Goal: Task Accomplishment & Management: Manage account settings

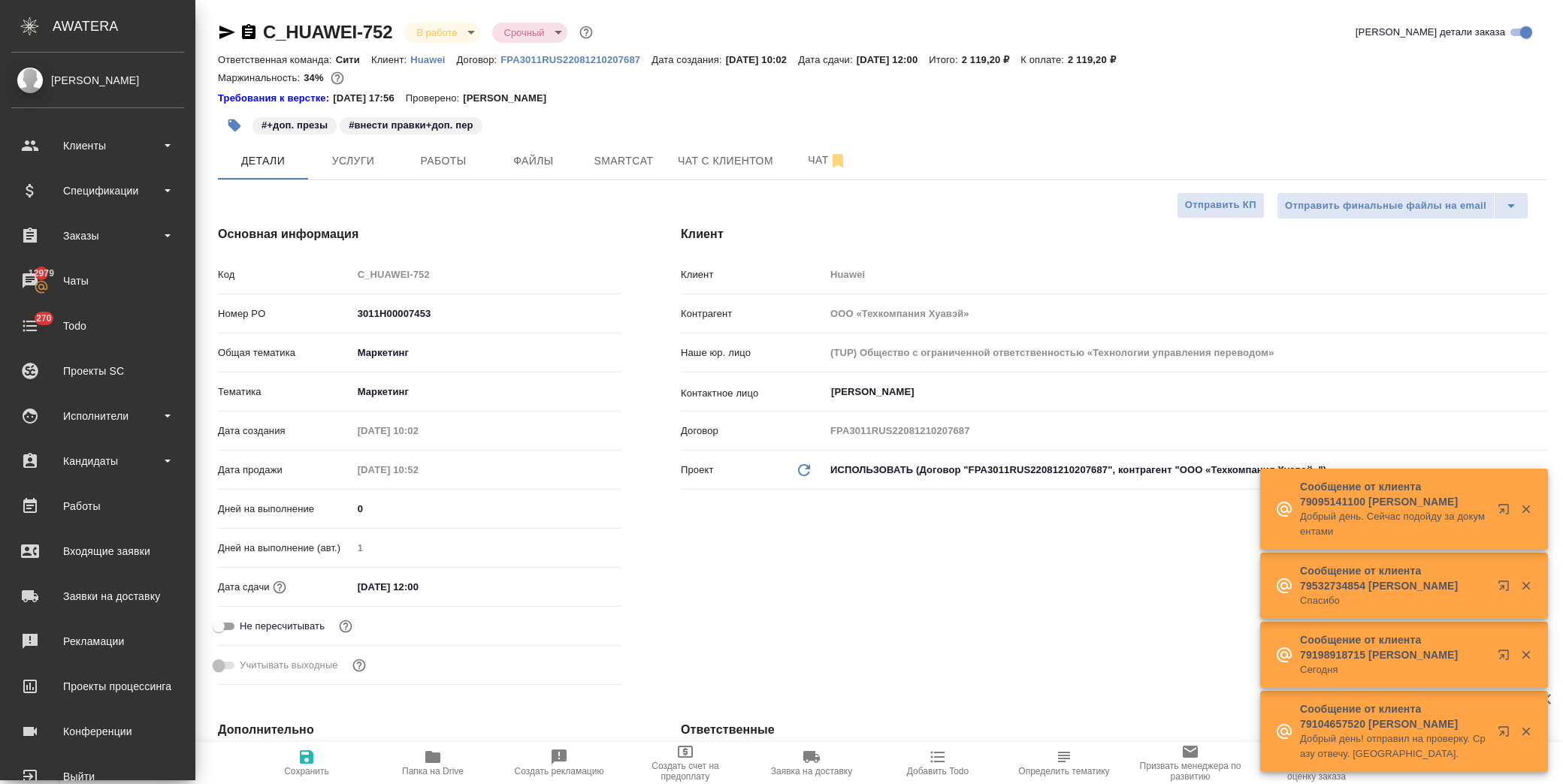
select select "RU"
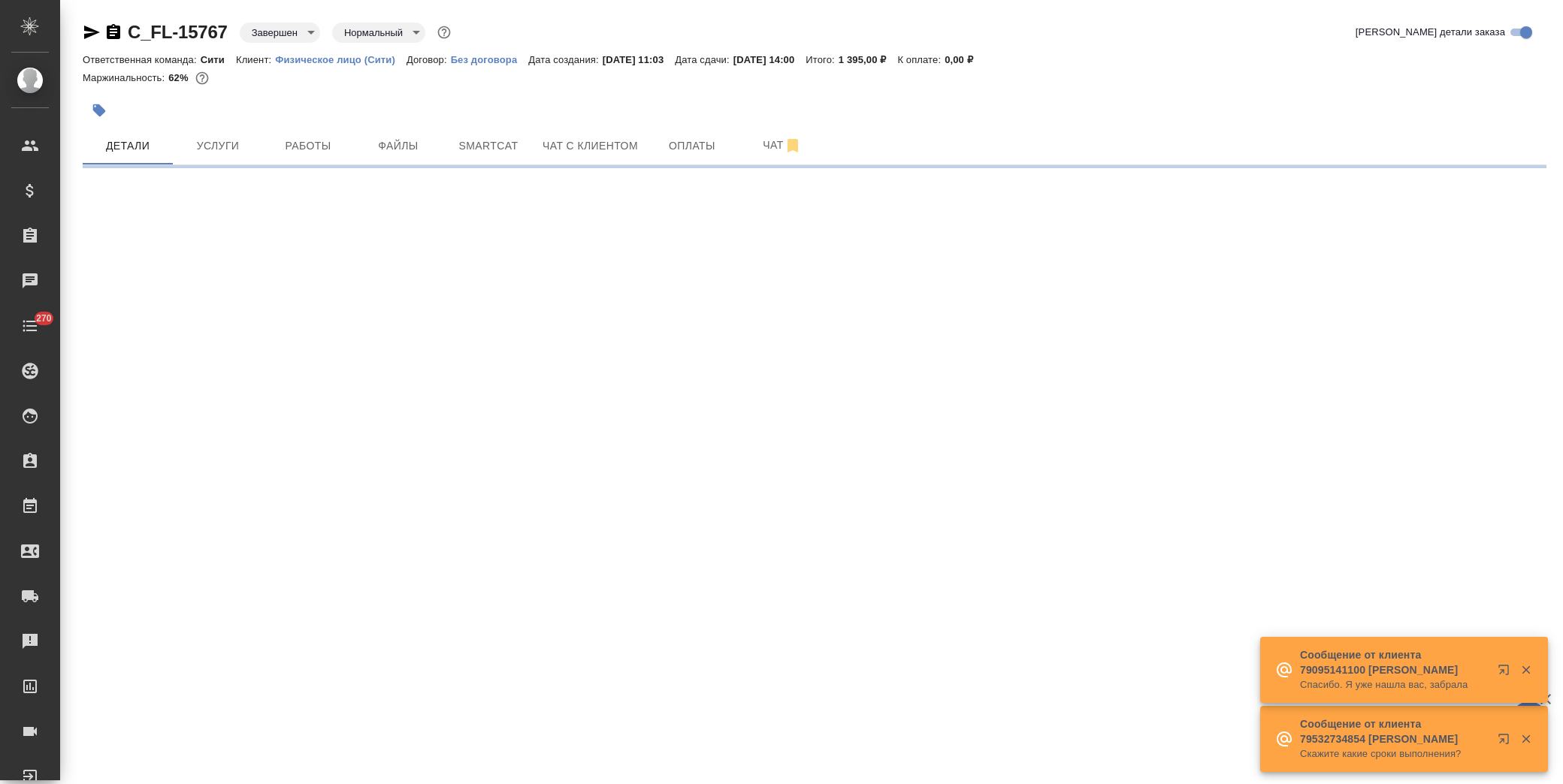
select select "RU"
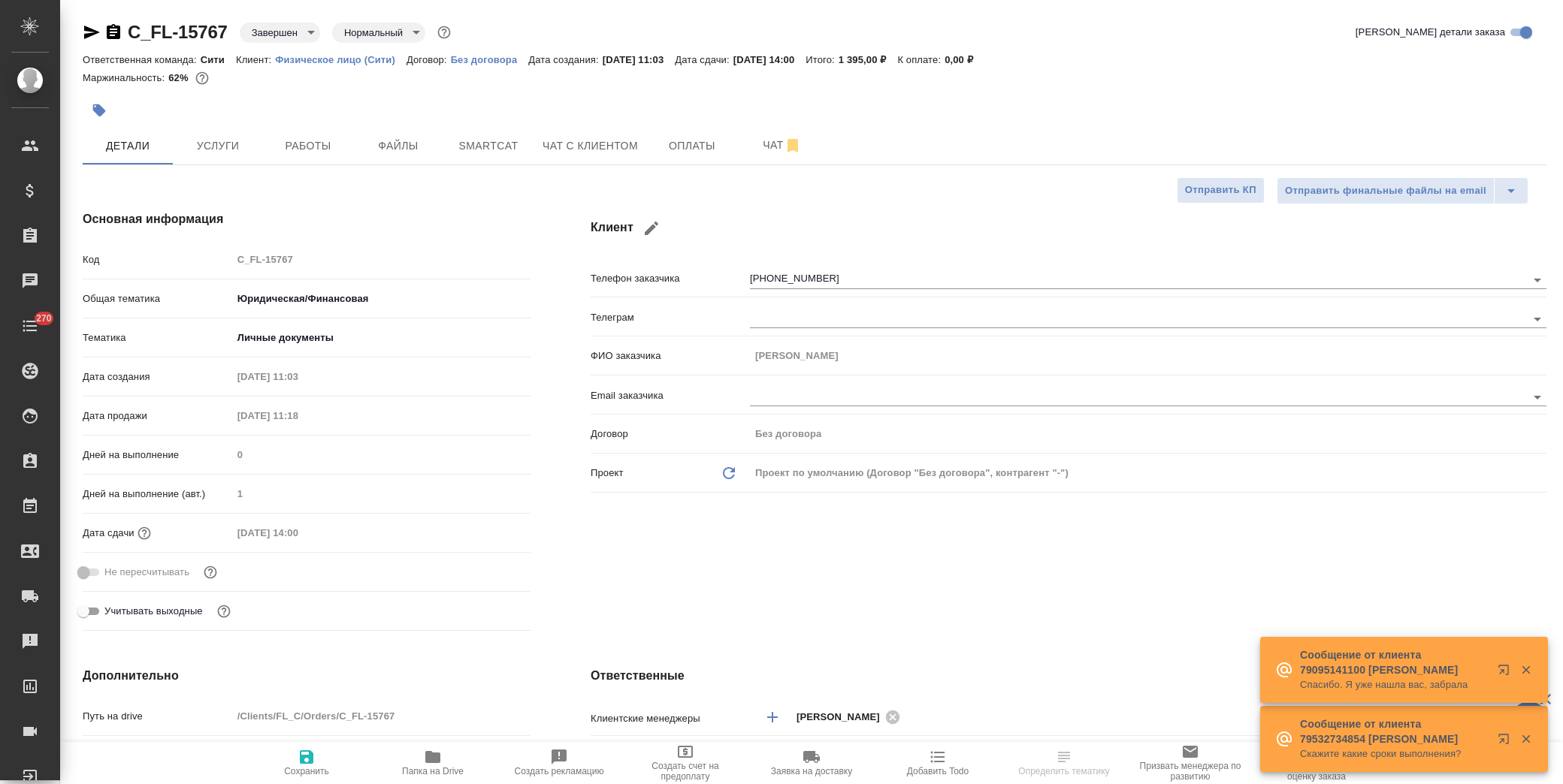
type textarea "x"
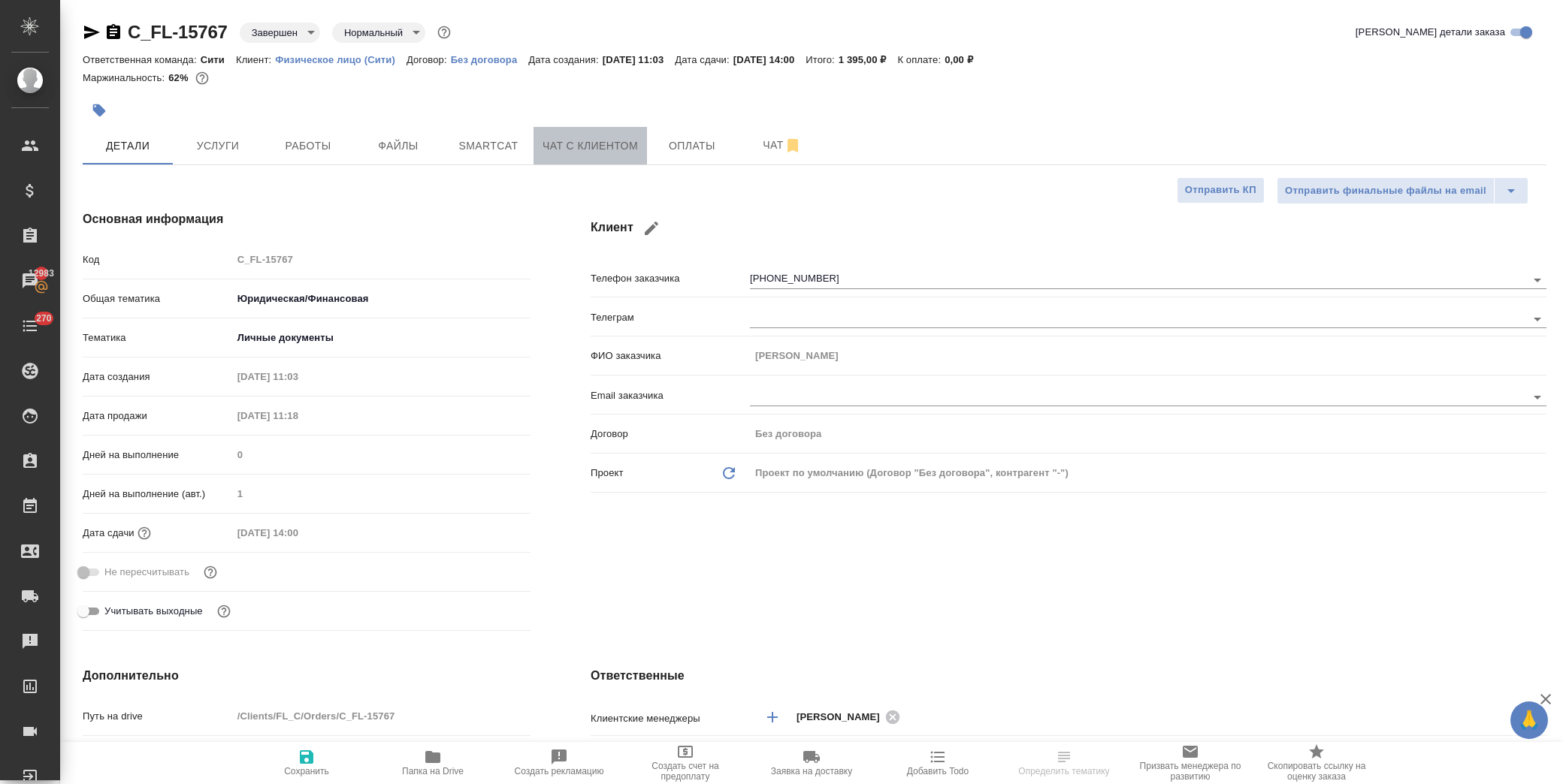
click at [620, 152] on span "Чат с клиентом" at bounding box center [590, 146] width 95 height 19
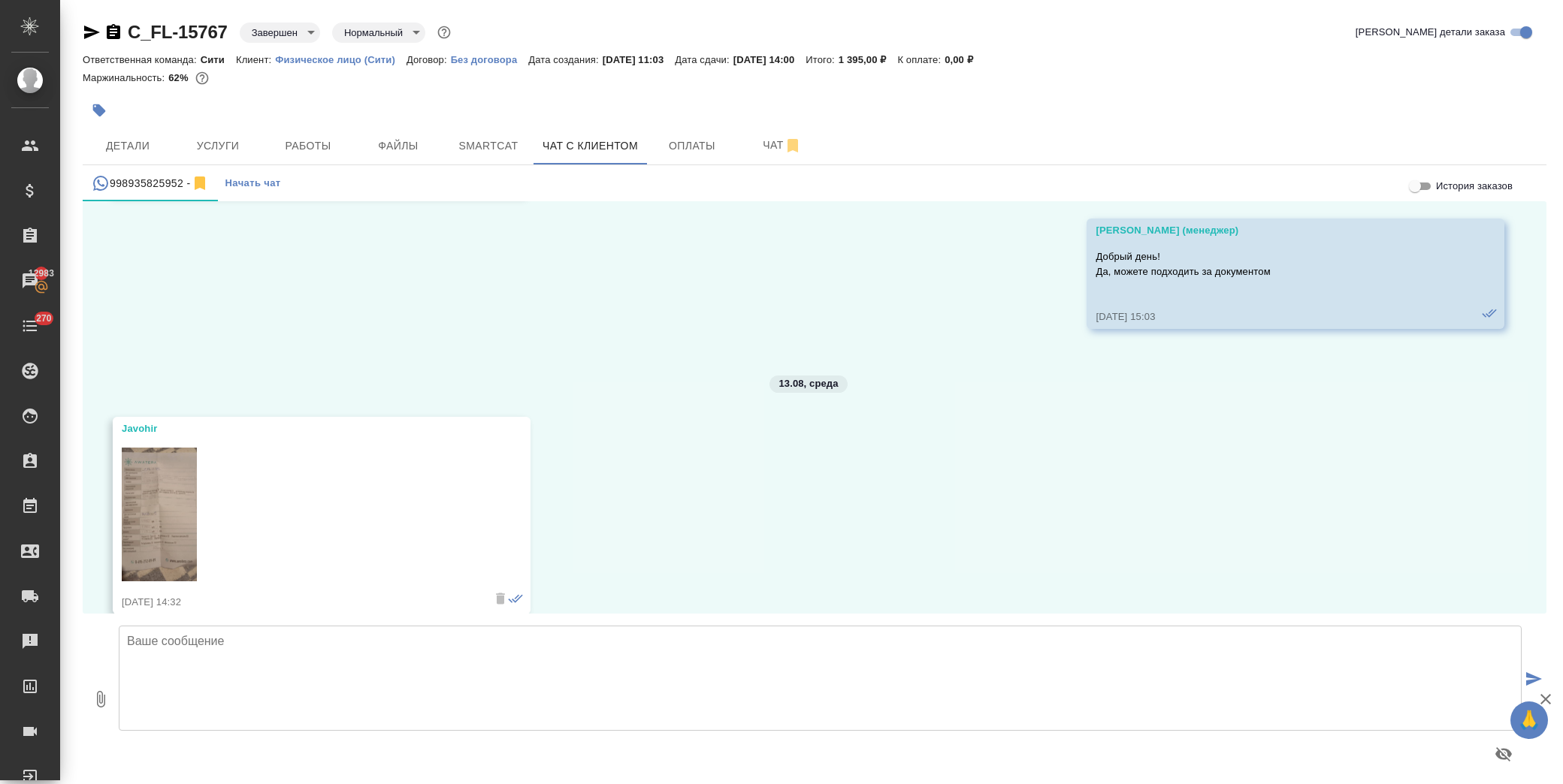
scroll to position [3652, 0]
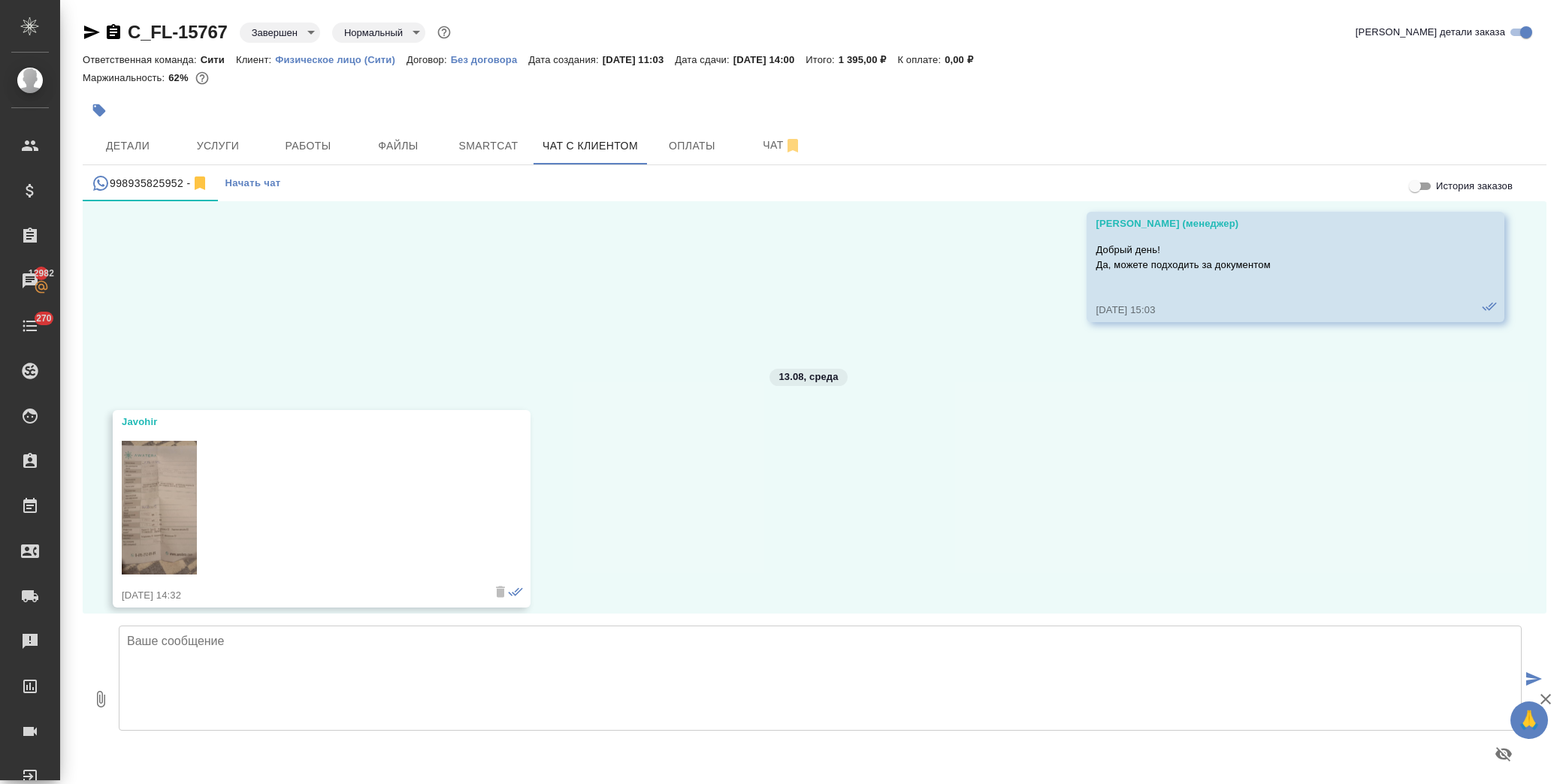
click at [183, 481] on img at bounding box center [160, 508] width 75 height 134
drag, startPoint x: 278, startPoint y: 666, endPoint x: 337, endPoint y: 657, distance: 59.7
click at [280, 667] on textarea at bounding box center [820, 678] width 1403 height 105
type textarea "Добрый день! Перевод ещё на заверении у нотариуса"
click at [1533, 678] on icon "submit" at bounding box center [1533, 679] width 16 height 14
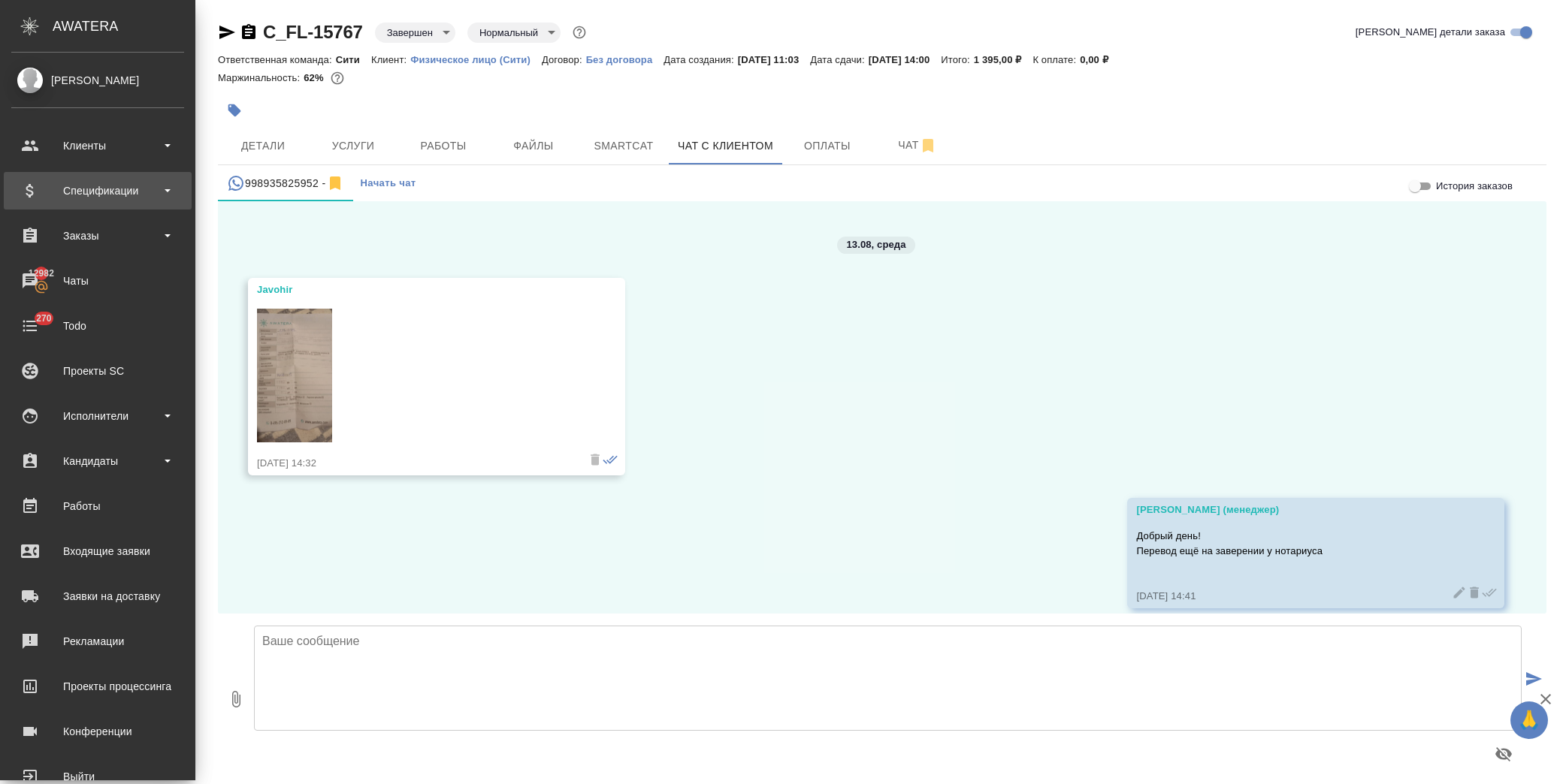
scroll to position [3799, 0]
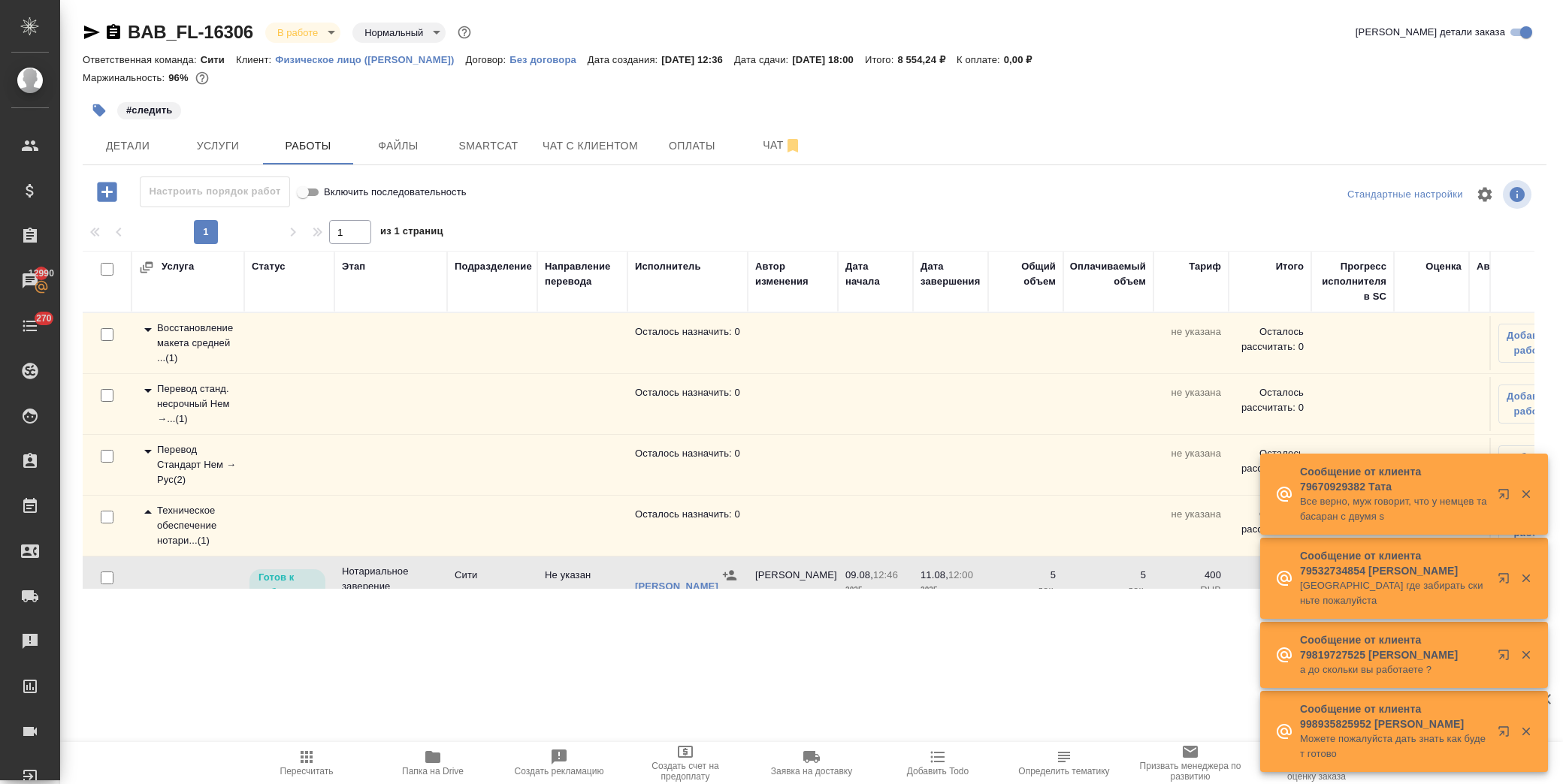
scroll to position [41, 0]
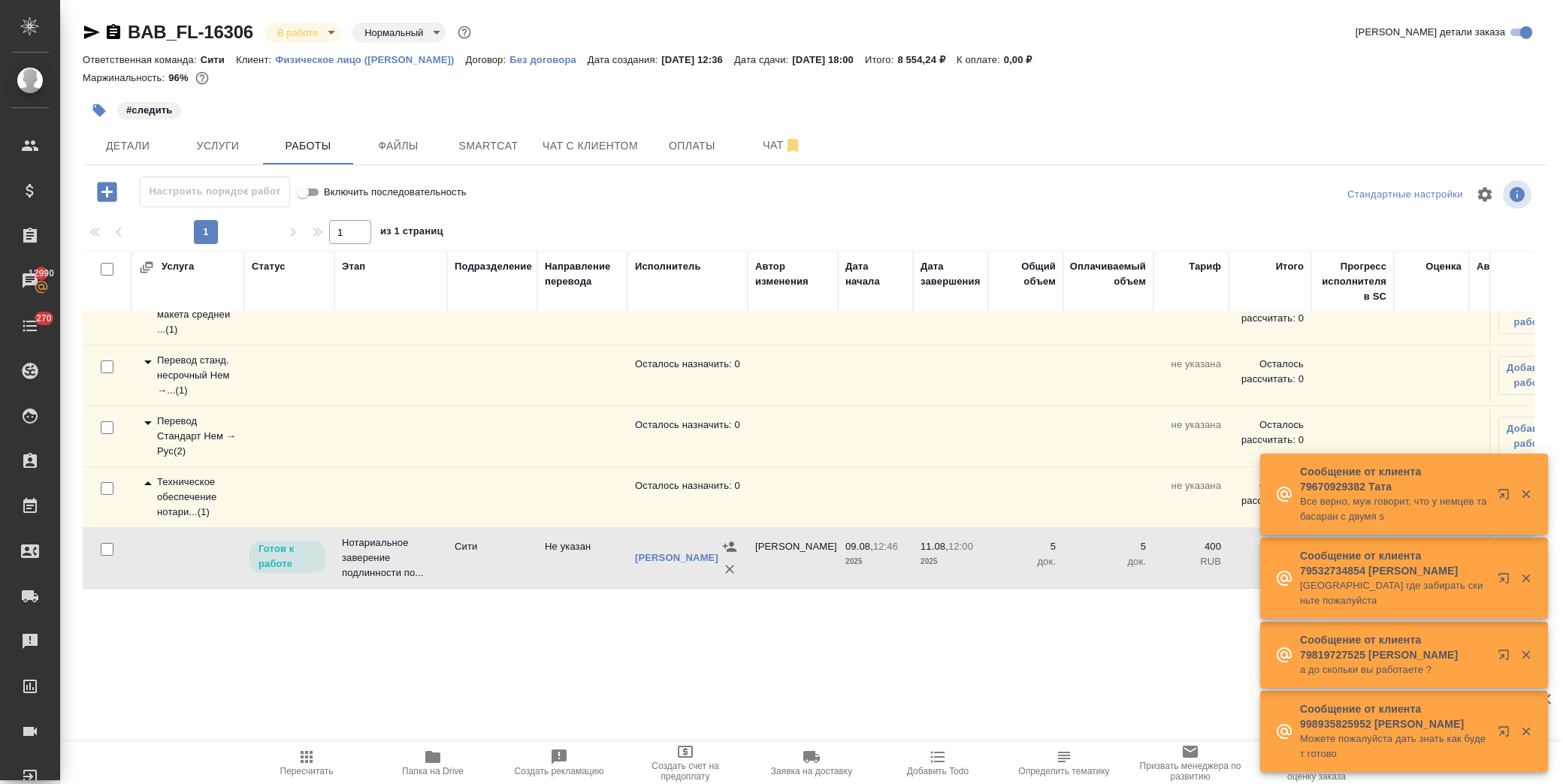
click at [1522, 501] on icon "button" at bounding box center [1526, 494] width 14 height 14
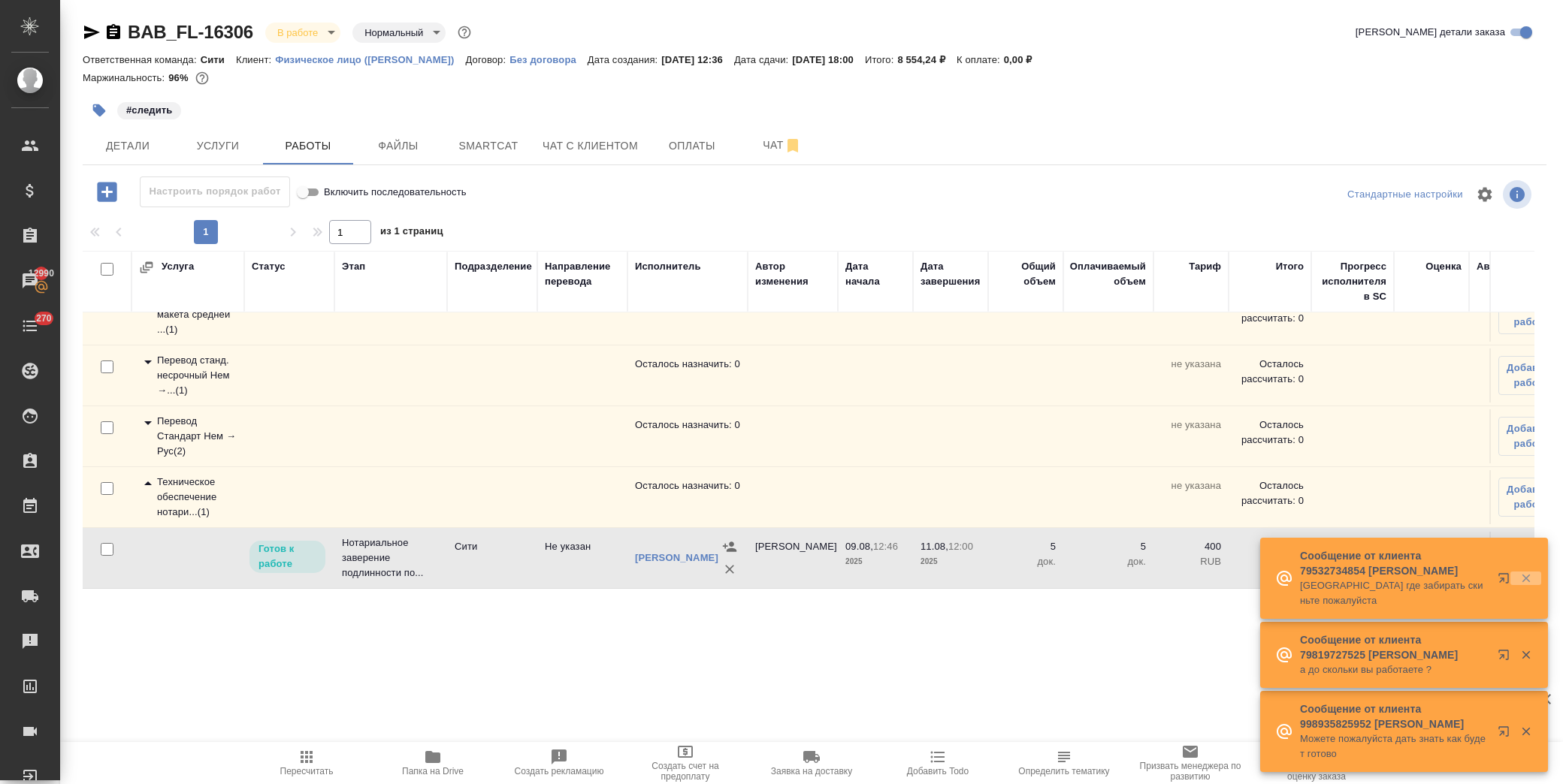
click at [1526, 582] on icon "button" at bounding box center [1526, 578] width 8 height 8
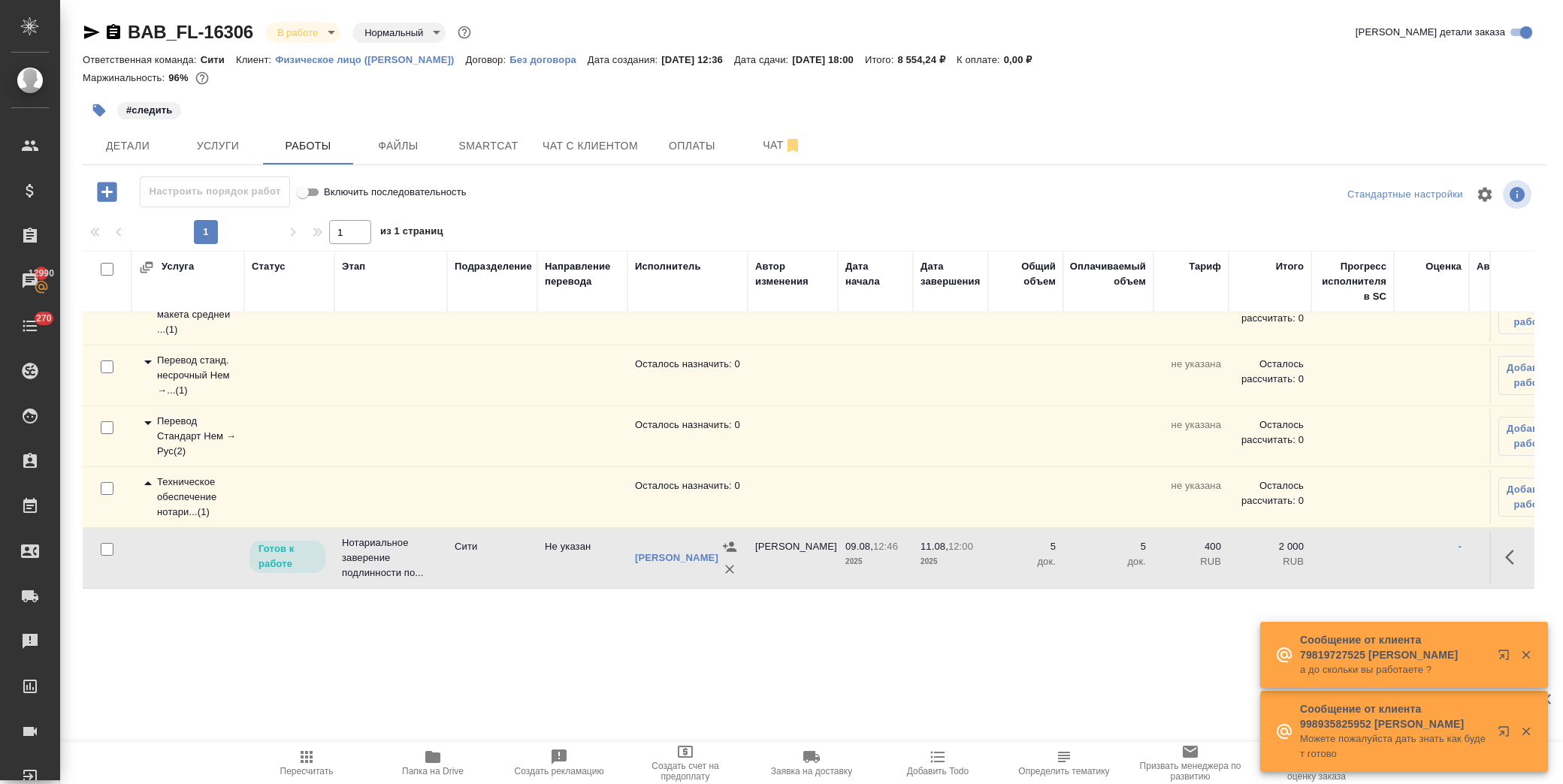
click at [1505, 548] on icon "button" at bounding box center [1514, 557] width 18 height 18
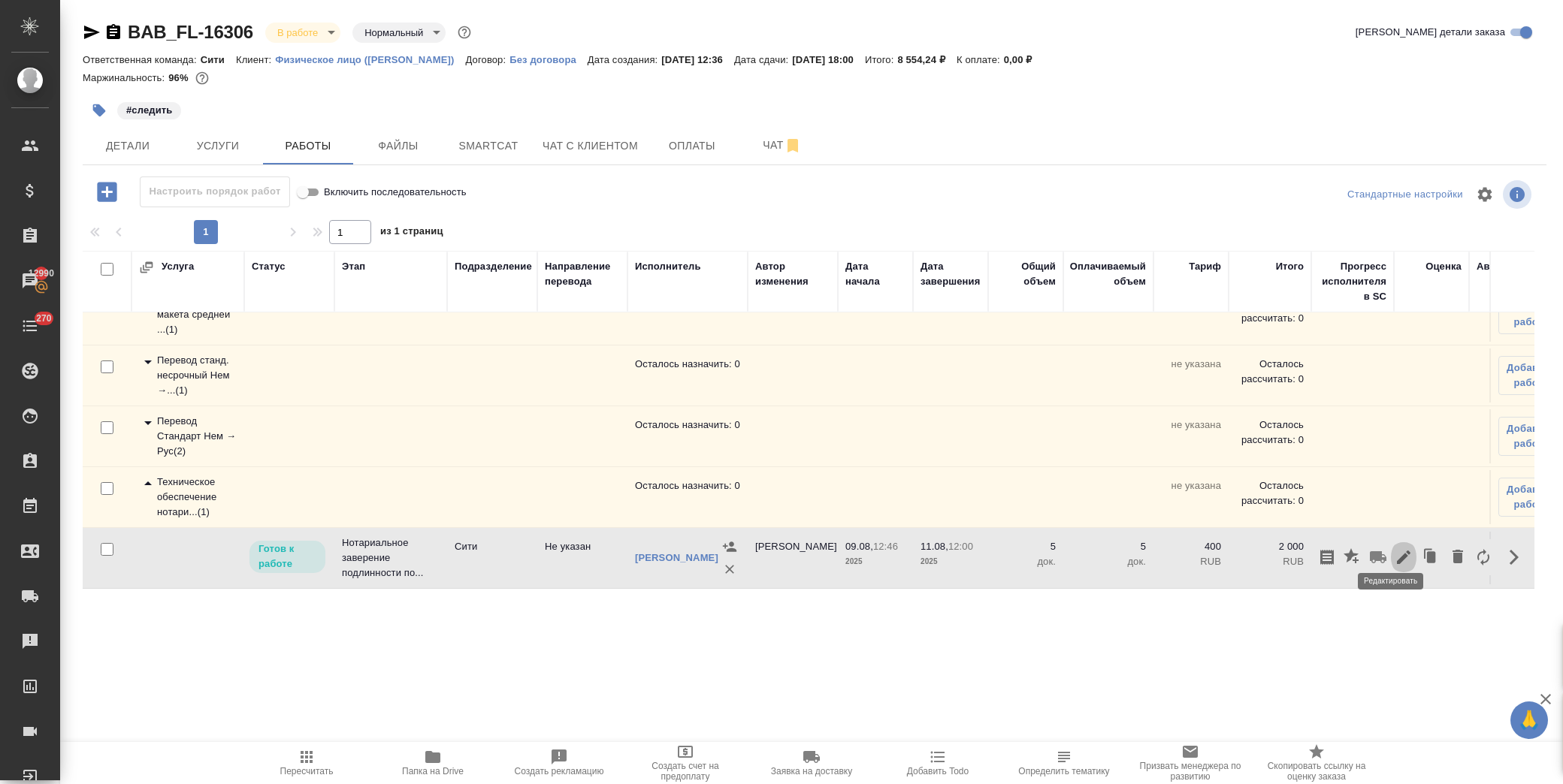
click at [1395, 548] on icon "button" at bounding box center [1404, 557] width 18 height 18
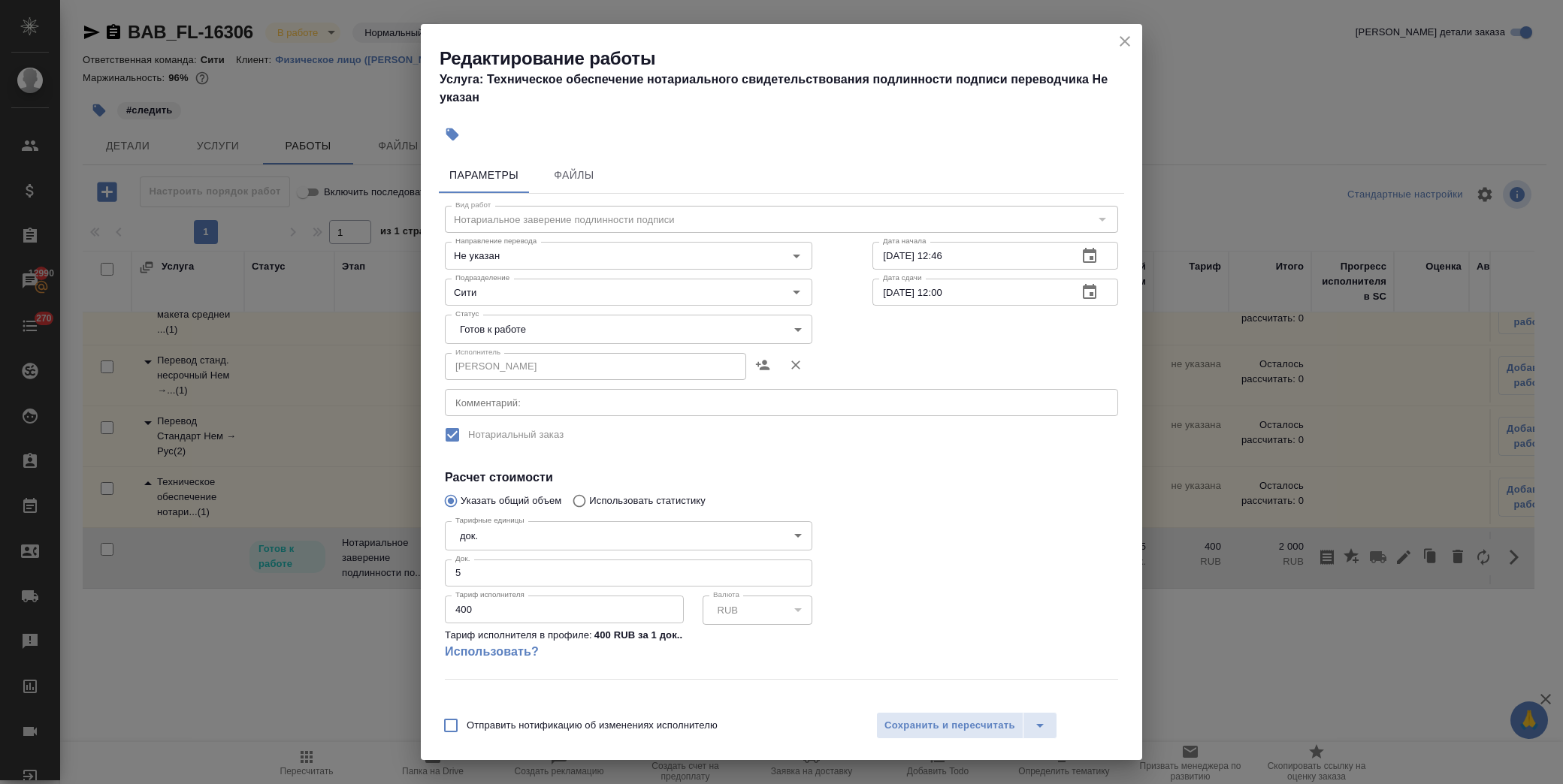
click at [530, 338] on body "🙏 .cls-1 fill:#fff; AWATERA Лофицкая Юлия Владимировна Клиенты Спецификации Зак…" at bounding box center [781, 392] width 1563 height 784
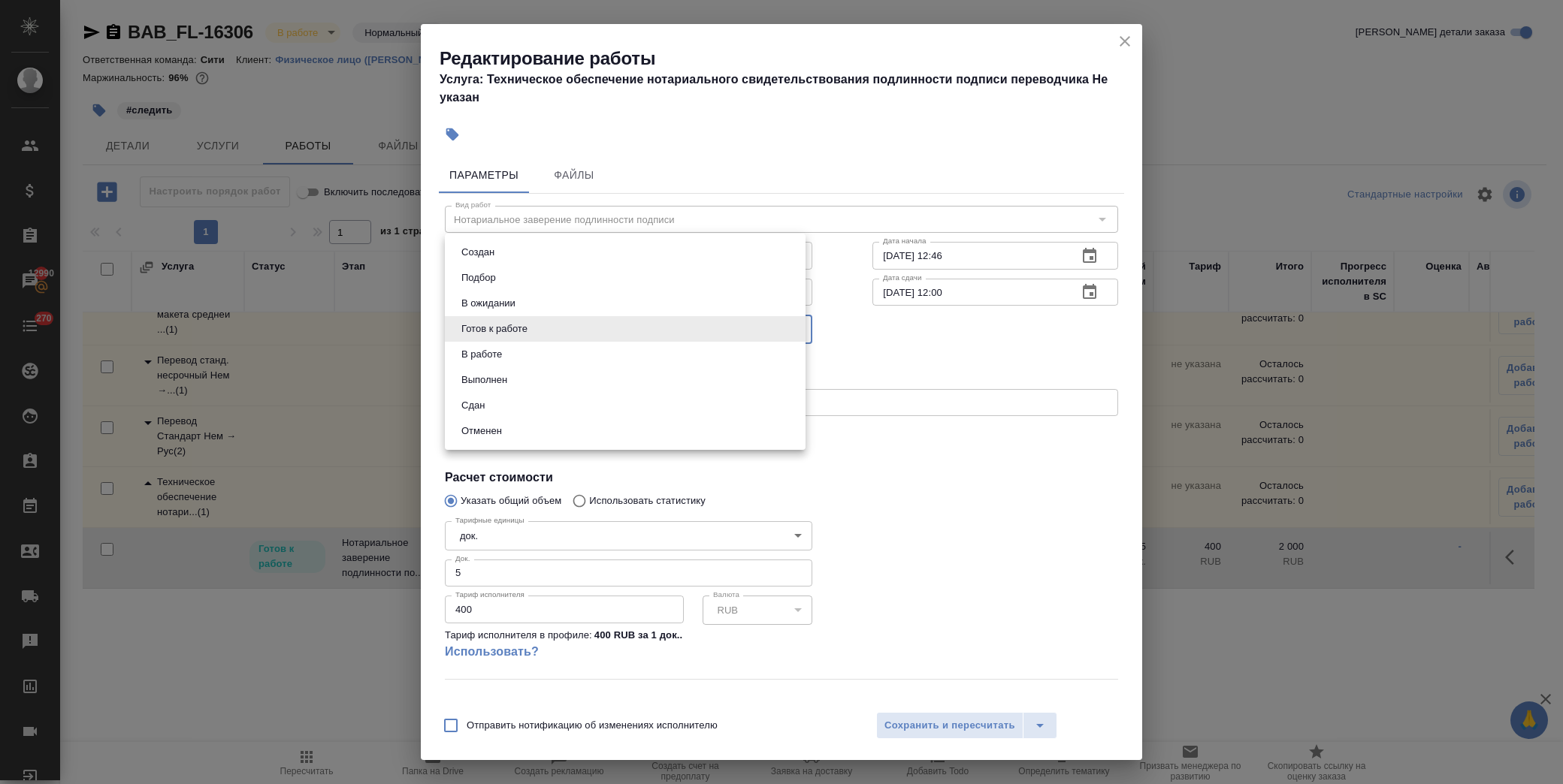
click at [538, 408] on li "Сдан" at bounding box center [625, 405] width 361 height 25
type input "closed"
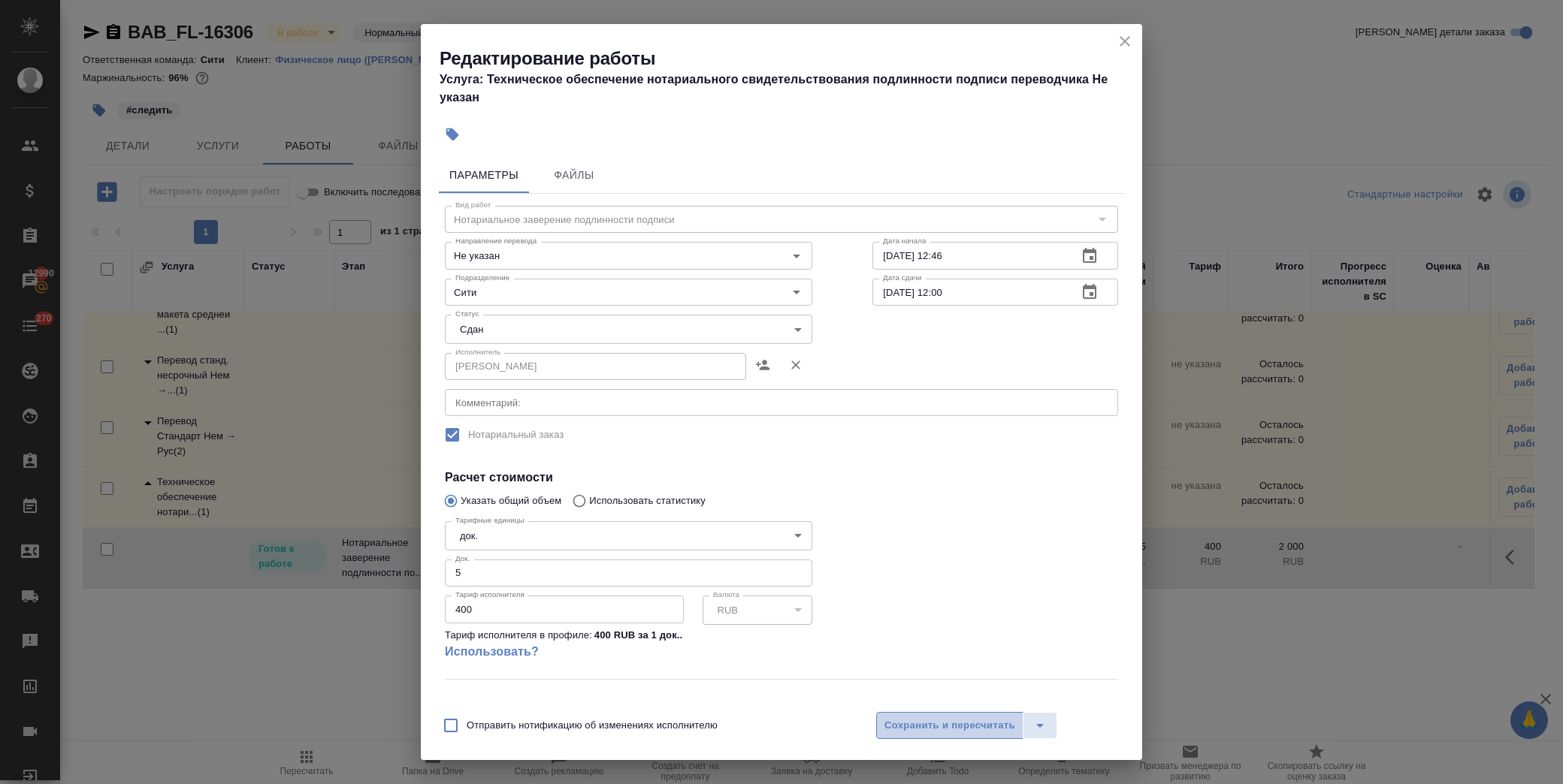
click at [936, 723] on span "Сохранить и пересчитать" at bounding box center [950, 726] width 131 height 17
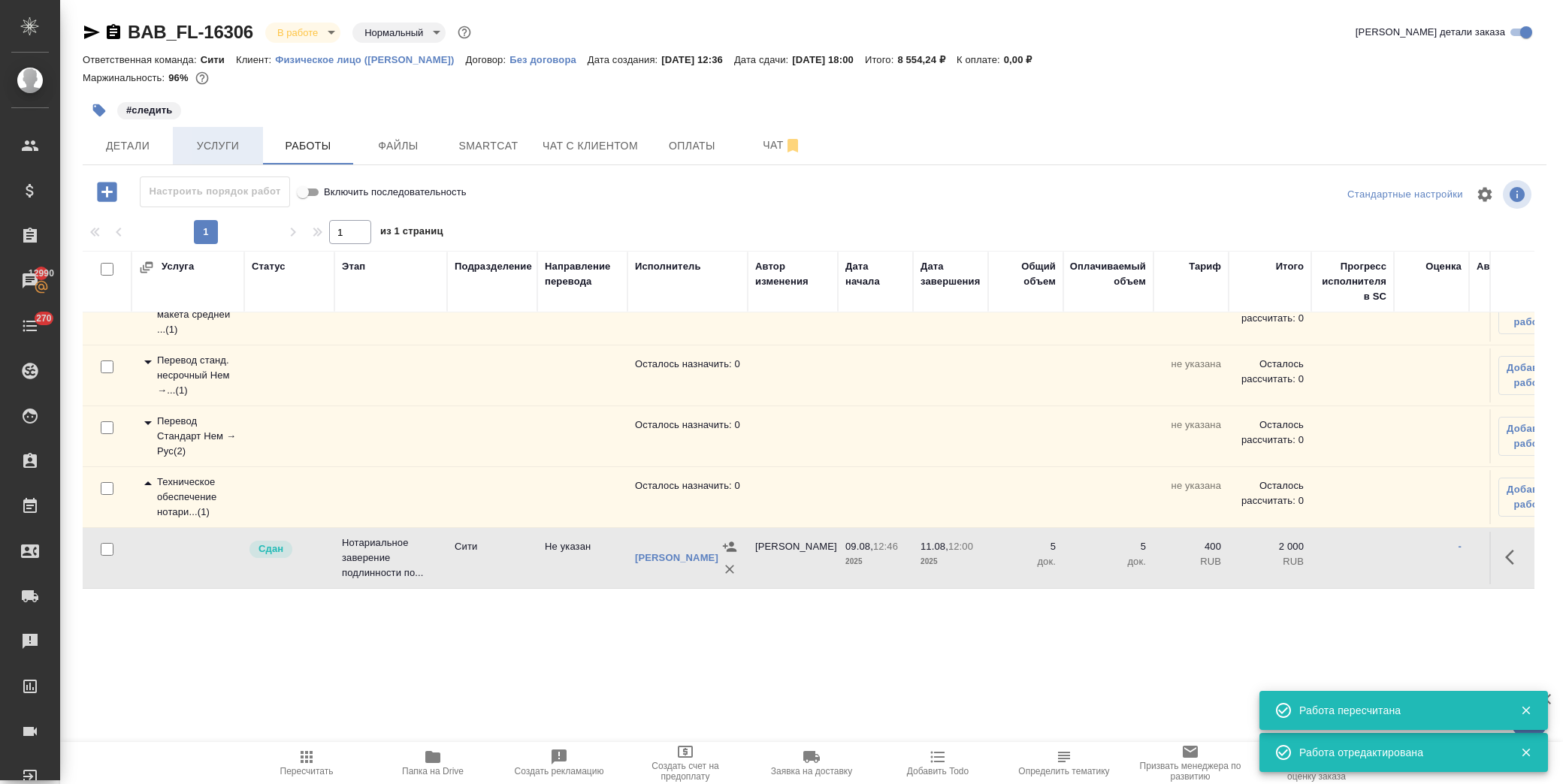
click at [211, 149] on span "Услуги" at bounding box center [218, 146] width 72 height 19
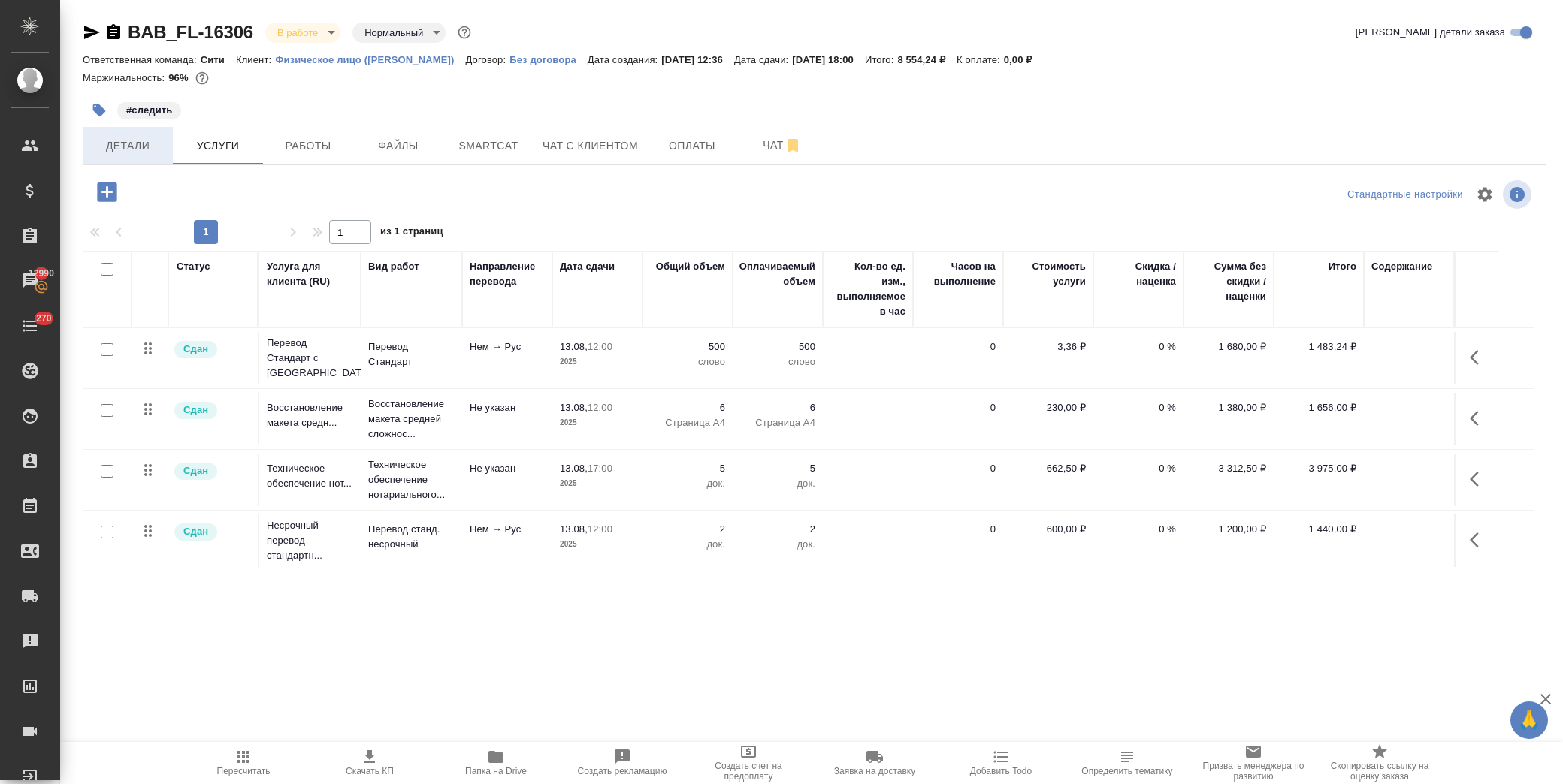
click at [116, 160] on button "Детали" at bounding box center [128, 146] width 90 height 38
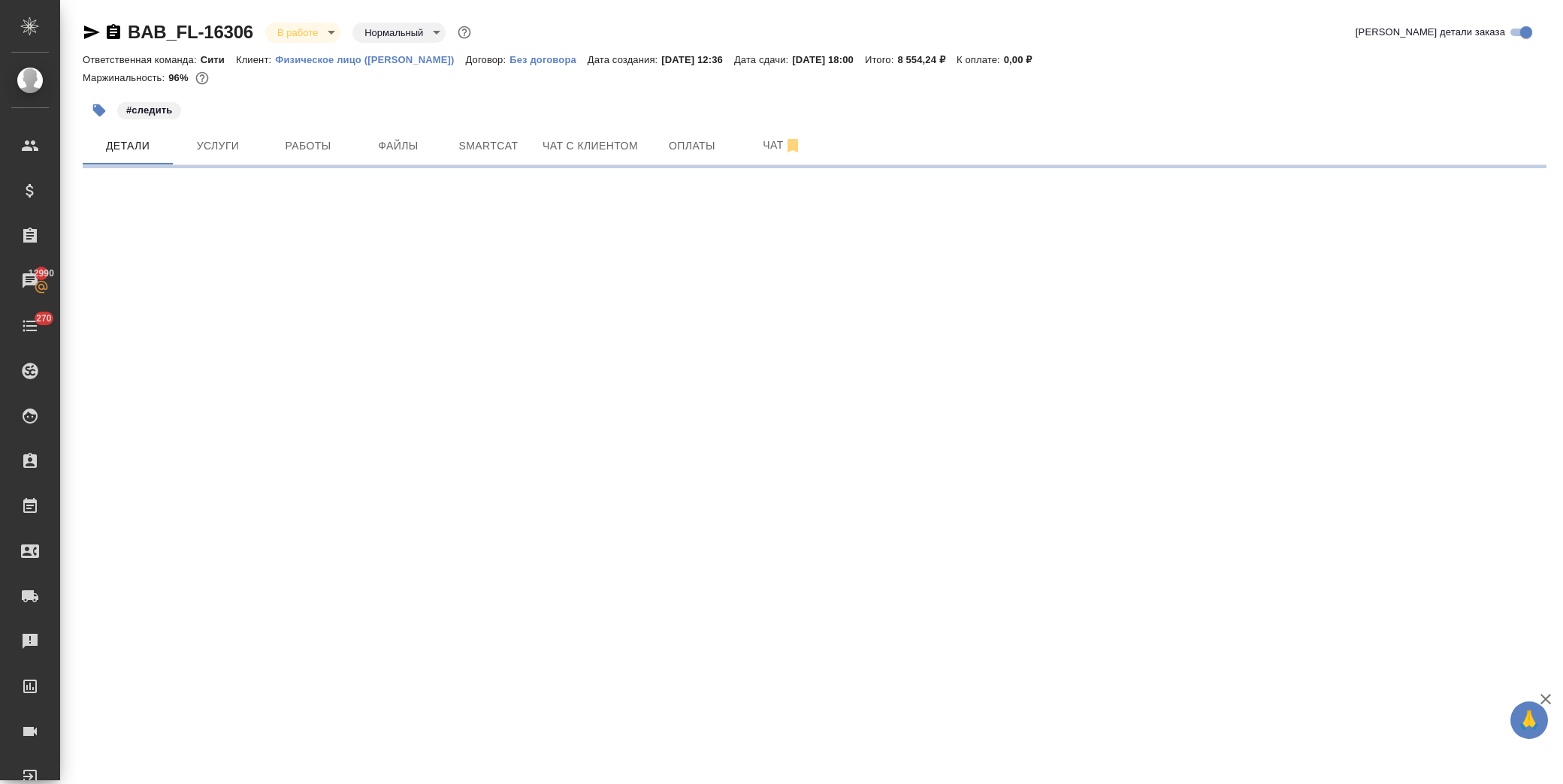
select select "RU"
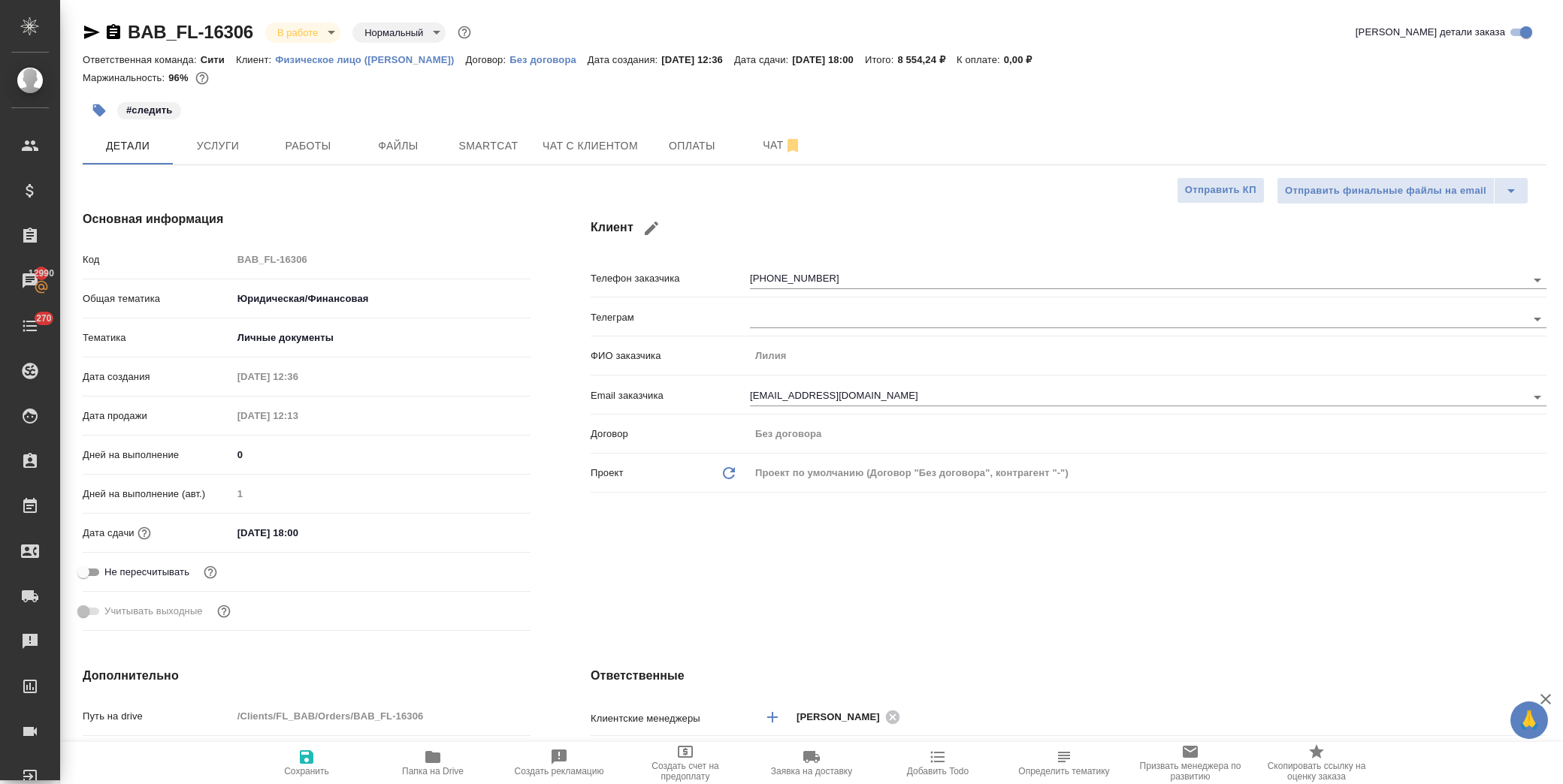
type textarea "x"
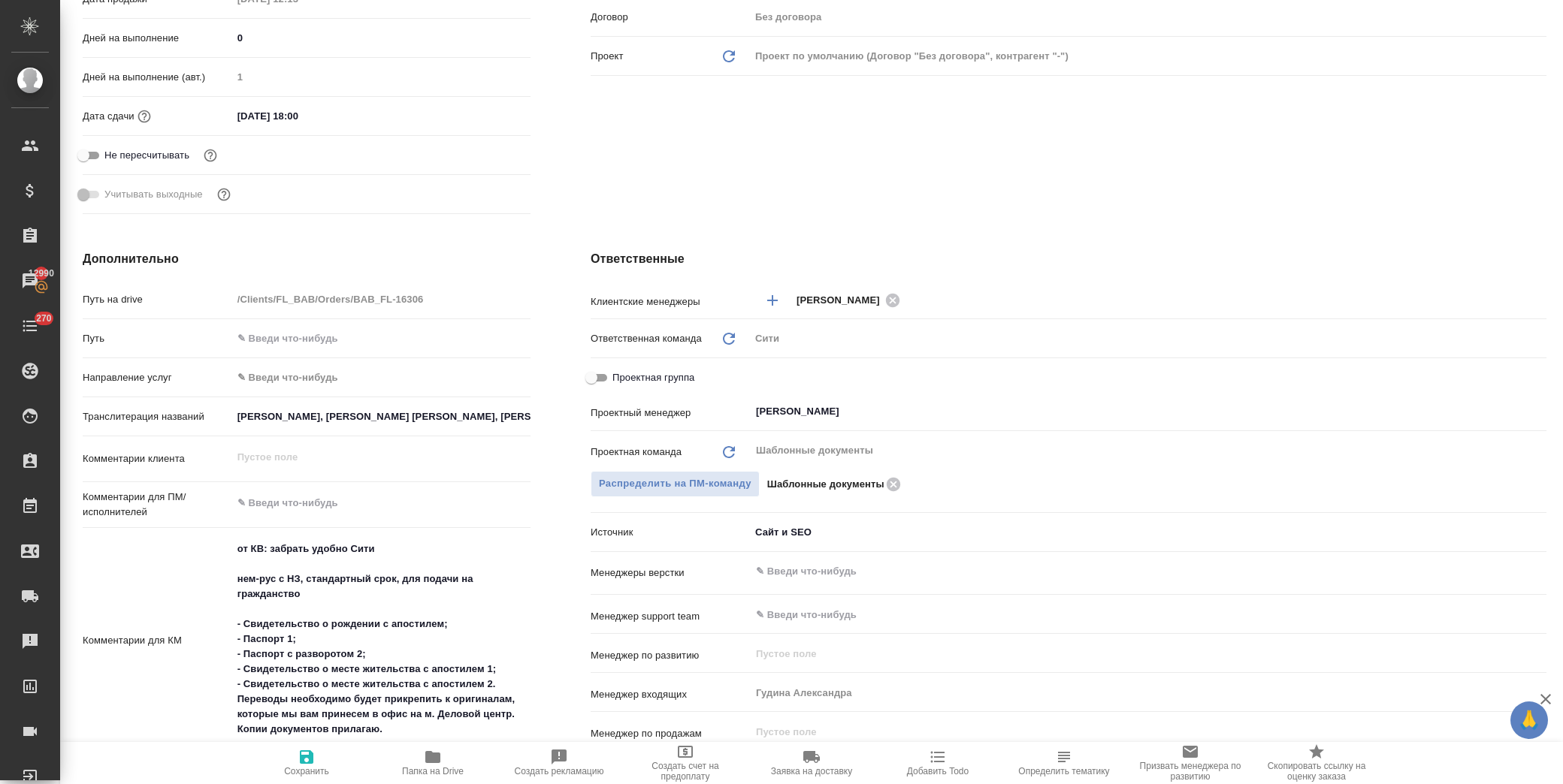
click at [600, 377] on input "Проектная группа" at bounding box center [592, 378] width 54 height 18
checkbox input "true"
type textarea "x"
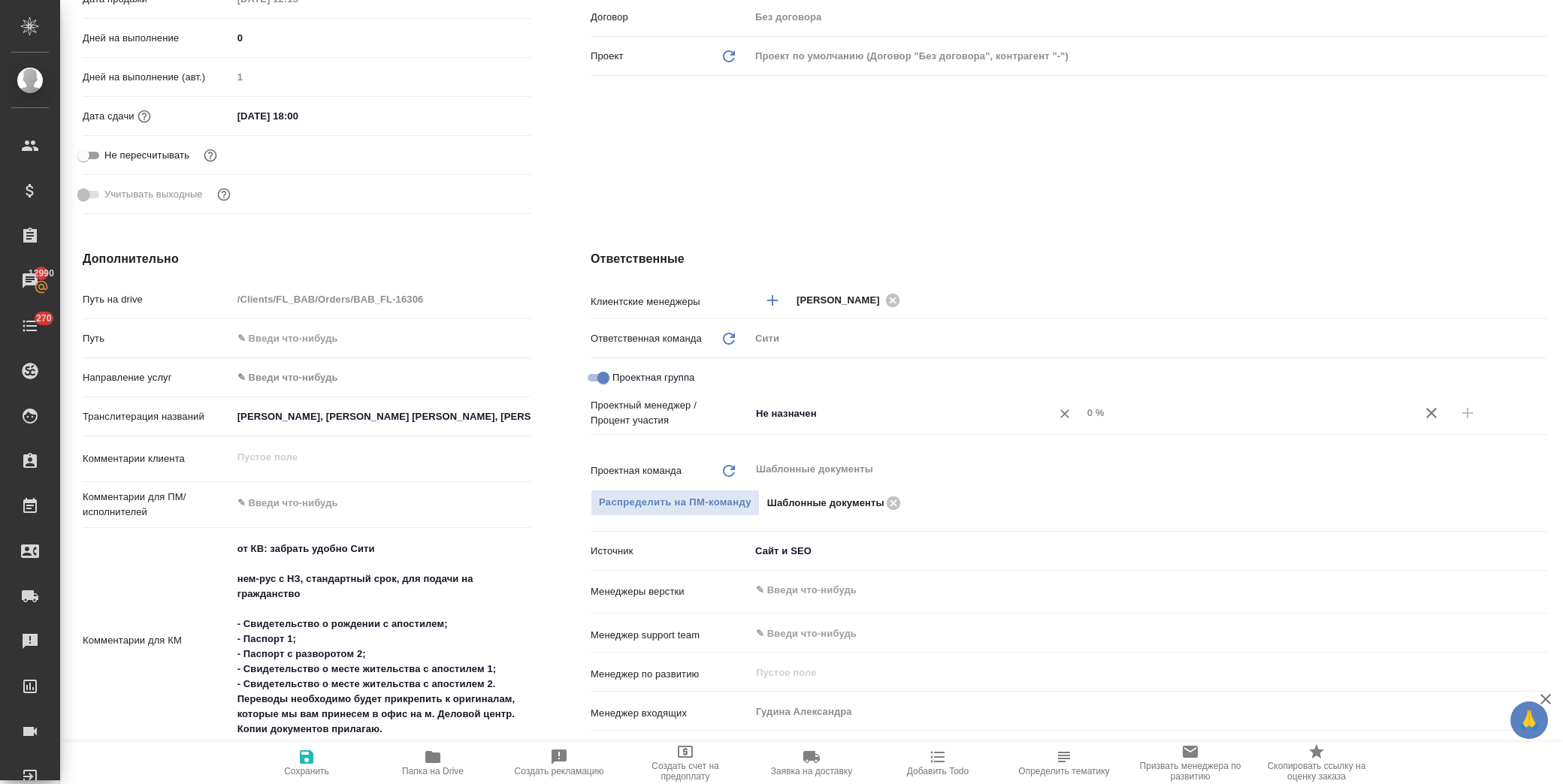
click at [762, 410] on input "Не назначен" at bounding box center [890, 413] width 273 height 18
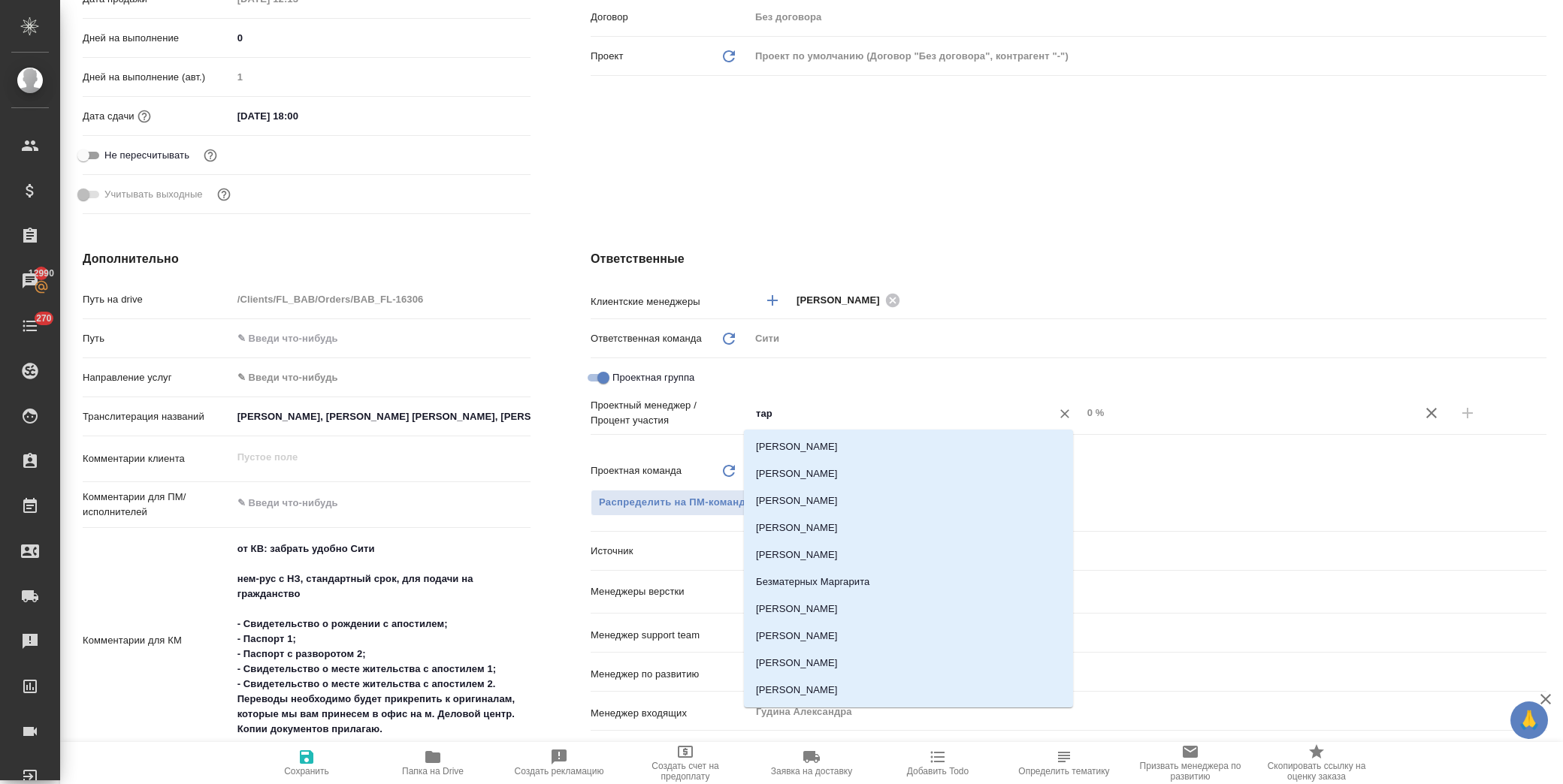
type input "тара"
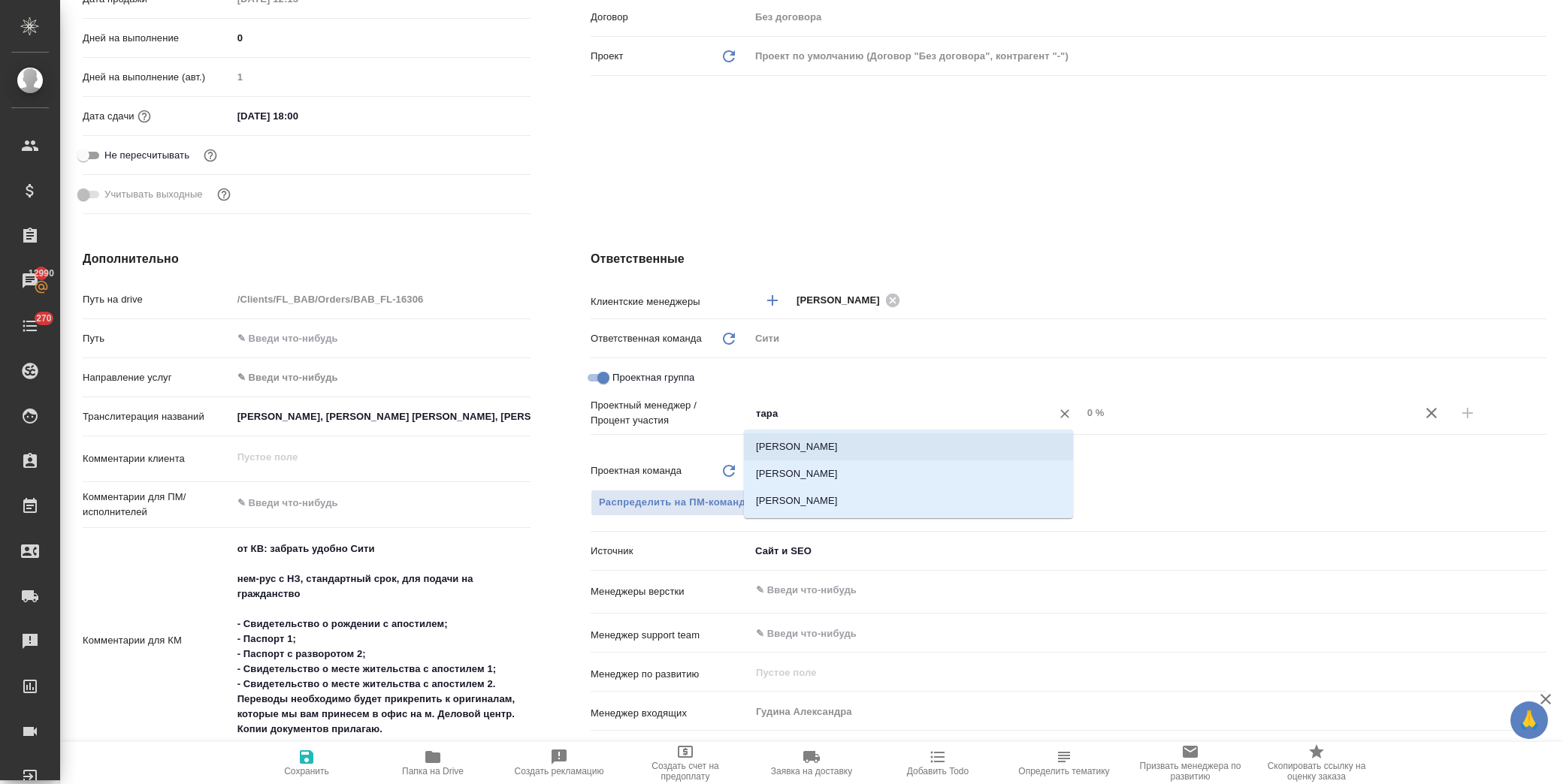
drag, startPoint x: 837, startPoint y: 444, endPoint x: 852, endPoint y: 430, distance: 20.5
click at [837, 443] on li "[PERSON_NAME]" at bounding box center [909, 446] width 329 height 27
type textarea "x"
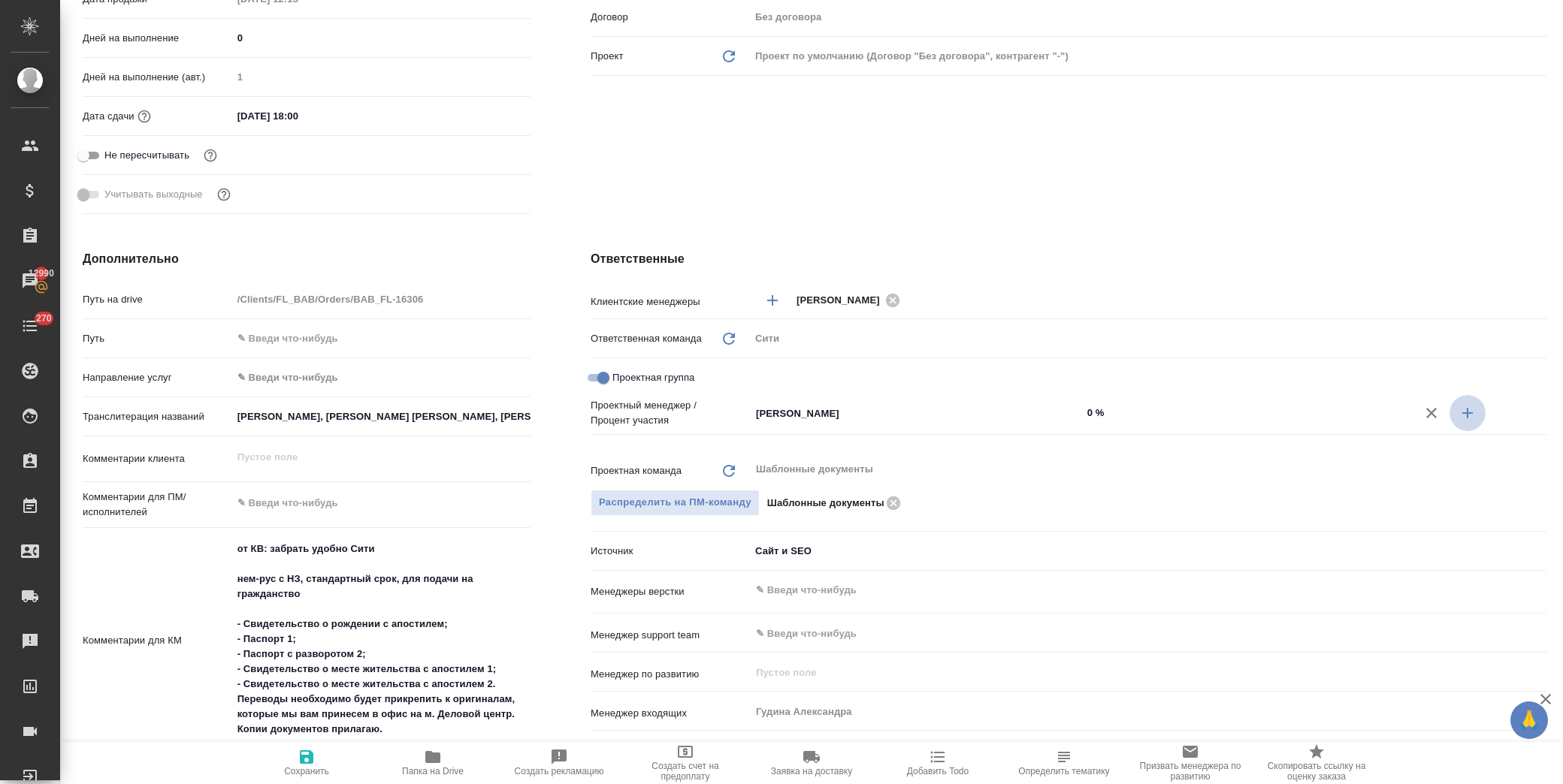
click at [1459, 410] on icon "button" at bounding box center [1468, 413] width 18 height 18
type textarea "x"
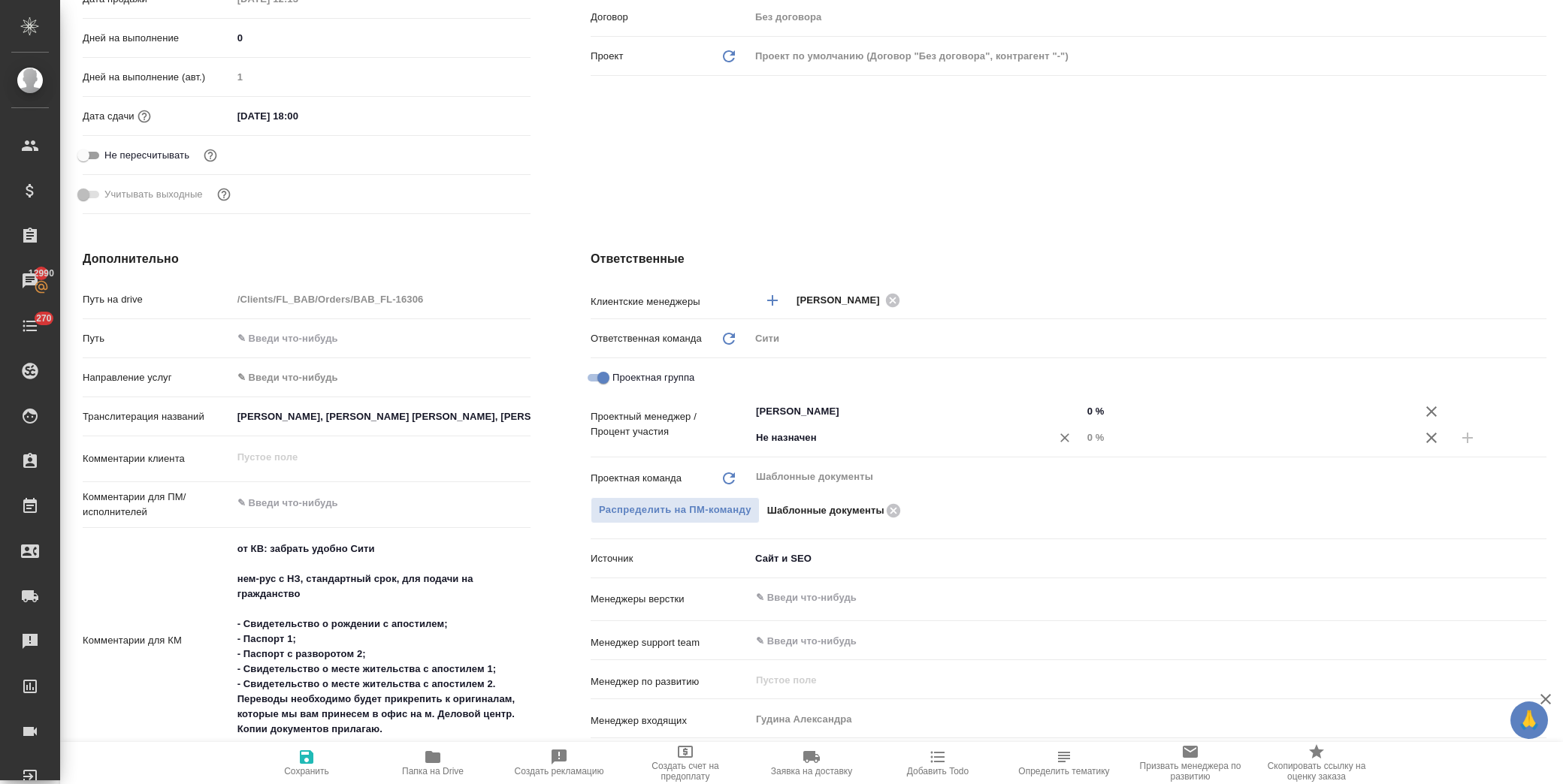
drag, startPoint x: 791, startPoint y: 436, endPoint x: 784, endPoint y: 430, distance: 9.2
click at [793, 436] on input "Не назначен" at bounding box center [890, 437] width 273 height 18
type input "димитр"
click at [802, 468] on li "[PERSON_NAME]" at bounding box center [909, 470] width 329 height 27
type textarea "x"
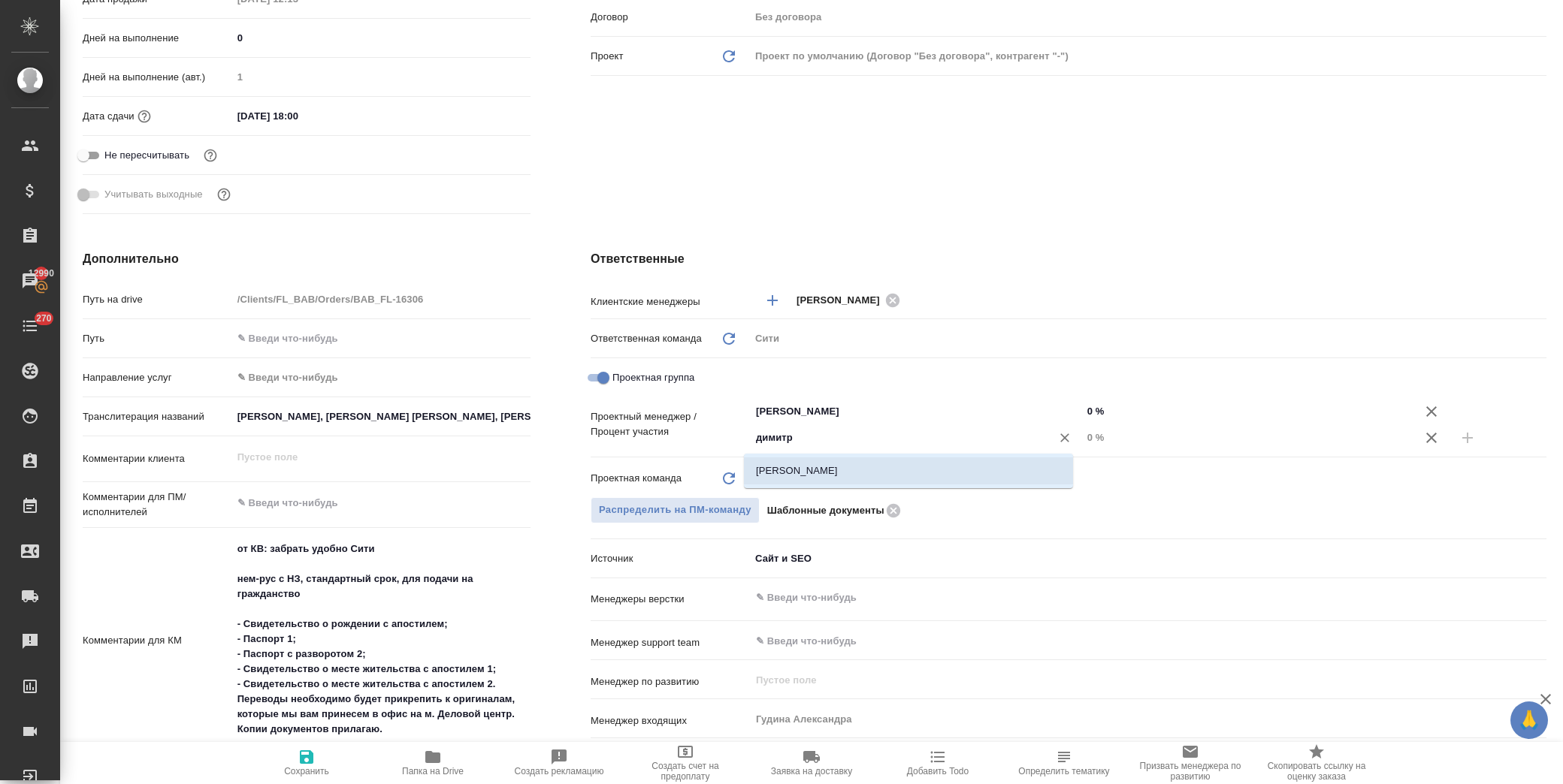
type textarea "x"
drag, startPoint x: 1079, startPoint y: 439, endPoint x: 1088, endPoint y: 438, distance: 9.1
click at [1088, 438] on input "0 %" at bounding box center [1247, 437] width 330 height 22
type textarea "x"
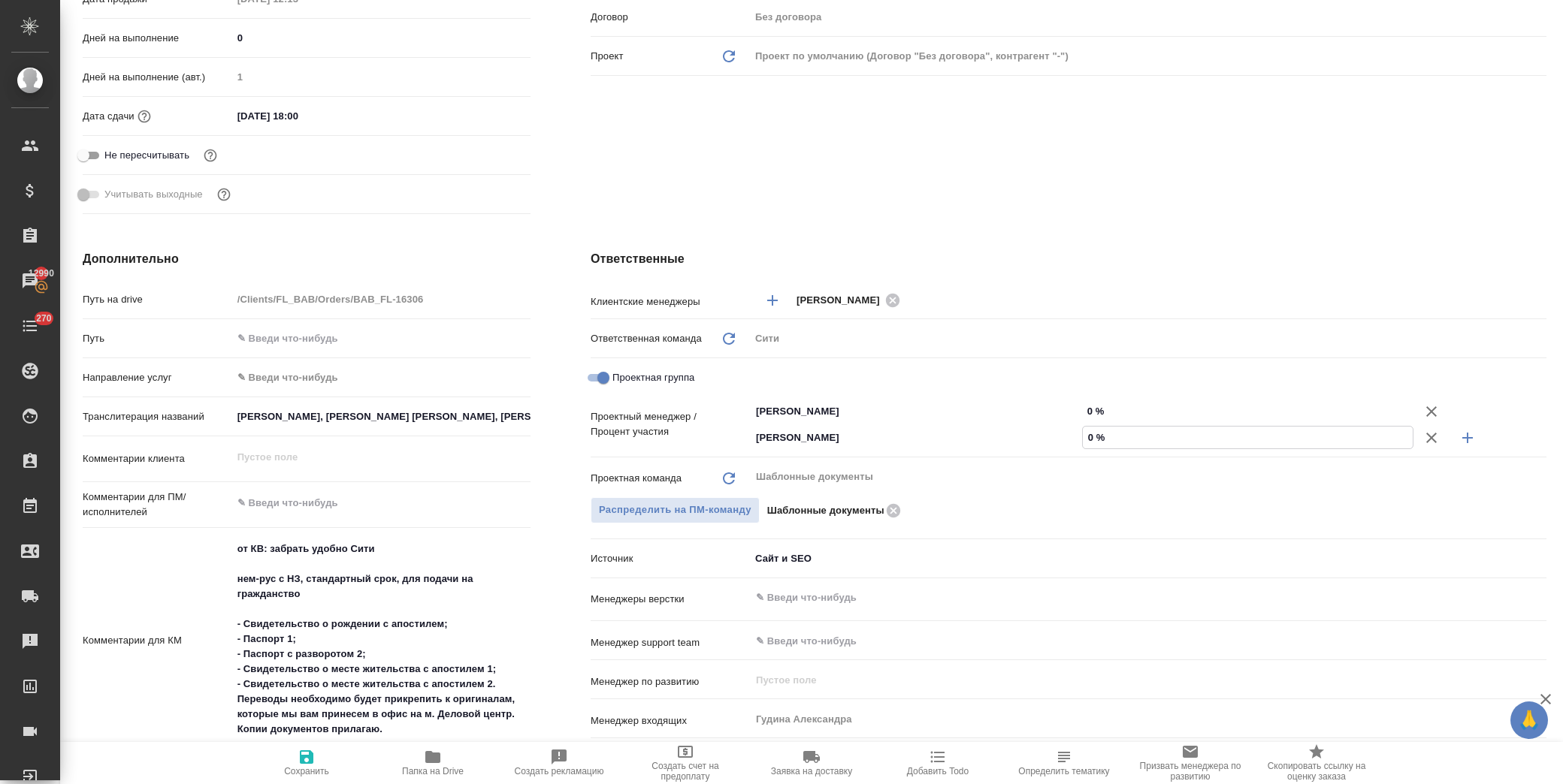
type textarea "x"
type input "4 %"
type textarea "x"
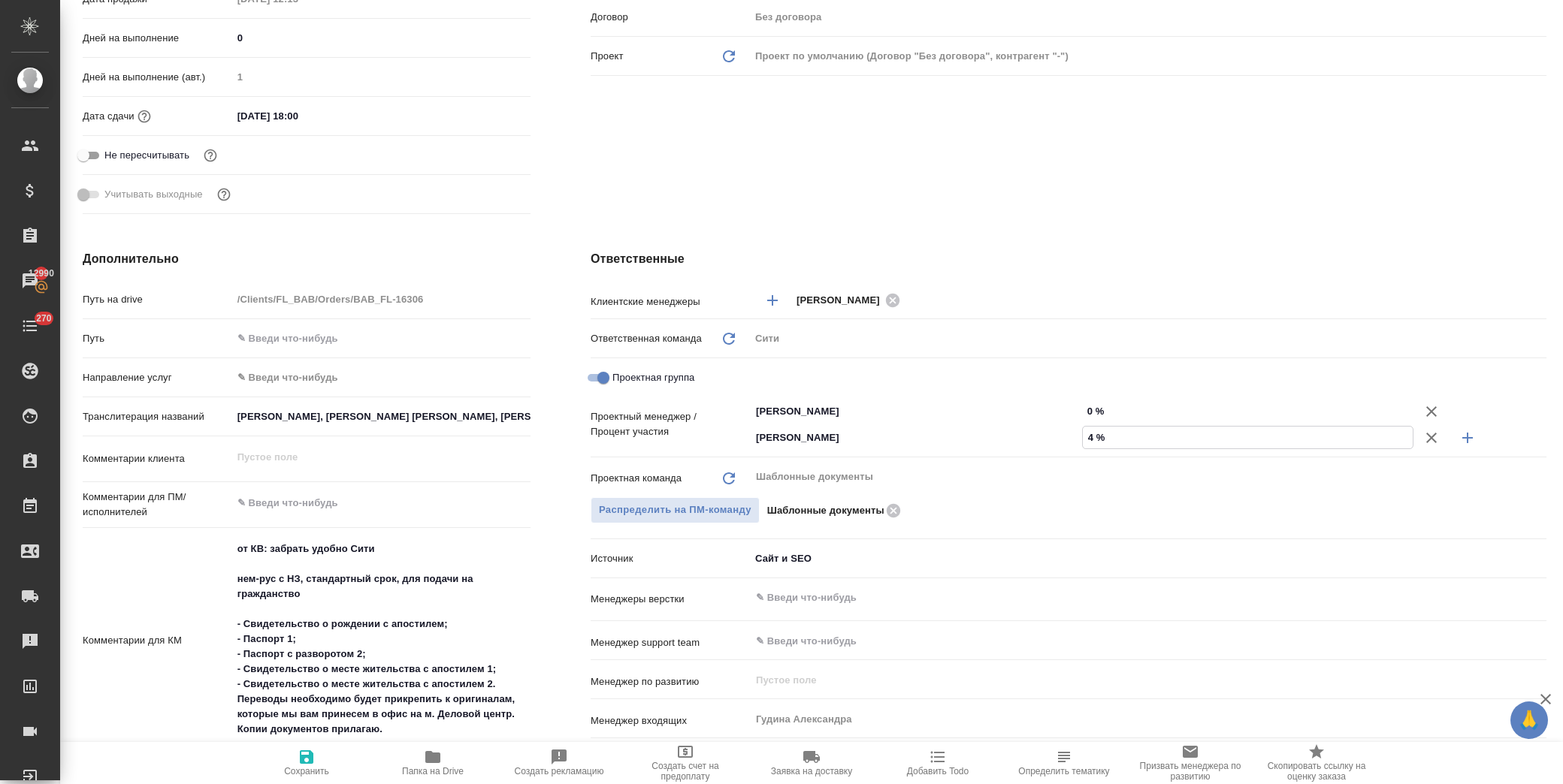
type textarea "x"
type input "47 %"
drag, startPoint x: 1083, startPoint y: 408, endPoint x: 1061, endPoint y: 402, distance: 22.8
click at [1062, 410] on div "Тарабановская Анастасия ​ 0 %" at bounding box center [1148, 411] width 797 height 26
type textarea "x"
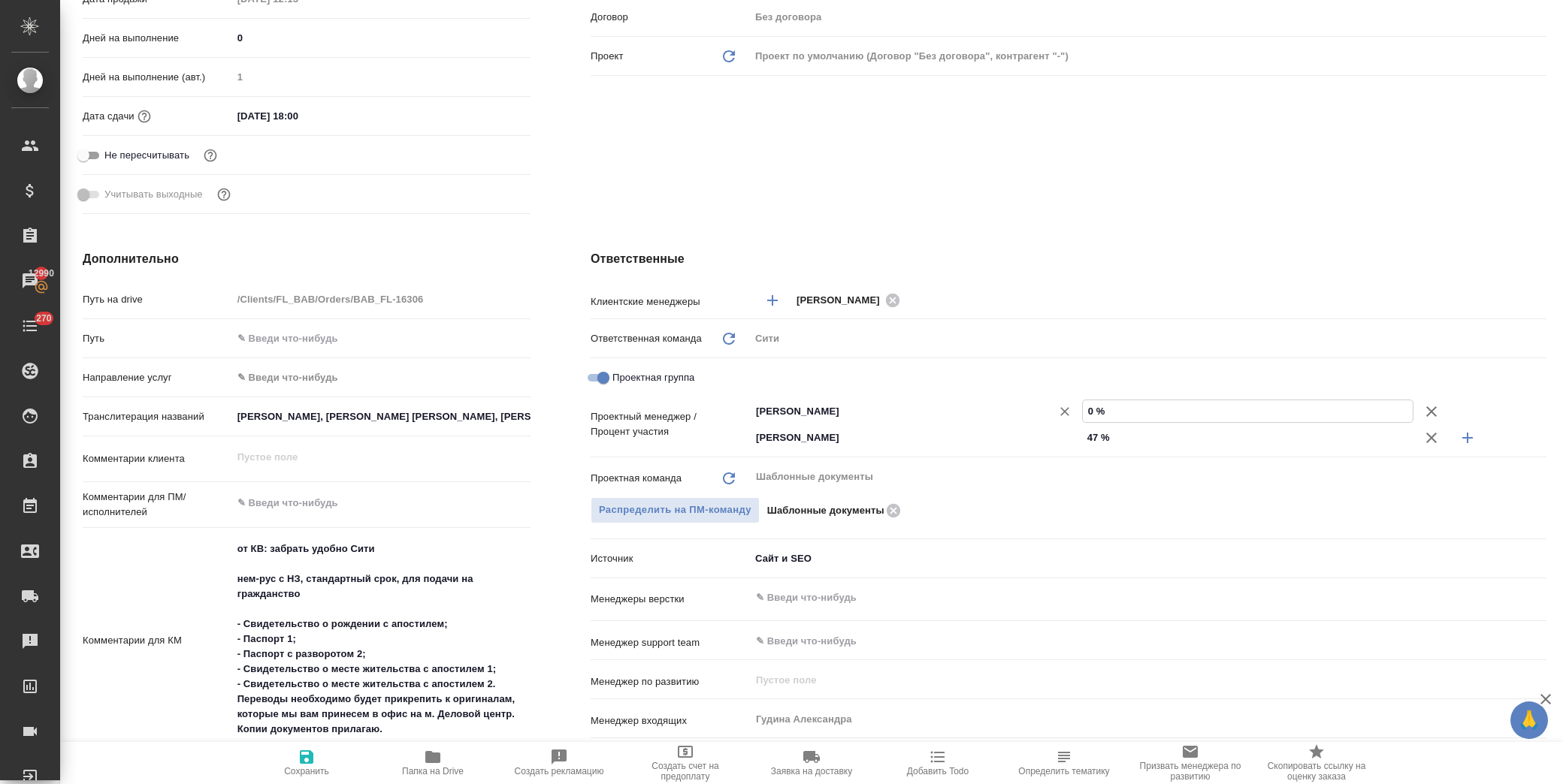
type textarea "x"
type input "53 %"
type textarea "x"
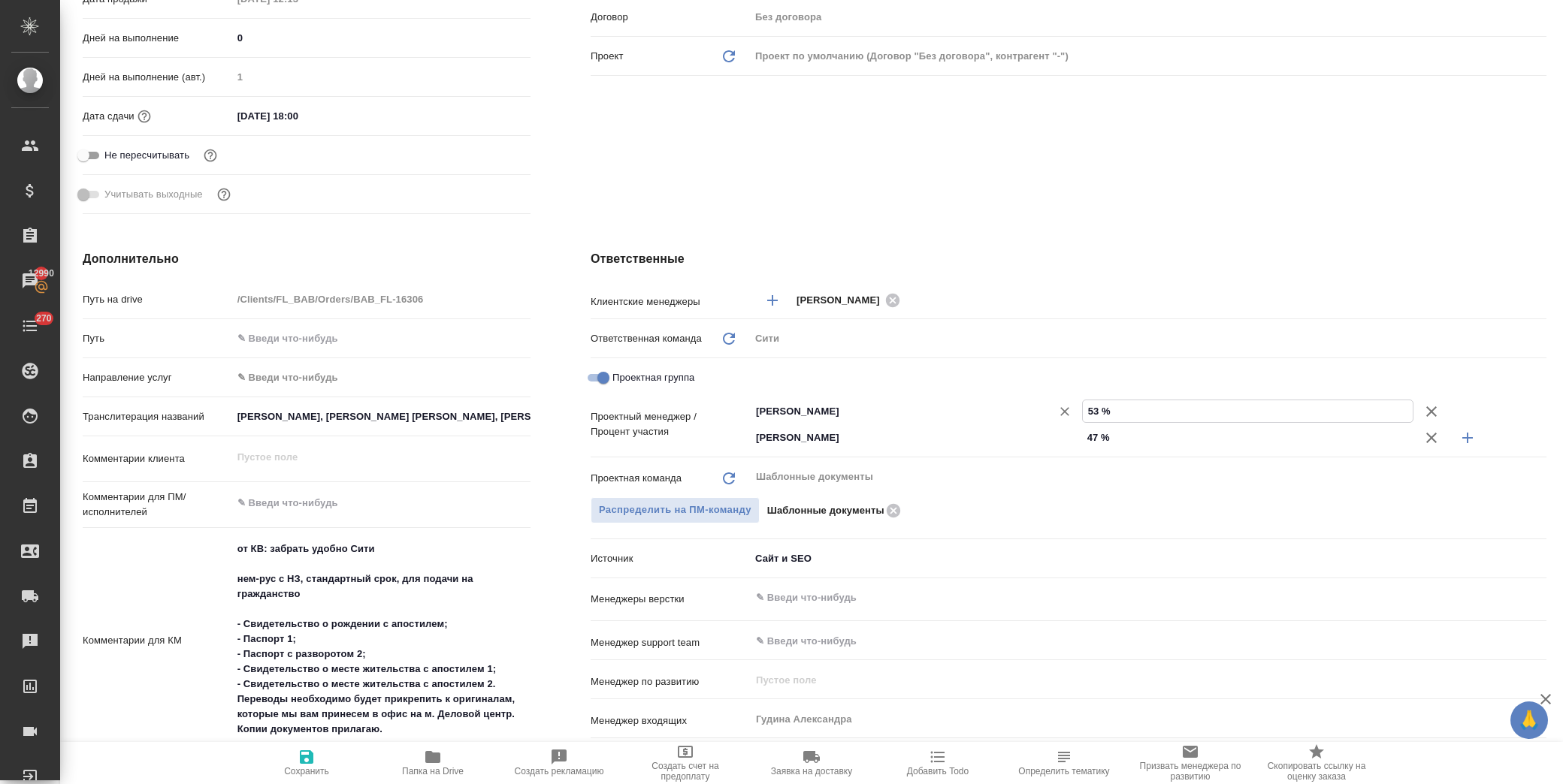
type textarea "x"
type input "53 %"
click at [925, 213] on div "Клиент Телефон заказчика +79252426433 Телеграм ФИО заказчика Лилия Email заказч…" at bounding box center [1069, 7] width 1016 height 487
click at [328, 770] on span "Сохранить" at bounding box center [307, 771] width 45 height 11
type textarea "x"
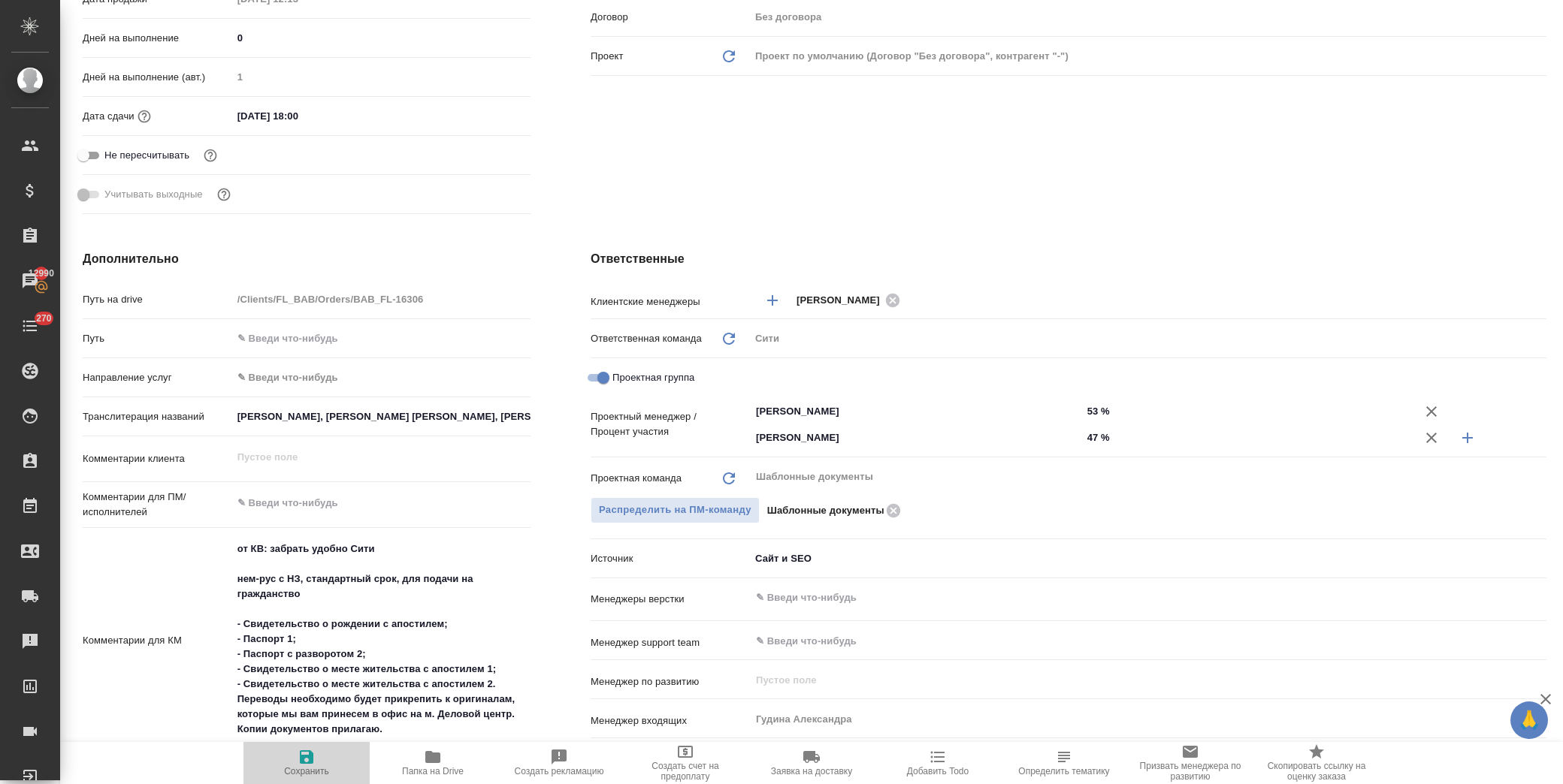
type textarea "x"
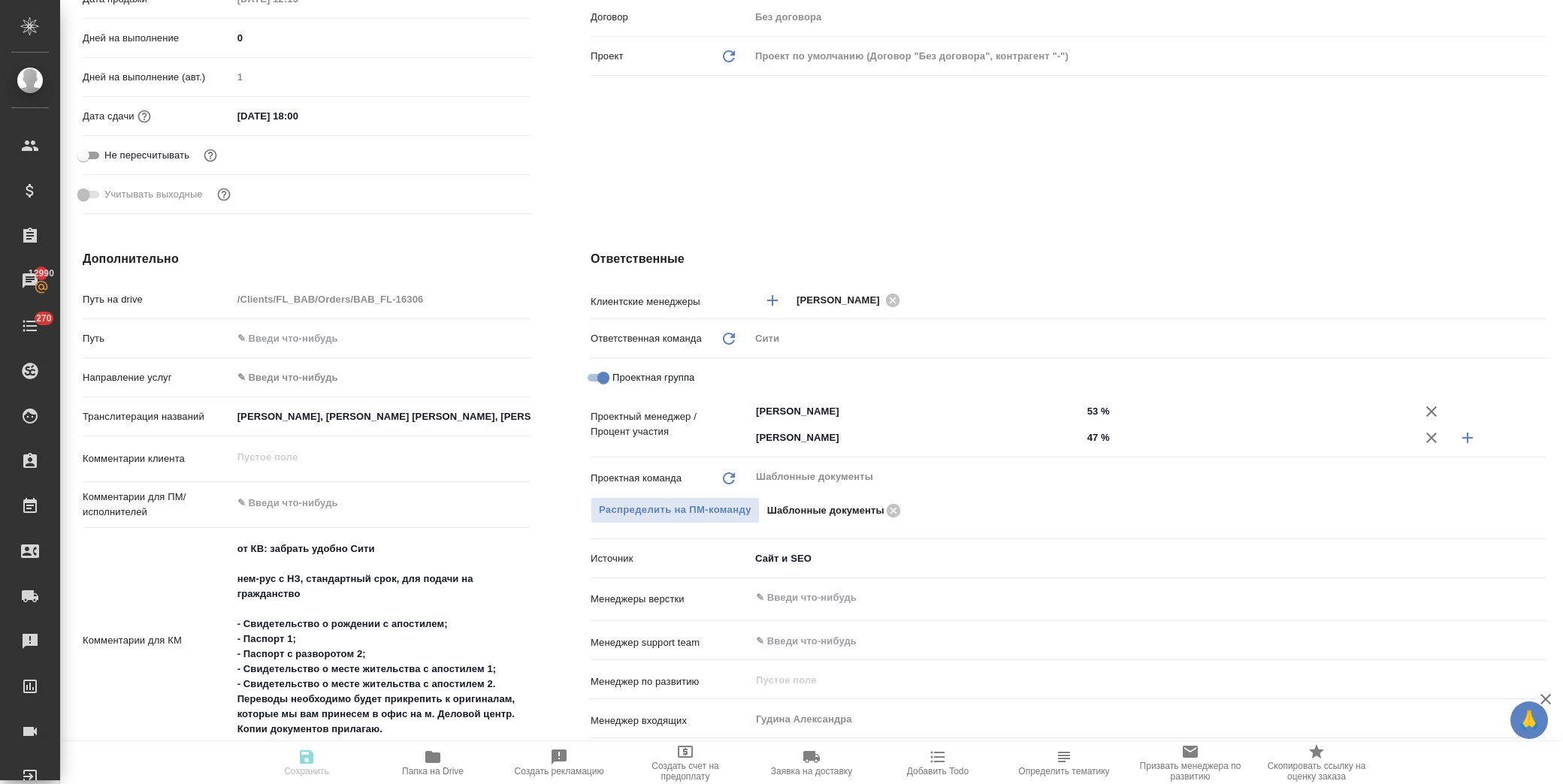
type textarea "x"
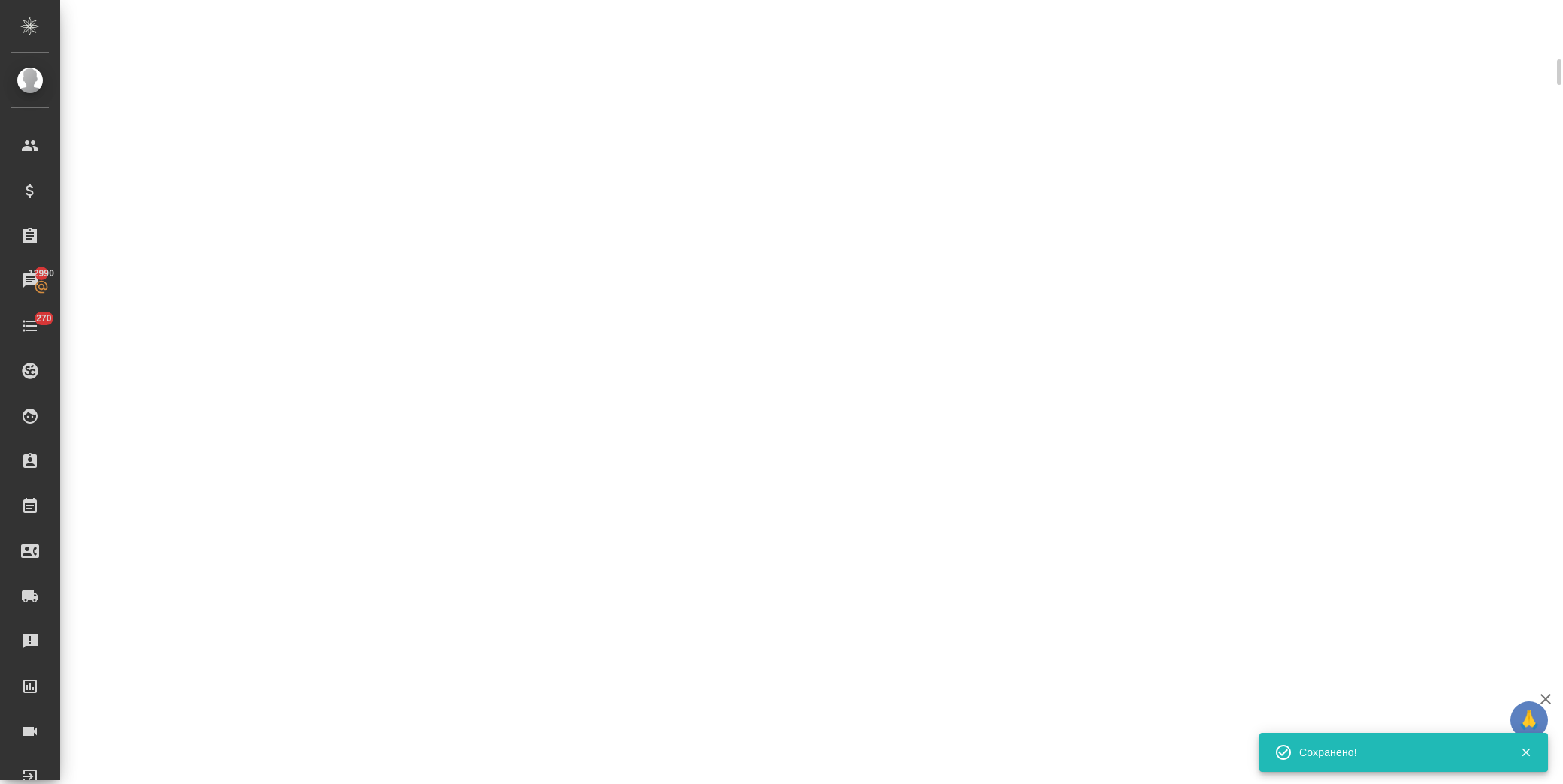
scroll to position [406, 0]
type input "completed"
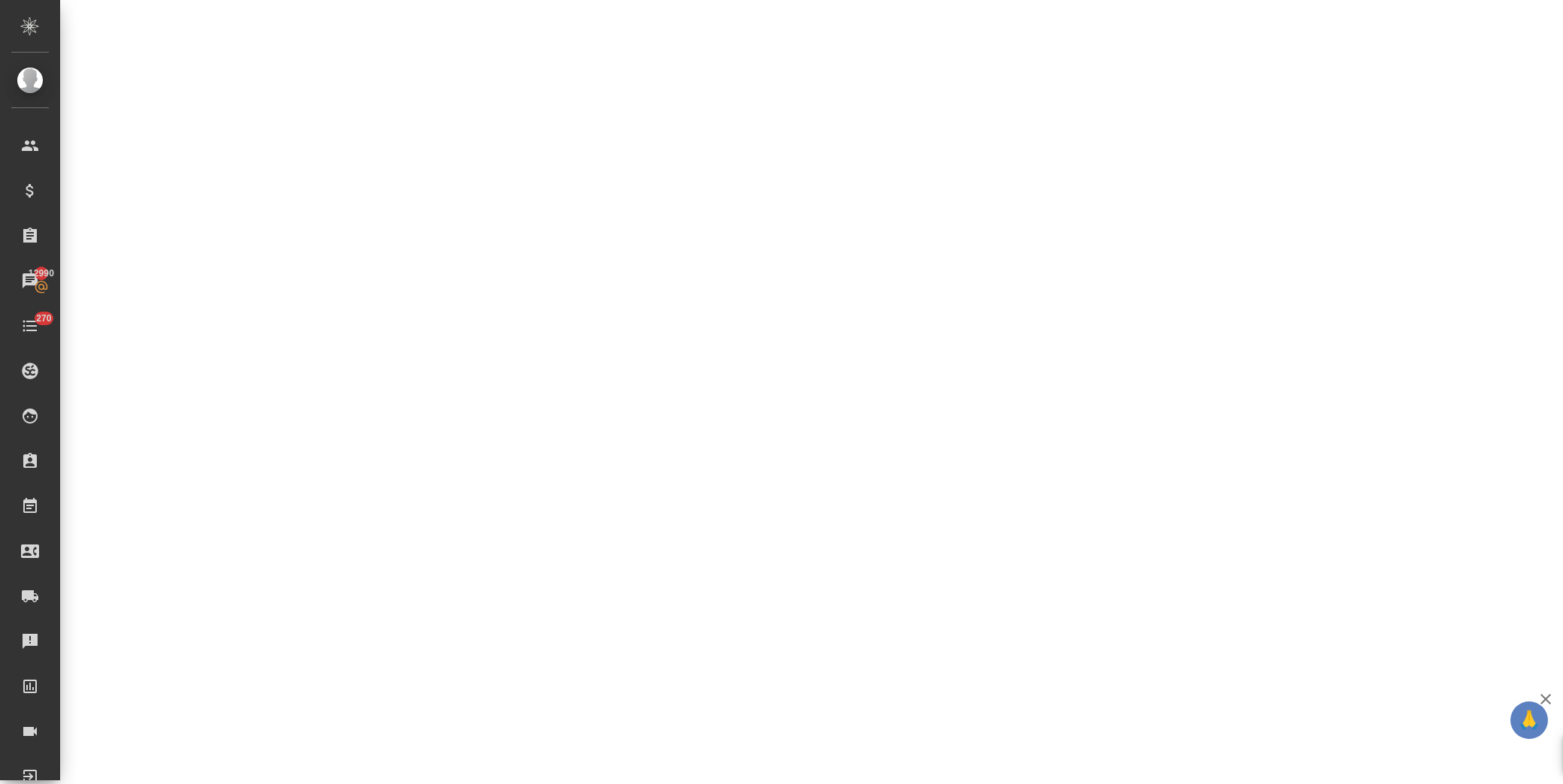
select select "RU"
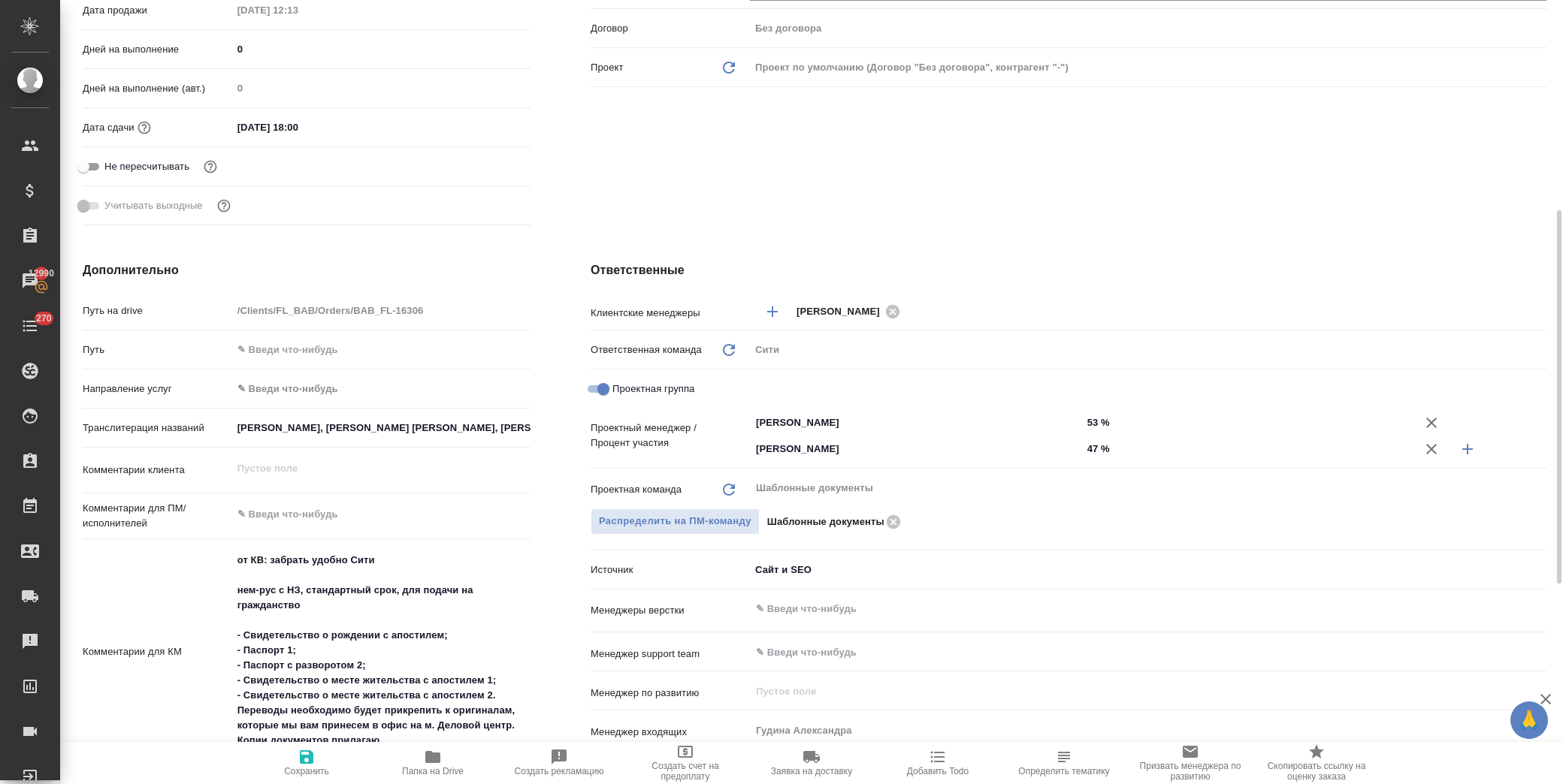
type textarea "x"
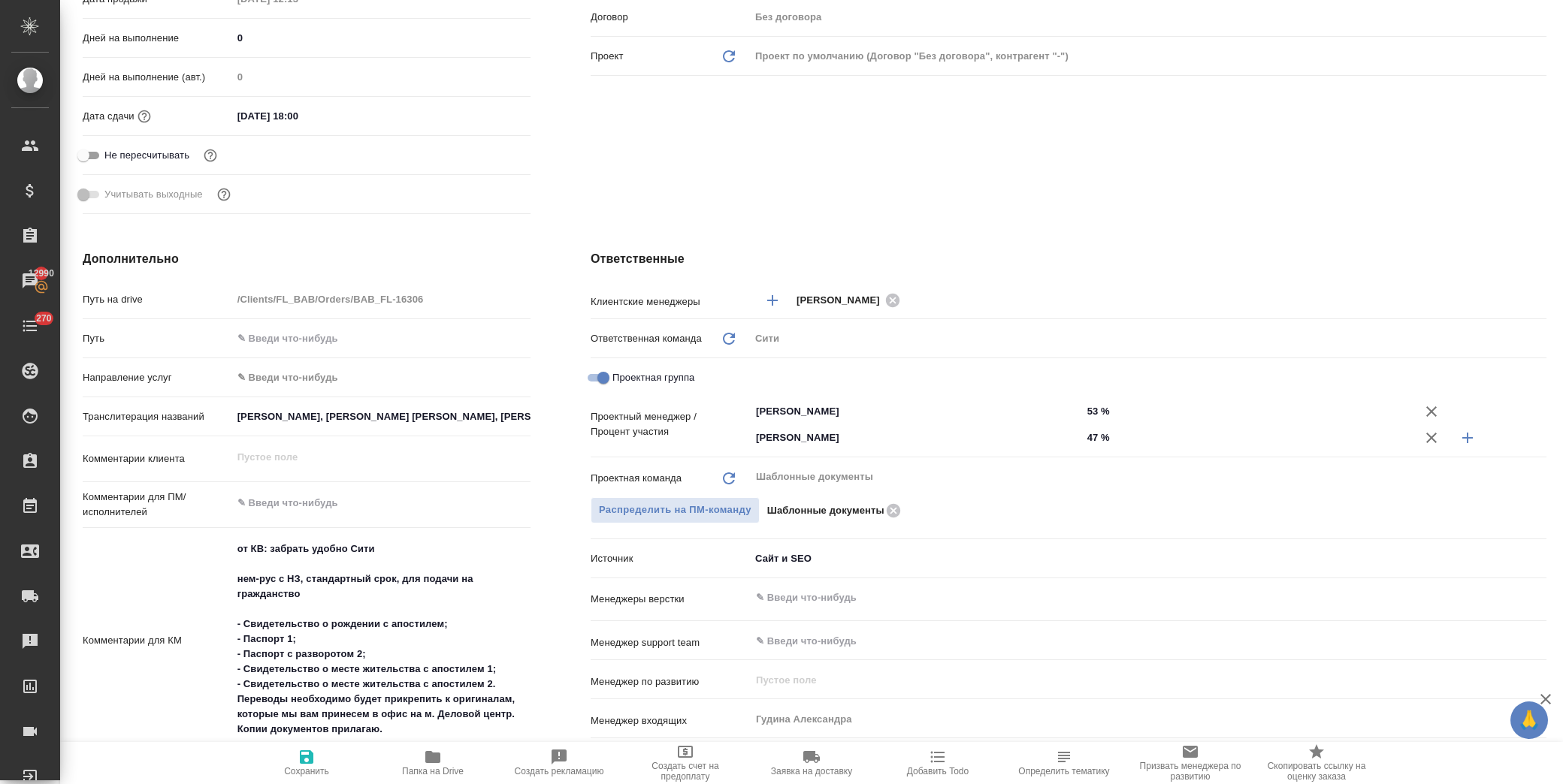
scroll to position [0, 0]
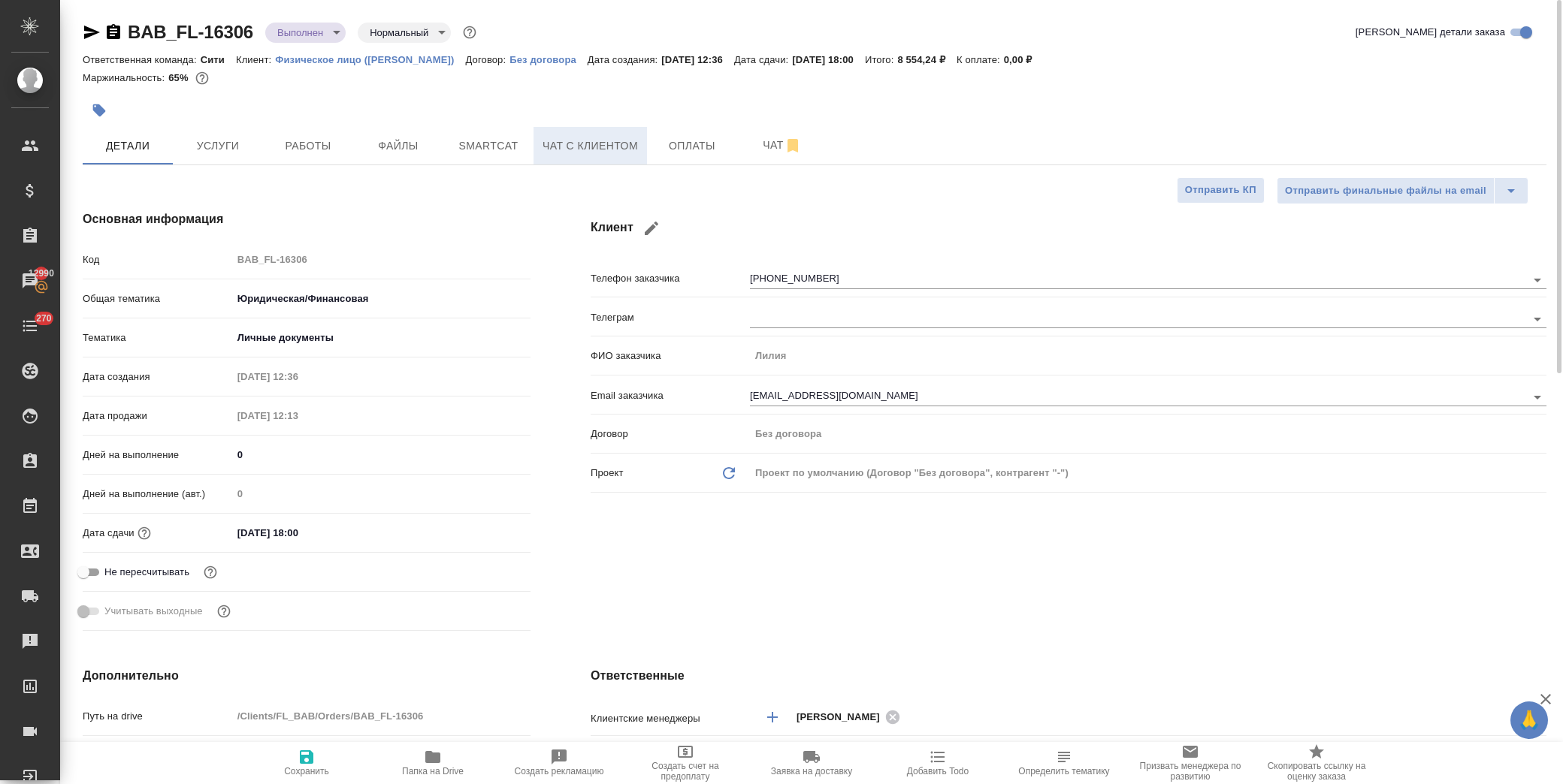
click at [592, 138] on span "Чат с клиентом" at bounding box center [590, 146] width 95 height 19
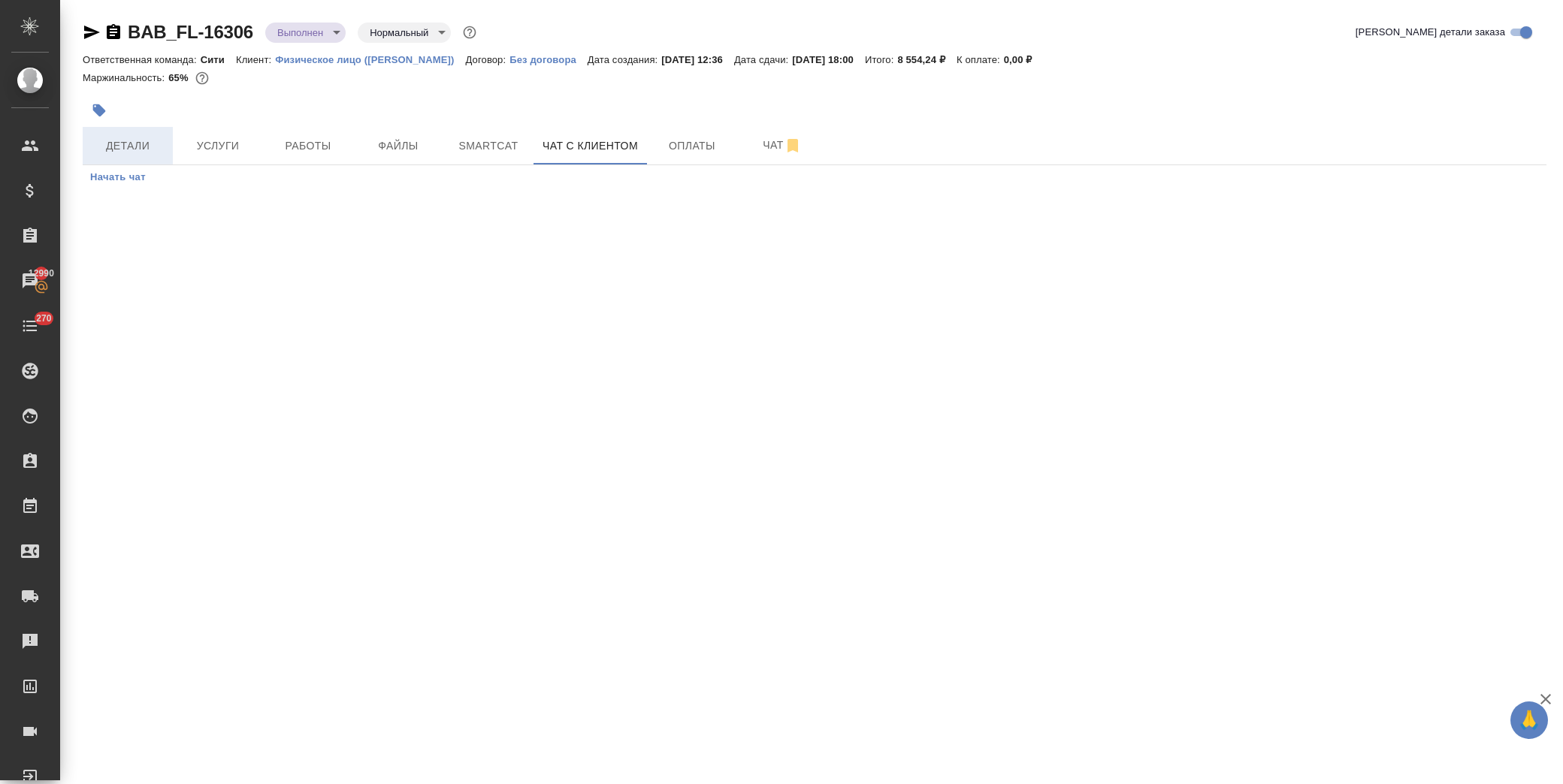
click at [135, 145] on span "Детали" at bounding box center [128, 146] width 72 height 19
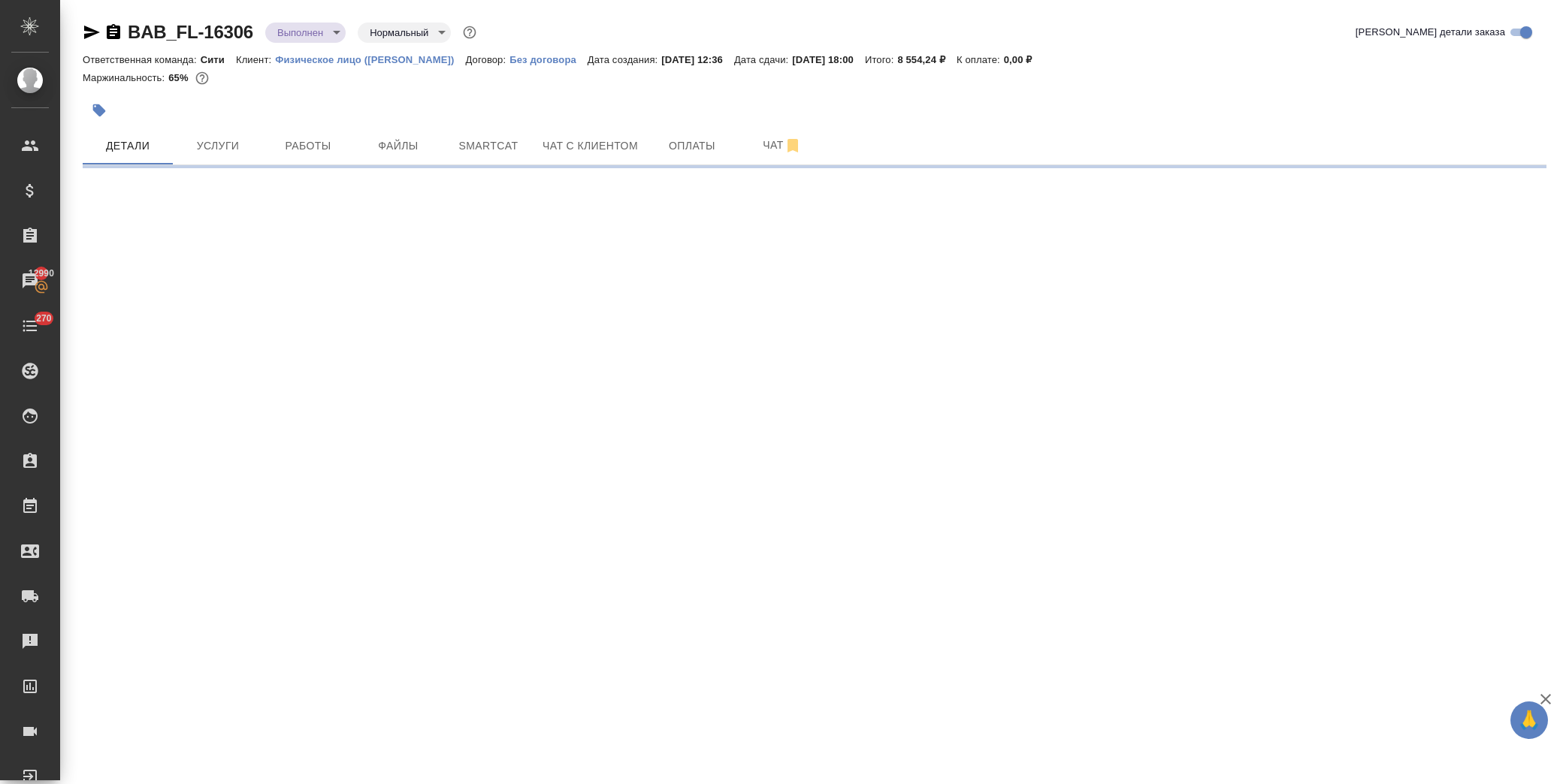
select select "RU"
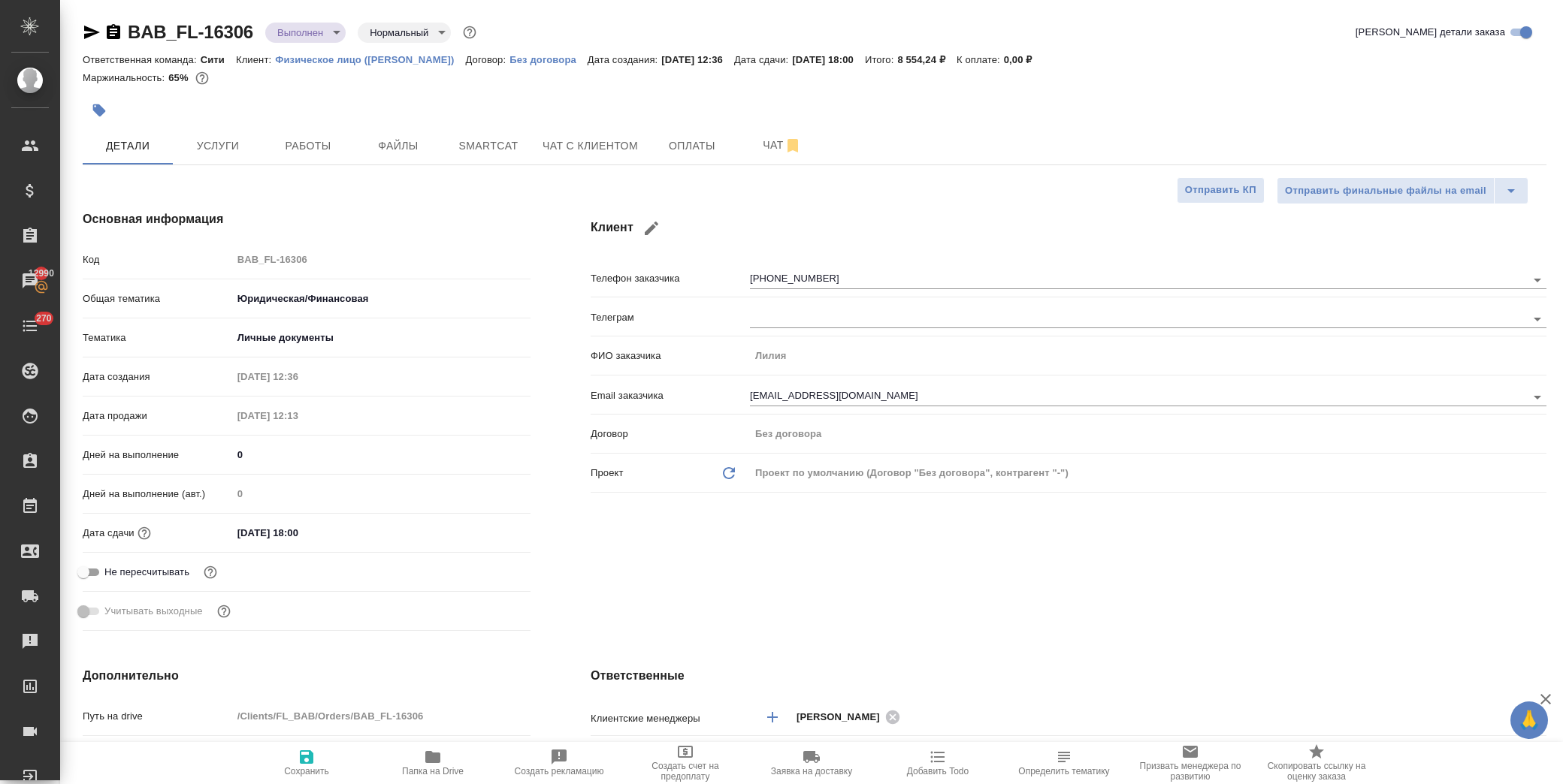
type textarea "x"
click at [592, 144] on span "Чат с клиентом" at bounding box center [590, 146] width 95 height 19
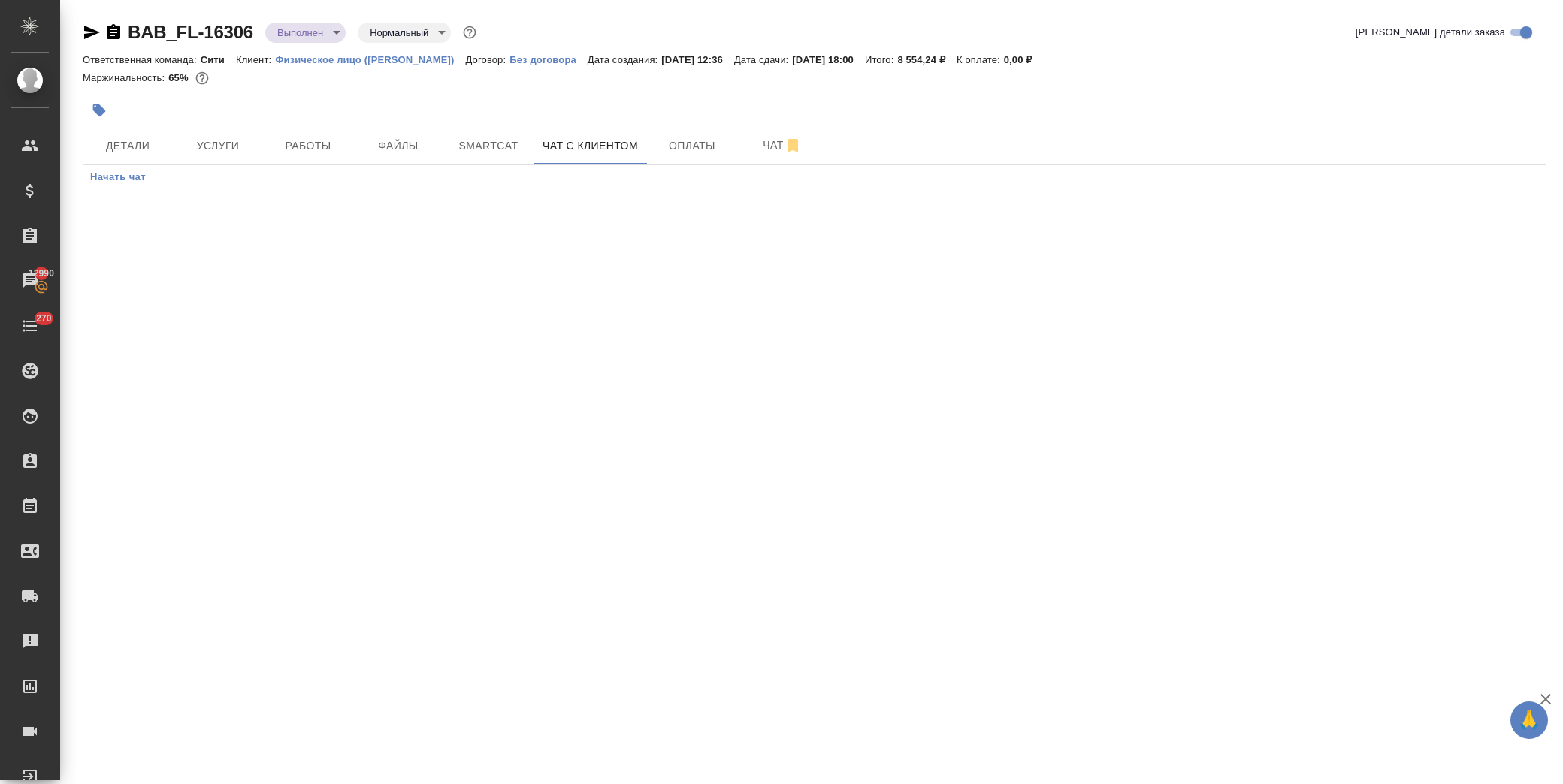
click at [106, 175] on span "Начать чат" at bounding box center [118, 177] width 56 height 17
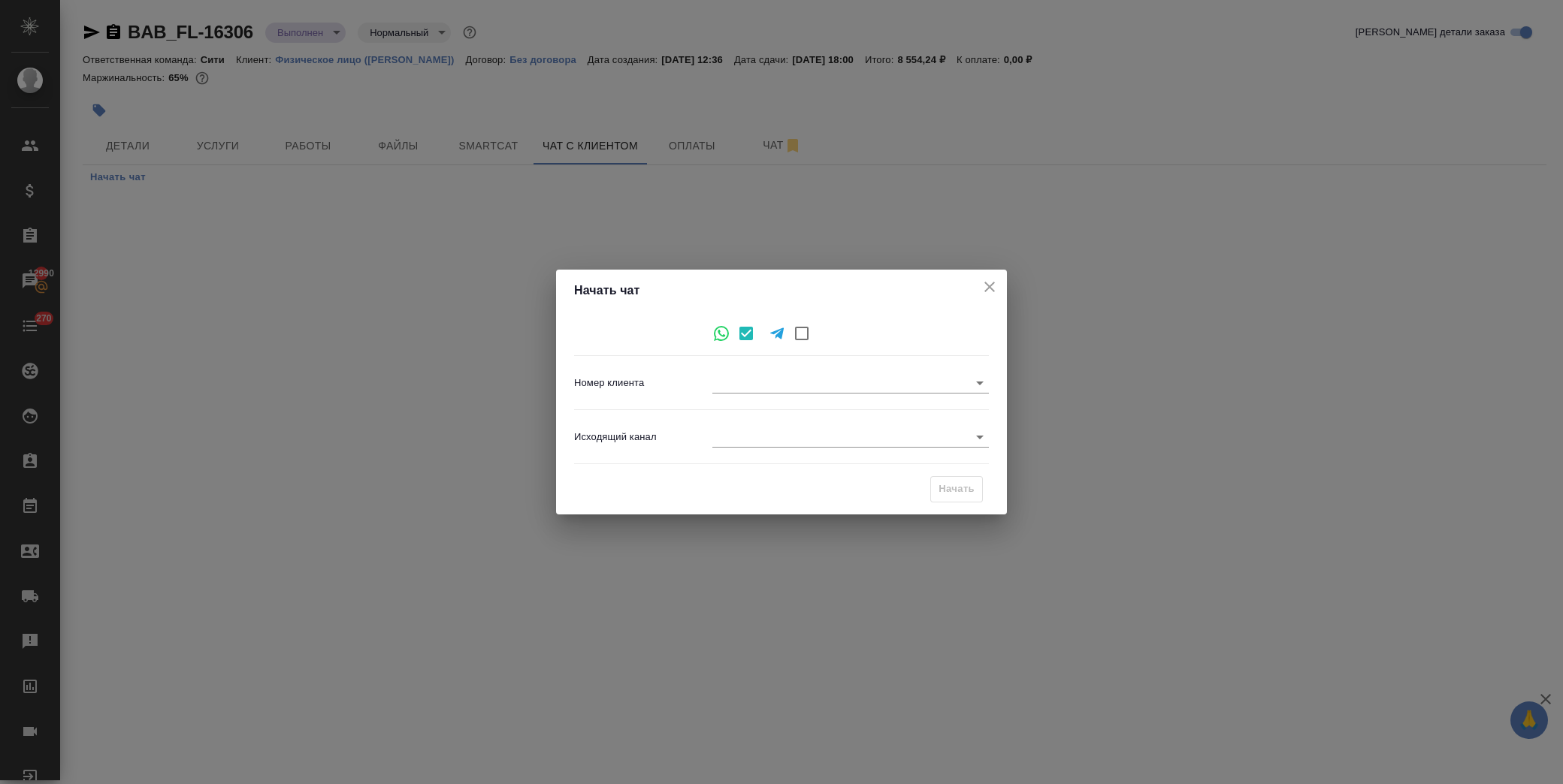
type input "490cdaae9235819a33c48537"
click at [777, 426] on body "🙏 .cls-1 fill:#fff; AWATERA Лофицкая Юлия Владимировна Клиенты Спецификации Зак…" at bounding box center [781, 392] width 1563 height 784
click at [793, 436] on li "Awatera" at bounding box center [850, 437] width 276 height 24
type input "2"
click at [974, 493] on span "Начать" at bounding box center [956, 489] width 36 height 17
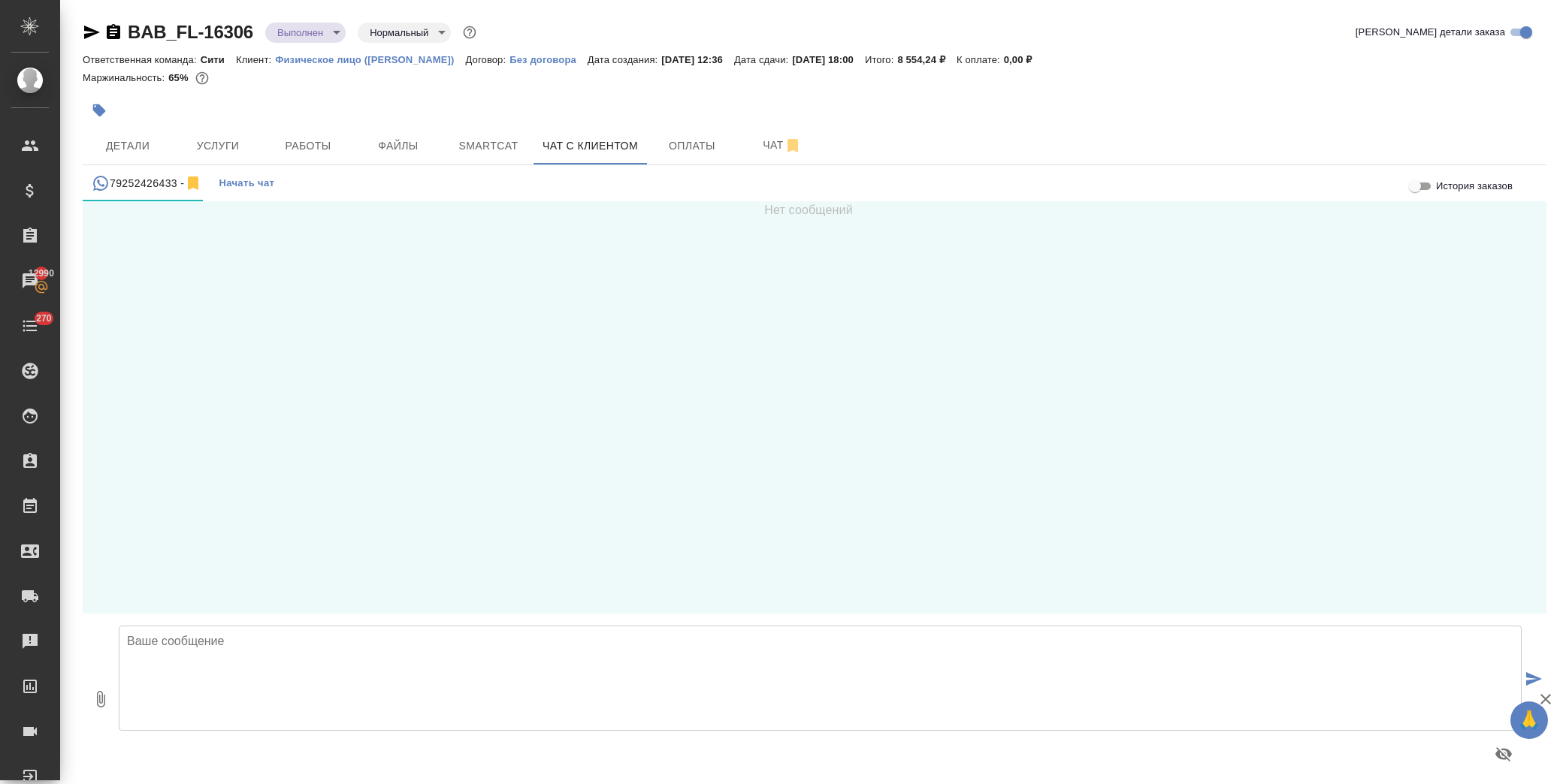
drag, startPoint x: 284, startPoint y: 671, endPoint x: 296, endPoint y: 664, distance: 13.9
click at [283, 669] on textarea at bounding box center [820, 678] width 1403 height 105
type textarea "Добрый день! Меня зовут Юлия, бюро переводов Awatera. Документы готовы, Вы може…"
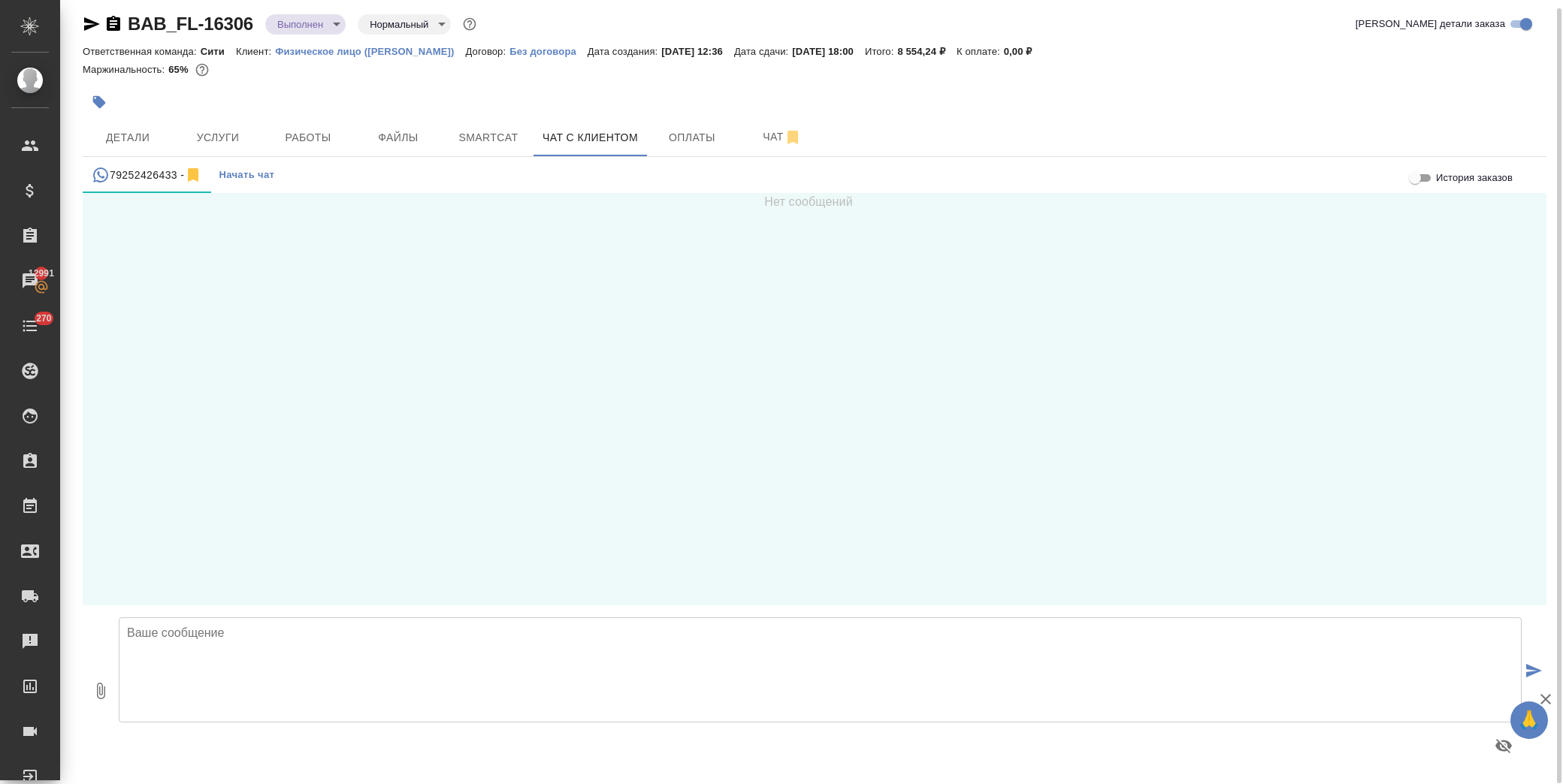
click at [291, 655] on textarea at bounding box center [820, 670] width 1403 height 105
click at [1542, 672] on button "submit" at bounding box center [1534, 672] width 25 height 208
click at [572, 644] on textarea at bounding box center [820, 670] width 1403 height 105
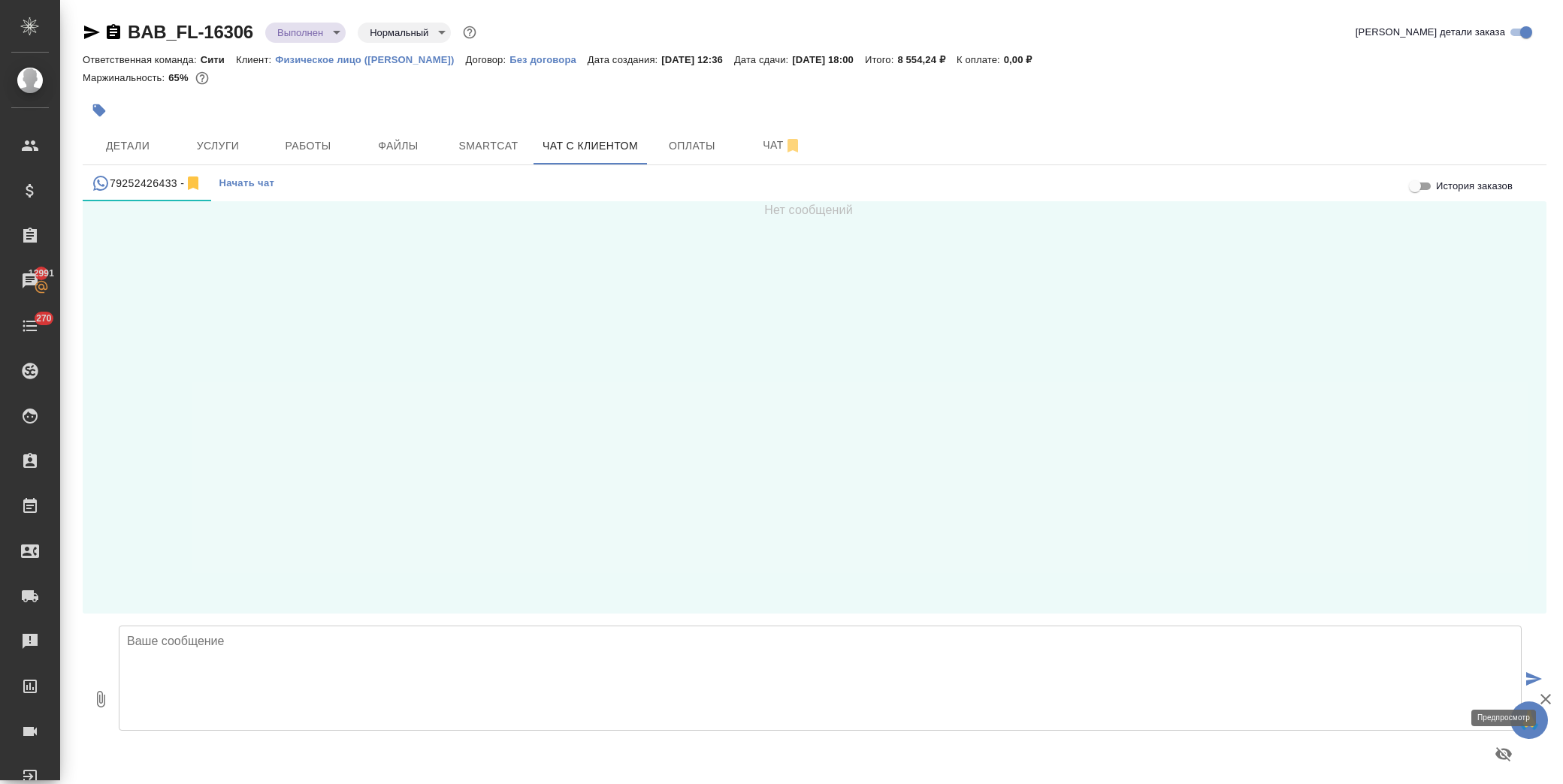
click at [1497, 756] on icon "button" at bounding box center [1503, 754] width 16 height 14
click at [800, 754] on icon "button" at bounding box center [797, 755] width 16 height 11
click at [139, 152] on span "Детали" at bounding box center [128, 146] width 72 height 19
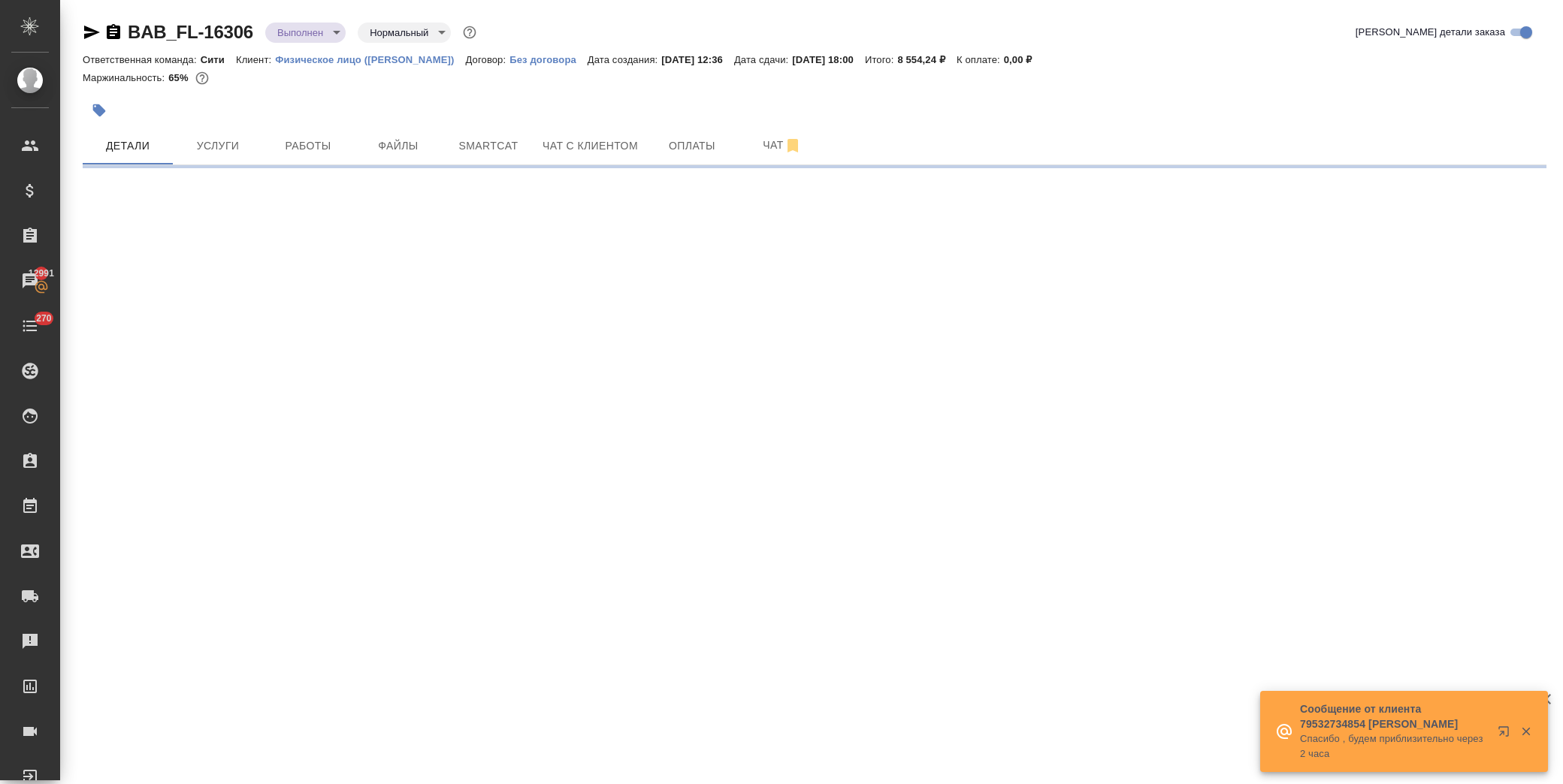
select select "RU"
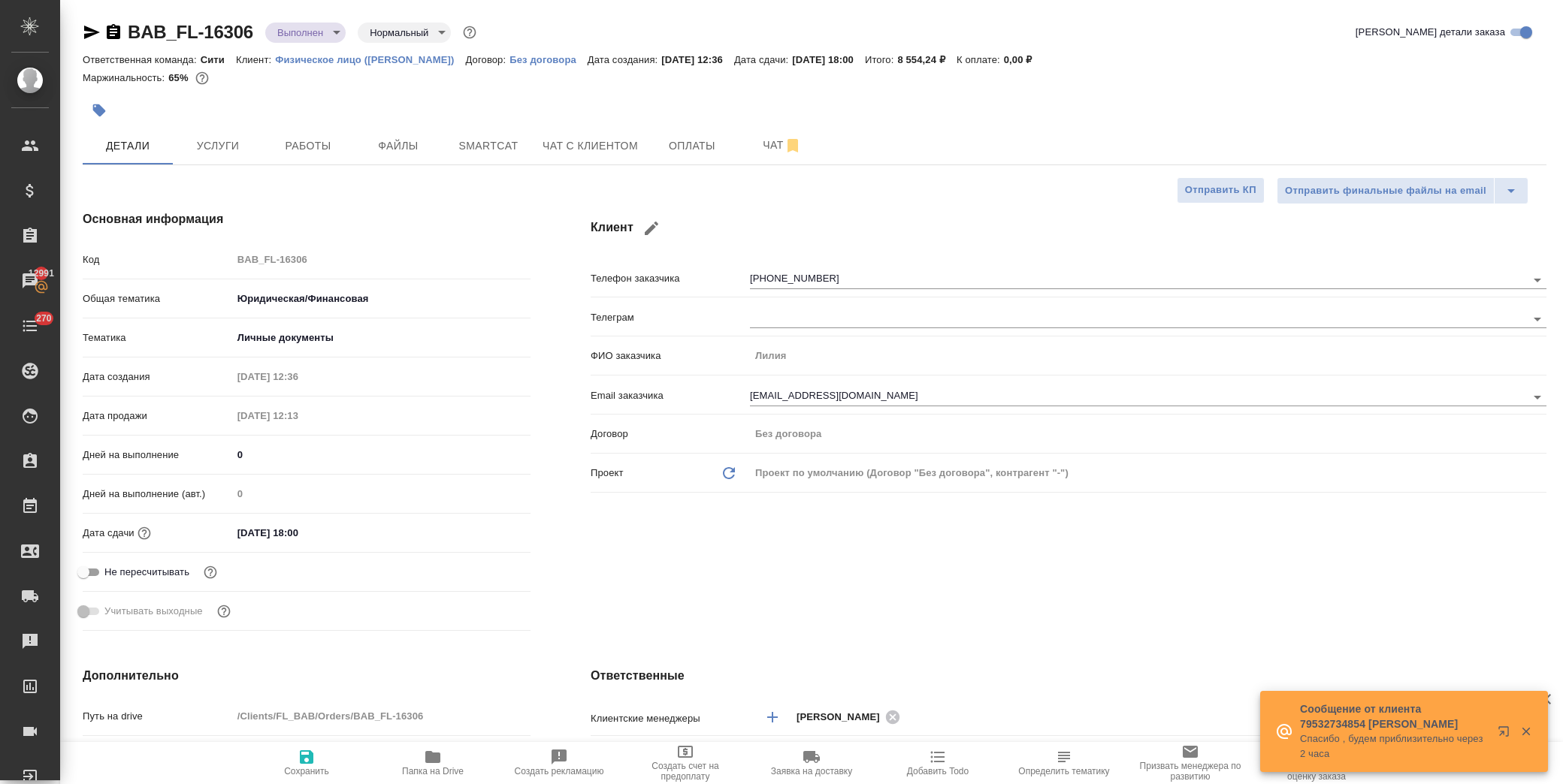
type textarea "x"
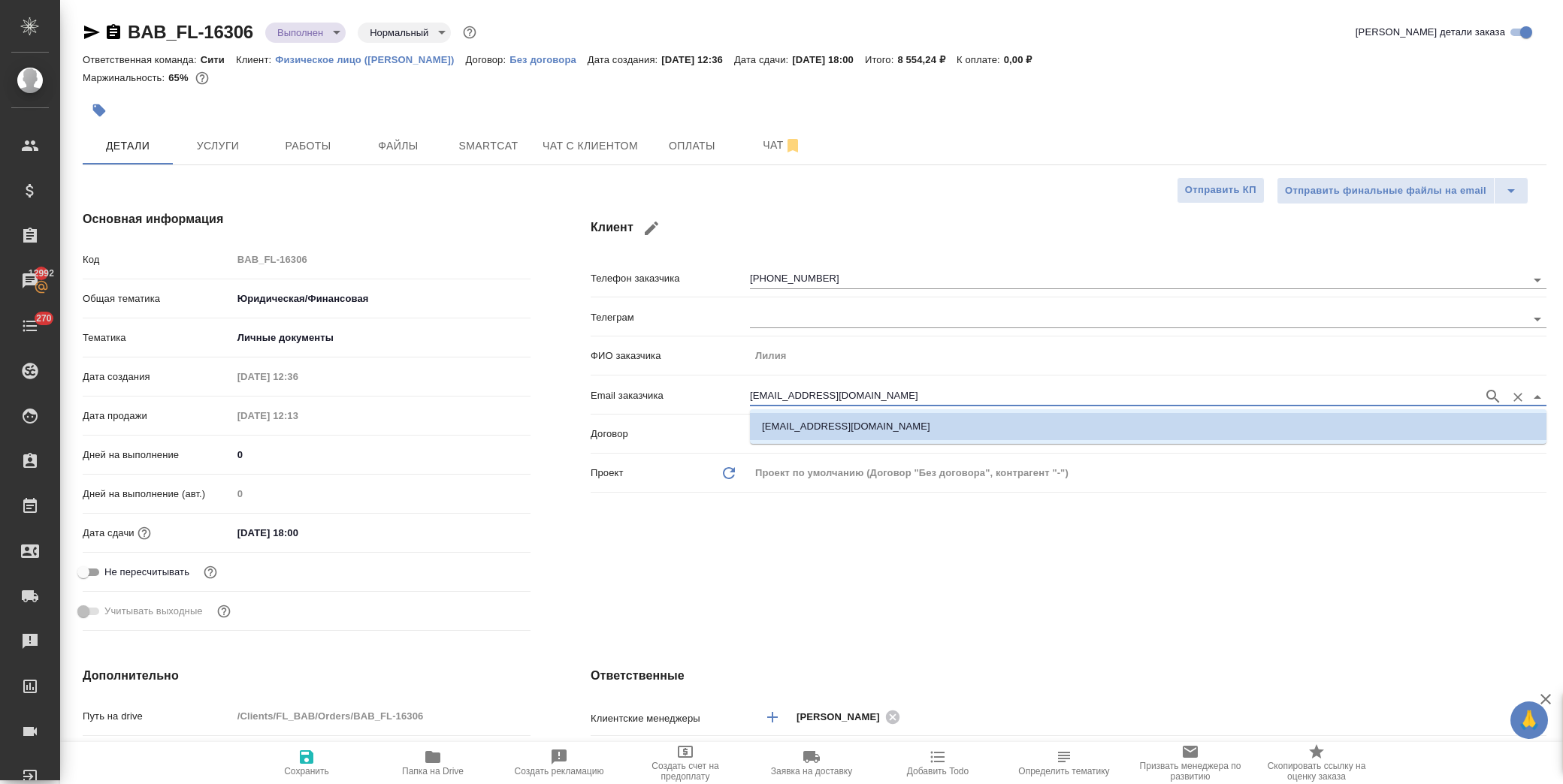
drag, startPoint x: 844, startPoint y: 397, endPoint x: 710, endPoint y: 392, distance: 134.1
click at [710, 392] on div "Email заказчика lili149@yandex.ru" at bounding box center [1069, 395] width 956 height 26
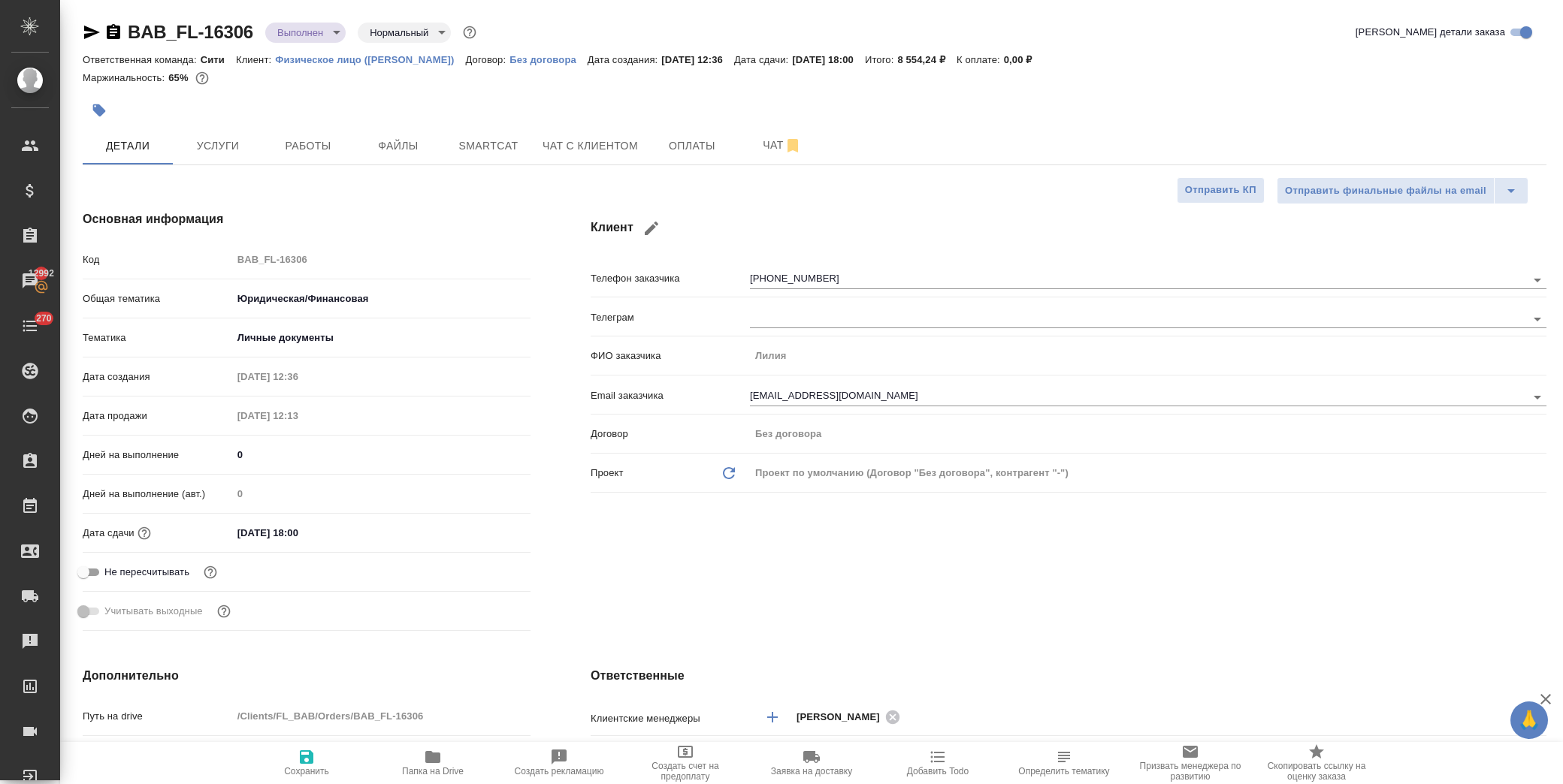
type textarea "x"
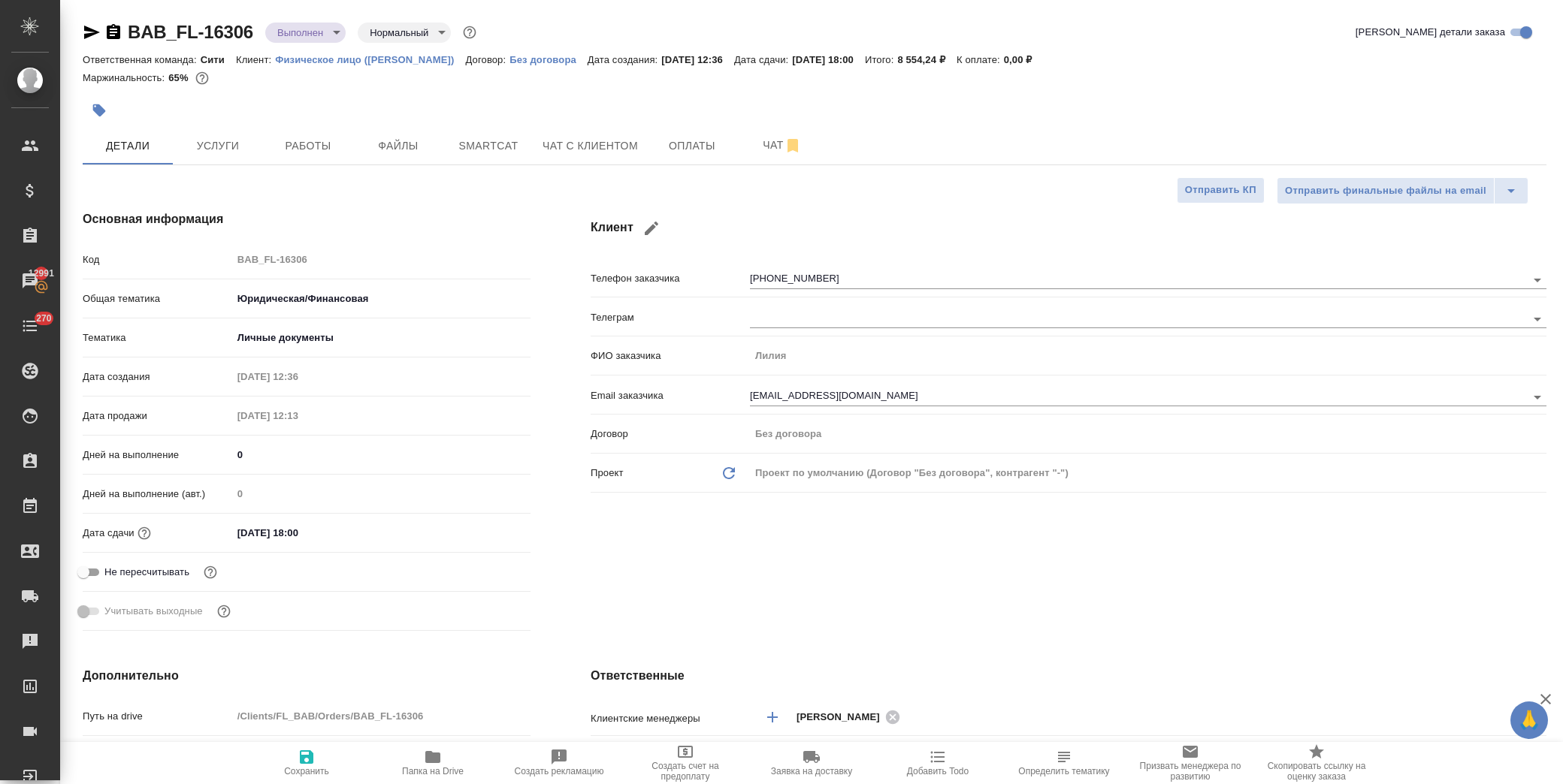
type textarea "x"
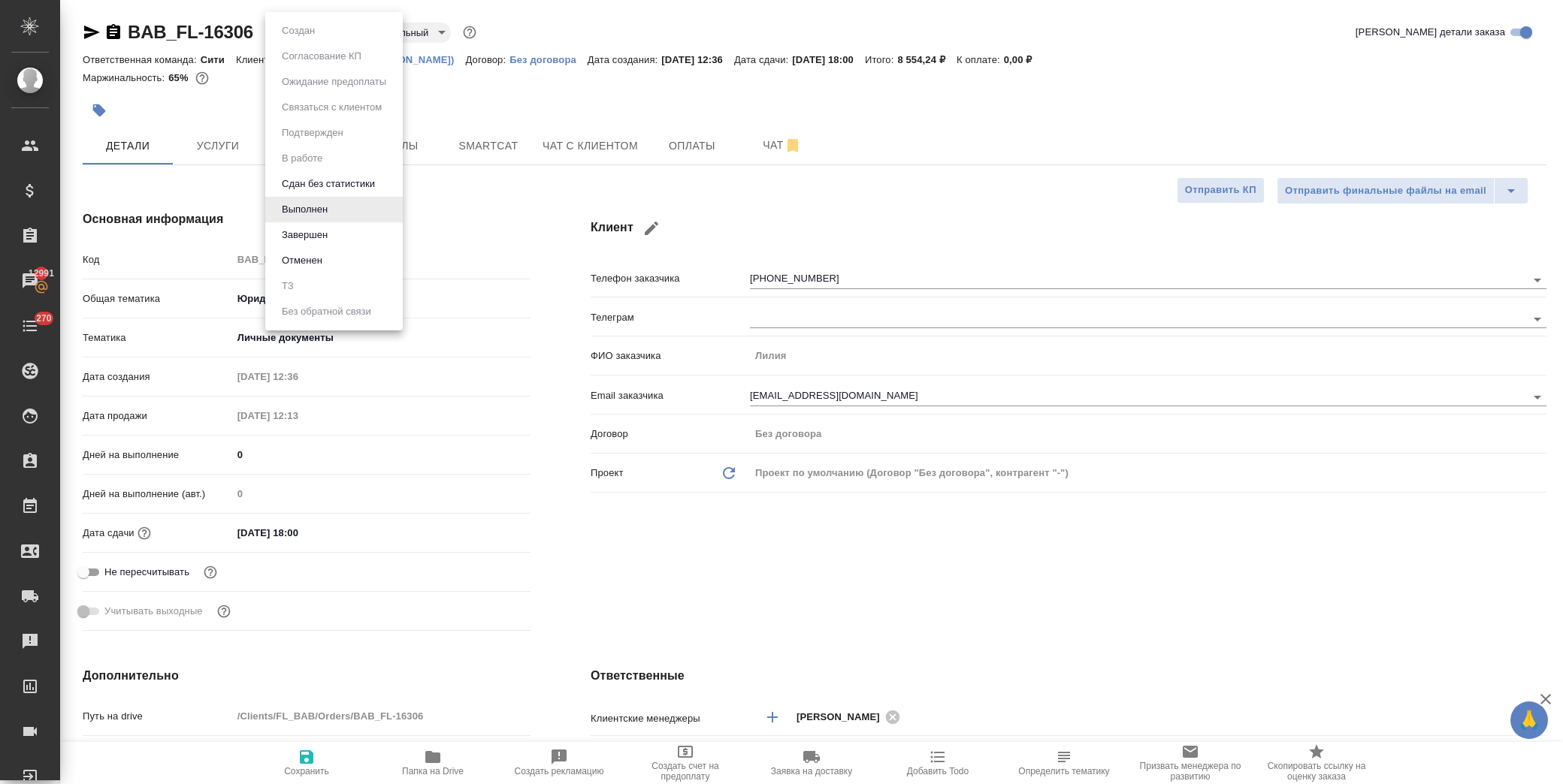
click at [320, 28] on body "🙏 .cls-1 fill:#fff; AWATERA Лофицкая Юлия Владимировна Клиенты Спецификации Зак…" at bounding box center [781, 392] width 1563 height 784
click at [320, 234] on button "Завершен" at bounding box center [304, 235] width 55 height 16
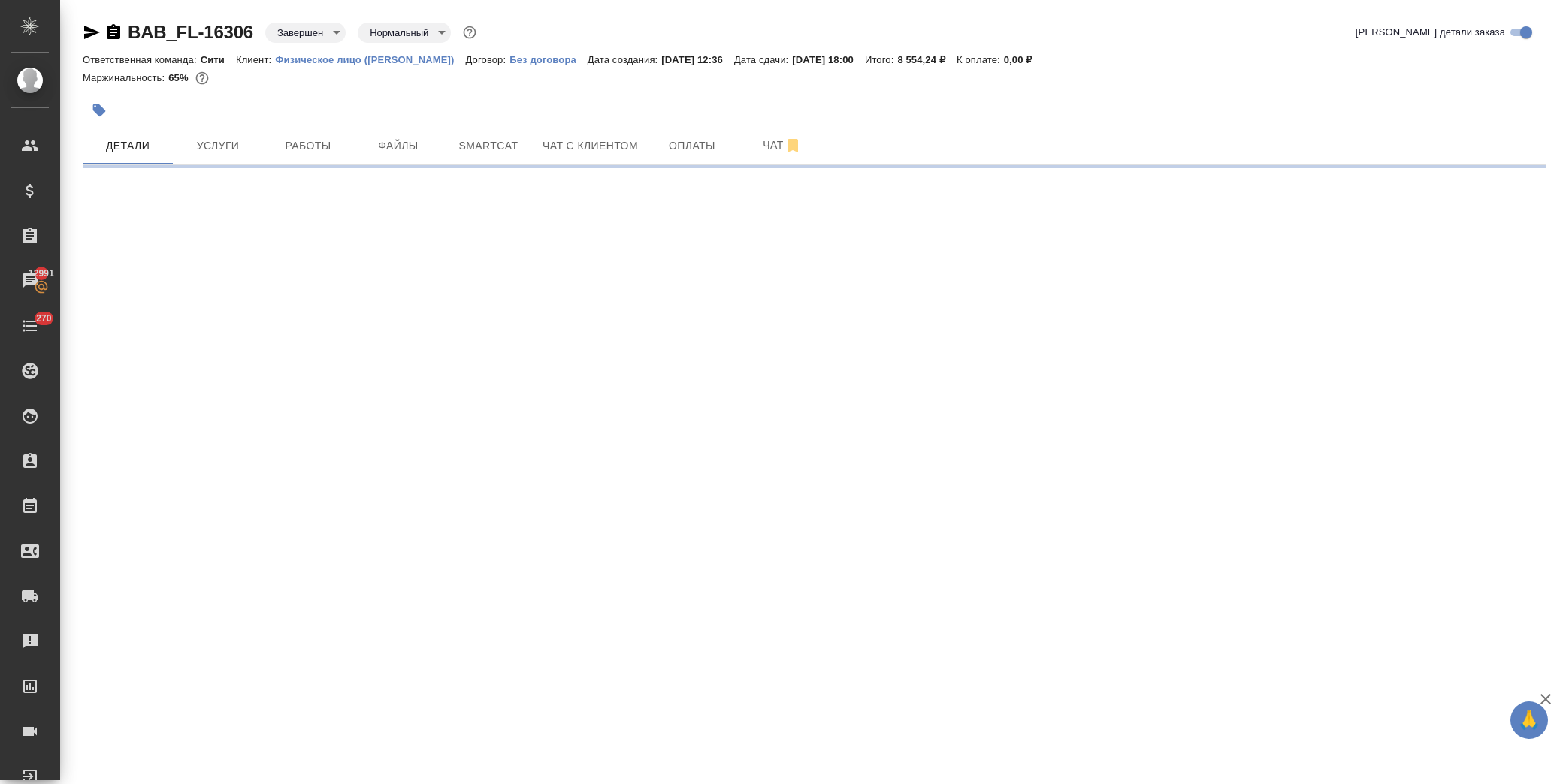
select select "RU"
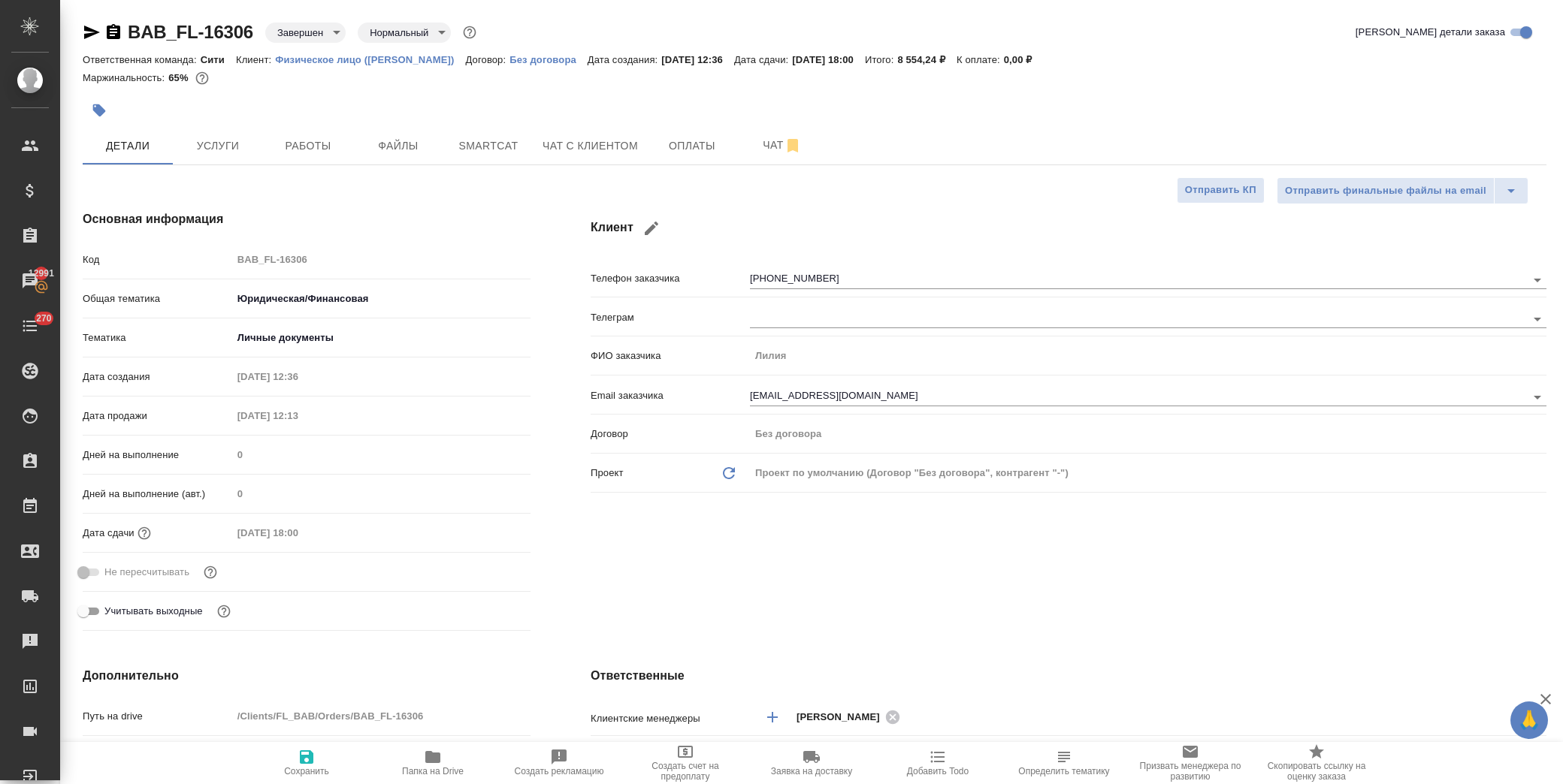
type textarea "x"
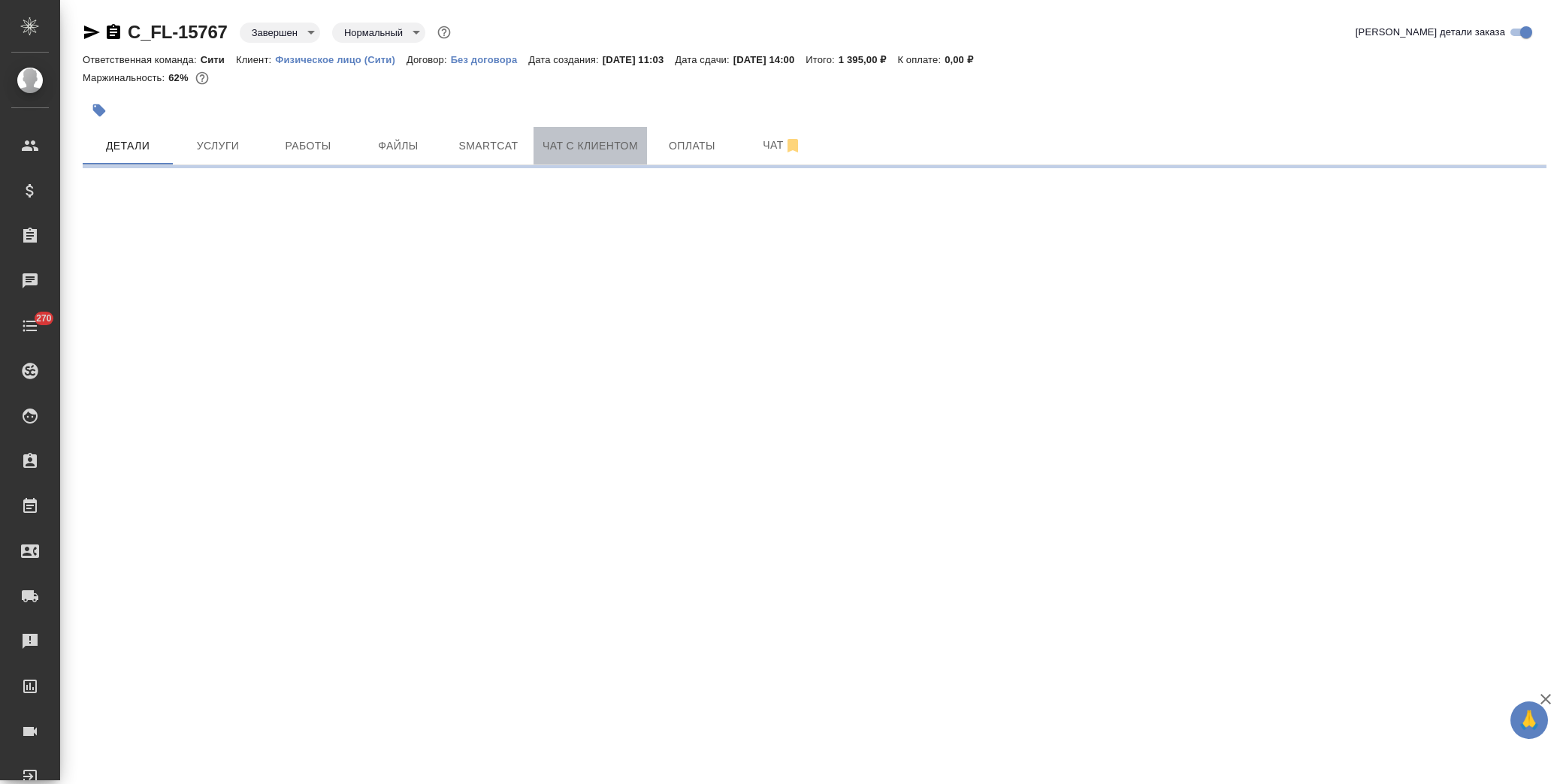
click at [601, 151] on span "Чат с клиентом" at bounding box center [590, 146] width 95 height 19
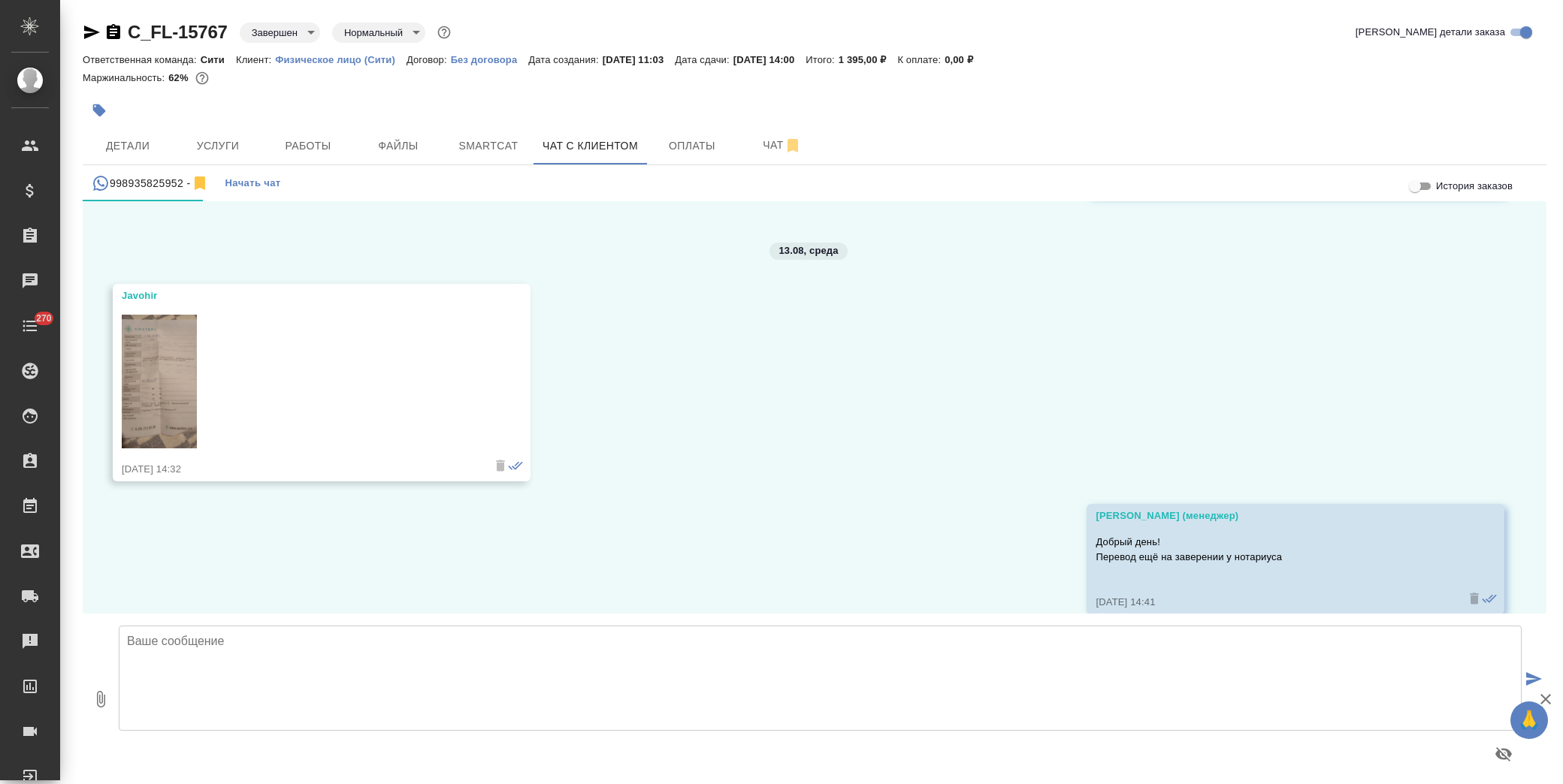
scroll to position [3903, 0]
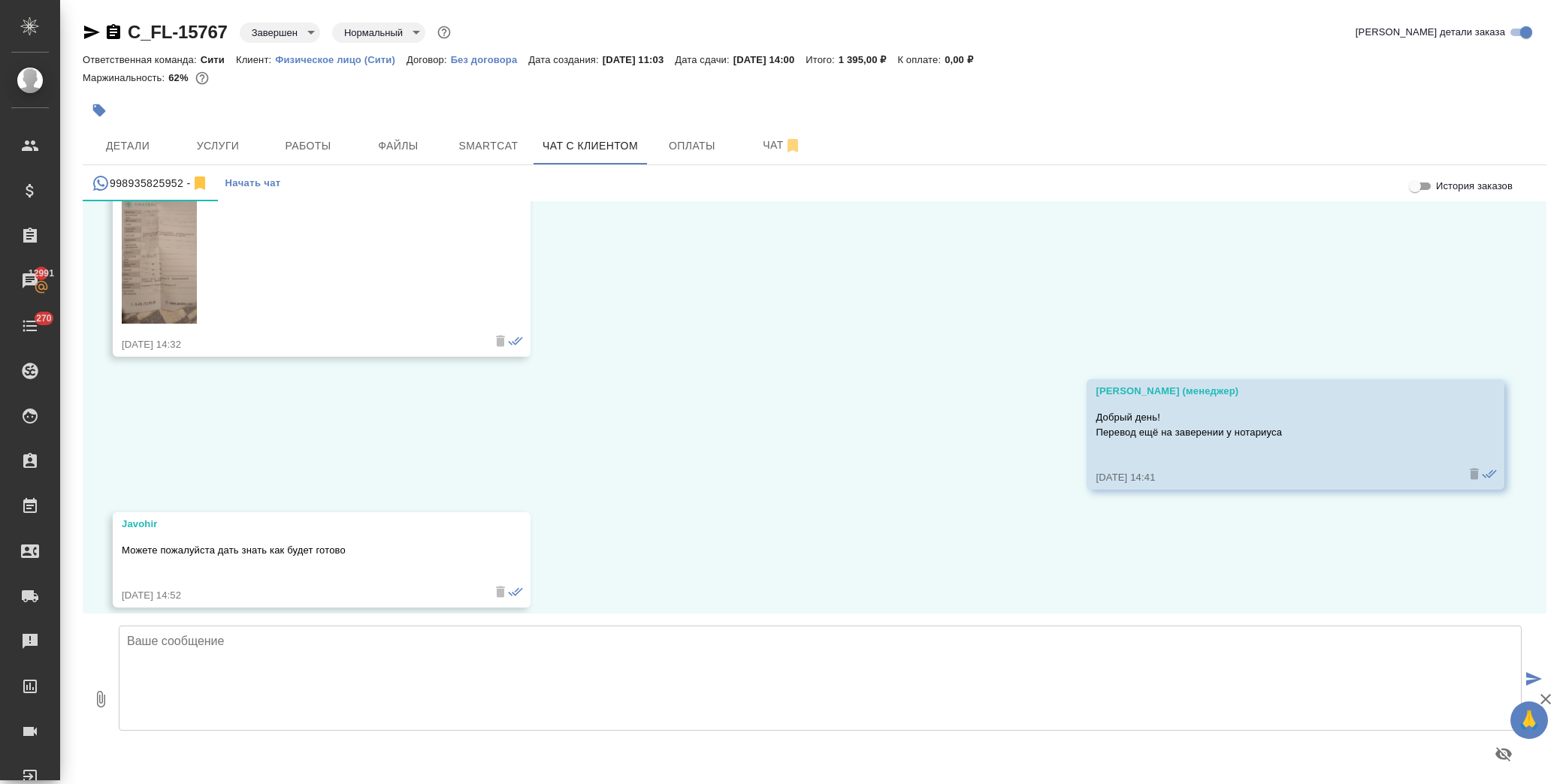
click at [316, 650] on textarea at bounding box center [820, 678] width 1403 height 105
type textarea "Да, конечно. Как только документ будет готов, сразу Вам сообщим."
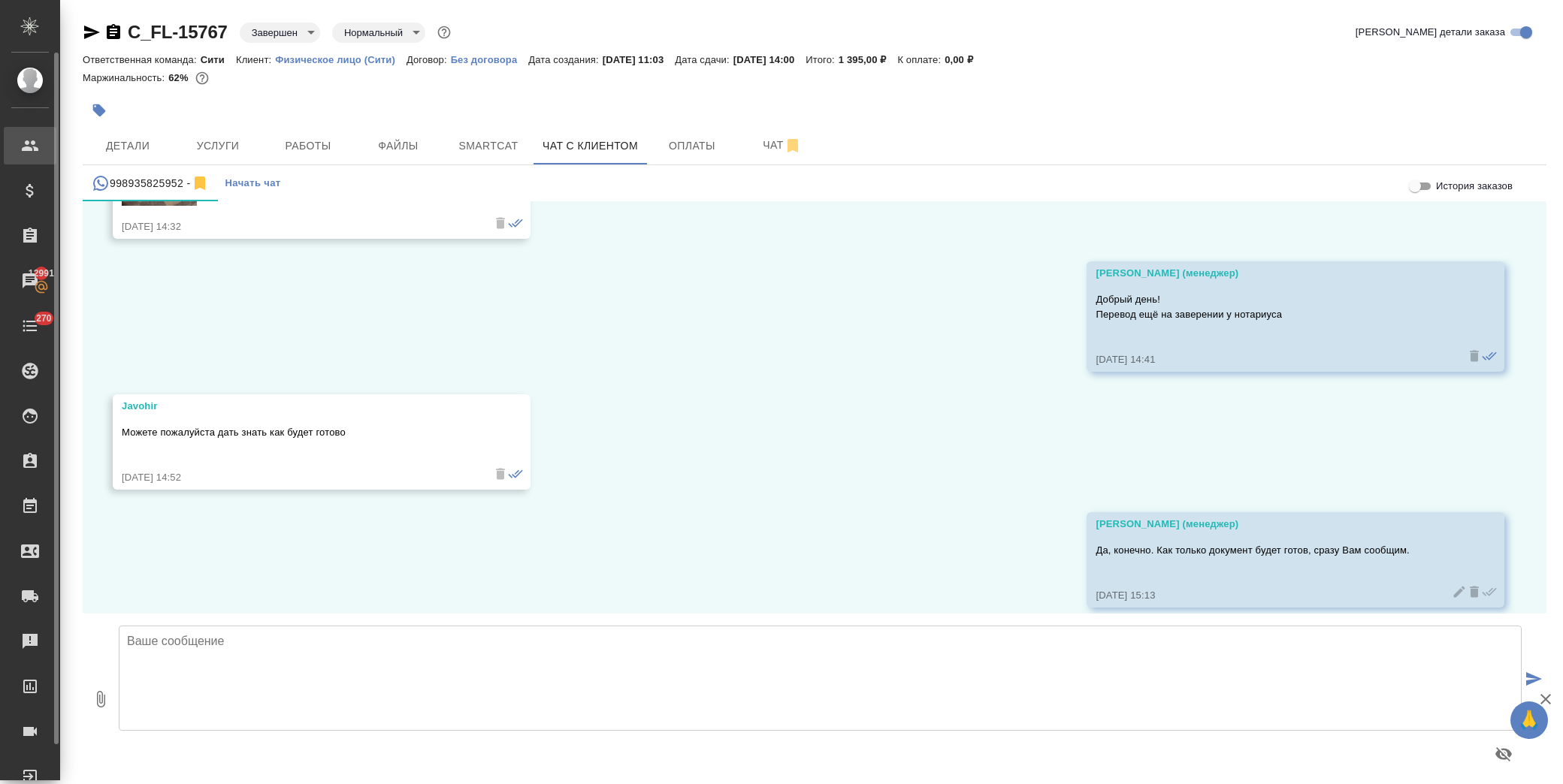
scroll to position [4036, 0]
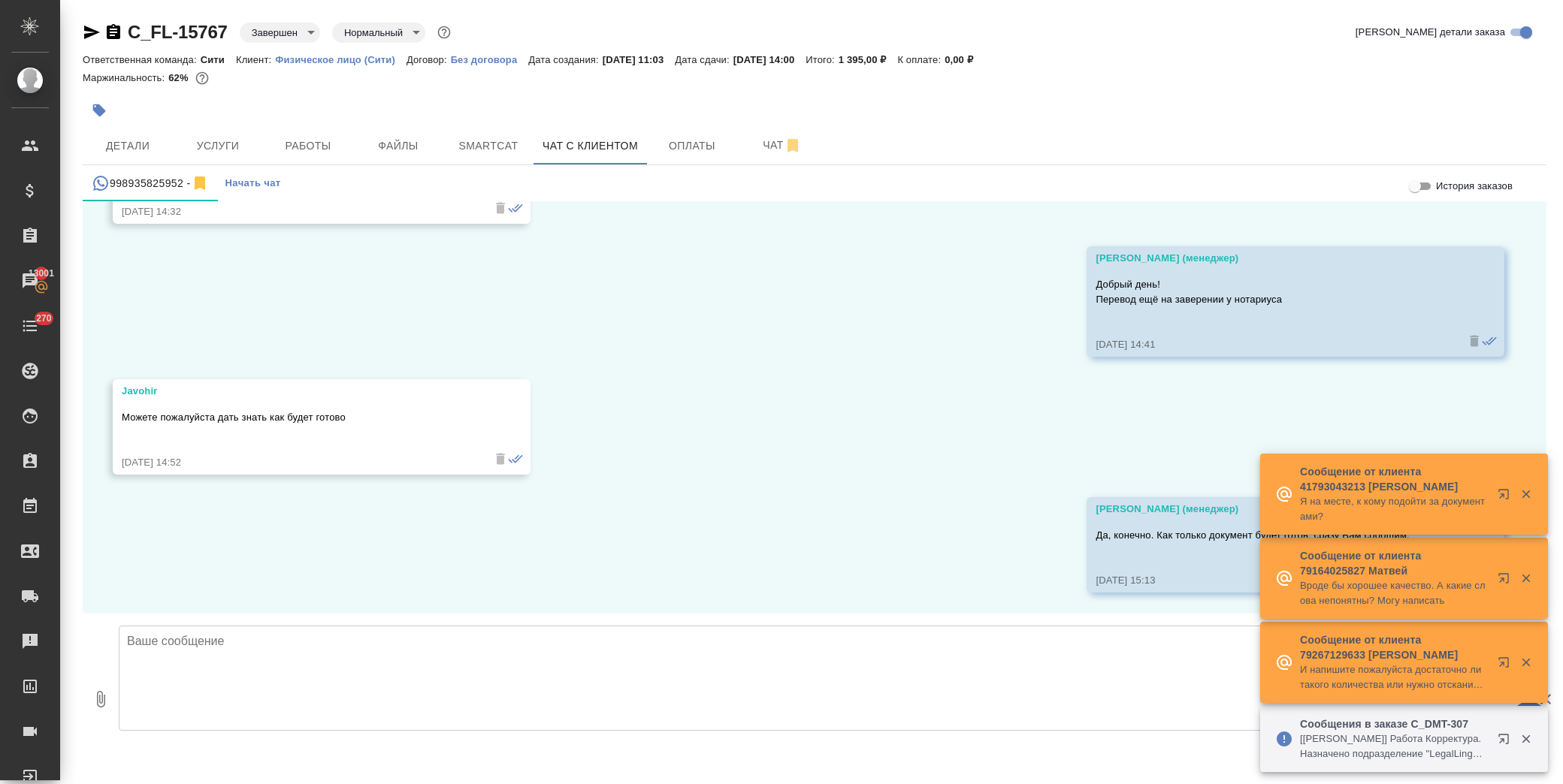
click at [239, 663] on textarea at bounding box center [820, 678] width 1403 height 105
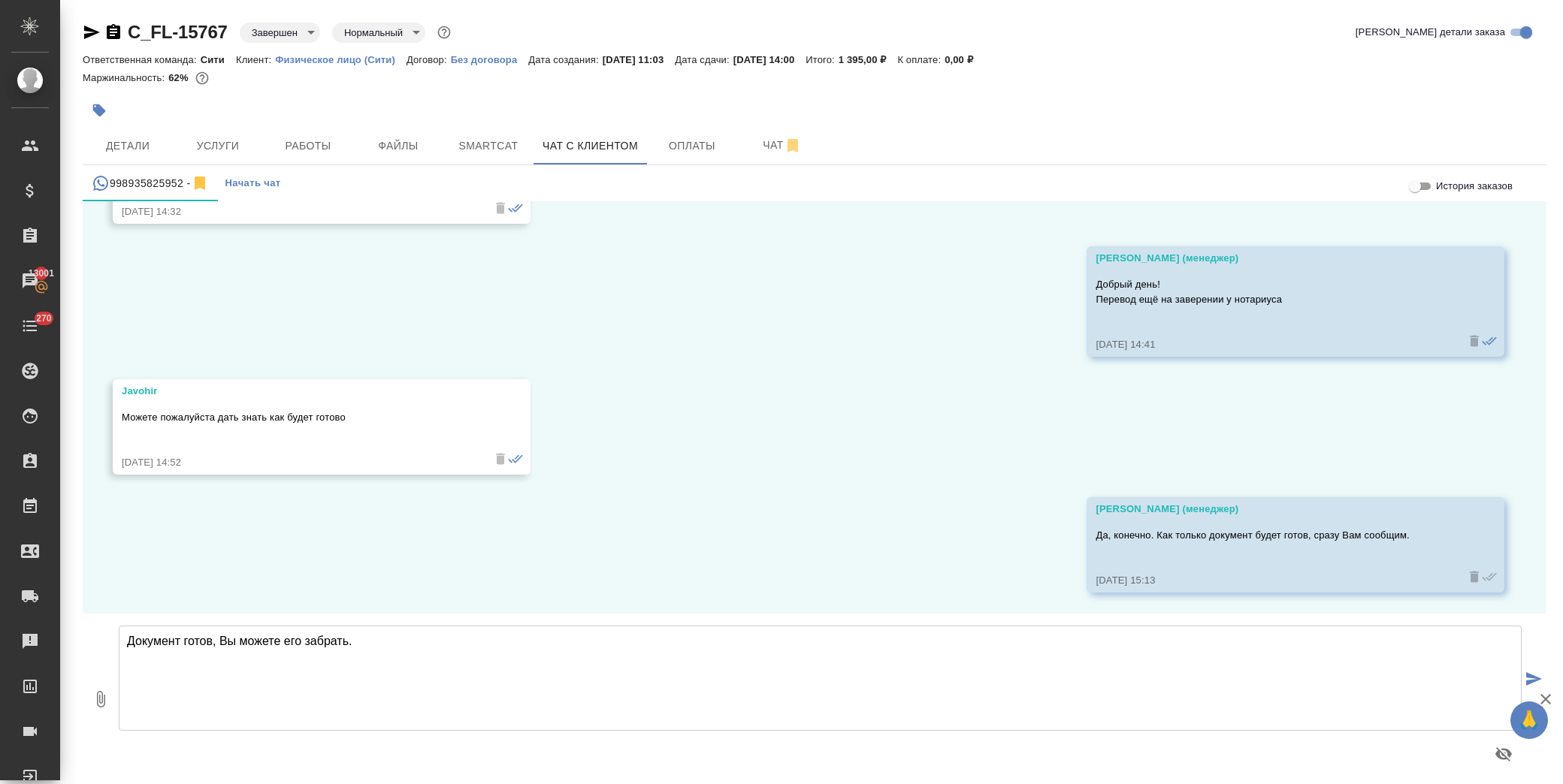
type textarea "Документ готов, Вы можете его забрать."
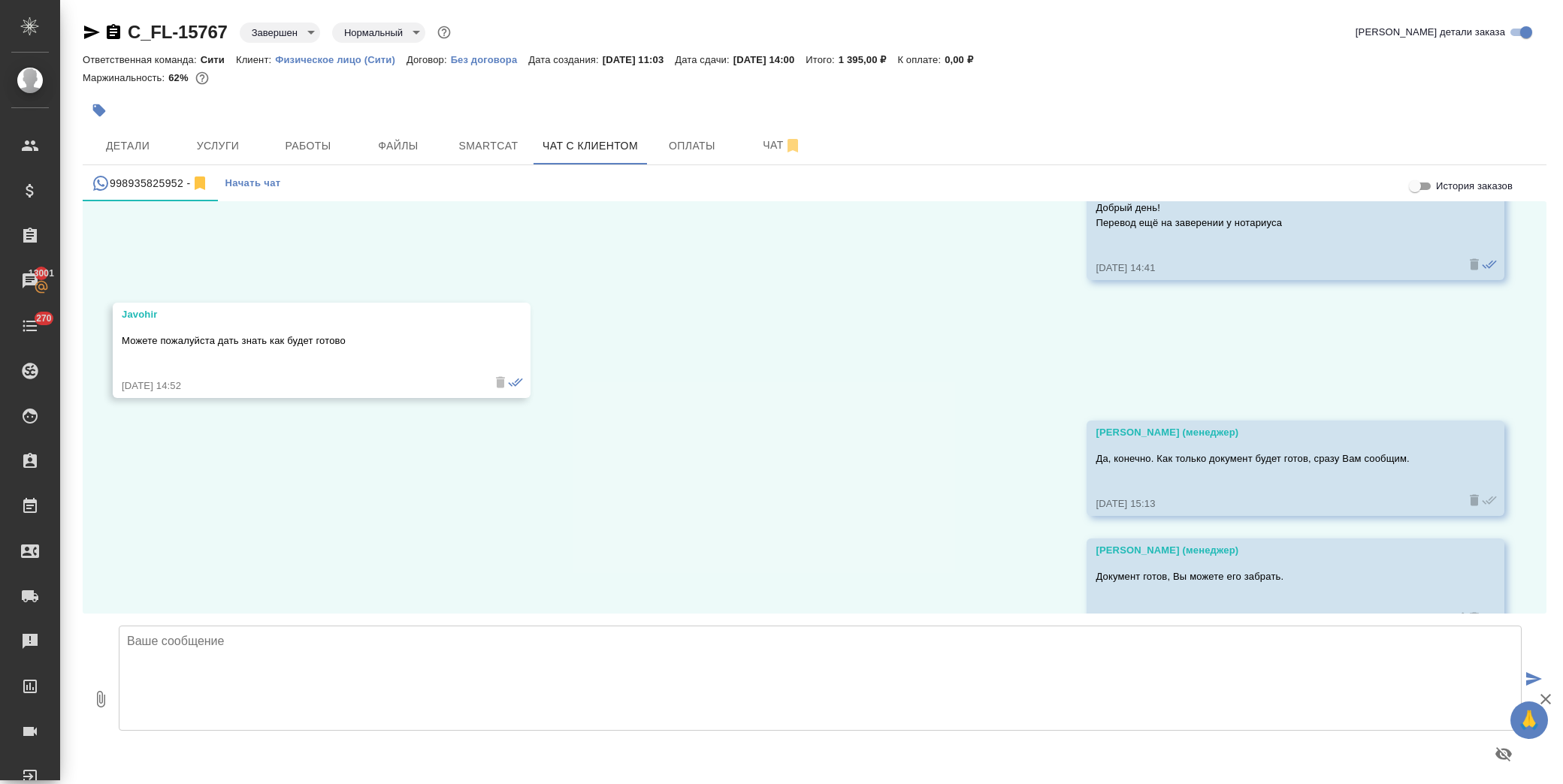
scroll to position [4153, 0]
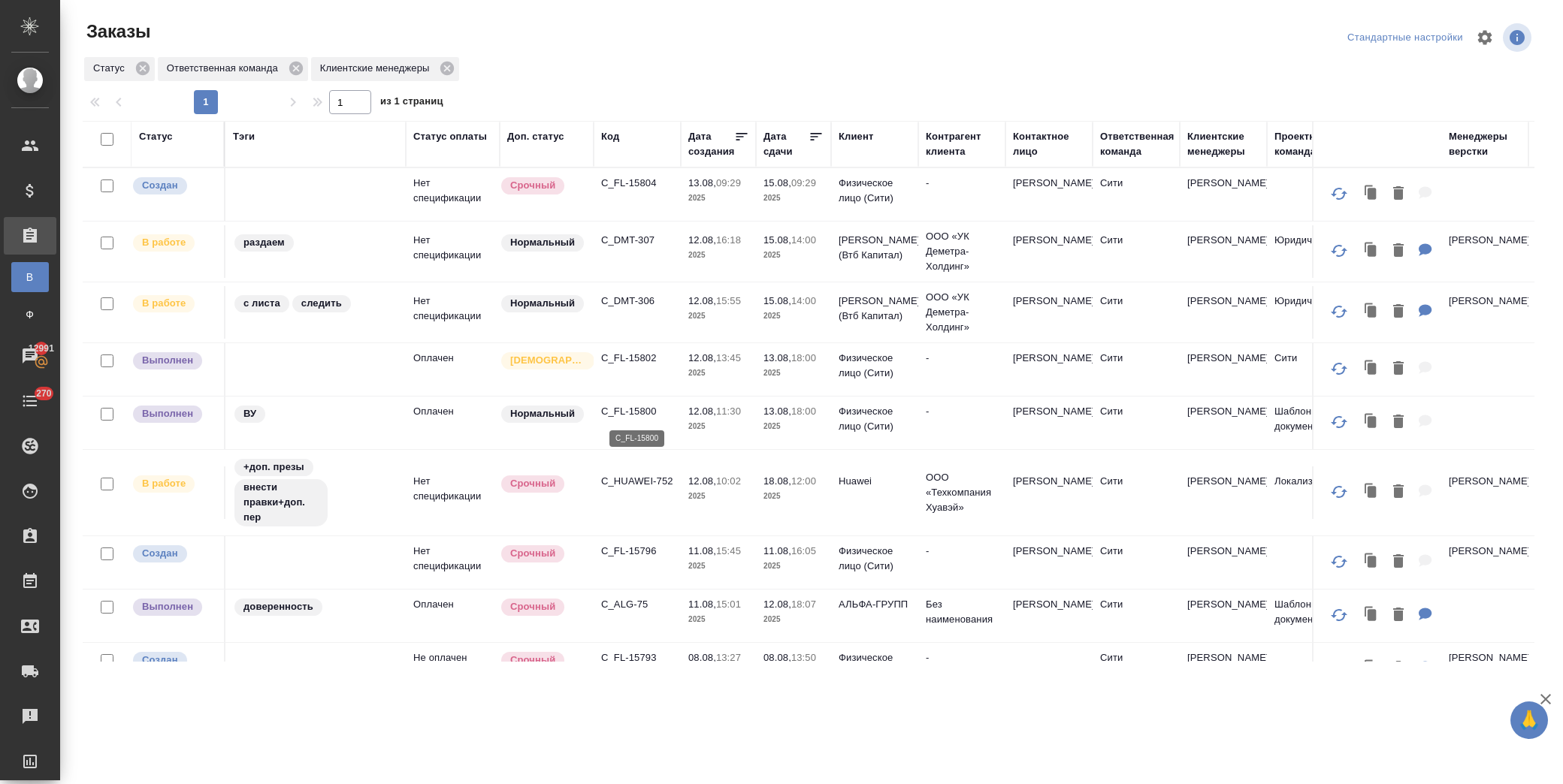
click at [629, 410] on p "C_FL-15800" at bounding box center [637, 411] width 72 height 15
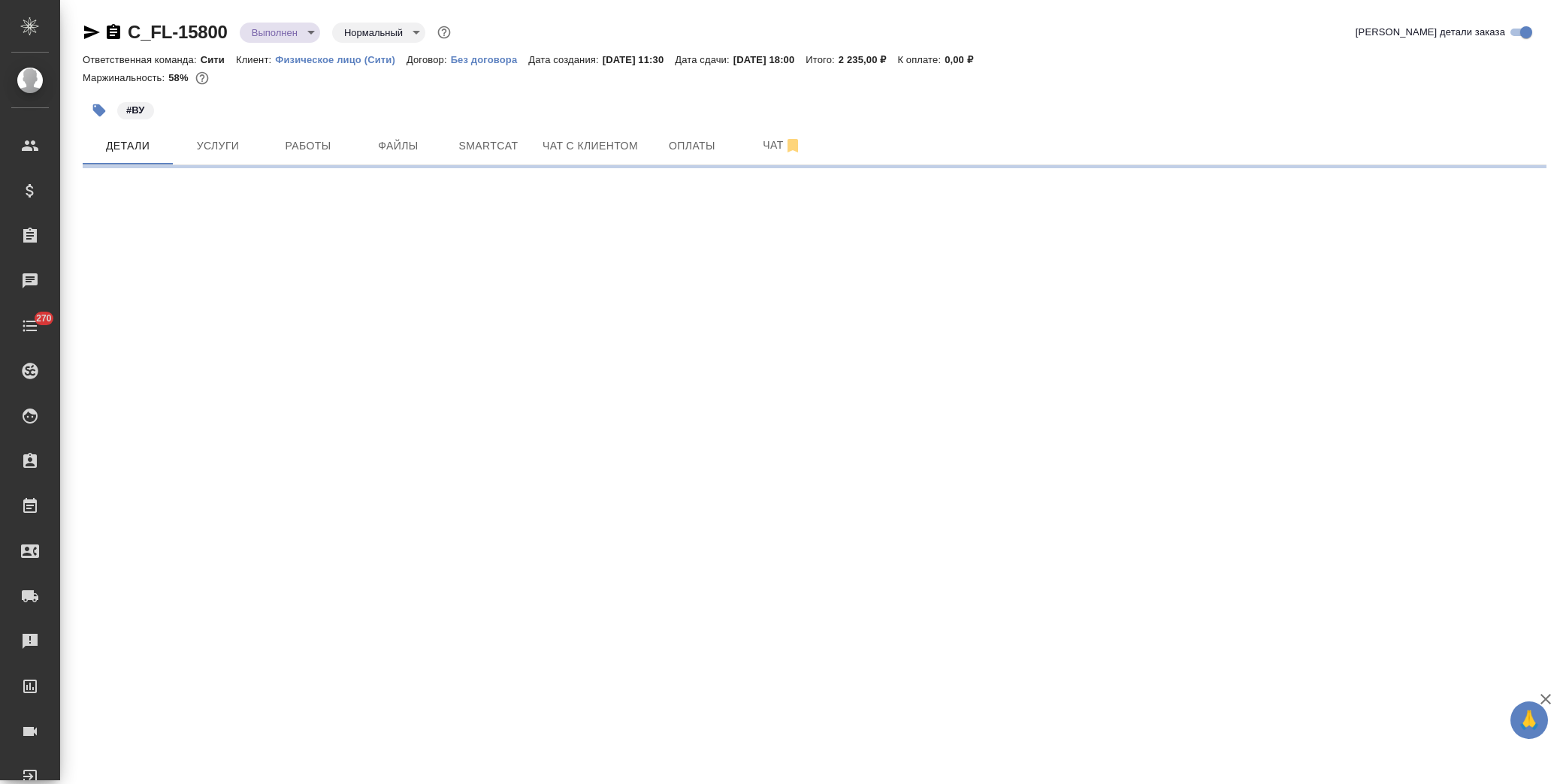
select select "RU"
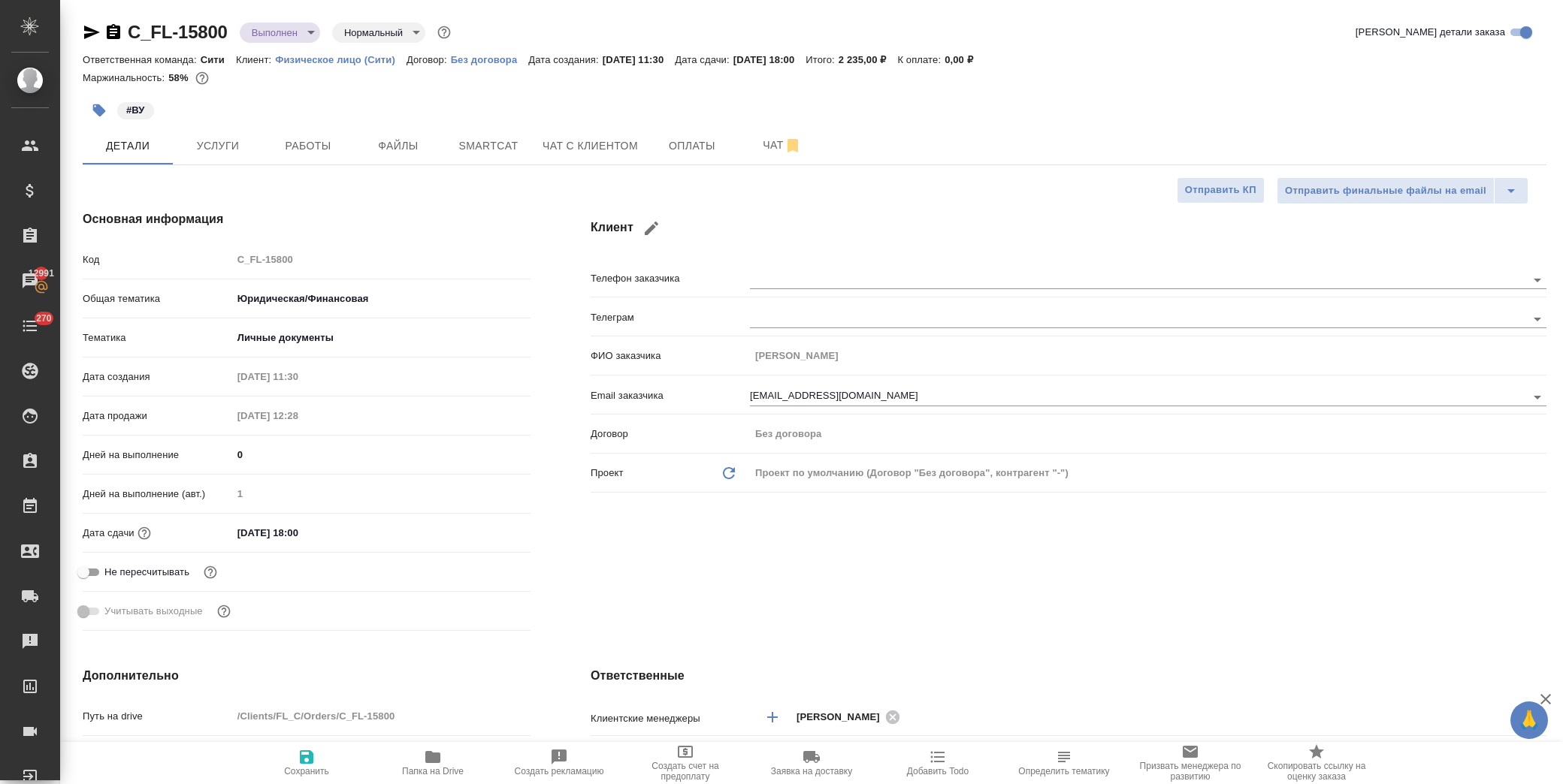
type textarea "x"
click at [291, 145] on span "Работы" at bounding box center [308, 146] width 72 height 19
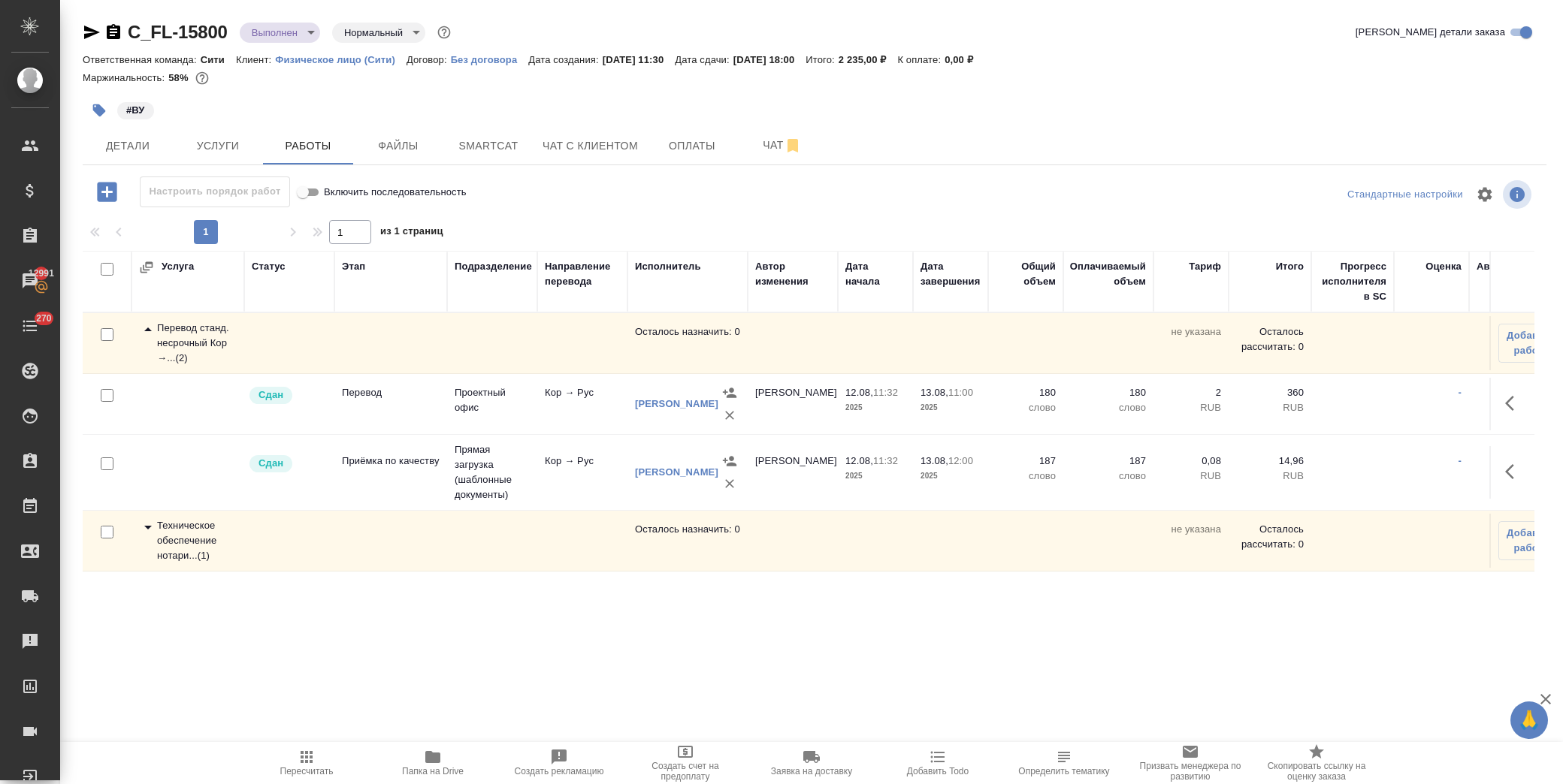
click at [146, 522] on icon at bounding box center [148, 528] width 18 height 18
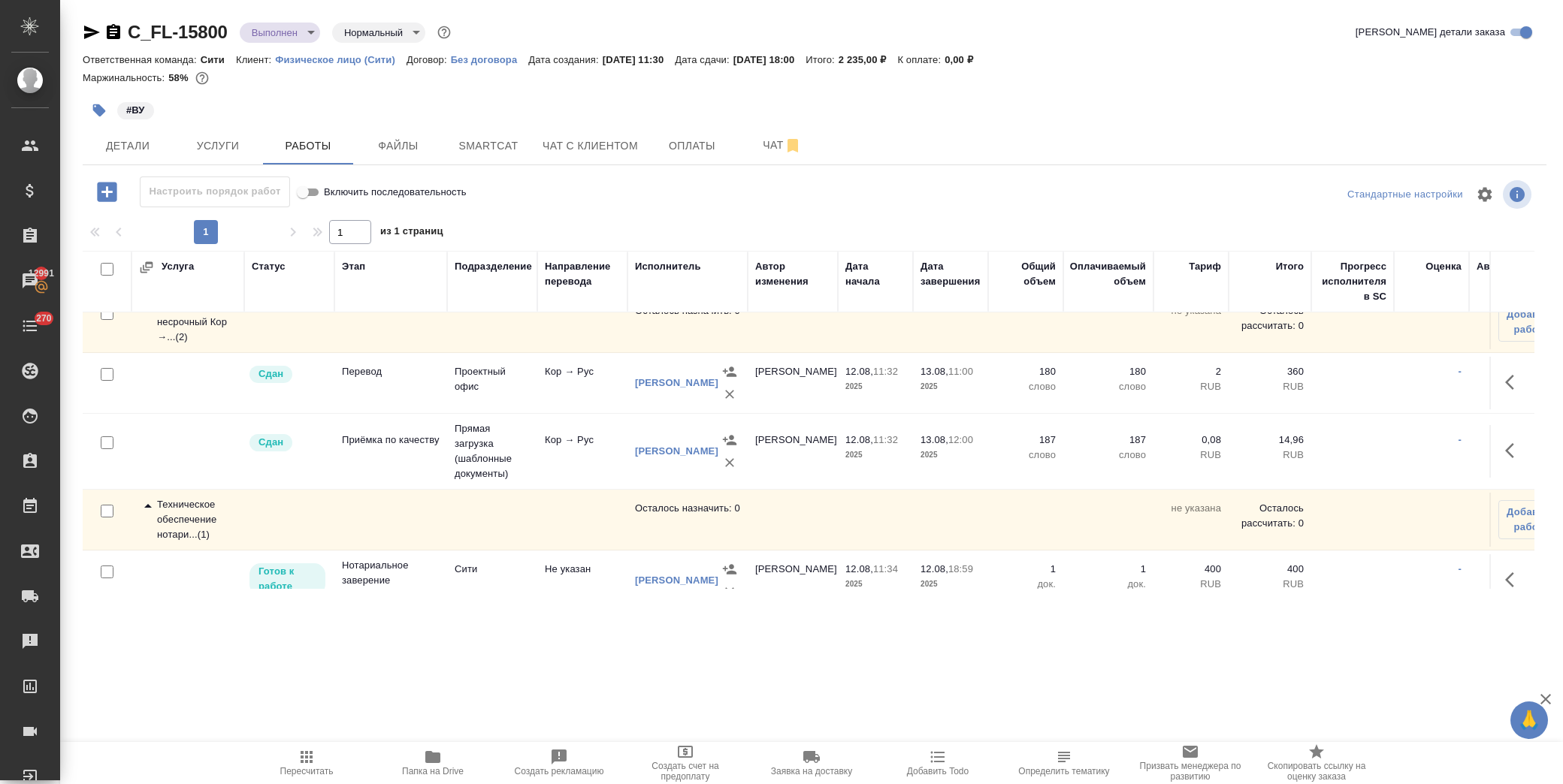
scroll to position [57, 0]
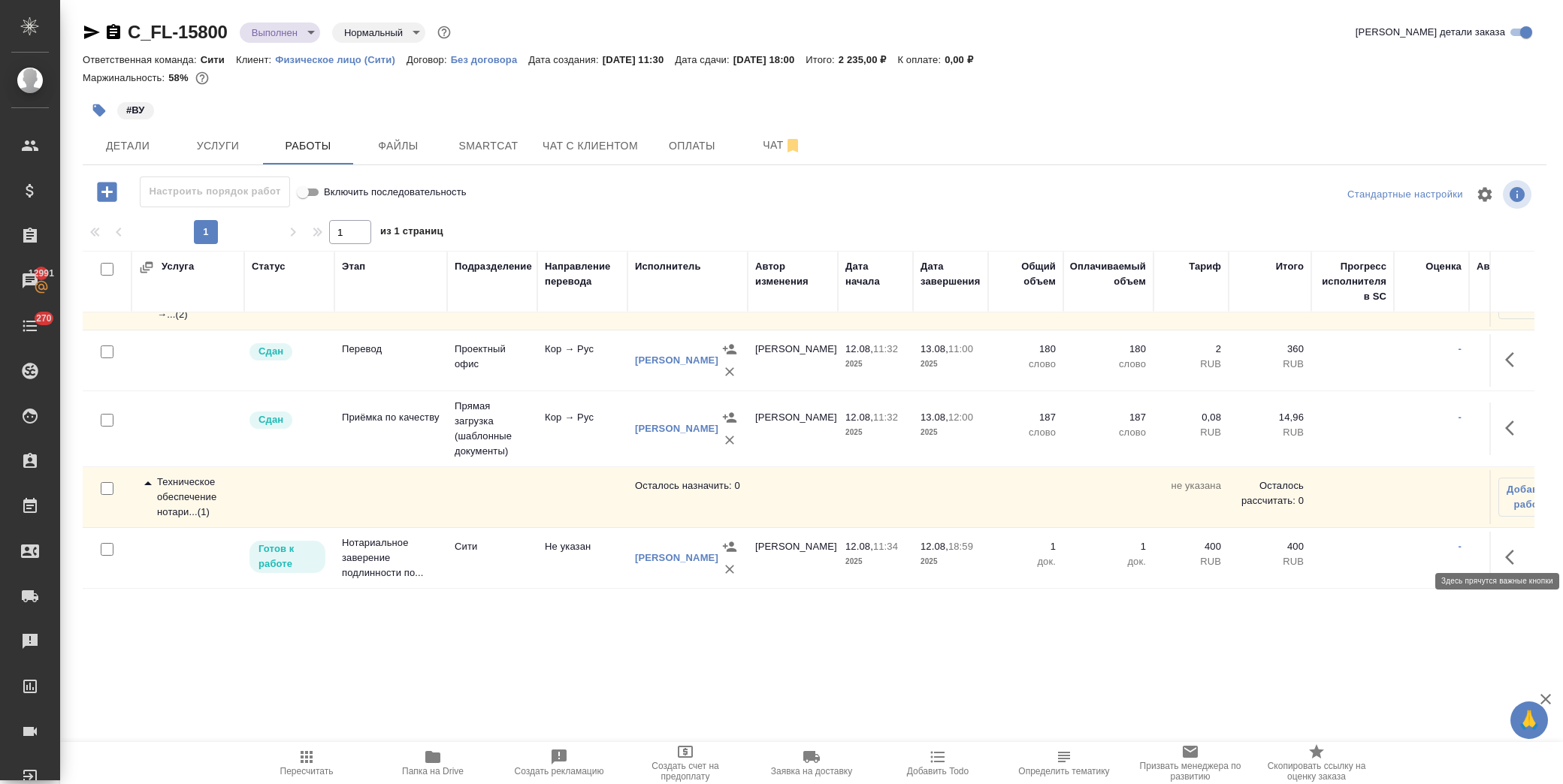
click at [1505, 548] on icon "button" at bounding box center [1514, 557] width 18 height 18
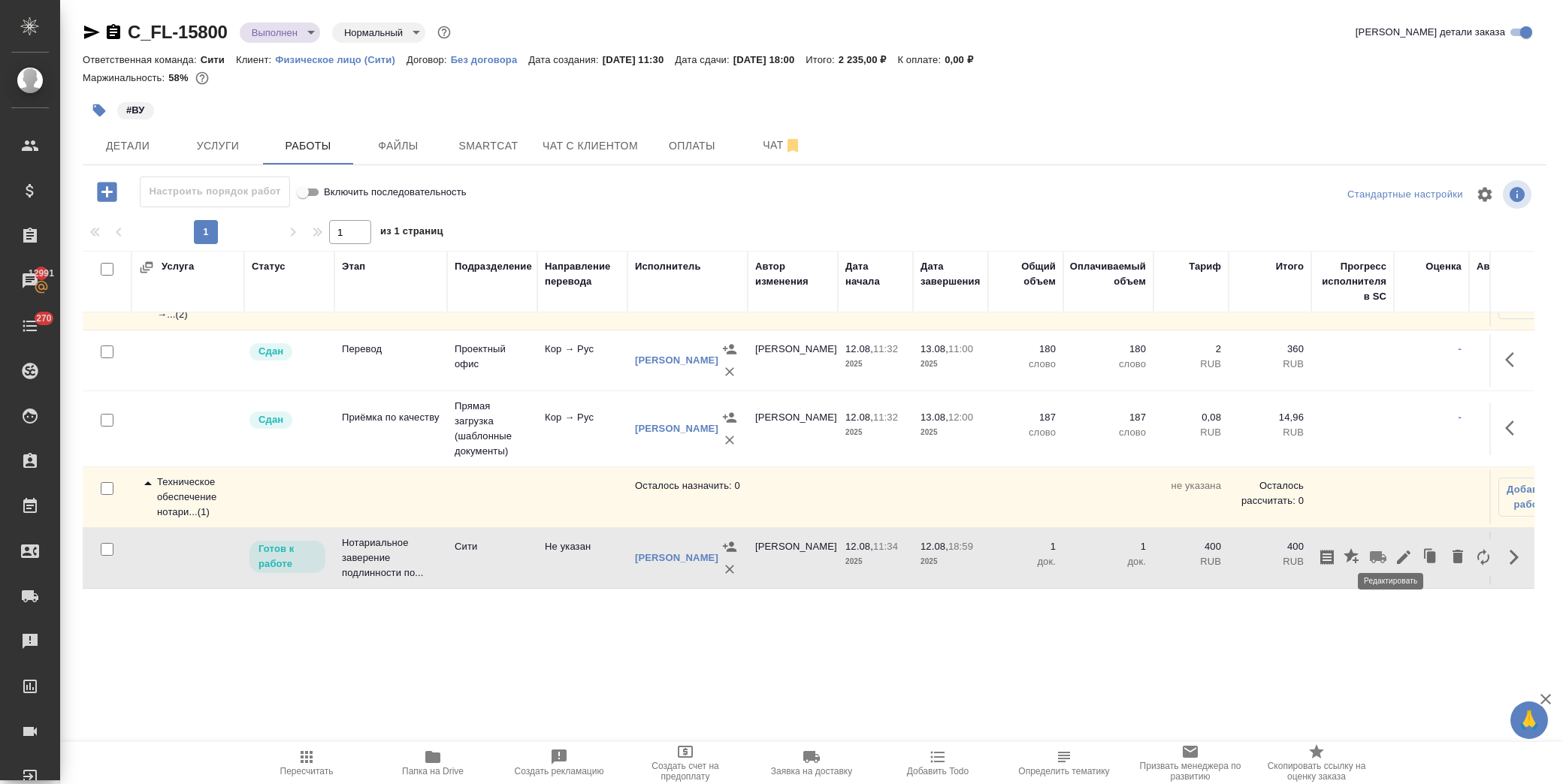
click at [1391, 539] on button "button" at bounding box center [1403, 557] width 25 height 36
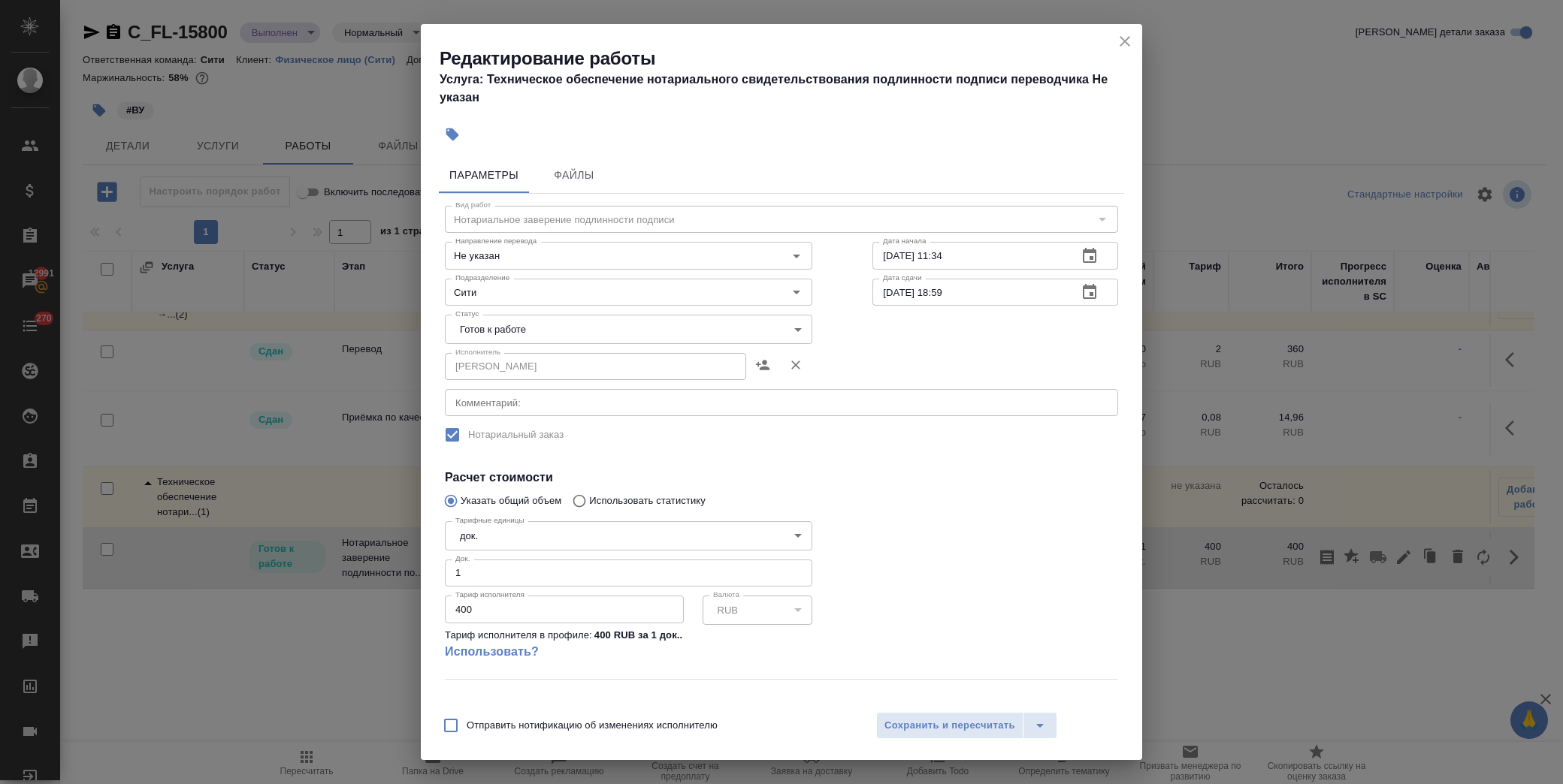
click at [476, 314] on body "🙏 .cls-1 fill:#fff; AWATERA Лофицкая Юлия Владимировна Клиенты Спецификации Зак…" at bounding box center [781, 392] width 1563 height 784
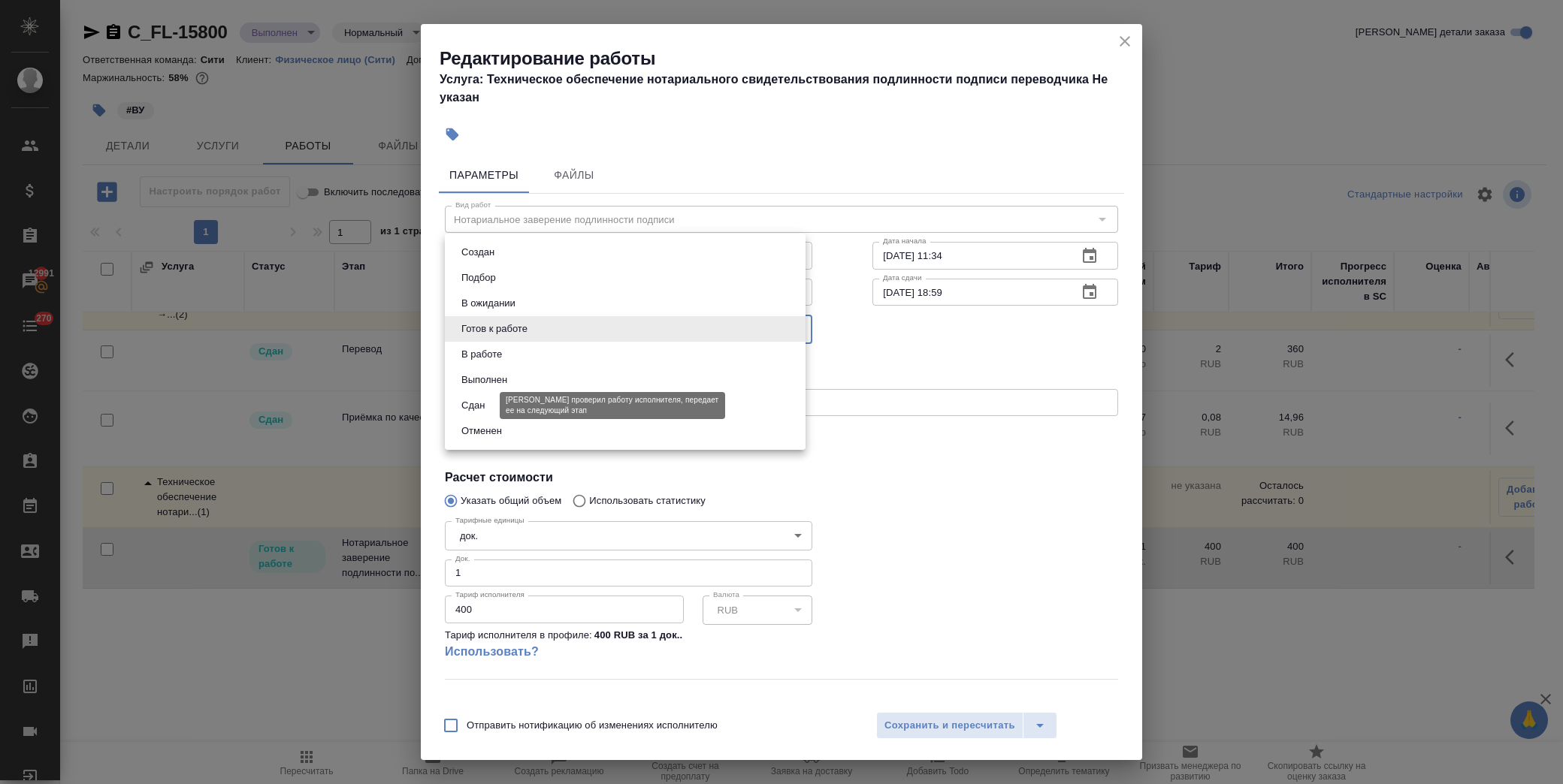
click at [479, 406] on button "Сдан" at bounding box center [472, 406] width 32 height 16
type input "closed"
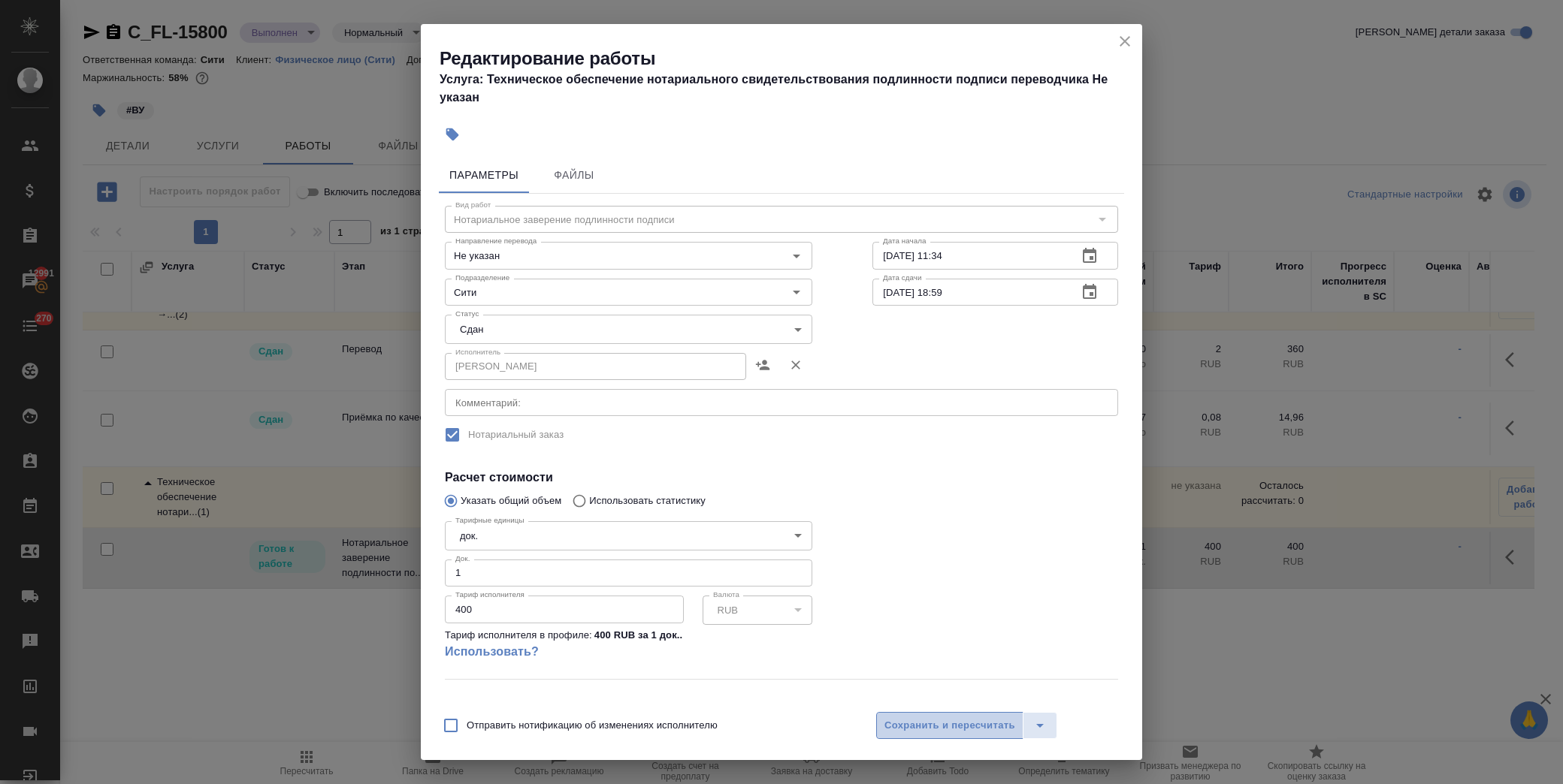
click at [947, 729] on span "Сохранить и пересчитать" at bounding box center [950, 726] width 131 height 17
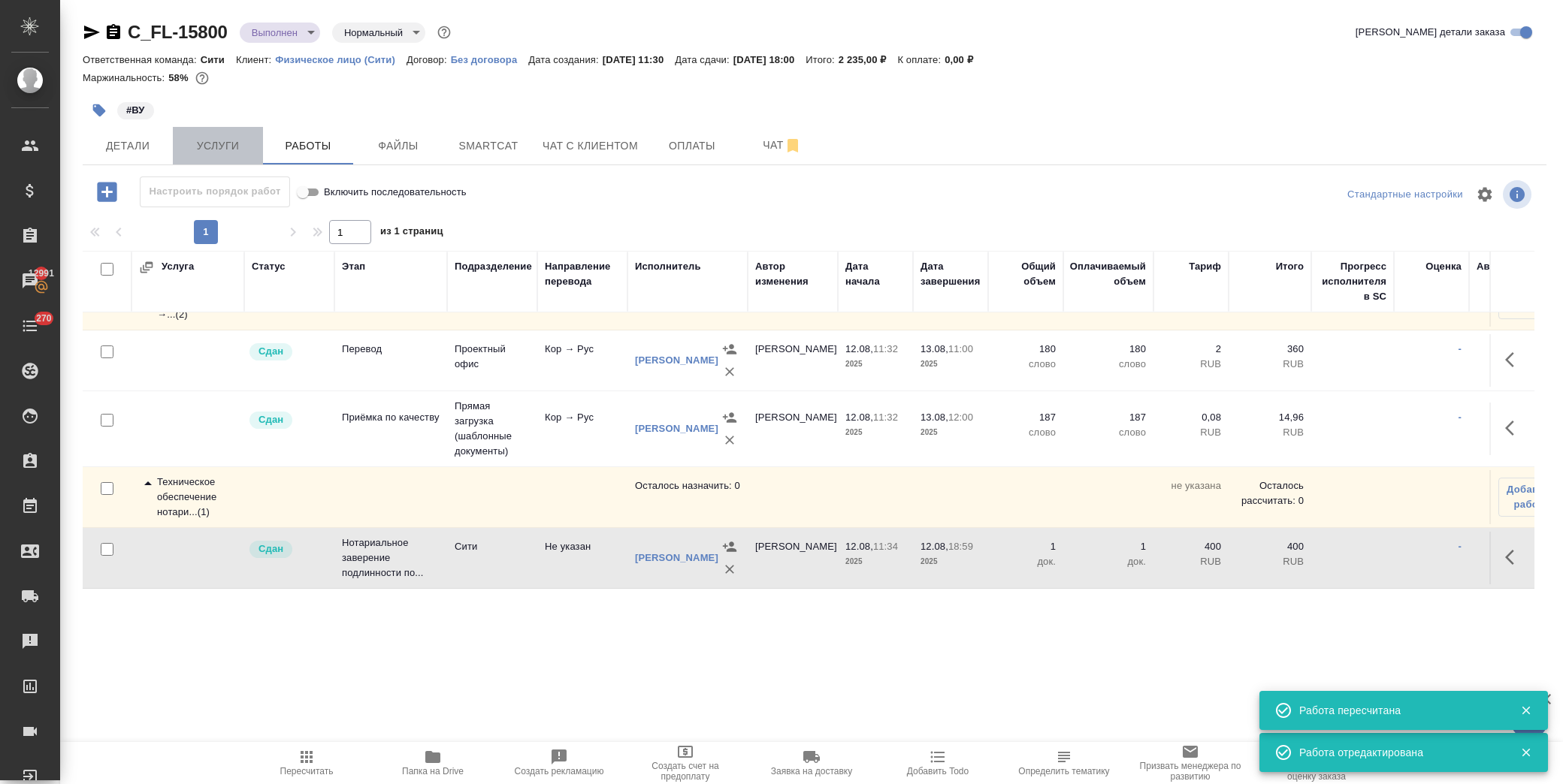
click at [224, 137] on span "Услуги" at bounding box center [218, 146] width 72 height 19
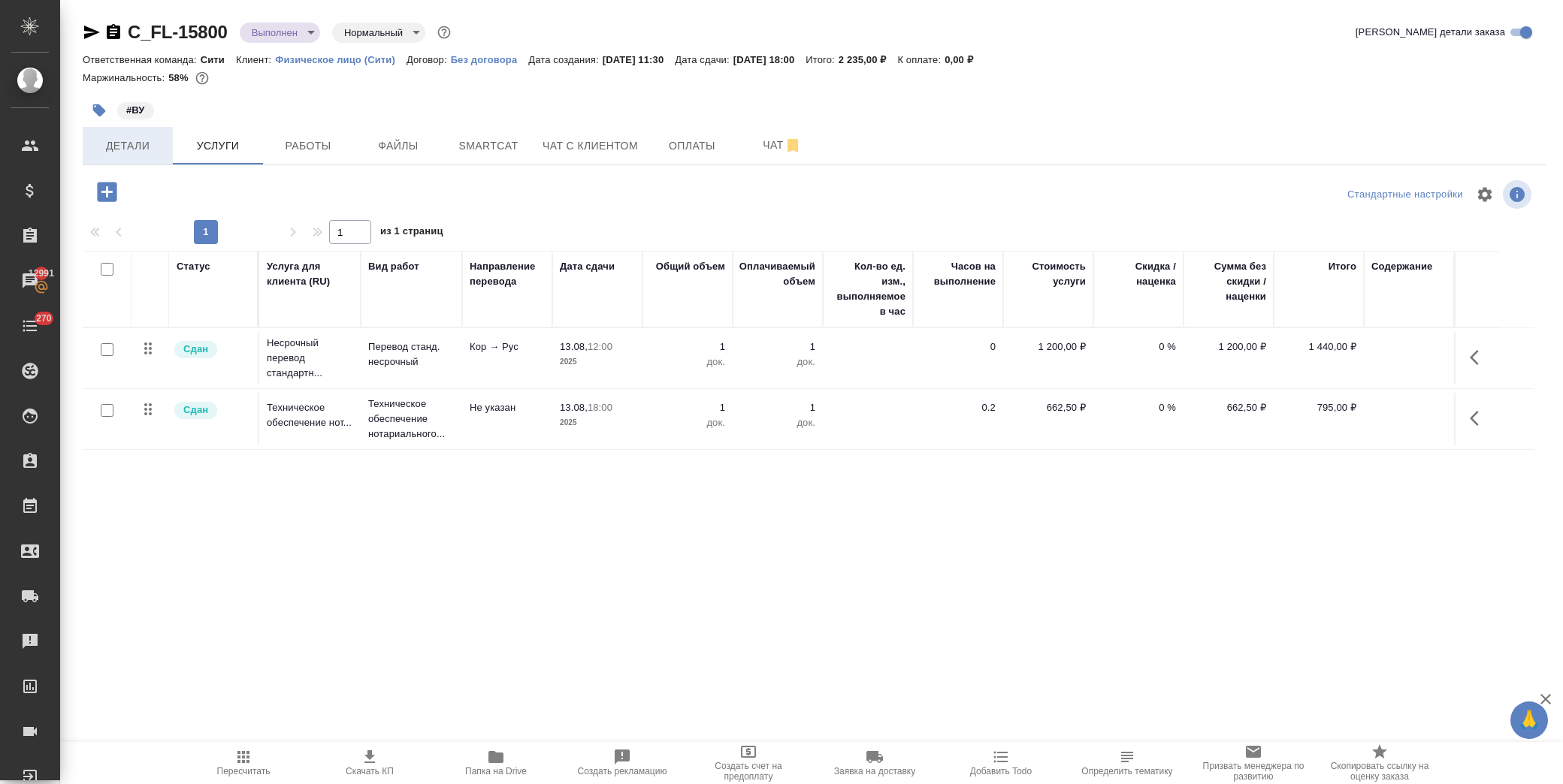
click at [114, 147] on span "Детали" at bounding box center [128, 146] width 72 height 19
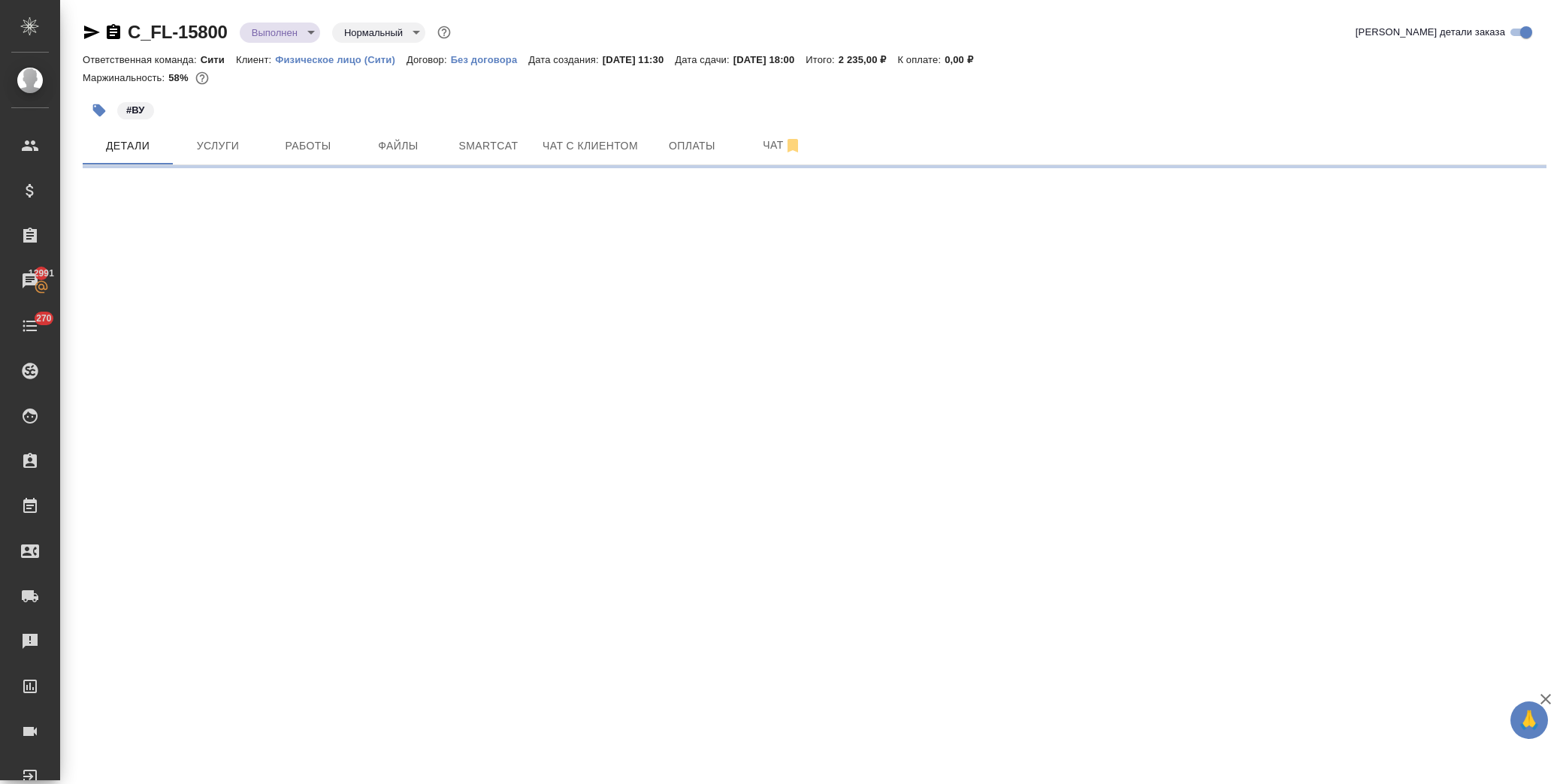
select select "RU"
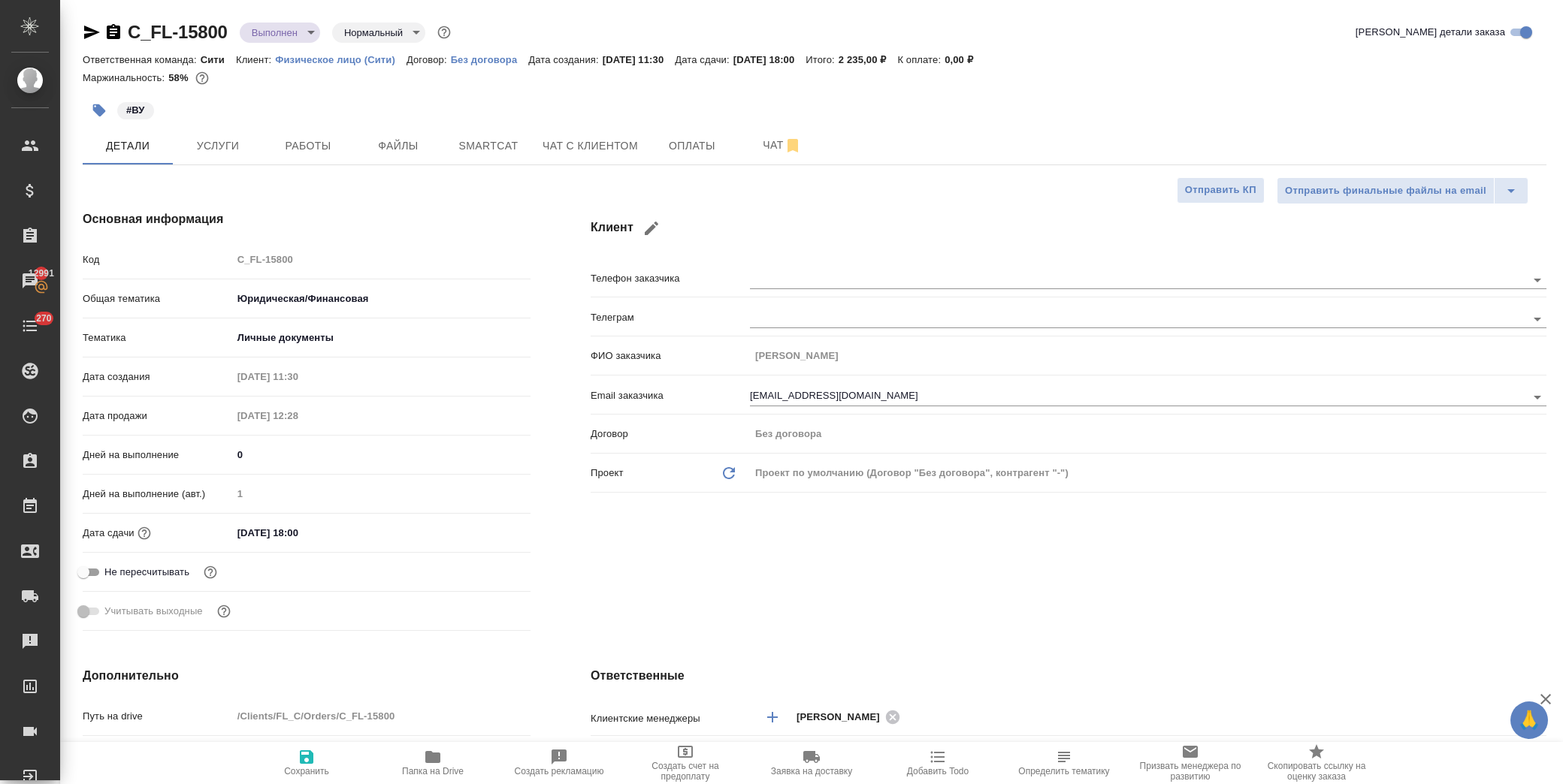
type textarea "x"
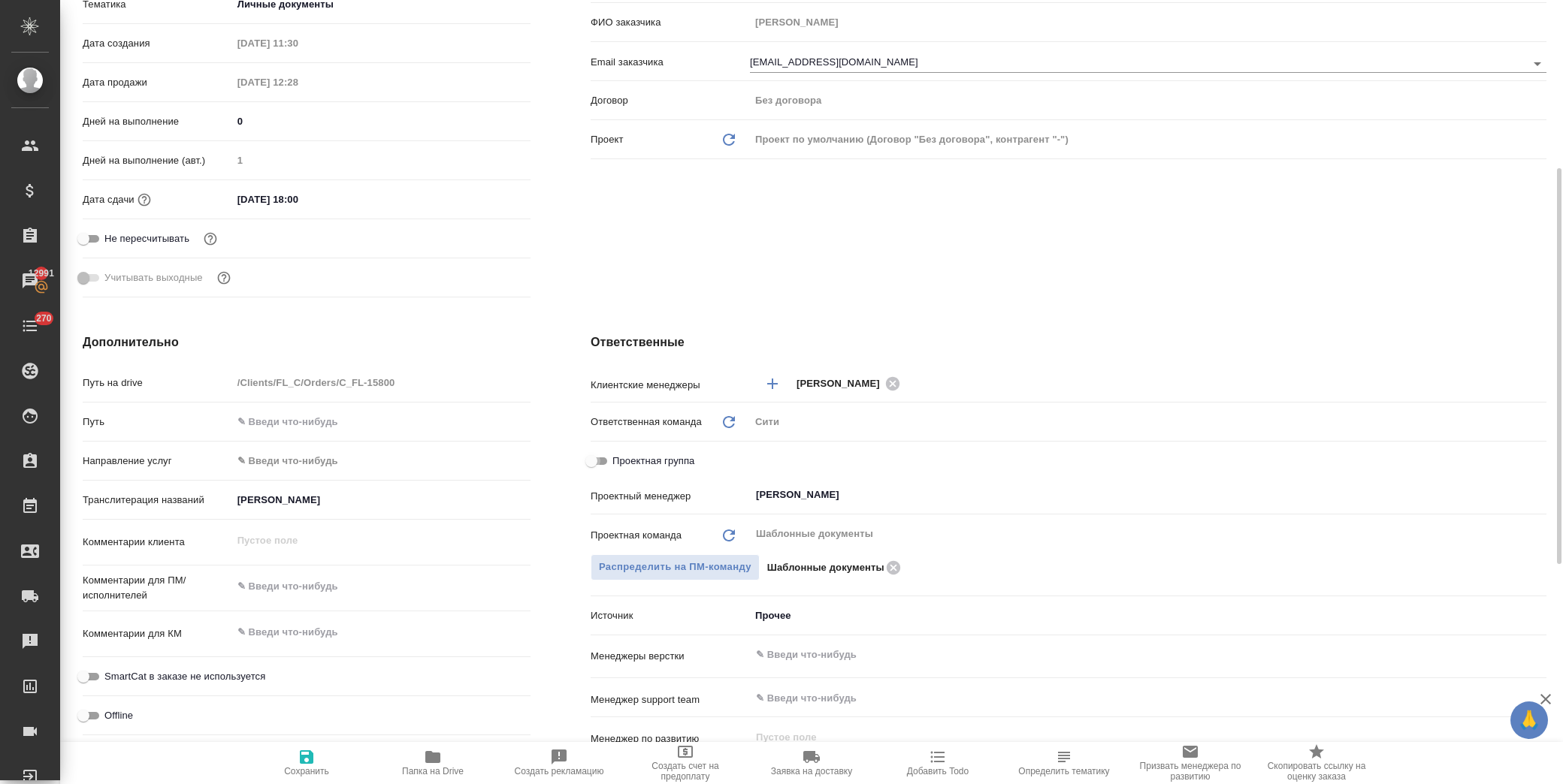
click at [600, 468] on input "Проектная группа" at bounding box center [592, 461] width 54 height 18
checkbox input "true"
type textarea "x"
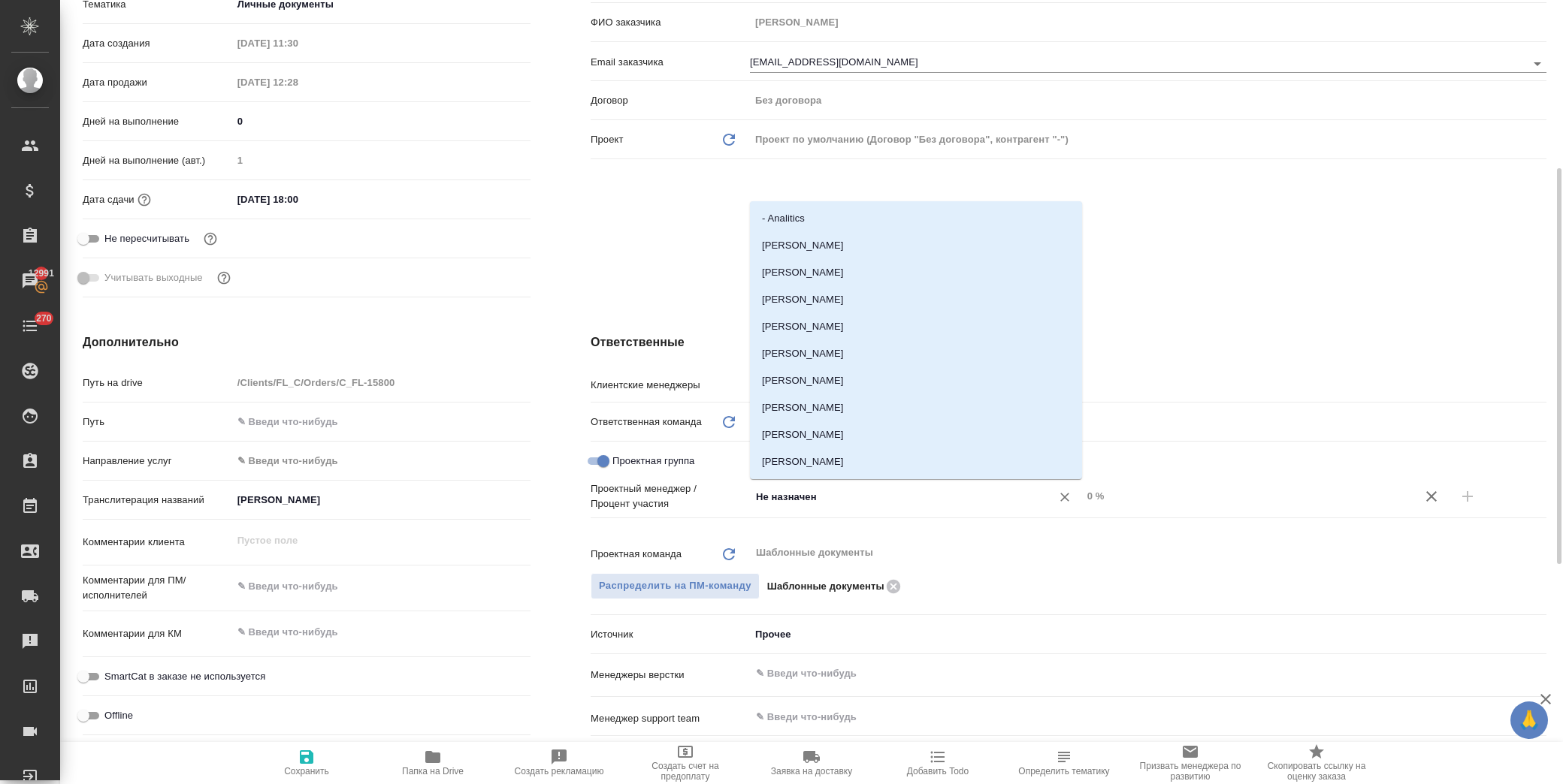
click at [829, 494] on input "Не назначен" at bounding box center [890, 496] width 273 height 18
type input "тара"
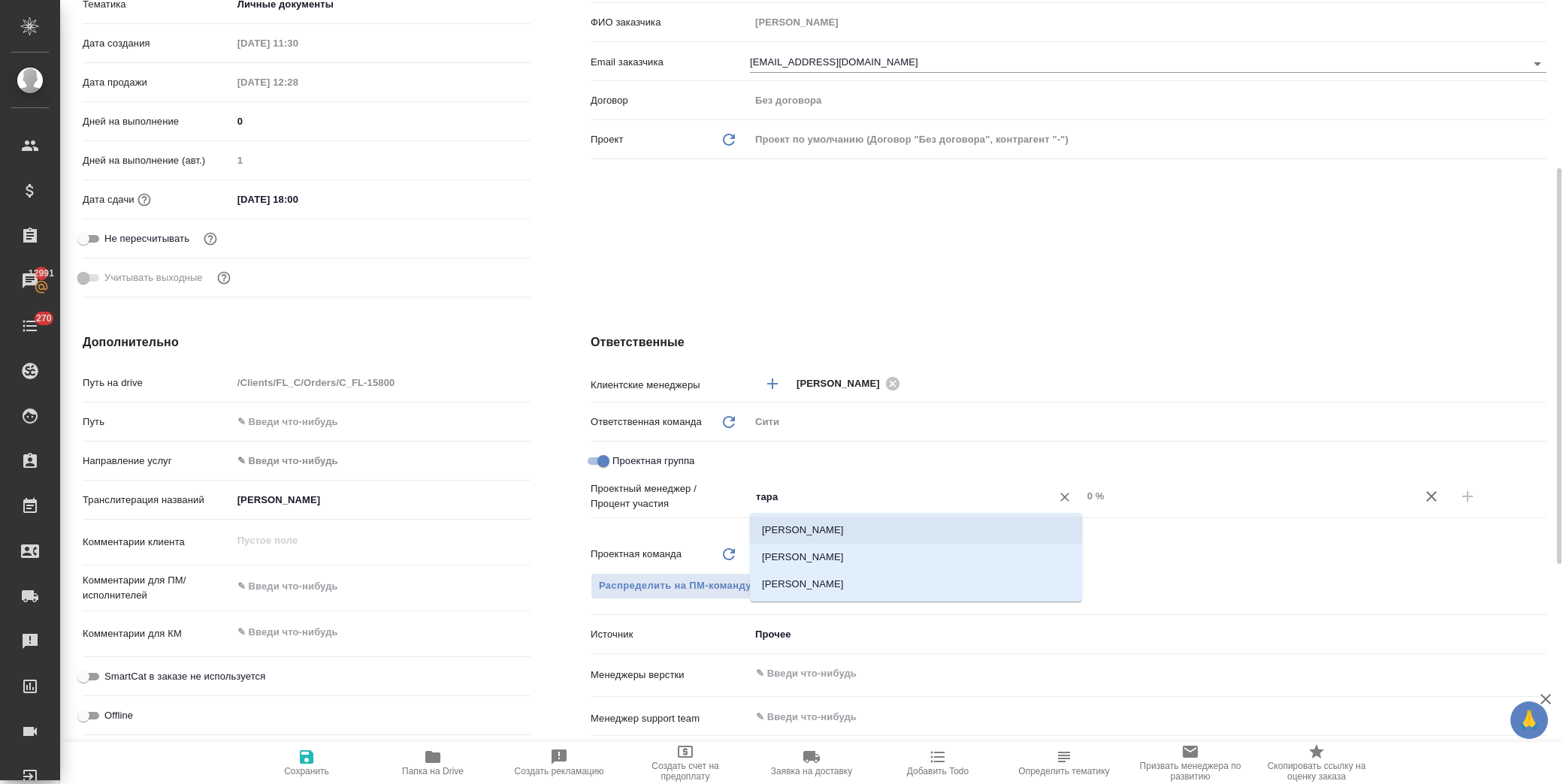
drag, startPoint x: 767, startPoint y: 528, endPoint x: 1138, endPoint y: 509, distance: 371.5
click at [767, 528] on li "Тарабановская Анастасия" at bounding box center [916, 530] width 332 height 27
type textarea "x"
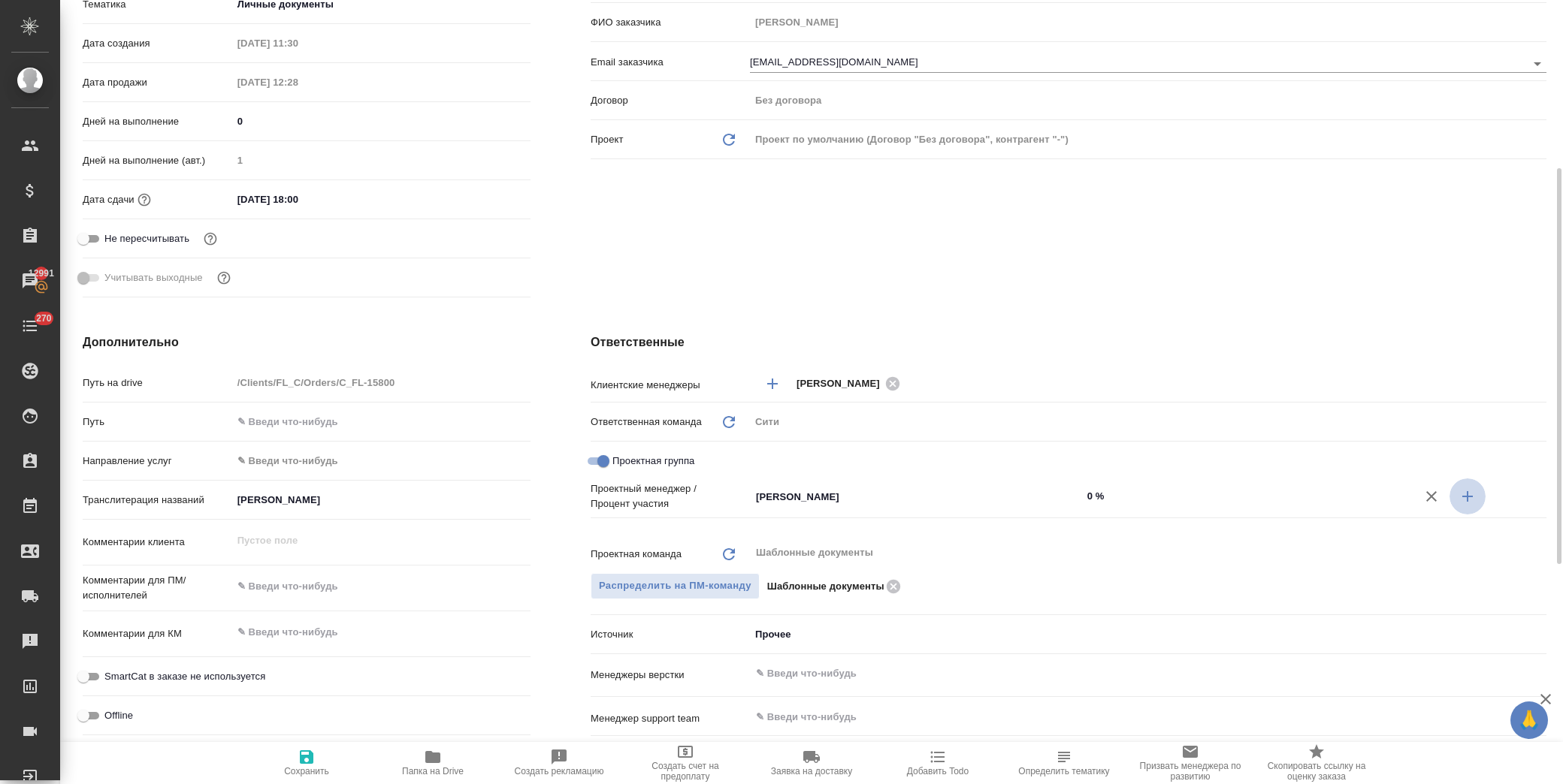
drag, startPoint x: 1471, startPoint y: 492, endPoint x: 1384, endPoint y: 496, distance: 87.1
click at [1468, 494] on icon "button" at bounding box center [1468, 496] width 18 height 18
type textarea "x"
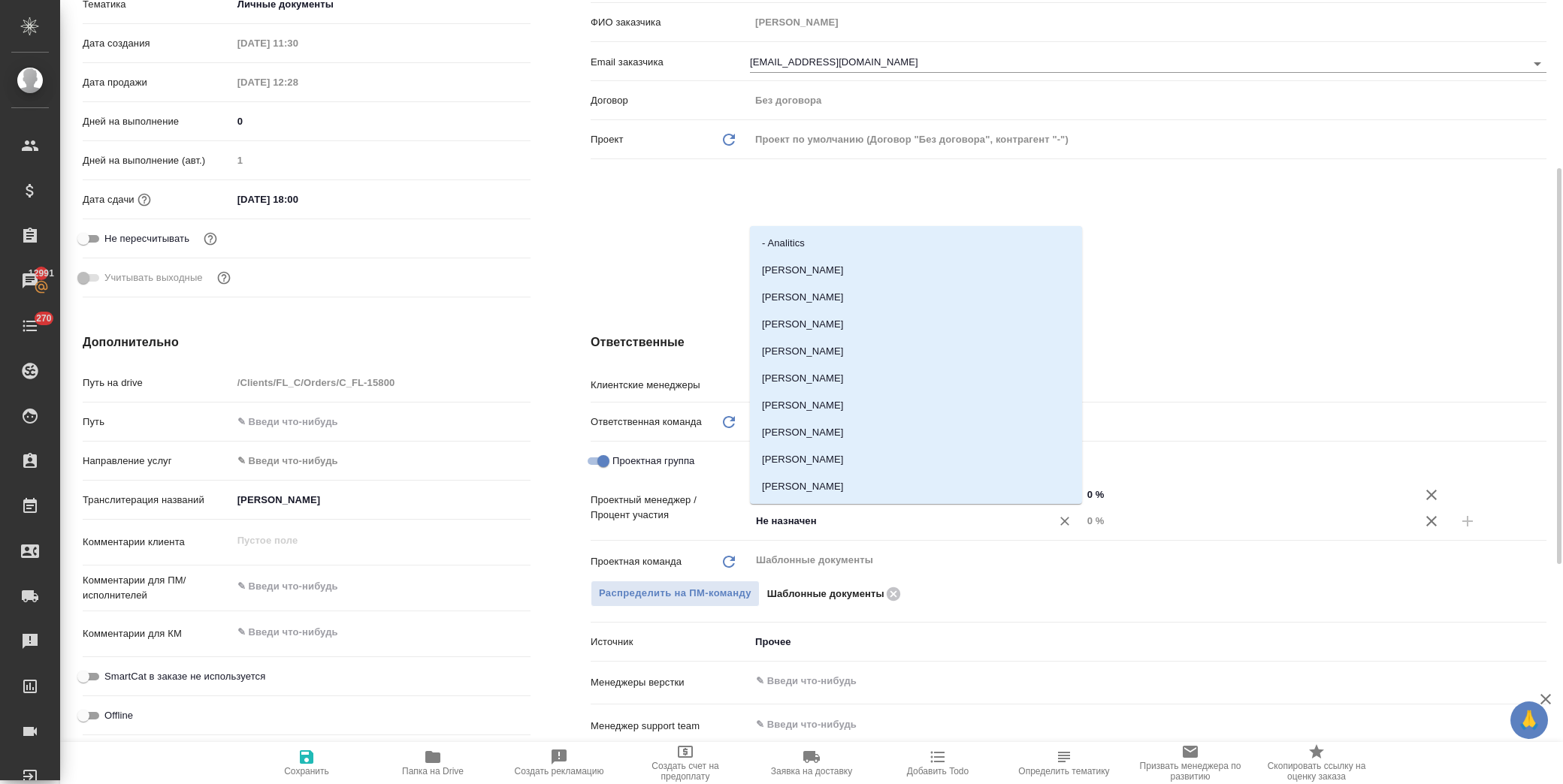
click at [808, 526] on input "Не назначен" at bounding box center [890, 521] width 273 height 18
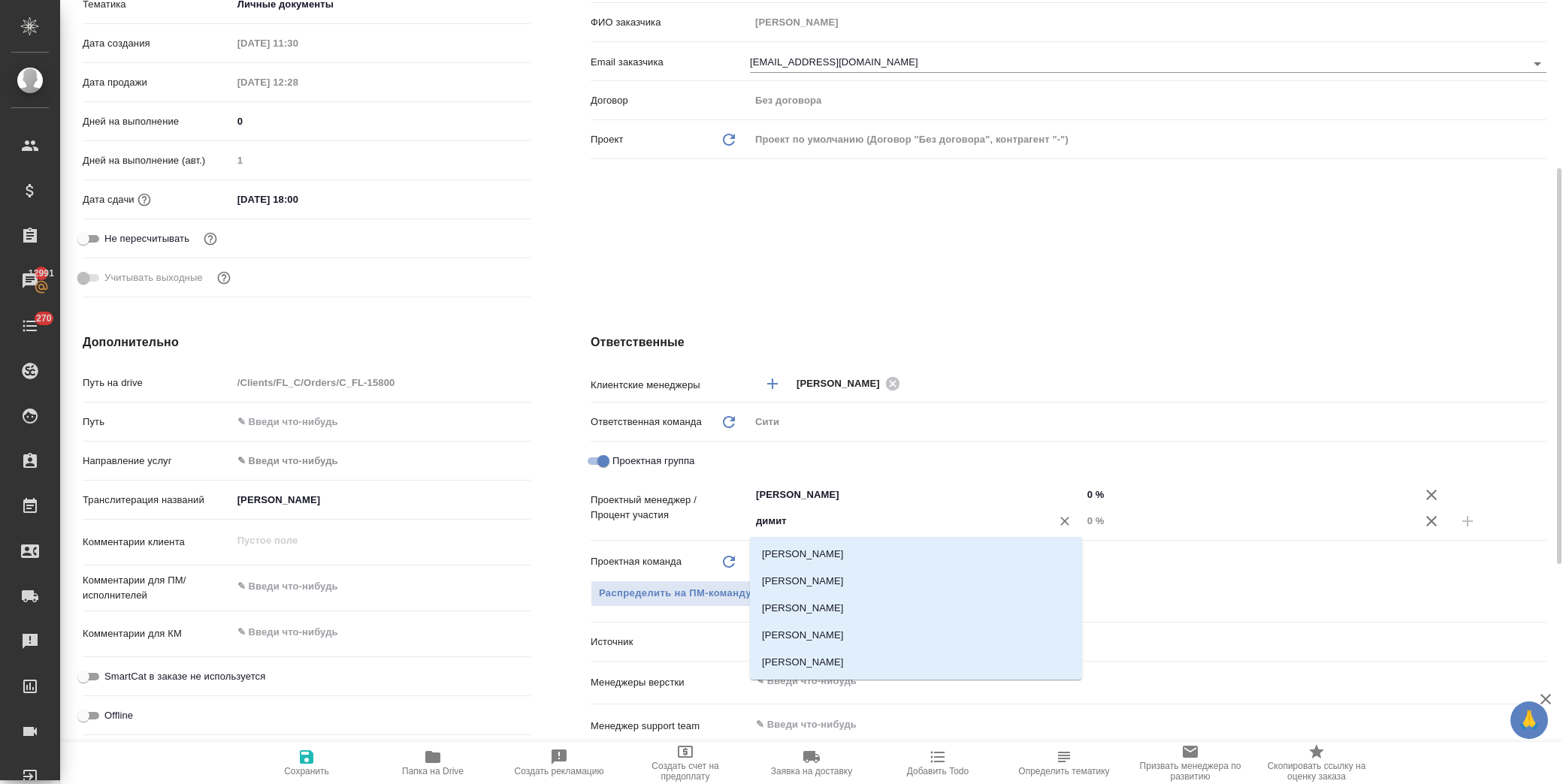
type input "димитр"
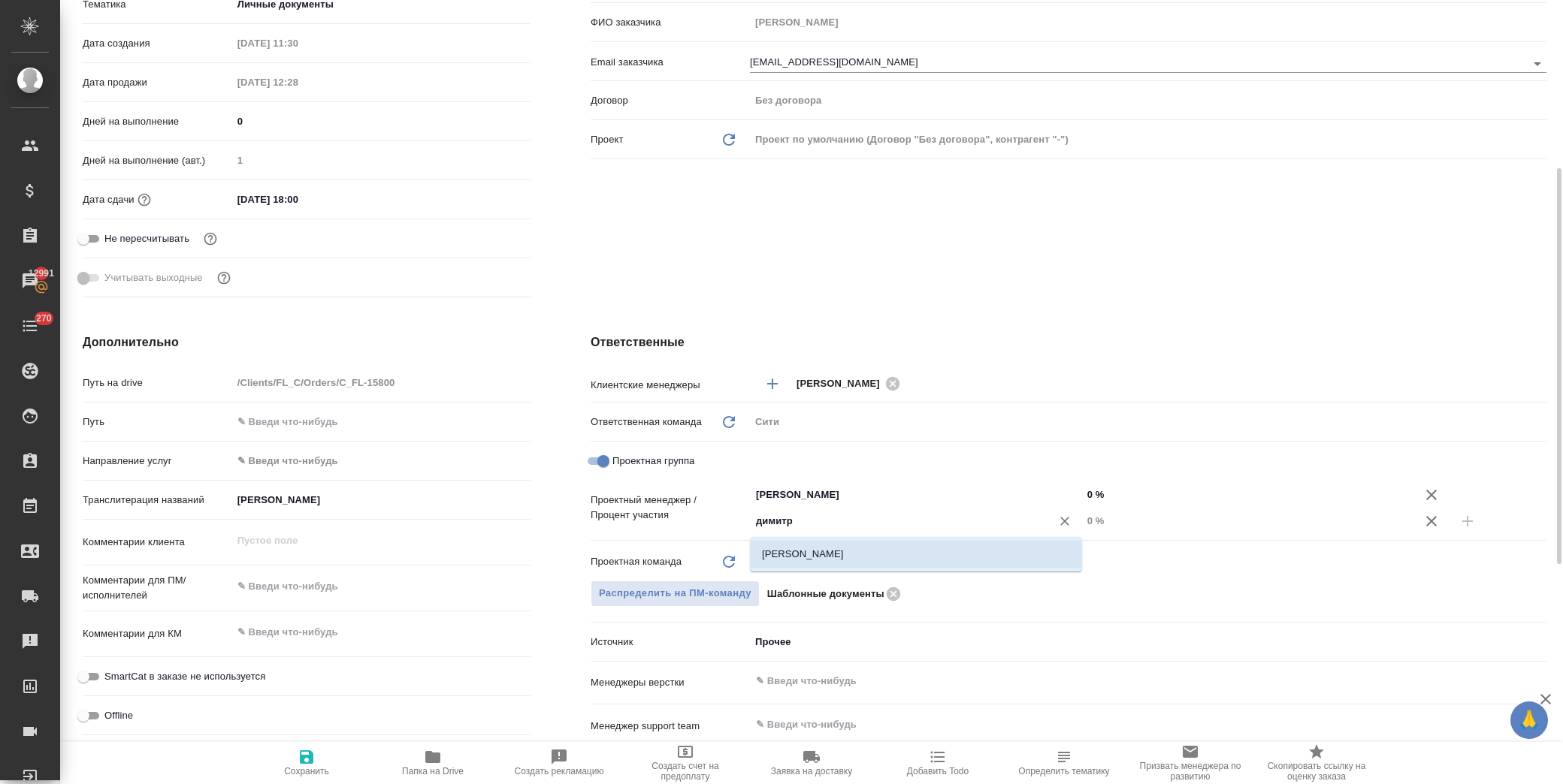
drag, startPoint x: 843, startPoint y: 549, endPoint x: 870, endPoint y: 548, distance: 27.0
click at [845, 549] on li "[PERSON_NAME]" at bounding box center [916, 554] width 332 height 27
type textarea "x"
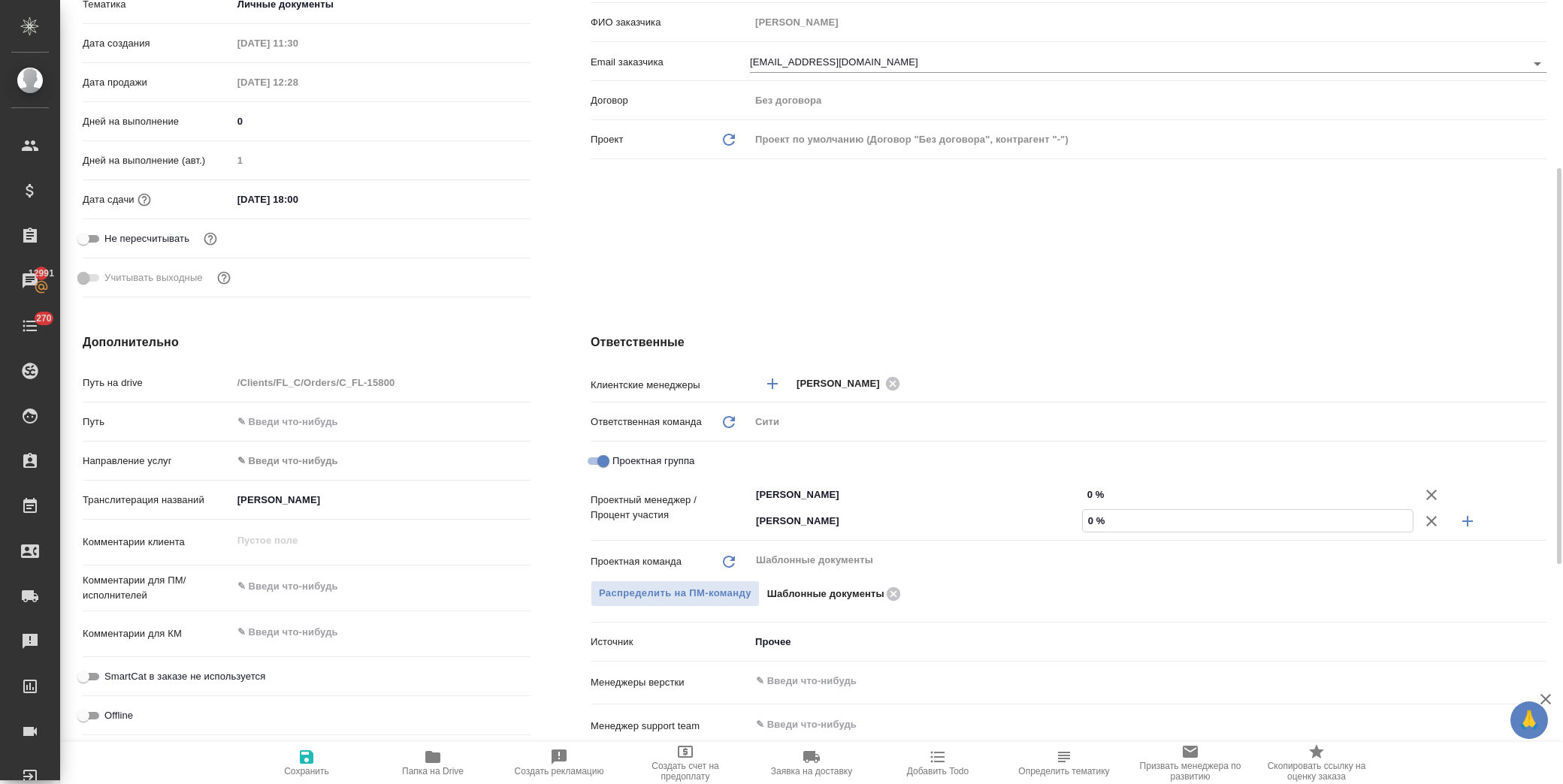
drag, startPoint x: 1085, startPoint y: 519, endPoint x: 1093, endPoint y: 524, distance: 9.4
click at [1093, 524] on input "0 %" at bounding box center [1247, 521] width 330 height 22
type input "3 %"
type textarea "x"
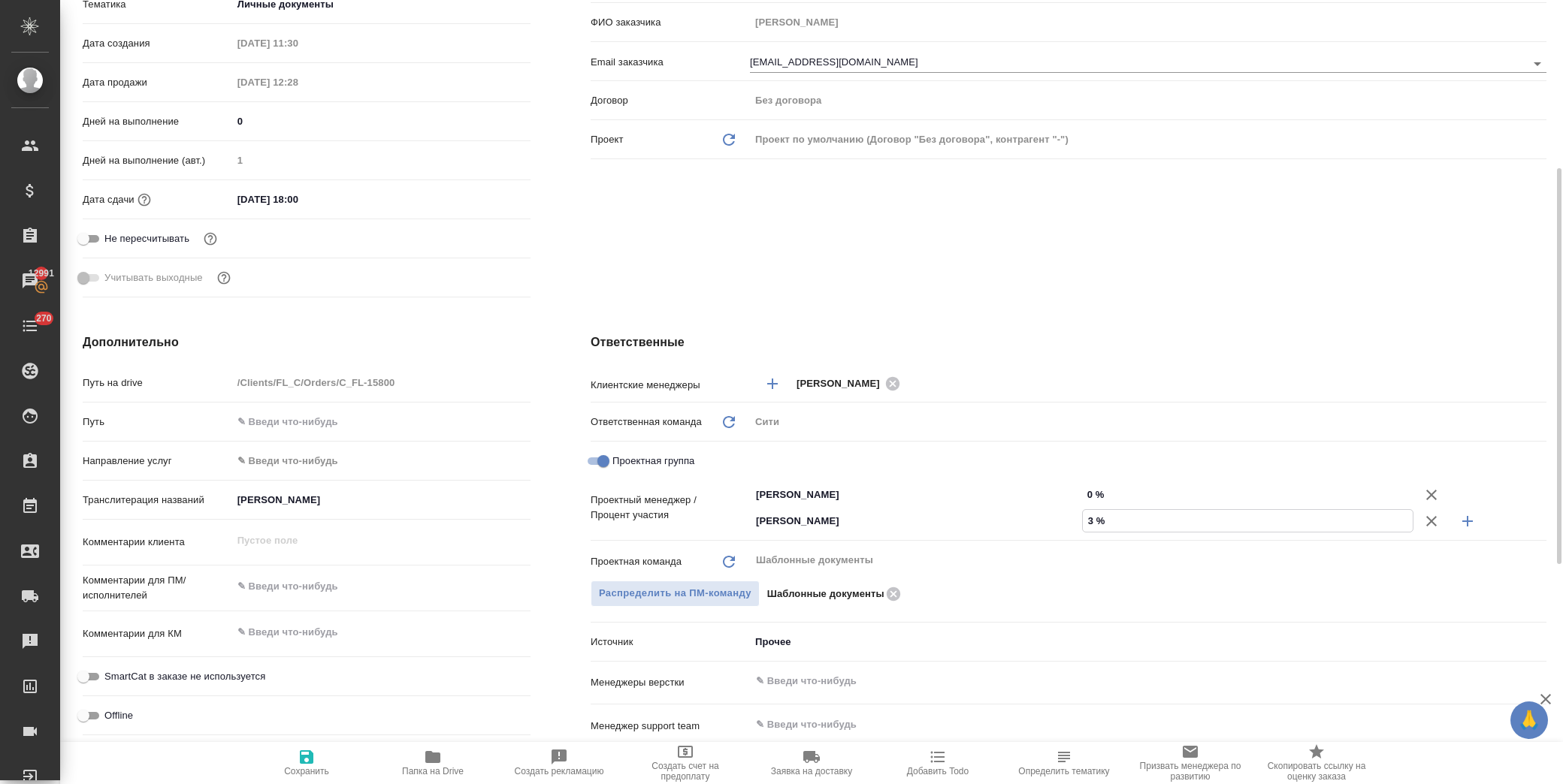
type textarea "x"
type input "36 %"
type textarea "x"
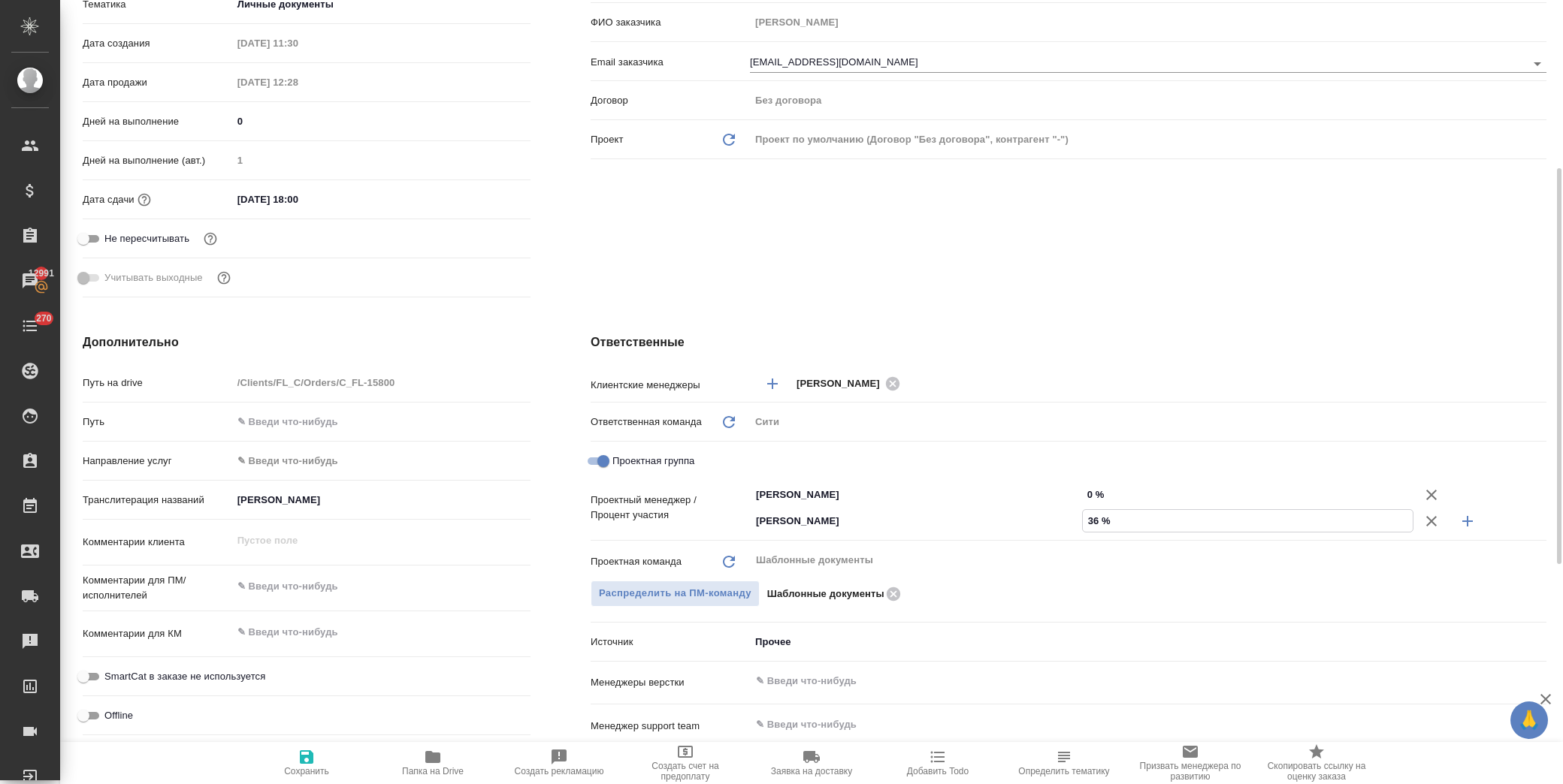
type input "36 %"
drag, startPoint x: 1086, startPoint y: 491, endPoint x: 1095, endPoint y: 491, distance: 9.0
click at [1095, 491] on input "0 %" at bounding box center [1247, 494] width 330 height 22
type input "6 %"
type textarea "x"
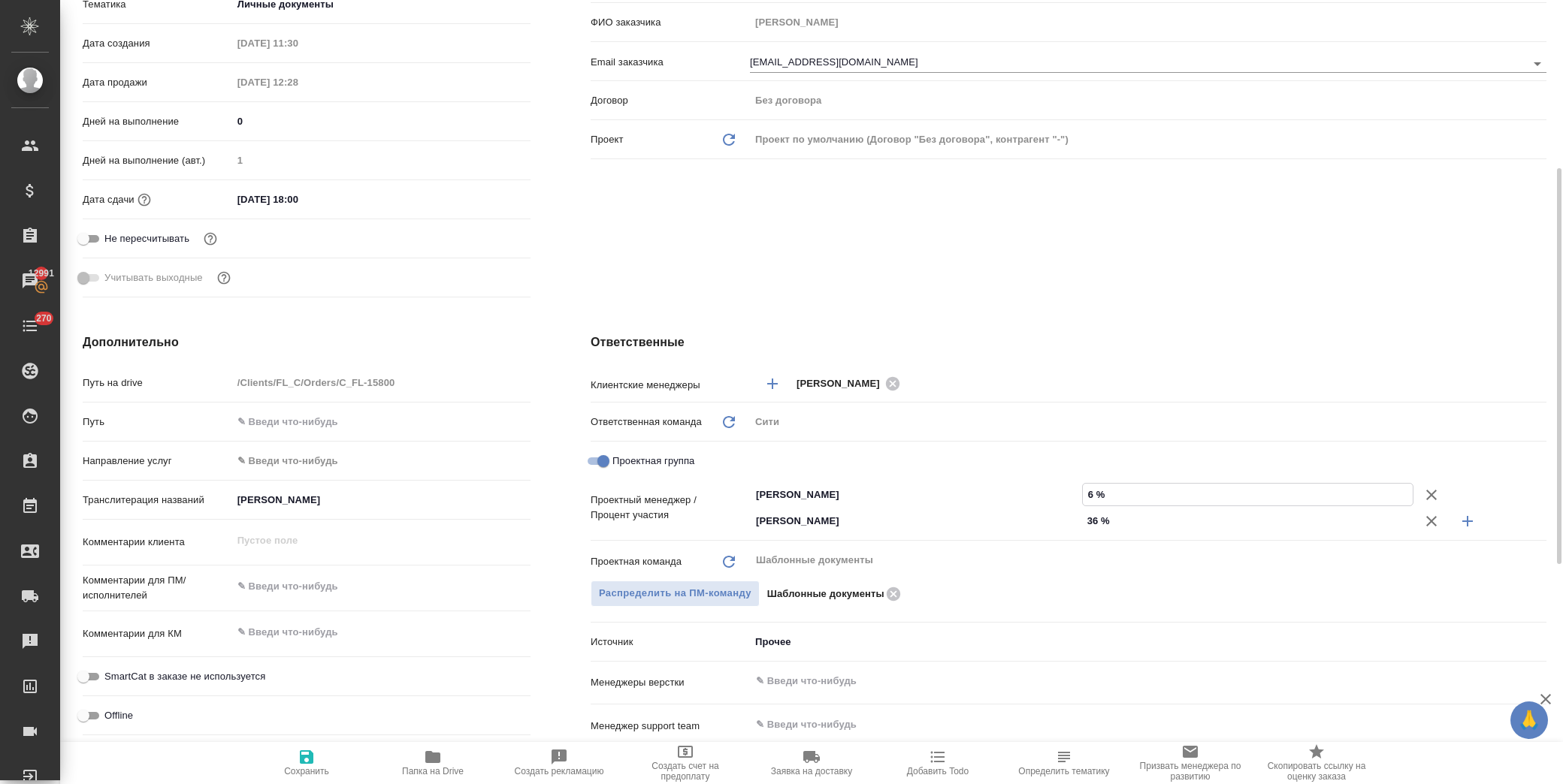
type textarea "x"
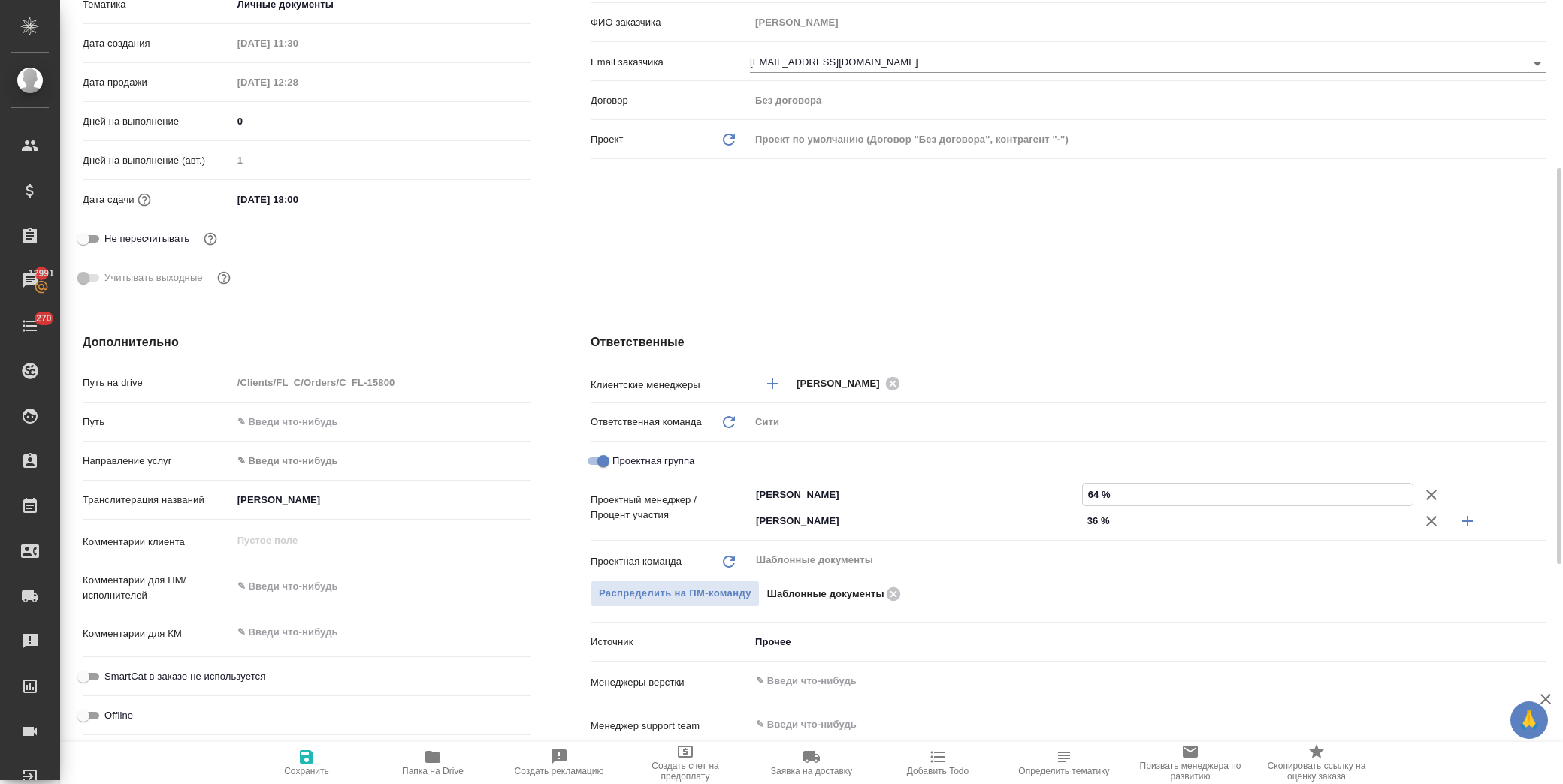
type input "64 %"
click at [1039, 279] on div "Клиент Телефон заказчика Телеграм ФИО заказчика Поветкина Екатерина Email заказ…" at bounding box center [1069, 90] width 1016 height 487
click at [286, 755] on span "Сохранить" at bounding box center [307, 762] width 108 height 29
type textarea "x"
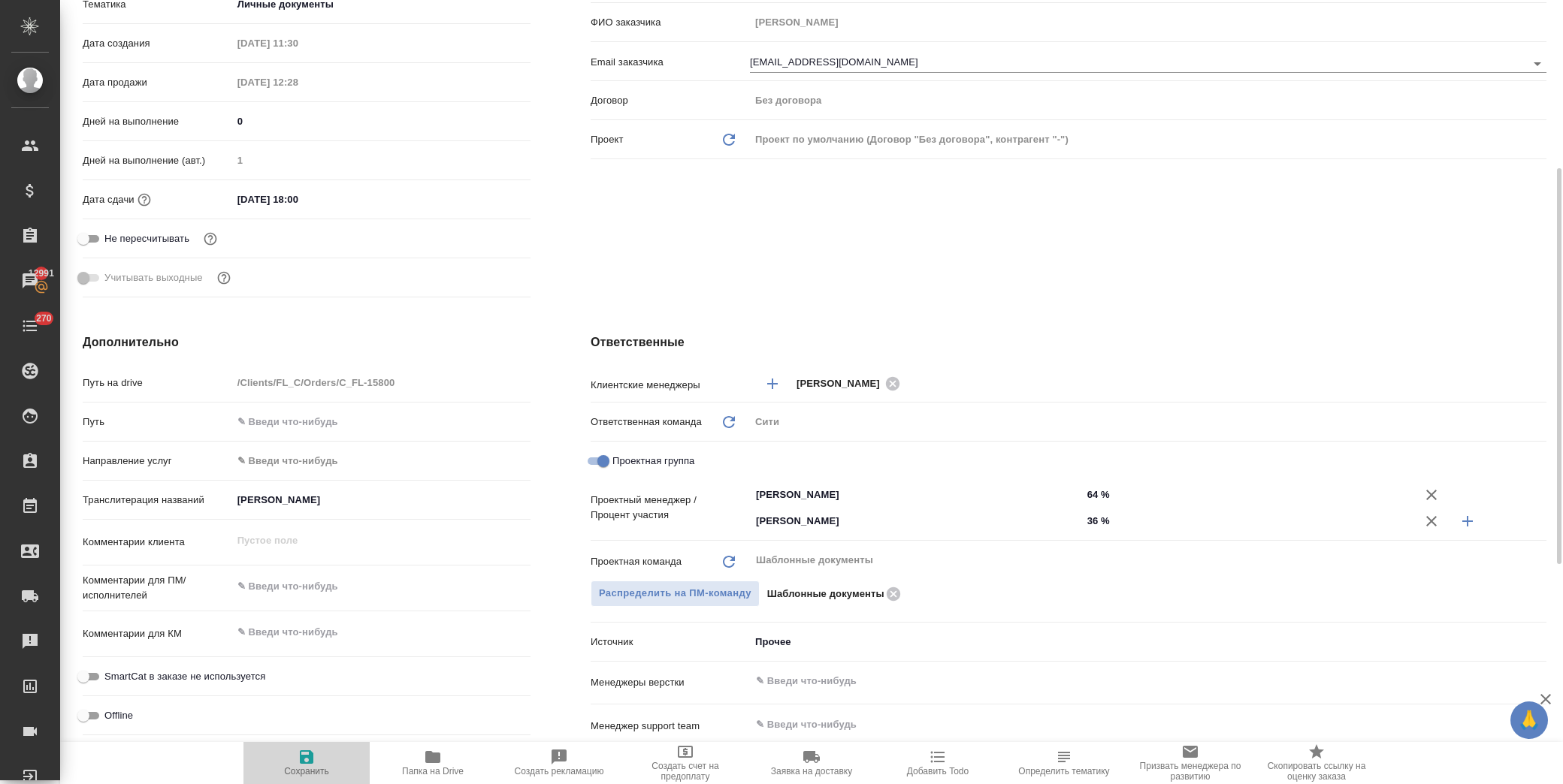
type textarea "x"
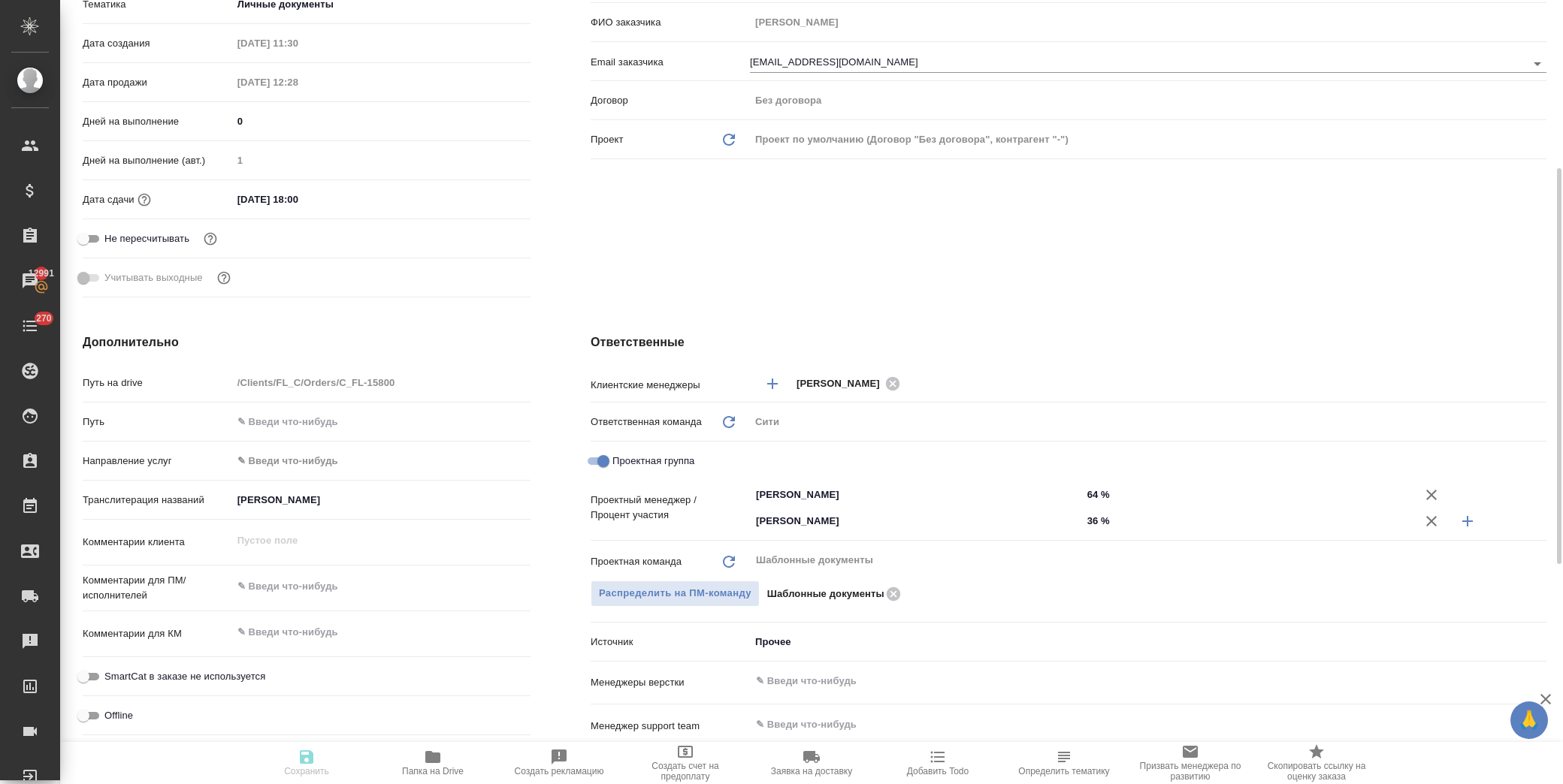
type textarea "x"
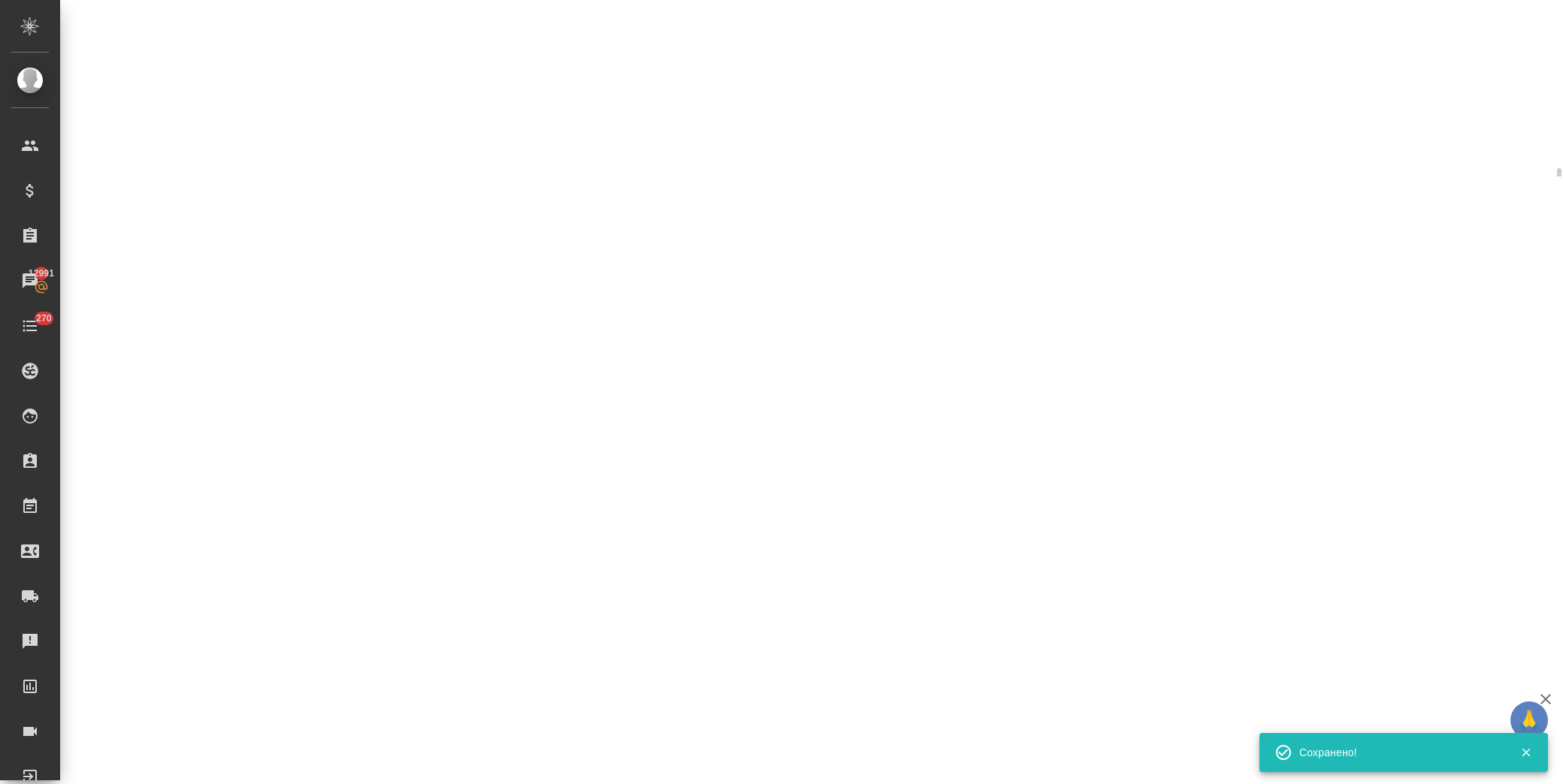
select select "RU"
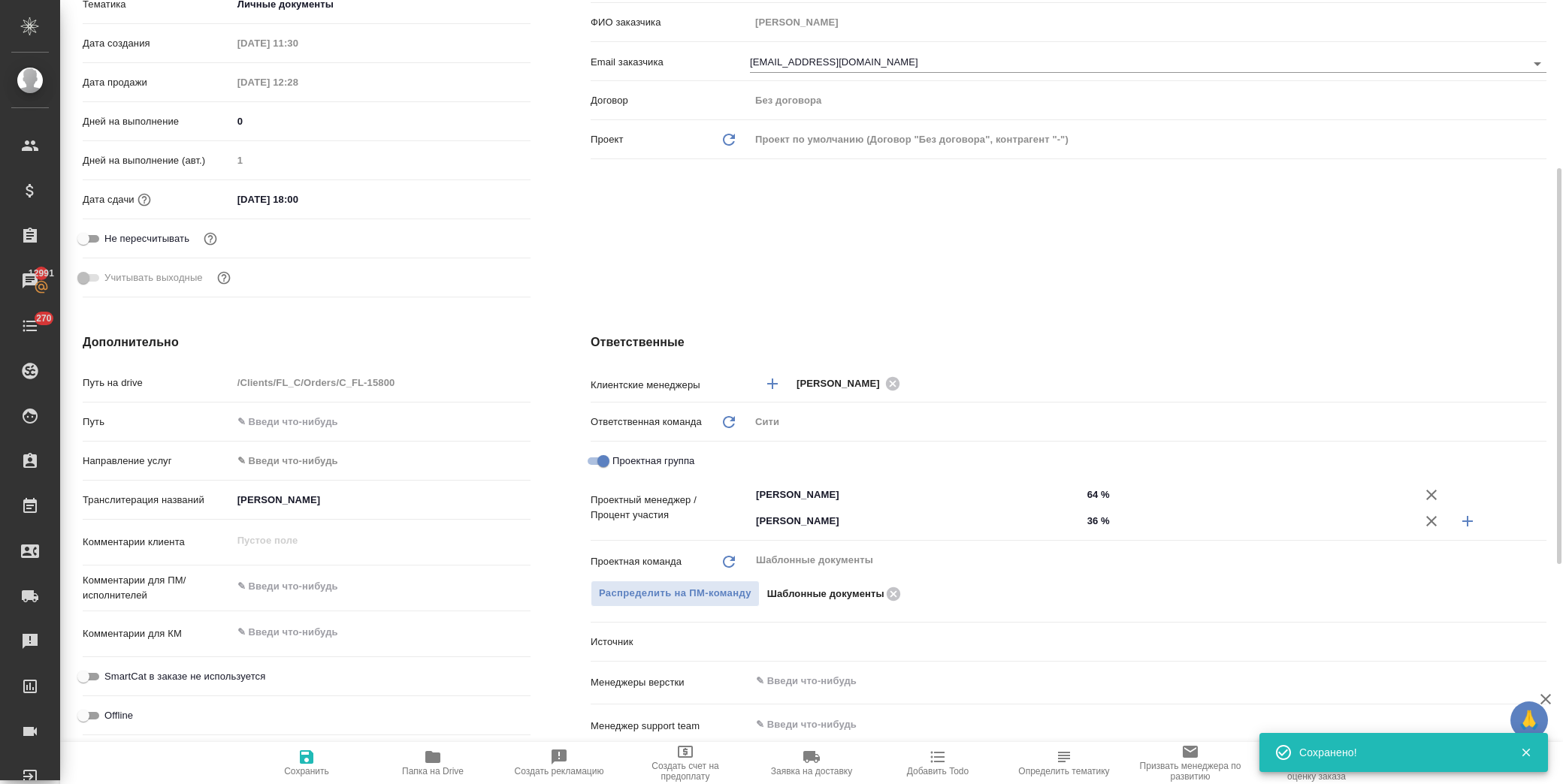
type textarea "x"
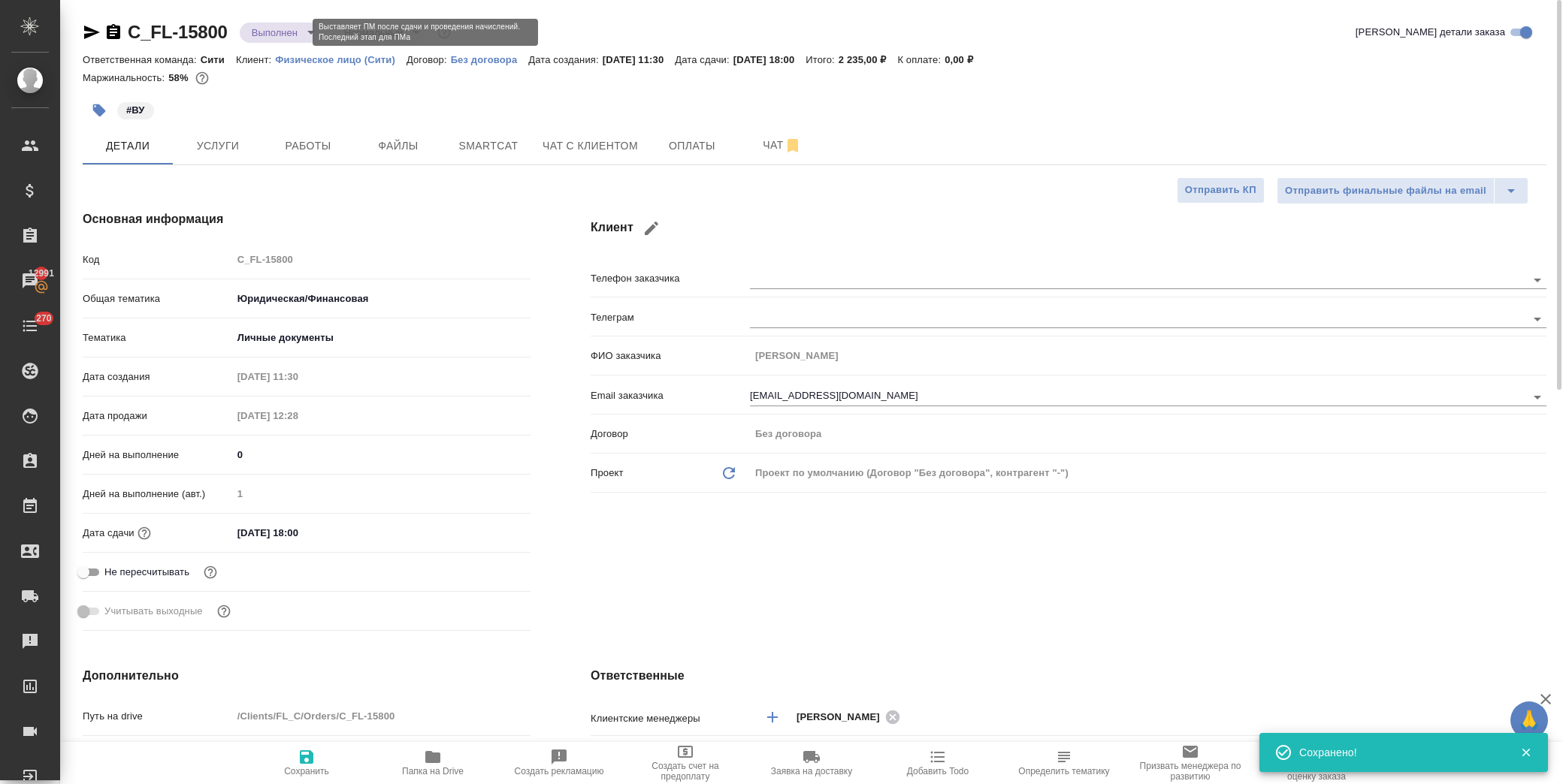
click at [267, 32] on body "🙏 .cls-1 fill:#fff; AWATERA Лофицкая Юлия Владимировна Клиенты Спецификации Зак…" at bounding box center [781, 392] width 1563 height 784
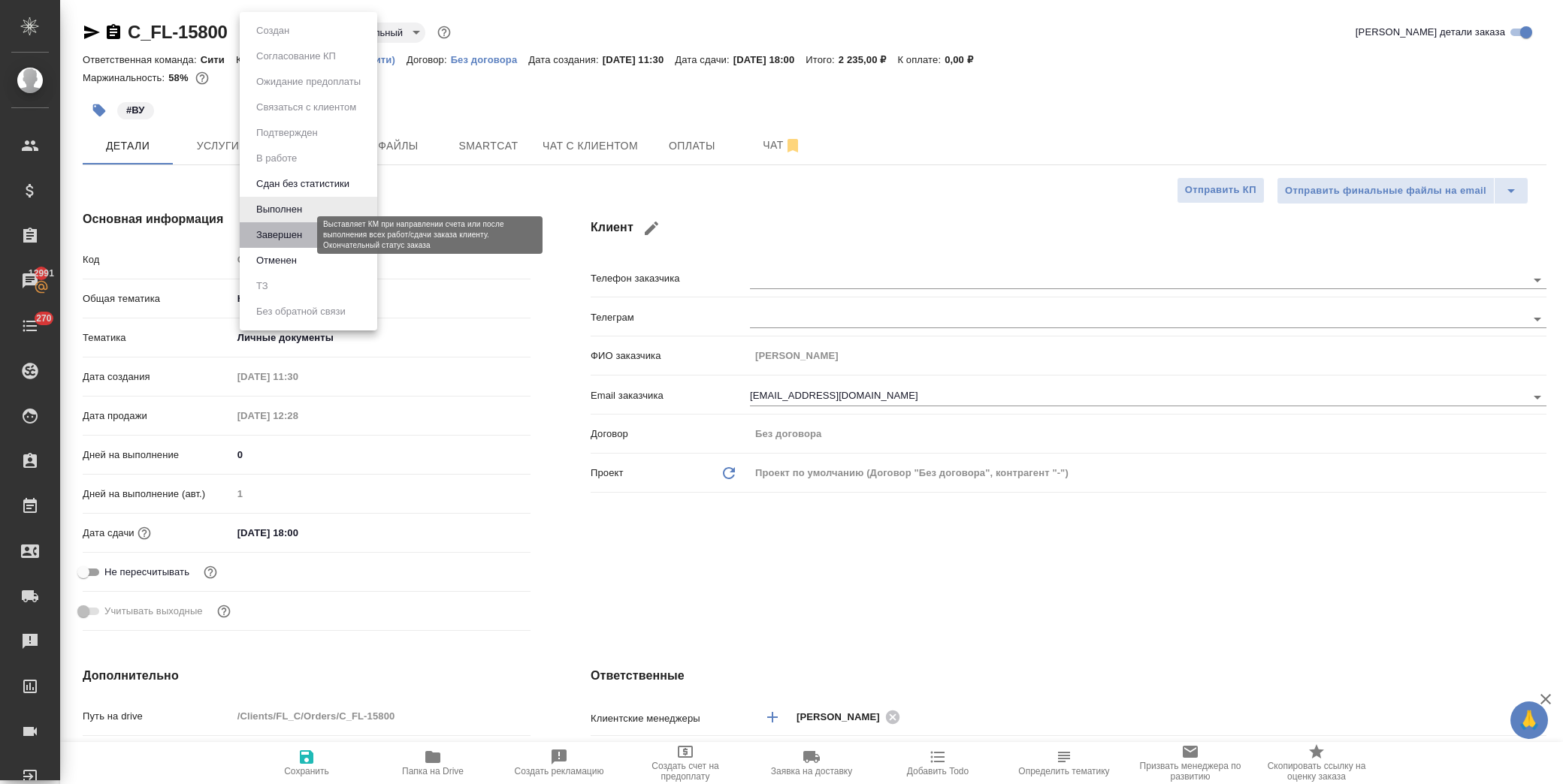
click at [284, 230] on button "Завершен" at bounding box center [279, 235] width 55 height 16
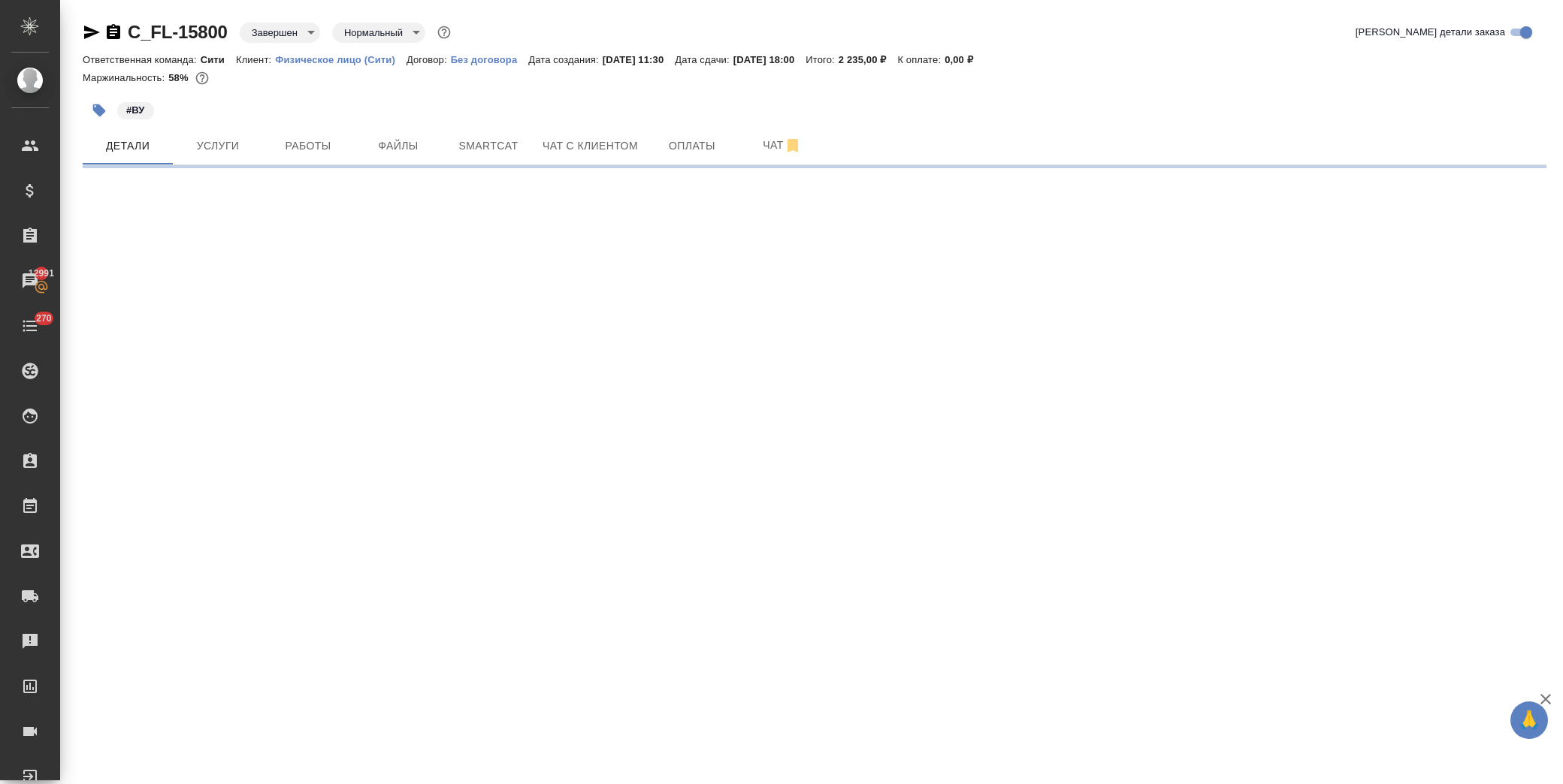
select select "RU"
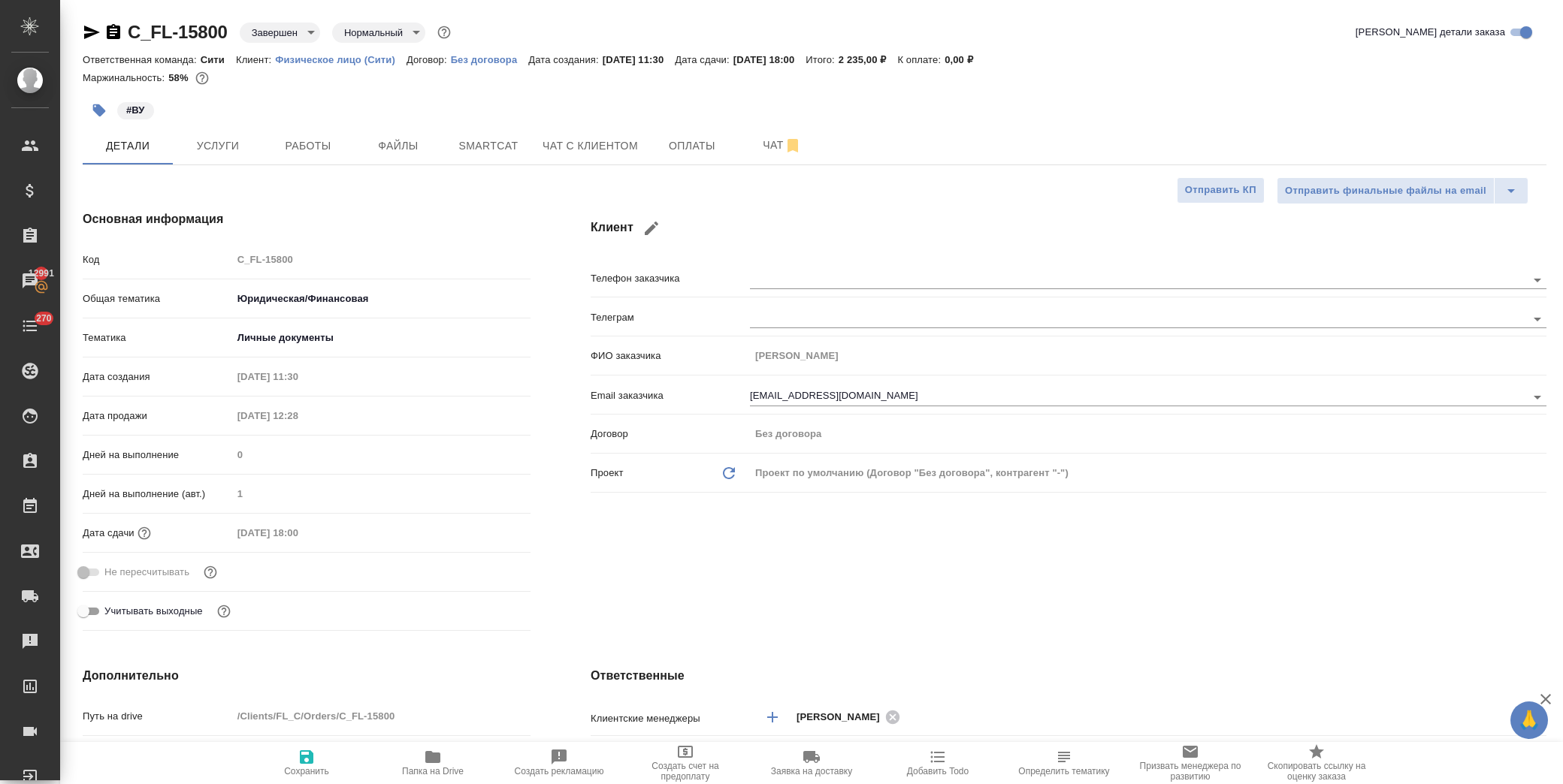
type textarea "x"
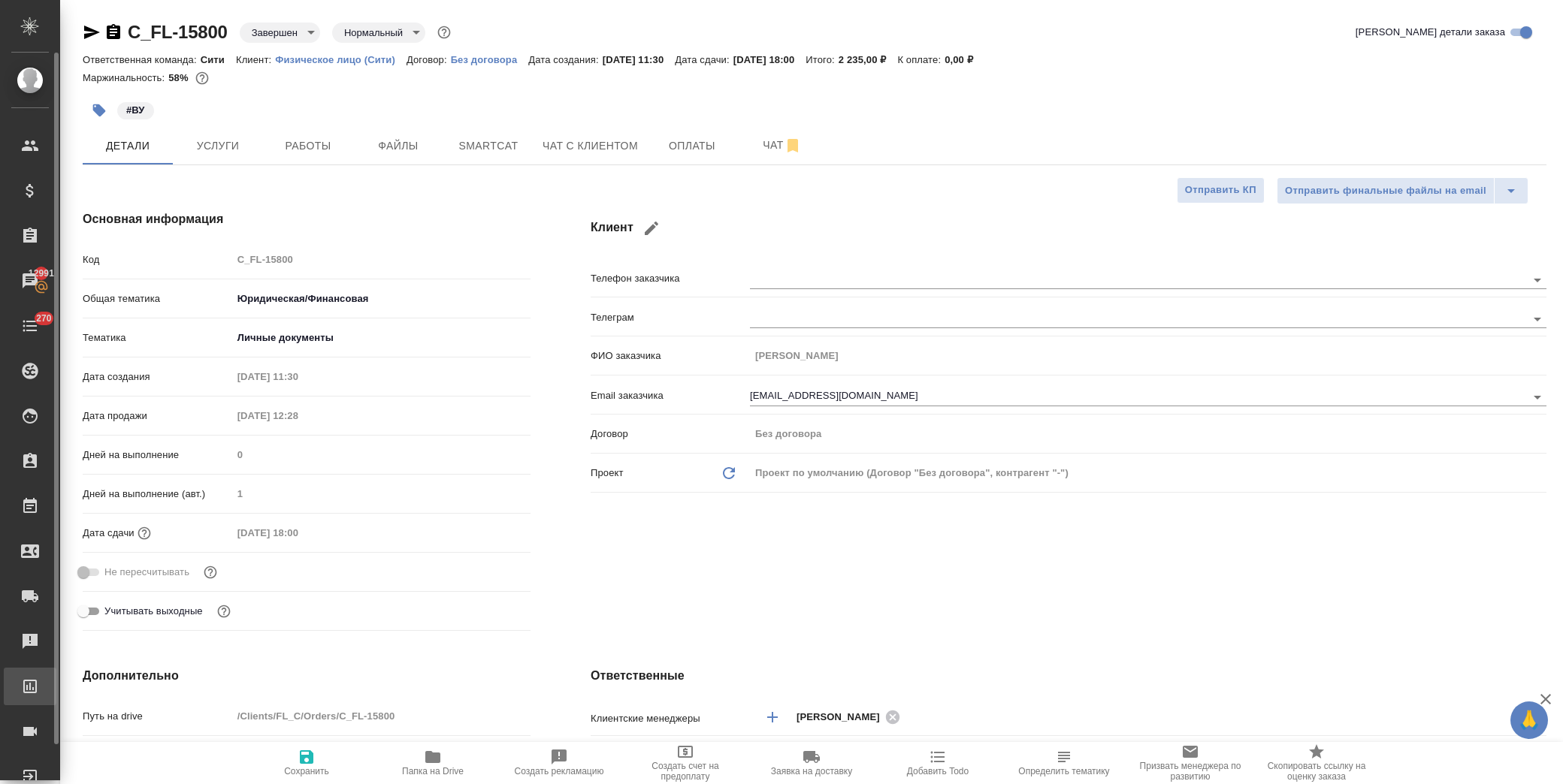
type textarea "x"
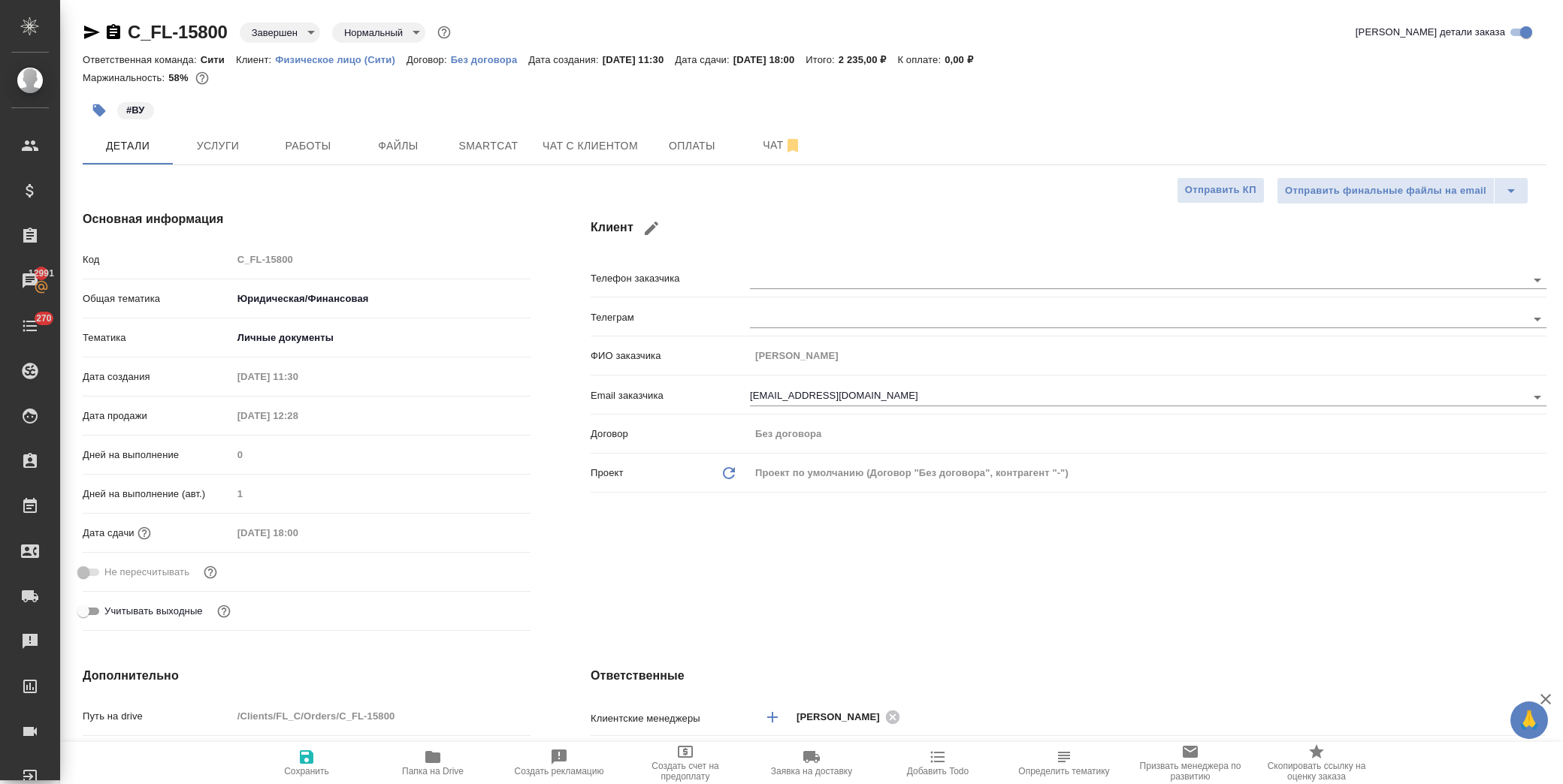
type textarea "x"
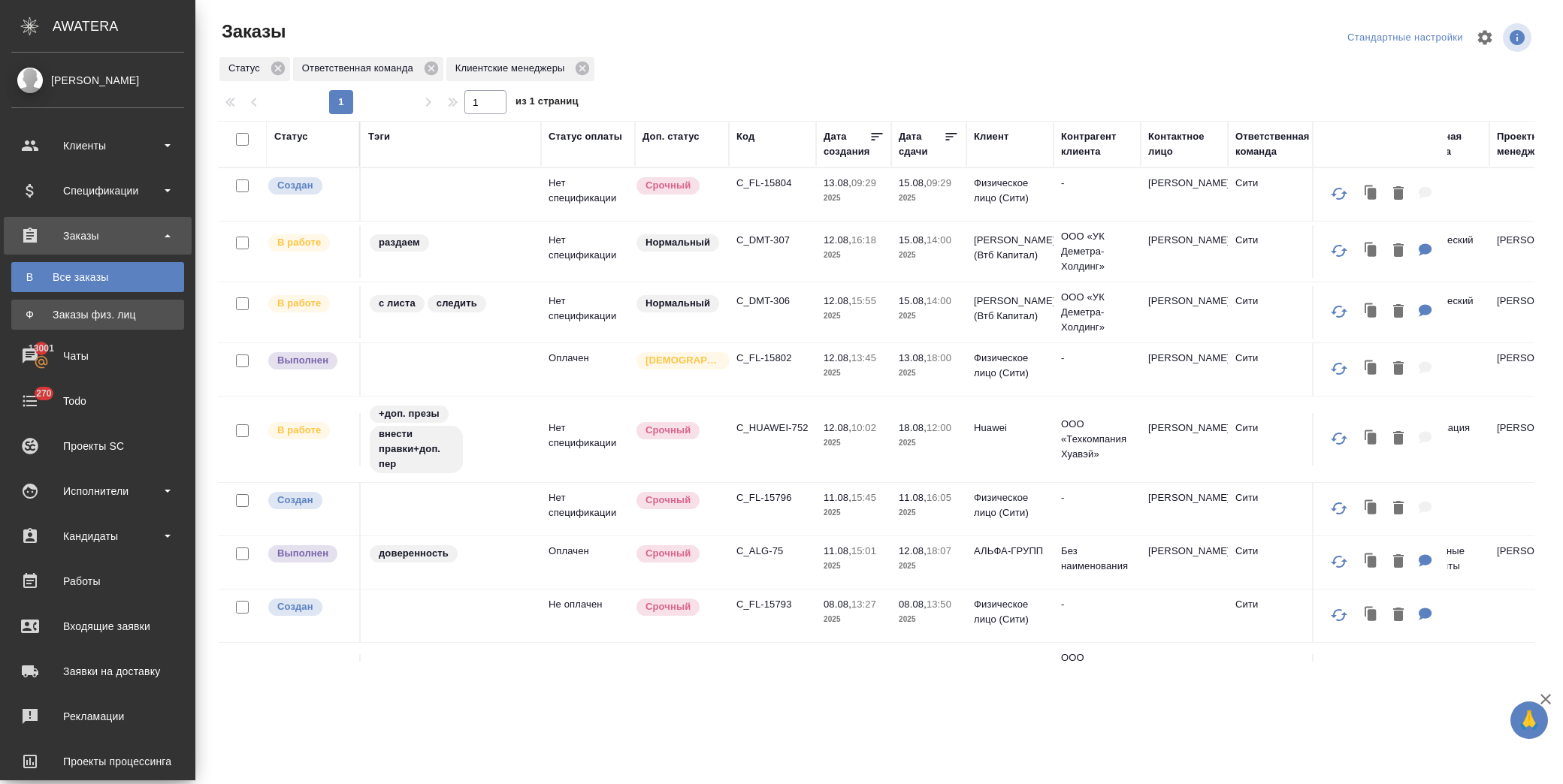
click at [107, 313] on div "Заказы физ. лиц" at bounding box center [98, 315] width 158 height 15
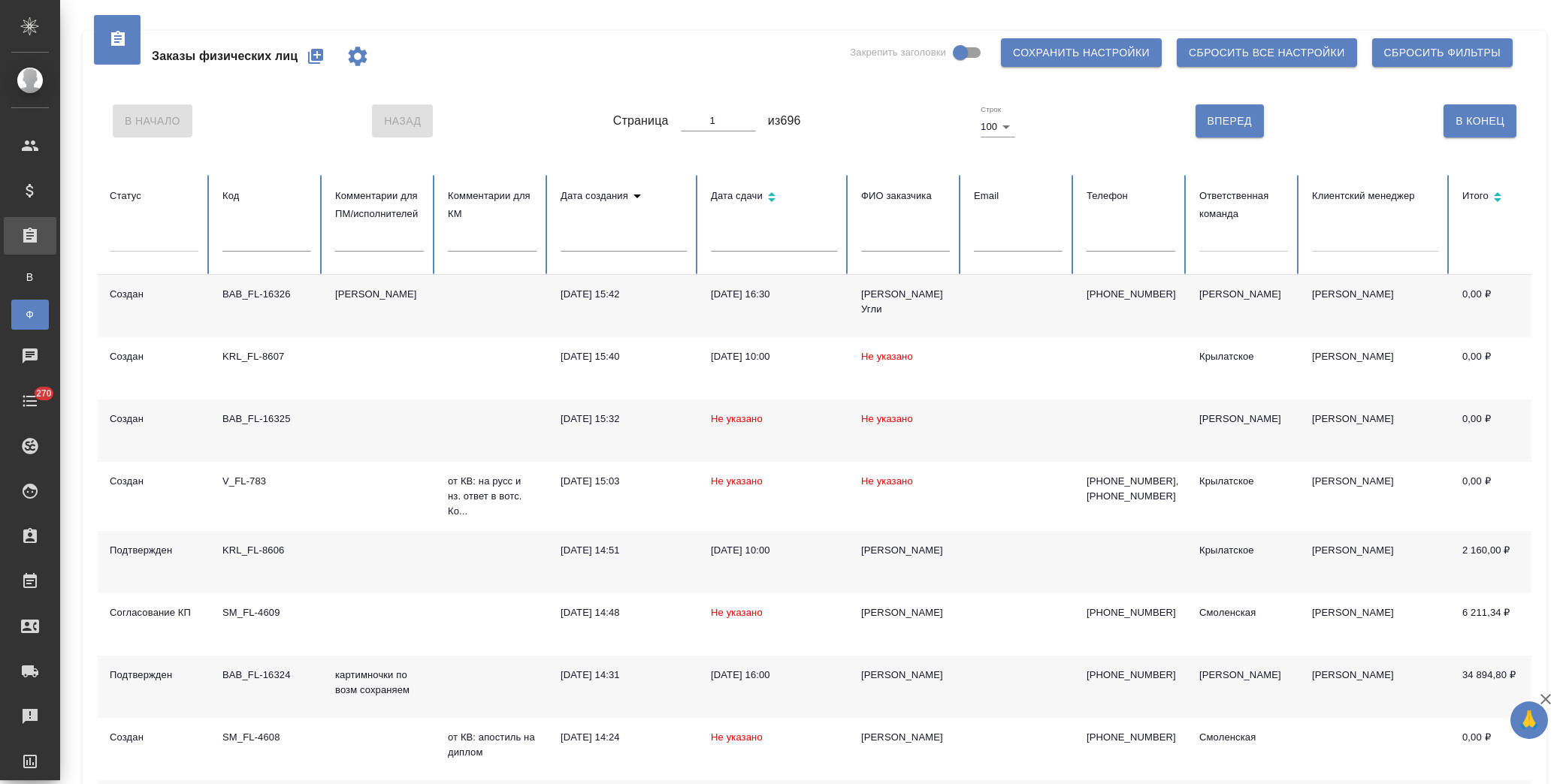
click at [309, 59] on icon "button" at bounding box center [316, 57] width 15 height 15
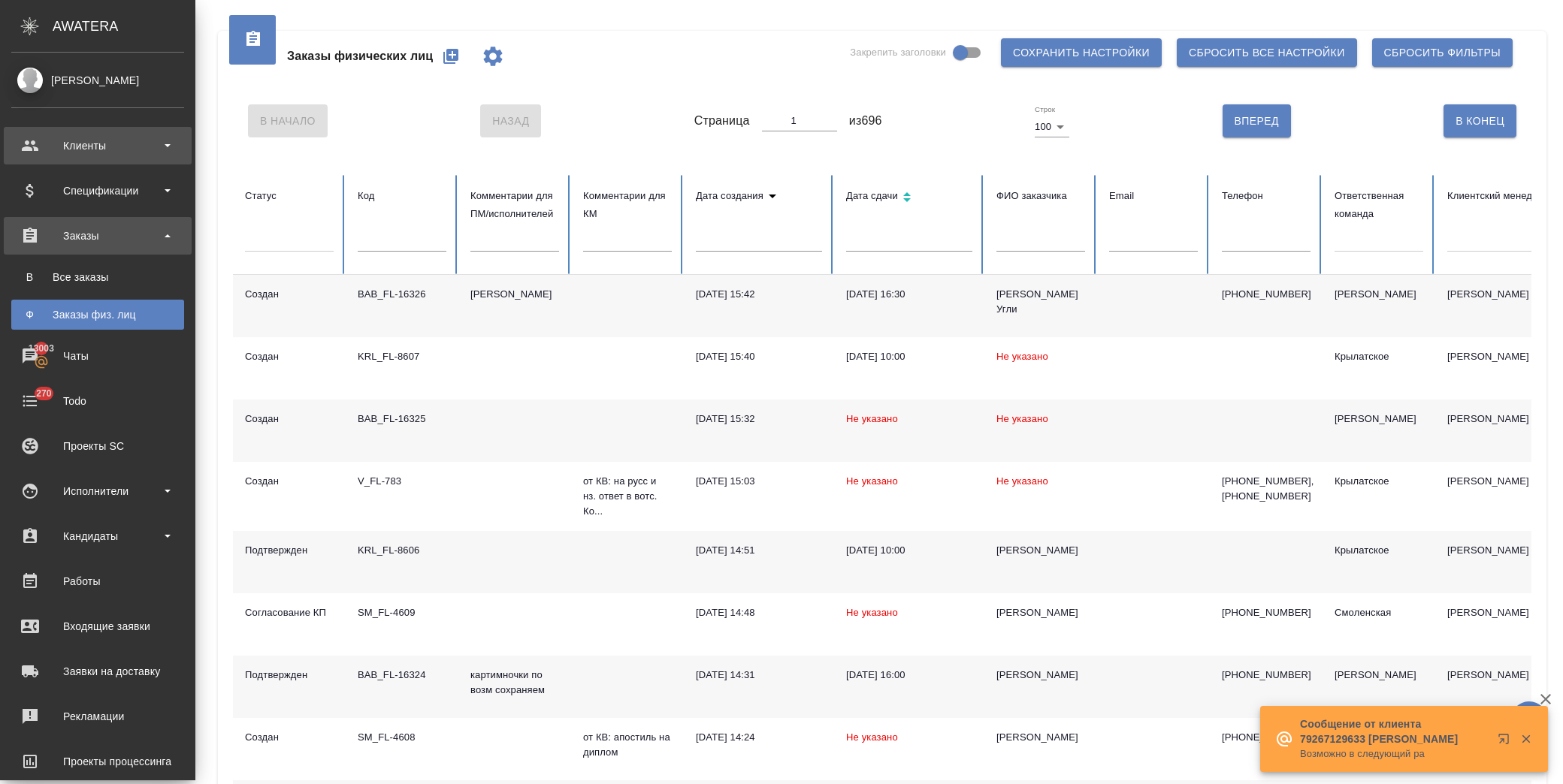
click at [110, 134] on div "Клиенты" at bounding box center [98, 146] width 173 height 23
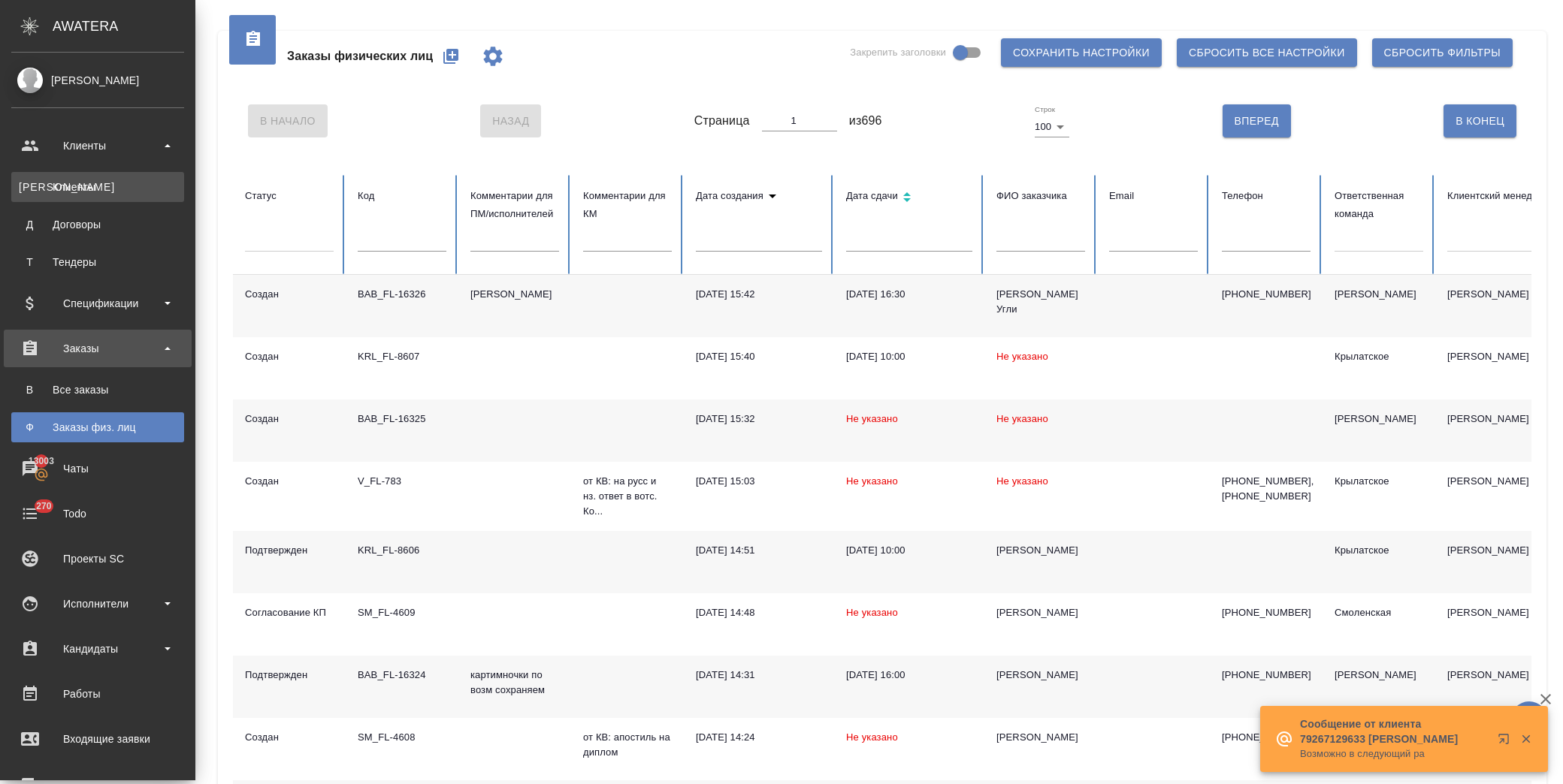
click at [113, 183] on div "Клиенты" at bounding box center [98, 187] width 158 height 15
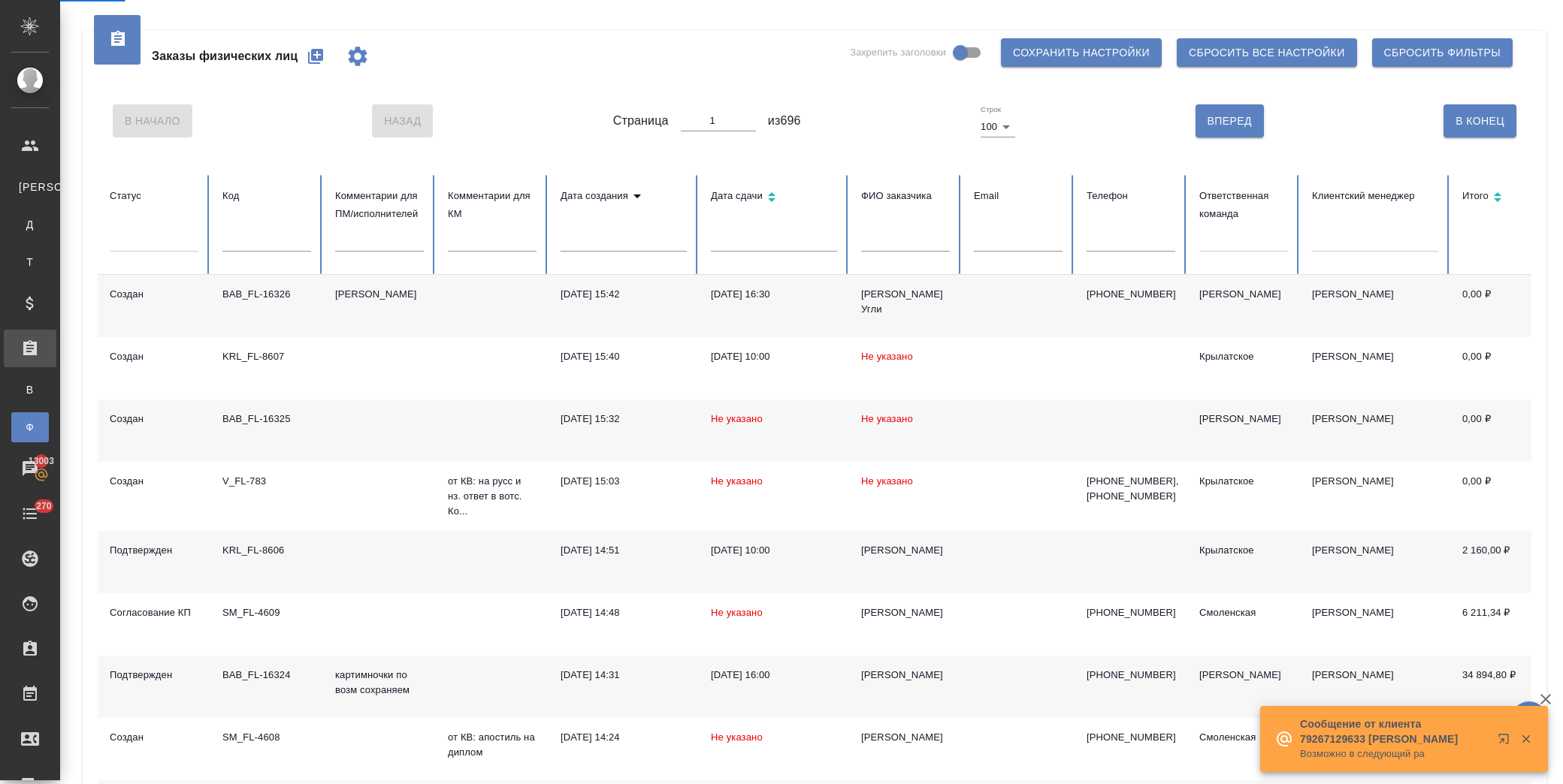
select select "RU"
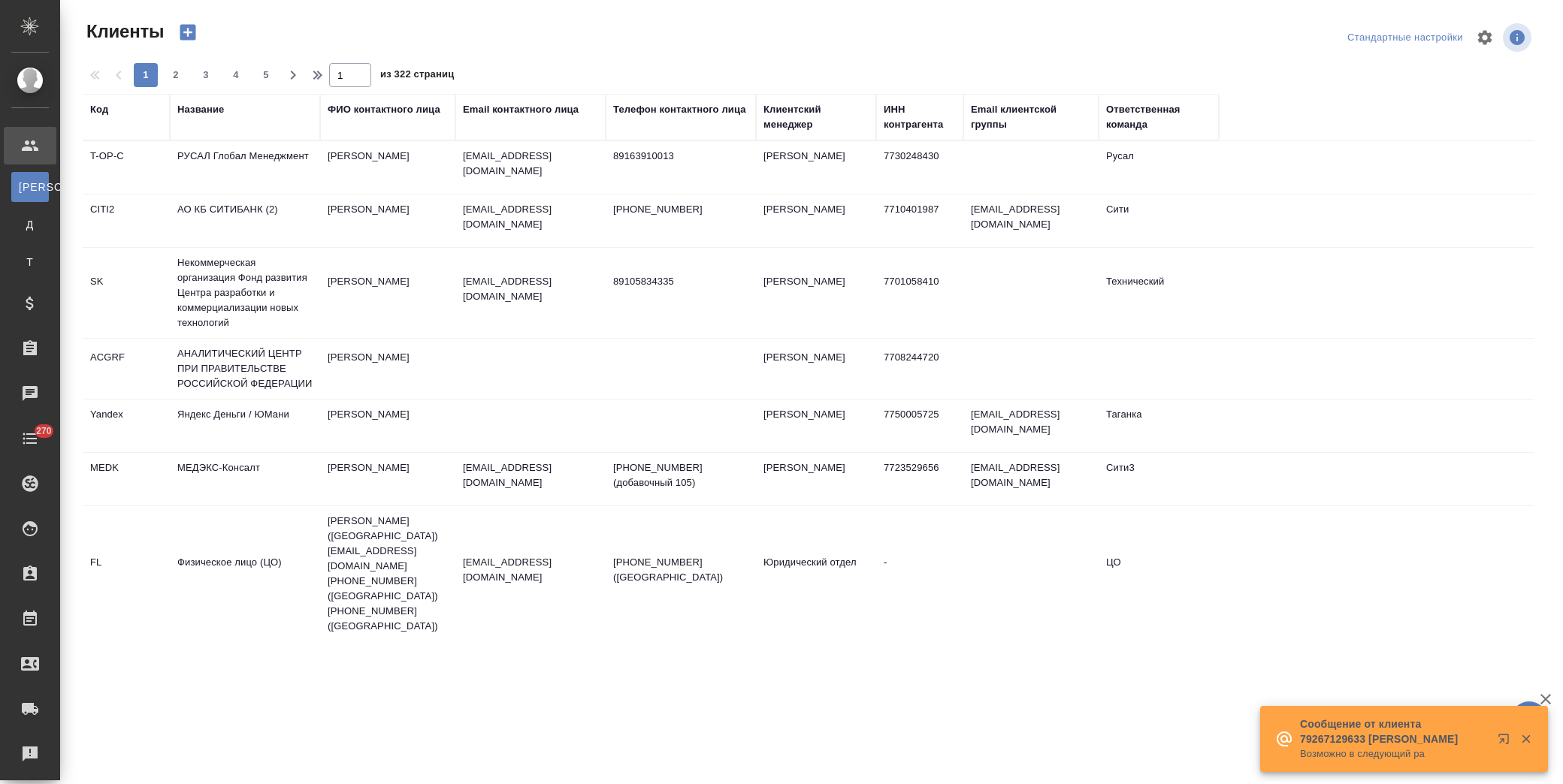
click at [202, 114] on div "Название" at bounding box center [200, 110] width 47 height 15
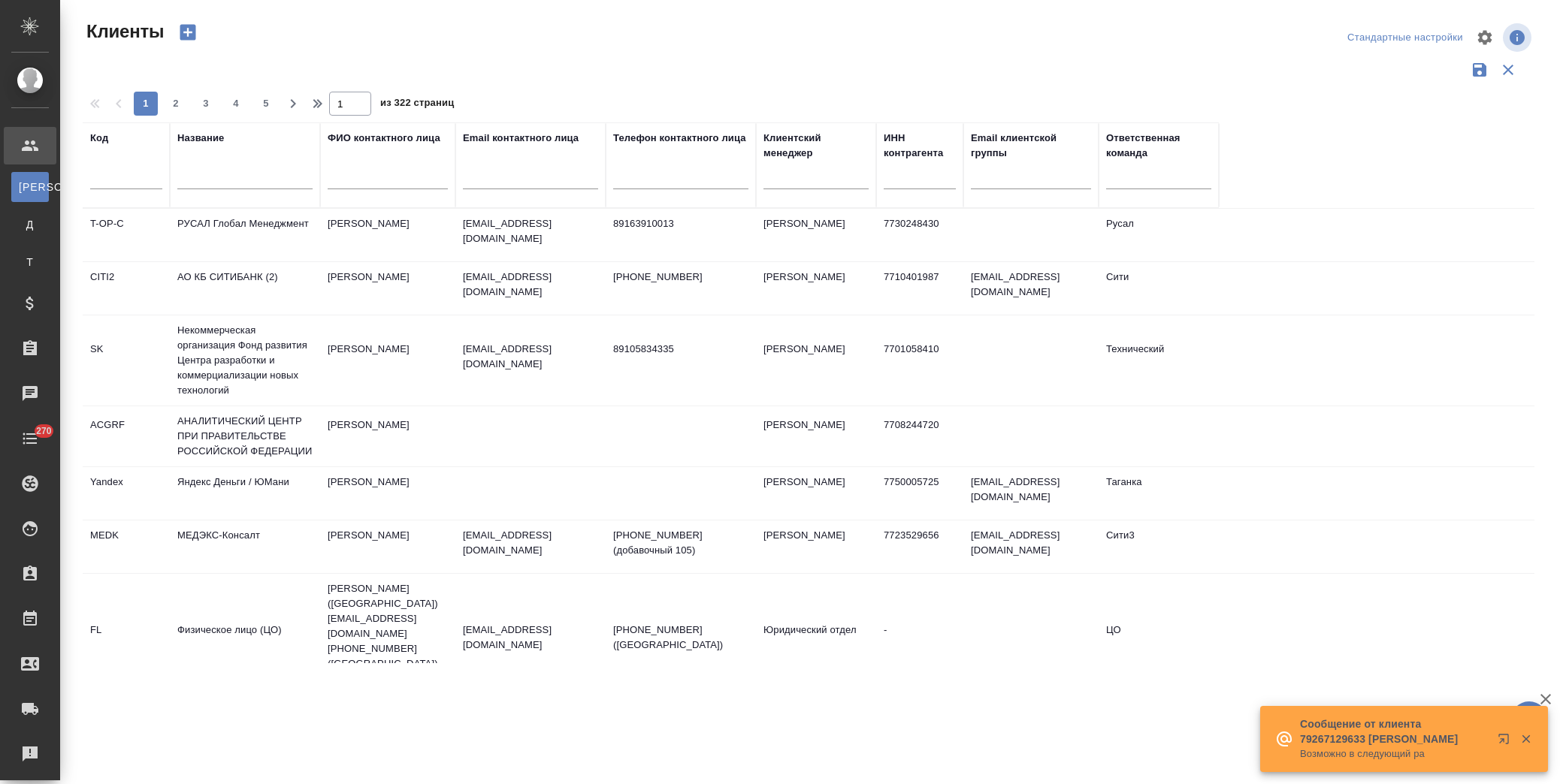
click at [228, 184] on input "text" at bounding box center [244, 179] width 135 height 19
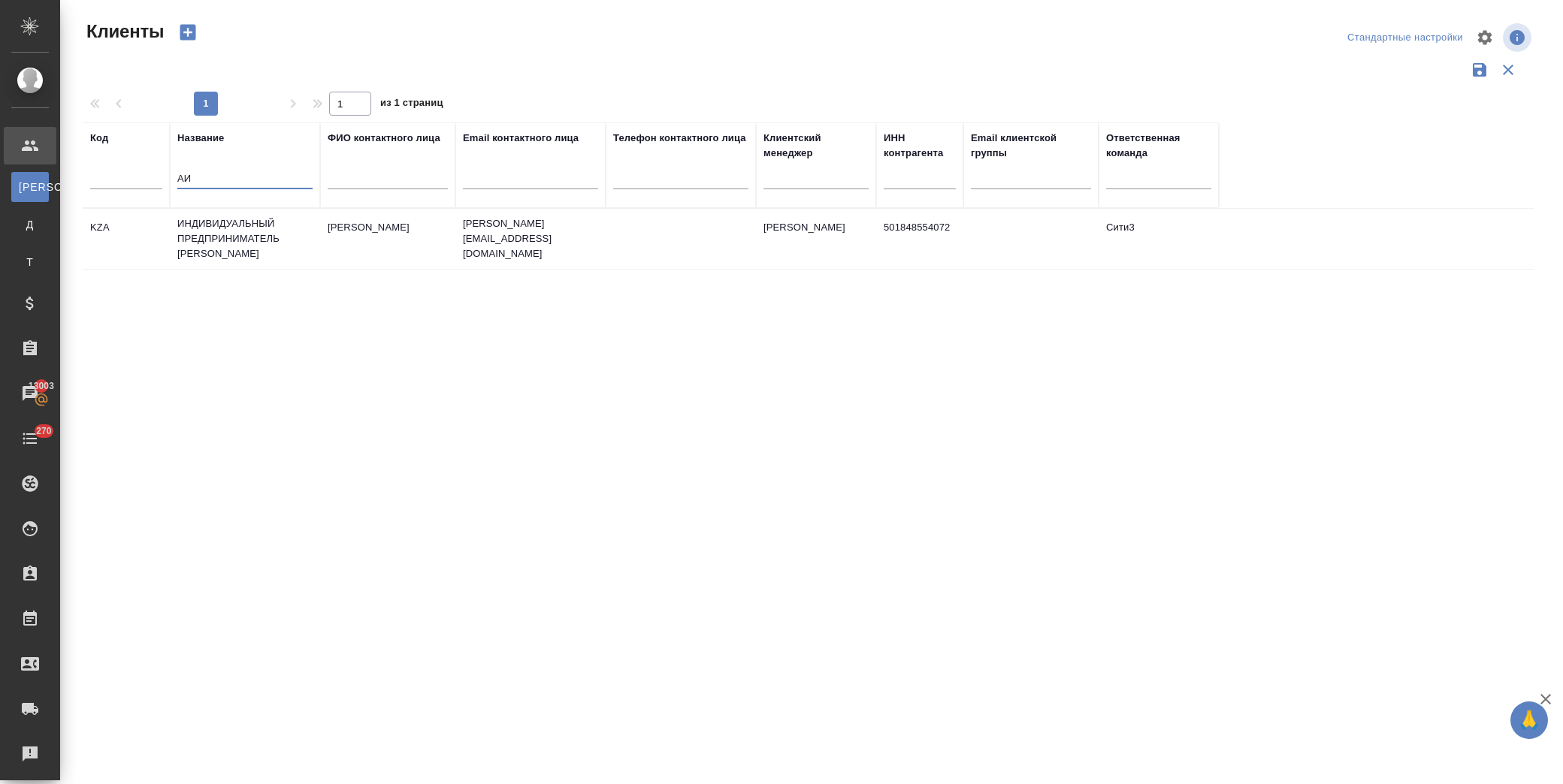
type input "А"
type input "аим мене"
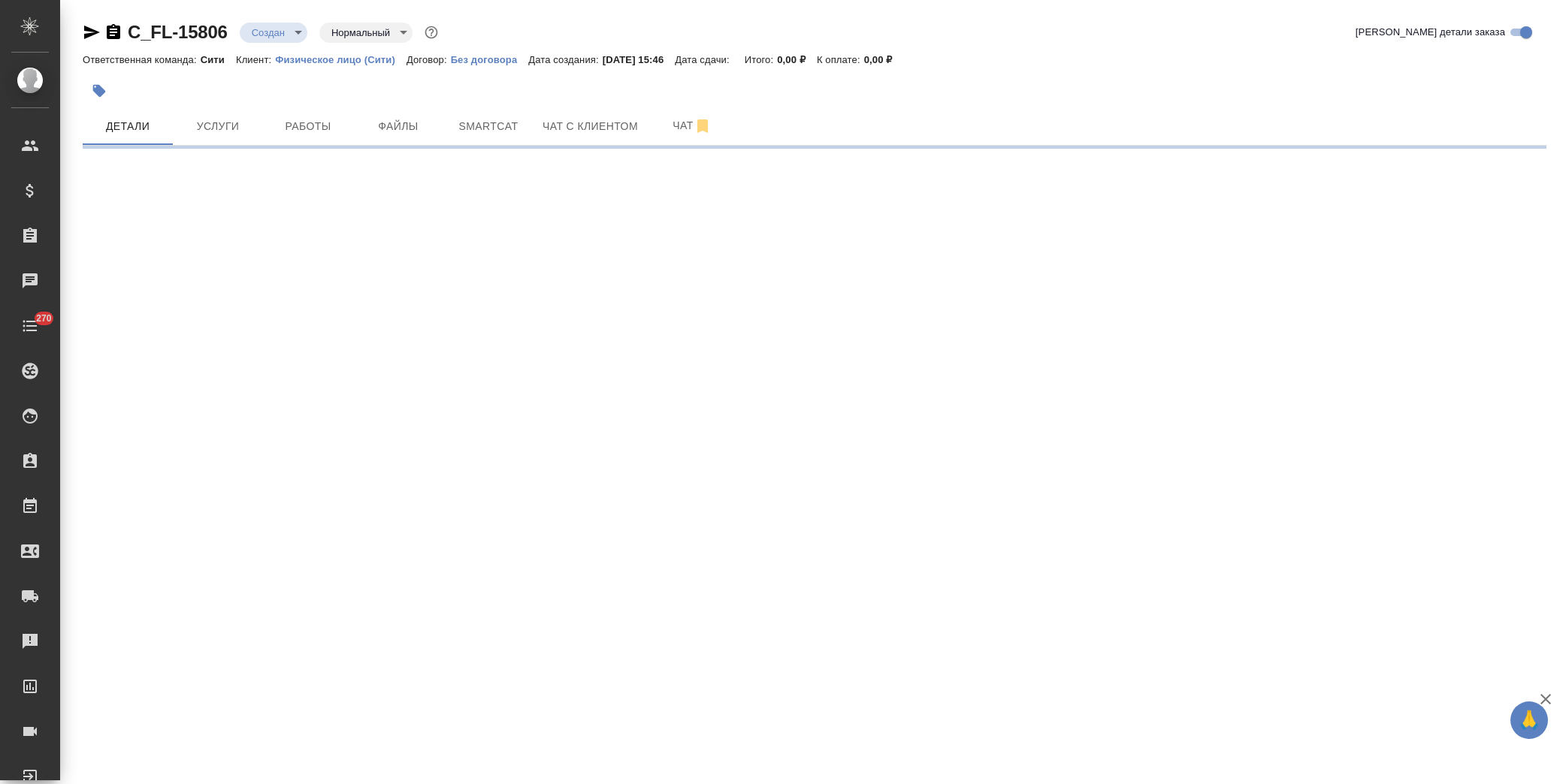
select select "RU"
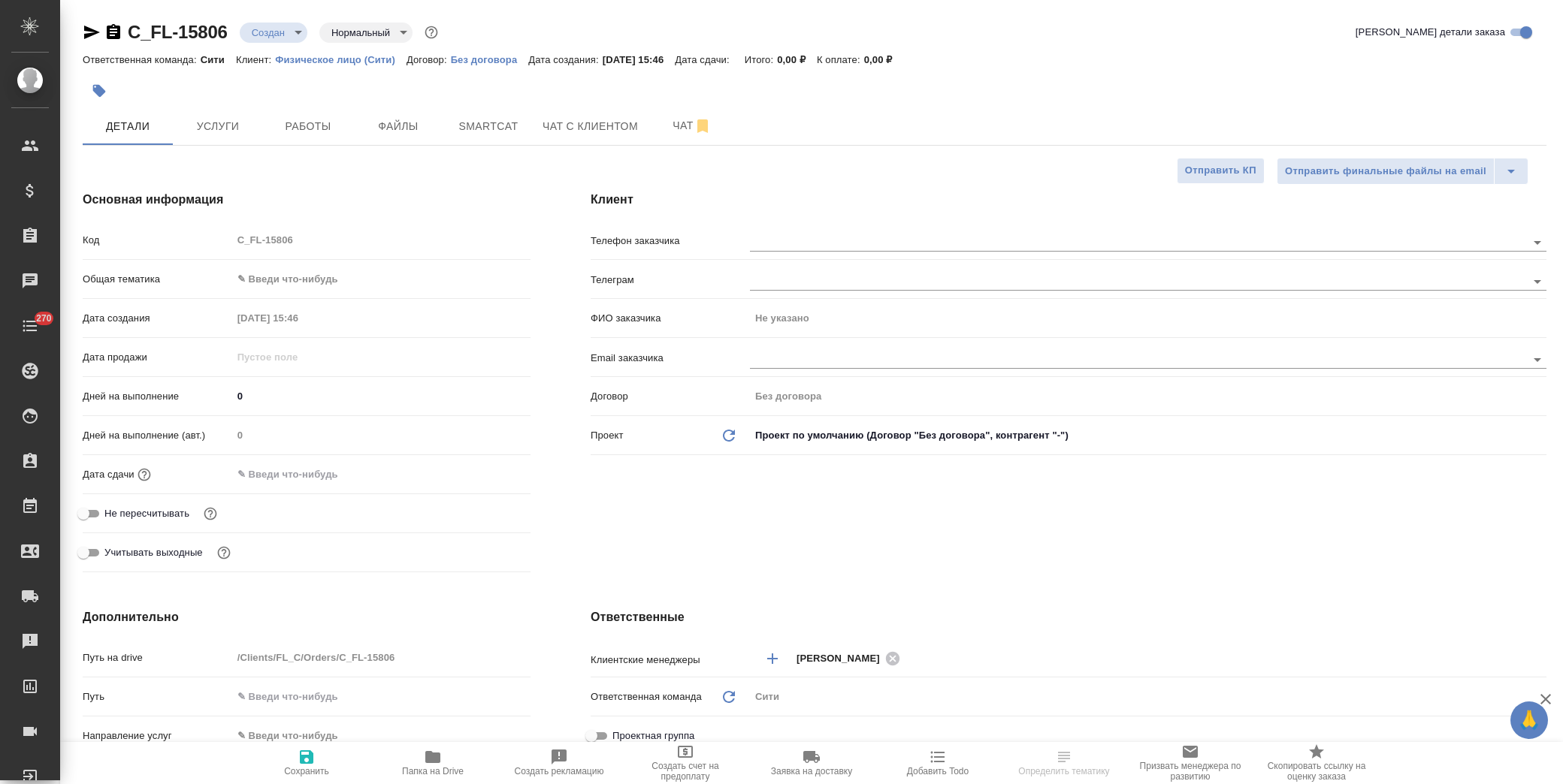
type textarea "x"
click at [403, 108] on button "Файлы" at bounding box center [398, 126] width 90 height 38
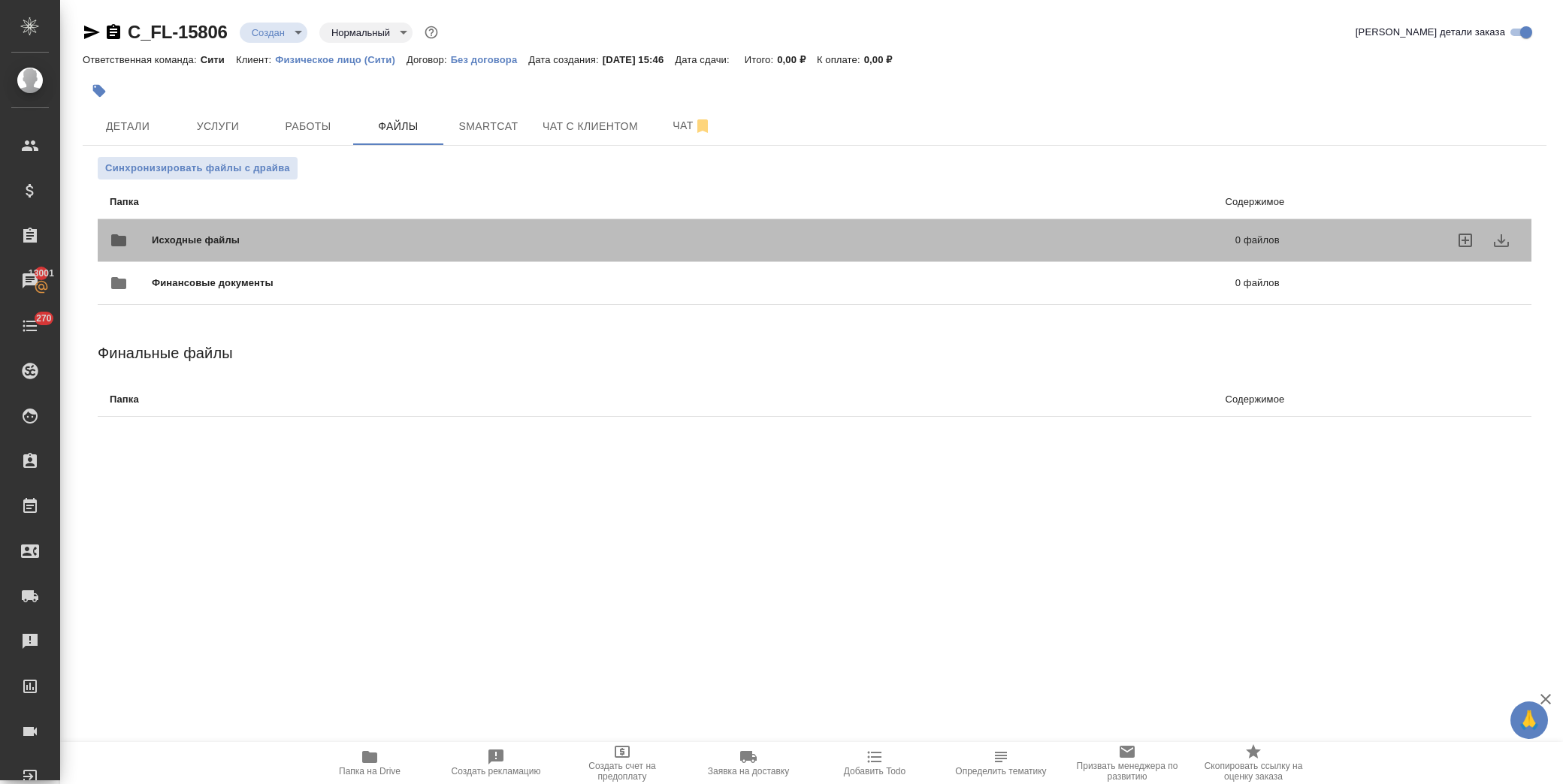
click at [243, 227] on div "Исходные файлы 0 файлов" at bounding box center [694, 240] width 1170 height 36
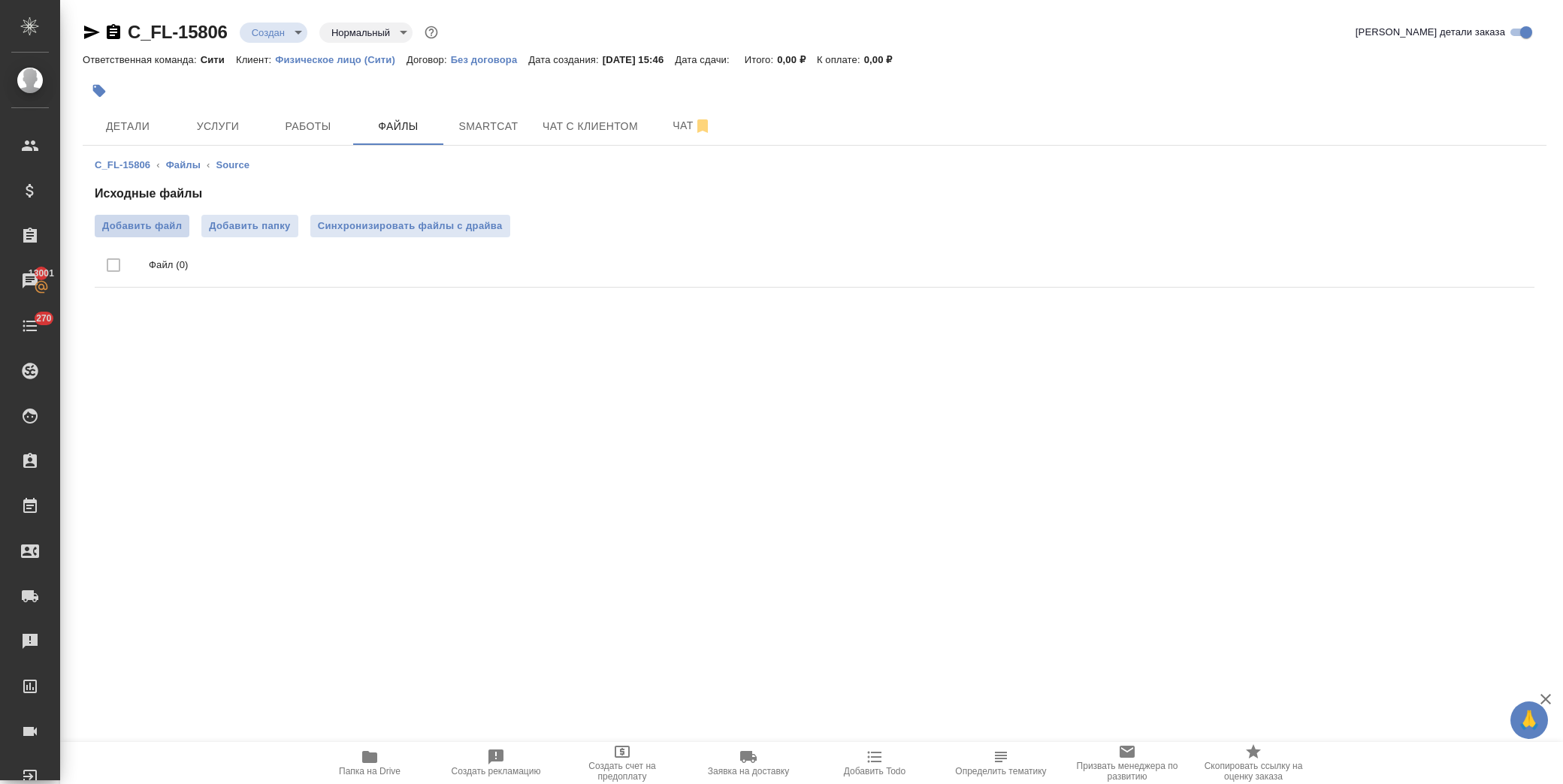
click at [137, 216] on label "Добавить файл" at bounding box center [143, 226] width 95 height 23
click at [0, 0] on input "Добавить файл" at bounding box center [0, 0] width 0 height 0
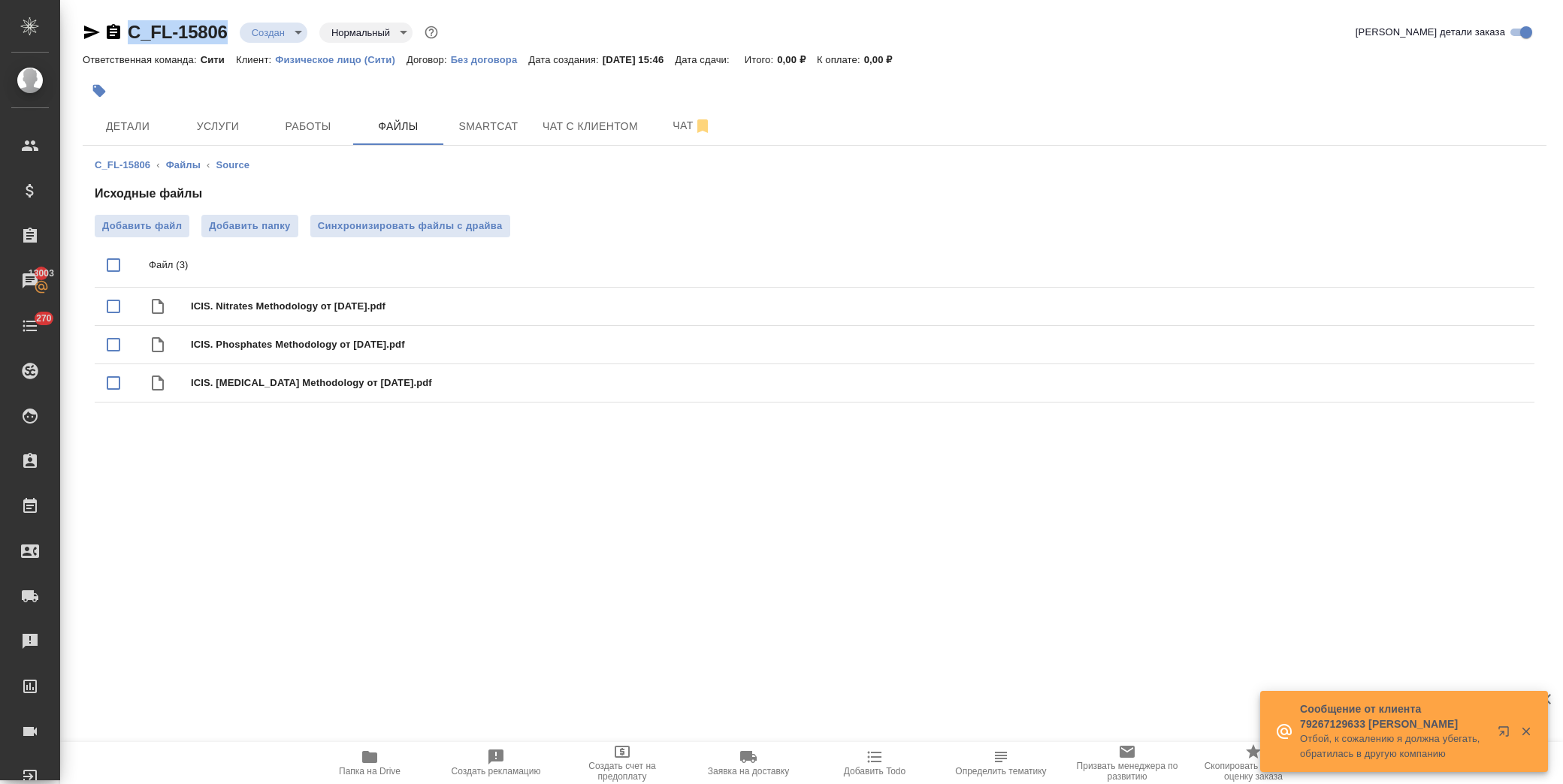
drag, startPoint x: 234, startPoint y: 25, endPoint x: 126, endPoint y: 34, distance: 108.4
click at [126, 34] on div "C_FL-15806 Создан new Нормальный normal" at bounding box center [261, 32] width 358 height 24
copy link "C_FL-15806"
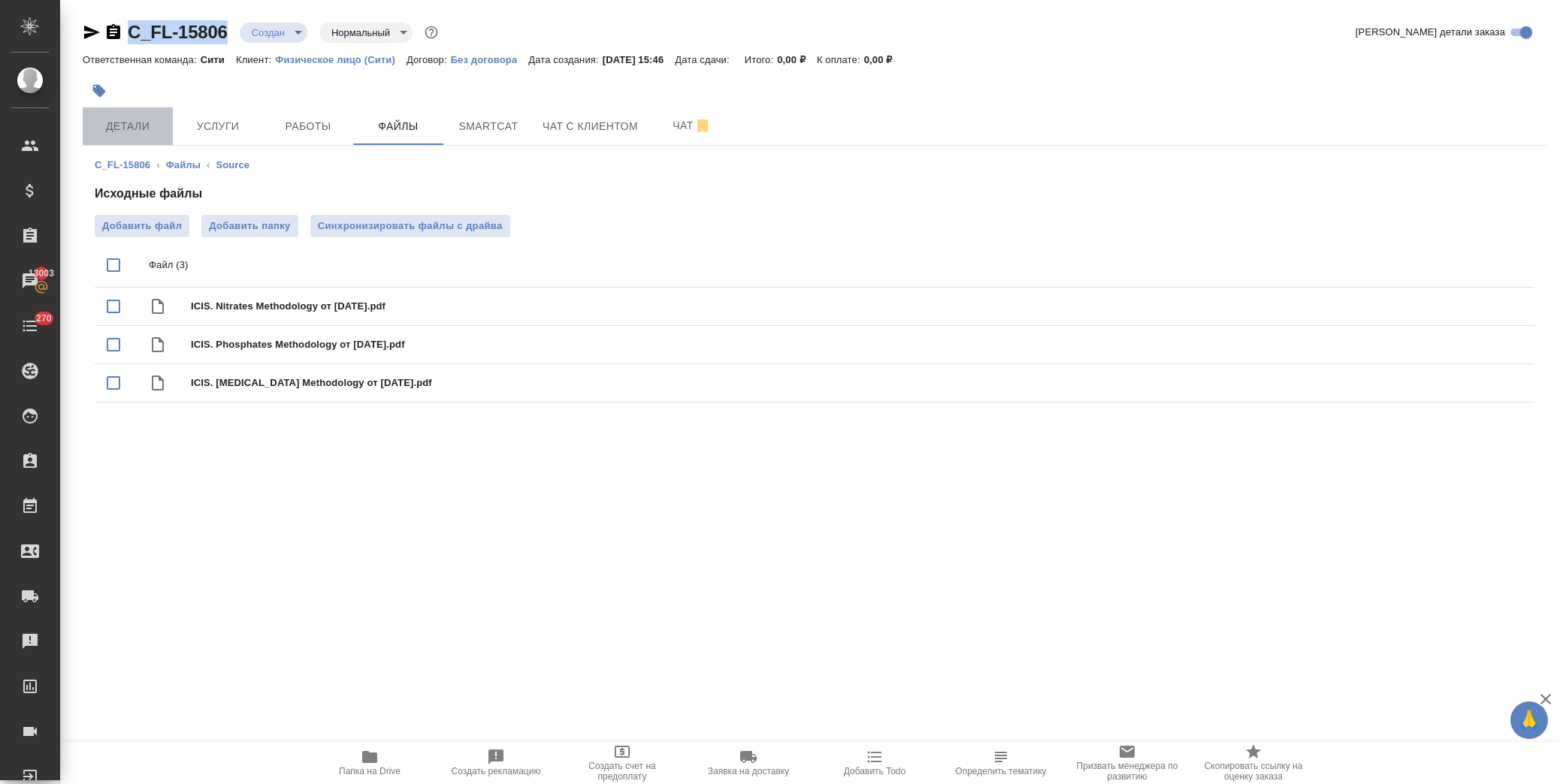
click at [138, 129] on span "Детали" at bounding box center [128, 126] width 72 height 19
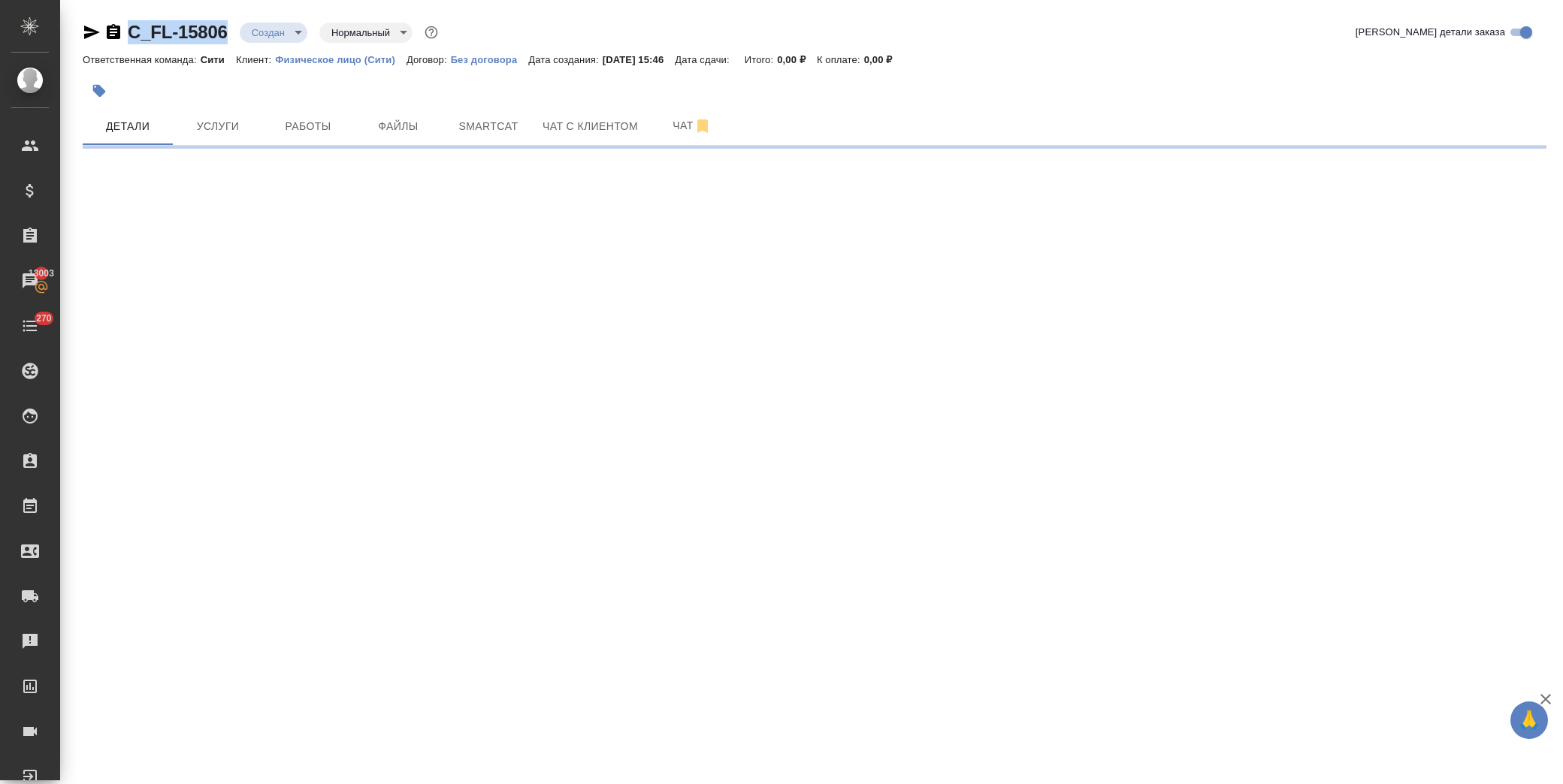
select select "RU"
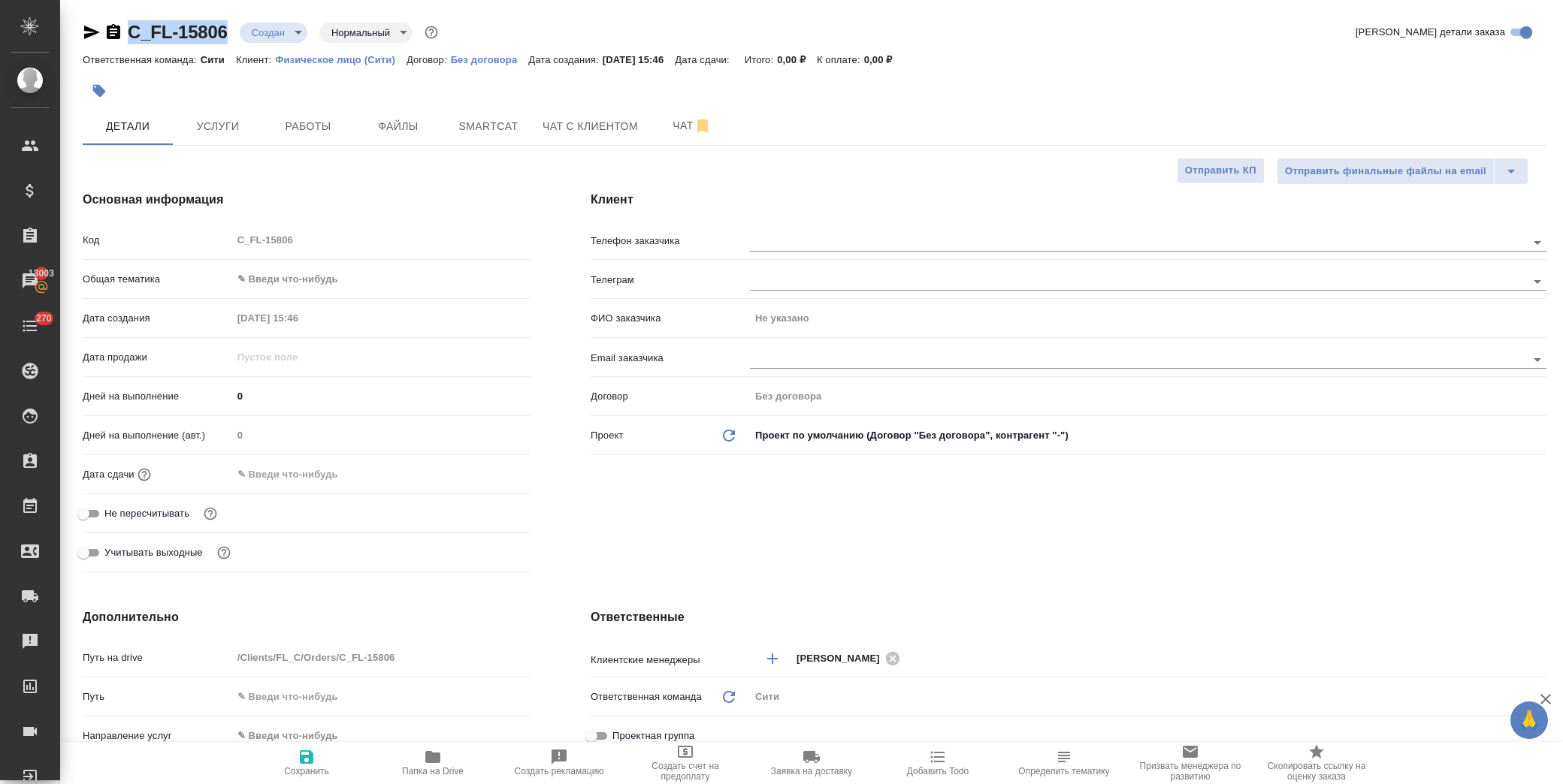
type textarea "x"
click at [302, 466] on input "text" at bounding box center [298, 474] width 131 height 22
click at [484, 477] on icon "button" at bounding box center [487, 474] width 18 height 18
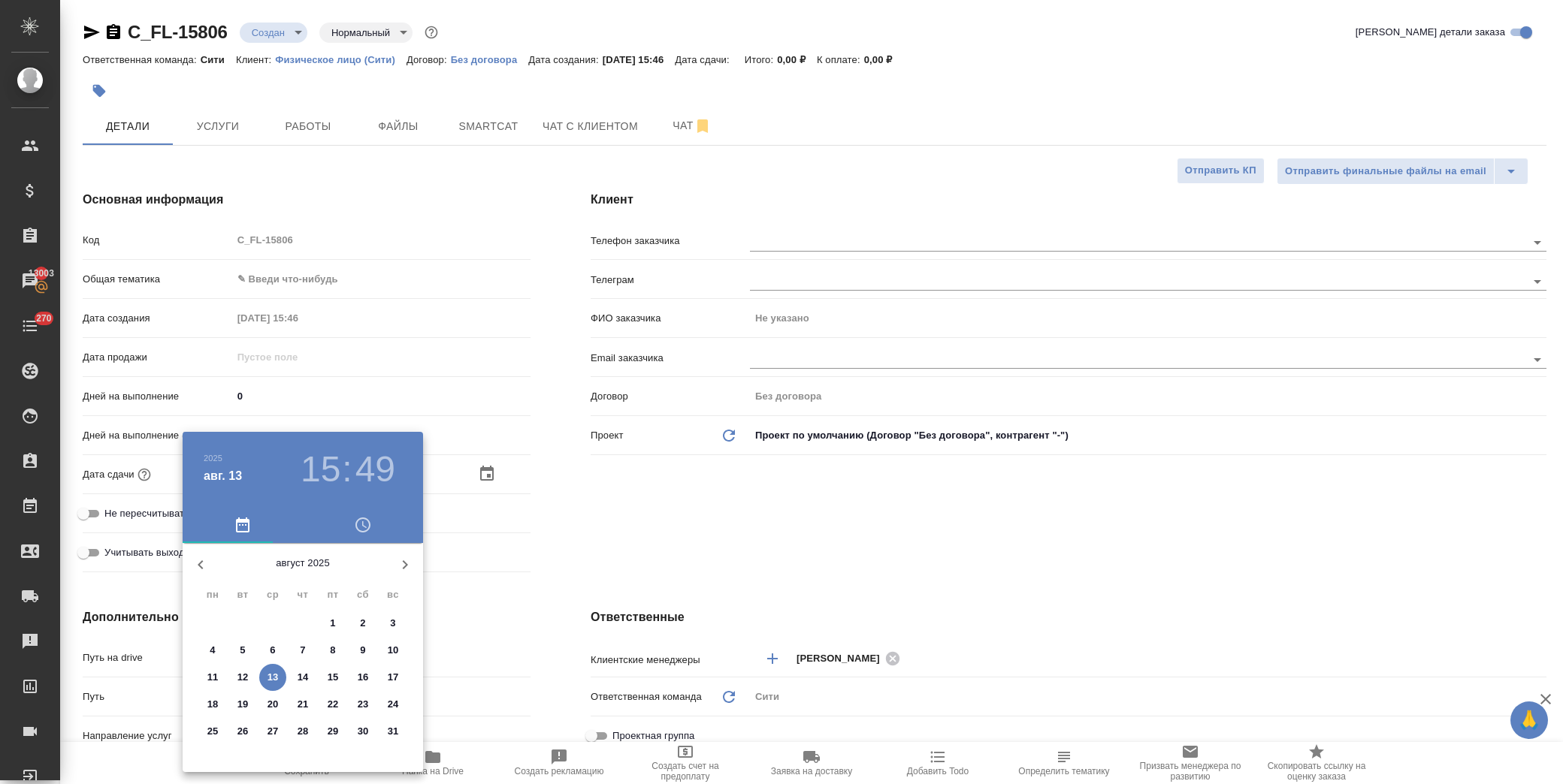
click at [271, 674] on p "13" at bounding box center [273, 678] width 11 height 15
type input "13.08.2025 15:49"
type textarea "x"
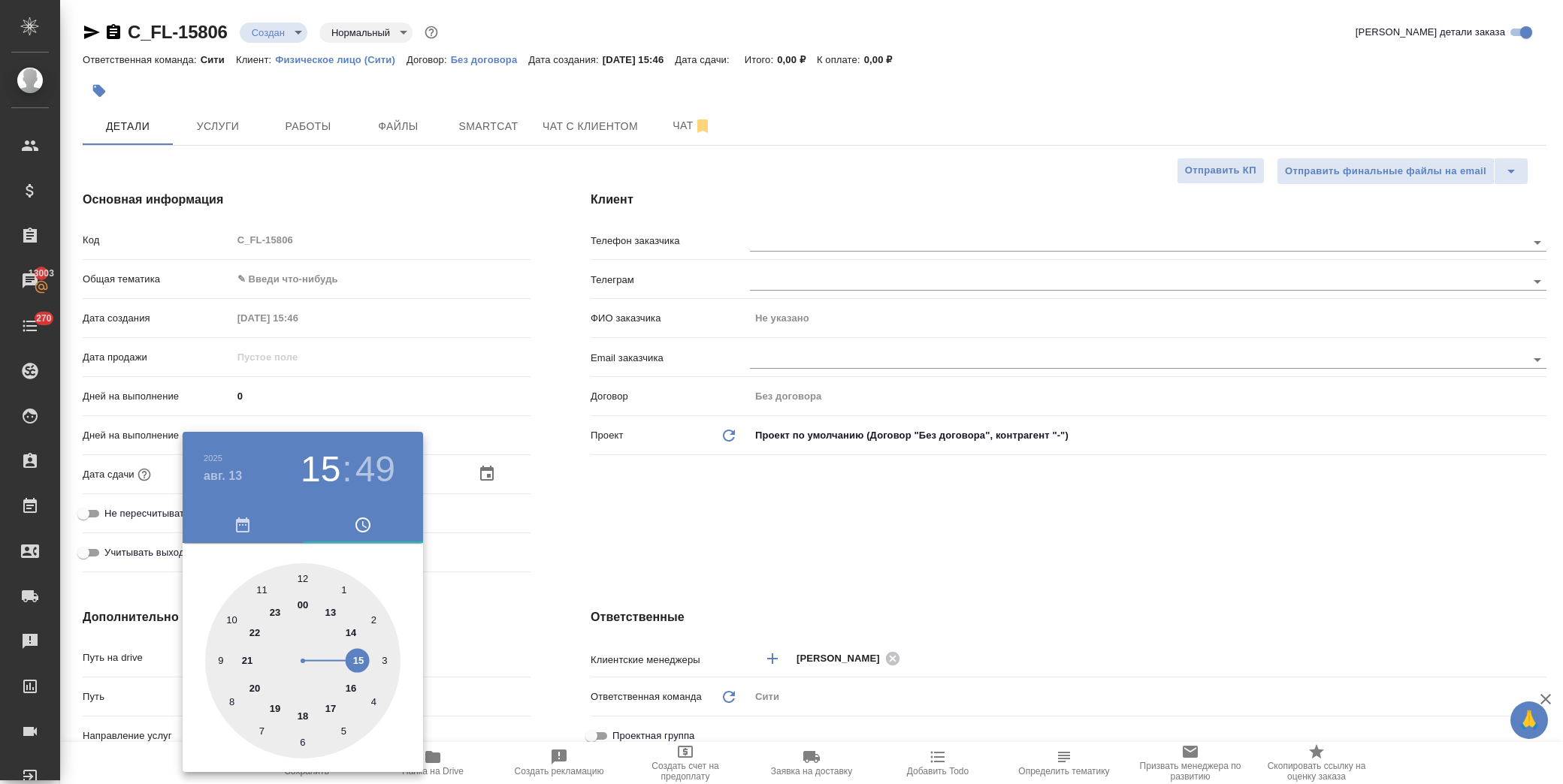
drag, startPoint x: 350, startPoint y: 686, endPoint x: 347, endPoint y: 662, distance: 24.2
click at [349, 687] on div at bounding box center [302, 661] width 195 height 195
type input "13.08.2025 16:49"
type textarea "x"
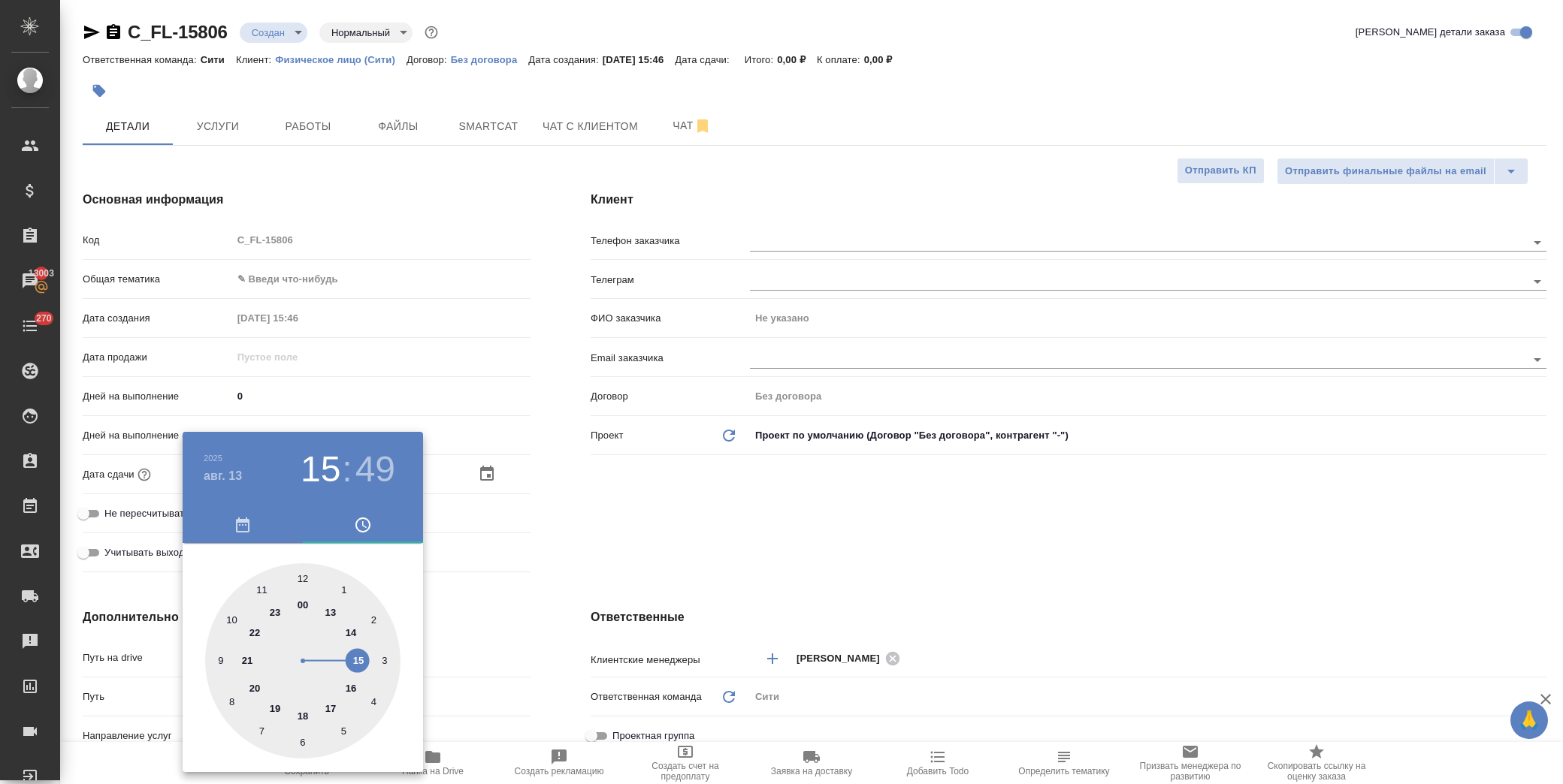
type textarea "x"
click at [342, 587] on div at bounding box center [302, 661] width 195 height 195
type input "13.08.2025 16:05"
type textarea "x"
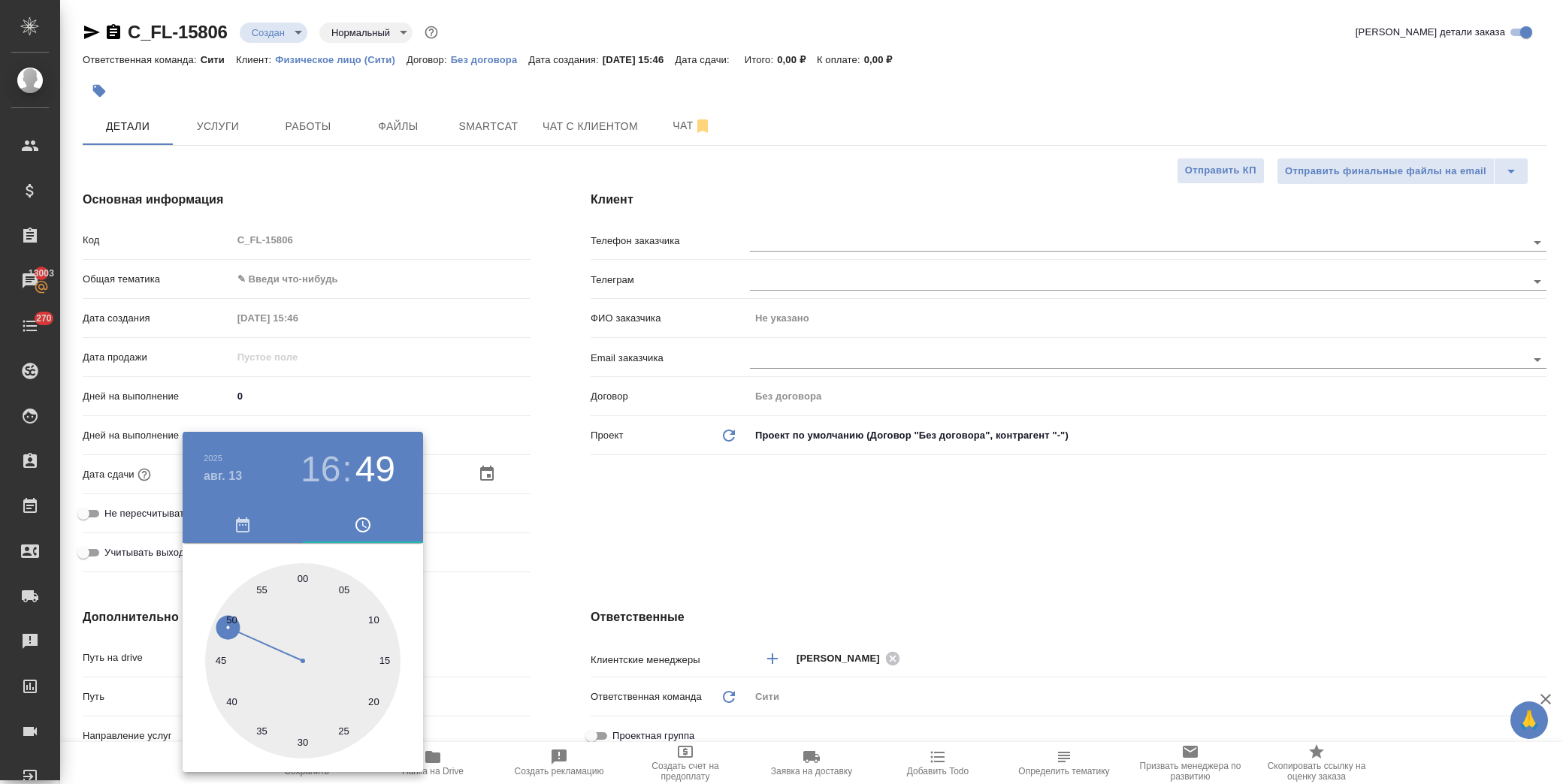
type textarea "x"
click at [562, 512] on div at bounding box center [781, 392] width 1563 height 784
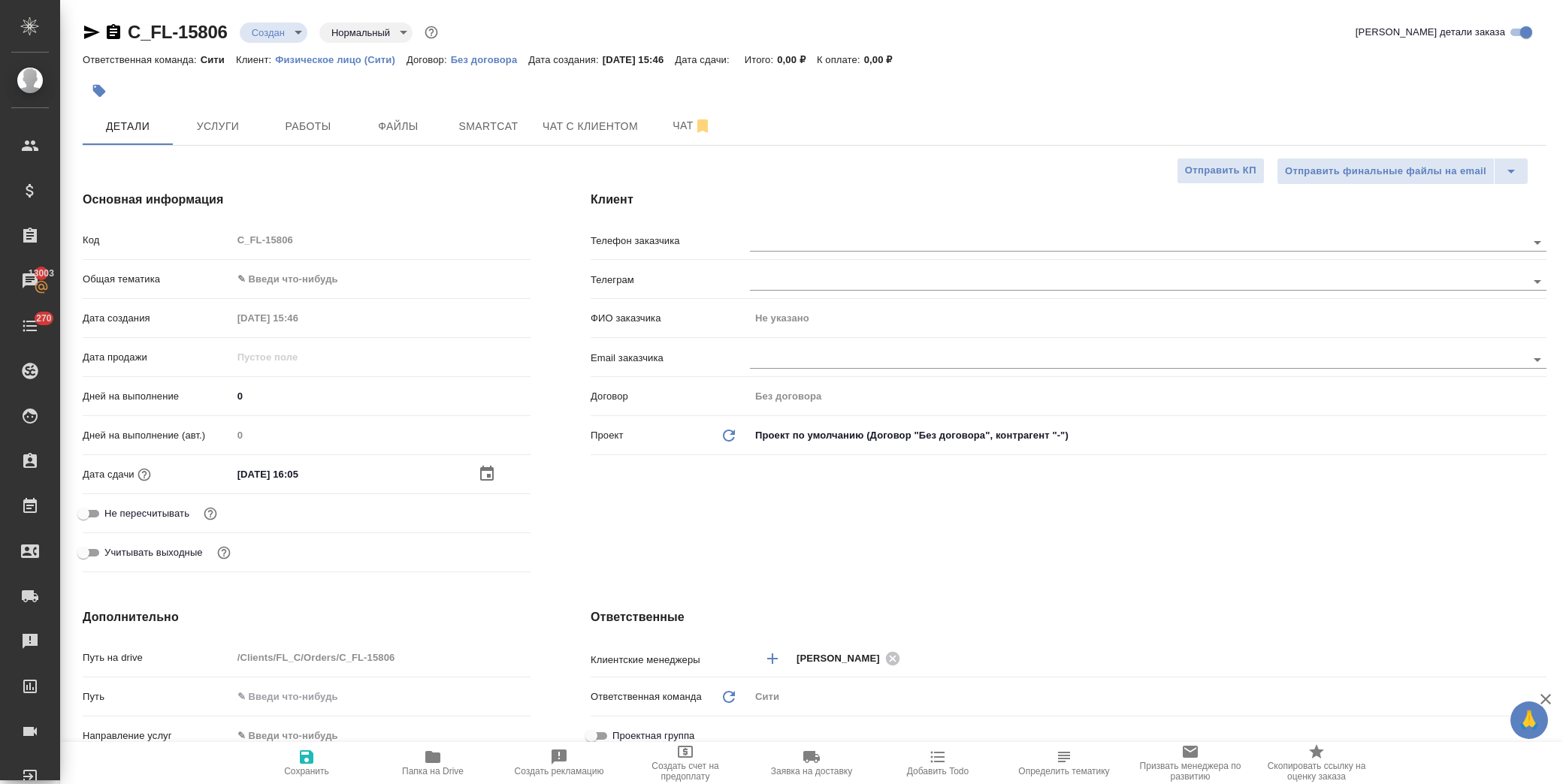
click at [308, 755] on icon "button" at bounding box center [307, 757] width 14 height 14
type textarea "x"
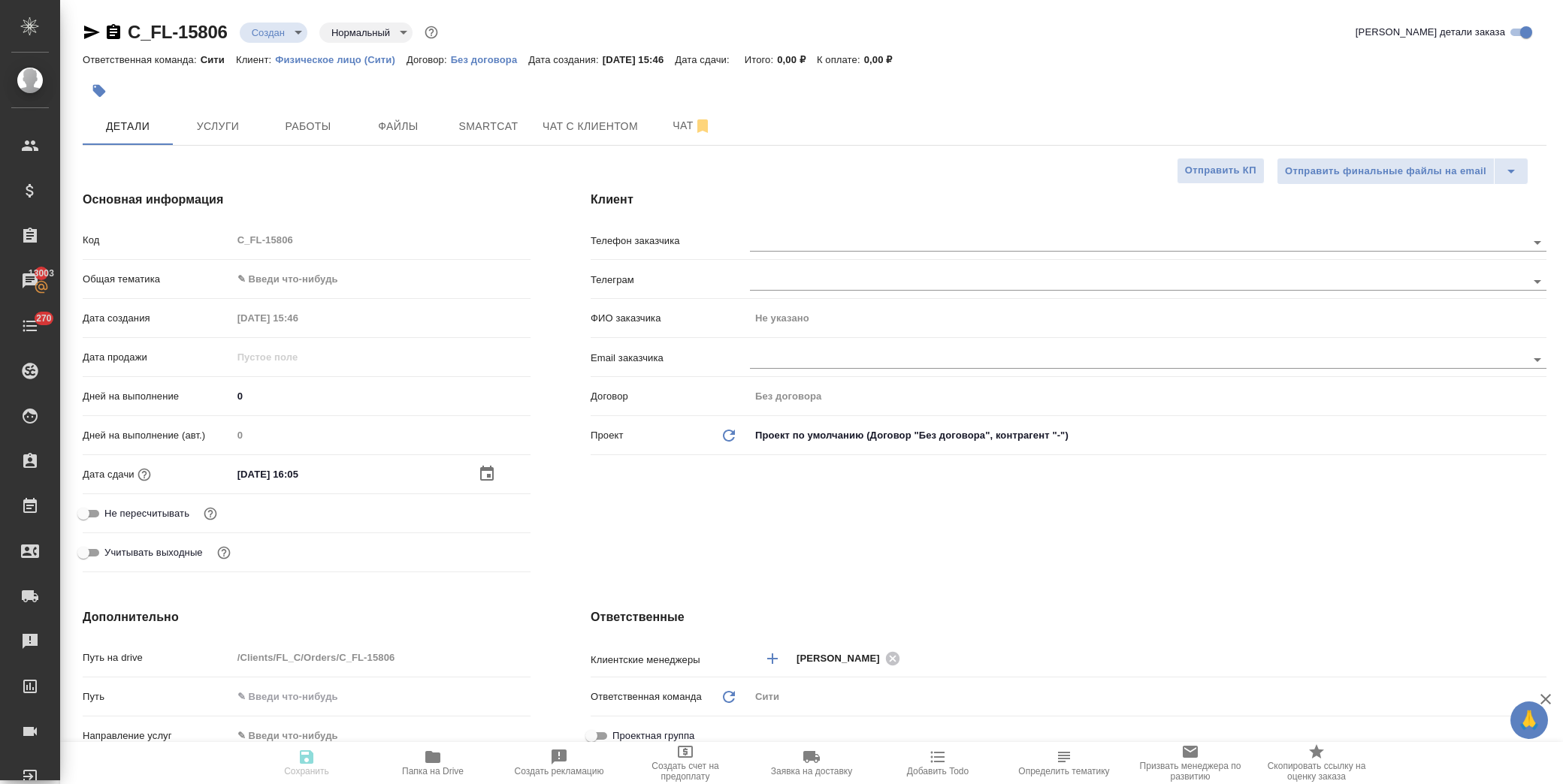
type textarea "x"
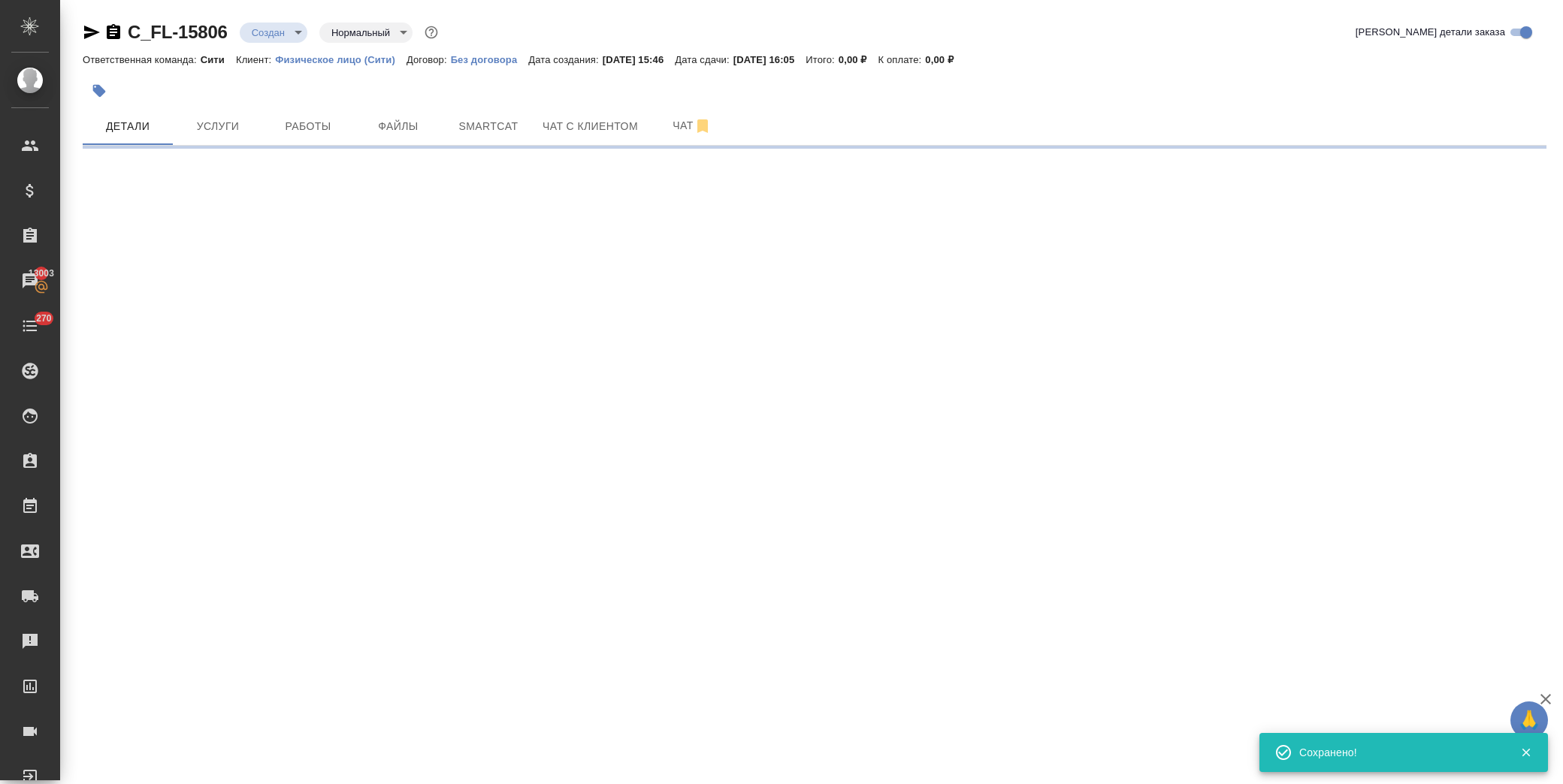
select select "RU"
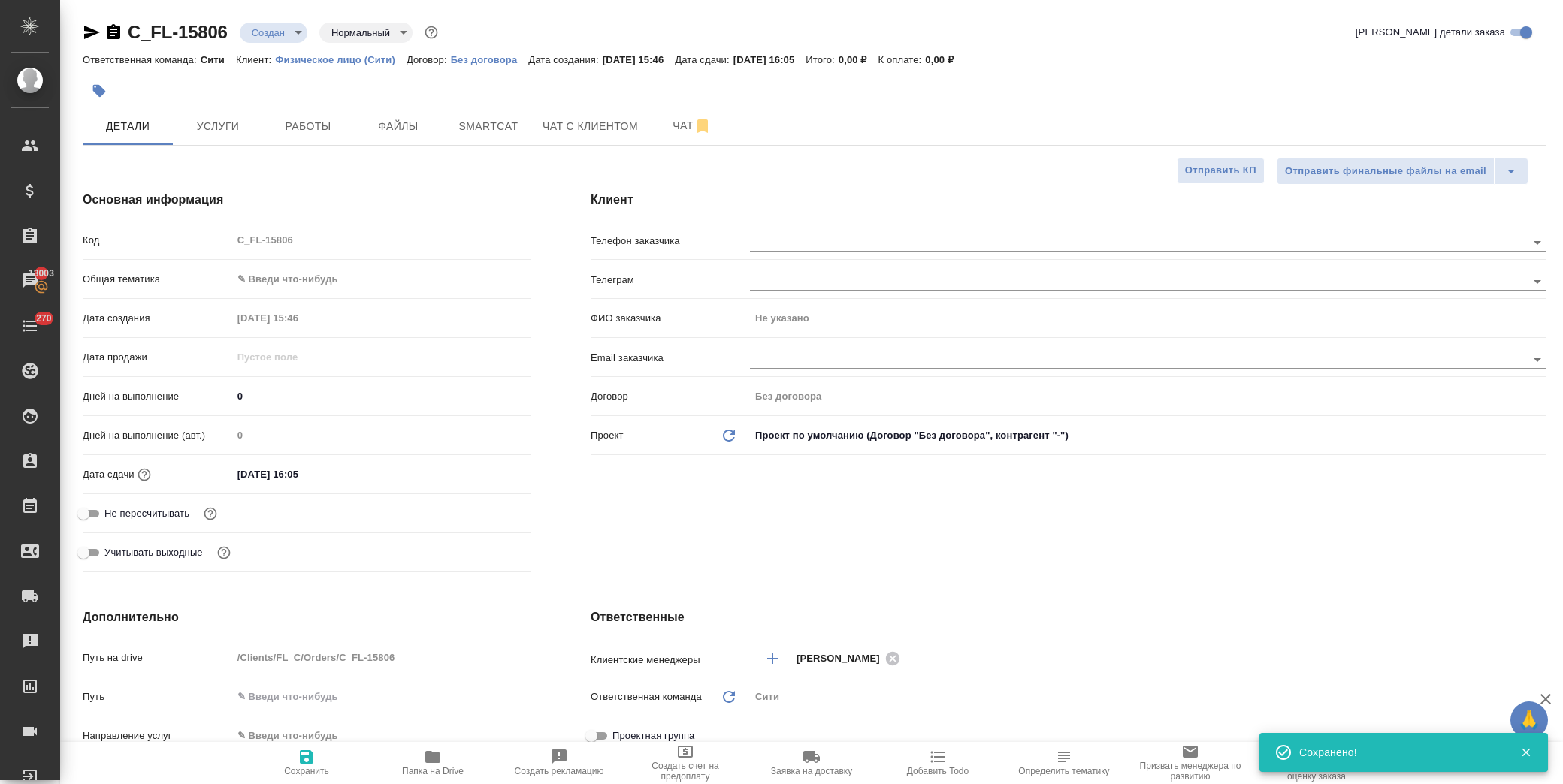
type textarea "x"
click at [290, 33] on body "🙏 .cls-1 fill:#fff; AWATERA Лофицкая Юлия Владимировна Клиенты Спецификации Зак…" at bounding box center [781, 392] width 1563 height 784
click at [302, 284] on li "ТЗ" at bounding box center [308, 288] width 138 height 25
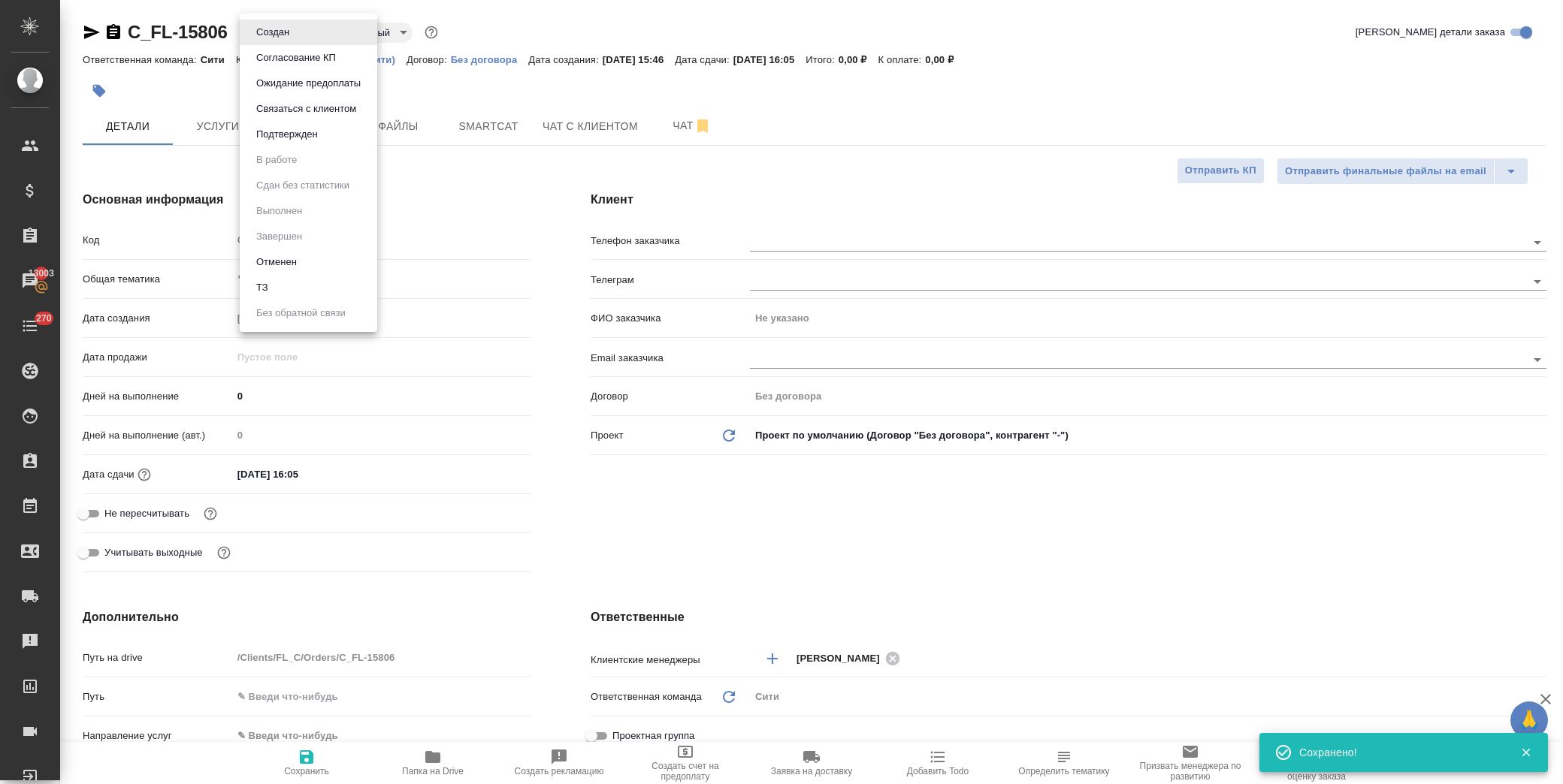
type textarea "x"
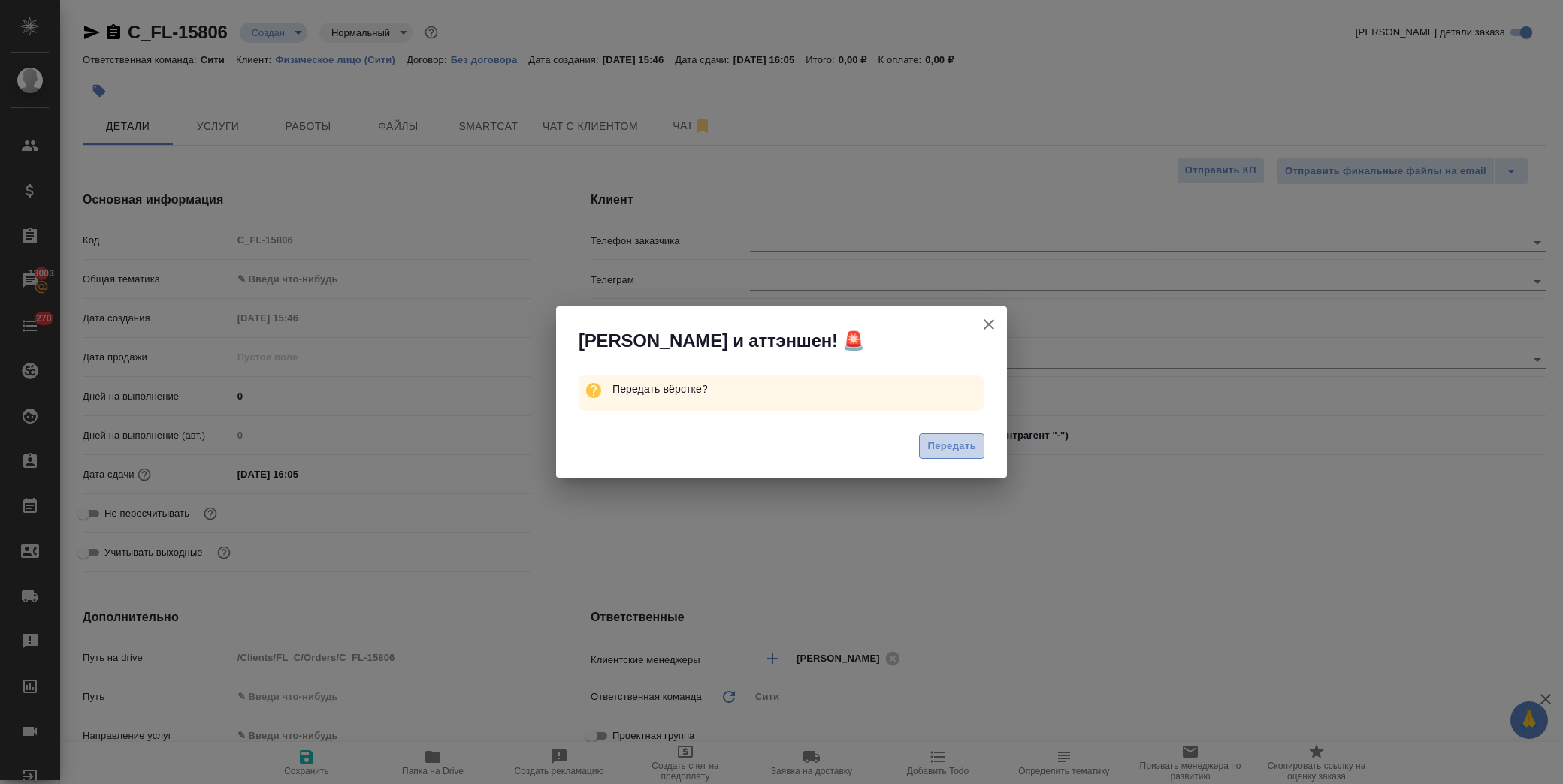
click at [962, 438] on span "Передать" at bounding box center [952, 446] width 49 height 17
type textarea "x"
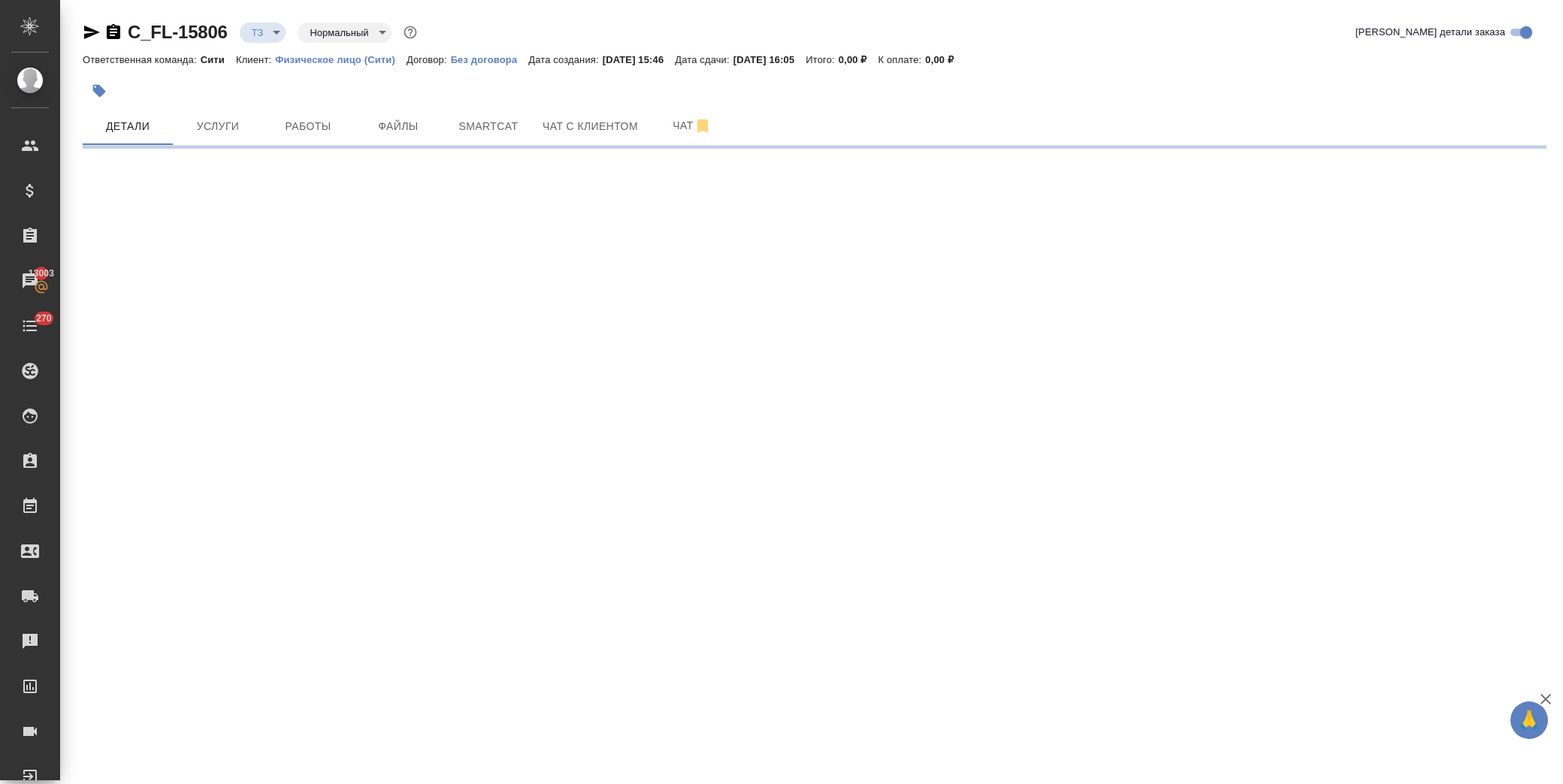
select select "RU"
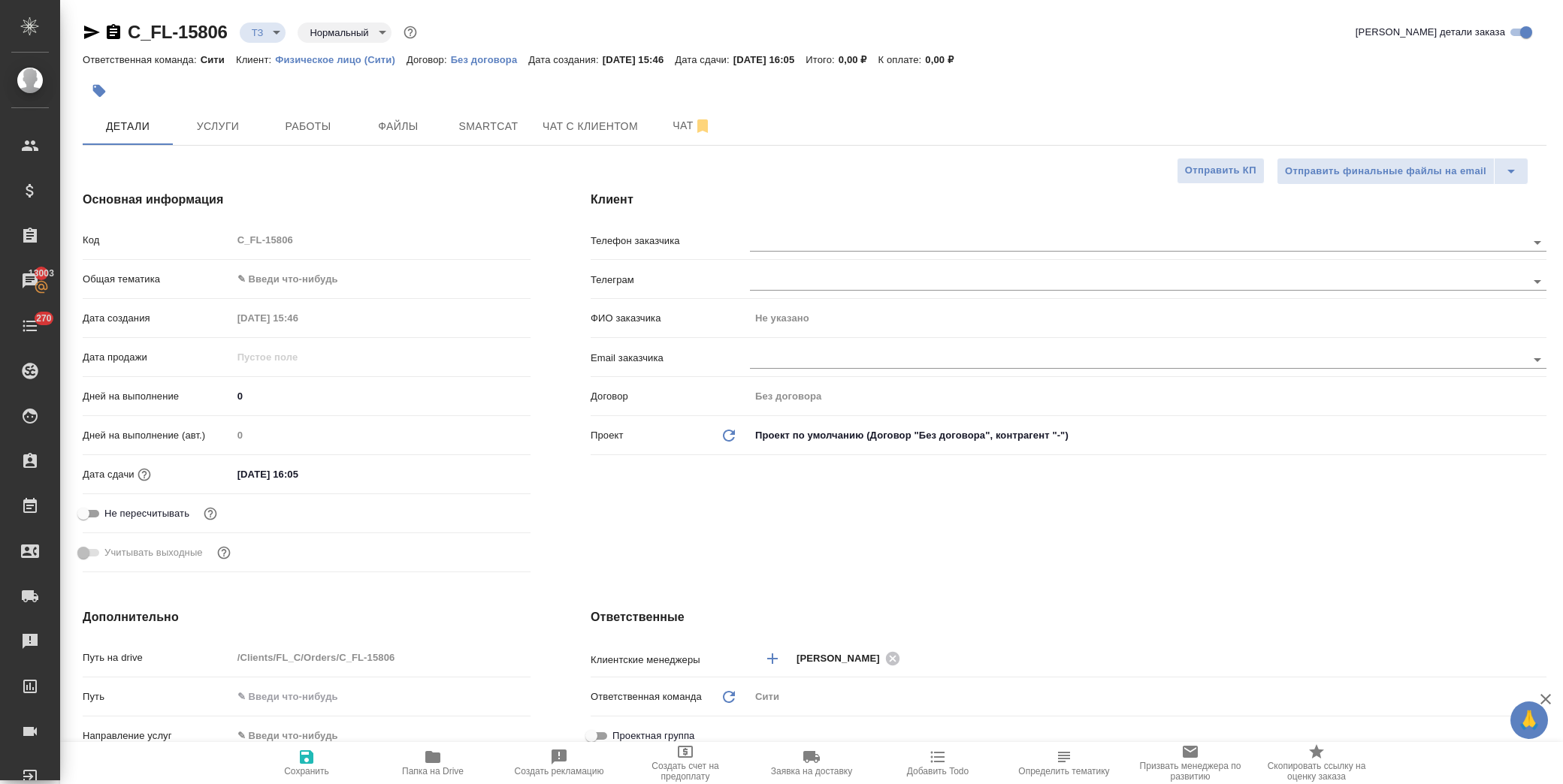
type textarea "x"
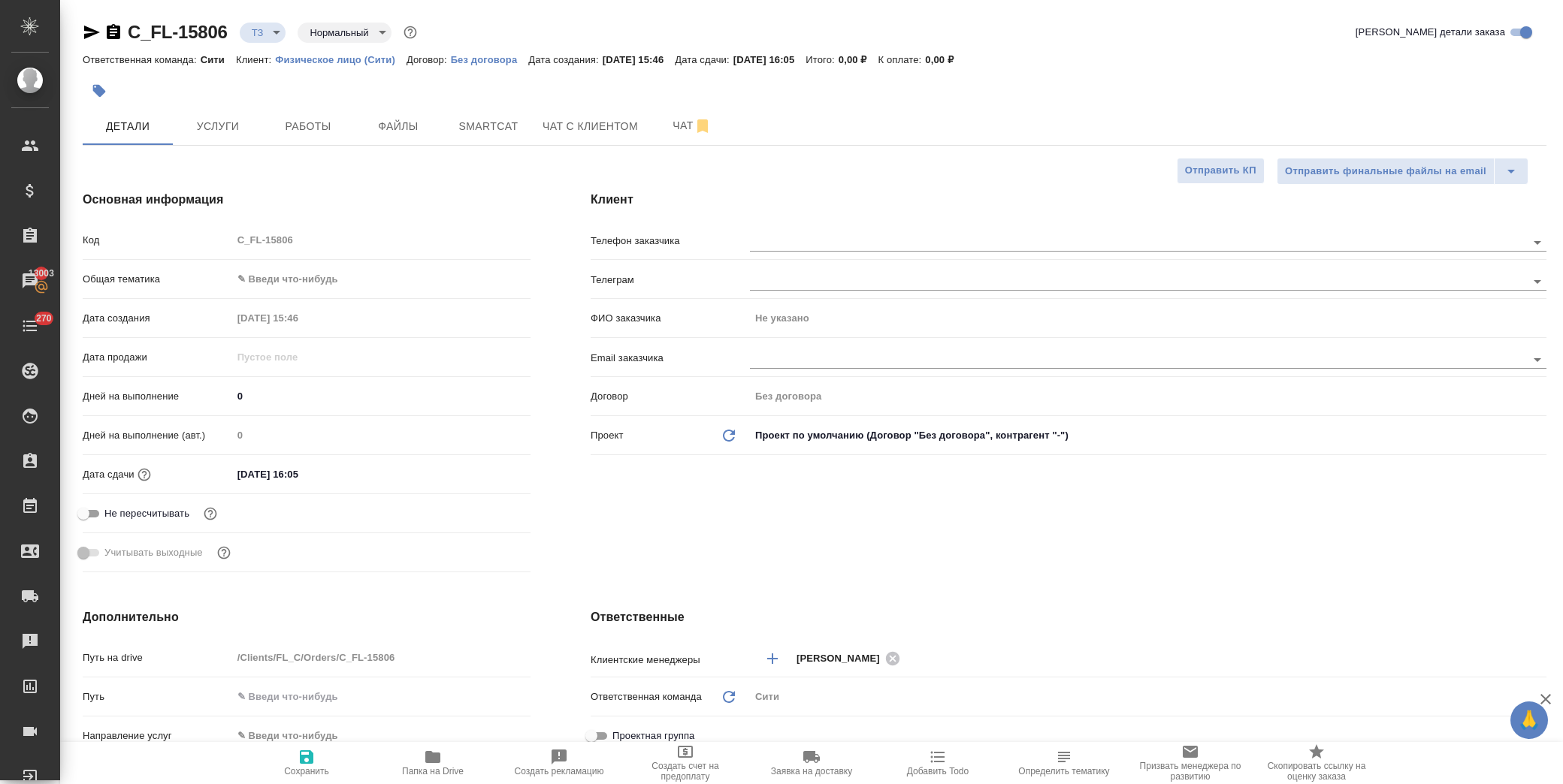
type textarea "x"
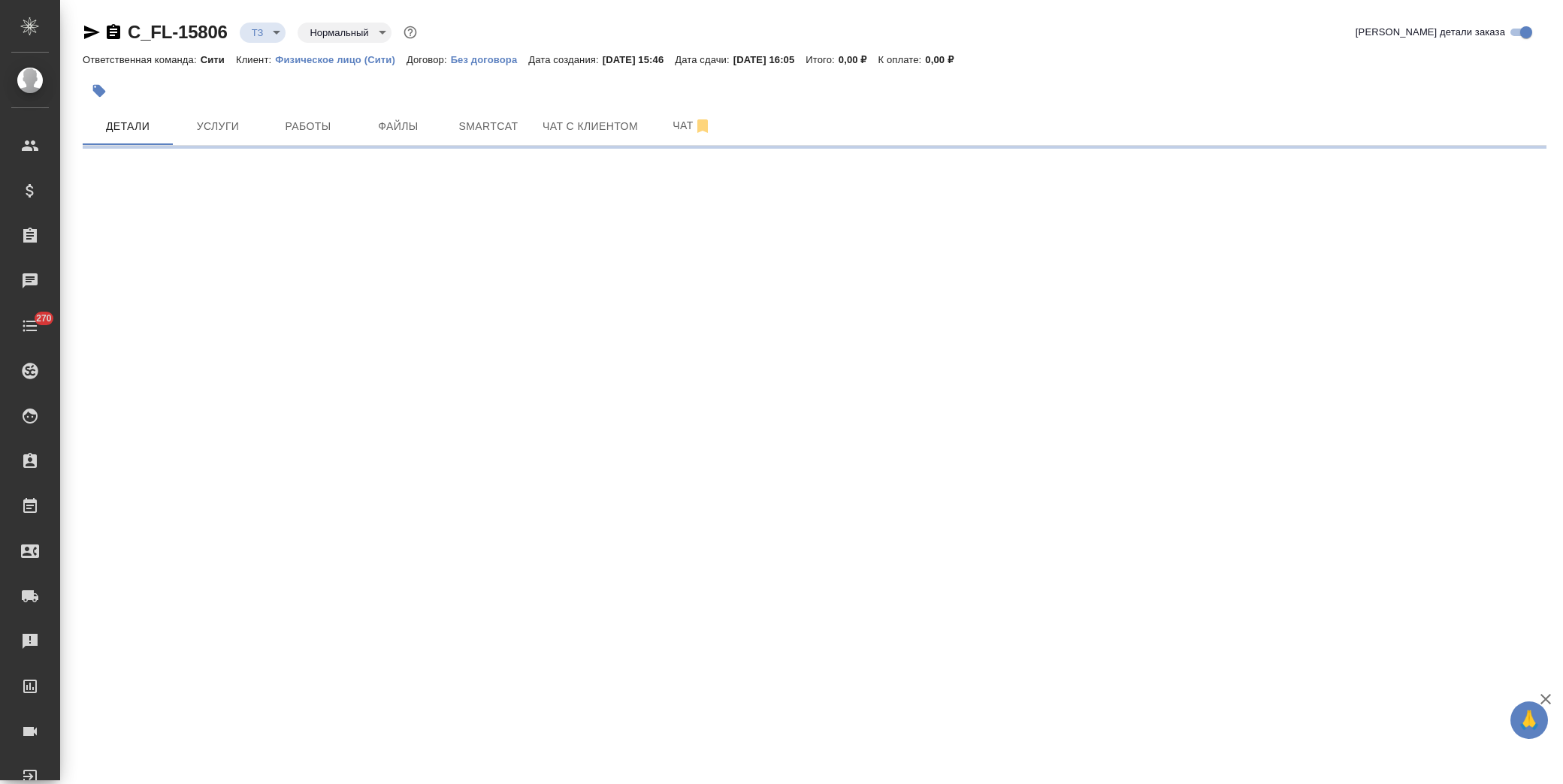
select select "RU"
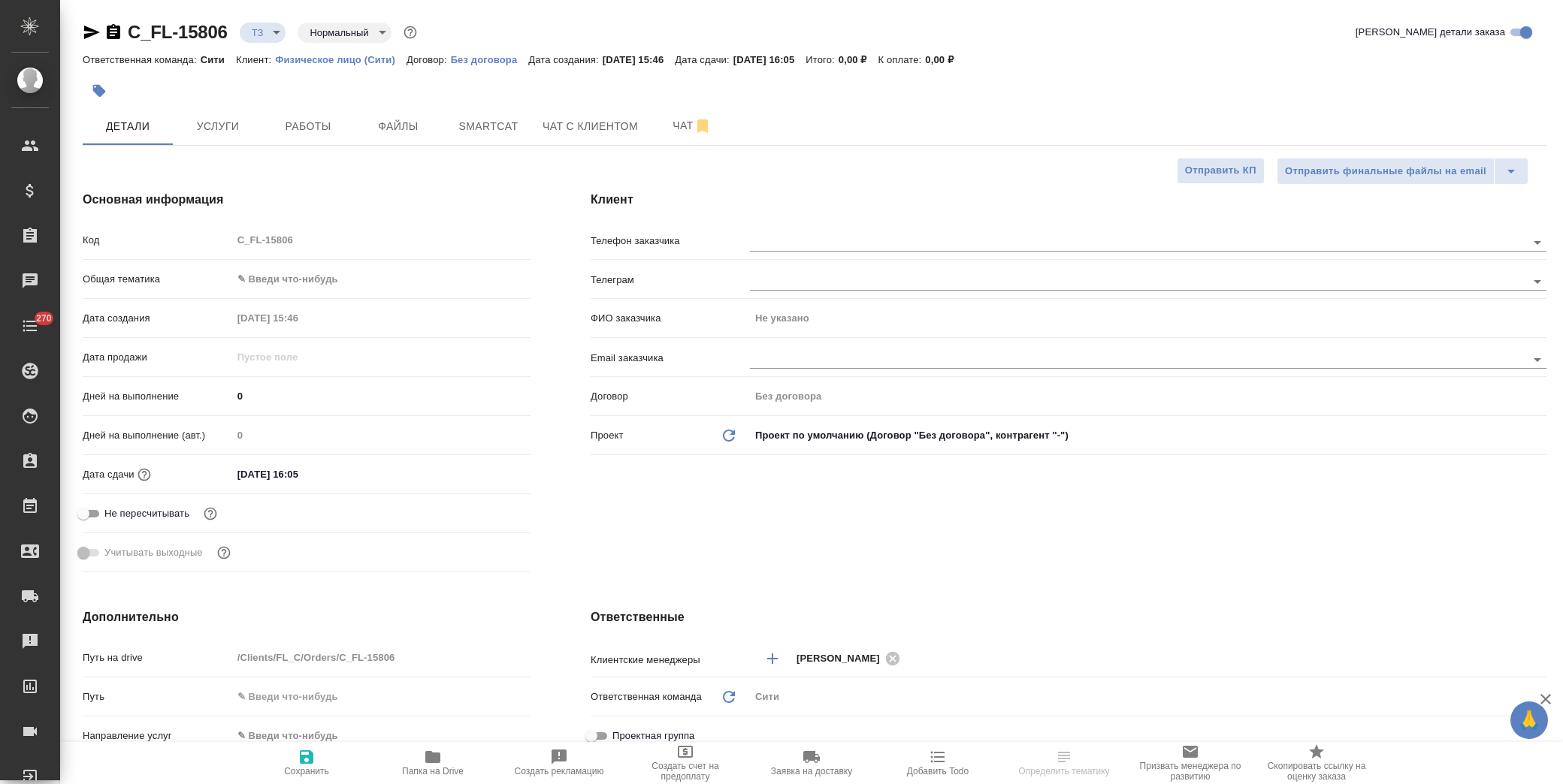
type textarea "x"
click at [498, 121] on span "Smartcat" at bounding box center [488, 126] width 72 height 19
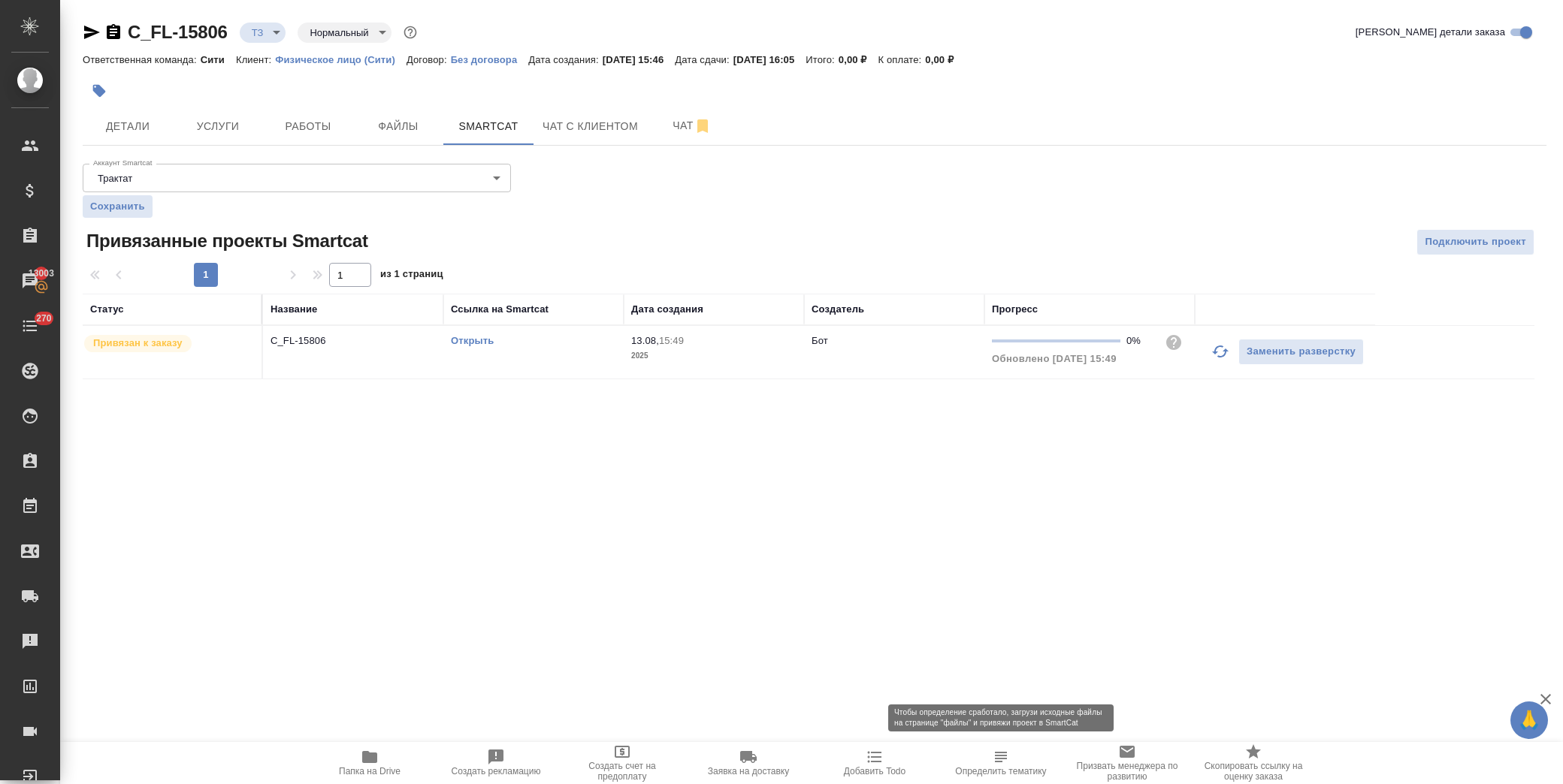
click at [1002, 769] on span "Определить тематику" at bounding box center [1000, 771] width 91 height 11
click at [93, 32] on icon "button" at bounding box center [92, 32] width 18 height 18
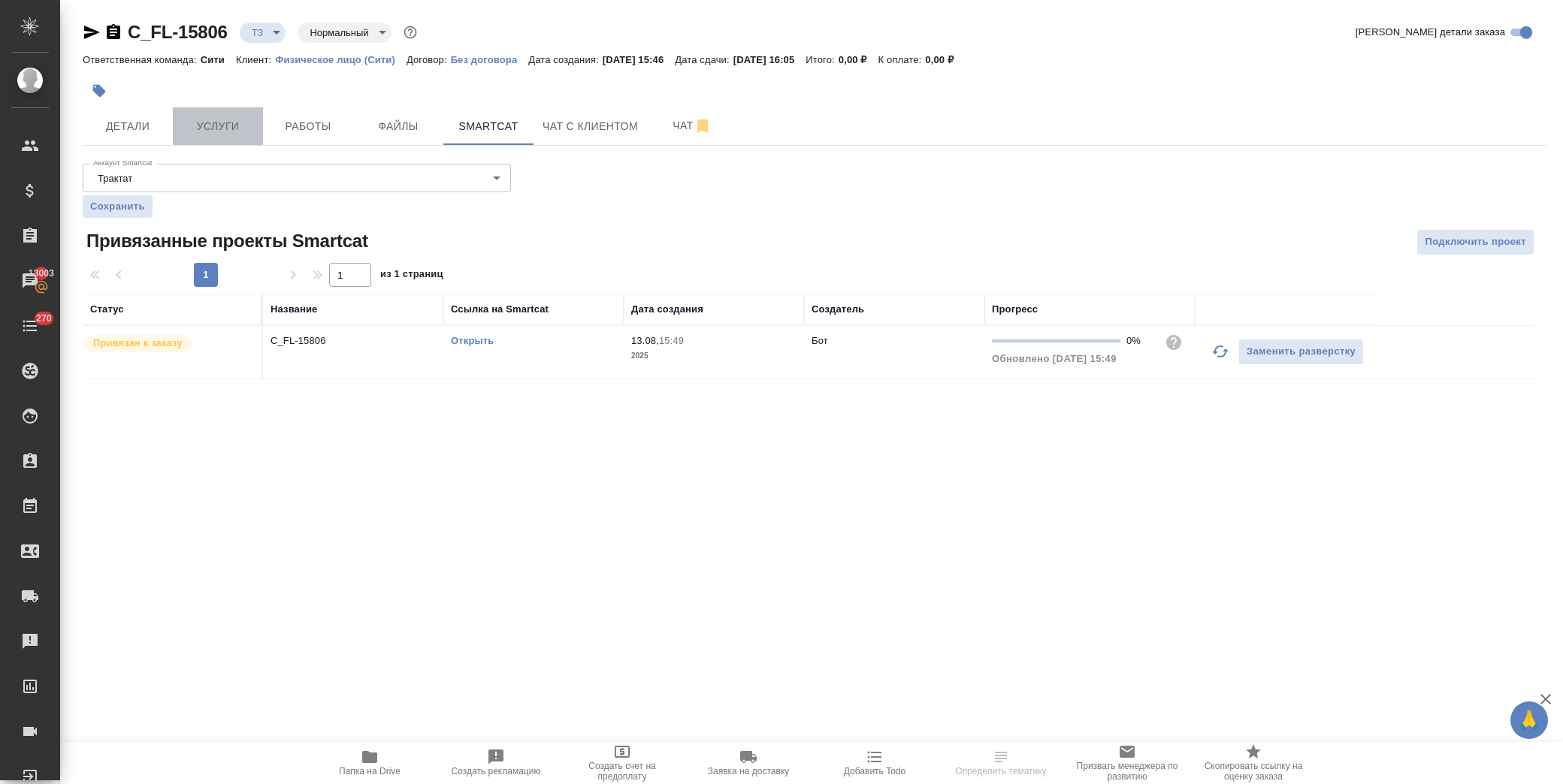
click at [201, 121] on span "Услуги" at bounding box center [218, 126] width 72 height 19
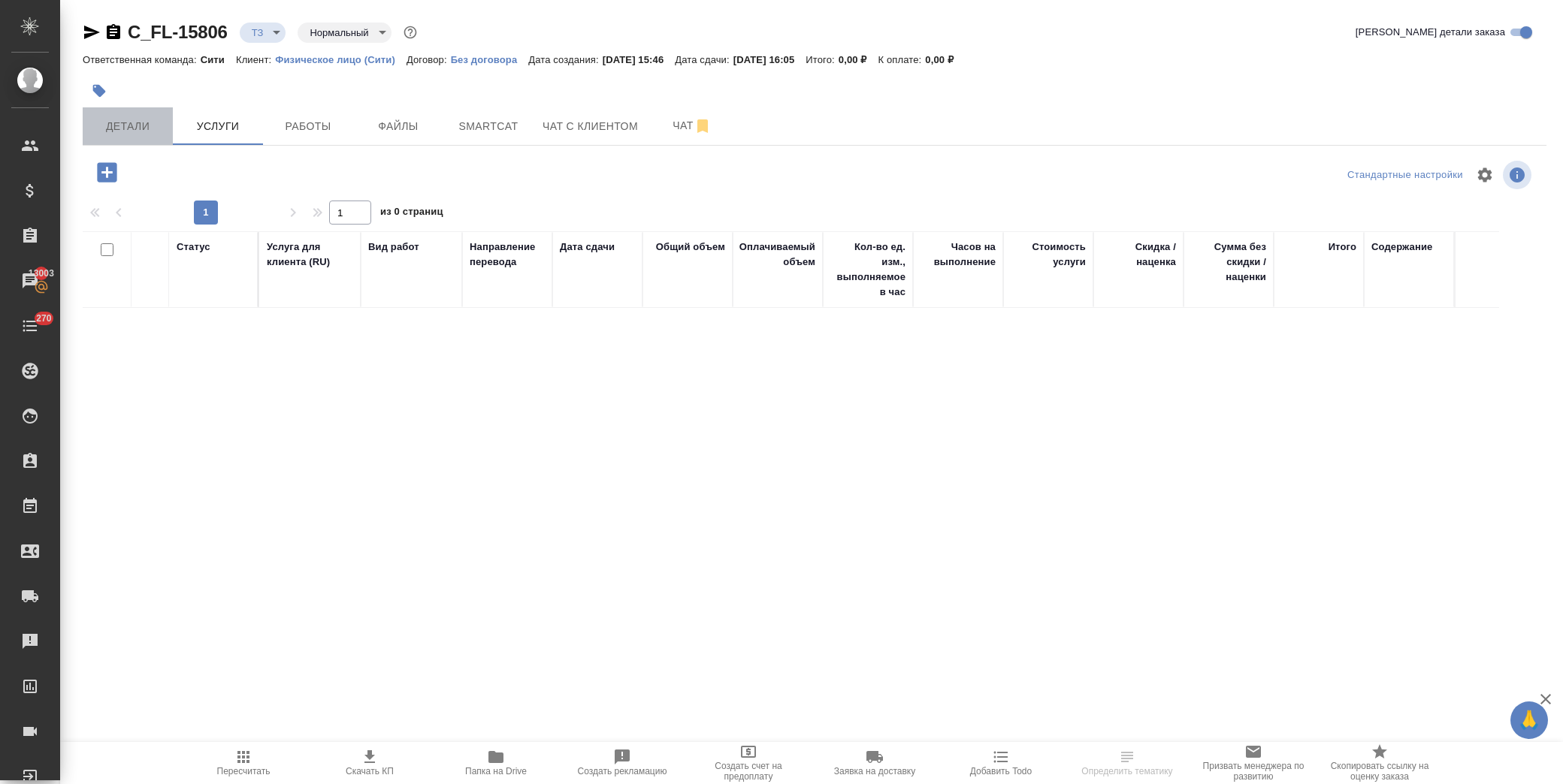
click at [131, 125] on span "Детали" at bounding box center [128, 126] width 72 height 19
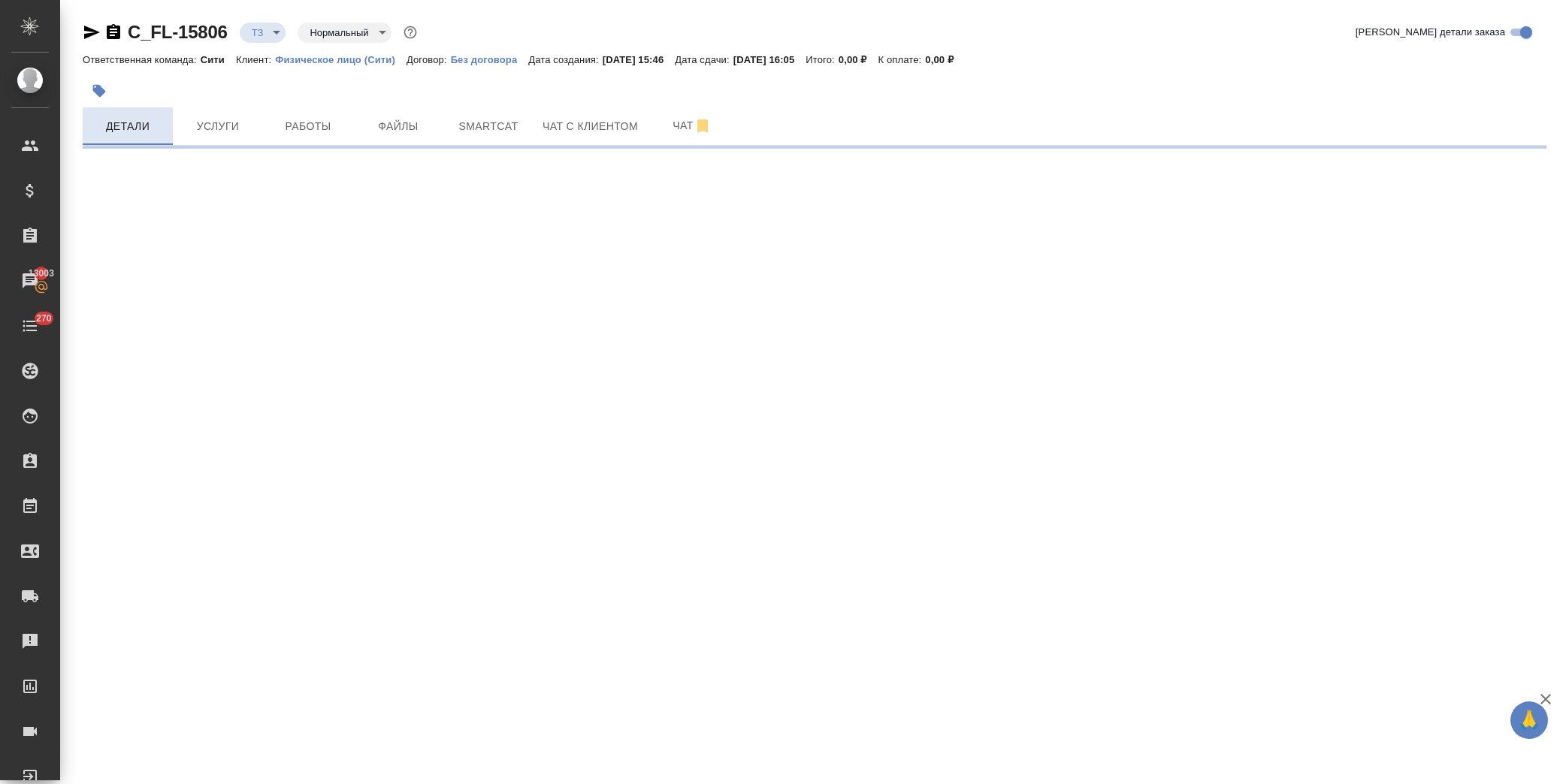
select select "RU"
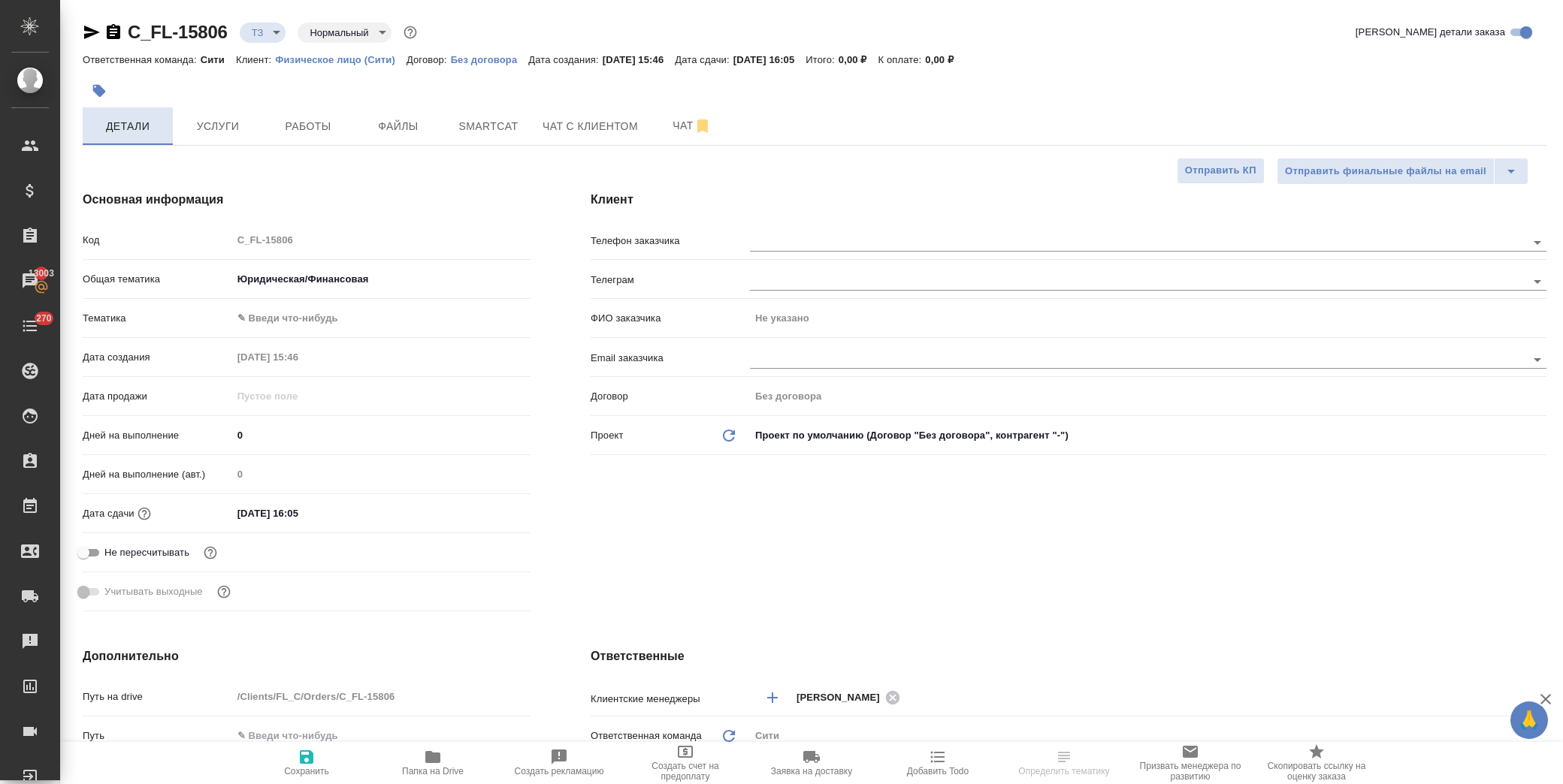
type textarea "x"
click at [260, 320] on body "🙏 .cls-1 fill:#fff; AWATERA Лофицкая Юлия Владимировна Клиенты Спецификации Зак…" at bounding box center [781, 392] width 1563 height 784
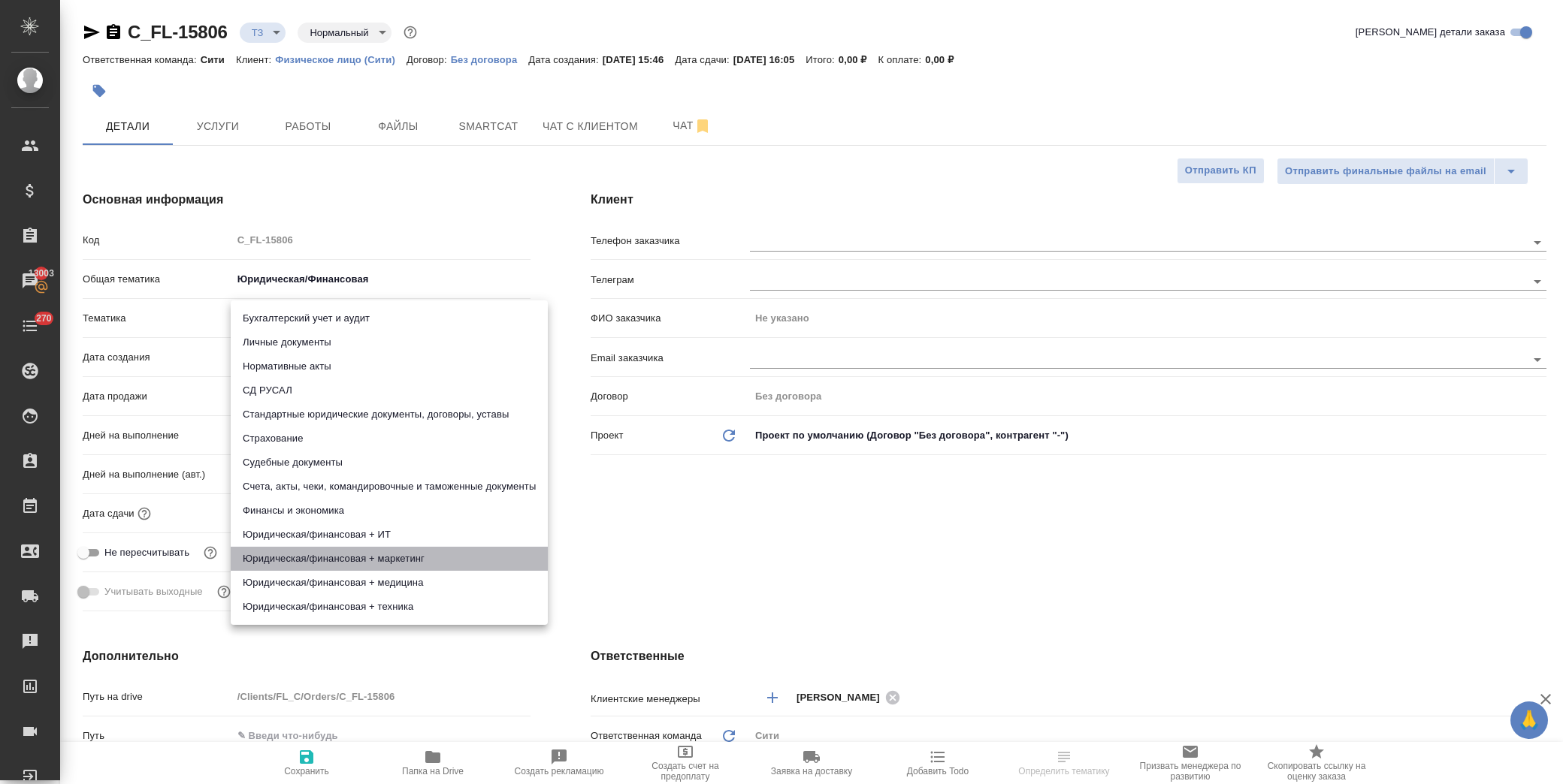
click at [391, 560] on li "Юридическая/финансовая + маркетинг" at bounding box center [388, 558] width 317 height 24
type input "5f647205b73bc97568ca66c4"
type textarea "x"
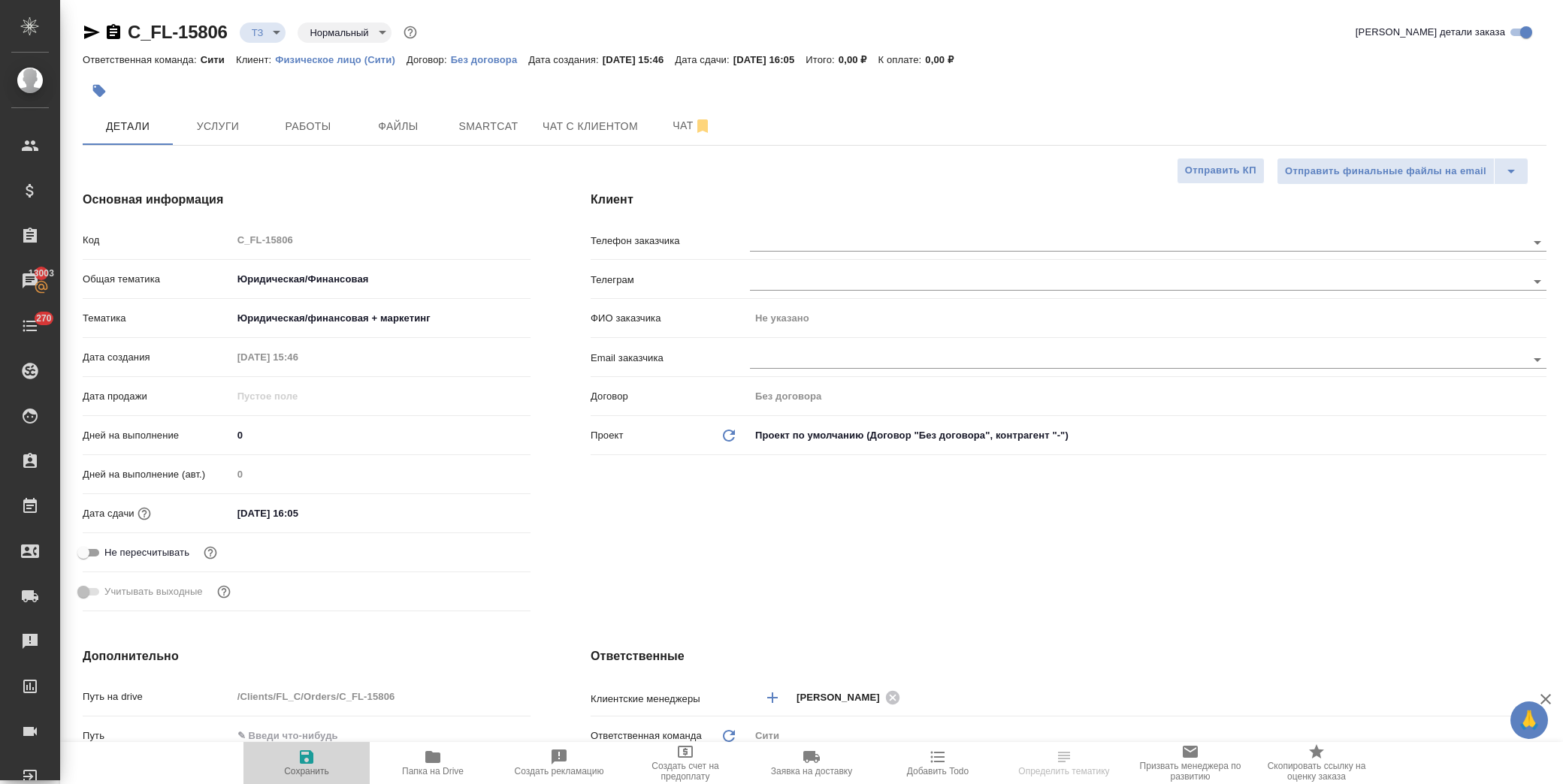
click at [318, 754] on span "Сохранить" at bounding box center [307, 762] width 108 height 29
type textarea "x"
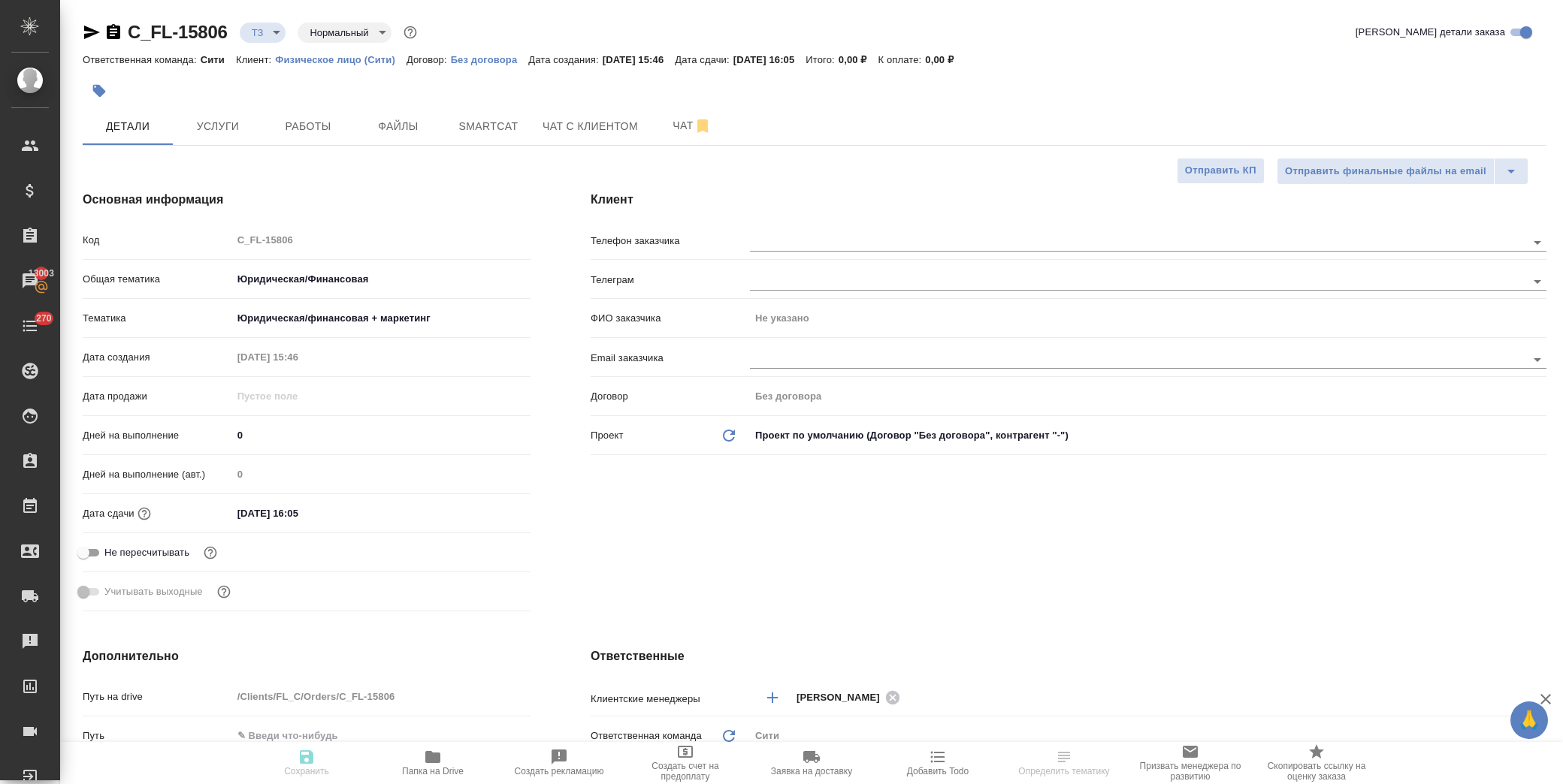
type textarea "x"
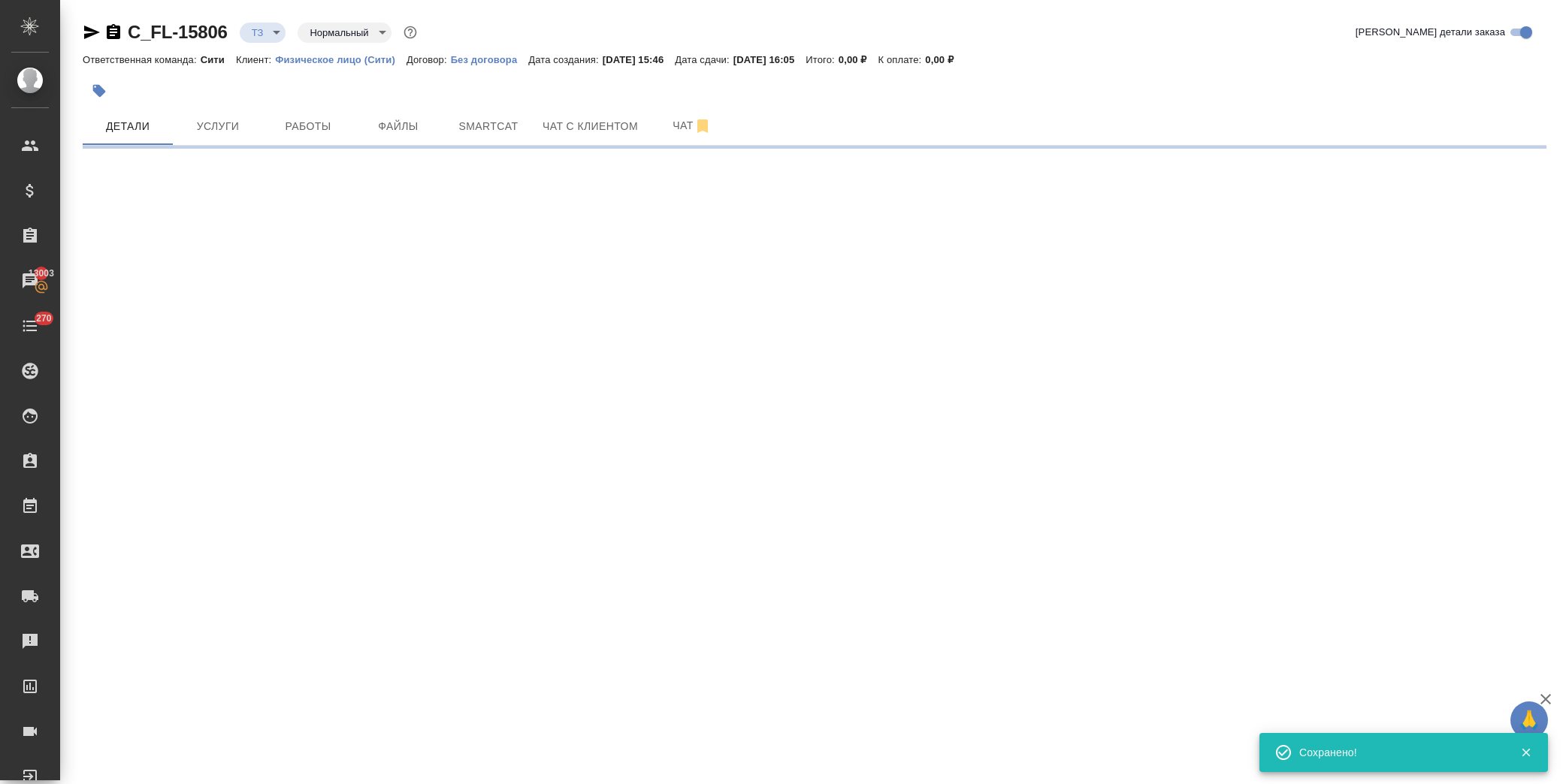
click at [89, 32] on icon "button" at bounding box center [92, 32] width 18 height 18
select select "RU"
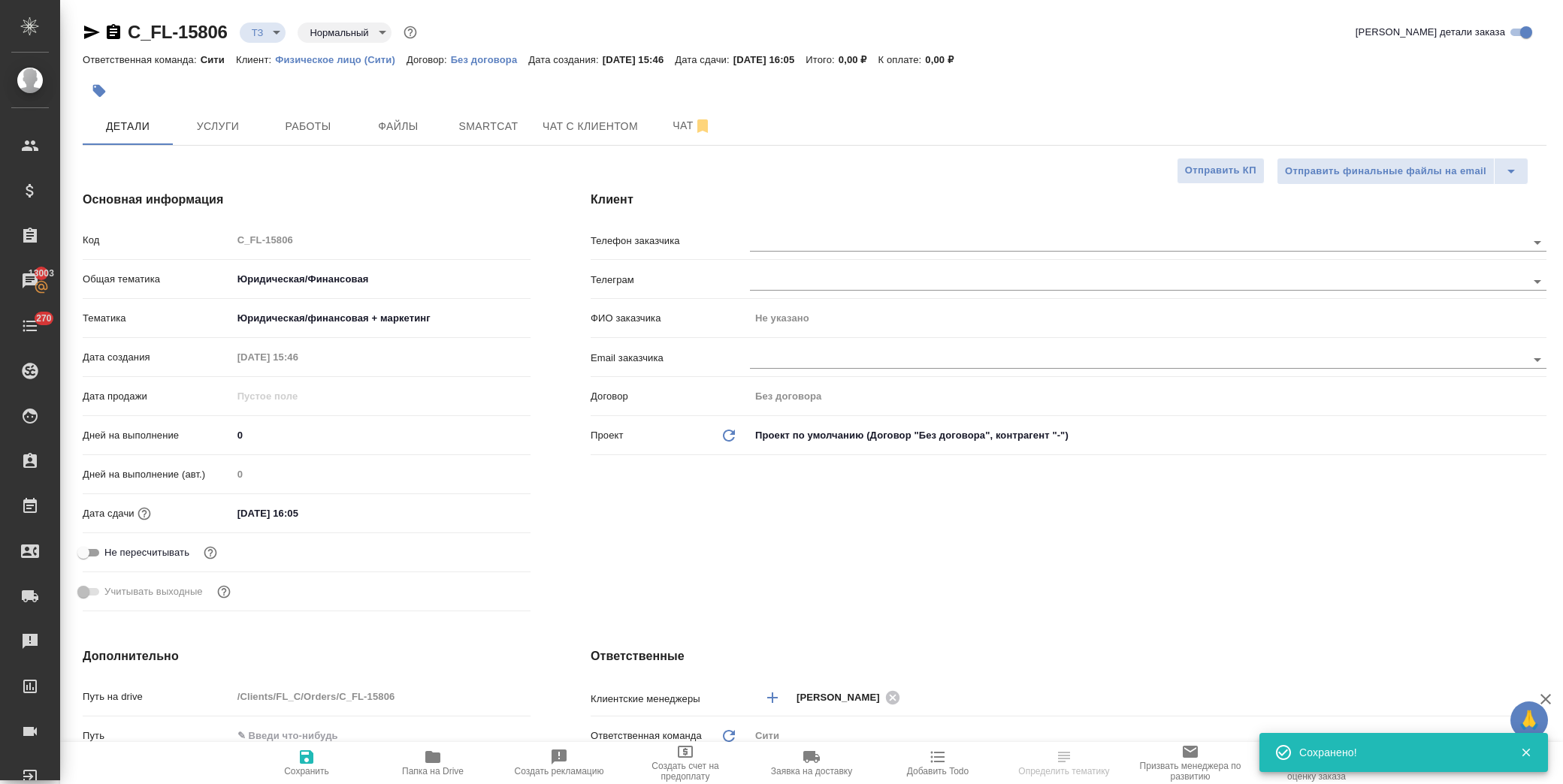
type textarea "x"
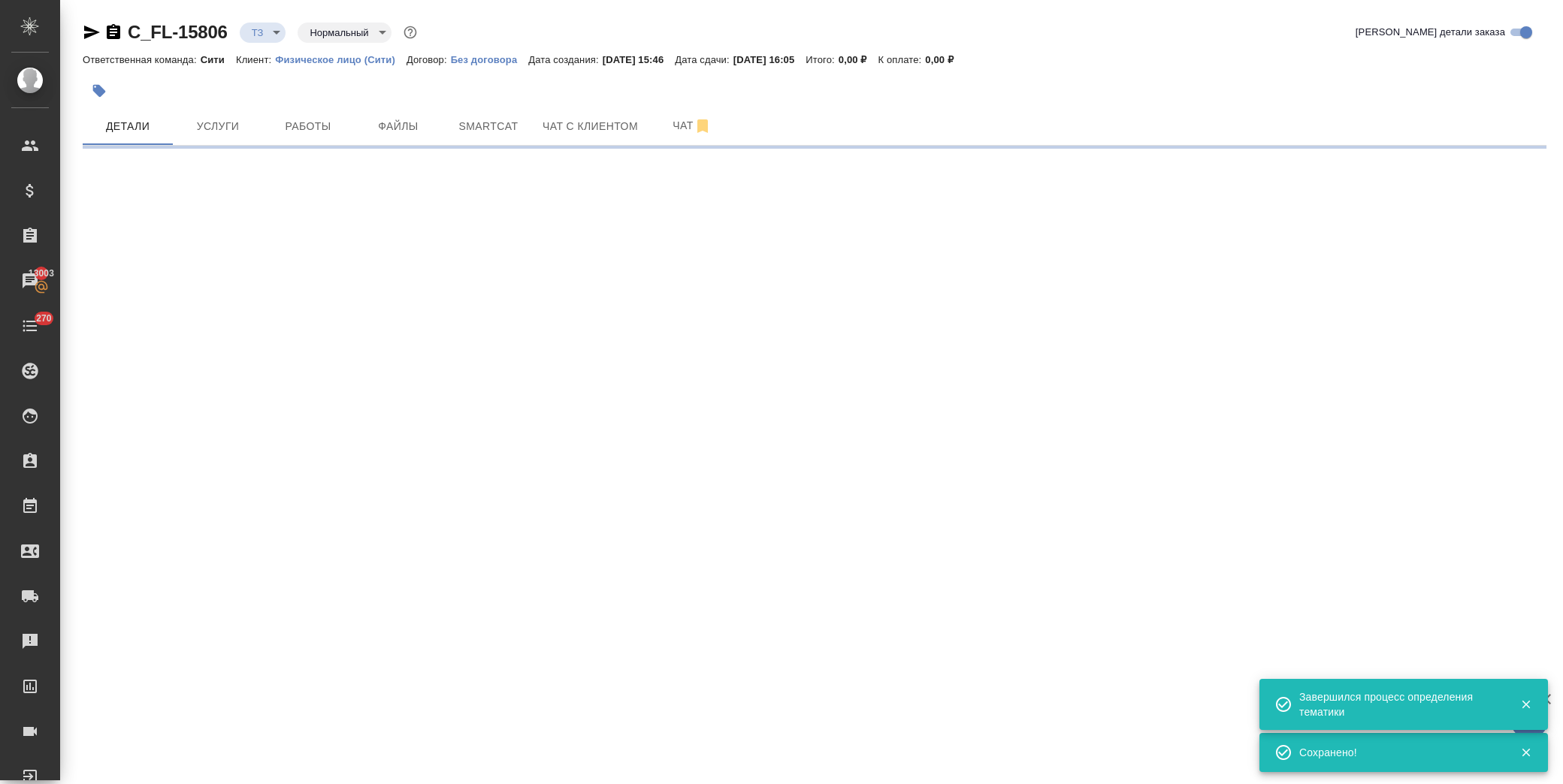
select select "RU"
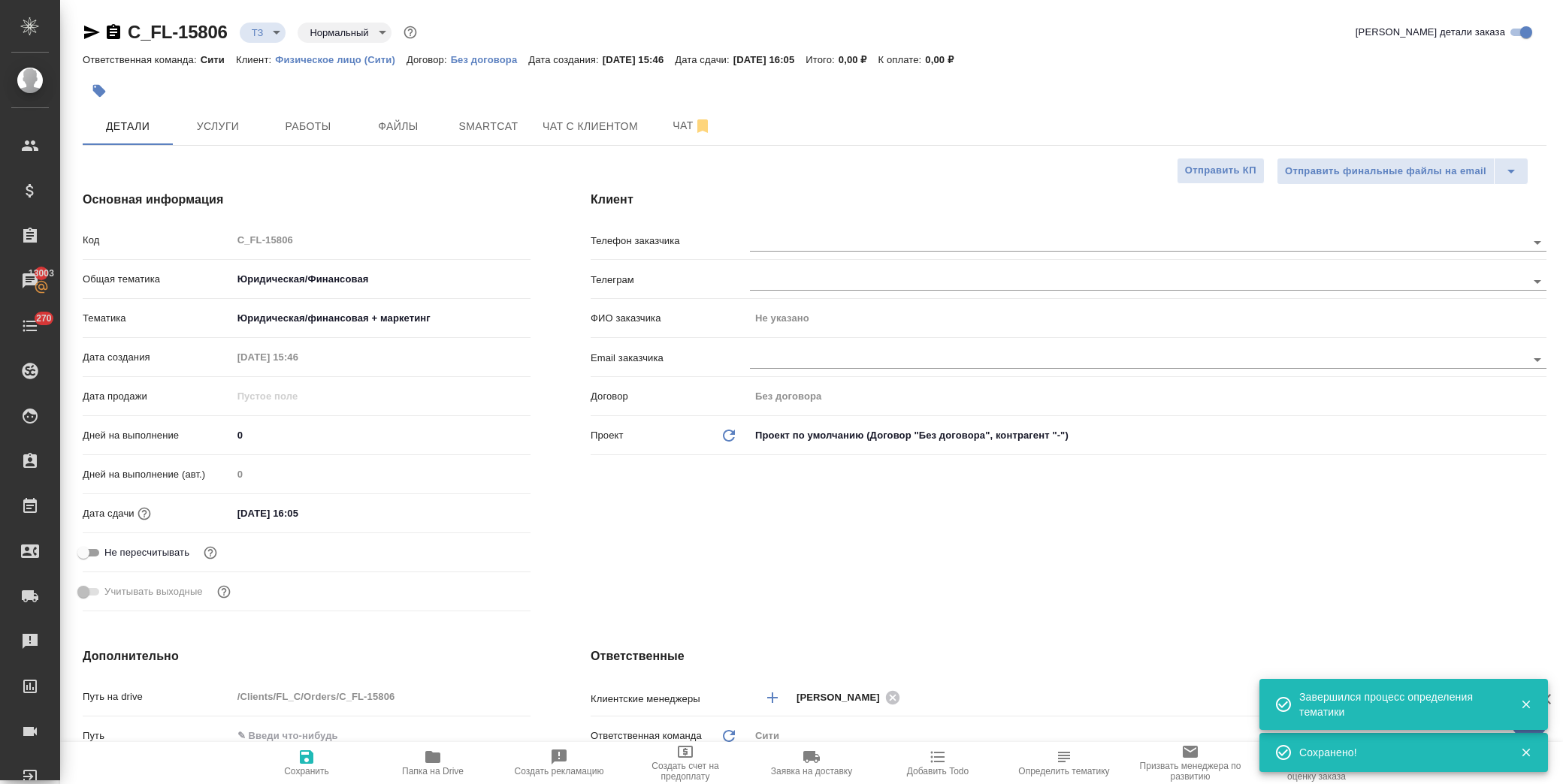
type textarea "x"
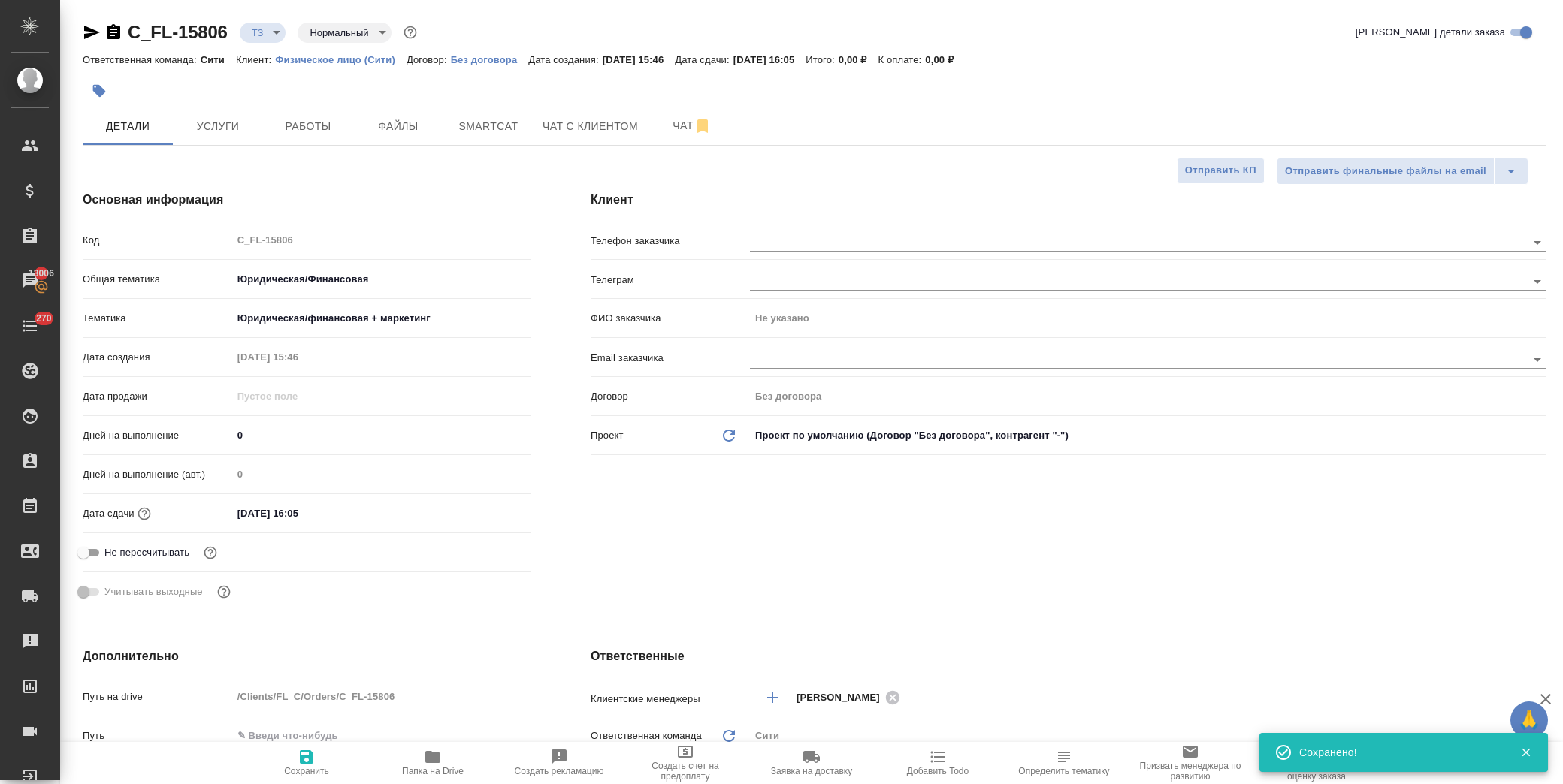
type textarea "x"
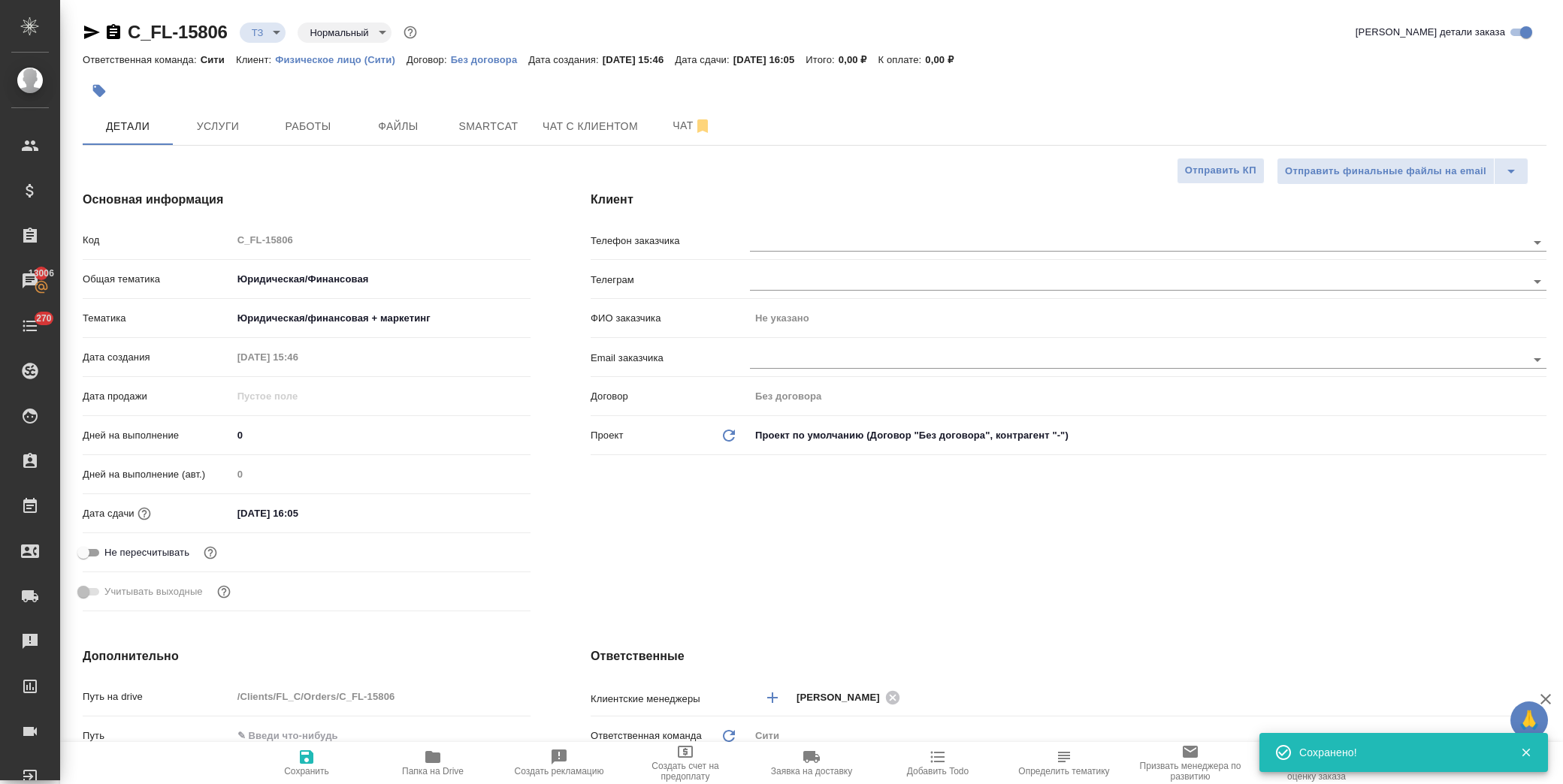
type textarea "x"
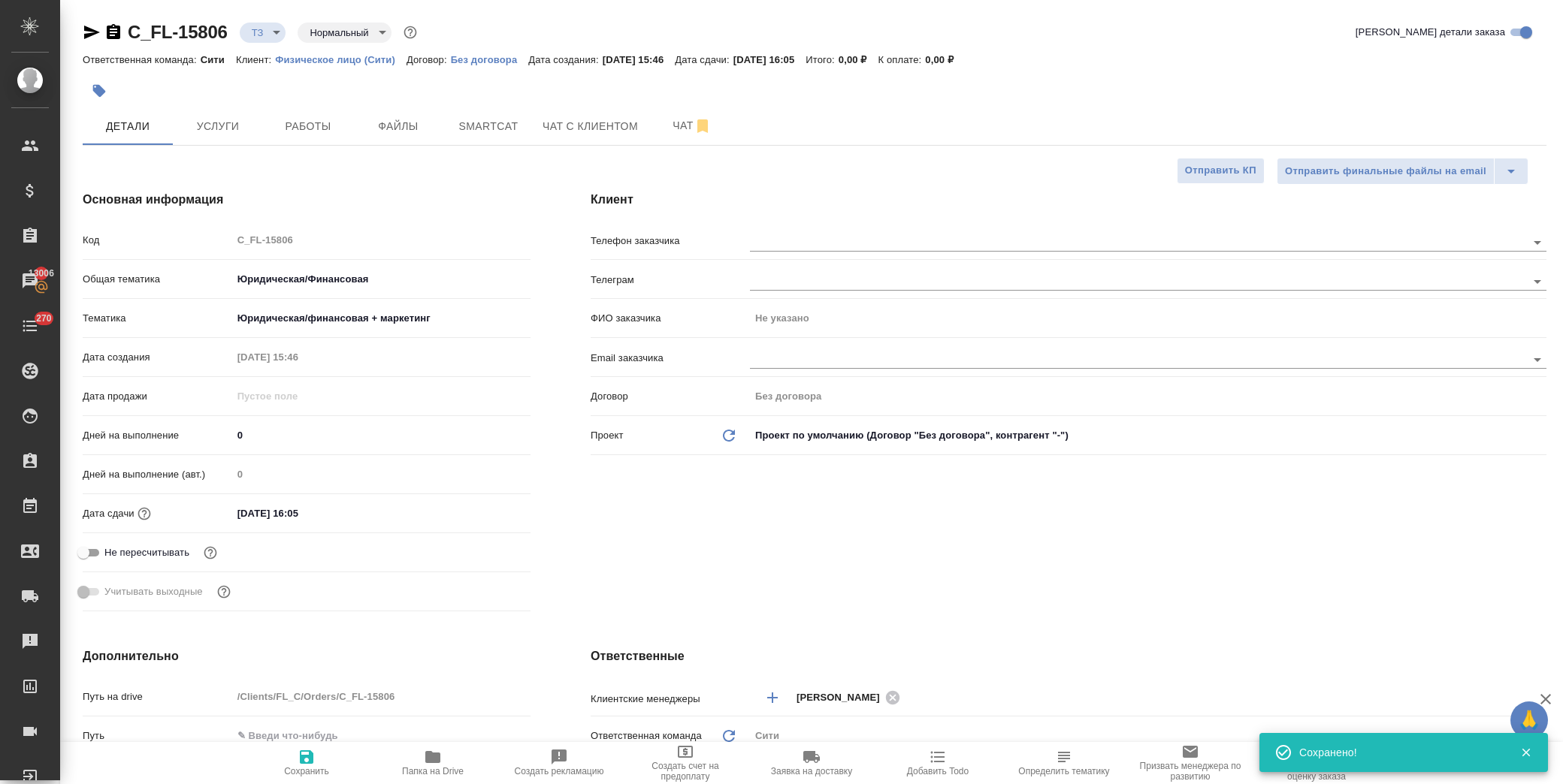
type textarea "x"
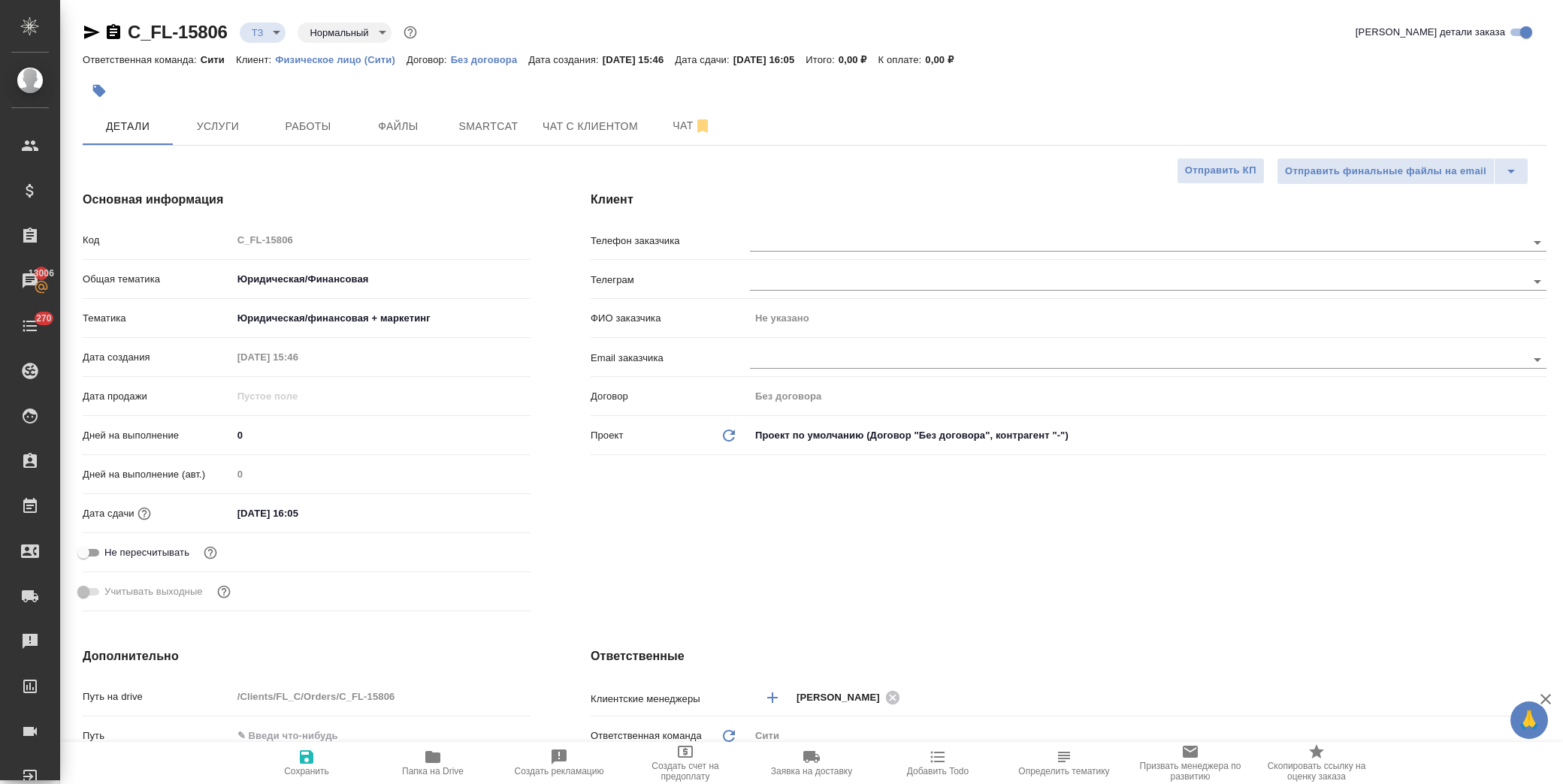
click at [955, 257] on div "Телефон заказчика" at bounding box center [1069, 247] width 956 height 39
click at [954, 242] on input "text" at bounding box center [1113, 242] width 726 height 18
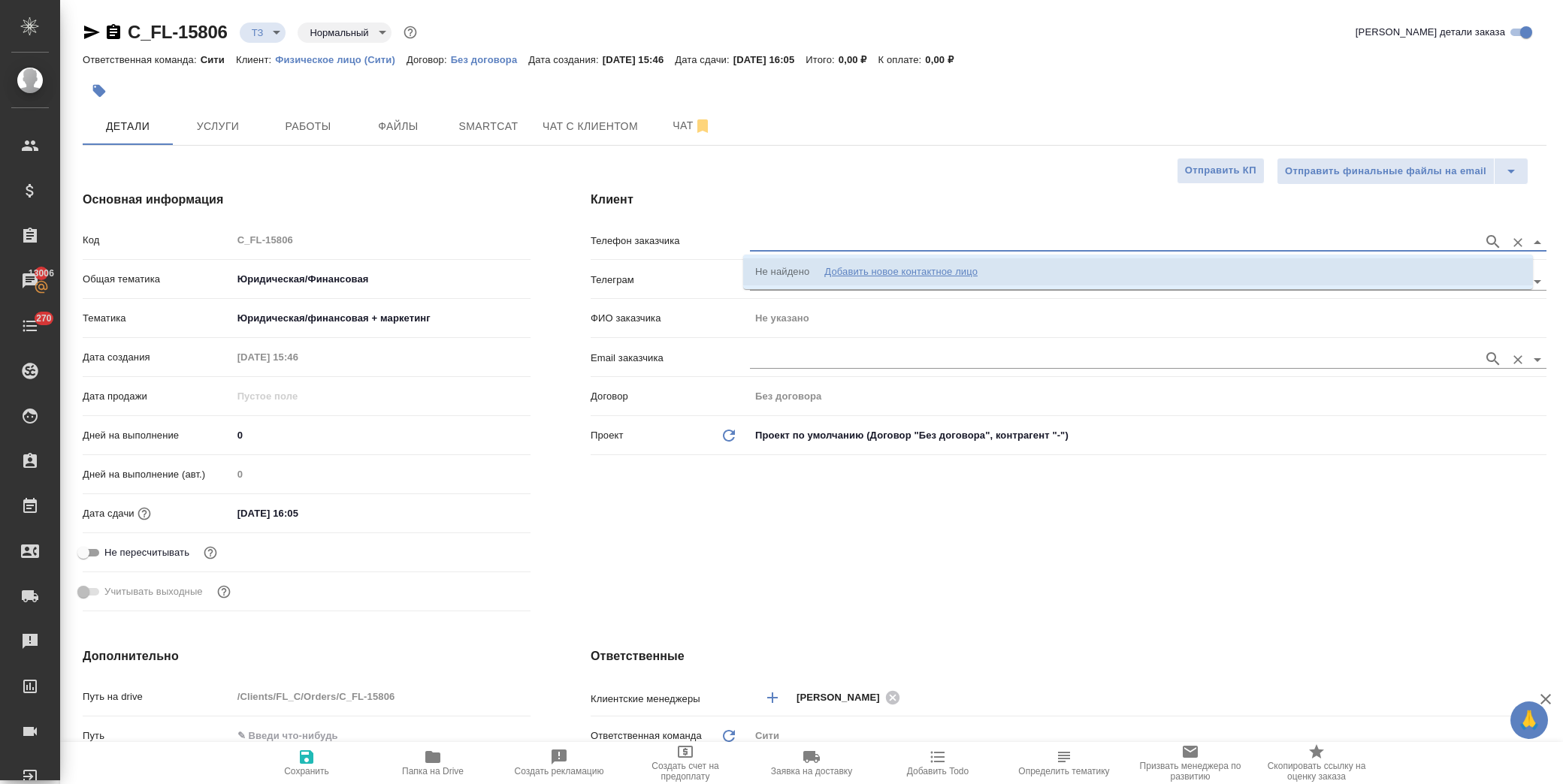
click at [1042, 360] on input "text" at bounding box center [1113, 359] width 726 height 18
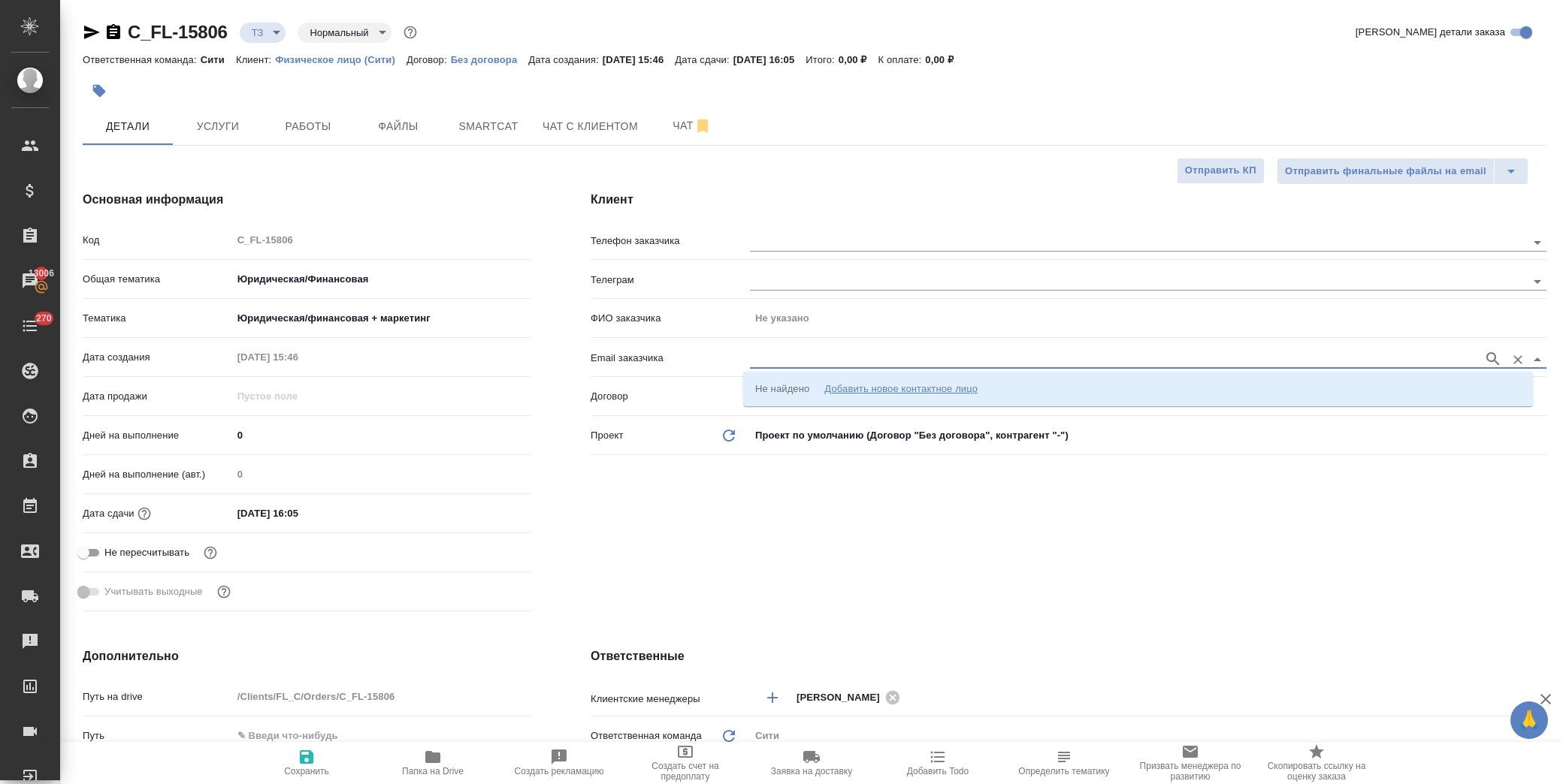
paste input "IppolitovAIu@aimmngt.com"
type input "IppolitovAIu@aimmngt.com"
click at [1484, 356] on icon "button" at bounding box center [1493, 359] width 18 height 18
click at [951, 387] on div "Добавить новое контактное лицо" at bounding box center [901, 389] width 153 height 15
type input "ippolitovaiu@aimmngt.com"
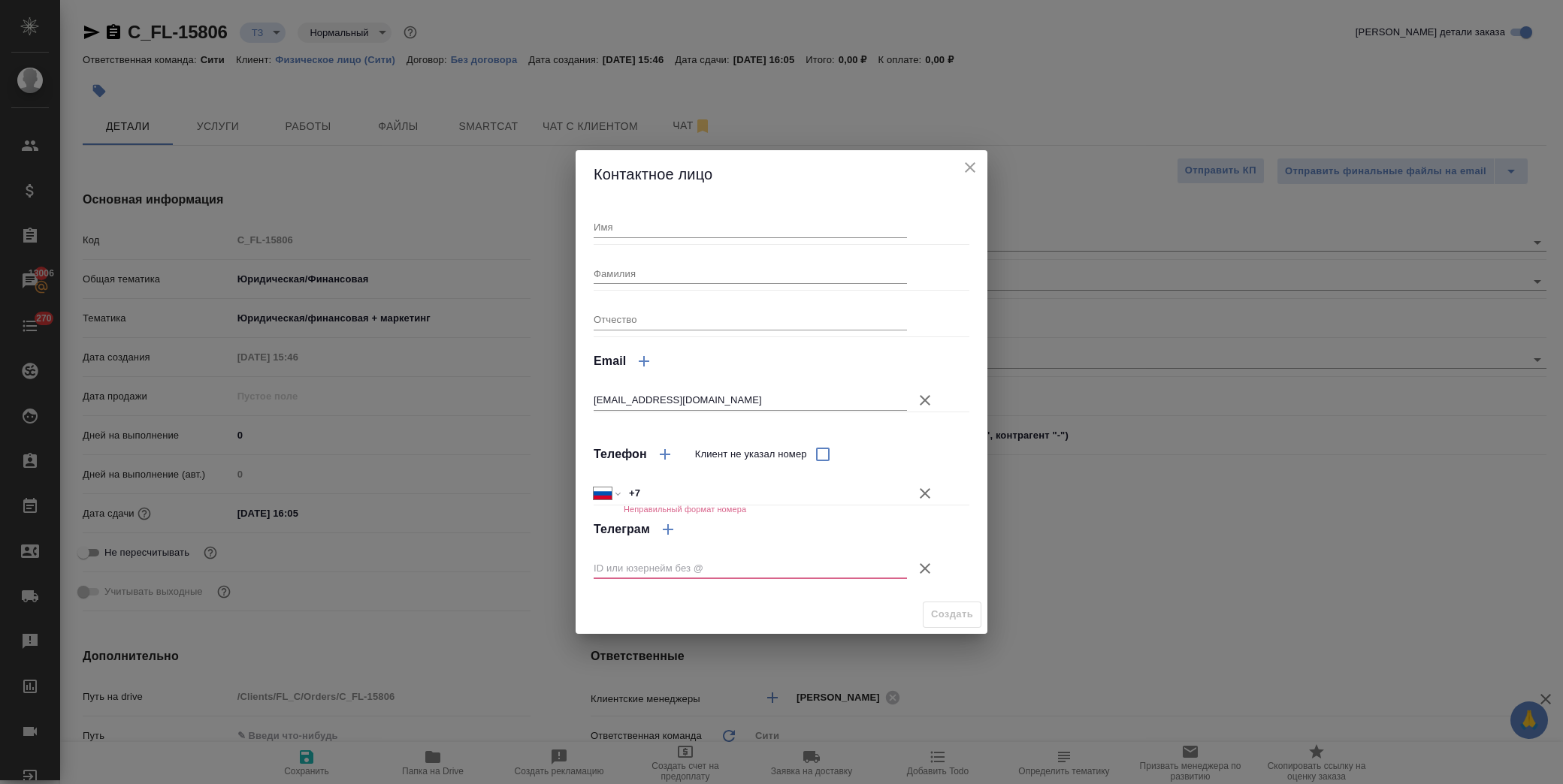
click at [919, 492] on icon "button" at bounding box center [925, 493] width 18 height 18
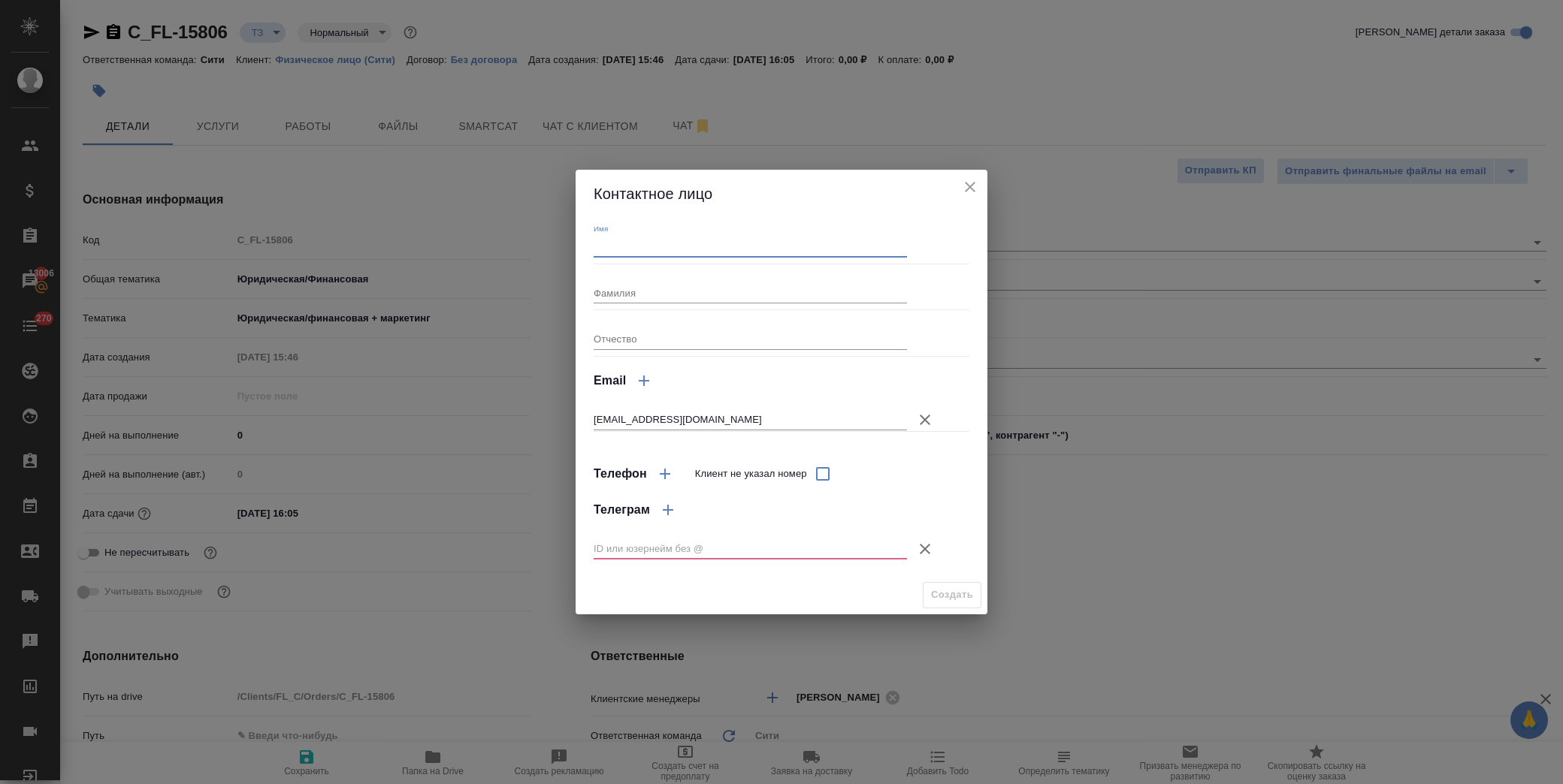
click at [643, 254] on input "Имя" at bounding box center [750, 247] width 313 height 21
type input "Андрей"
click at [644, 291] on input "Фамилия" at bounding box center [750, 293] width 313 height 21
type input "Ипполитов"
click at [926, 551] on icon "button" at bounding box center [925, 549] width 11 height 11
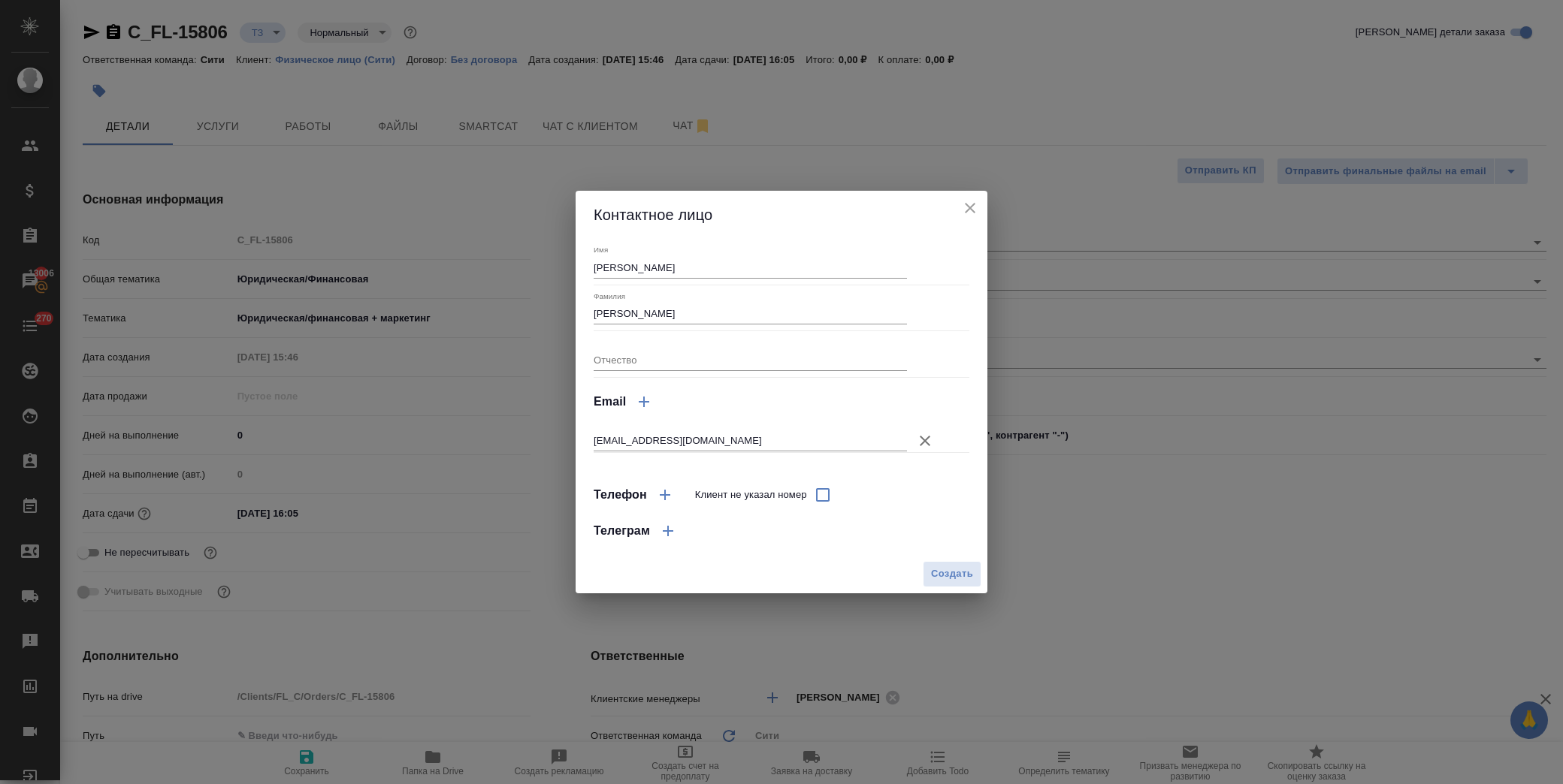
click at [944, 575] on span "Создать" at bounding box center [952, 573] width 42 height 17
type input "Ипполитов Андрей"
type textarea "x"
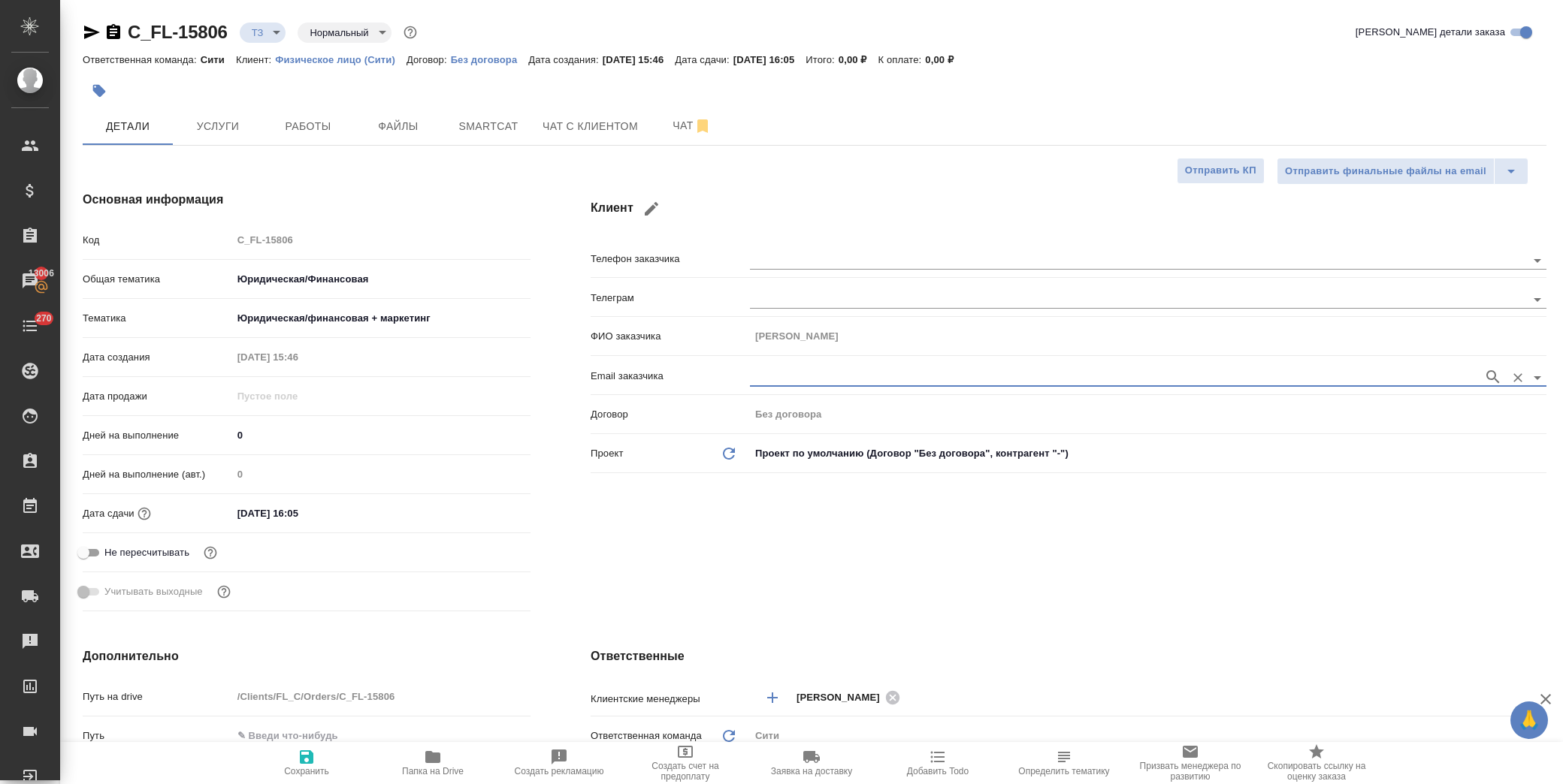
type textarea "x"
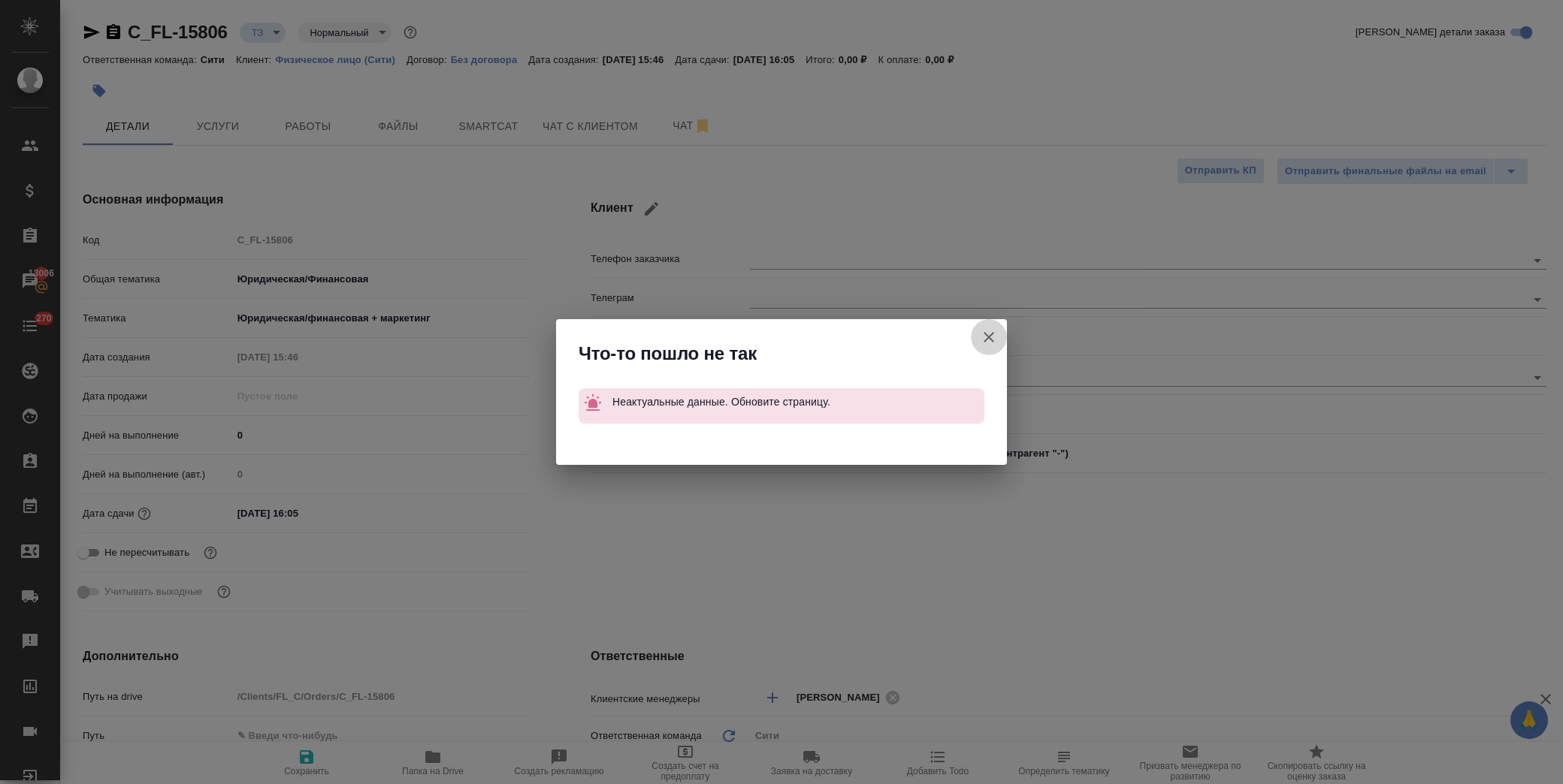
click at [984, 329] on icon "button" at bounding box center [989, 338] width 18 height 18
type textarea "x"
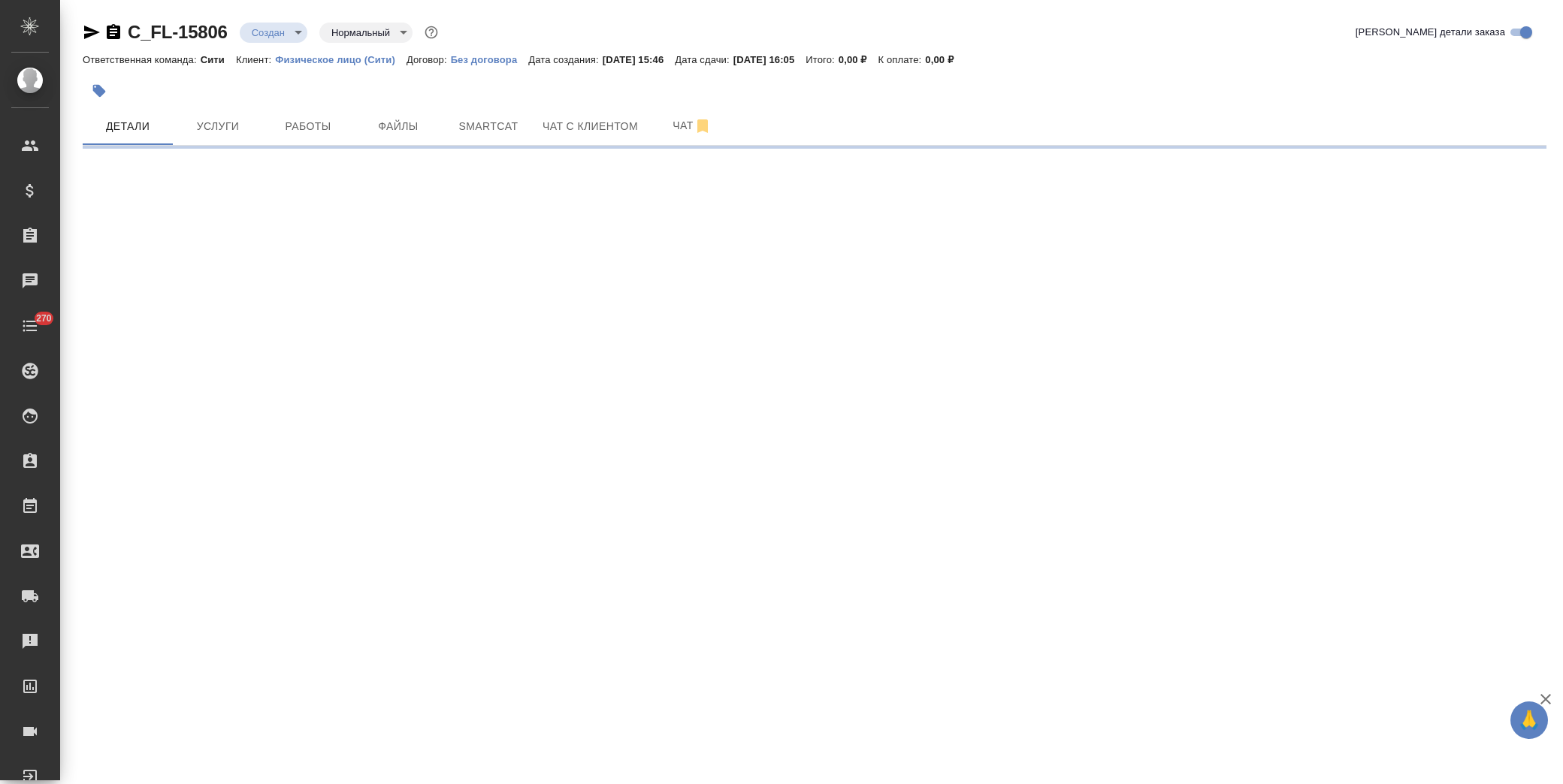
select select "RU"
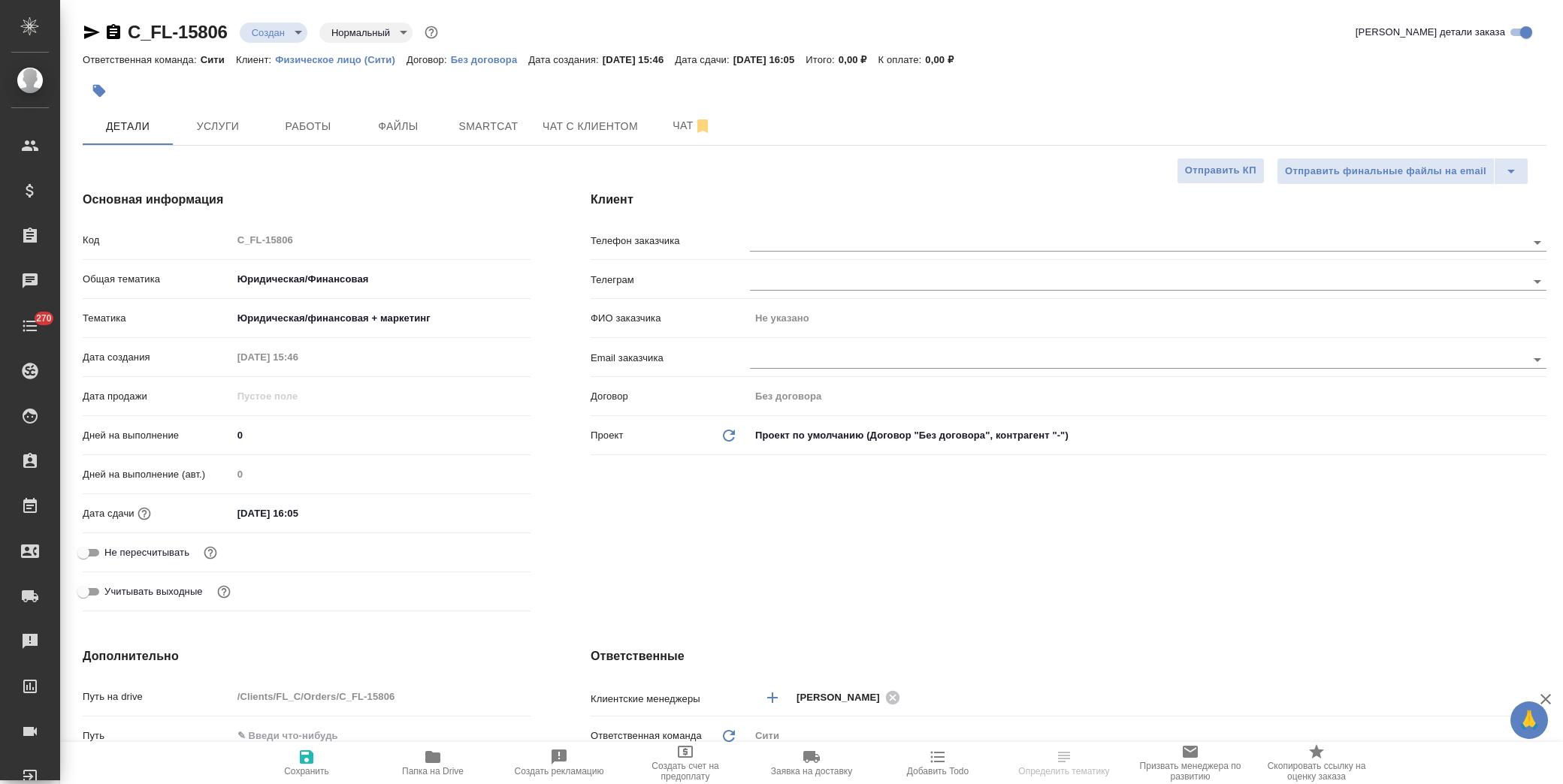
type textarea "x"
click at [0, 0] on icon "button" at bounding box center [0, 0] width 0 height 0
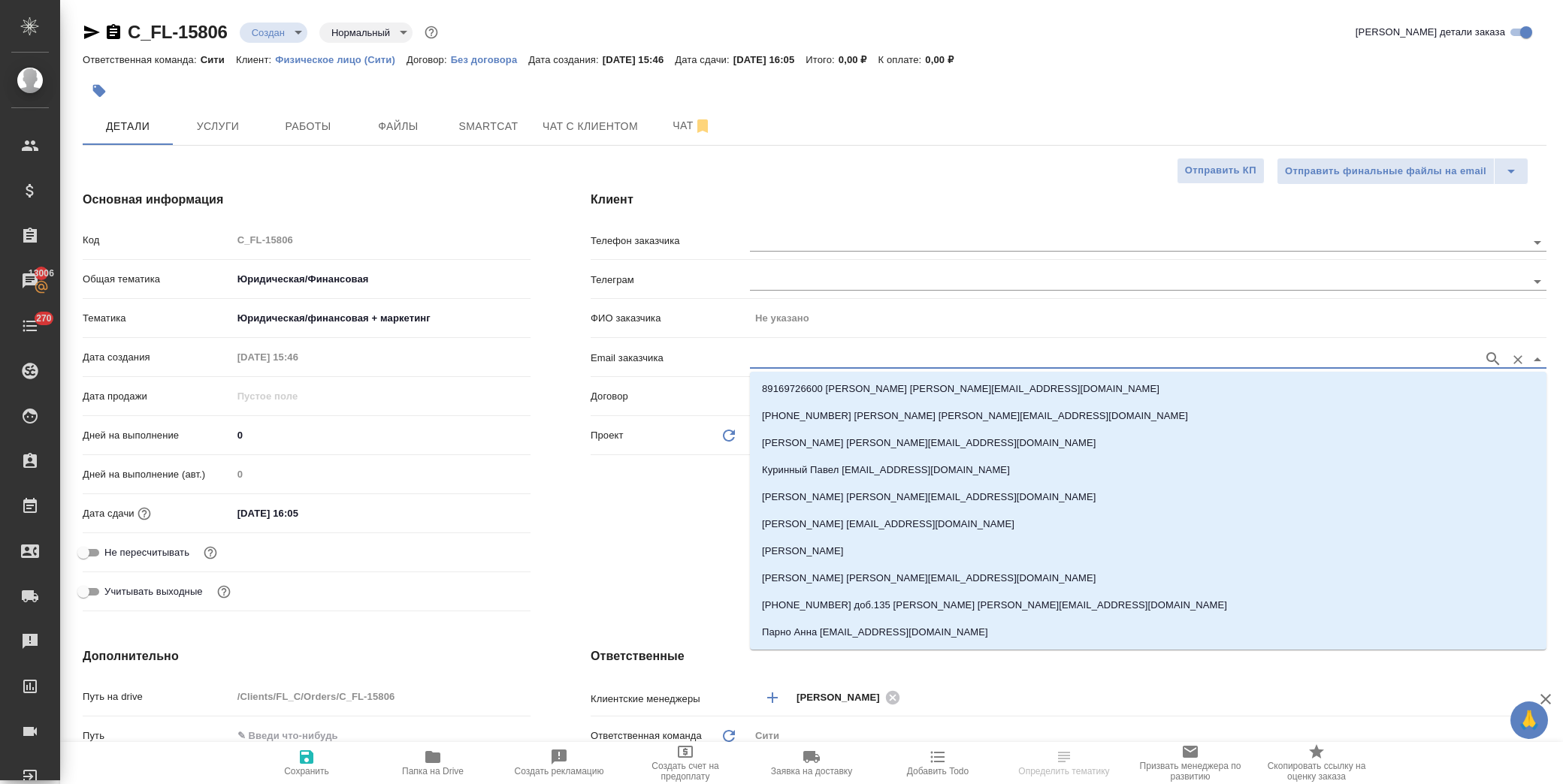
click at [1168, 362] on input "text" at bounding box center [1113, 359] width 726 height 18
paste input "[EMAIL_ADDRESS][DOMAIN_NAME]"
type input "[EMAIL_ADDRESS][DOMAIN_NAME]"
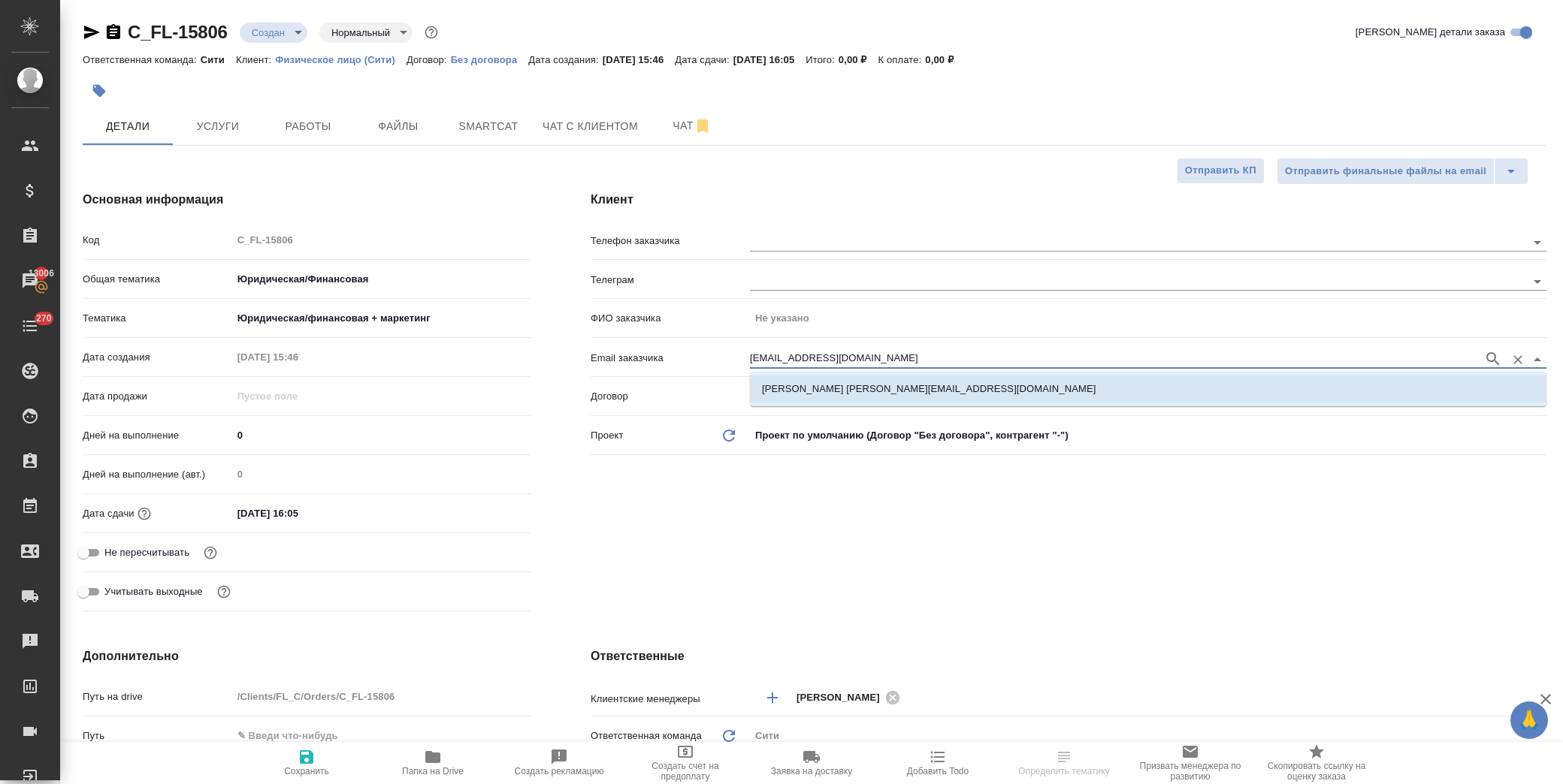
click at [910, 383] on div ".cls-1 fill:#fff; AWATERA Лофицкая Юлия Владимировна Клиенты Спецификации Заказ…" at bounding box center [781, 392] width 1563 height 784
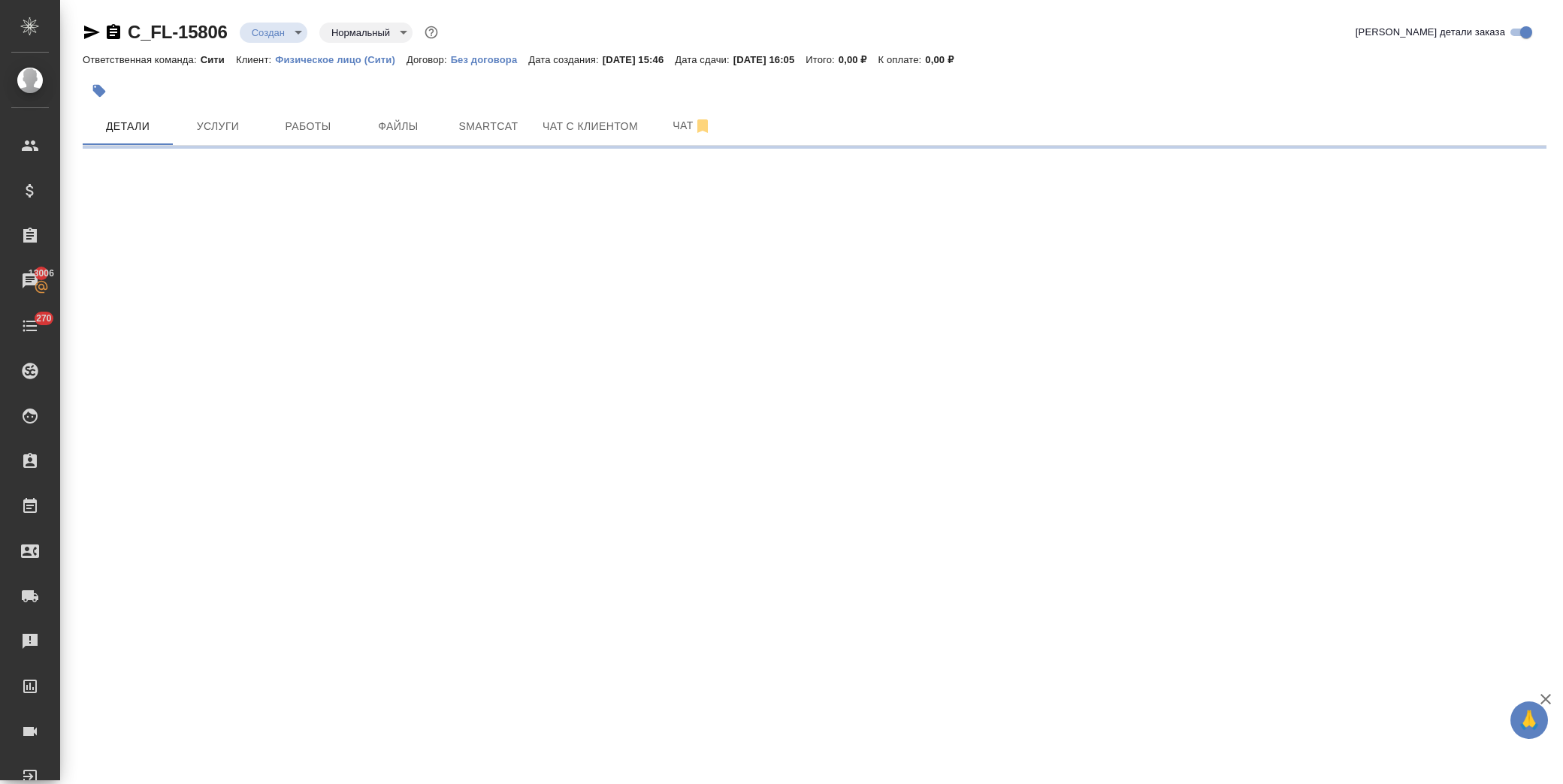
select select "RU"
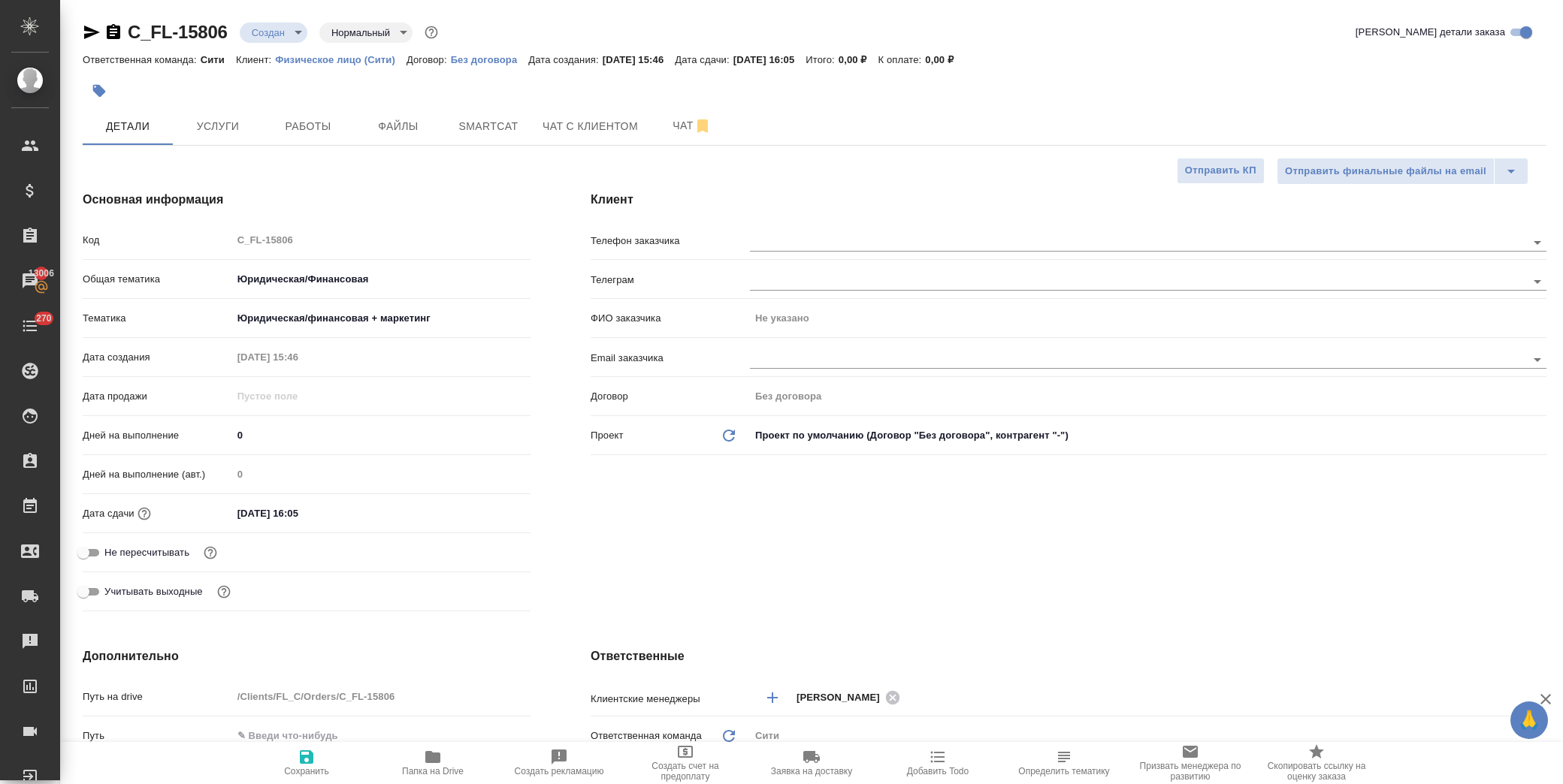
type textarea "x"
click at [299, 768] on span "Сохранить" at bounding box center [307, 762] width 108 height 29
type textarea "x"
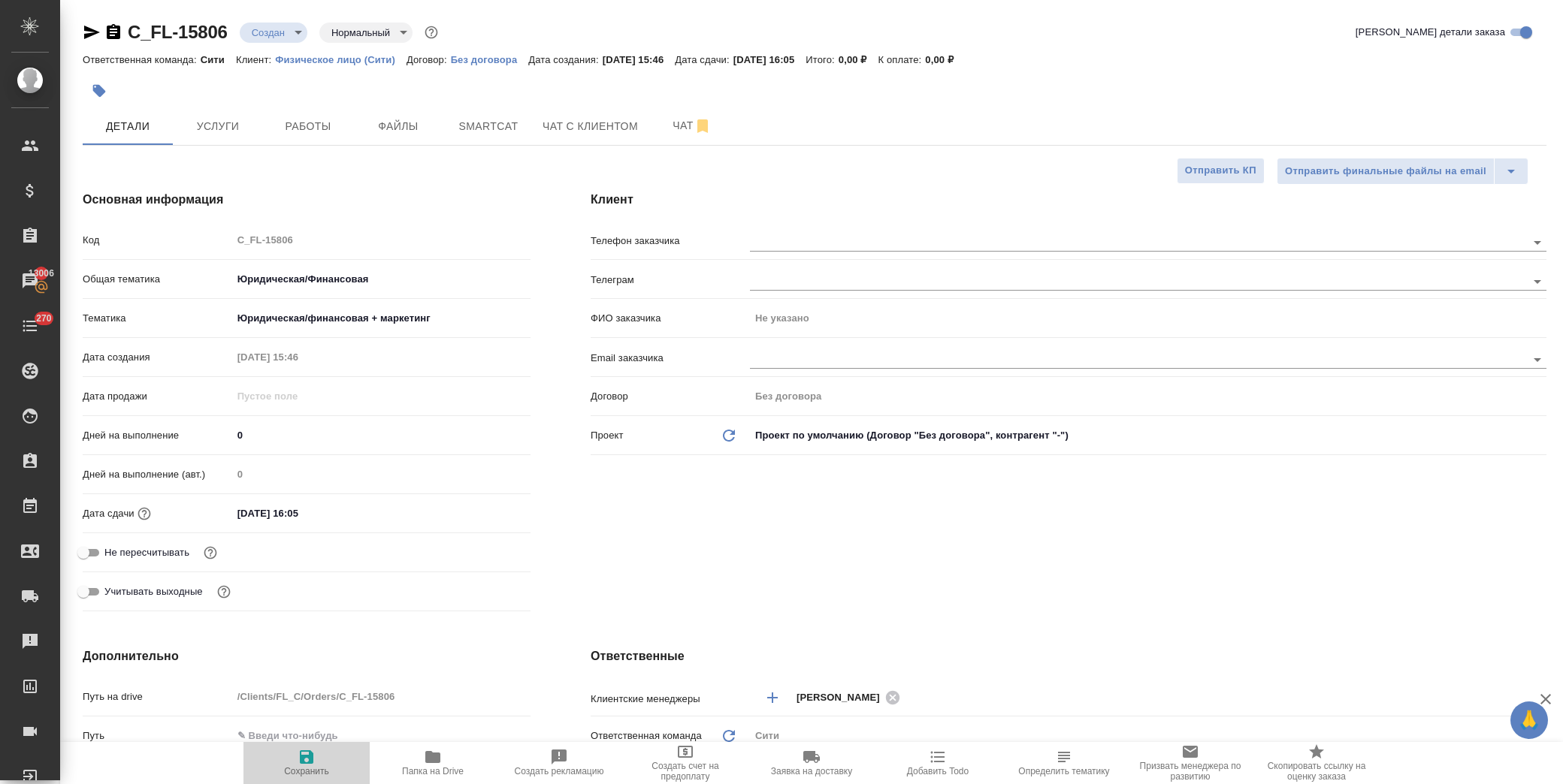
type textarea "x"
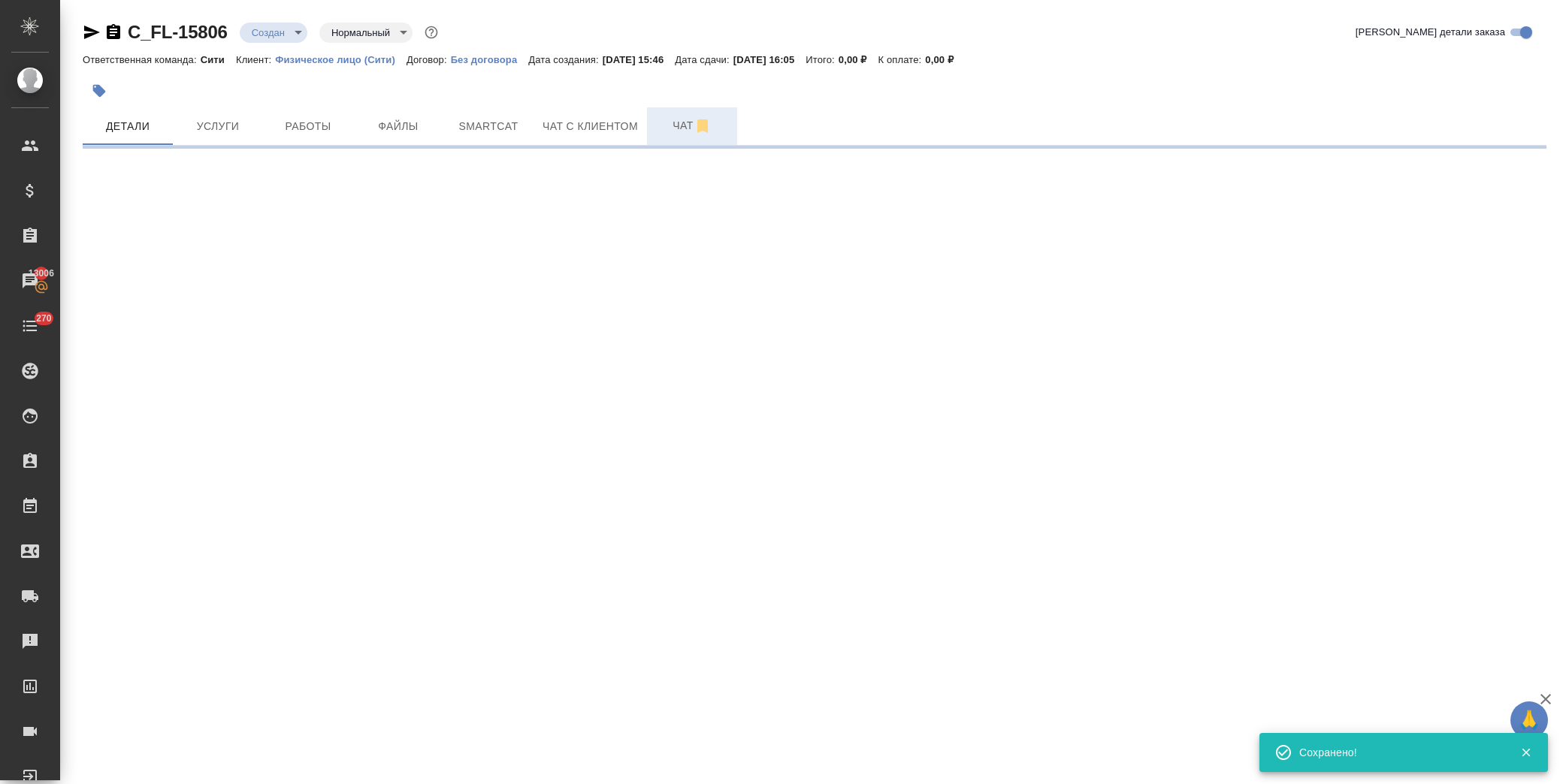
click at [670, 117] on span "Чат" at bounding box center [692, 125] width 72 height 19
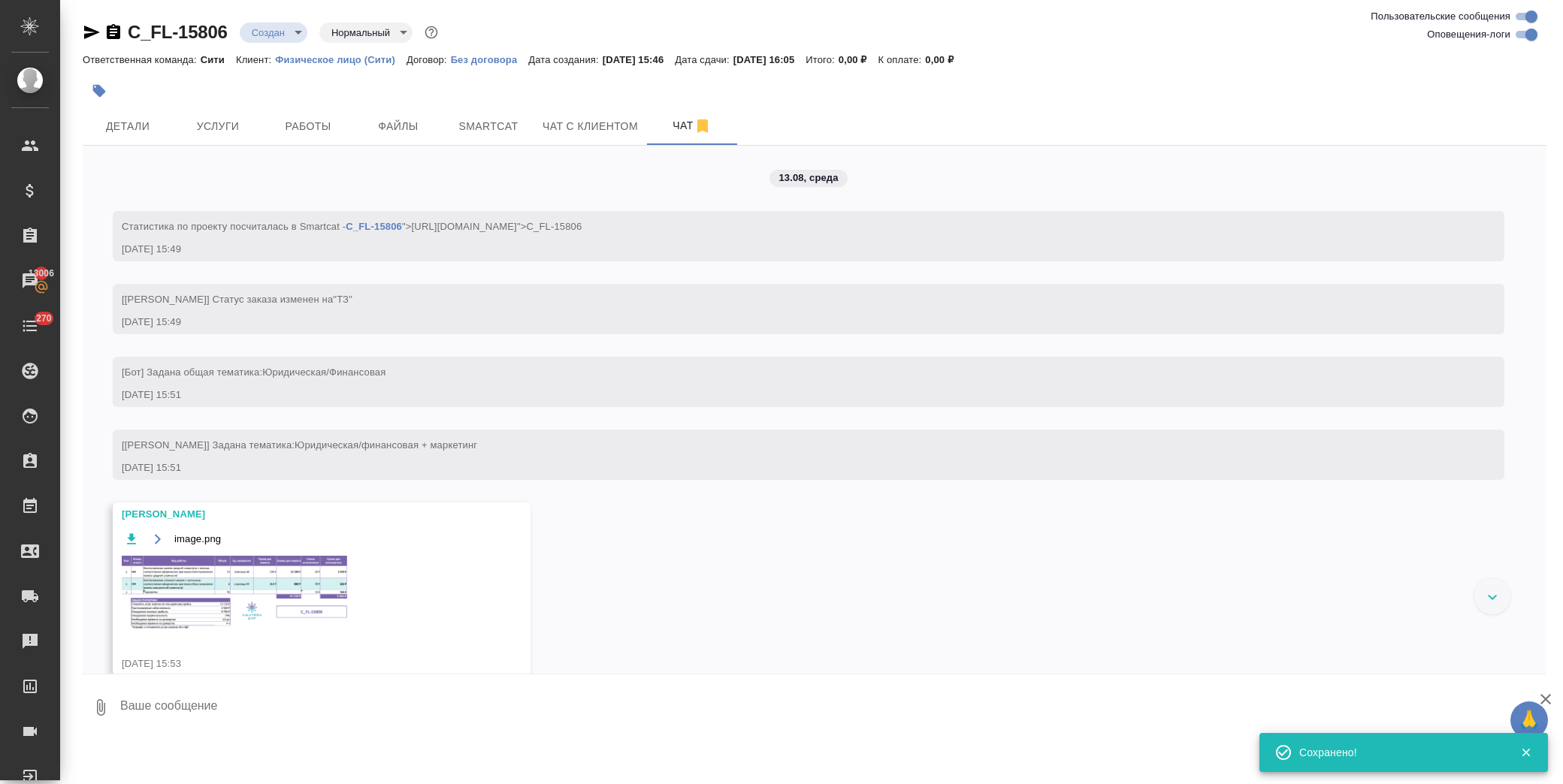
click at [276, 595] on img at bounding box center [234, 592] width 225 height 75
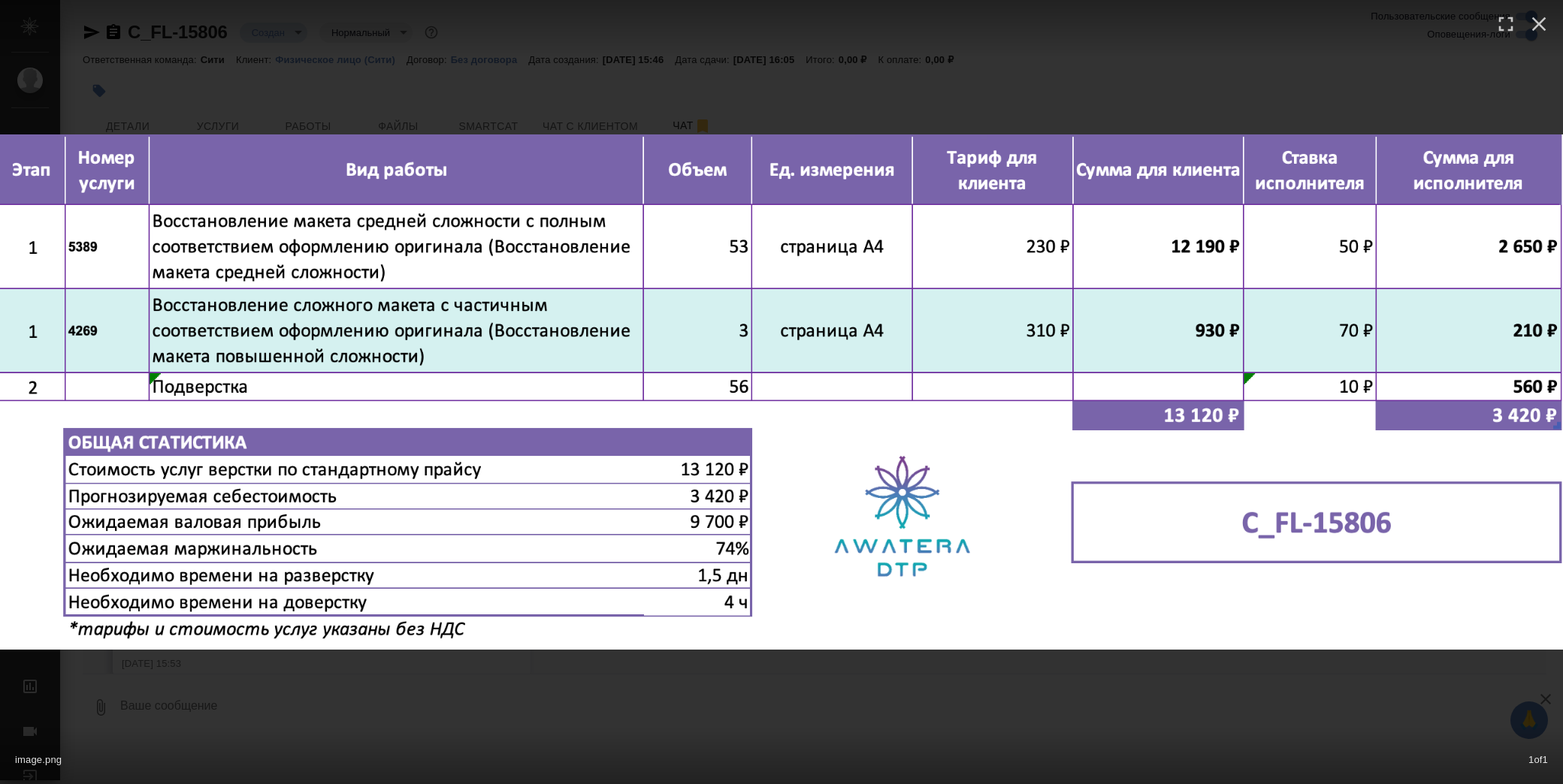
click at [557, 94] on div "image.png 1 of 1" at bounding box center [781, 392] width 1563 height 784
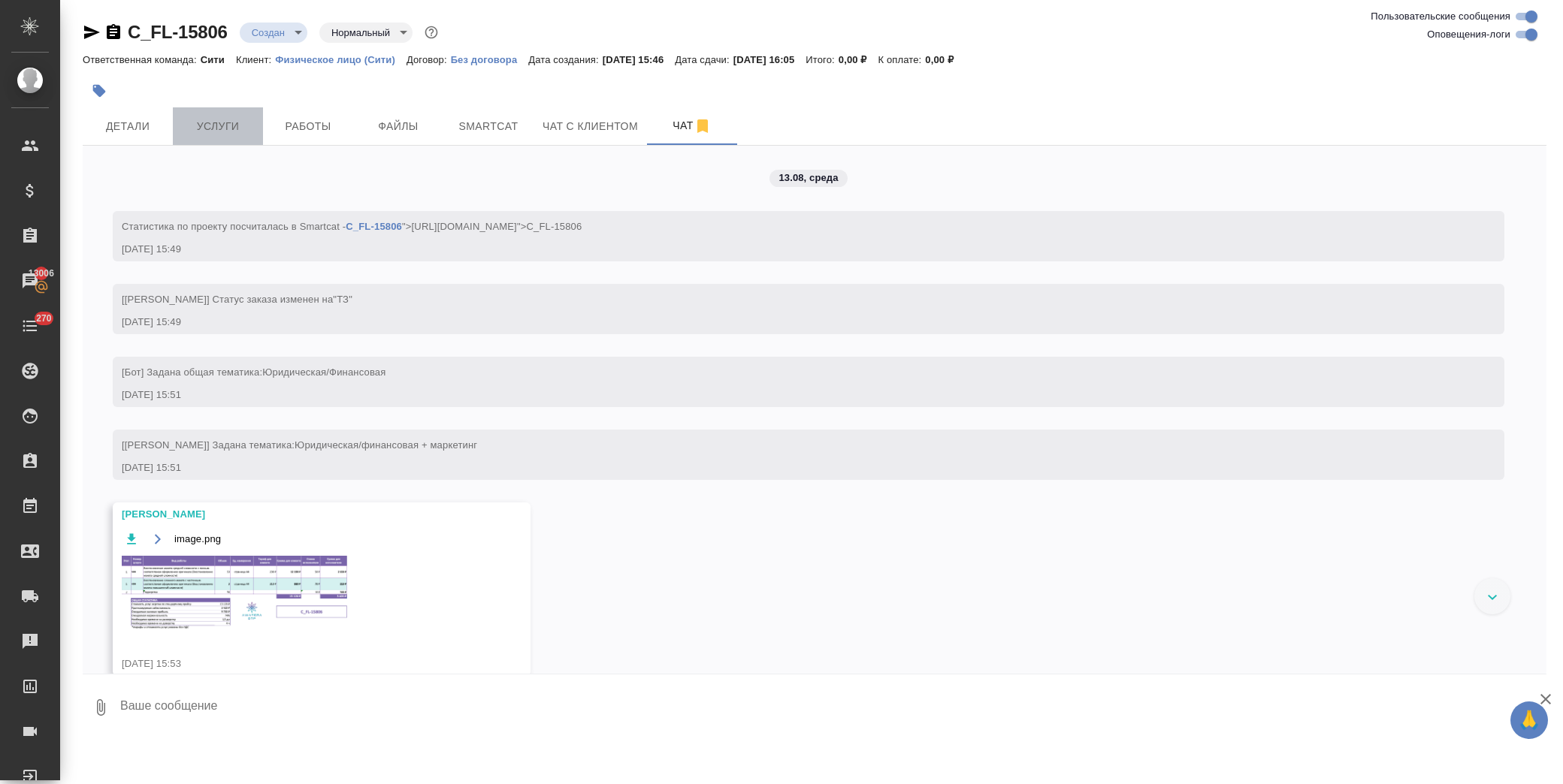
click at [220, 143] on button "Услуги" at bounding box center [218, 126] width 90 height 38
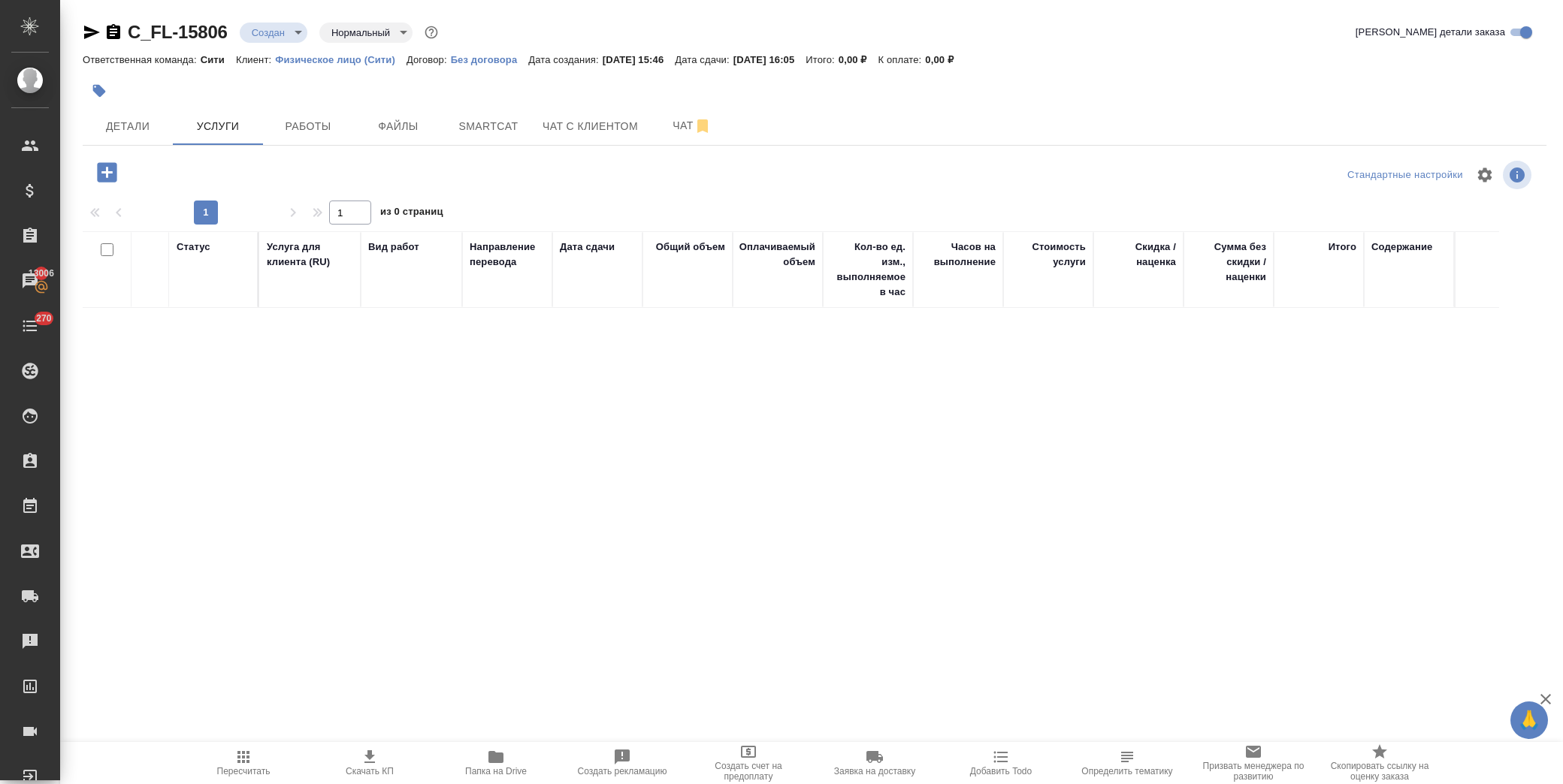
click at [115, 174] on icon "button" at bounding box center [107, 172] width 20 height 20
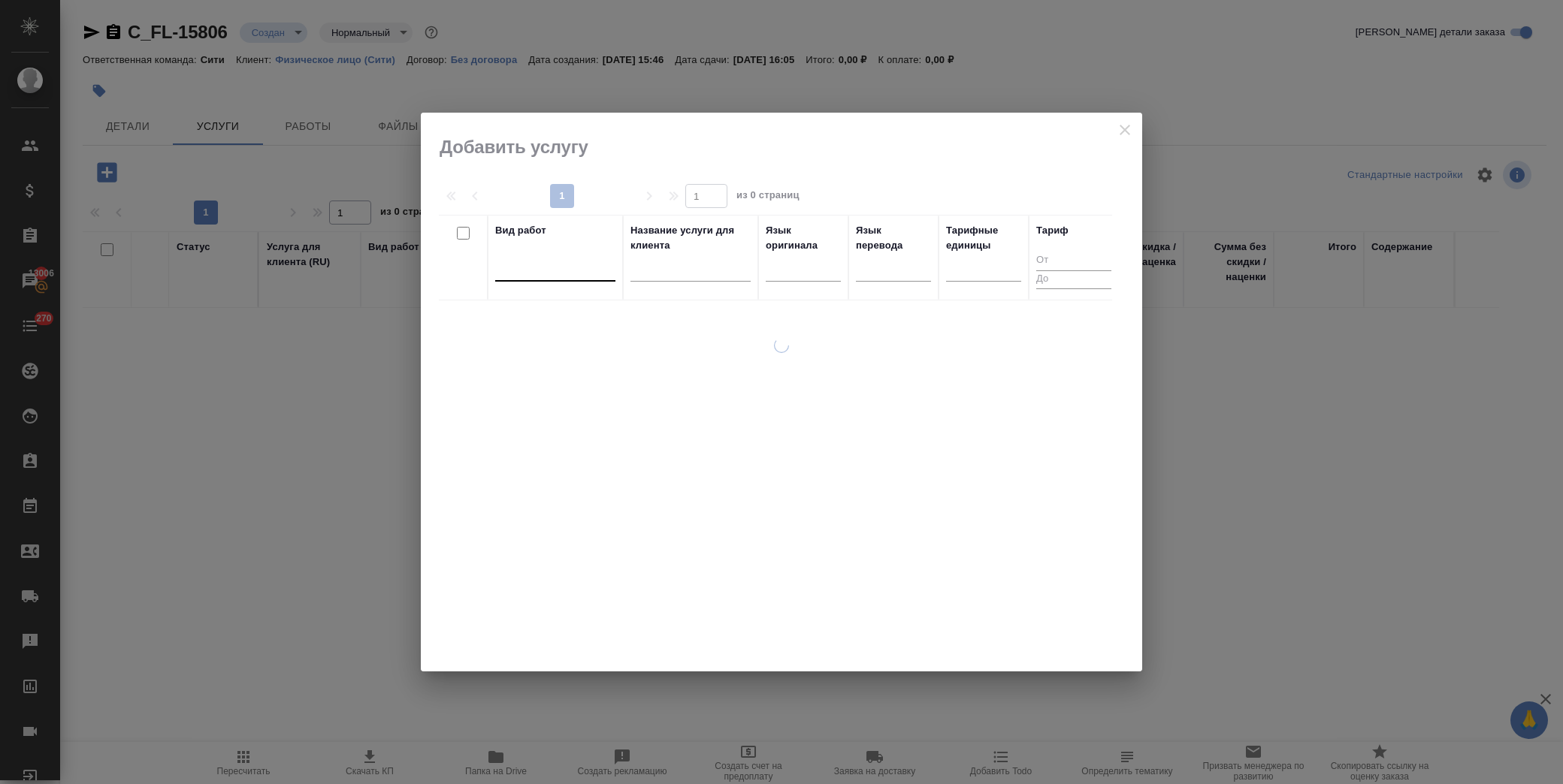
click at [531, 281] on div at bounding box center [555, 267] width 120 height 29
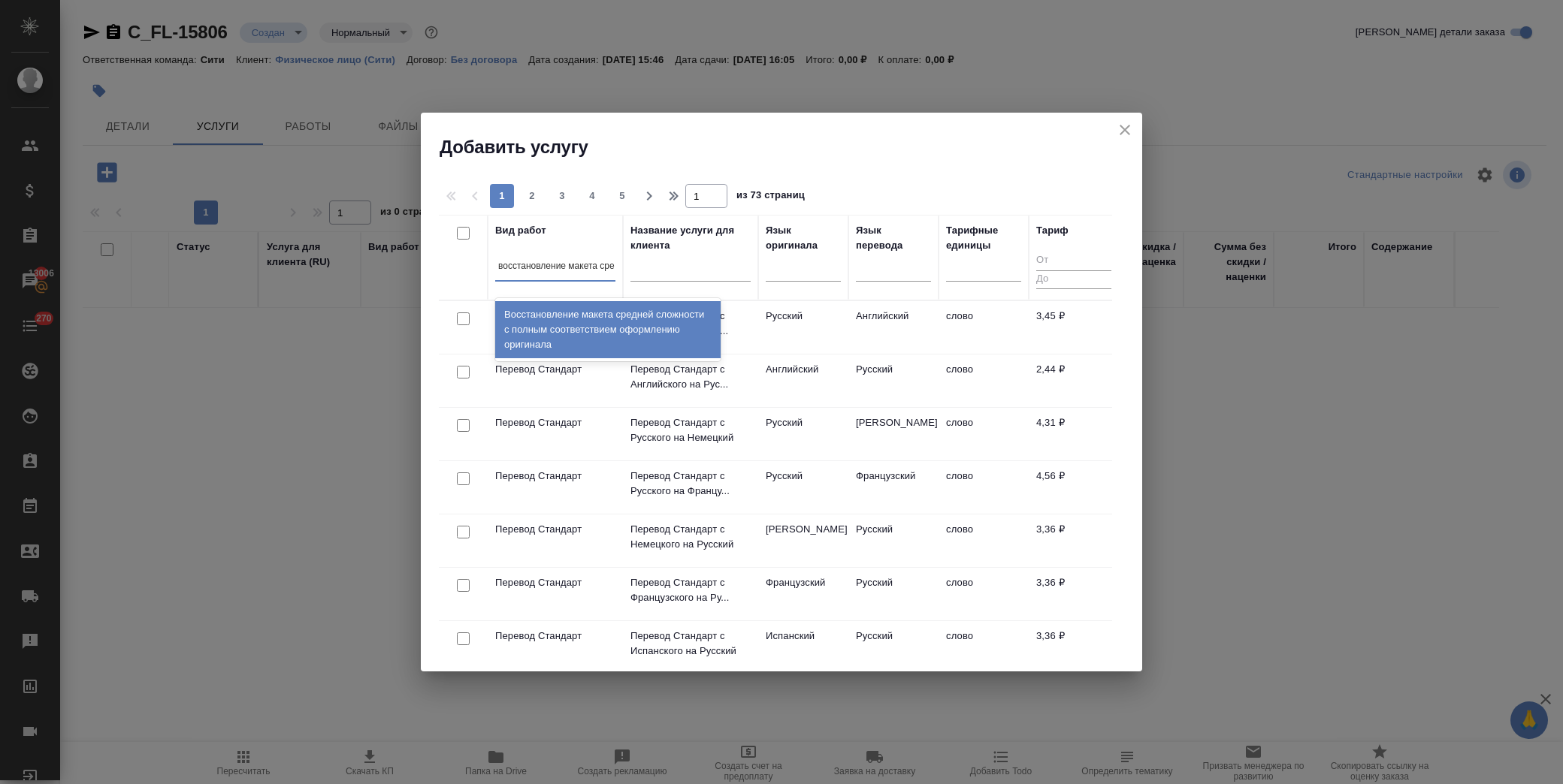
type input "восстановление макета сред"
click at [583, 329] on div "Восстановление макета средней сложности с полным соответствием оформлению ориги…" at bounding box center [607, 330] width 225 height 57
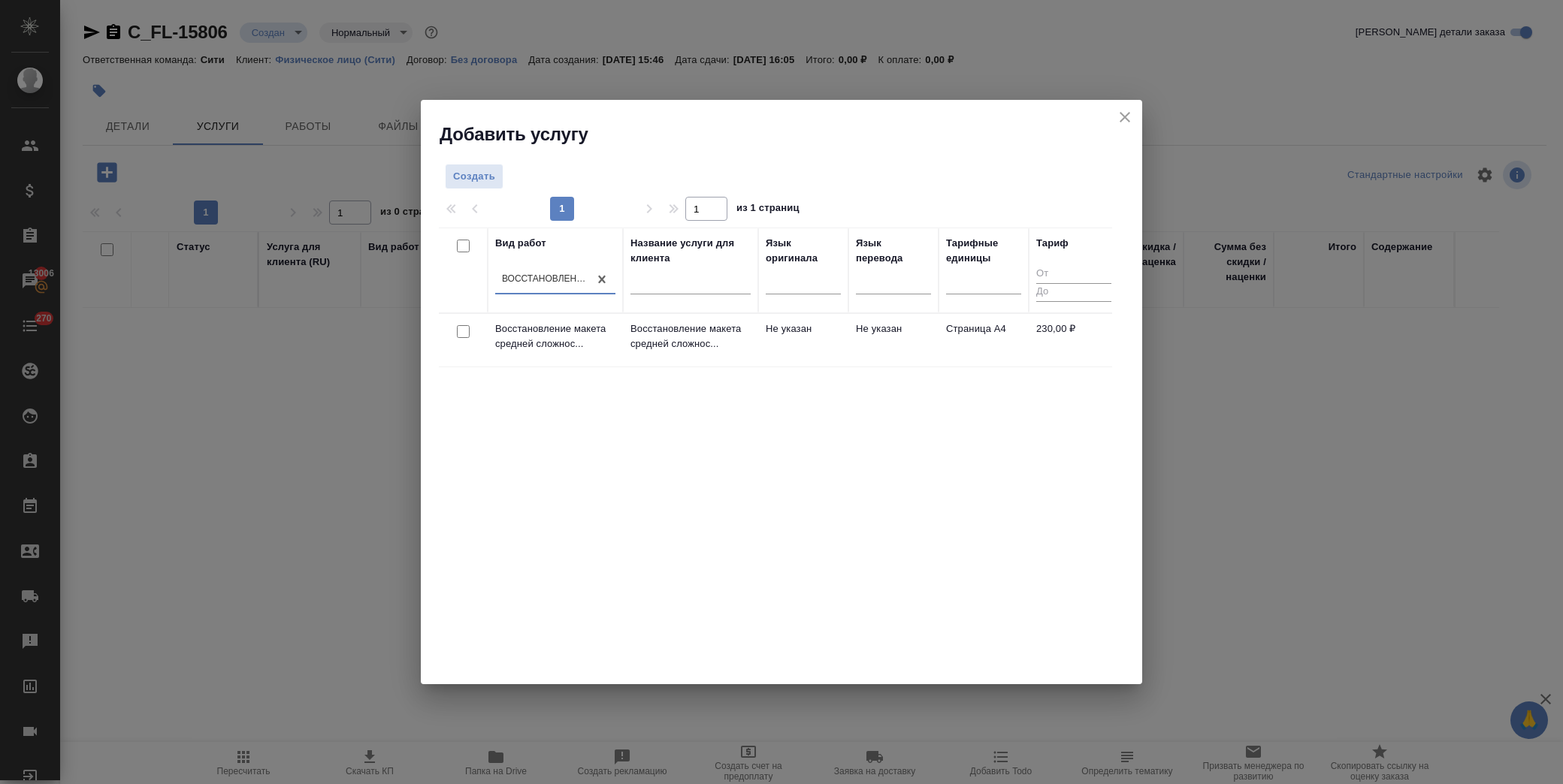
click at [455, 332] on div at bounding box center [463, 332] width 34 height 21
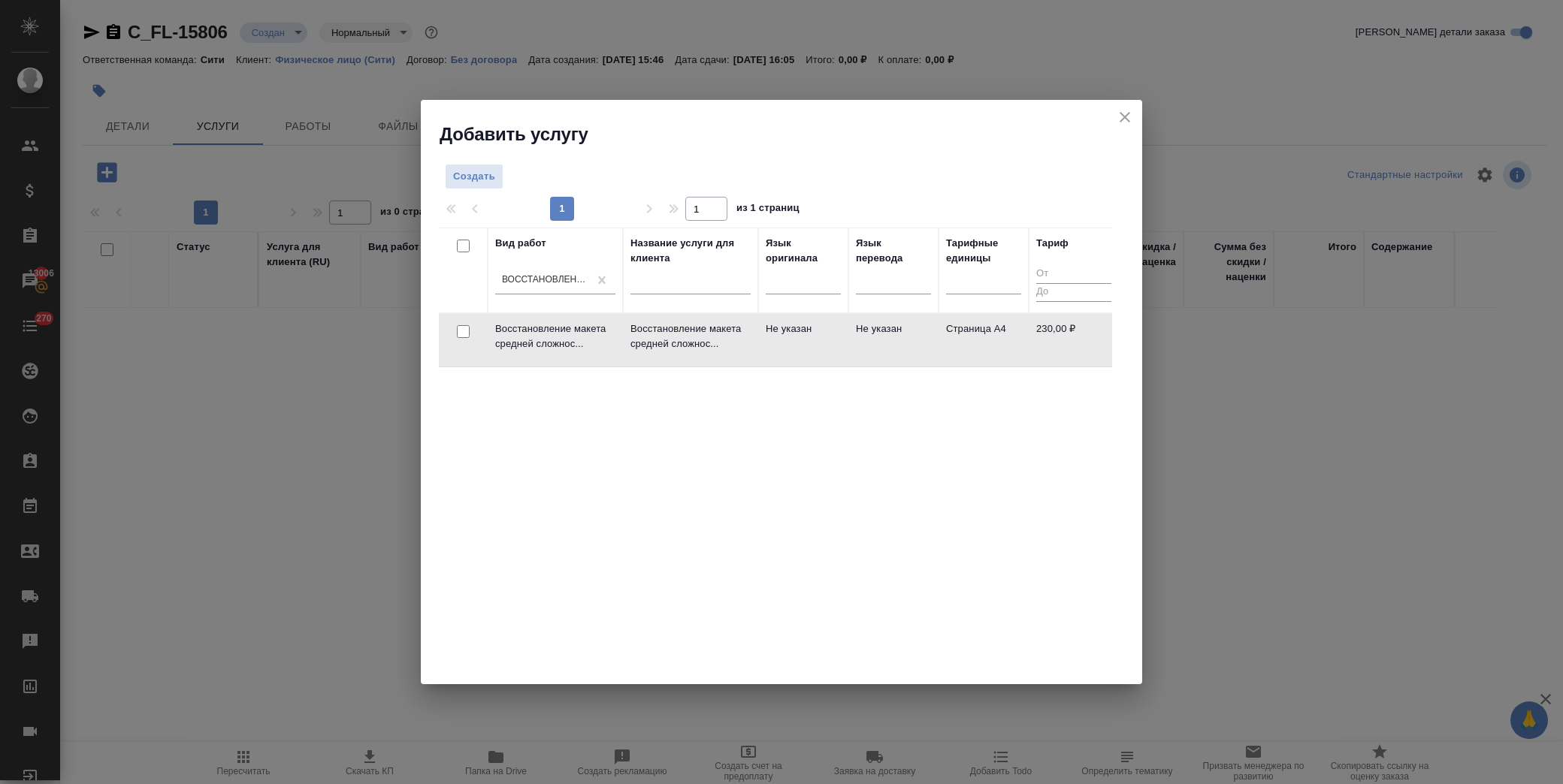
drag, startPoint x: 461, startPoint y: 332, endPoint x: 999, endPoint y: 205, distance: 552.8
click at [462, 332] on input "checkbox" at bounding box center [463, 332] width 13 height 13
checkbox input "true"
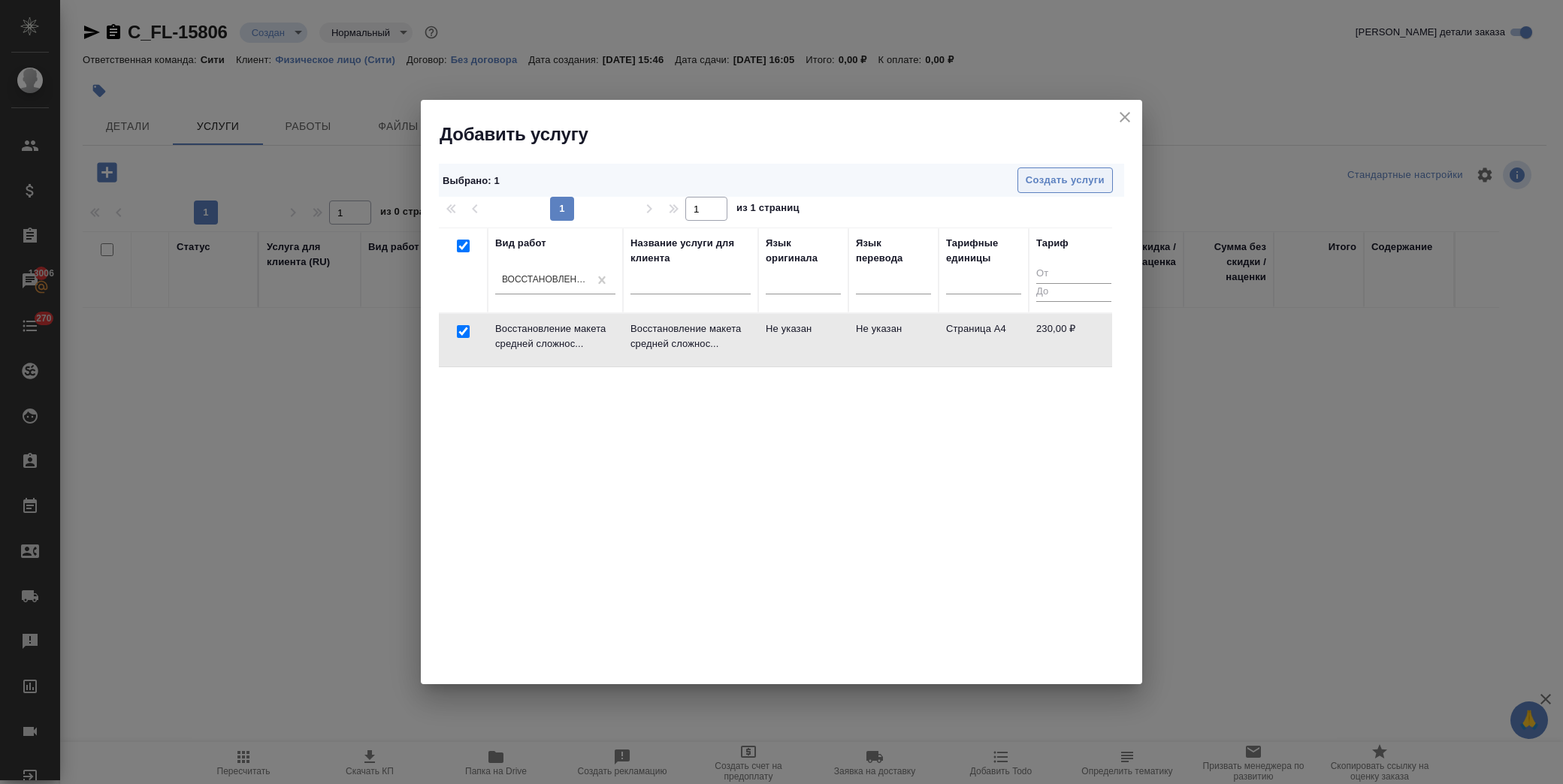
click at [1052, 177] on span "Создать услуги" at bounding box center [1065, 180] width 79 height 17
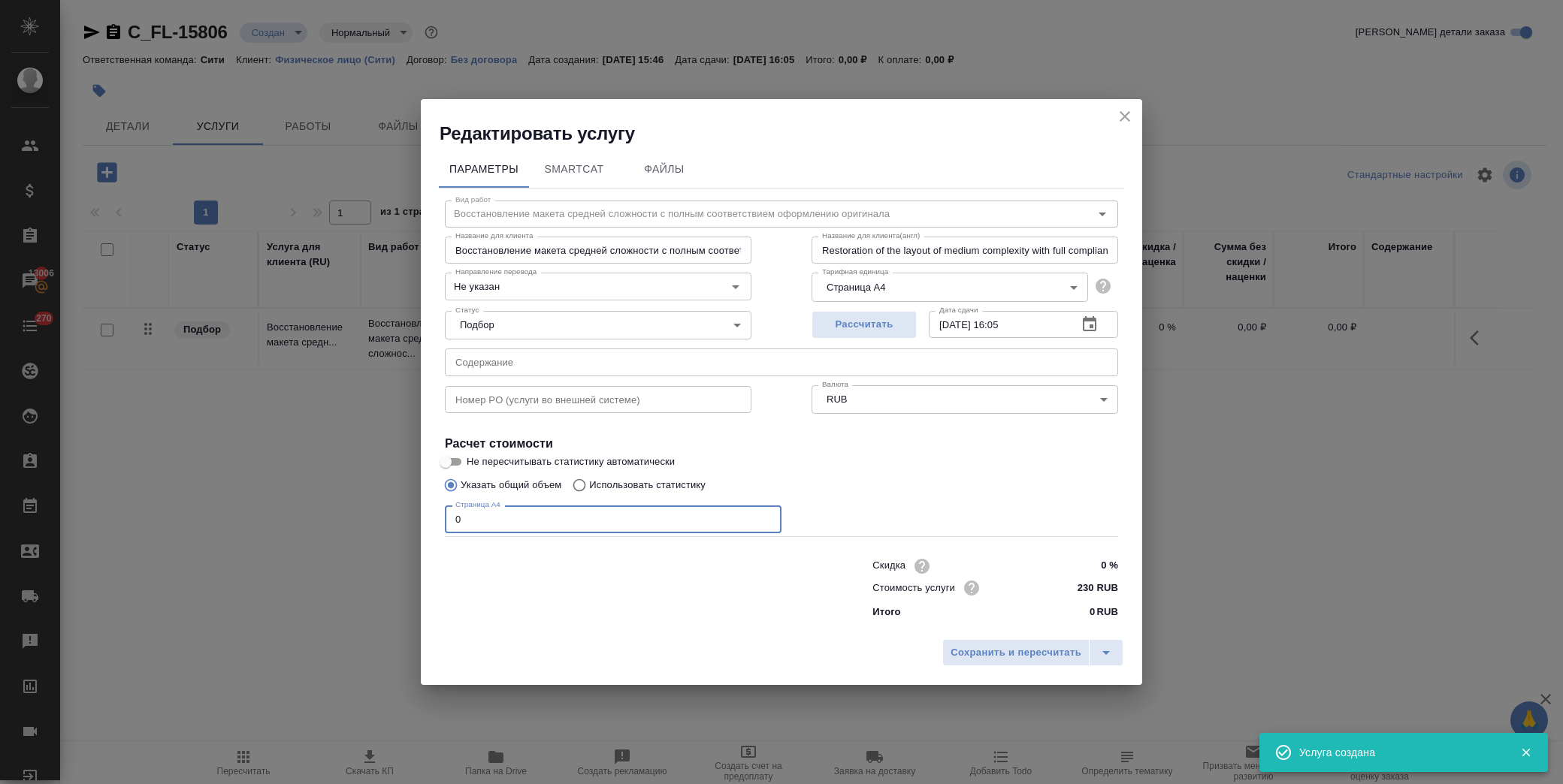
click at [245, 519] on div "Редактировать услугу Параметры SmartCat Файлы Вид работ Восстановление макета с…" at bounding box center [781, 392] width 1563 height 784
type input "53"
click at [1015, 632] on div "Сохранить и пересчитать" at bounding box center [781, 658] width 721 height 53
click at [1015, 649] on span "Сохранить и пересчитать" at bounding box center [1016, 653] width 131 height 17
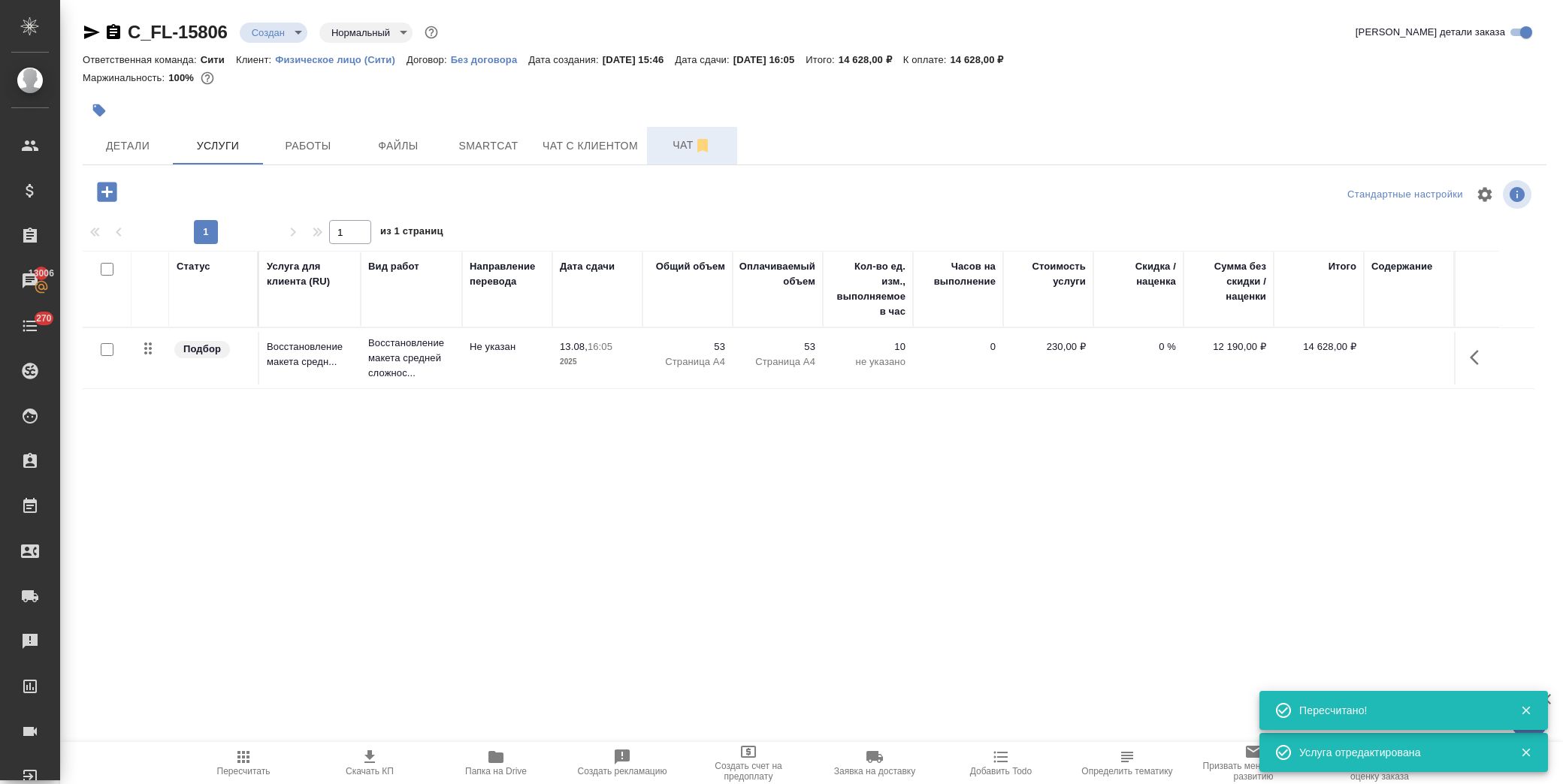
click at [660, 143] on span "Чат" at bounding box center [692, 145] width 72 height 19
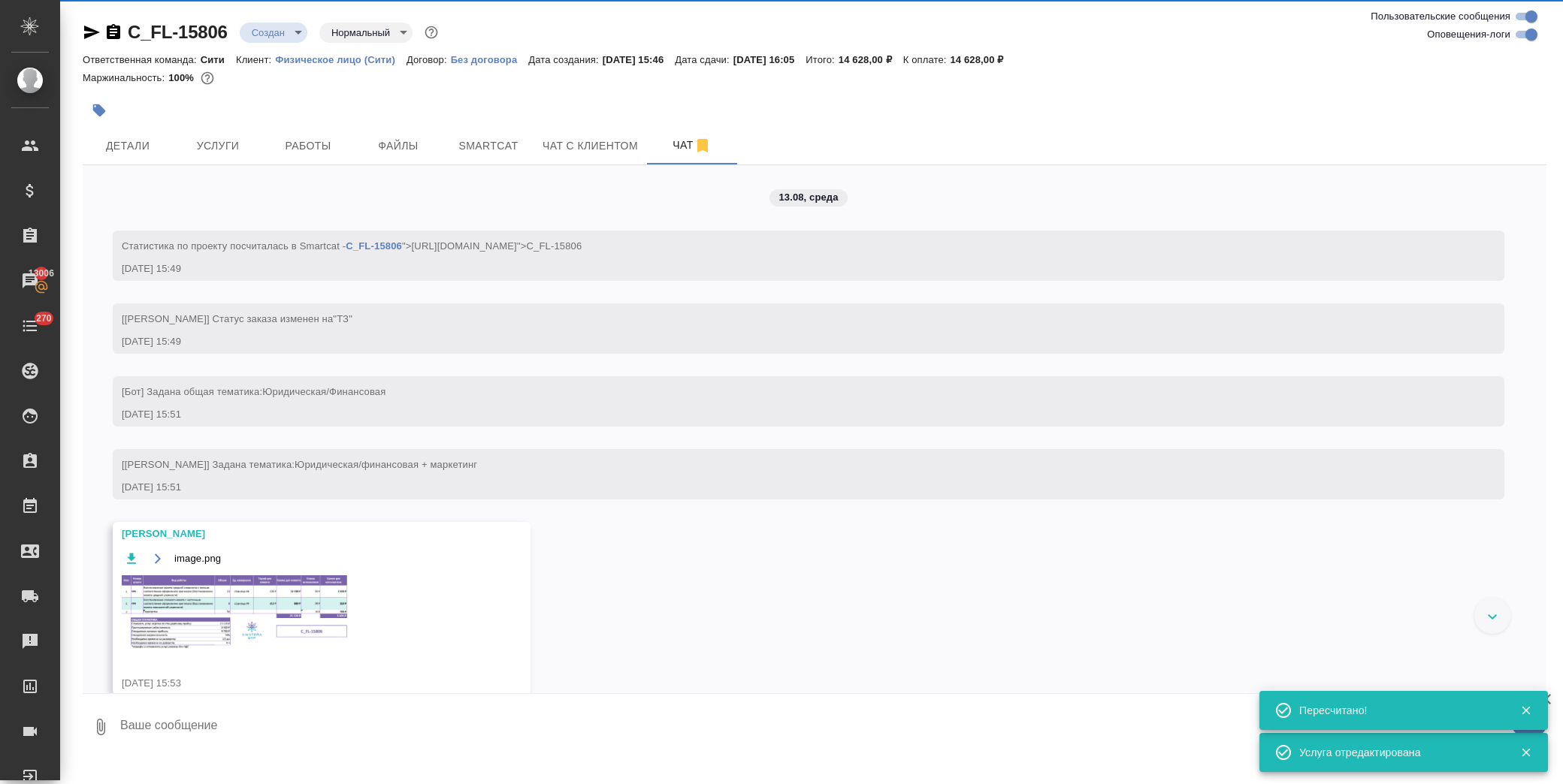
scroll to position [24, 0]
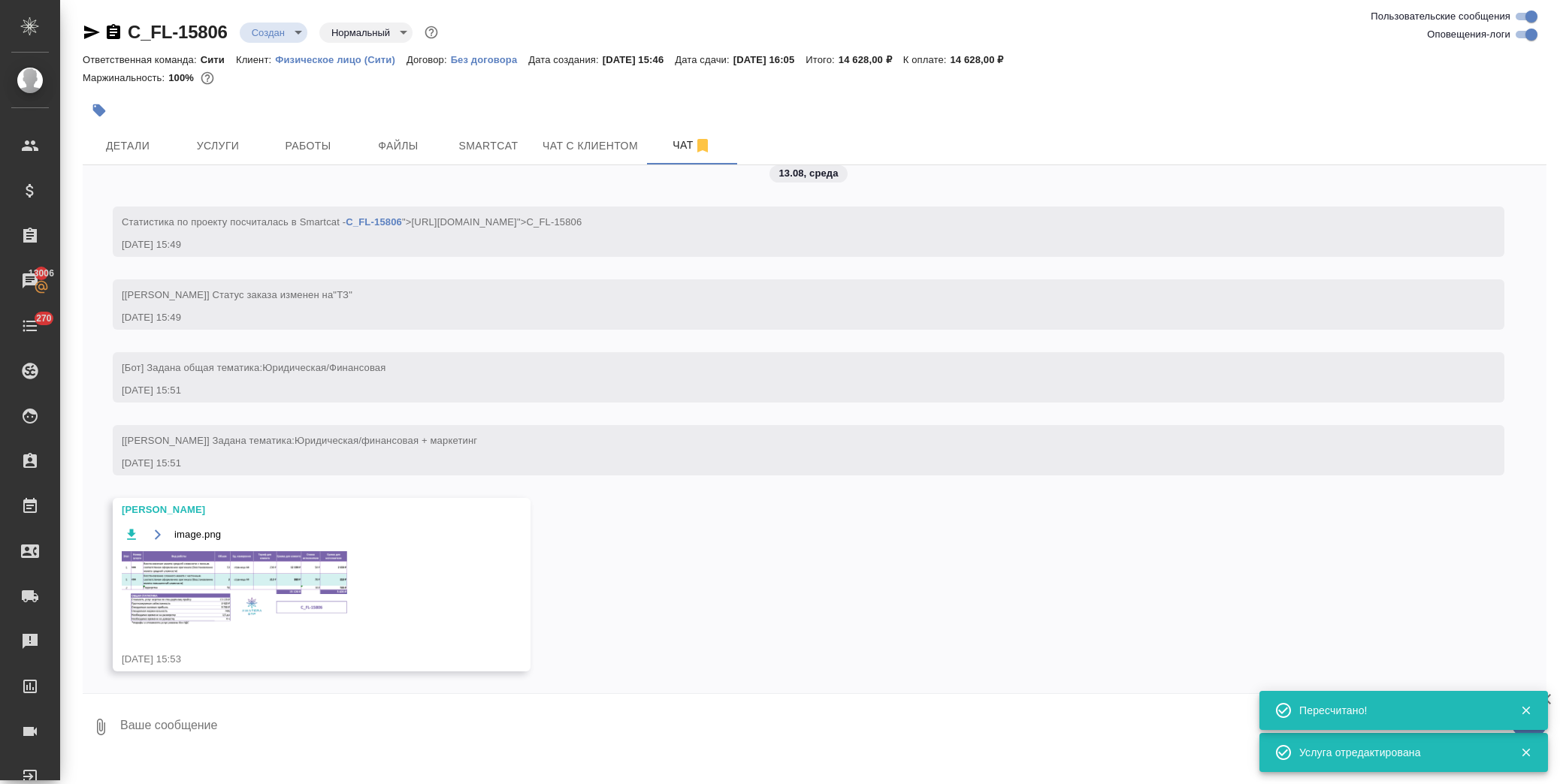
click at [266, 575] on img at bounding box center [234, 588] width 225 height 75
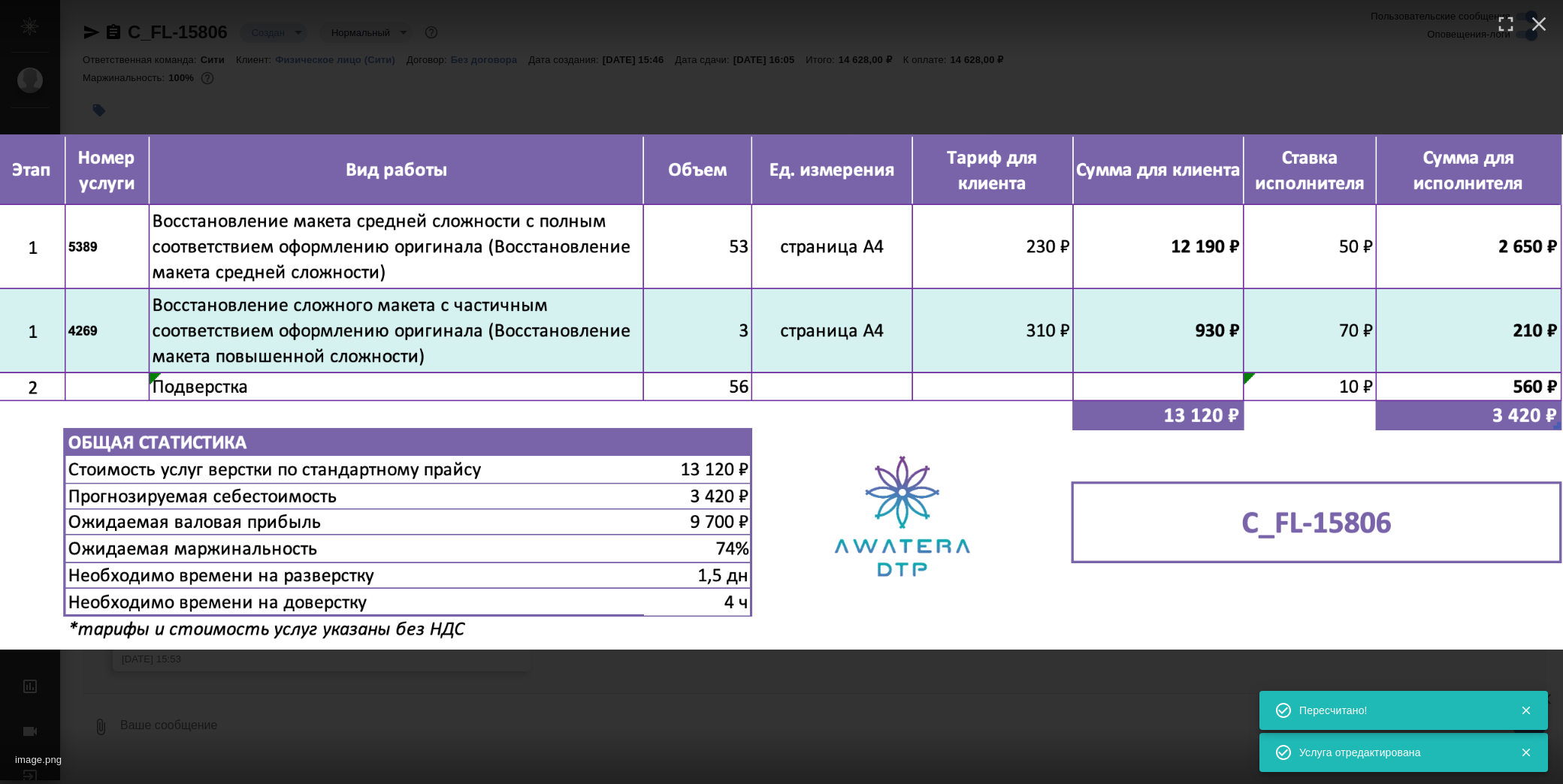
click at [635, 106] on div "image.png 1 of 1" at bounding box center [781, 392] width 1563 height 784
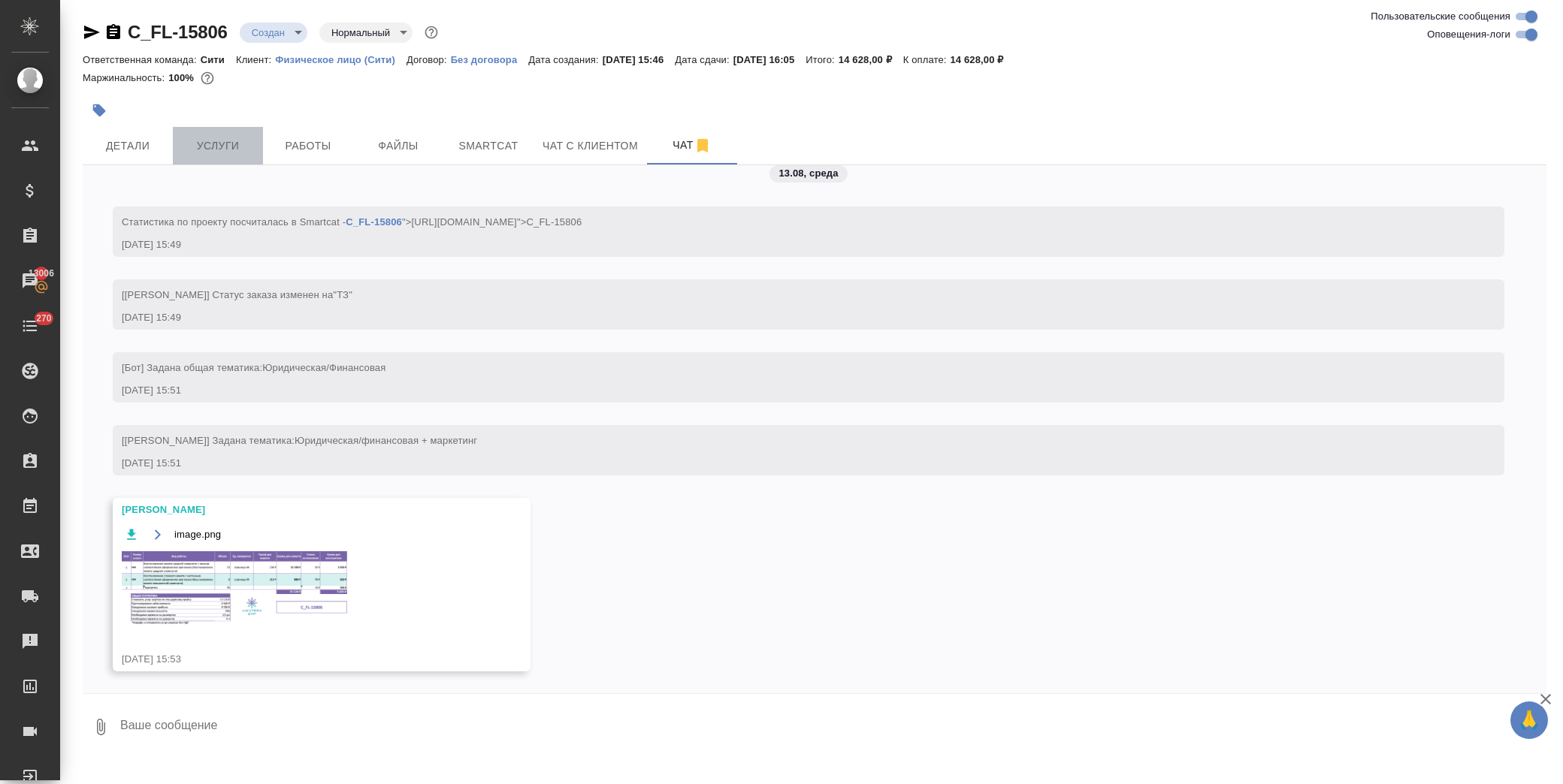
click at [243, 150] on span "Услуги" at bounding box center [218, 146] width 72 height 19
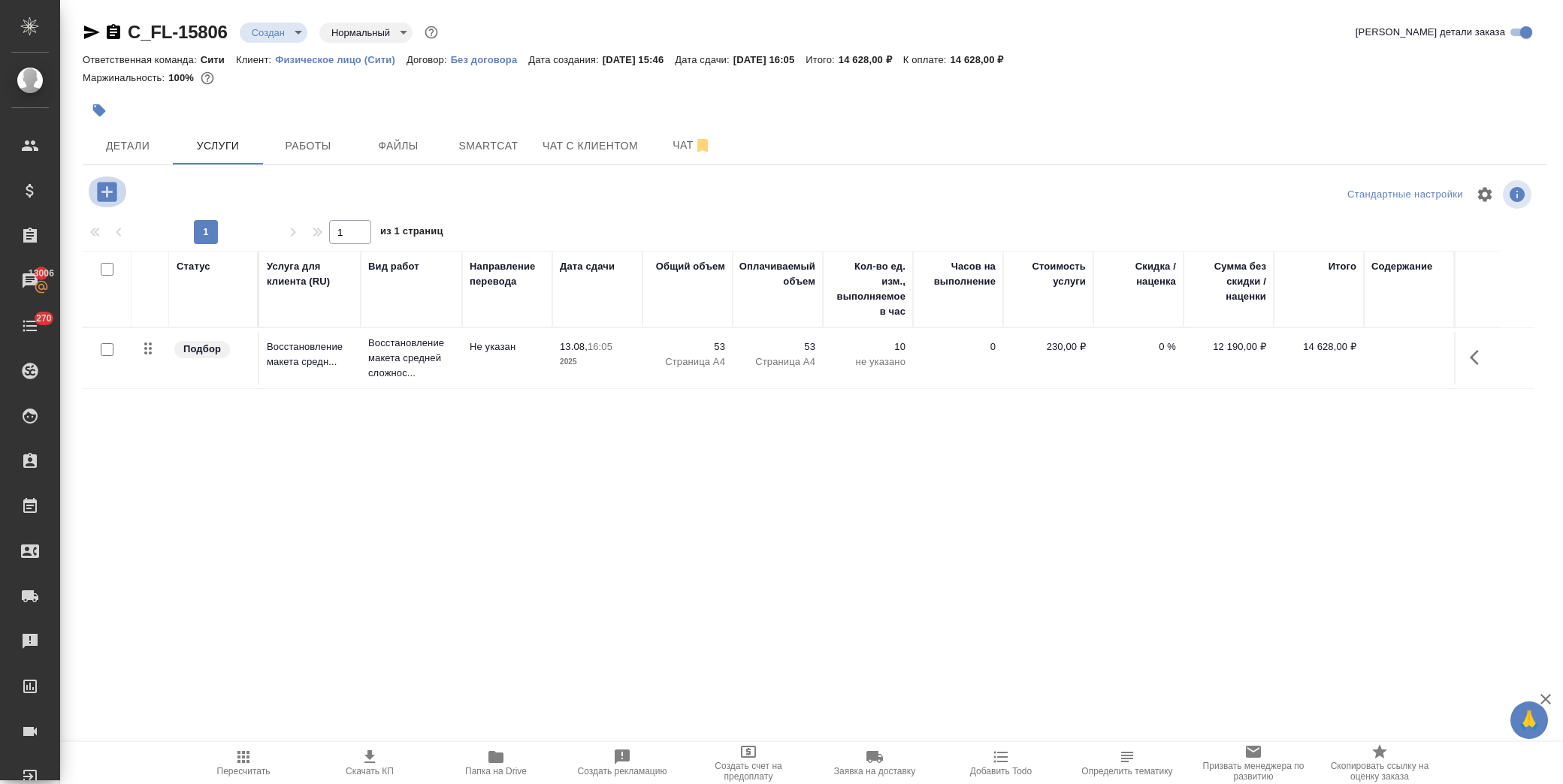
click at [120, 184] on button "button" at bounding box center [107, 192] width 41 height 31
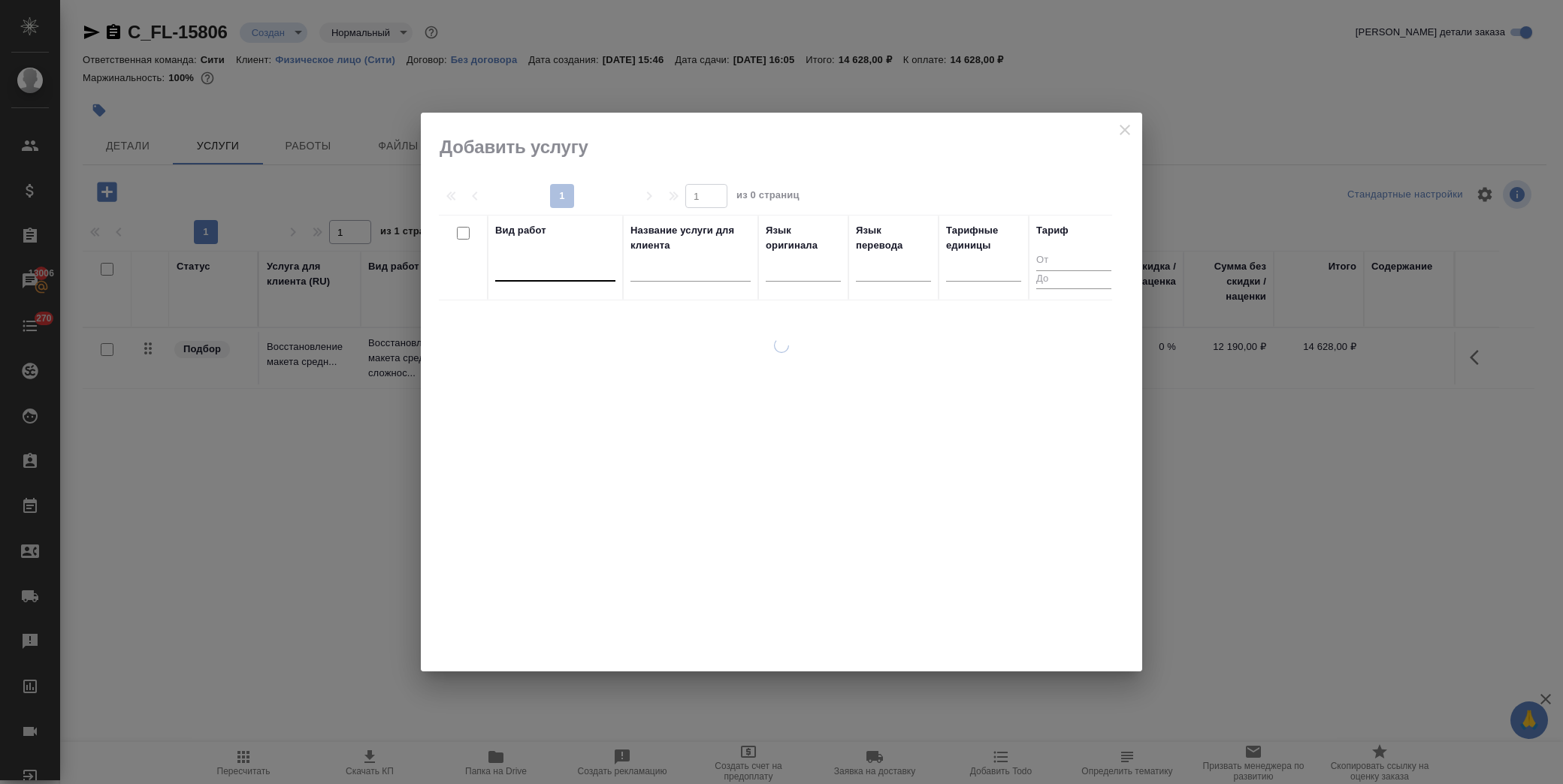
drag, startPoint x: 478, startPoint y: 252, endPoint x: 511, endPoint y: 272, distance: 38.6
click at [484, 256] on th at bounding box center [463, 257] width 49 height 86
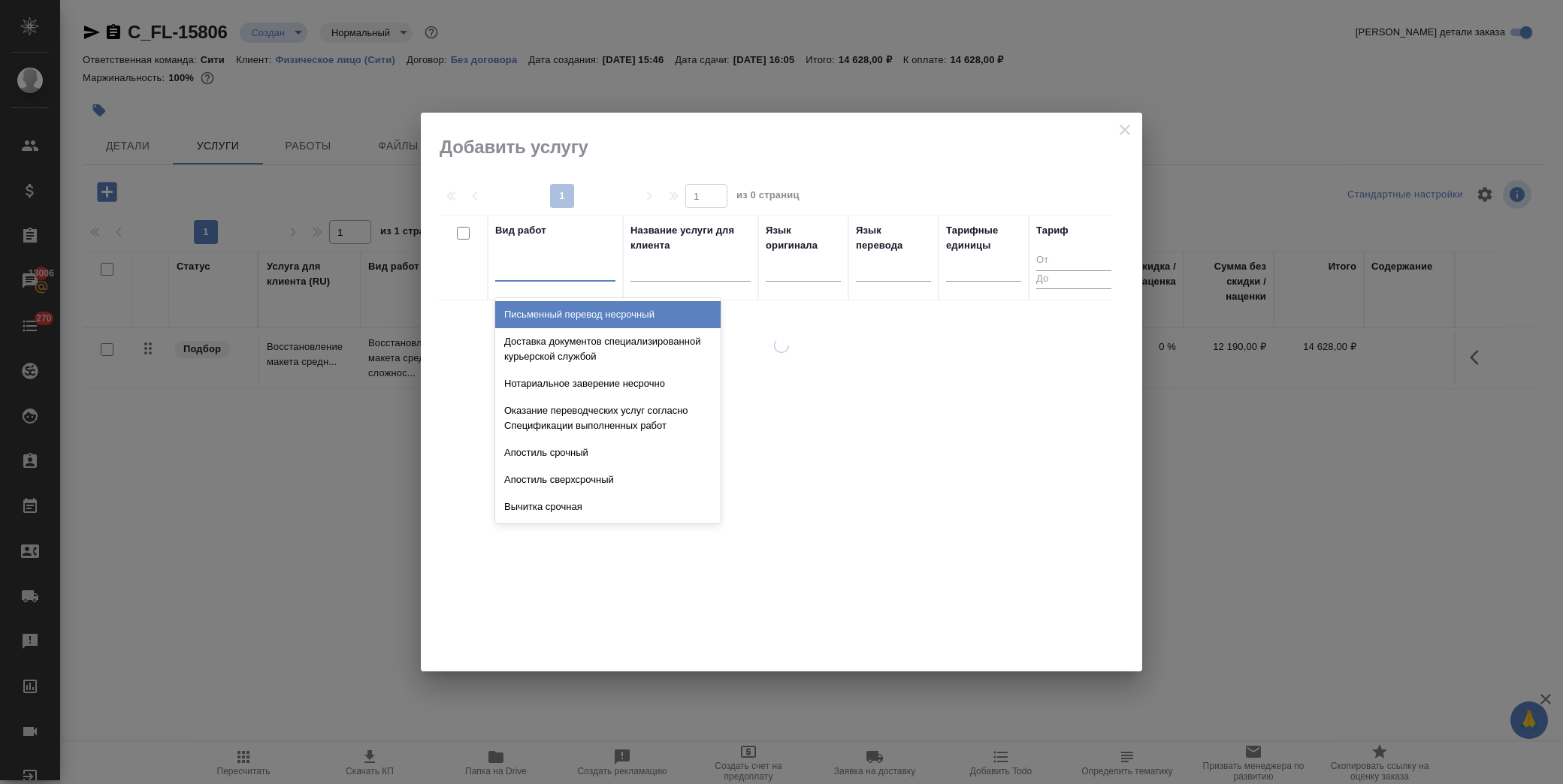
click at [526, 275] on div at bounding box center [555, 266] width 120 height 22
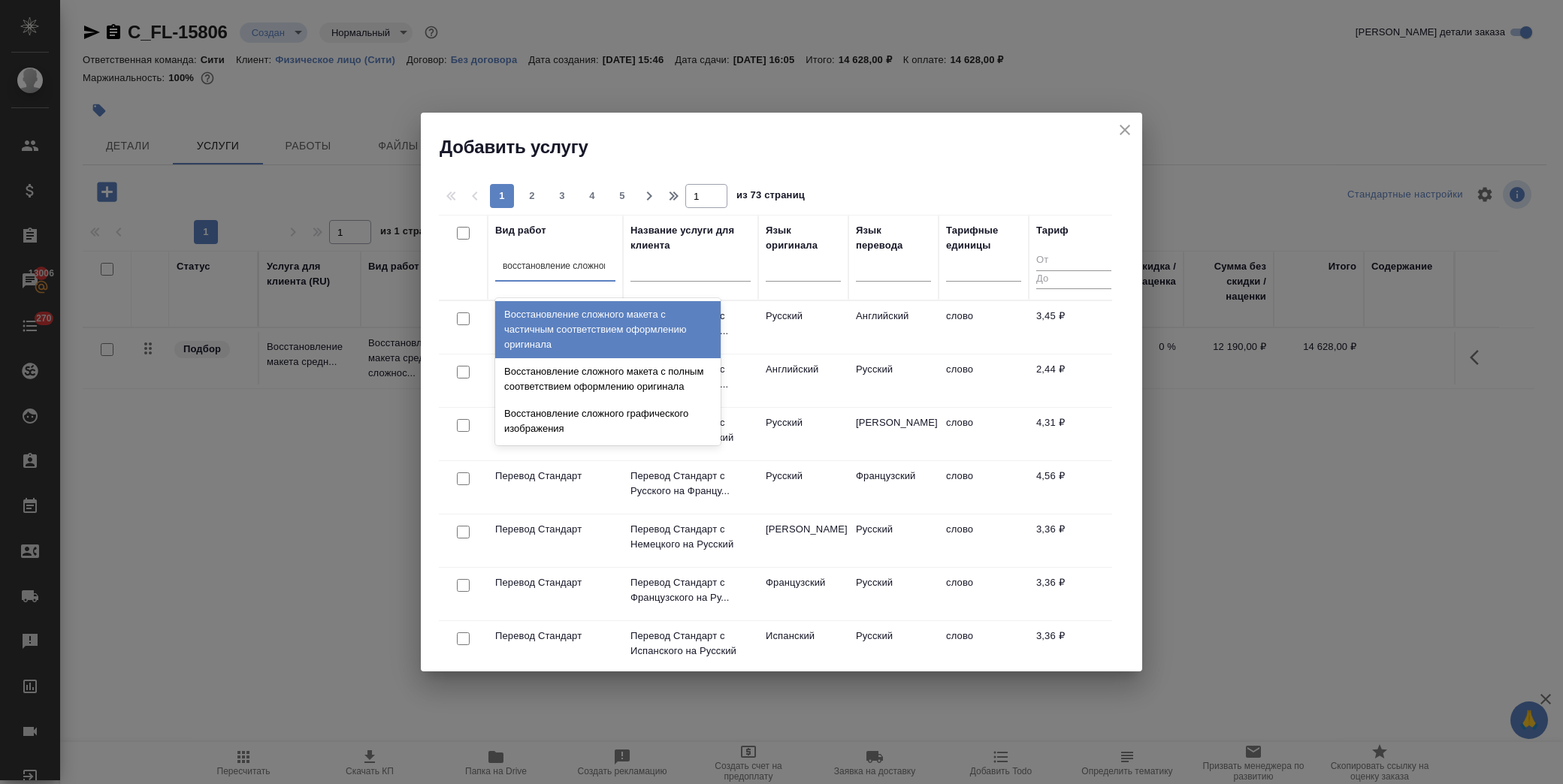
type input "восстановление сложного"
click at [635, 337] on div "Восстановление сложного макета с частичным соответствием оформлению оригинала" at bounding box center [607, 330] width 225 height 57
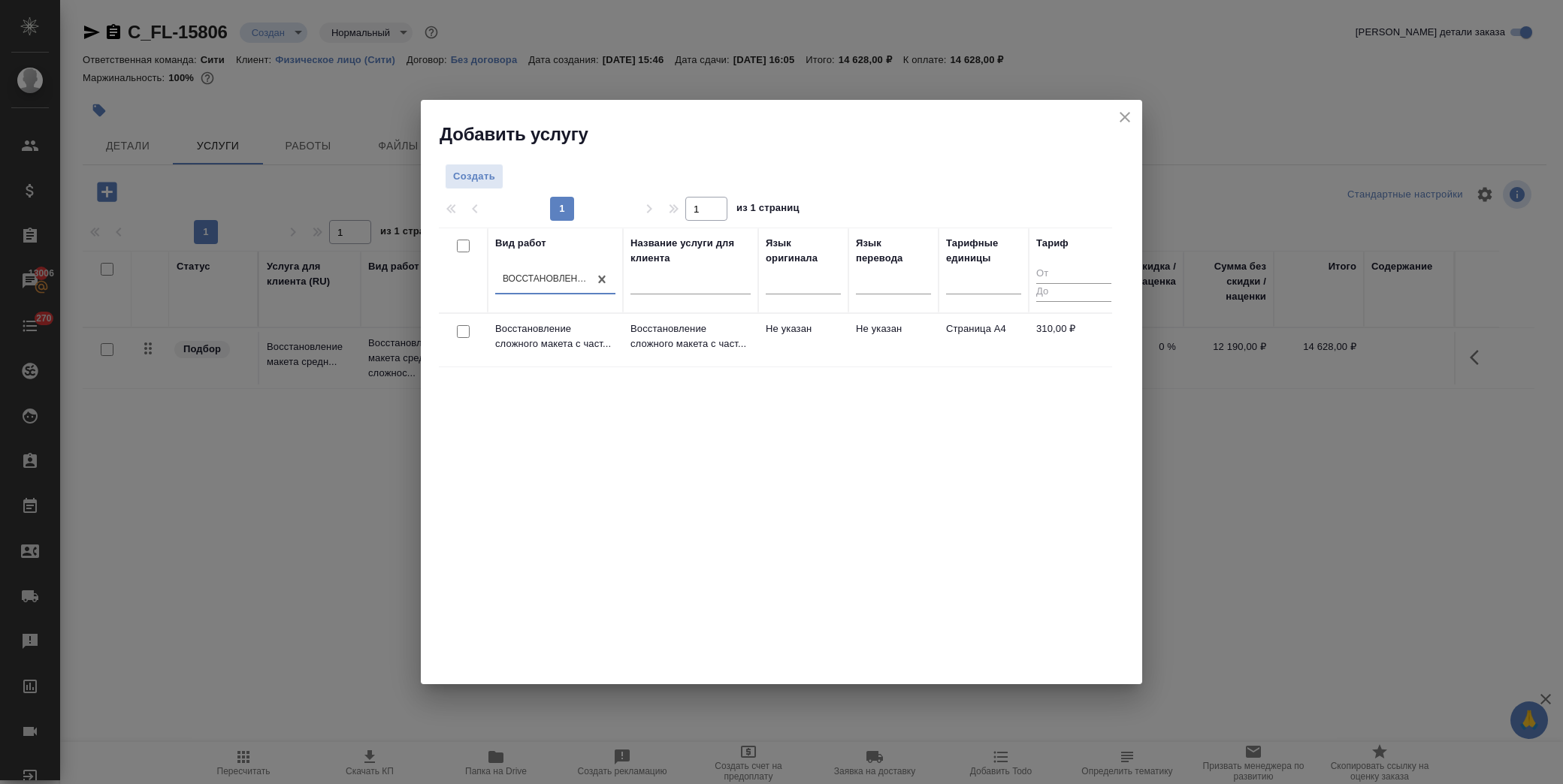
drag, startPoint x: 466, startPoint y: 329, endPoint x: 493, endPoint y: 321, distance: 28.2
click at [466, 331] on input "checkbox" at bounding box center [463, 332] width 13 height 13
checkbox input "true"
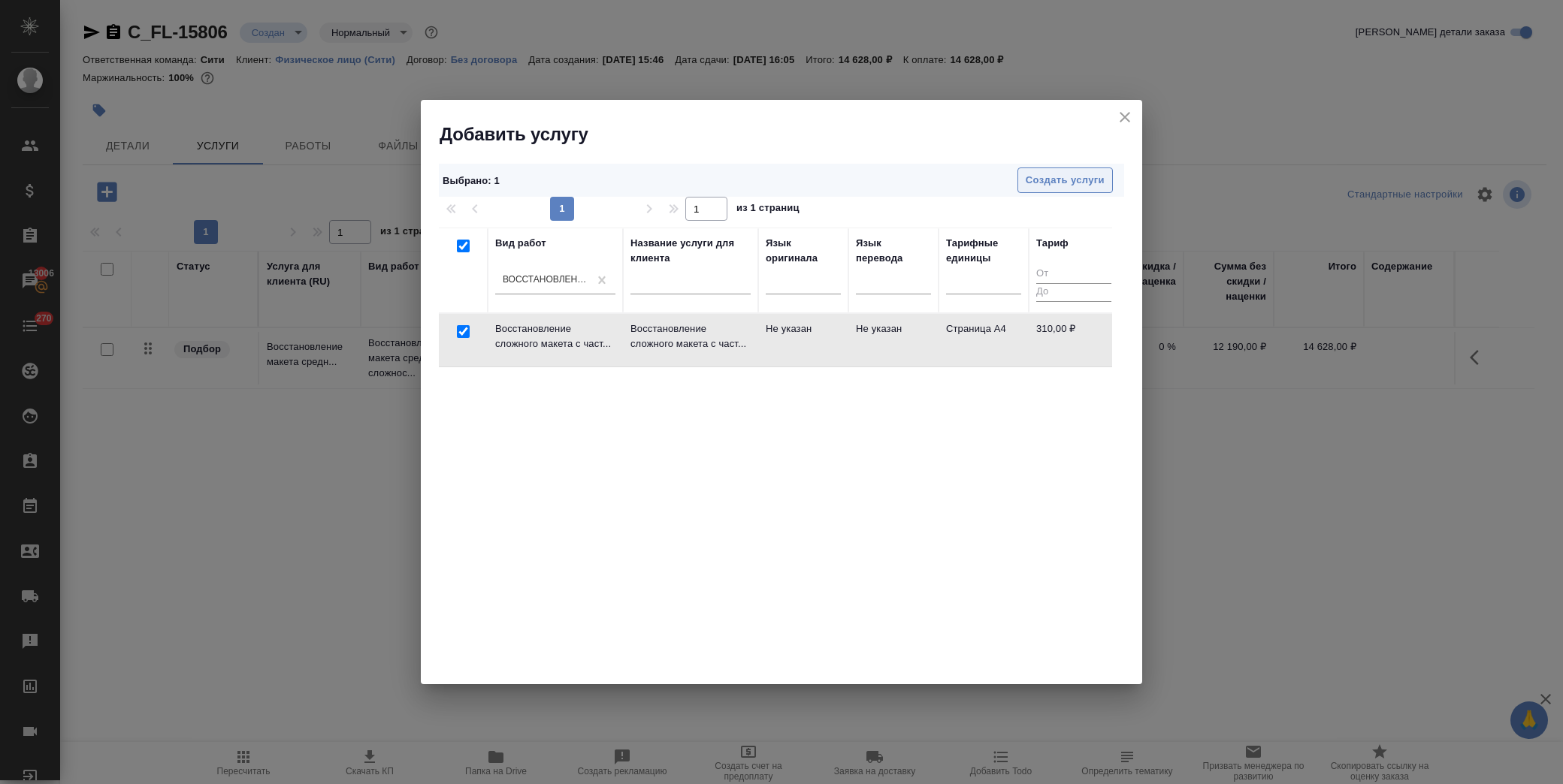
click at [1082, 181] on span "Создать услуги" at bounding box center [1065, 180] width 79 height 17
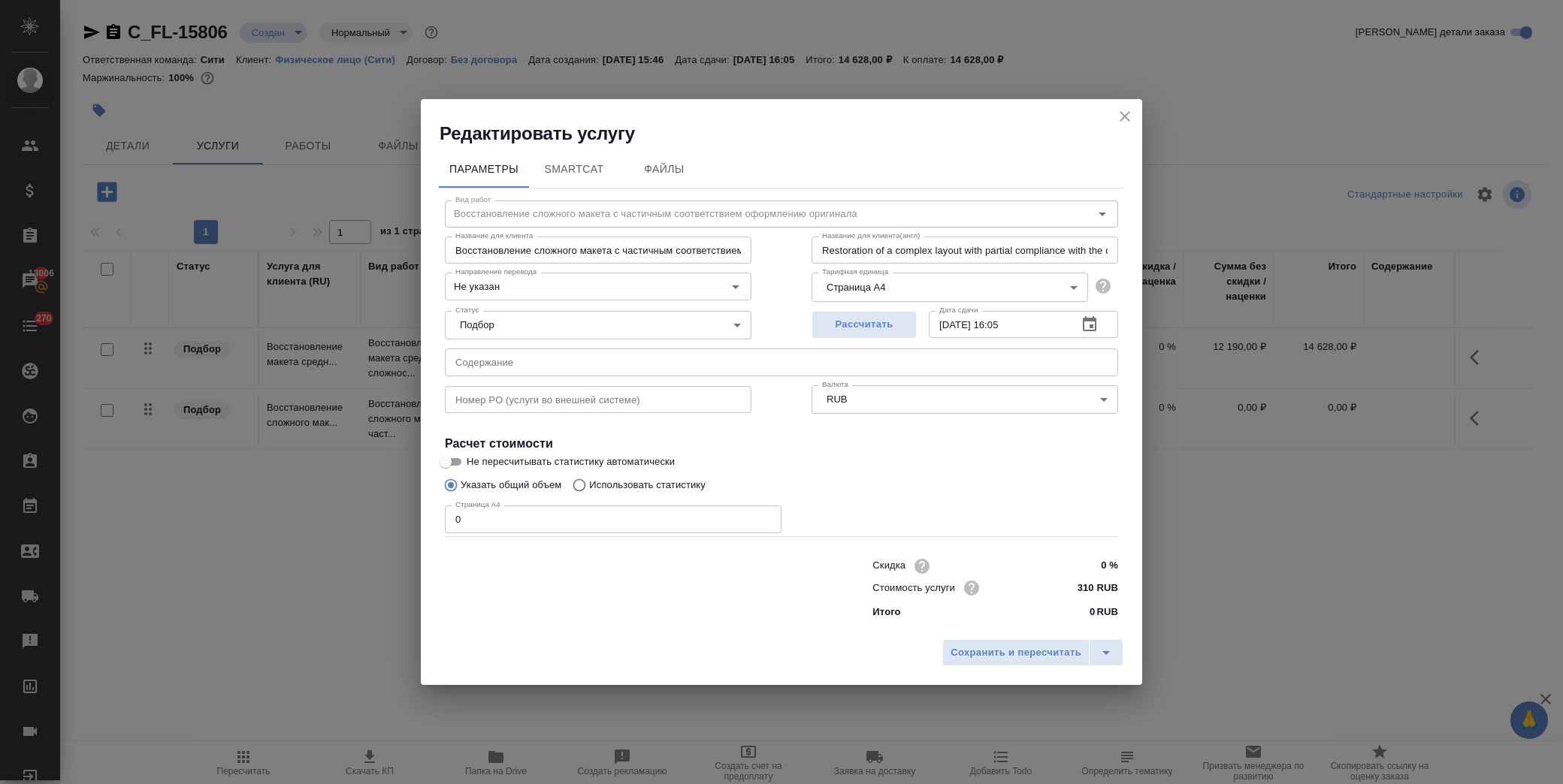
click at [514, 366] on input "text" at bounding box center [781, 361] width 673 height 27
drag, startPoint x: 466, startPoint y: 521, endPoint x: 389, endPoint y: 532, distance: 77.8
click at [389, 532] on div "Редактировать услугу Параметры SmartCat Файлы Вид работ Восстановление сложного…" at bounding box center [781, 392] width 1563 height 784
type input "3"
click at [887, 487] on div "Указать общий объем Использовать статистику" at bounding box center [781, 485] width 673 height 29
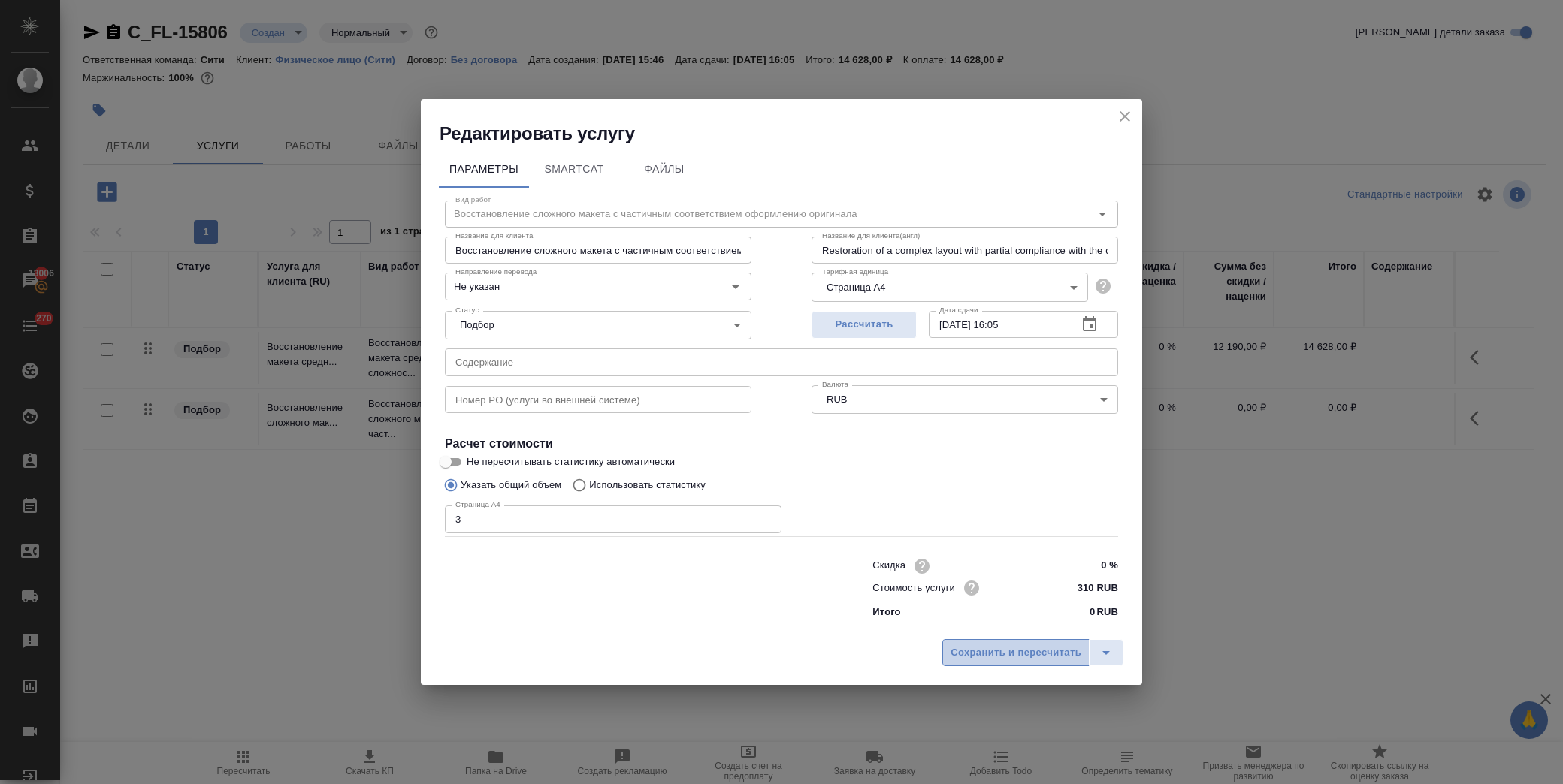
click at [1000, 645] on span "Сохранить и пересчитать" at bounding box center [1016, 653] width 131 height 17
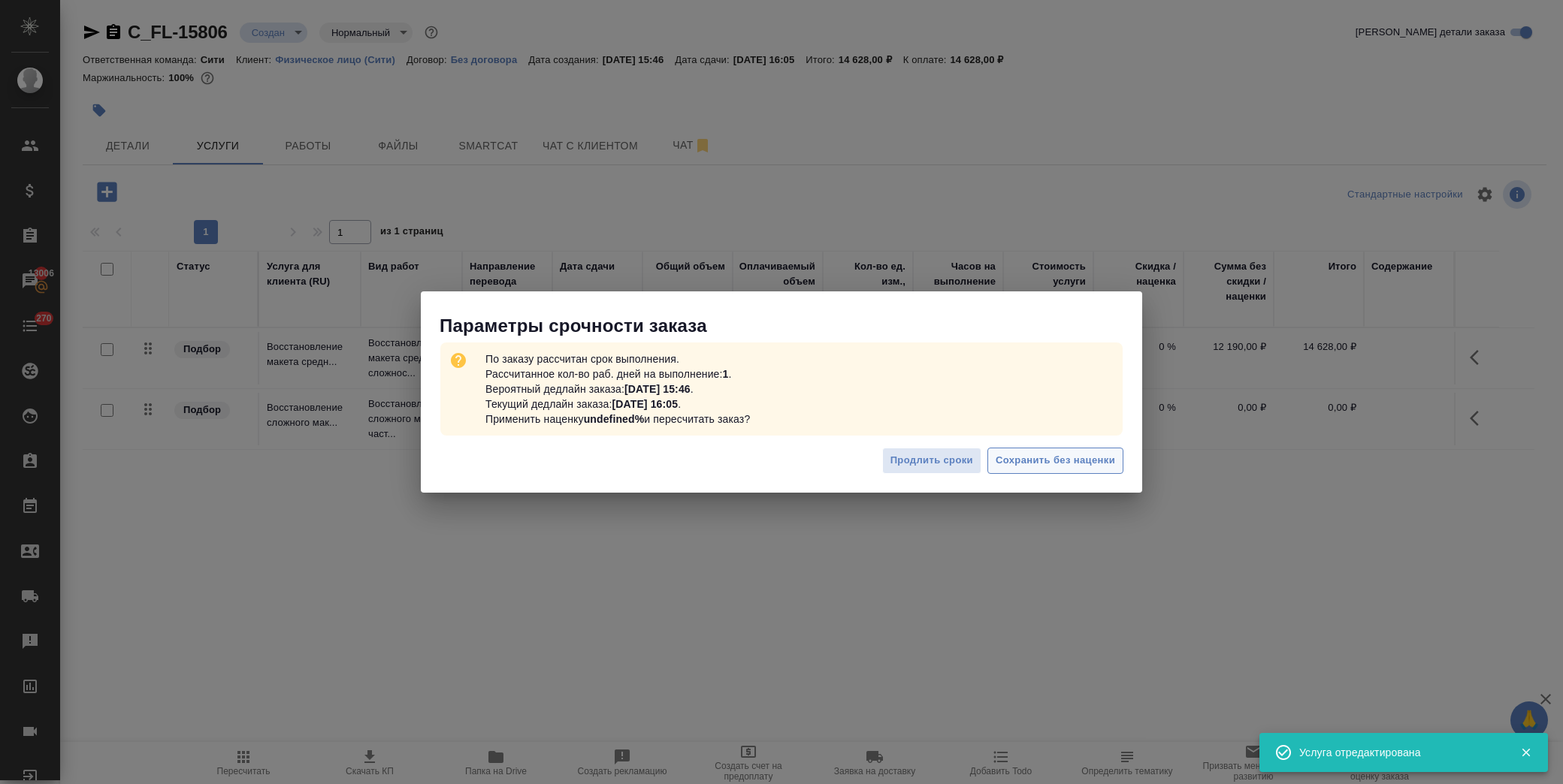
click at [1084, 452] on span "Сохранить без наценки" at bounding box center [1056, 460] width 120 height 17
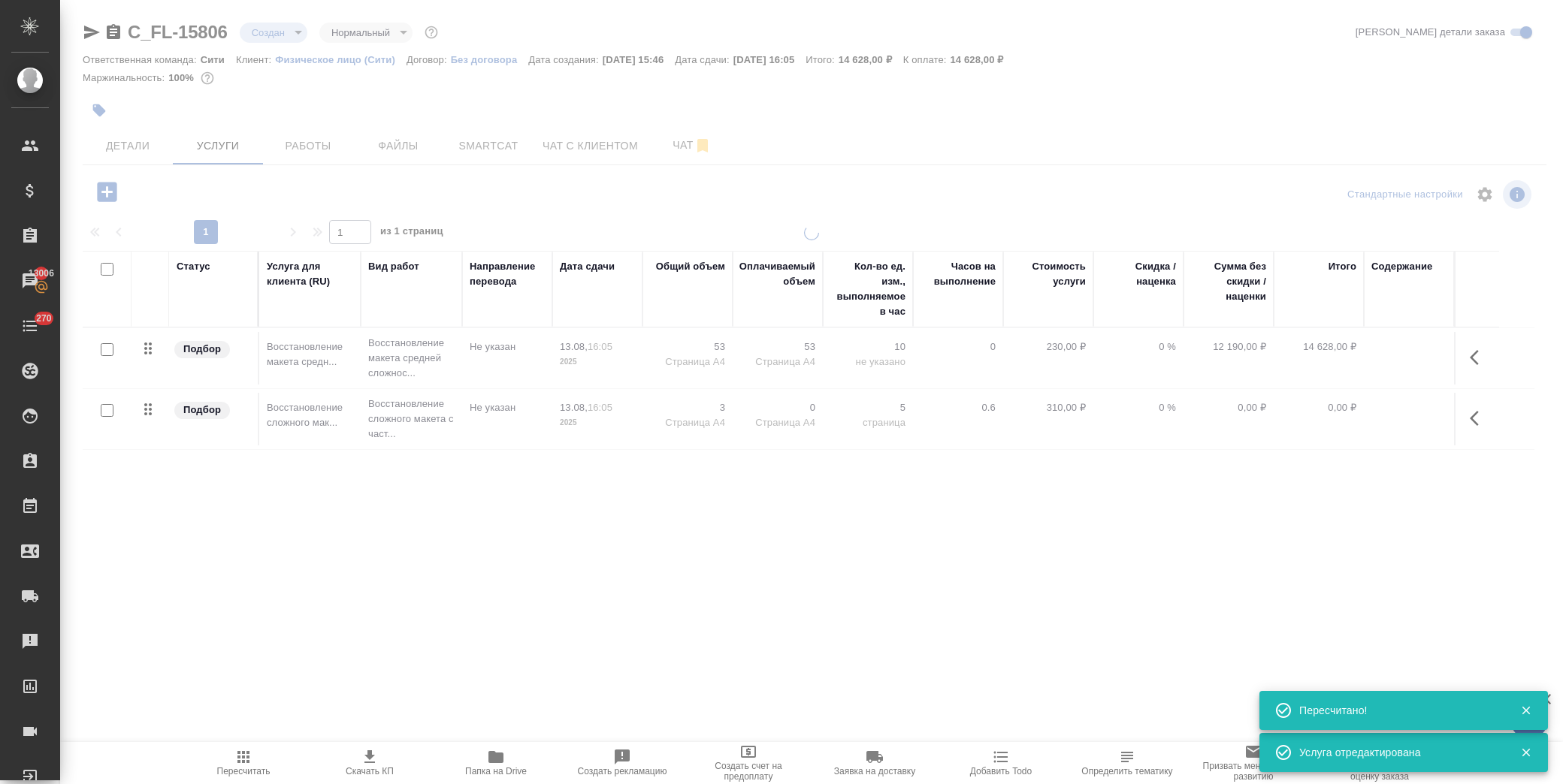
type input "urgent"
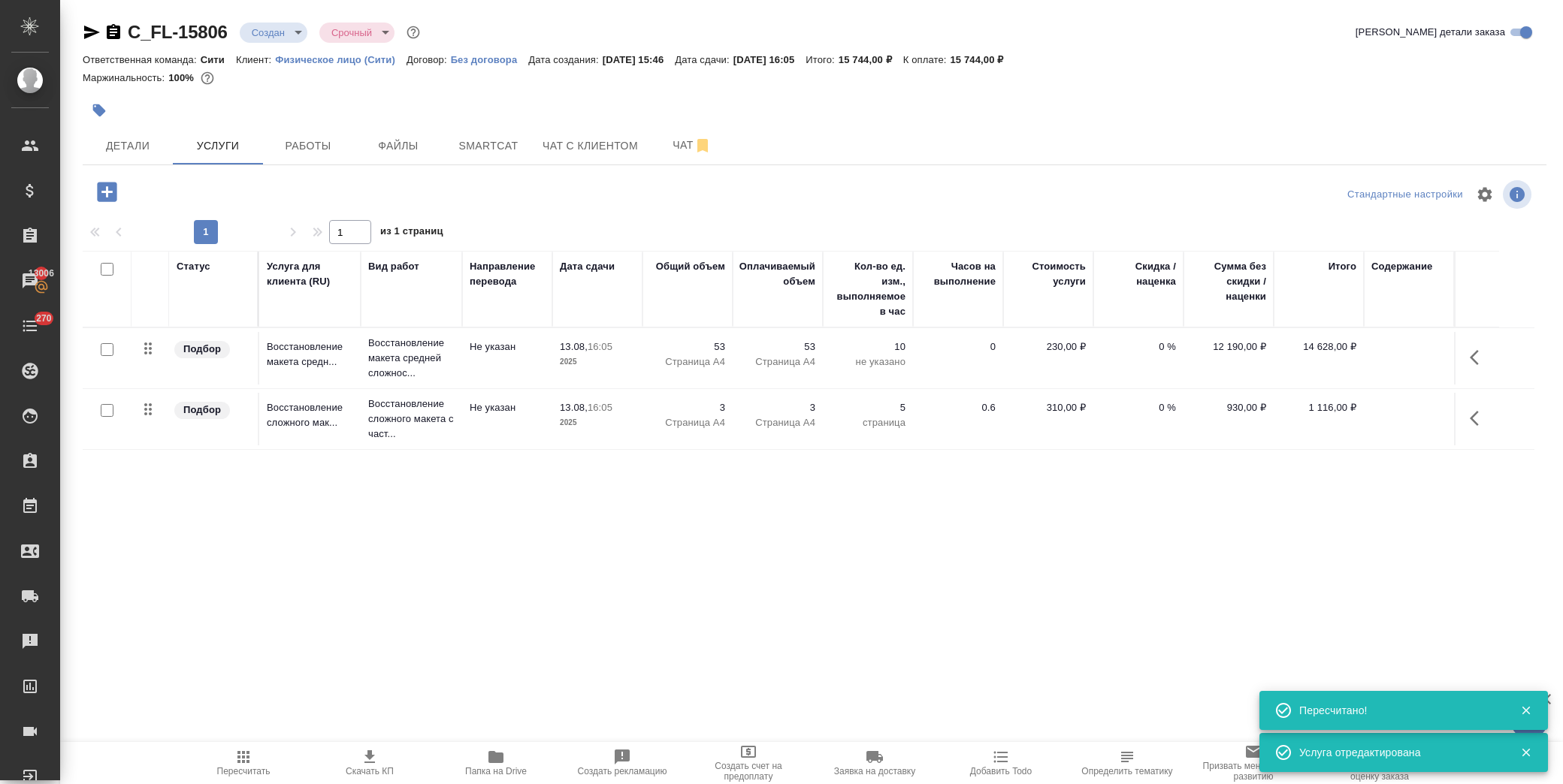
click at [110, 190] on icon "button" at bounding box center [107, 192] width 20 height 20
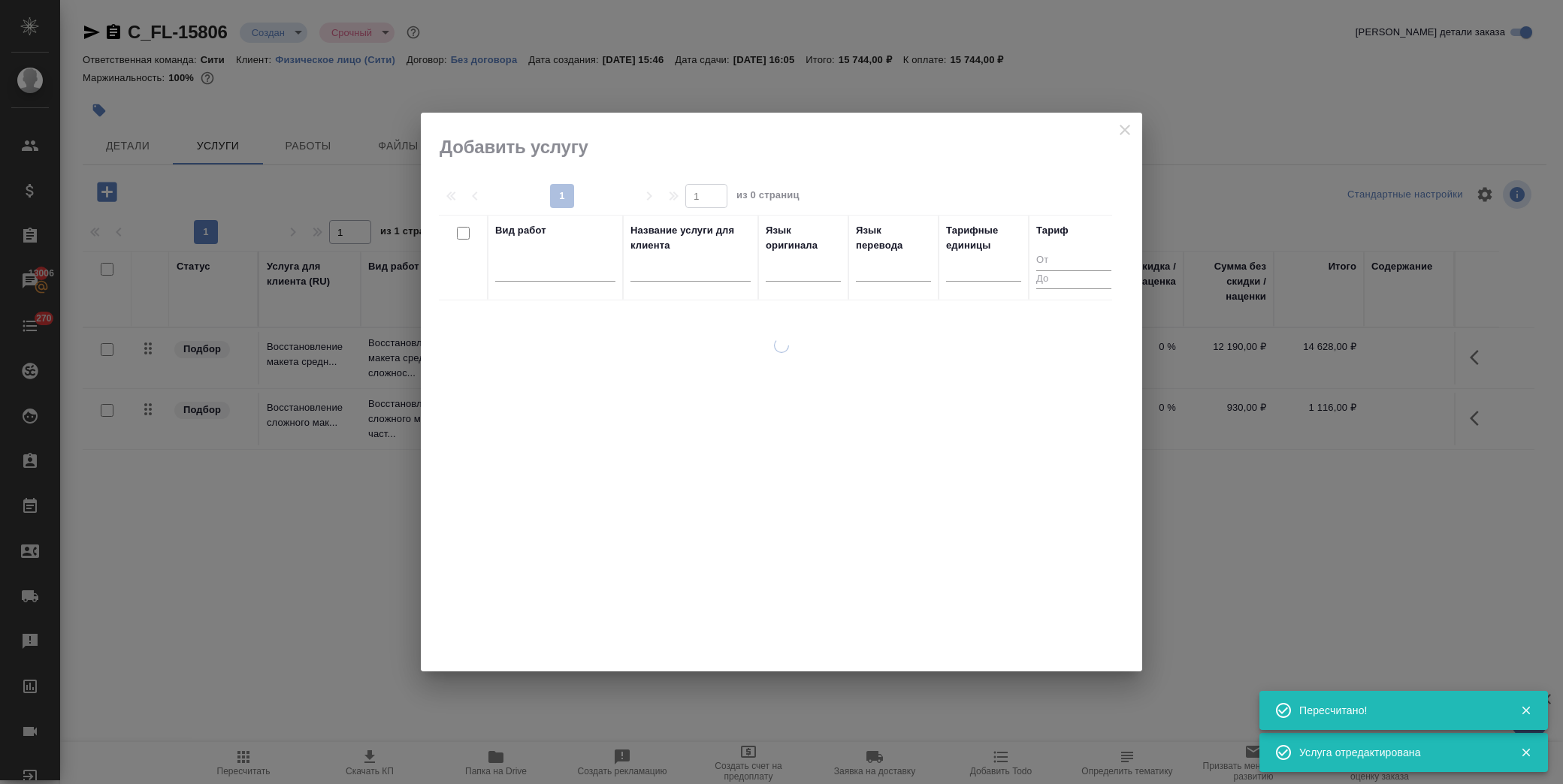
click at [513, 283] on div at bounding box center [555, 273] width 120 height 39
click at [529, 285] on div at bounding box center [555, 273] width 120 height 39
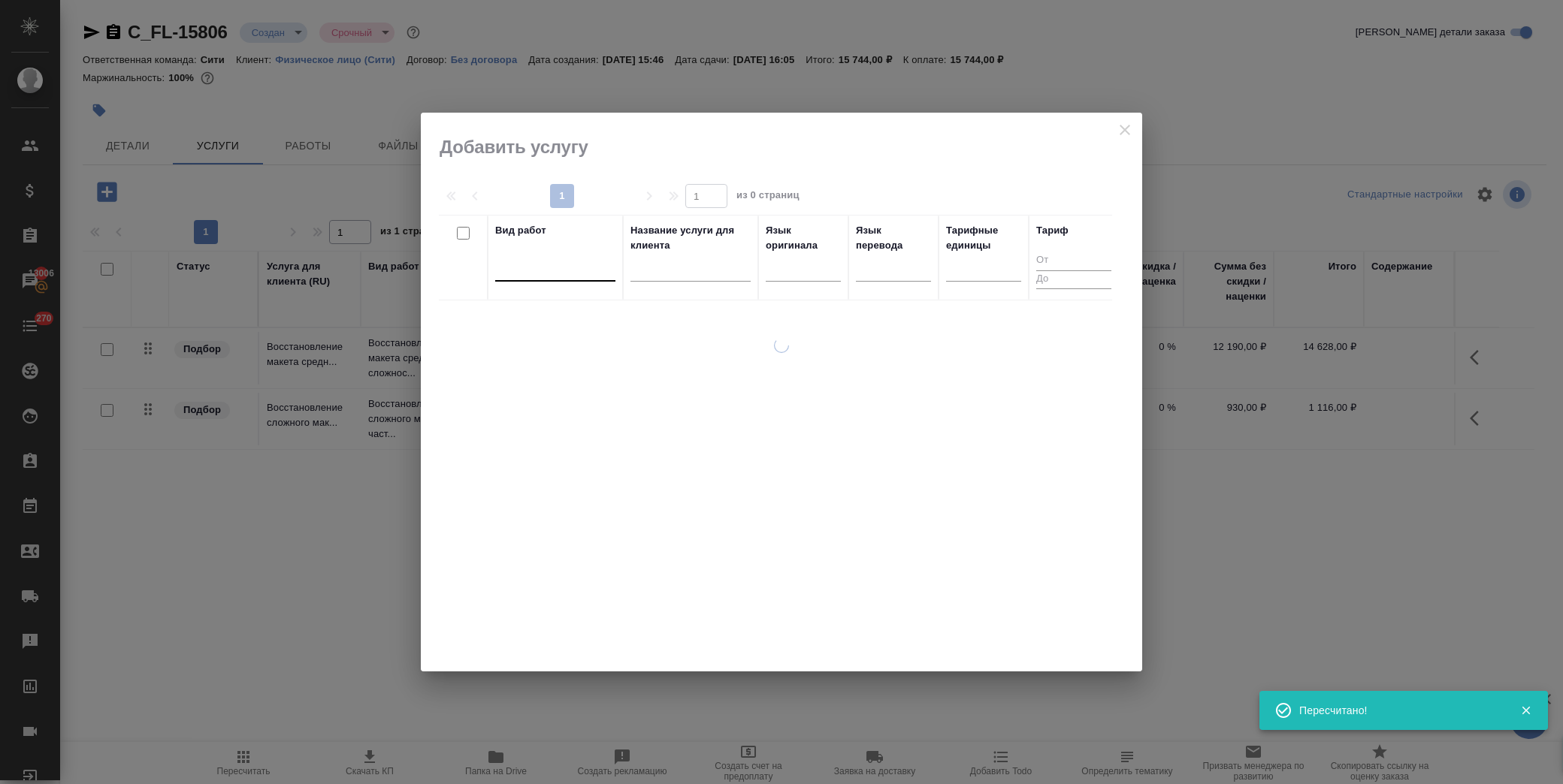
click at [529, 271] on div at bounding box center [555, 266] width 120 height 22
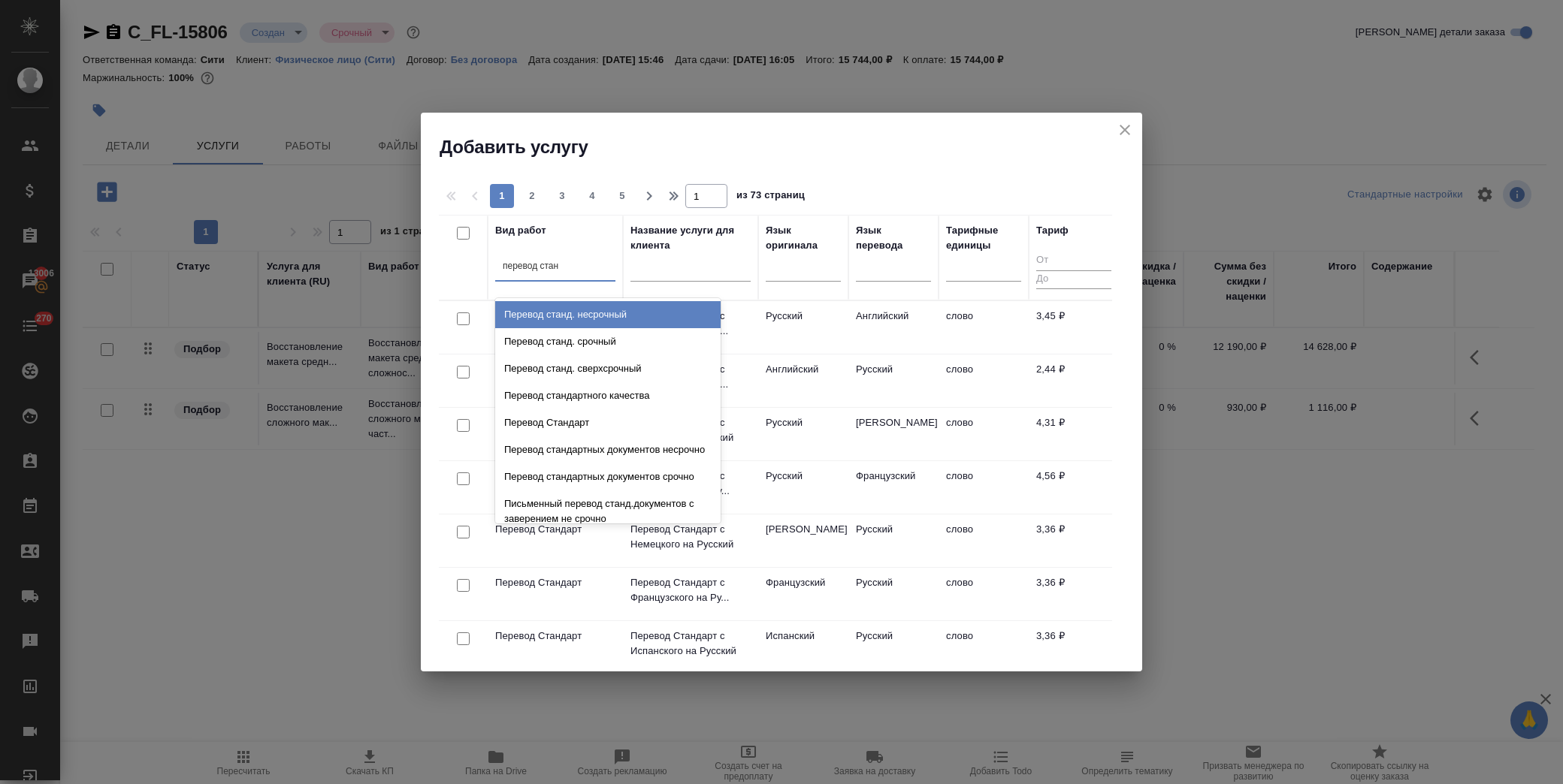
type input "перевод станд"
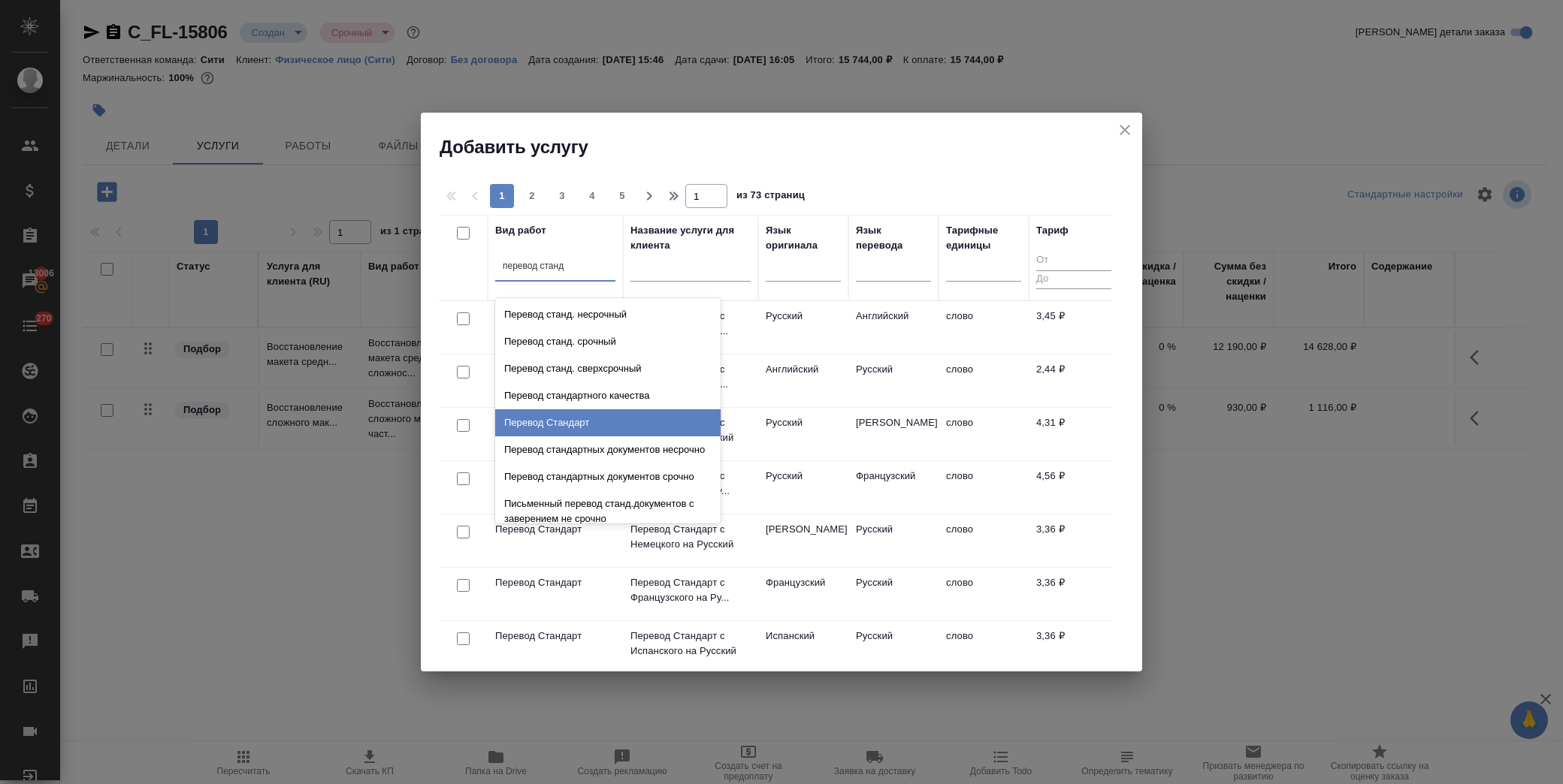
click at [569, 415] on div "Перевод Стандарт" at bounding box center [607, 423] width 225 height 27
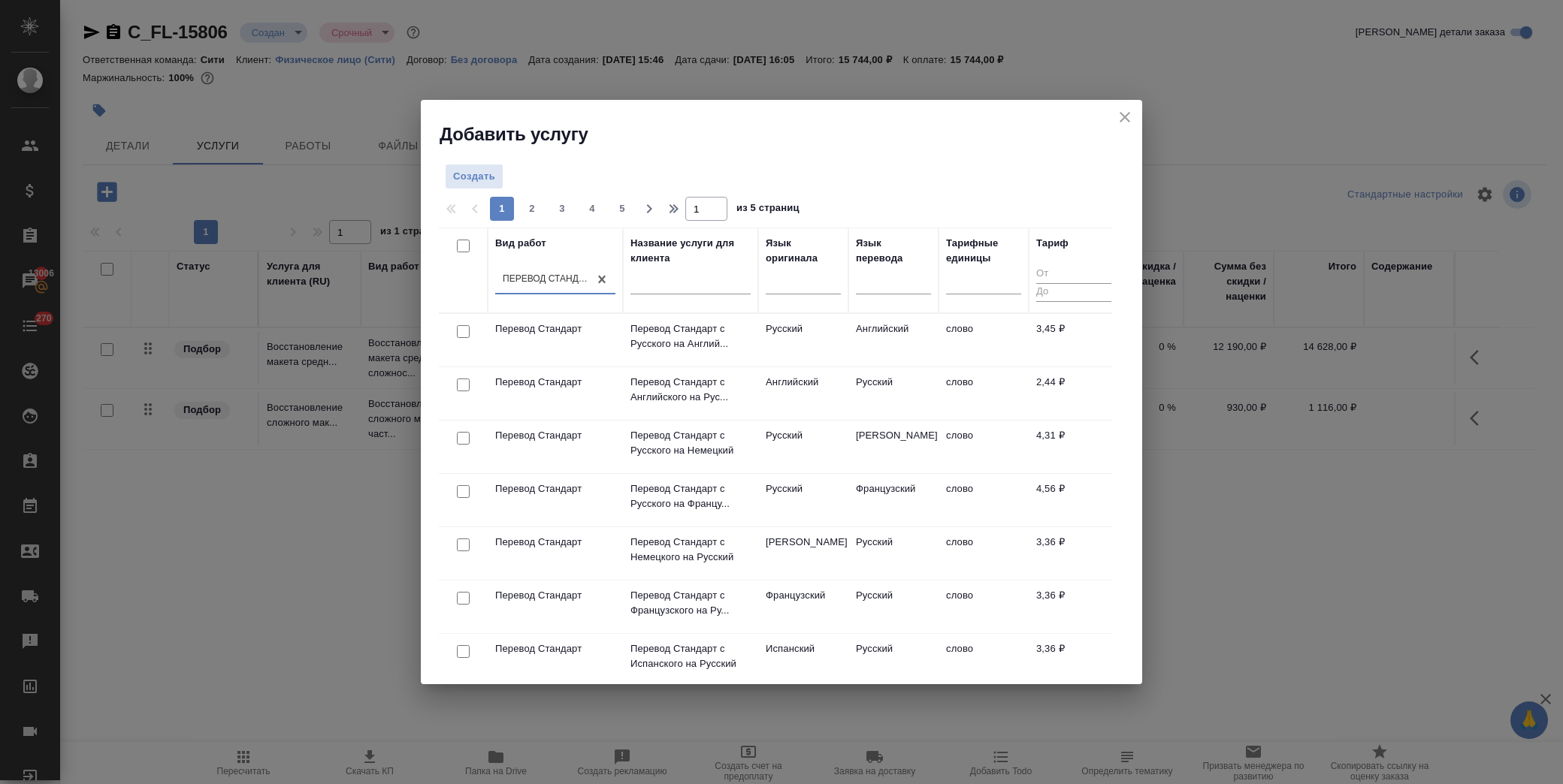
drag, startPoint x: 466, startPoint y: 388, endPoint x: 475, endPoint y: 385, distance: 9.5
click at [466, 388] on input "checkbox" at bounding box center [463, 385] width 13 height 13
checkbox input "true"
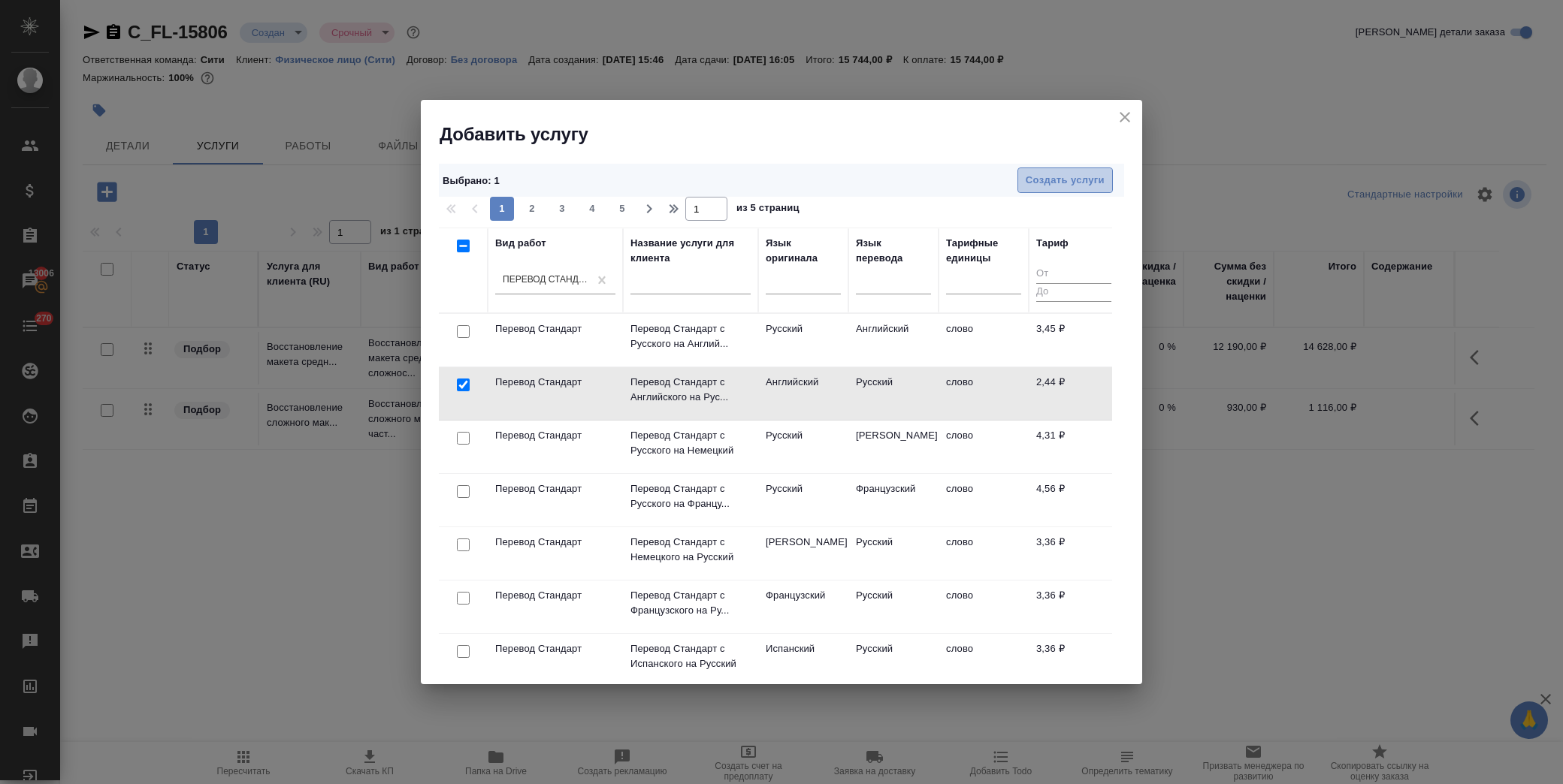
click at [1048, 181] on span "Создать услуги" at bounding box center [1065, 180] width 79 height 17
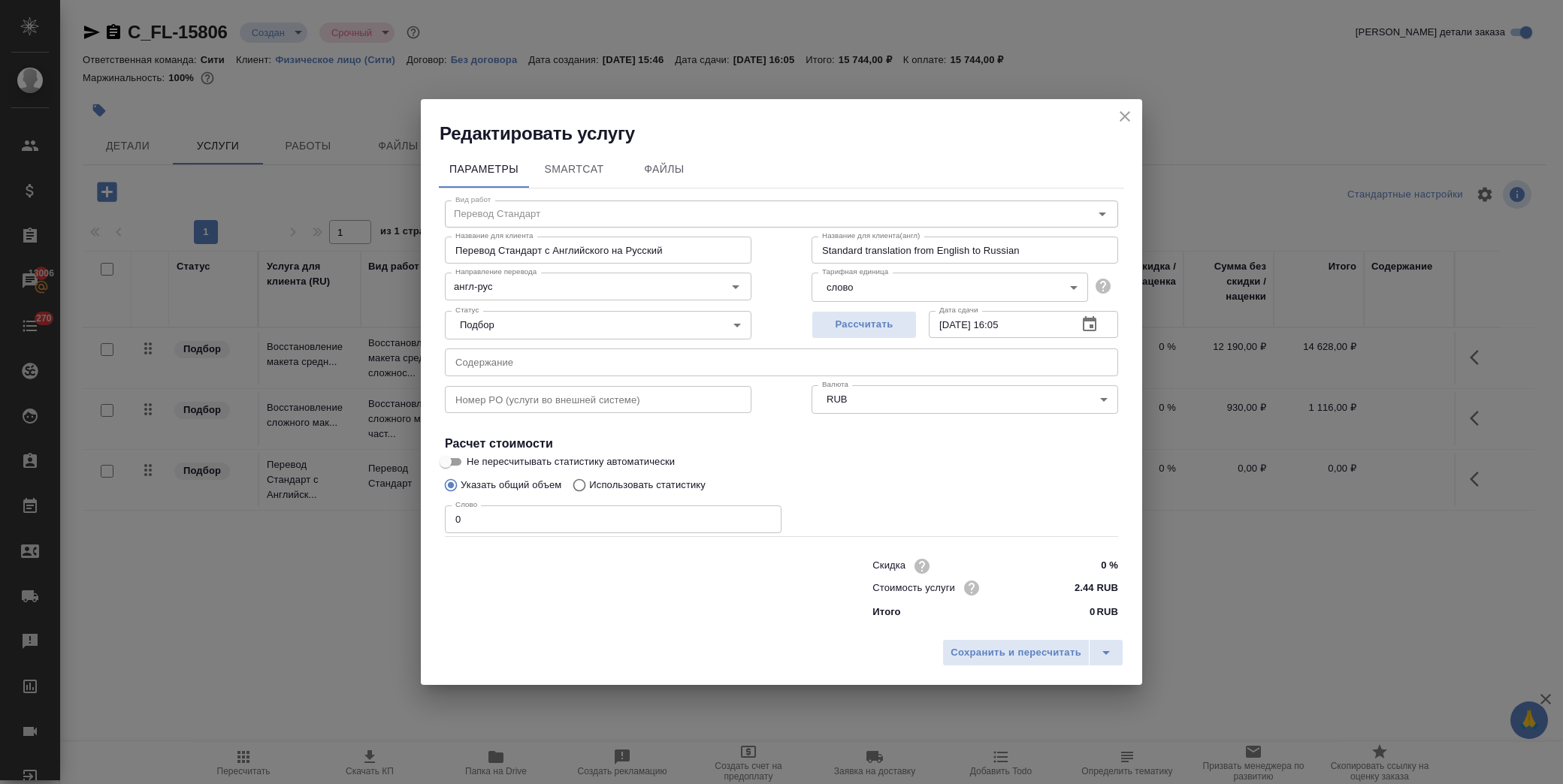
click at [1124, 116] on icon "close" at bounding box center [1125, 116] width 11 height 11
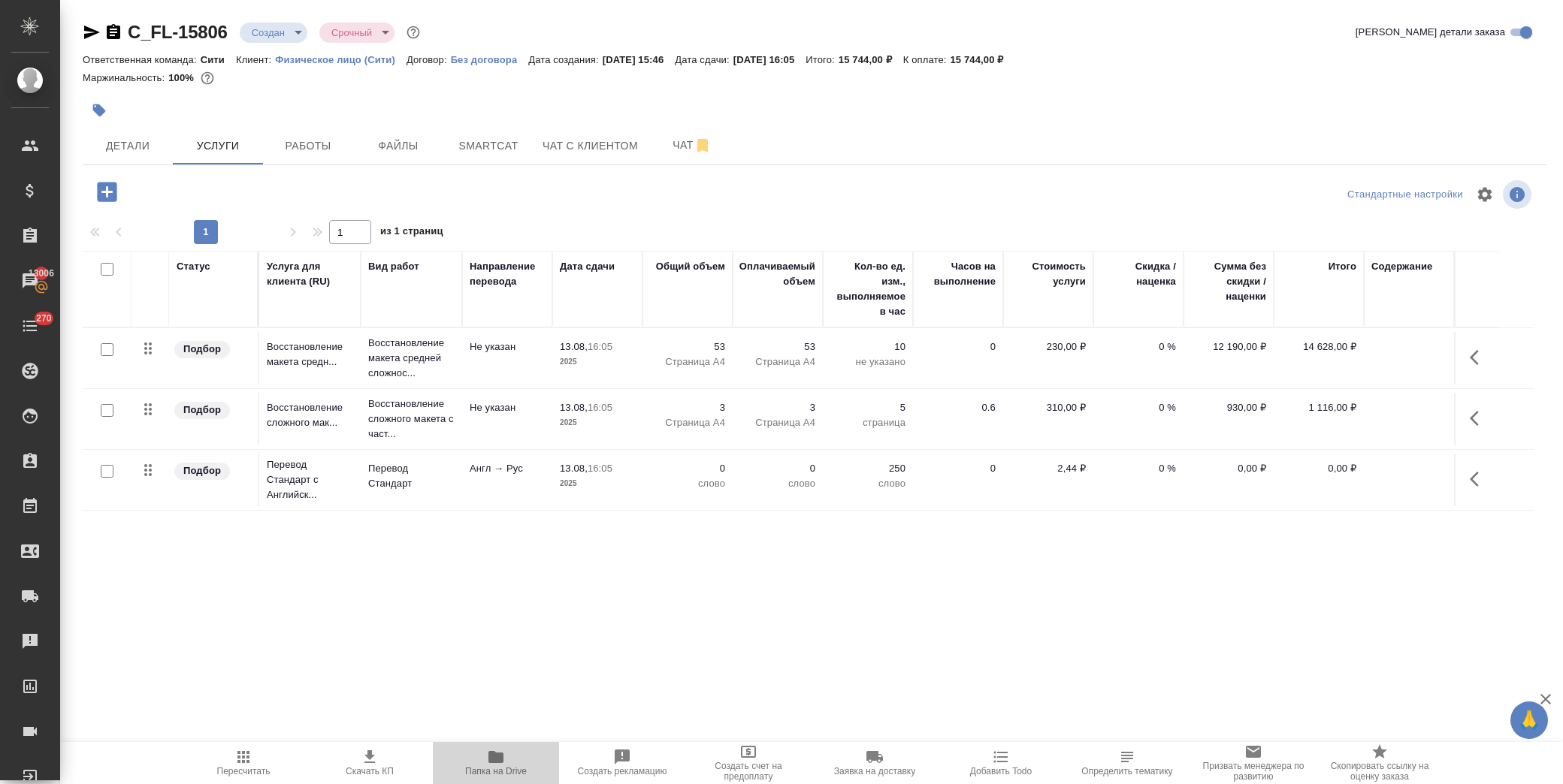
click at [493, 761] on icon "button" at bounding box center [496, 757] width 15 height 12
click at [617, 137] on span "Чат с клиентом" at bounding box center [590, 146] width 95 height 19
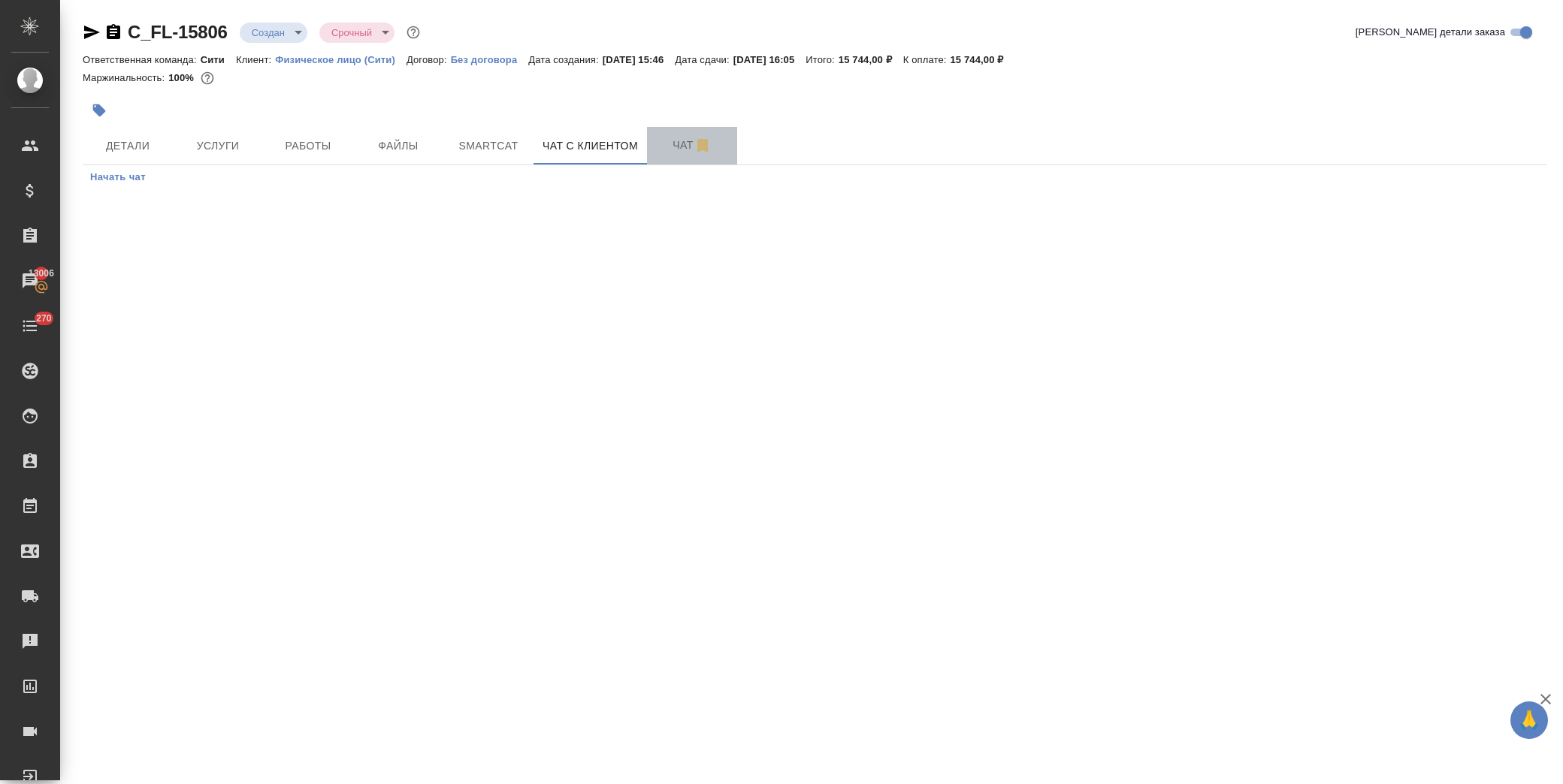
click at [675, 138] on span "Чат" at bounding box center [692, 145] width 72 height 19
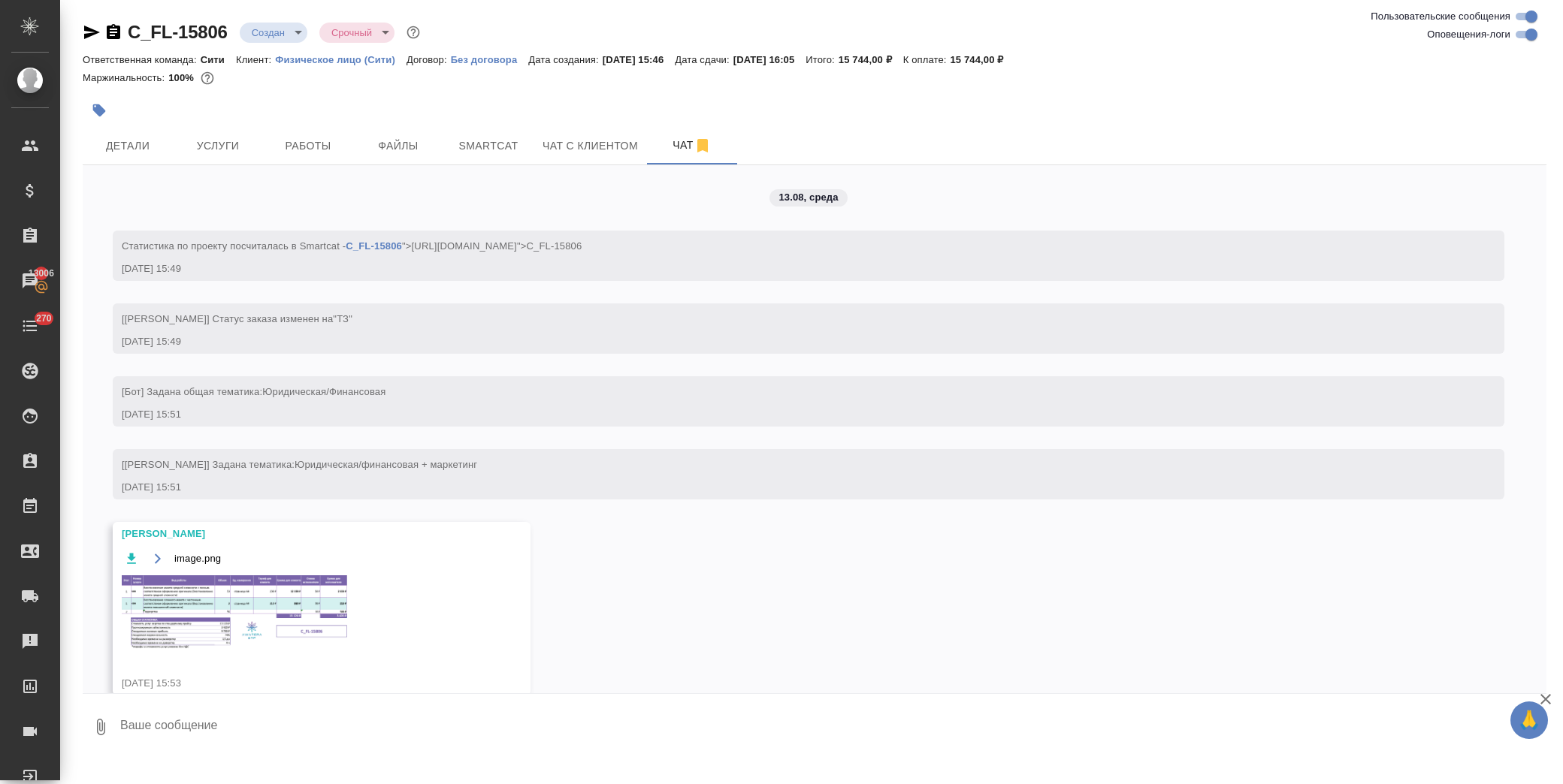
scroll to position [24, 0]
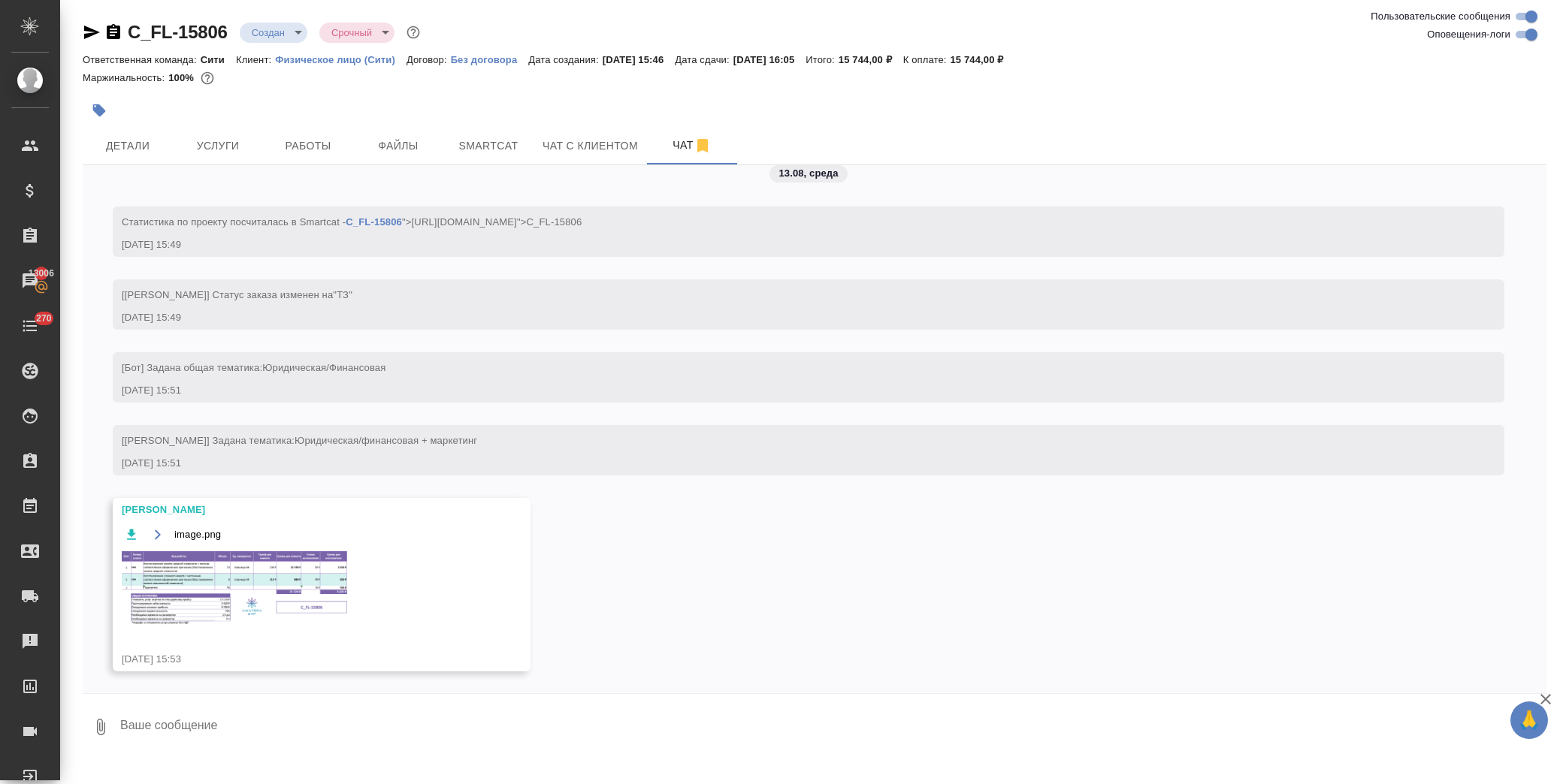
click at [228, 729] on textarea at bounding box center [833, 727] width 1428 height 51
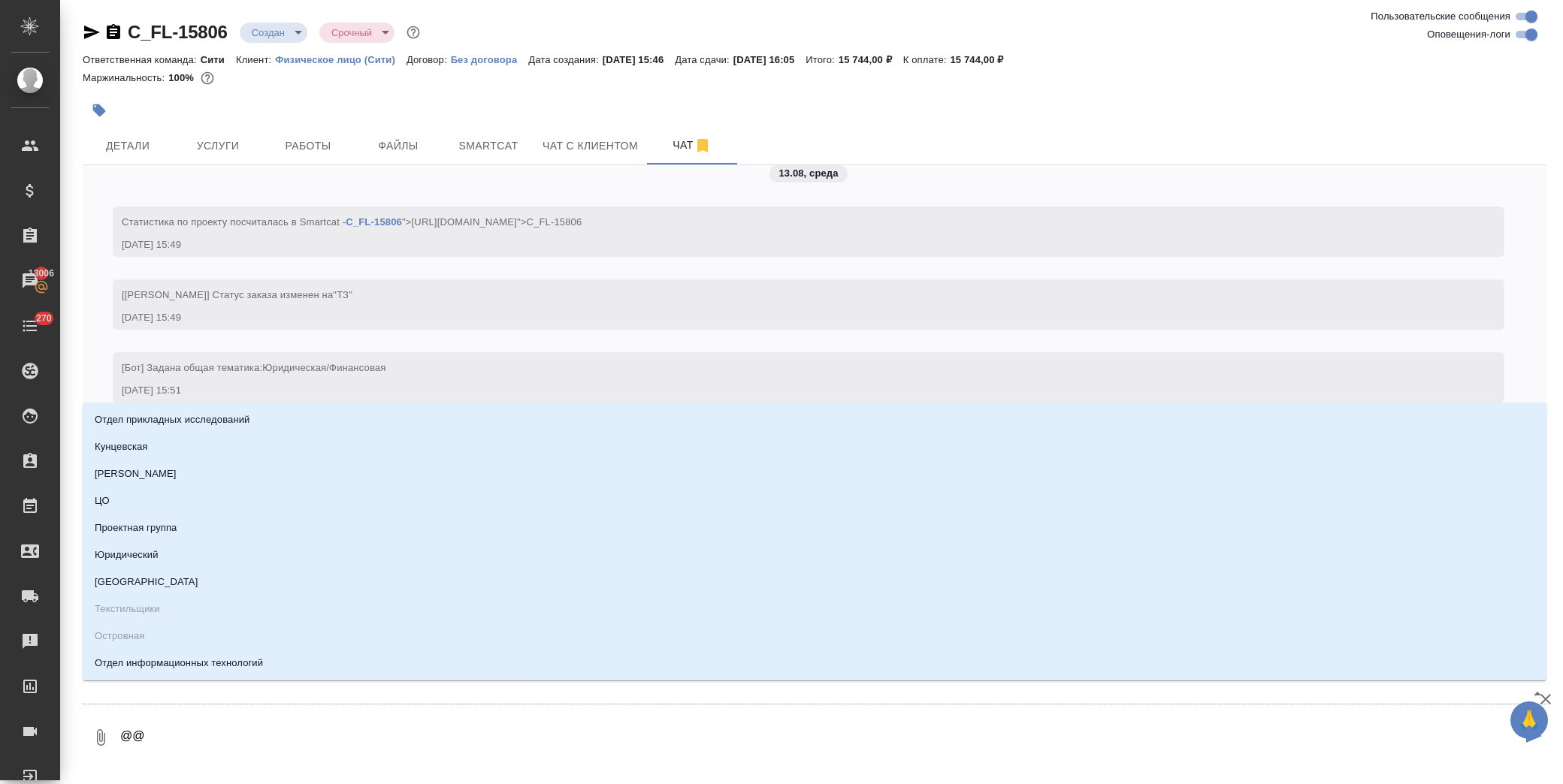
type textarea "@@l"
type input "l"
type textarea "@@le"
type input "le"
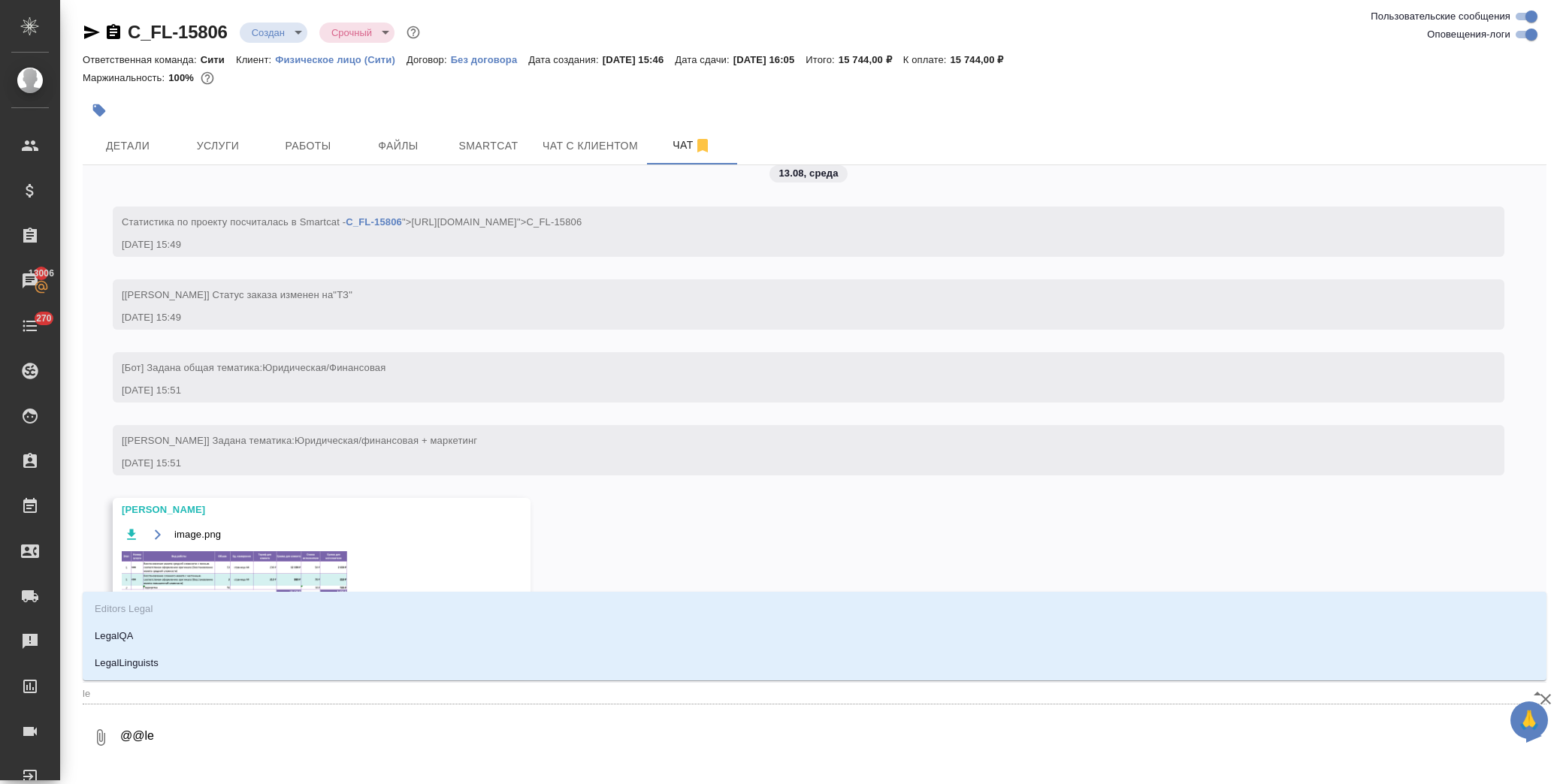
type textarea "@@leg"
type input "leg"
click at [125, 637] on p "LegalQA" at bounding box center [114, 636] width 39 height 15
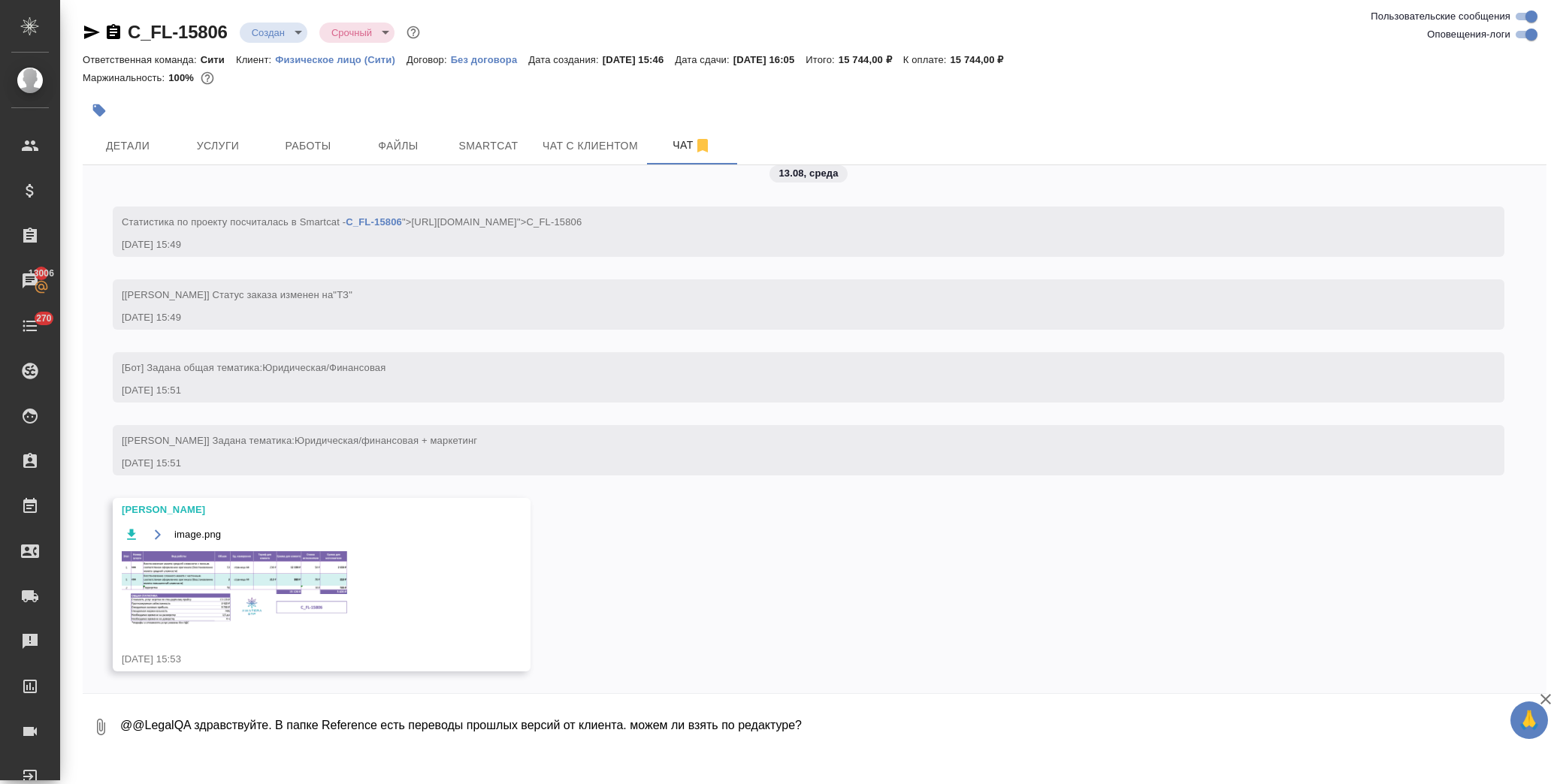
type textarea "@@LegalQA здравствуйте. В папке Reference есть переводы прошлых версий от клиен…"
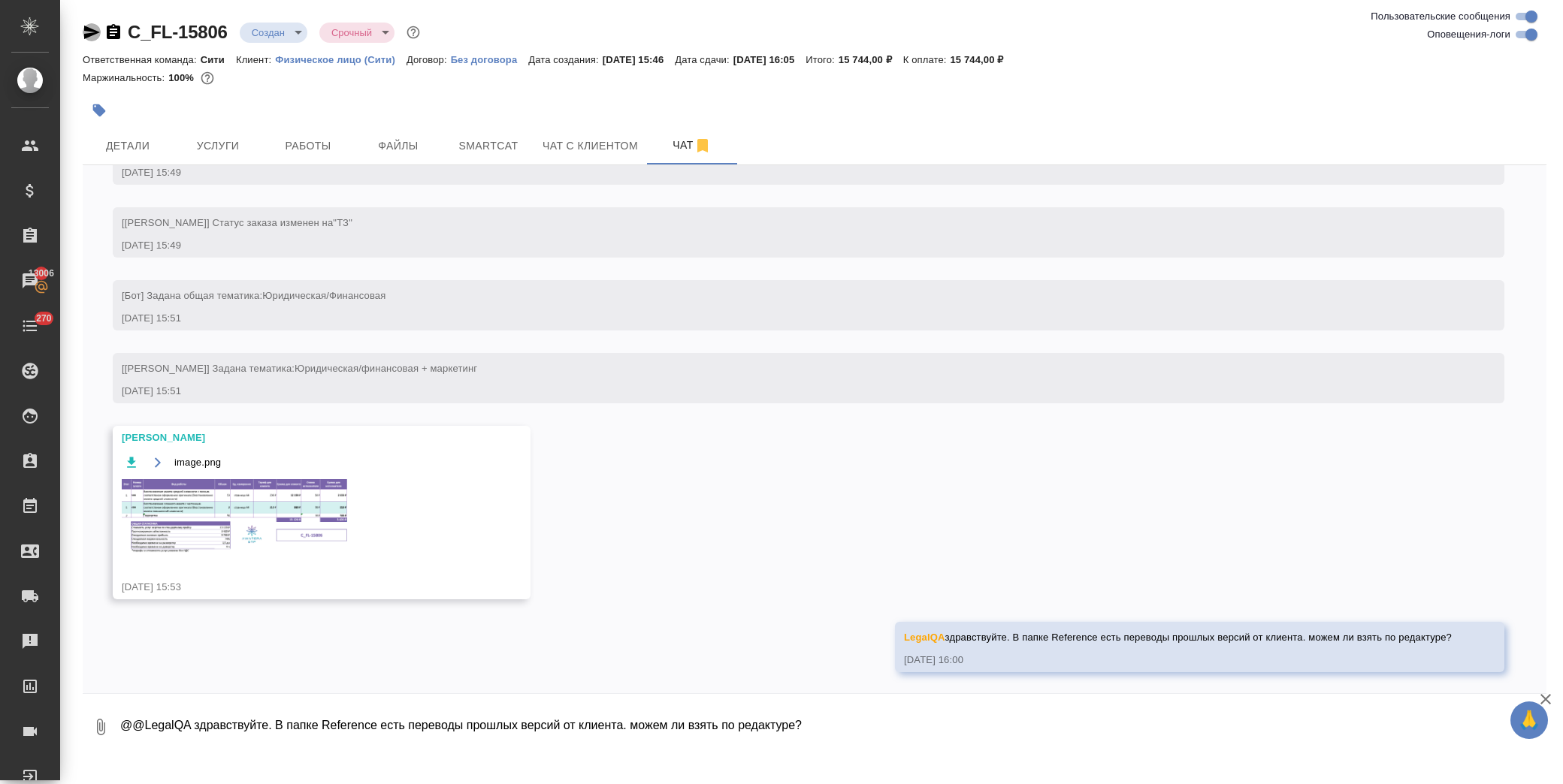
click at [89, 33] on icon "button" at bounding box center [92, 32] width 16 height 14
click at [236, 150] on span "Услуги" at bounding box center [218, 146] width 72 height 19
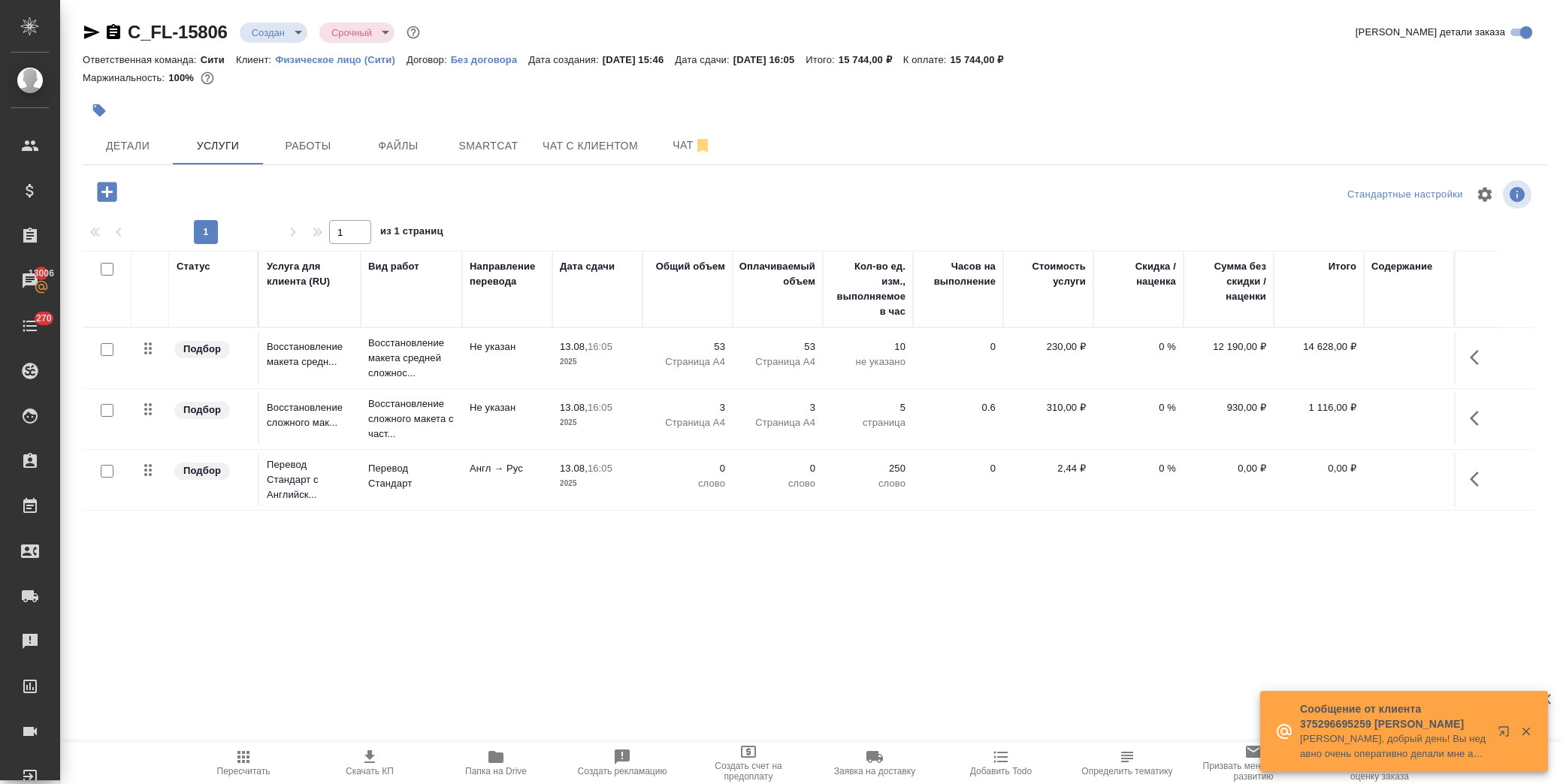
click at [1471, 483] on icon "button" at bounding box center [1479, 479] width 18 height 18
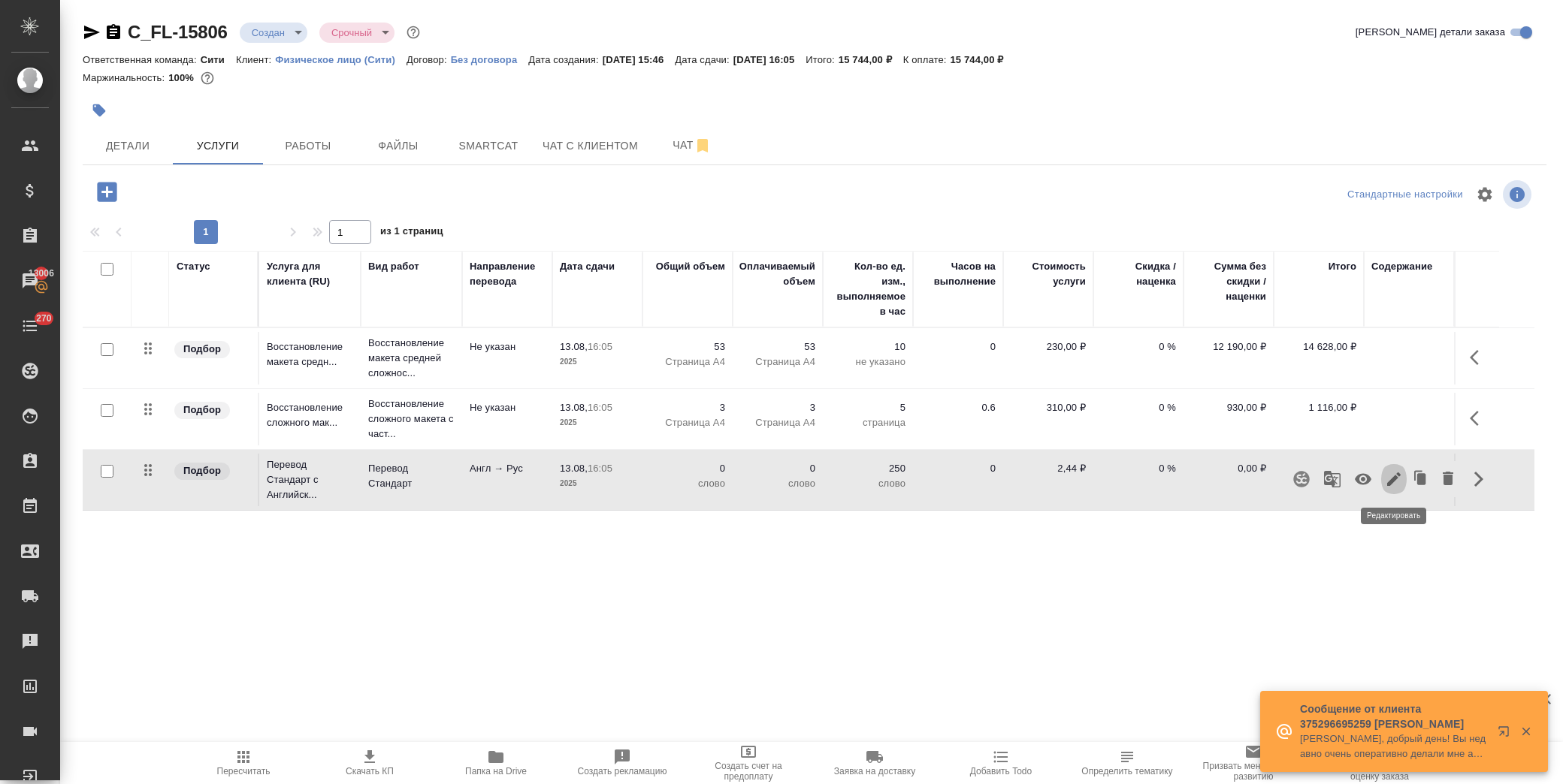
click at [1396, 475] on icon "button" at bounding box center [1394, 479] width 18 height 18
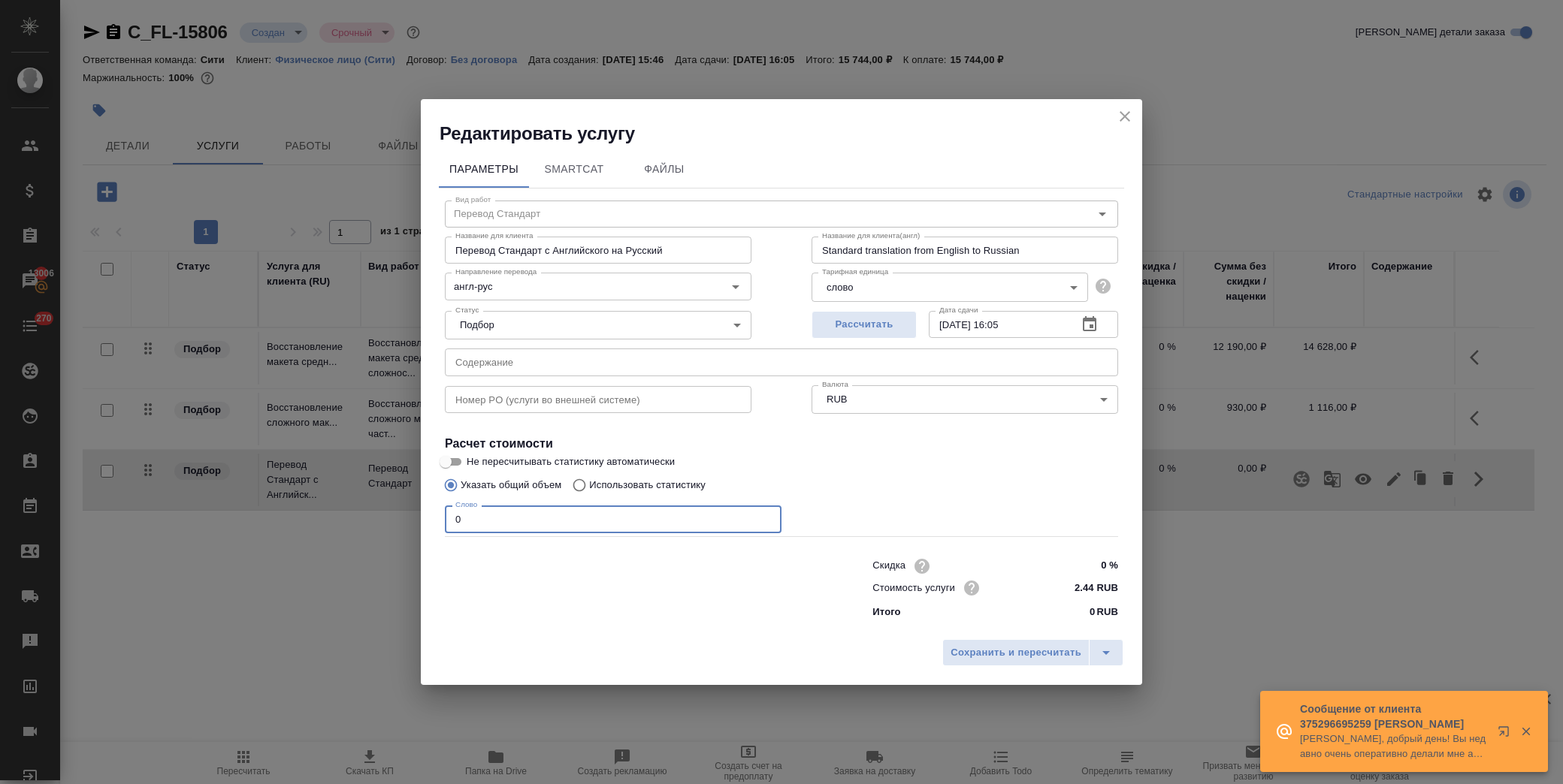
drag, startPoint x: 443, startPoint y: 524, endPoint x: 384, endPoint y: 496, distance: 65.3
click at [369, 523] on div "Редактировать услугу Параметры SmartCat Файлы Вид работ Перевод Стандарт Вид ра…" at bounding box center [781, 392] width 1563 height 784
type input "17874"
click at [980, 642] on button "Сохранить и пересчитать" at bounding box center [1016, 652] width 148 height 27
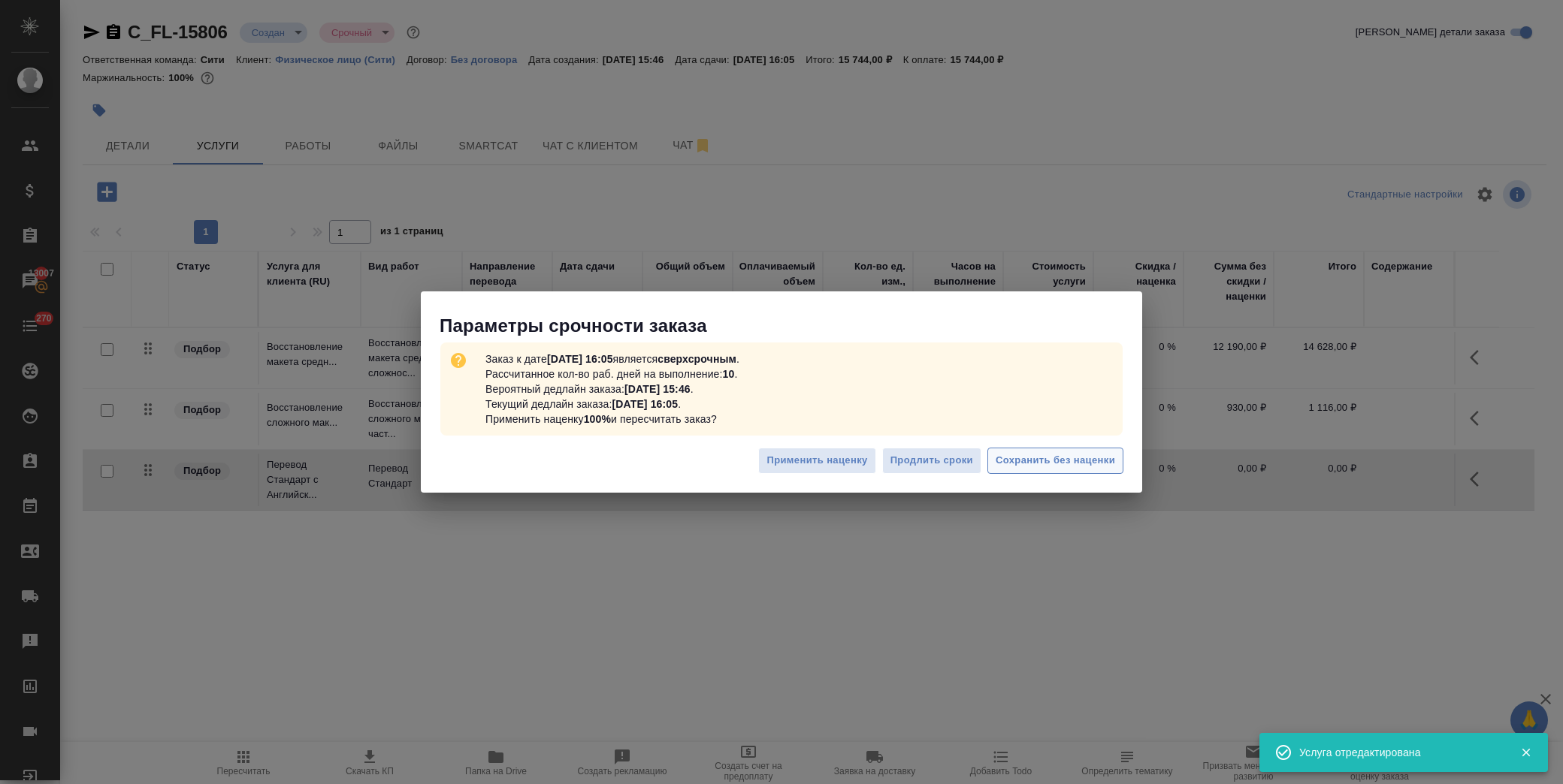
click at [1058, 451] on button "Сохранить без наценки" at bounding box center [1056, 460] width 136 height 26
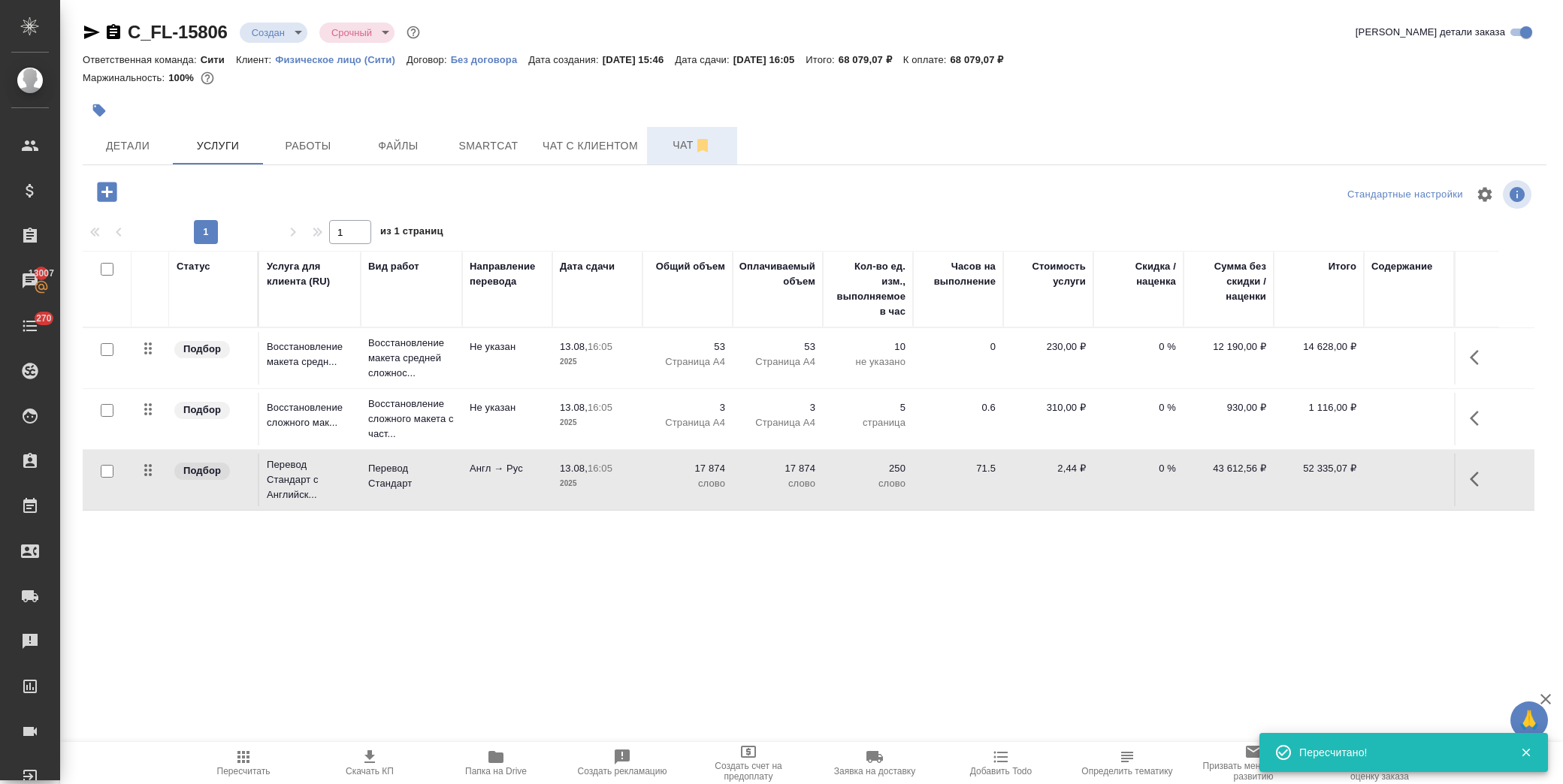
click at [676, 141] on span "Чат" at bounding box center [692, 145] width 72 height 19
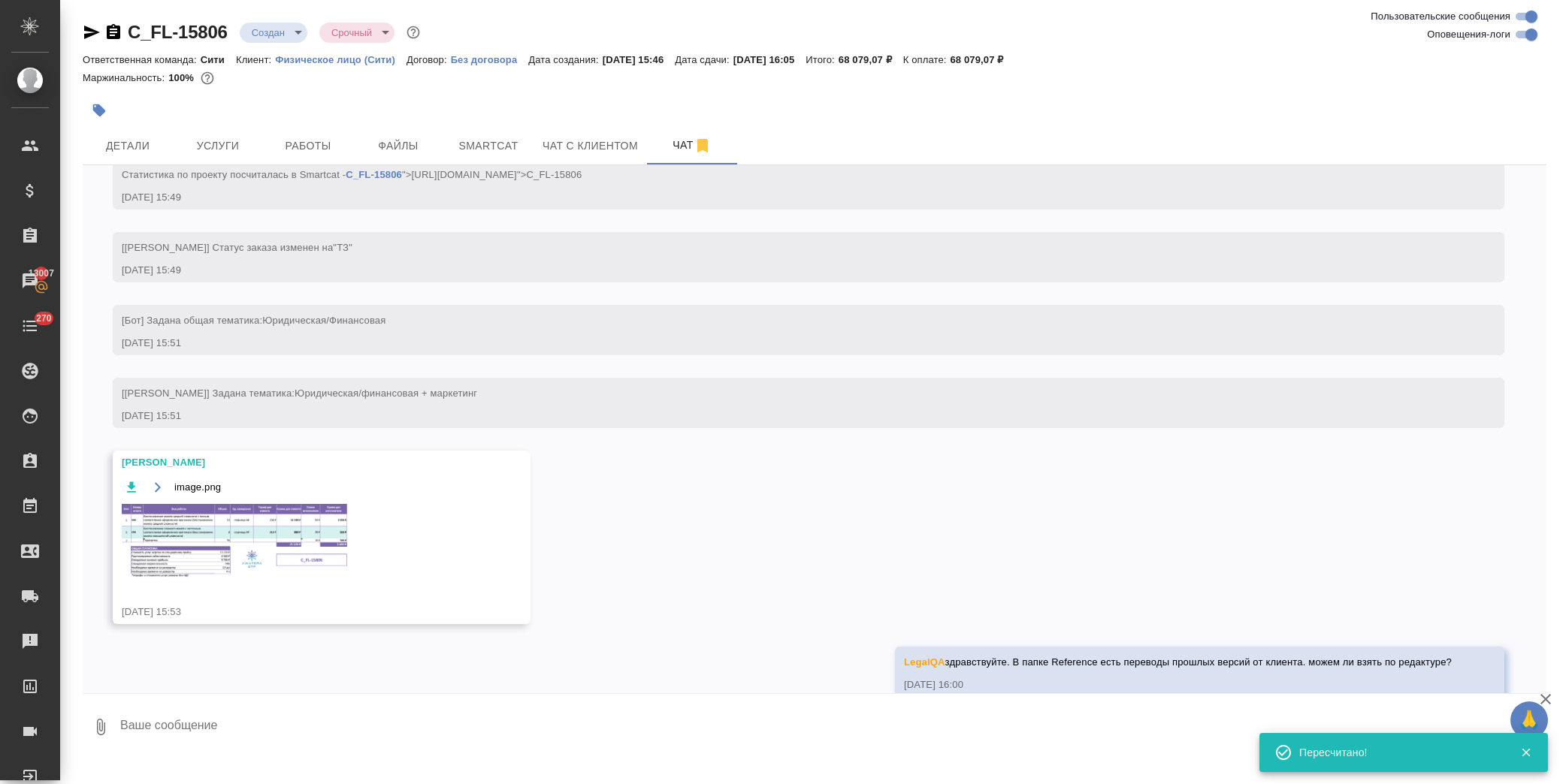
scroll to position [96, 0]
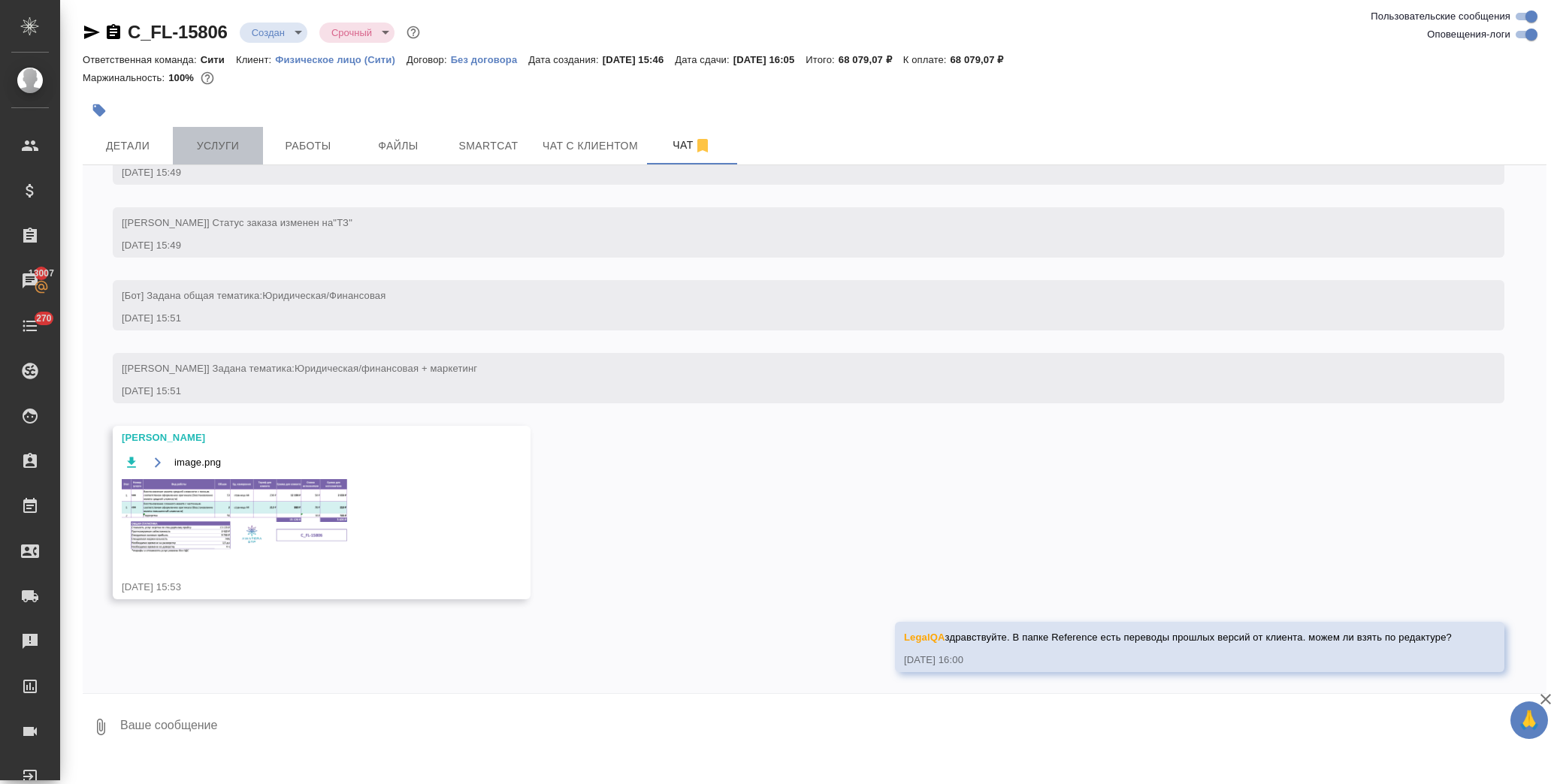
click at [230, 139] on span "Услуги" at bounding box center [218, 146] width 72 height 19
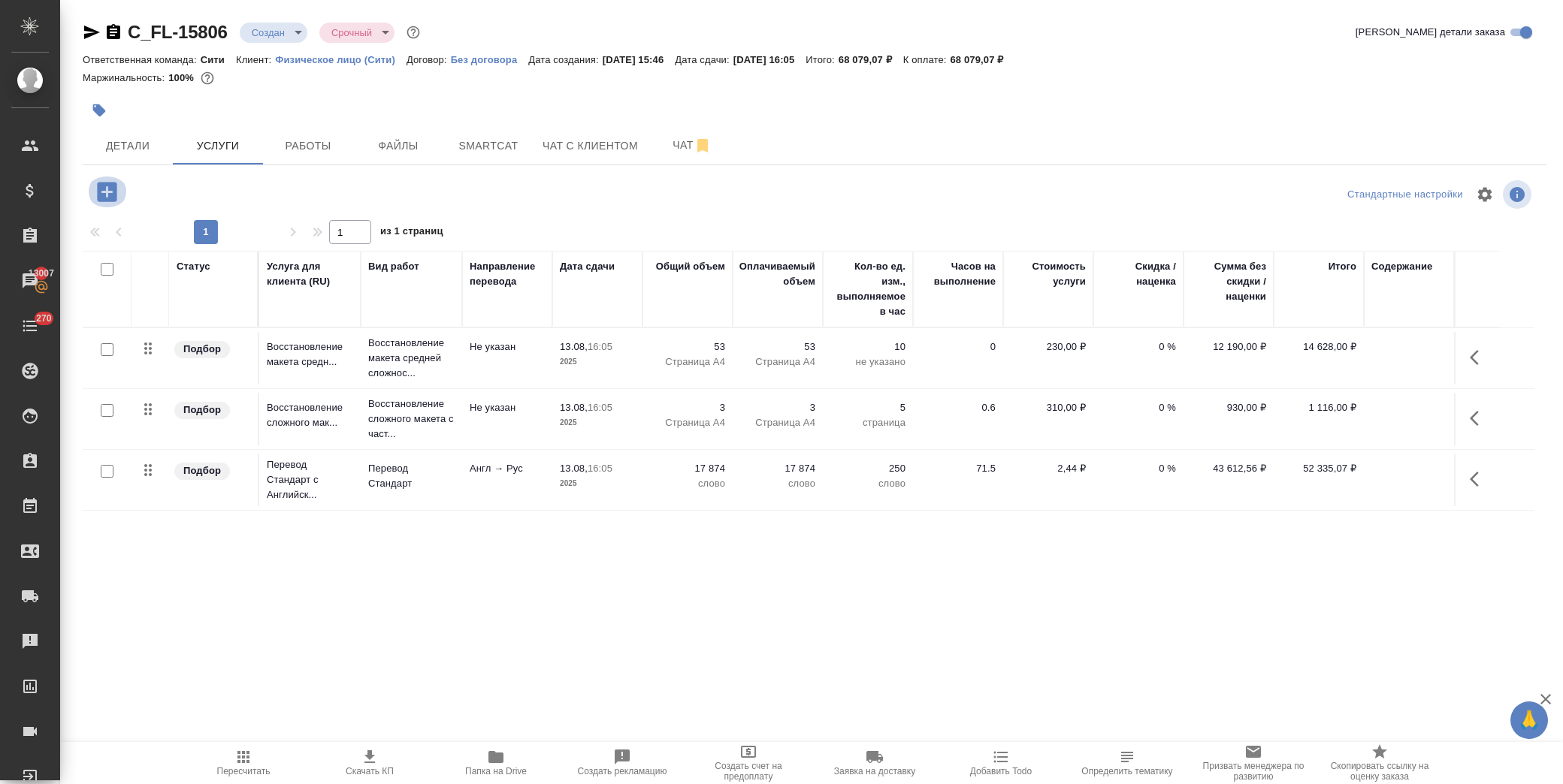
click at [111, 193] on icon "button" at bounding box center [107, 192] width 26 height 26
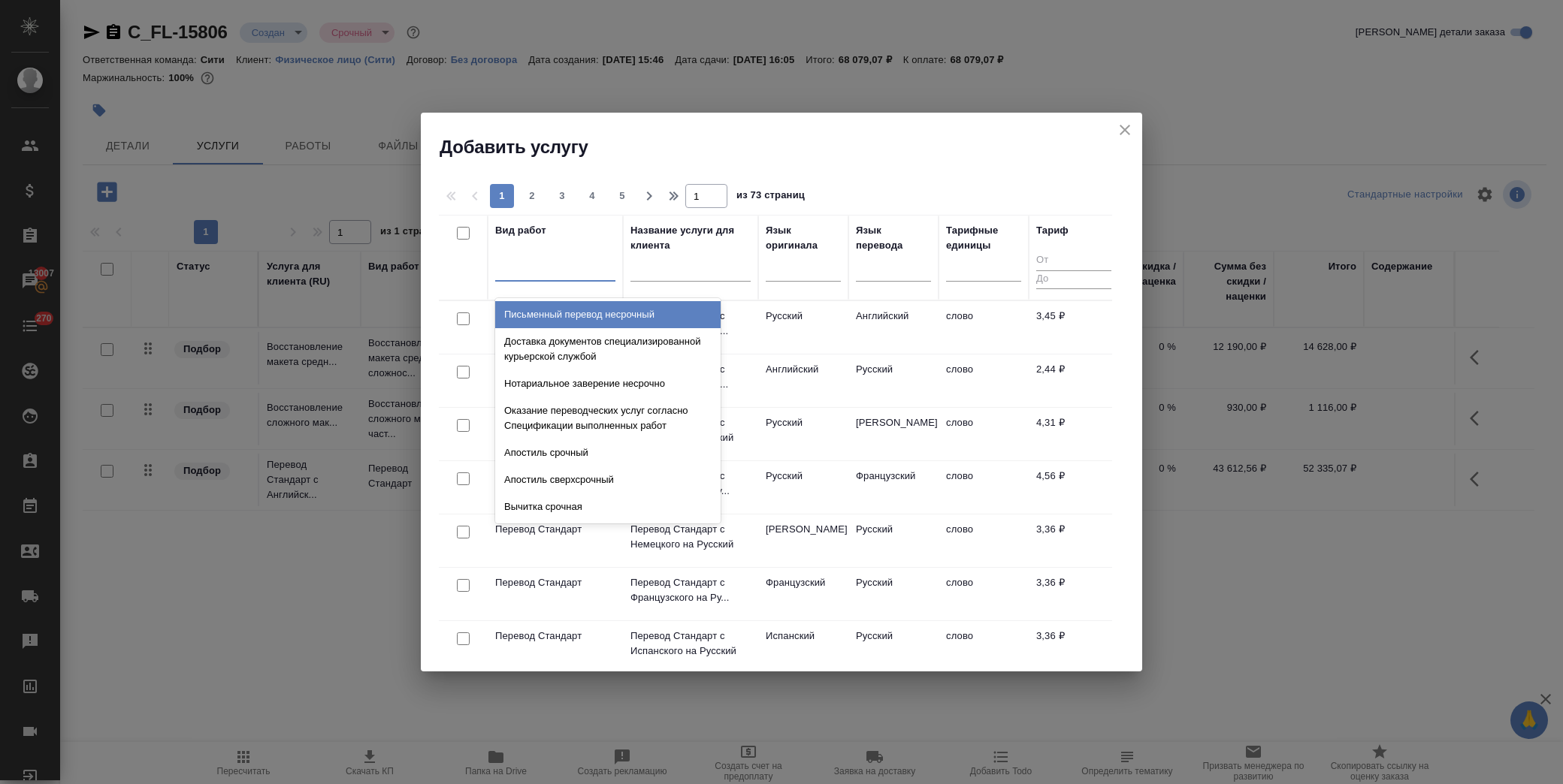
click at [548, 276] on div at bounding box center [555, 266] width 120 height 22
type input "срочное"
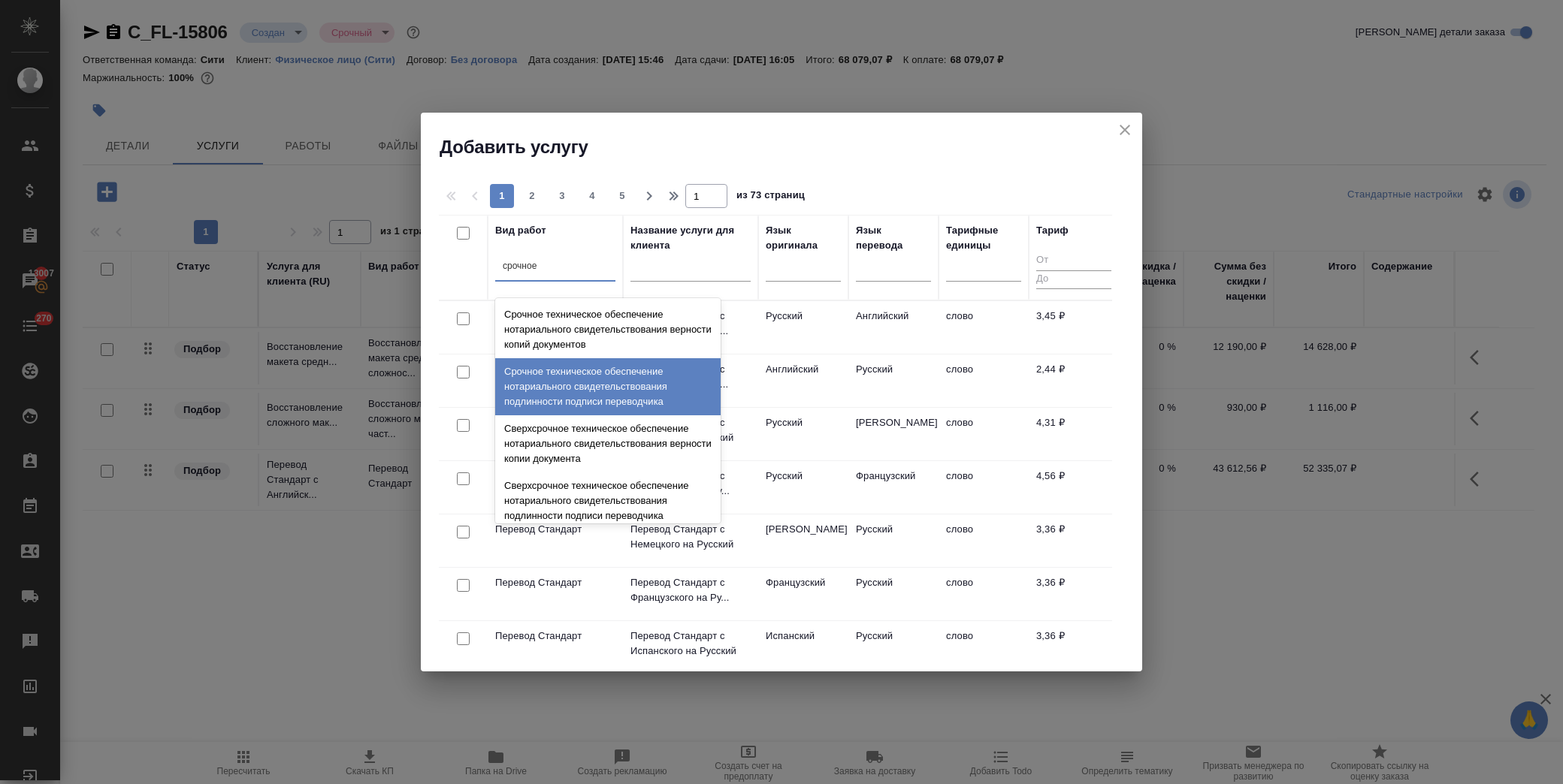
click at [609, 386] on div "Срочное техническое обеспечение нотариального свидетельствования подлинности по…" at bounding box center [607, 387] width 225 height 57
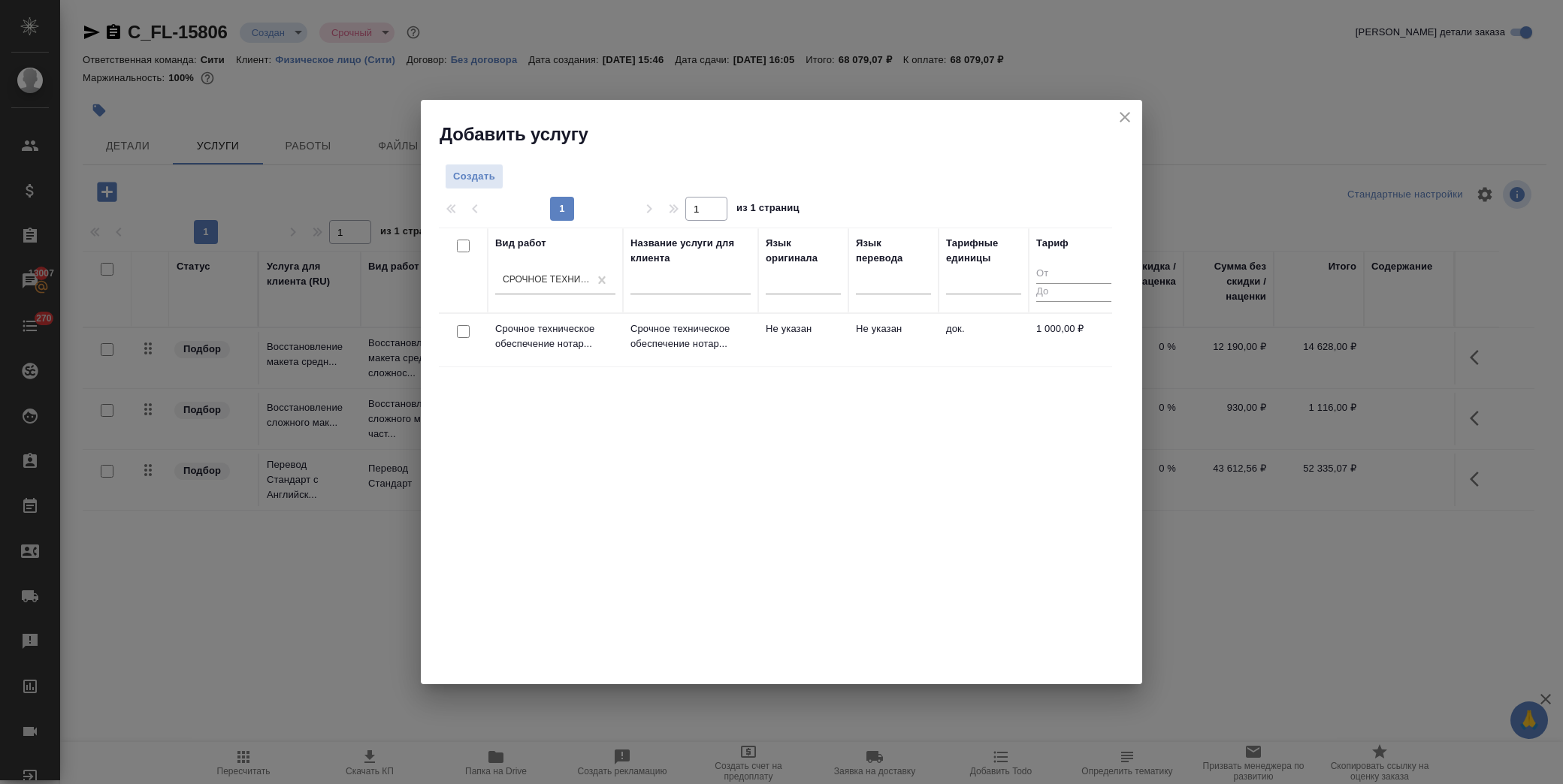
drag, startPoint x: 457, startPoint y: 328, endPoint x: 482, endPoint y: 327, distance: 25.0
click at [458, 328] on input "checkbox" at bounding box center [463, 332] width 13 height 13
checkbox input "true"
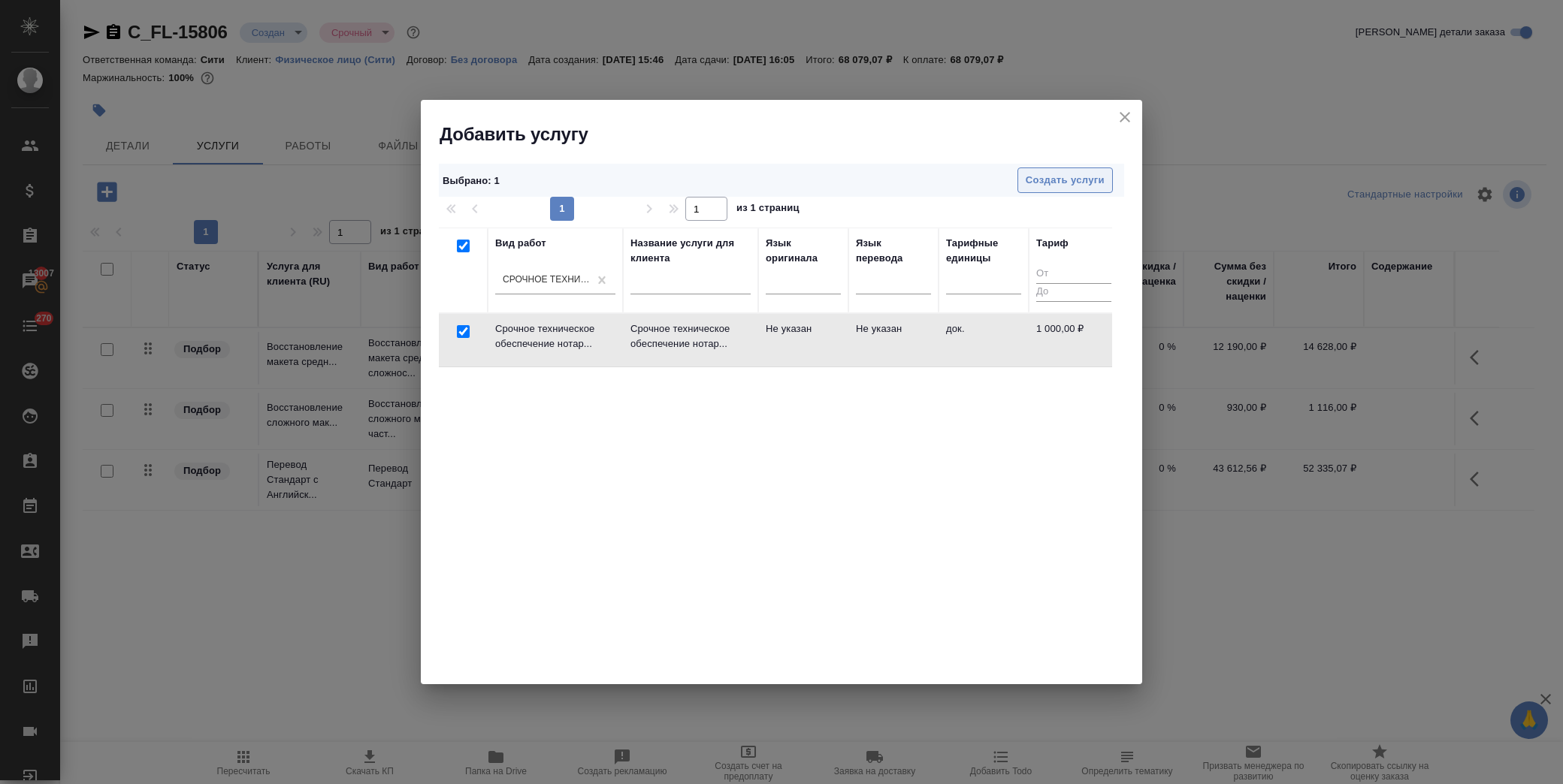
click at [1049, 188] on span "Создать услуги" at bounding box center [1065, 180] width 79 height 17
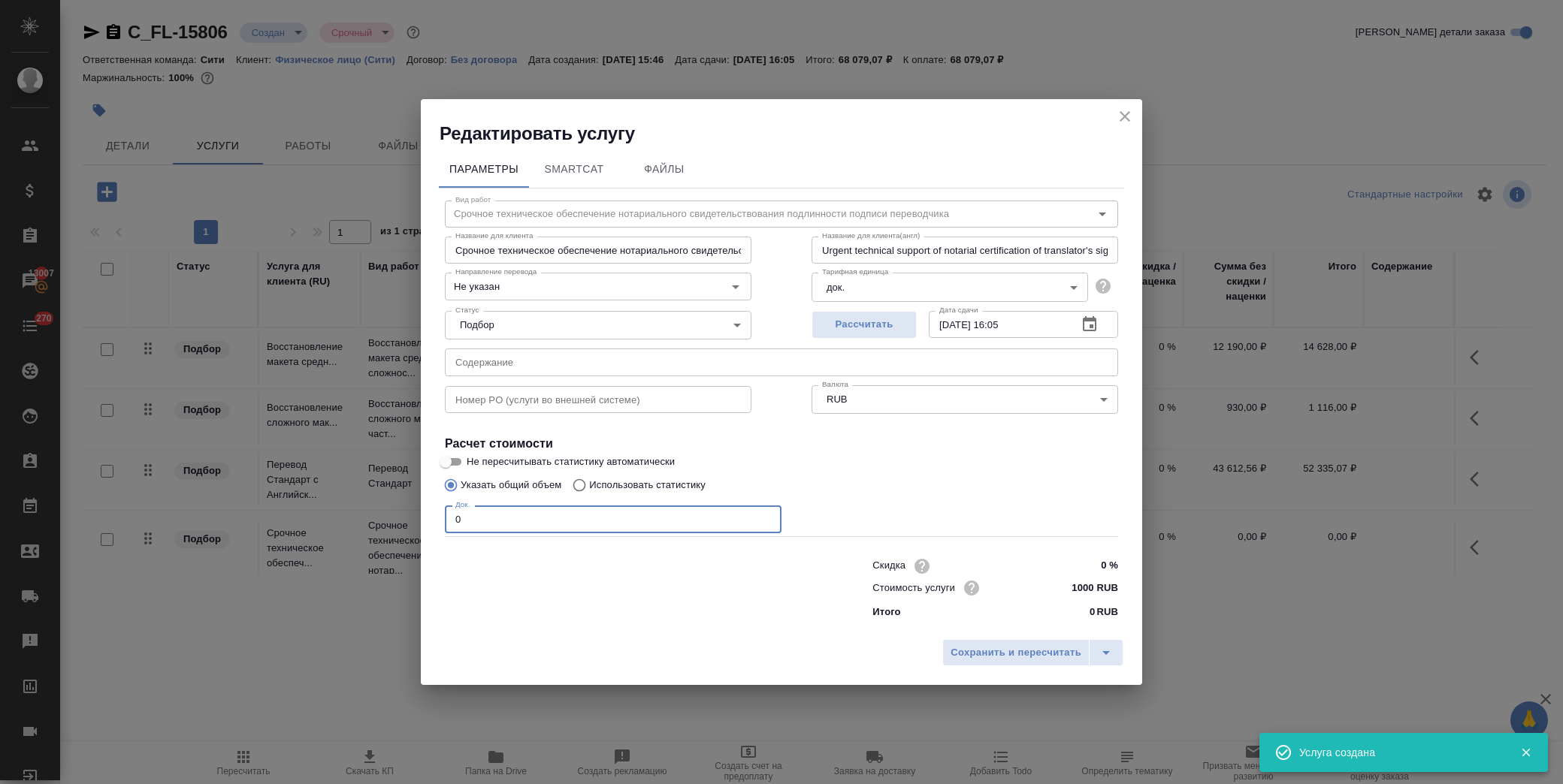
drag, startPoint x: 498, startPoint y: 522, endPoint x: 361, endPoint y: 521, distance: 137.0
click at [351, 527] on div "Редактировать услугу Параметры SmartCat Файлы Вид работ Срочное техническое обе…" at bounding box center [781, 392] width 1563 height 784
type input "3"
drag, startPoint x: 880, startPoint y: 505, endPoint x: 1056, endPoint y: 635, distance: 218.8
click at [884, 505] on div "Док. 3 Док." at bounding box center [781, 518] width 673 height 36
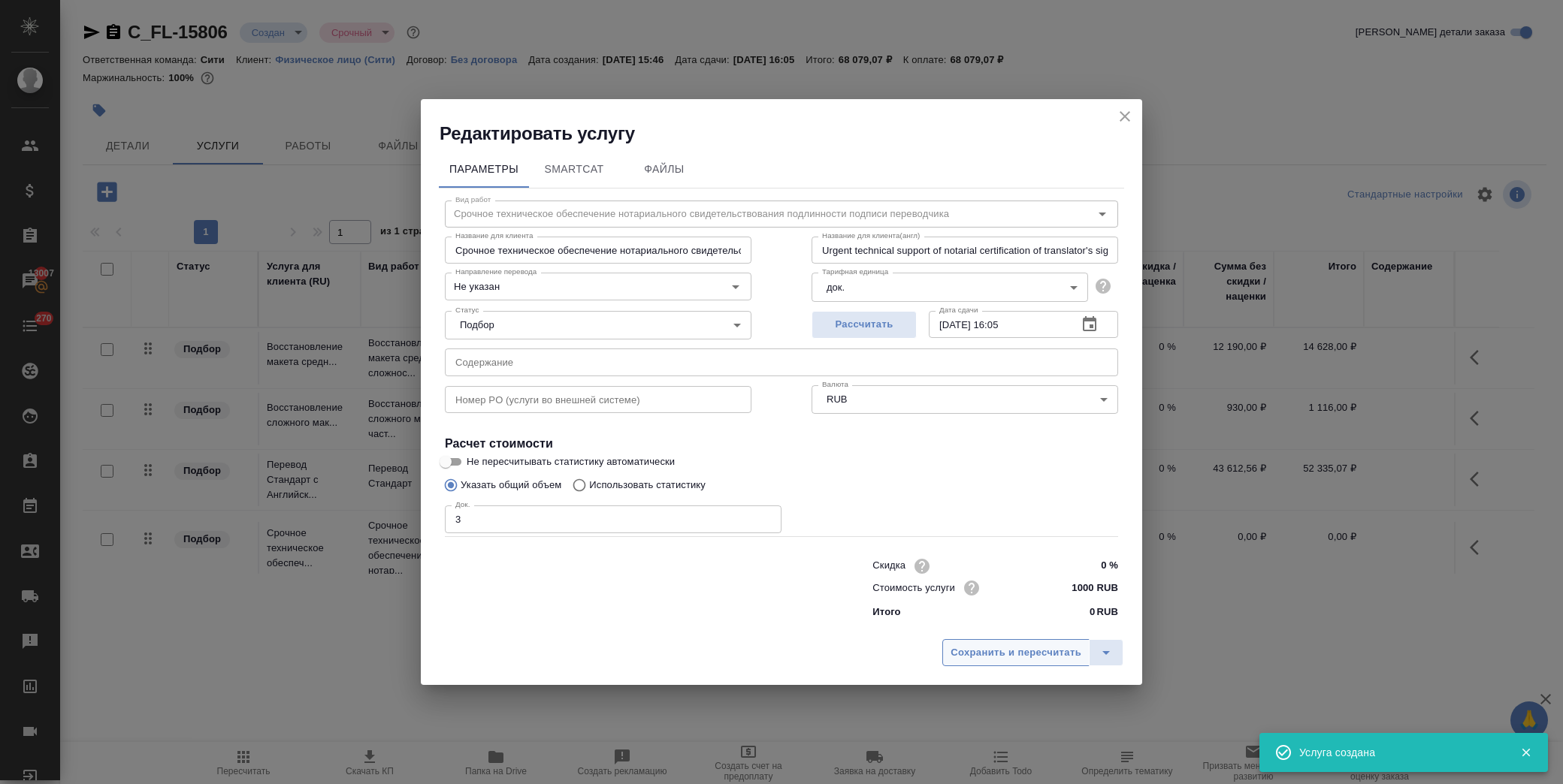
click at [1047, 655] on span "Сохранить и пересчитать" at bounding box center [1016, 653] width 131 height 17
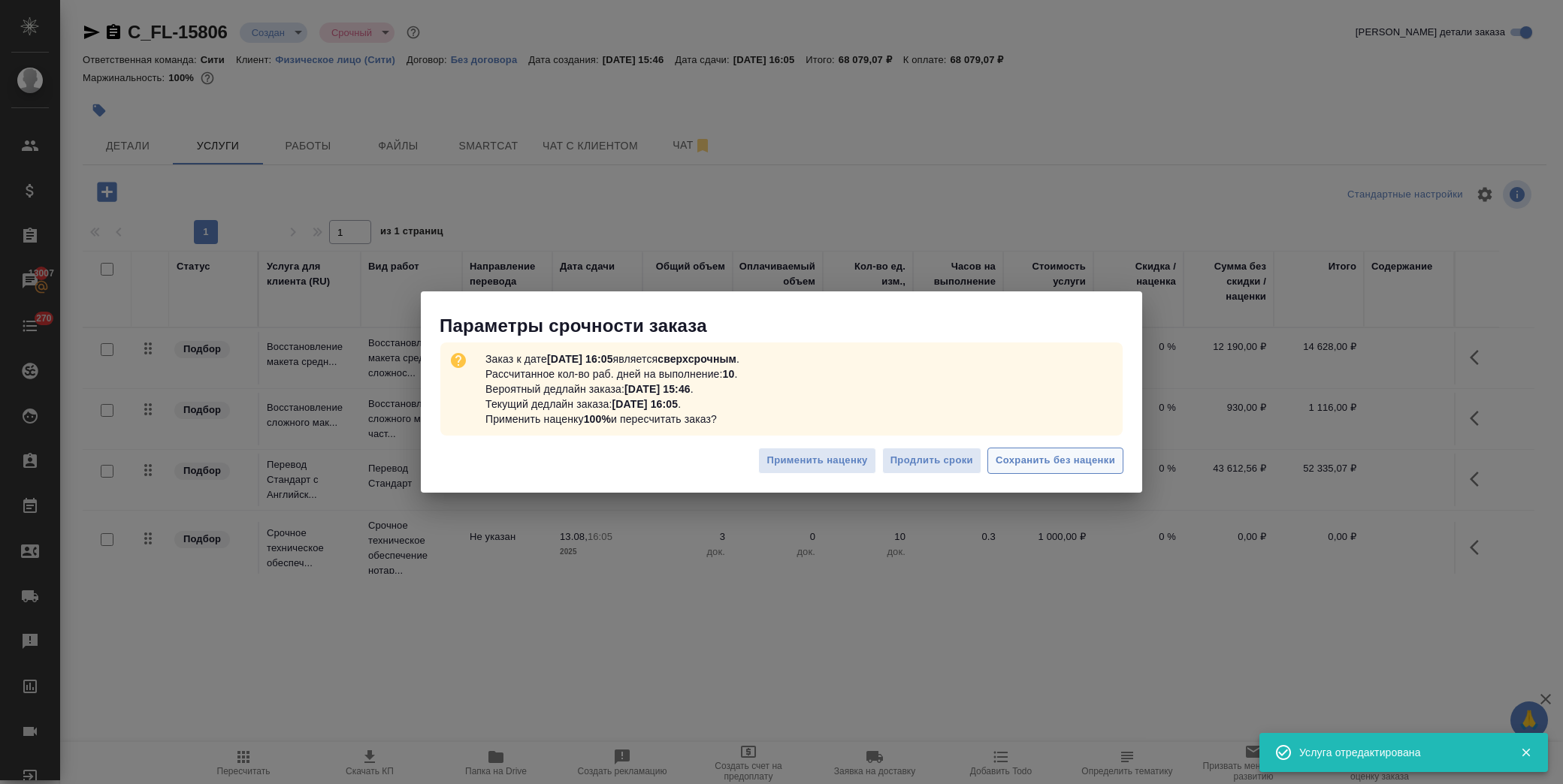
click at [1093, 466] on span "Сохранить без наценки" at bounding box center [1056, 460] width 120 height 17
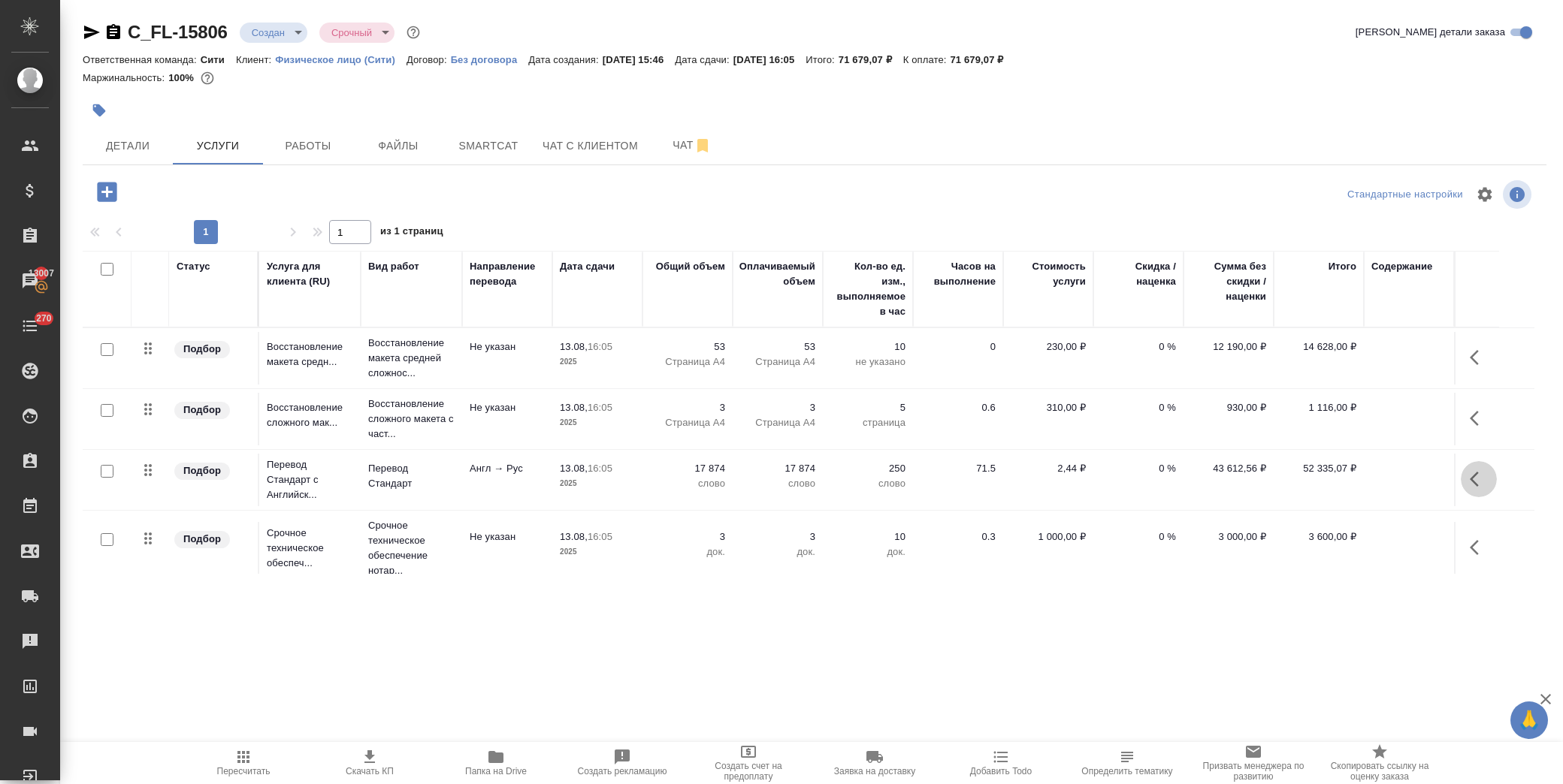
click at [1477, 481] on icon "button" at bounding box center [1479, 479] width 18 height 18
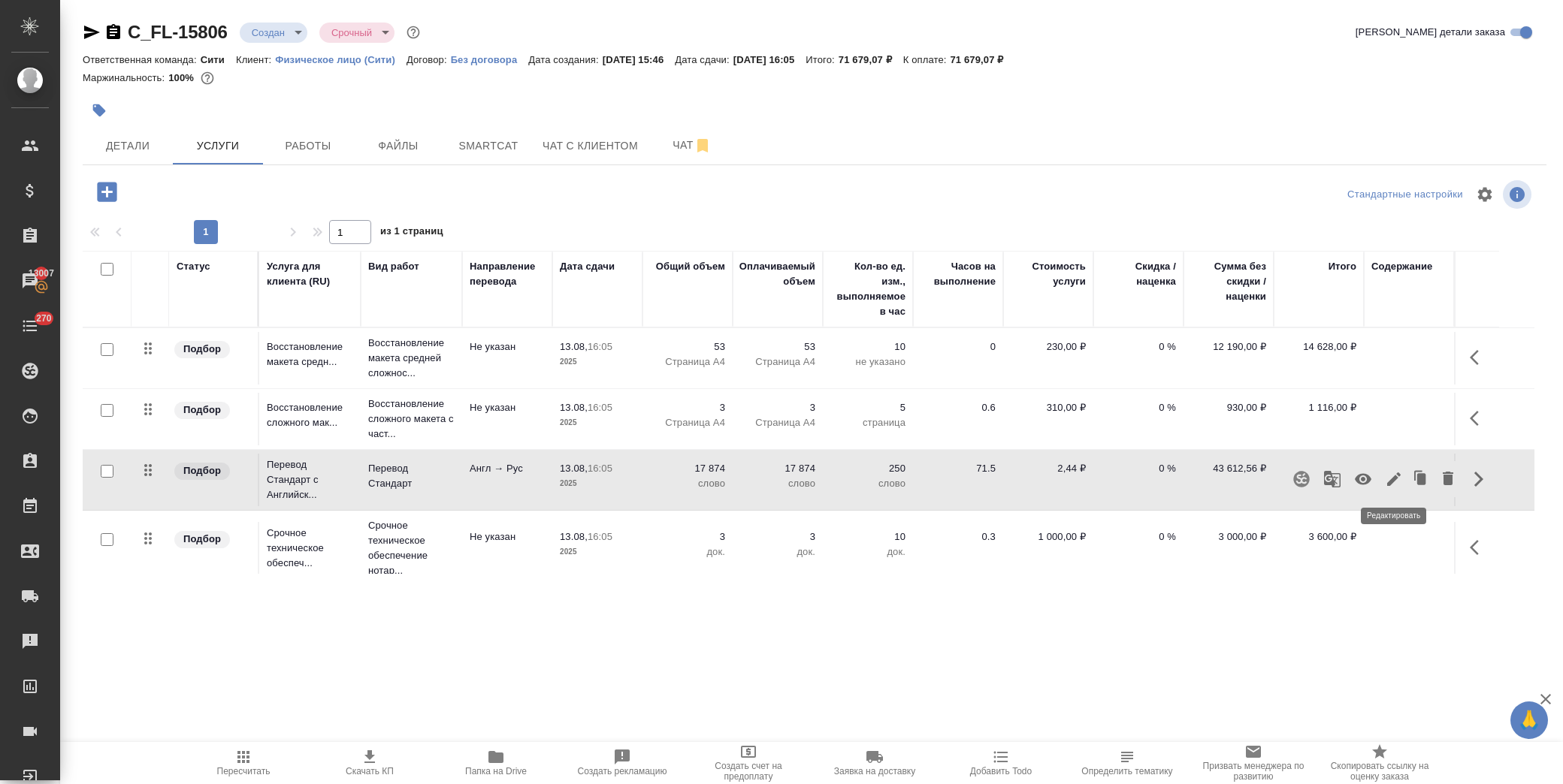
click at [1400, 486] on icon "button" at bounding box center [1394, 479] width 18 height 18
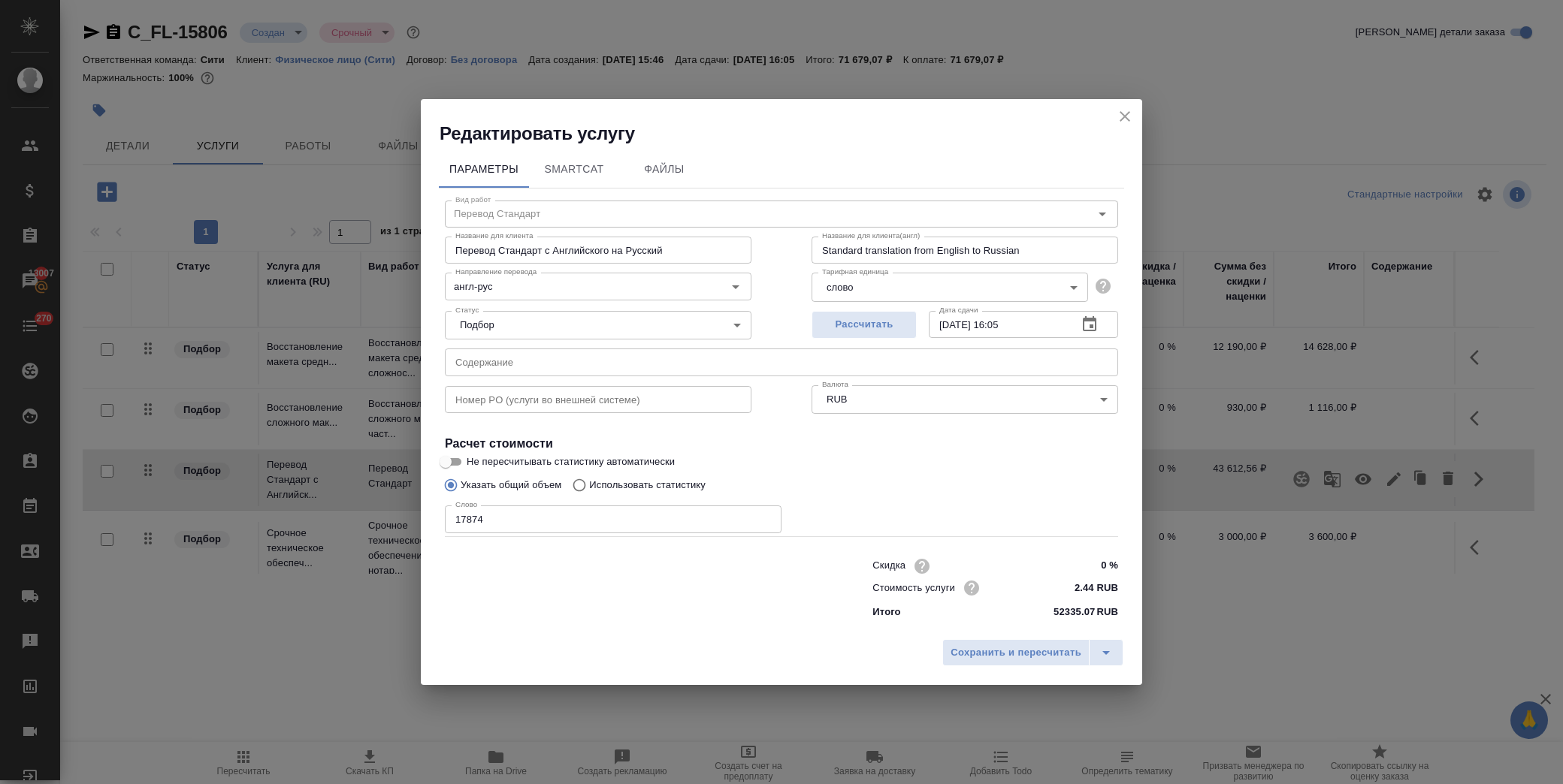
click at [612, 488] on p "Использовать статистику" at bounding box center [647, 485] width 116 height 15
click at [589, 488] on input "Использовать статистику" at bounding box center [576, 485] width 24 height 29
radio input "true"
radio input "false"
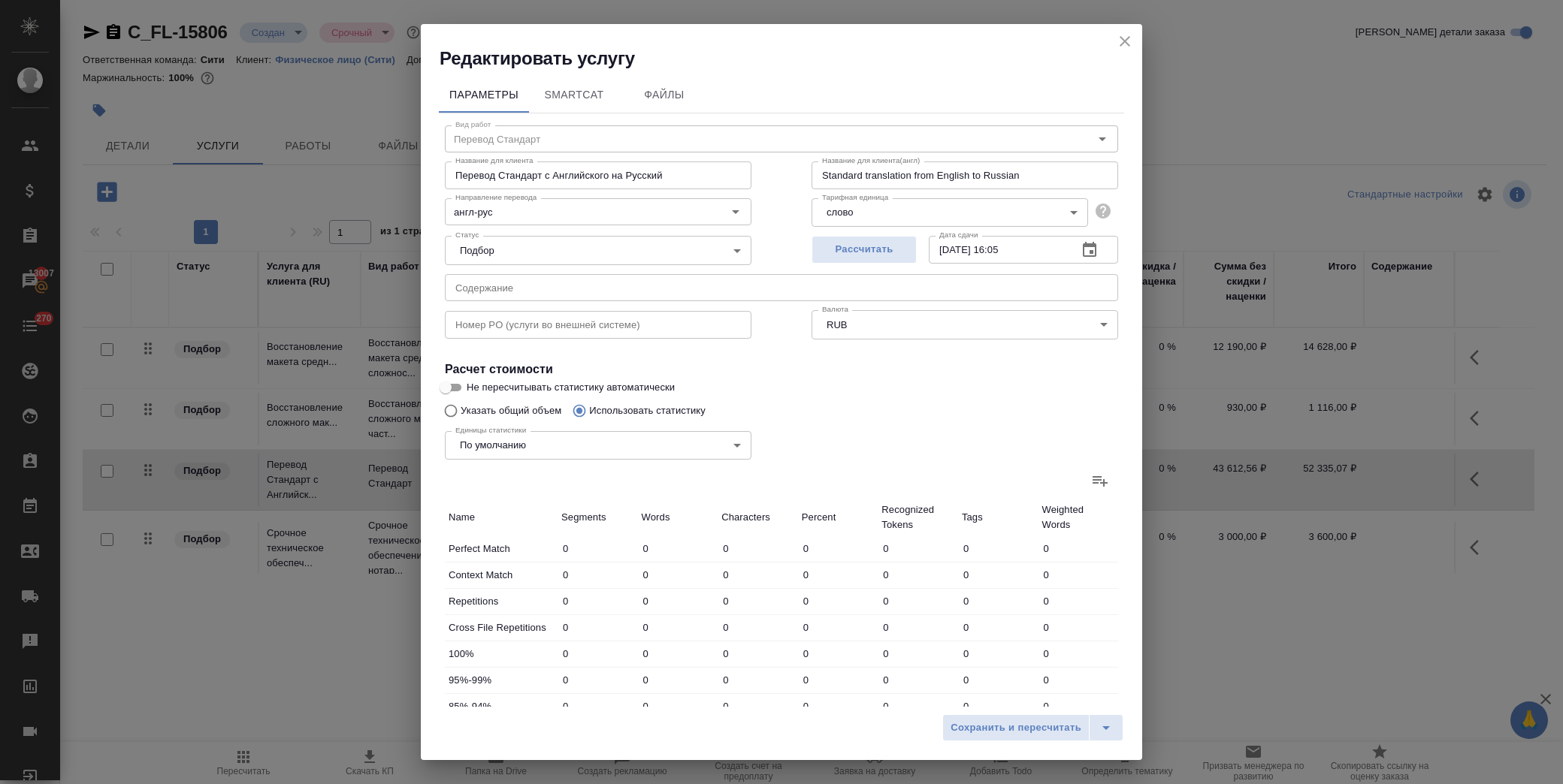
click at [1082, 492] on label at bounding box center [1100, 481] width 36 height 36
click at [0, 0] on input "file" at bounding box center [0, 0] width 0 height 0
type input "17"
type input "52"
type input "244"
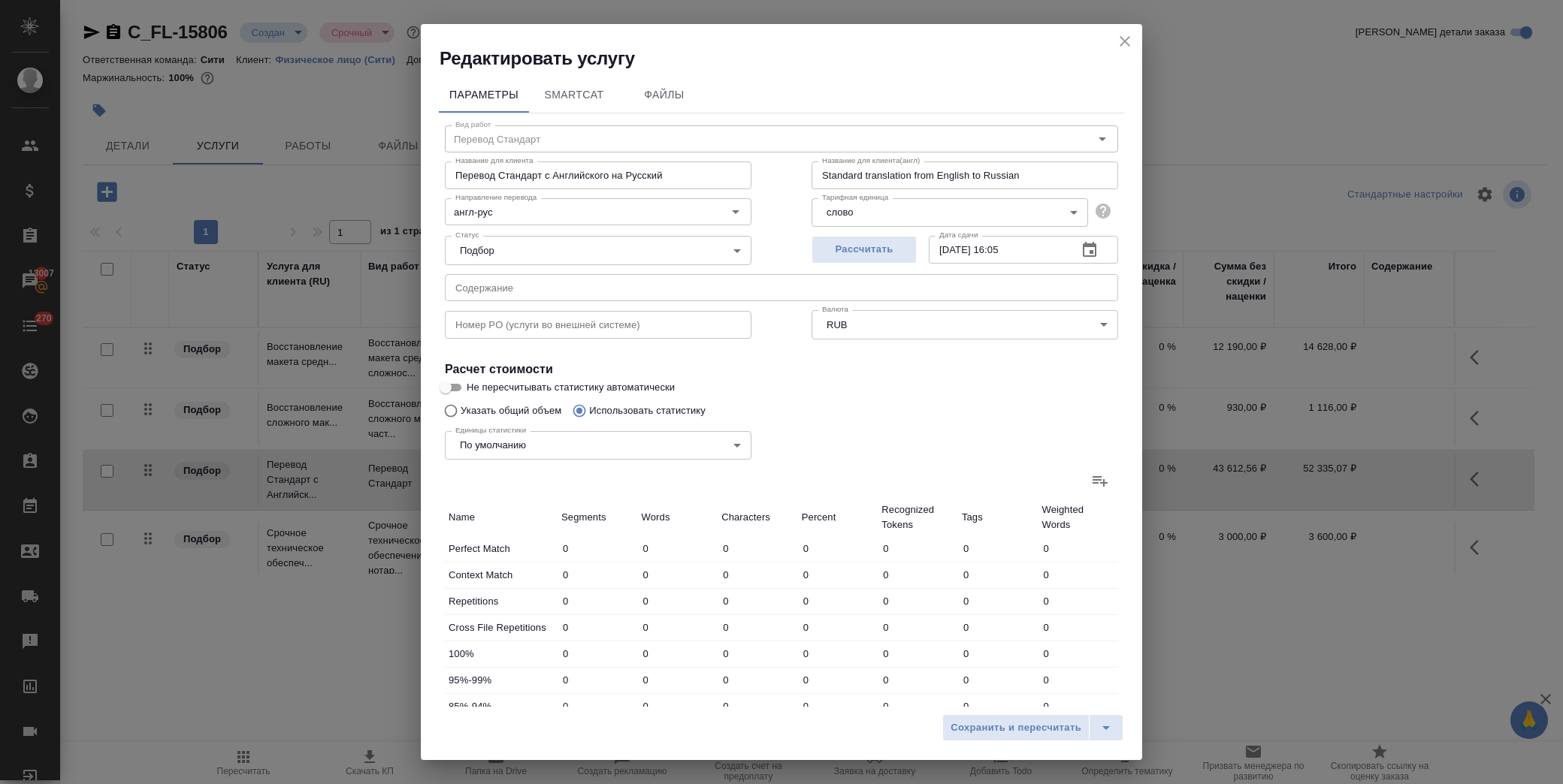
type input "567"
type input "9600"
type input "61529"
type input "74"
type input "81"
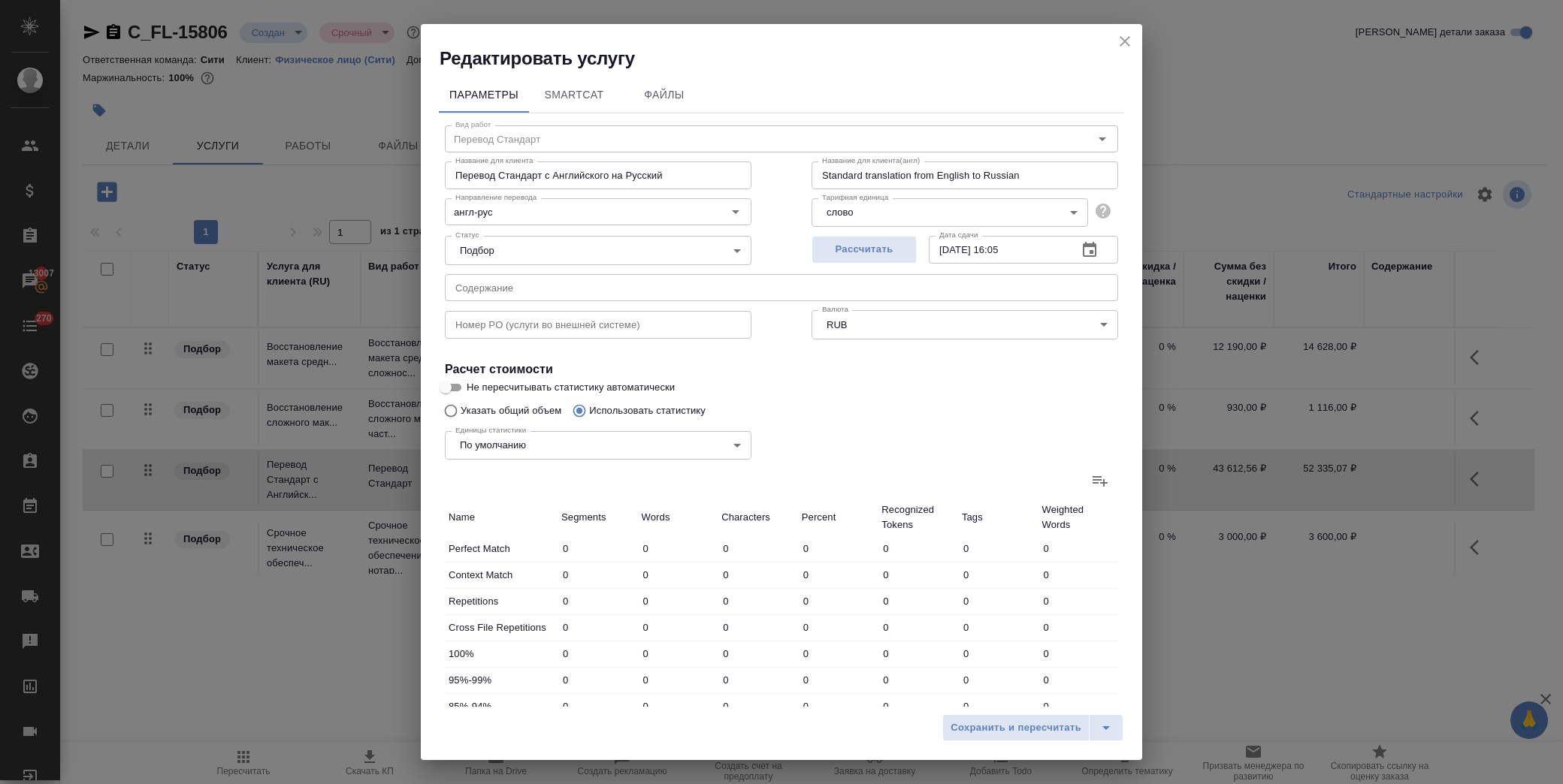
type input "330"
type input "1"
type input "4"
type input "1"
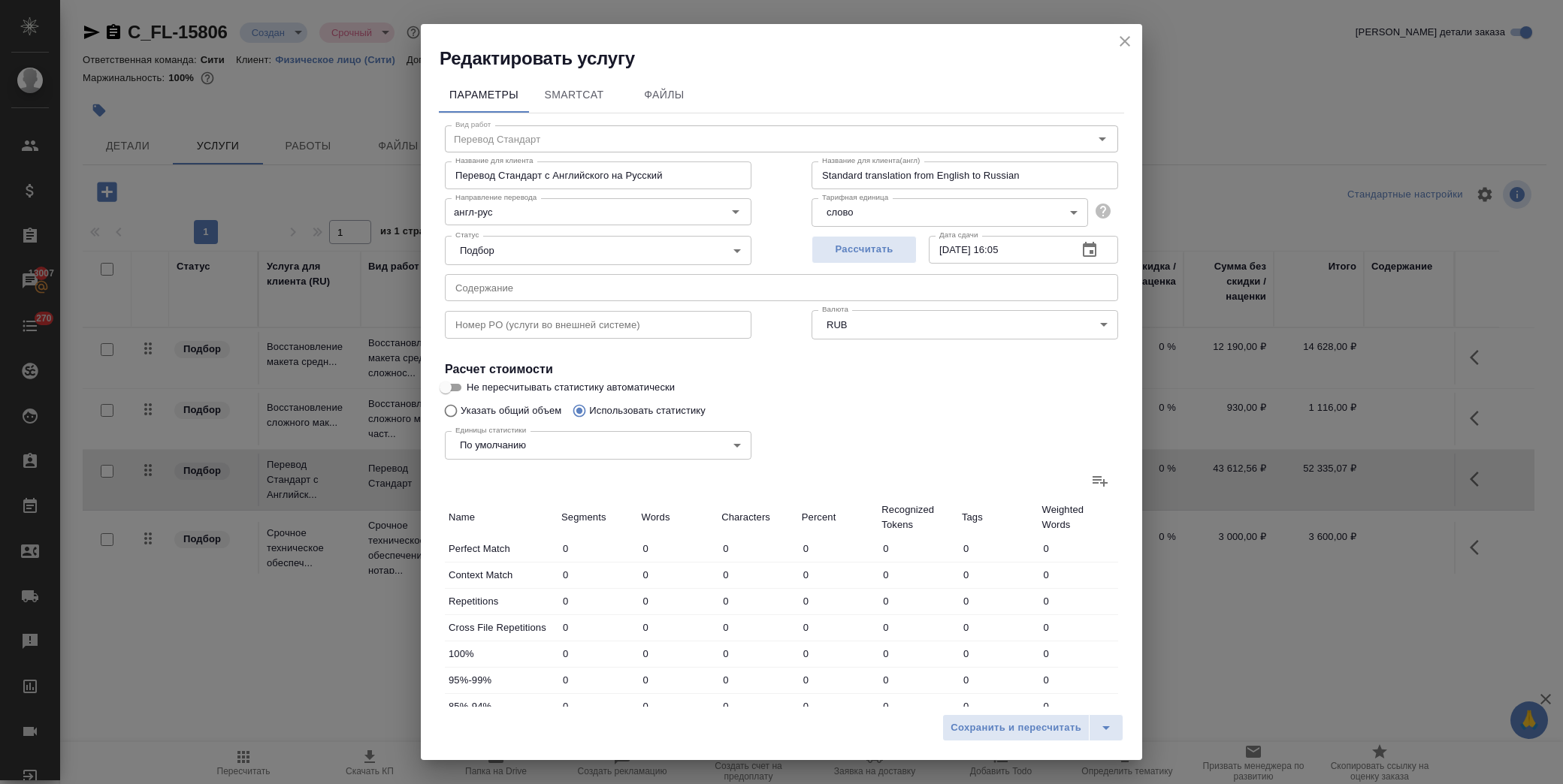
type input "2"
type input "13"
type input "32"
type input "207"
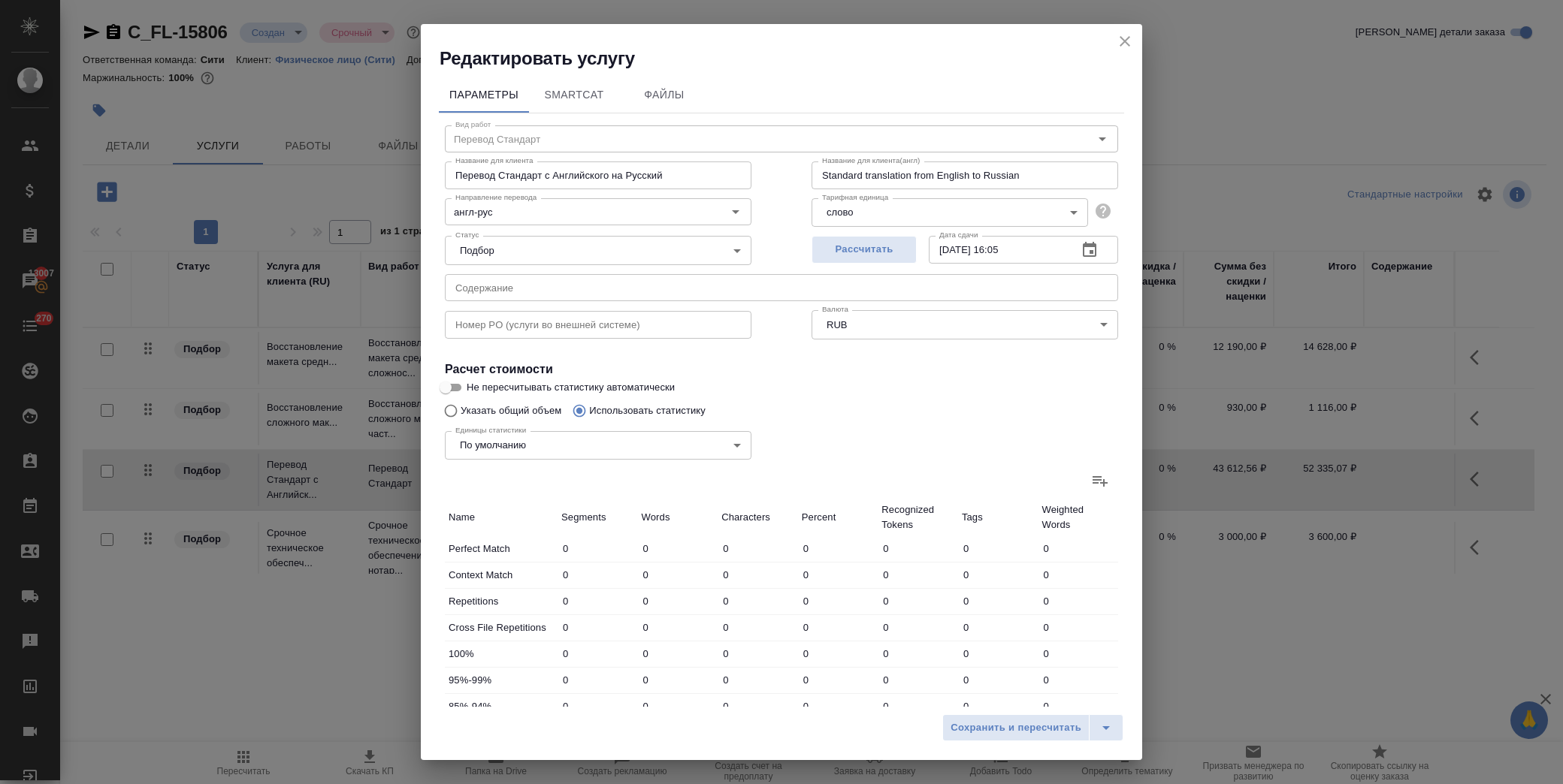
type input "509"
type input "8106"
type input "51168"
type input "598"
type input "8222"
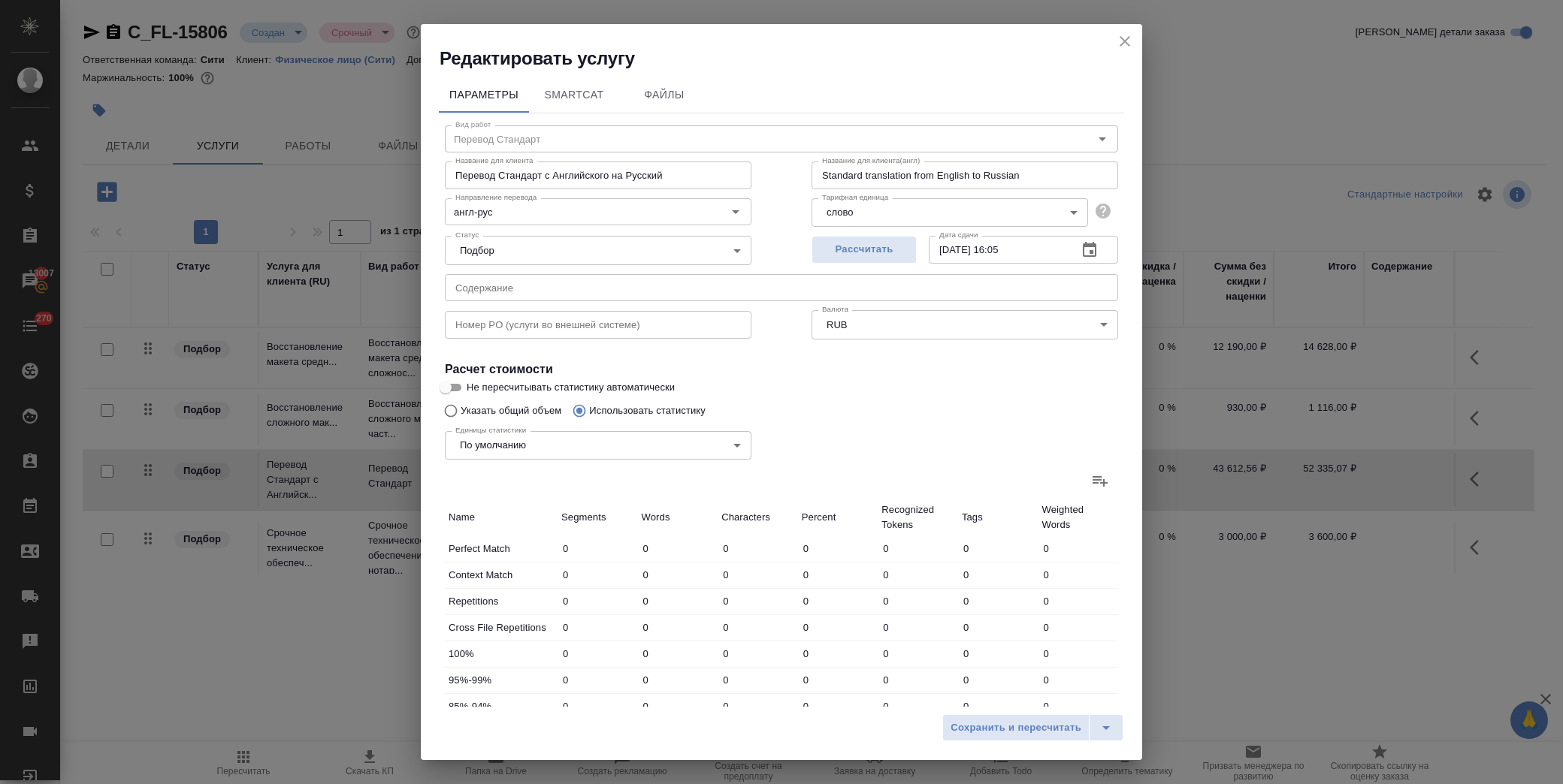
type input "51722"
type input "1182"
type input "17874"
type input "113495"
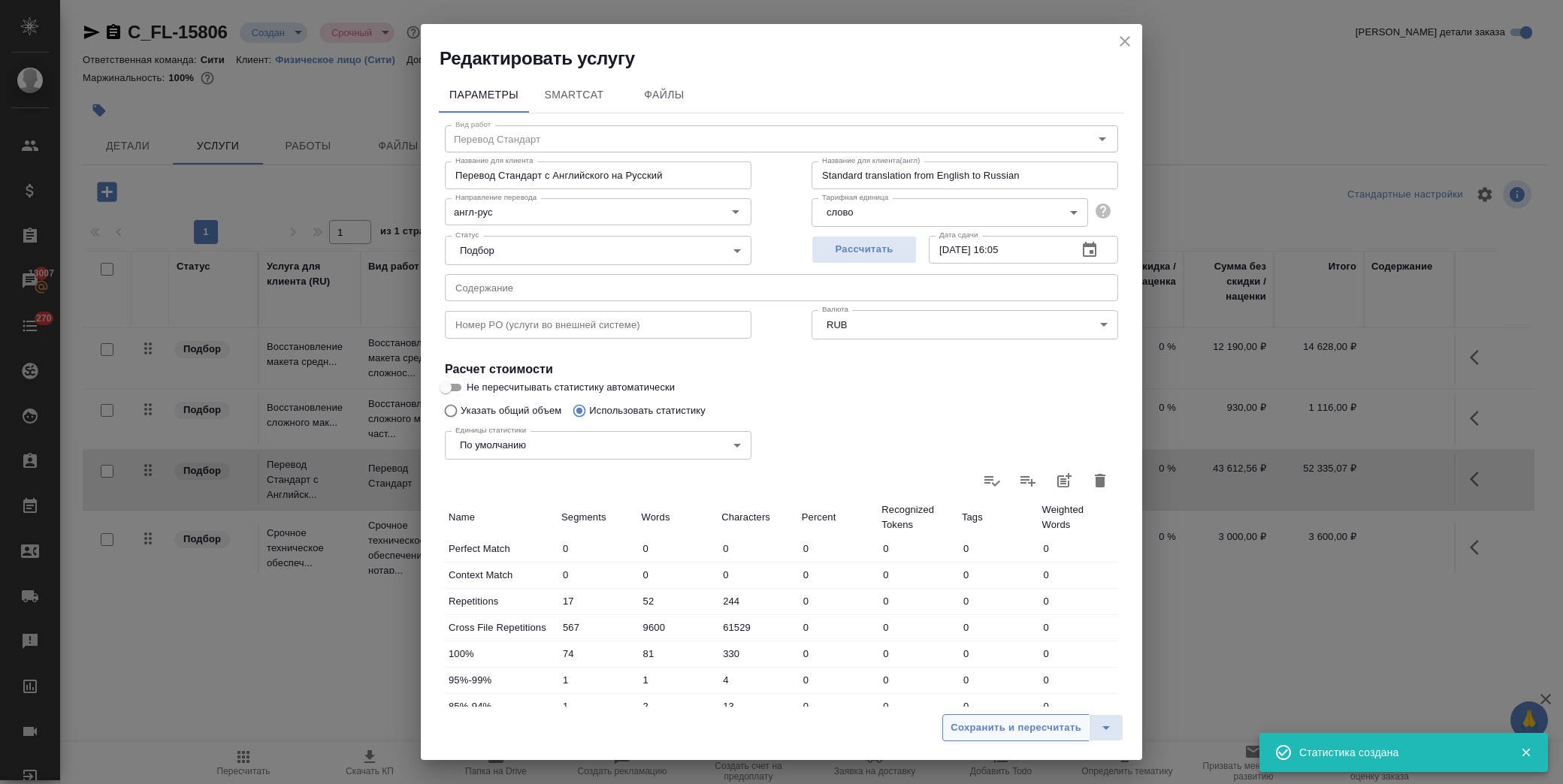
click at [1004, 730] on span "Сохранить и пересчитать" at bounding box center [1016, 727] width 131 height 17
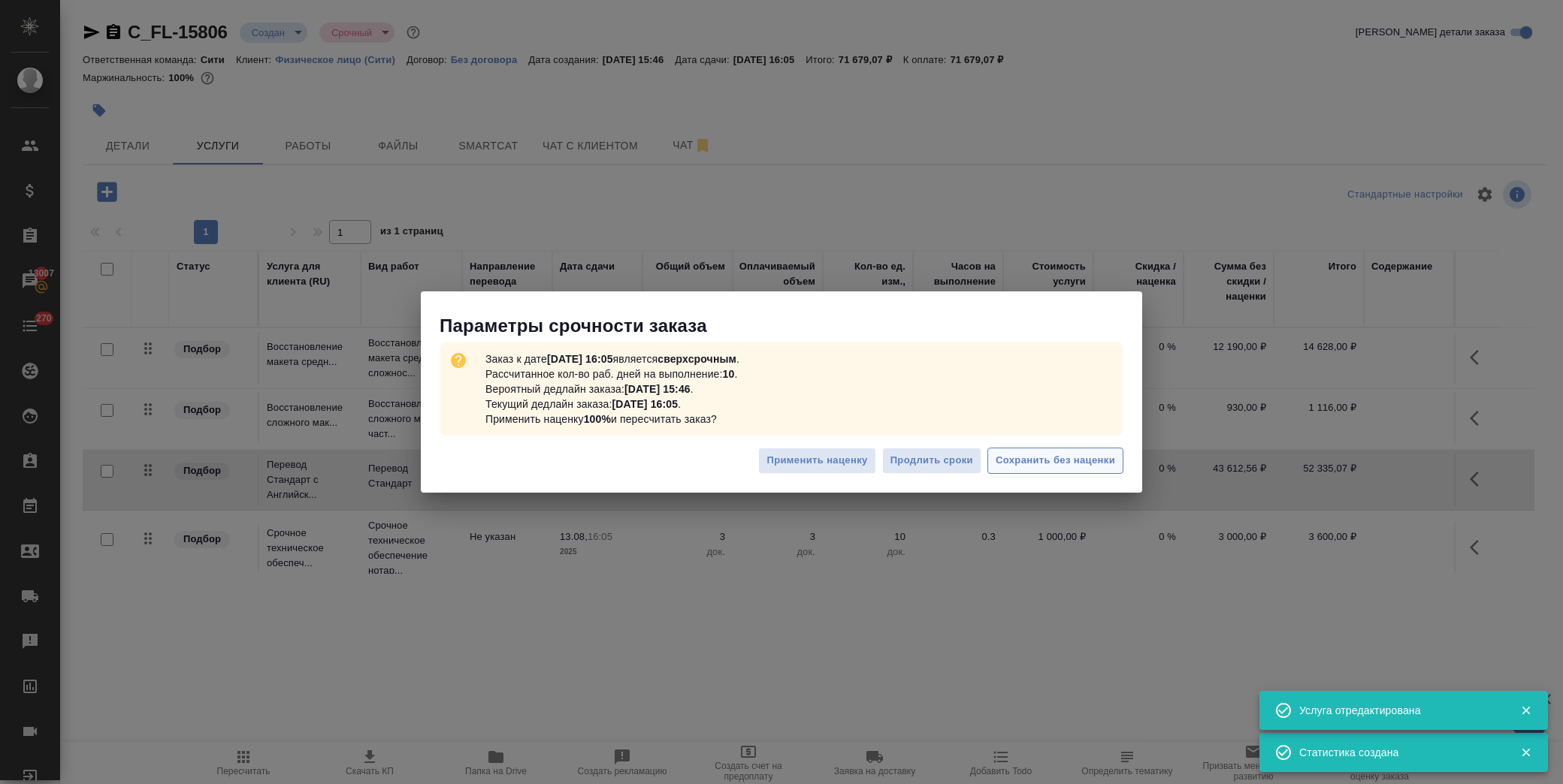
click at [1034, 455] on span "Сохранить без наценки" at bounding box center [1056, 460] width 120 height 17
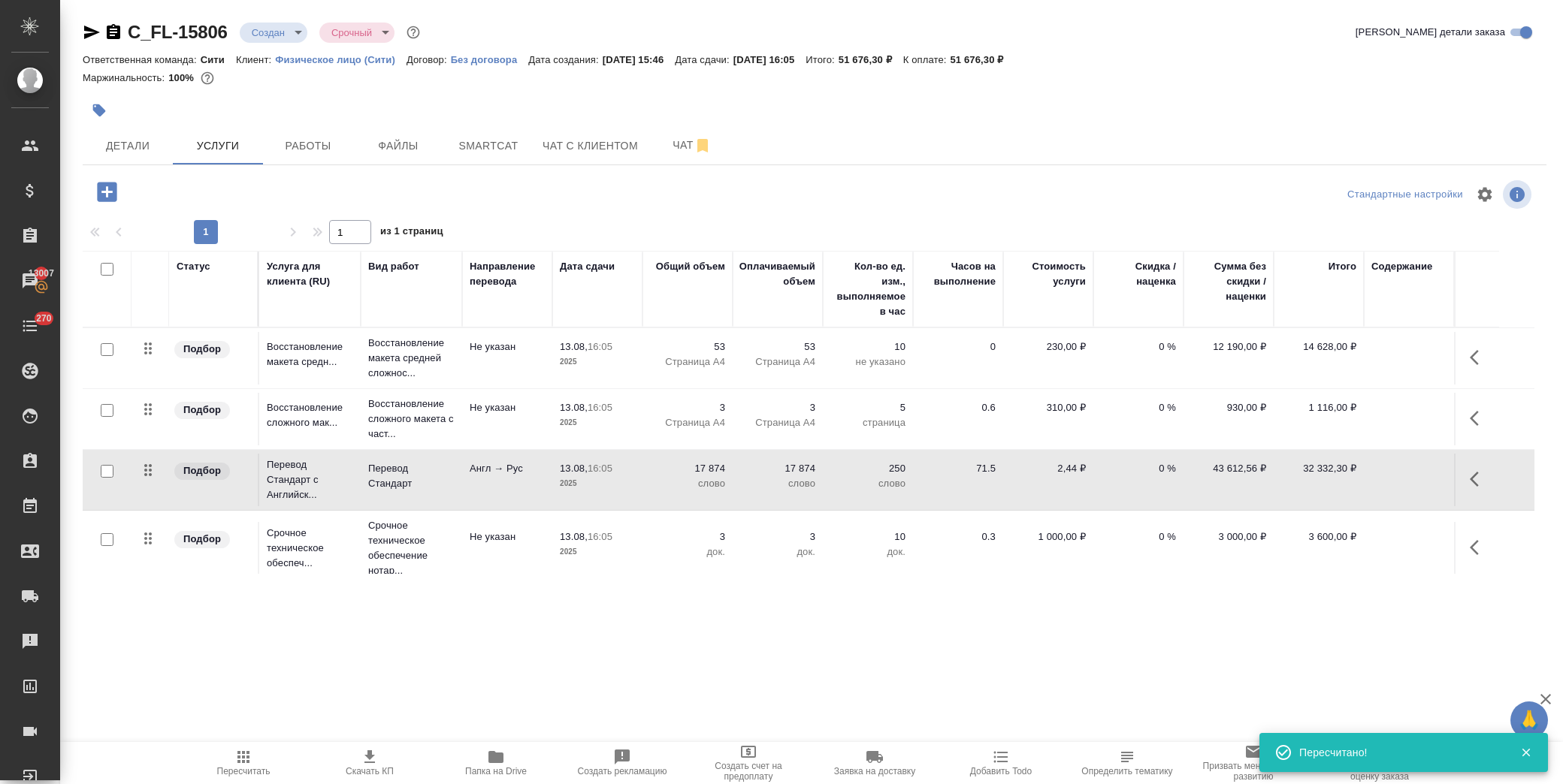
click at [1470, 479] on icon "button" at bounding box center [1479, 479] width 18 height 18
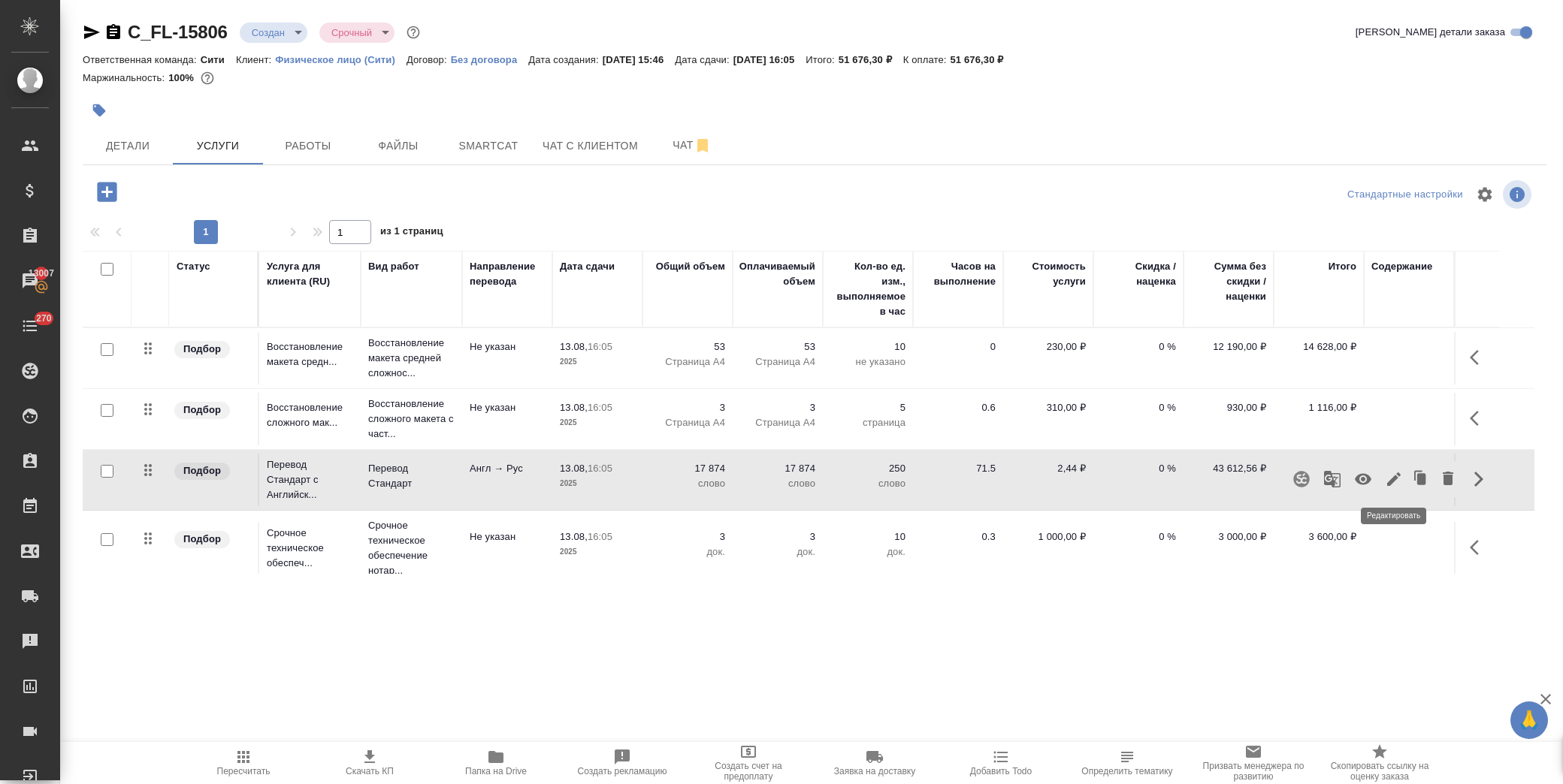
click at [1391, 476] on icon "button" at bounding box center [1394, 479] width 18 height 18
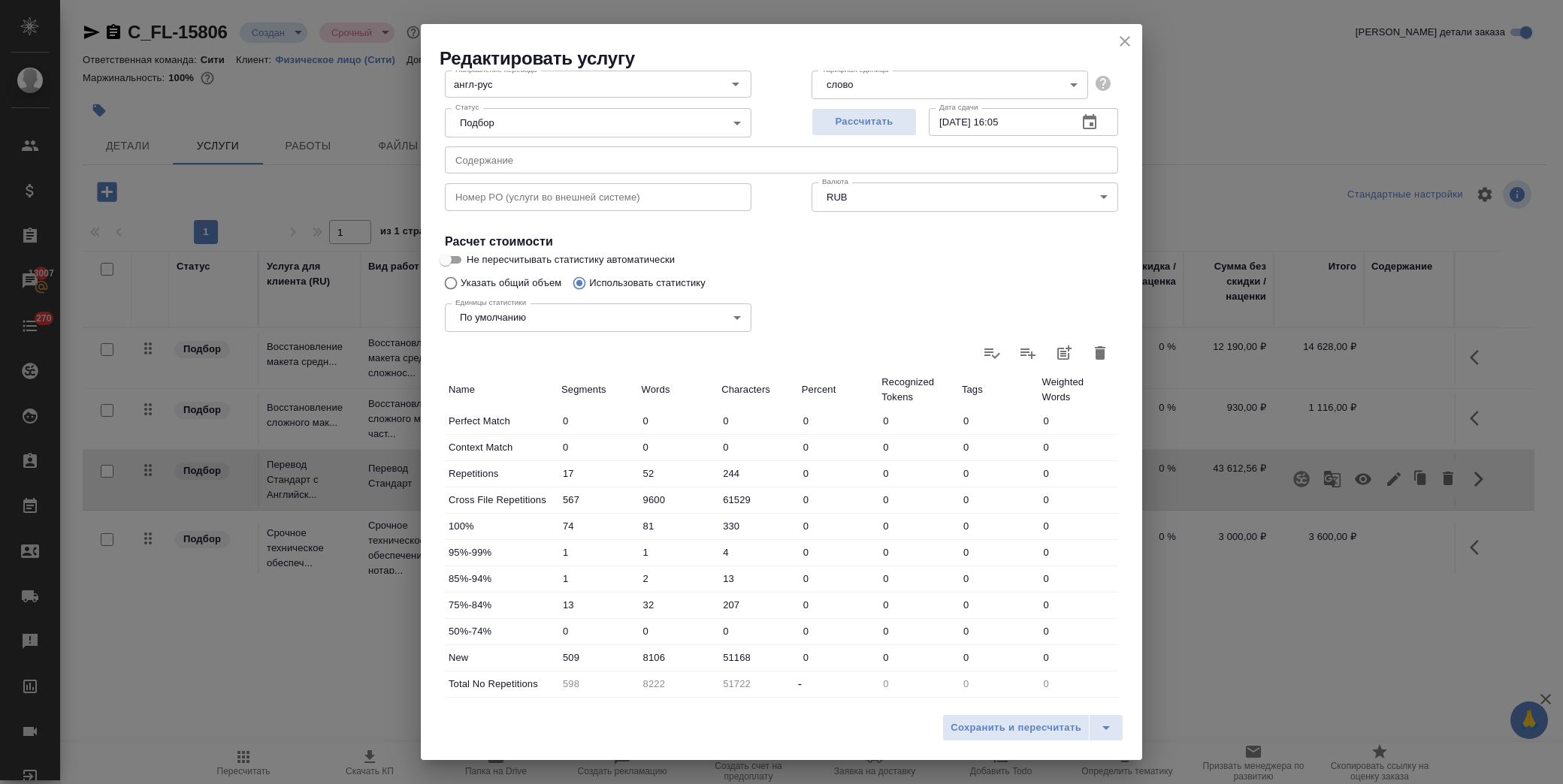
scroll to position [167, 0]
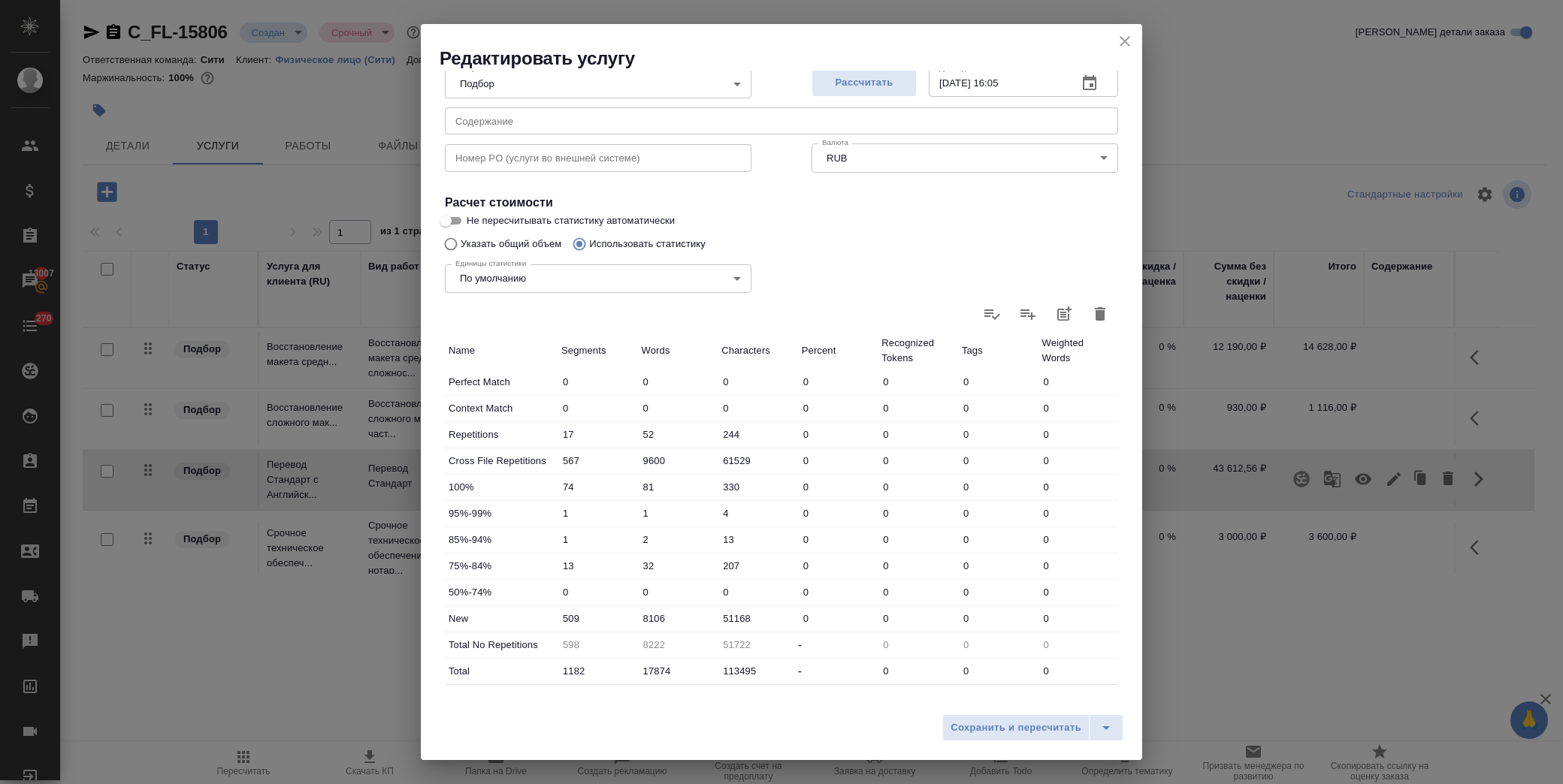
click at [644, 459] on input "9600" at bounding box center [678, 460] width 80 height 22
type input "600"
type input "17222"
type input "8600"
type input "9222"
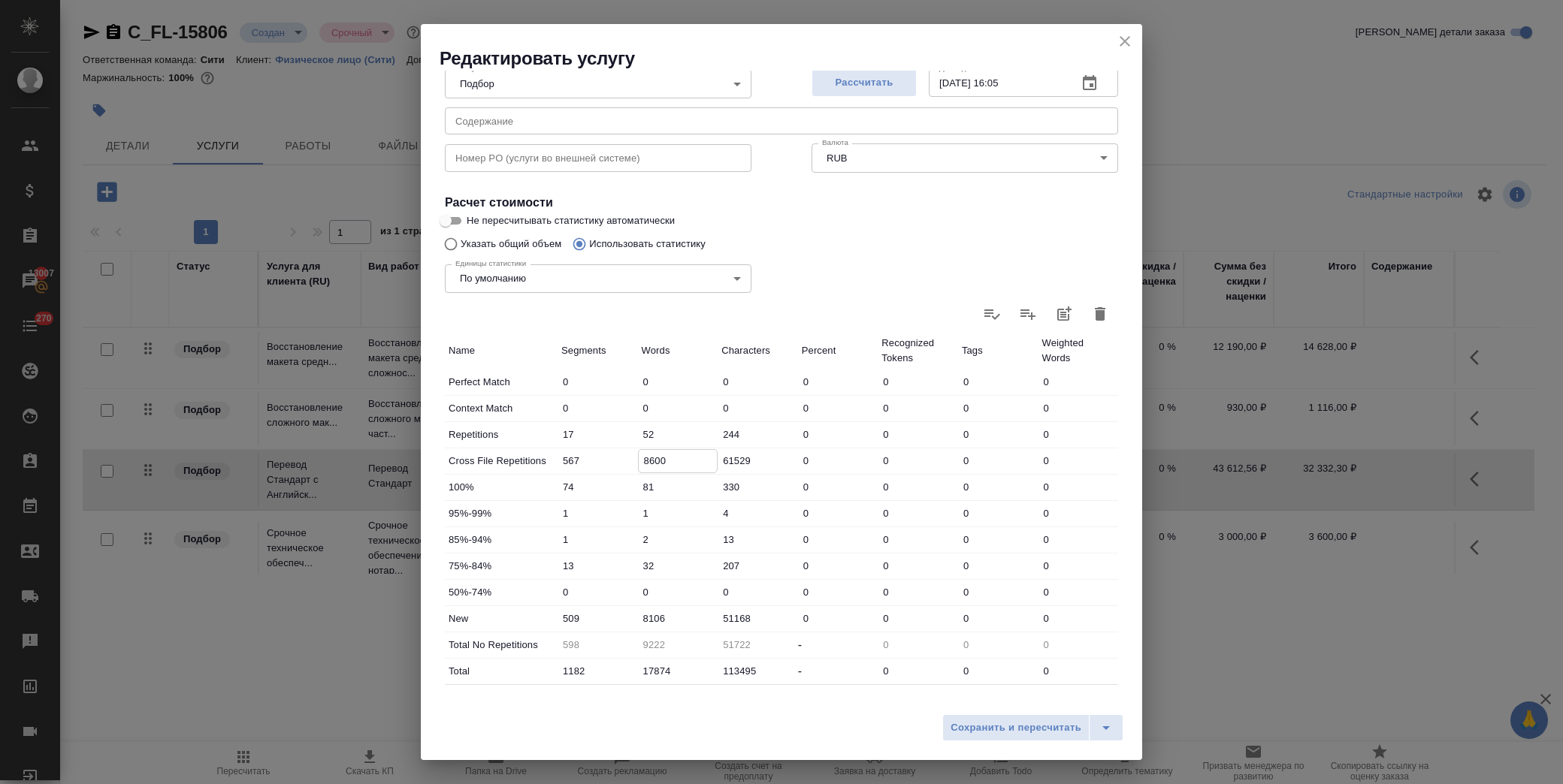
type input "8600"
click at [643, 619] on input "8106" at bounding box center [678, 619] width 80 height 22
type input "9106"
click at [995, 722] on span "Сохранить и пересчитать" at bounding box center [1016, 727] width 131 height 17
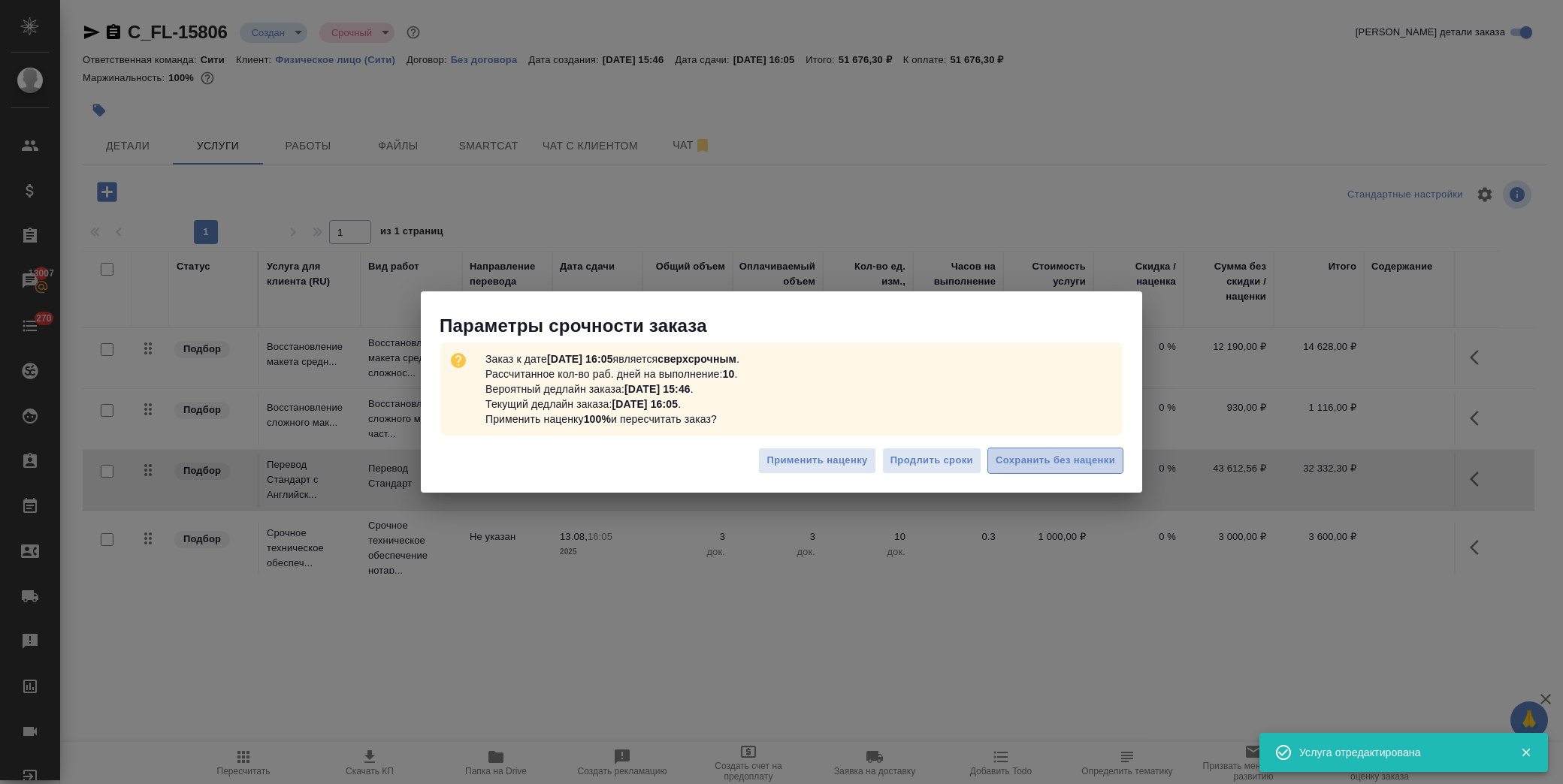
click at [1033, 463] on span "Сохранить без наценки" at bounding box center [1056, 460] width 120 height 17
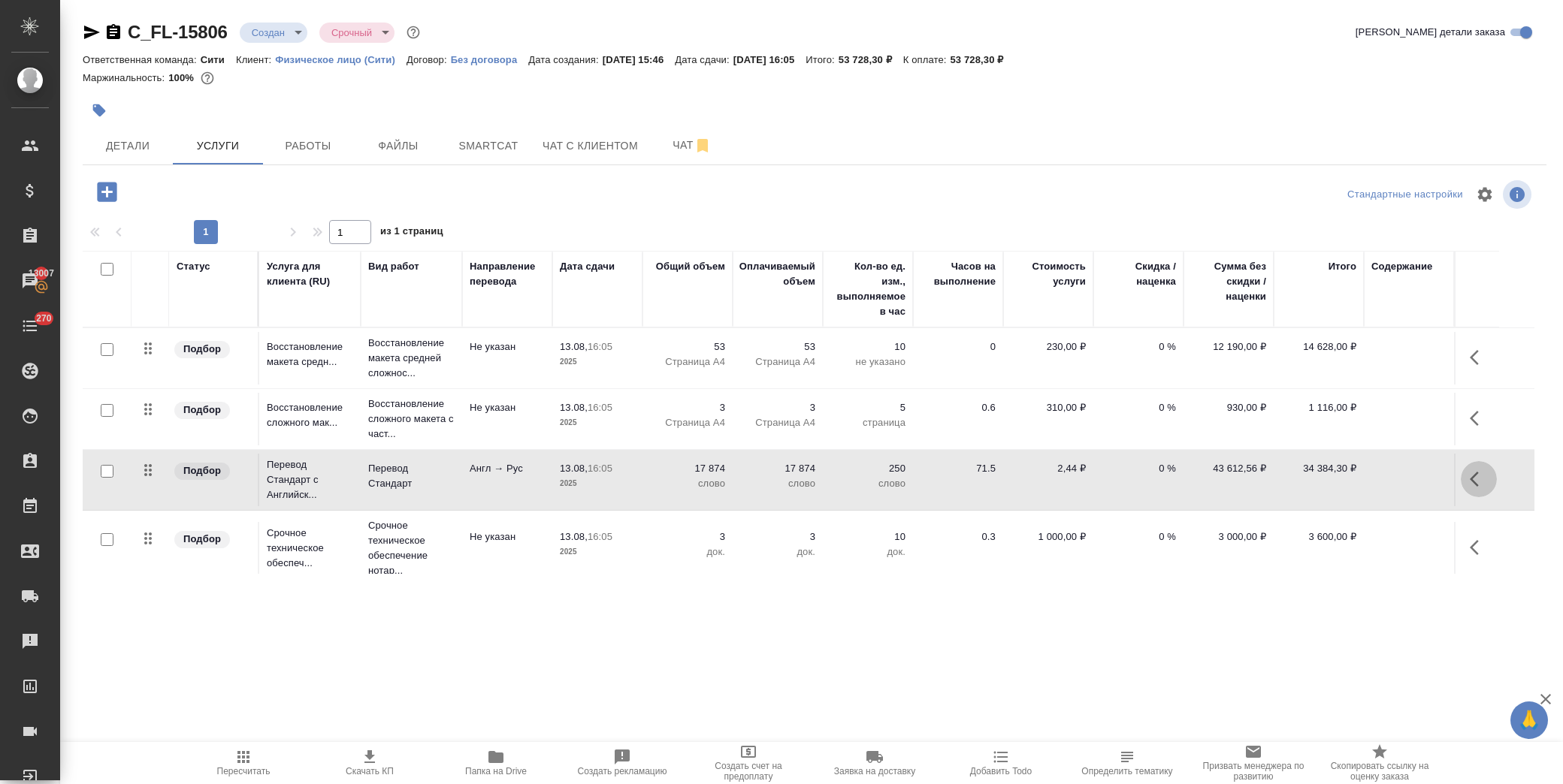
click at [1483, 479] on icon "button" at bounding box center [1479, 479] width 18 height 18
click at [1396, 483] on icon "button" at bounding box center [1394, 479] width 18 height 18
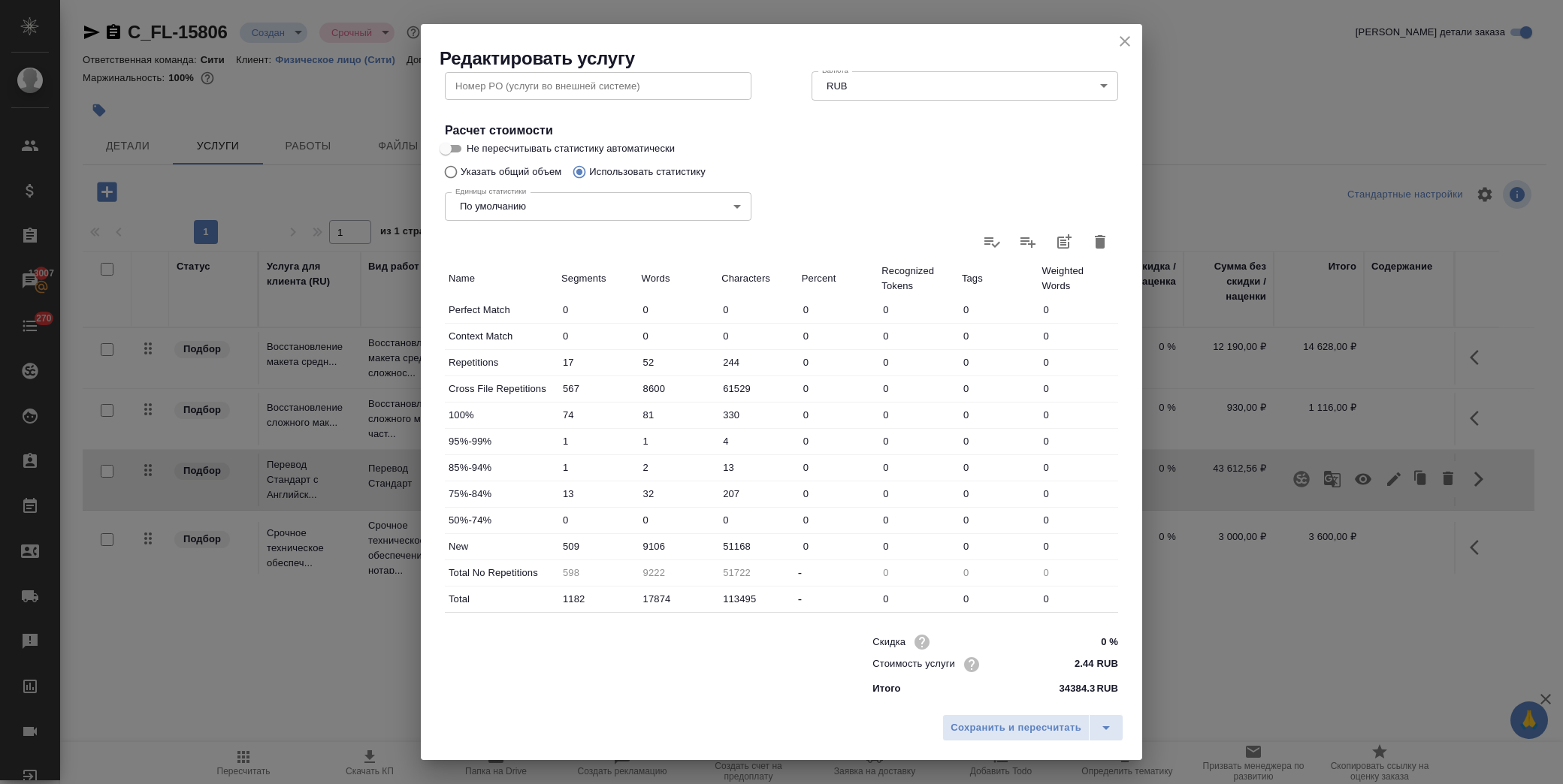
scroll to position [240, 0]
click at [1118, 43] on icon "close" at bounding box center [1125, 41] width 18 height 18
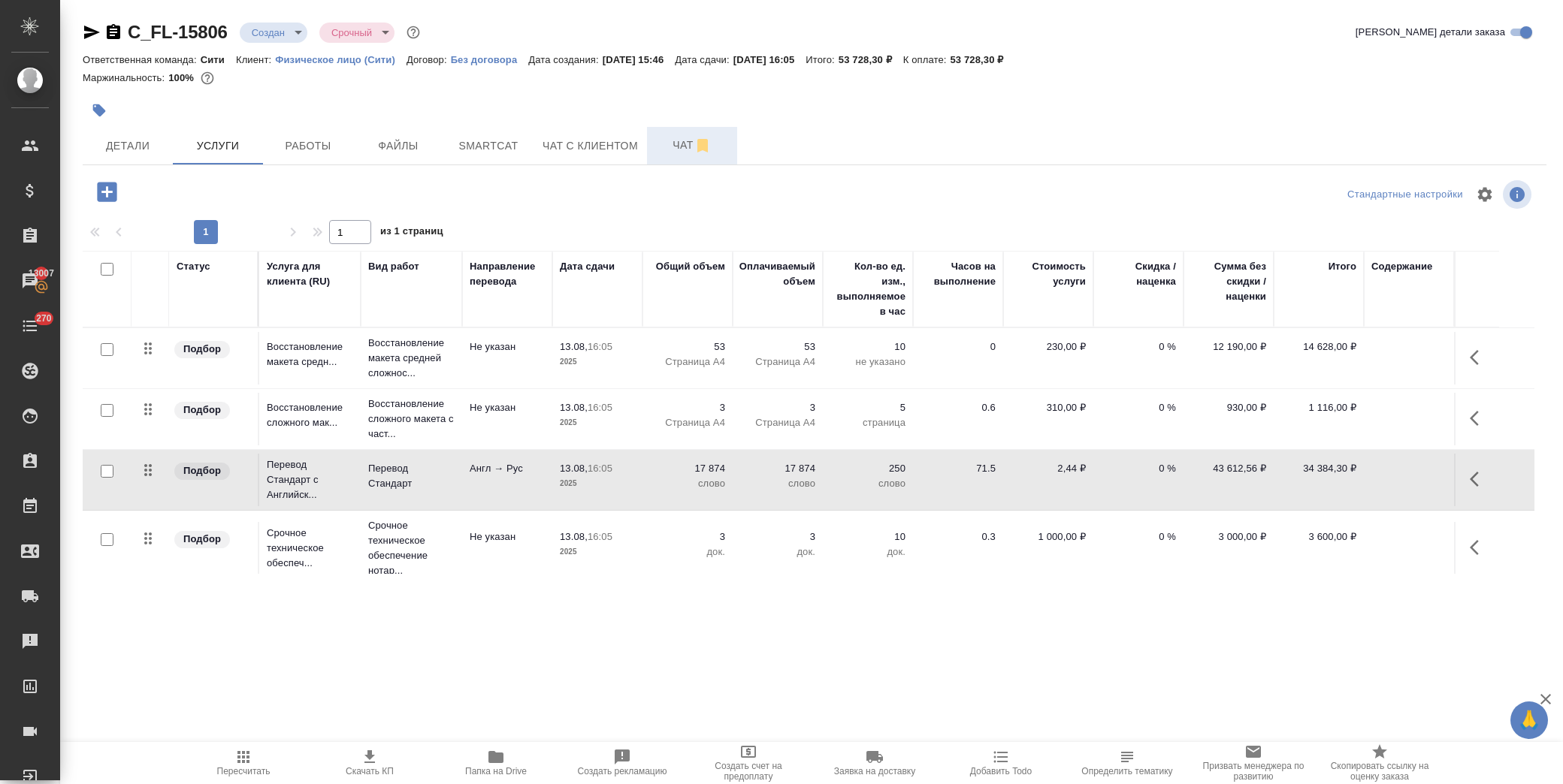
click at [671, 140] on span "Чат" at bounding box center [692, 145] width 72 height 19
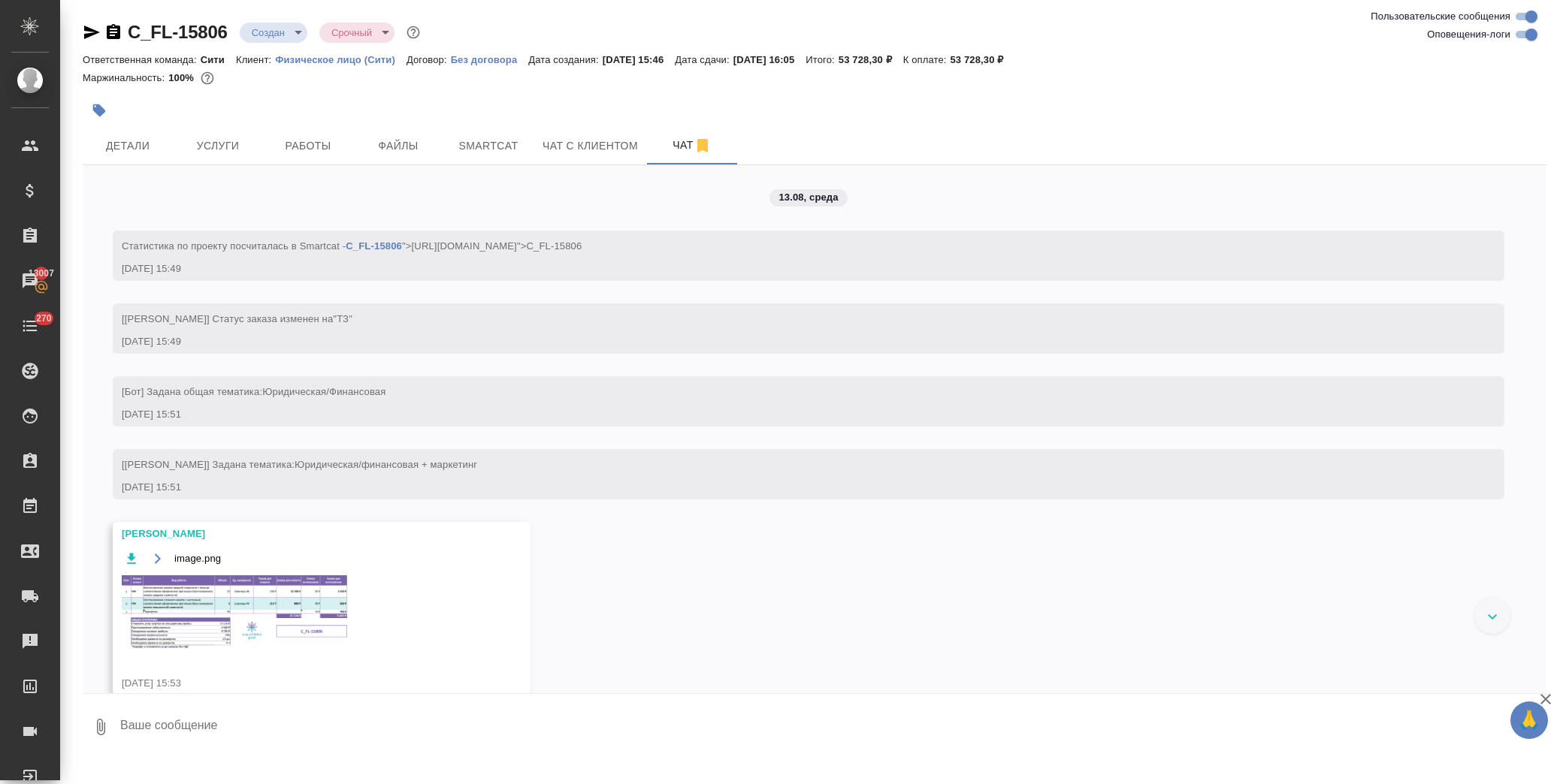
scroll to position [96, 0]
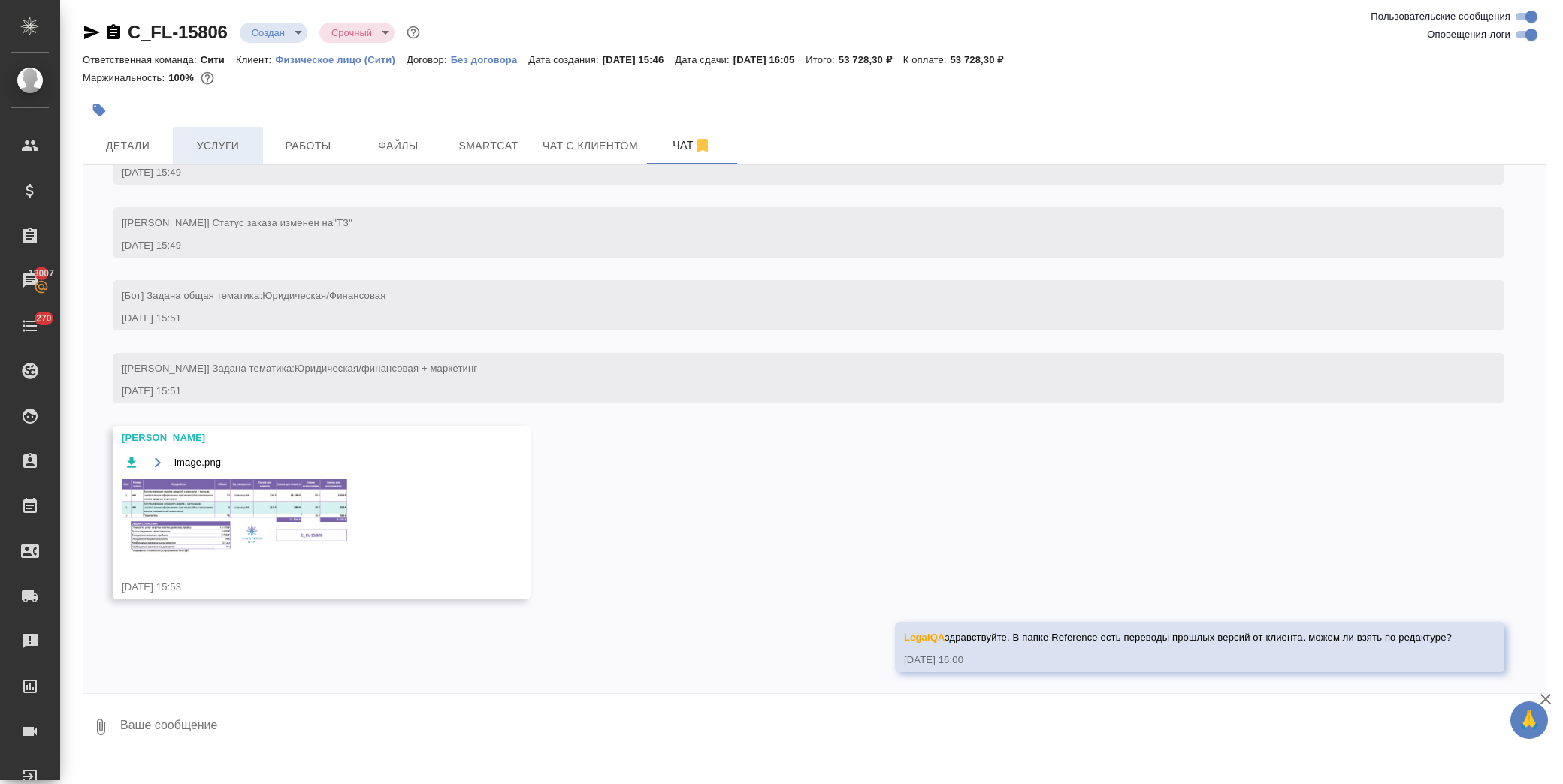
click at [234, 130] on button "Услуги" at bounding box center [218, 146] width 90 height 38
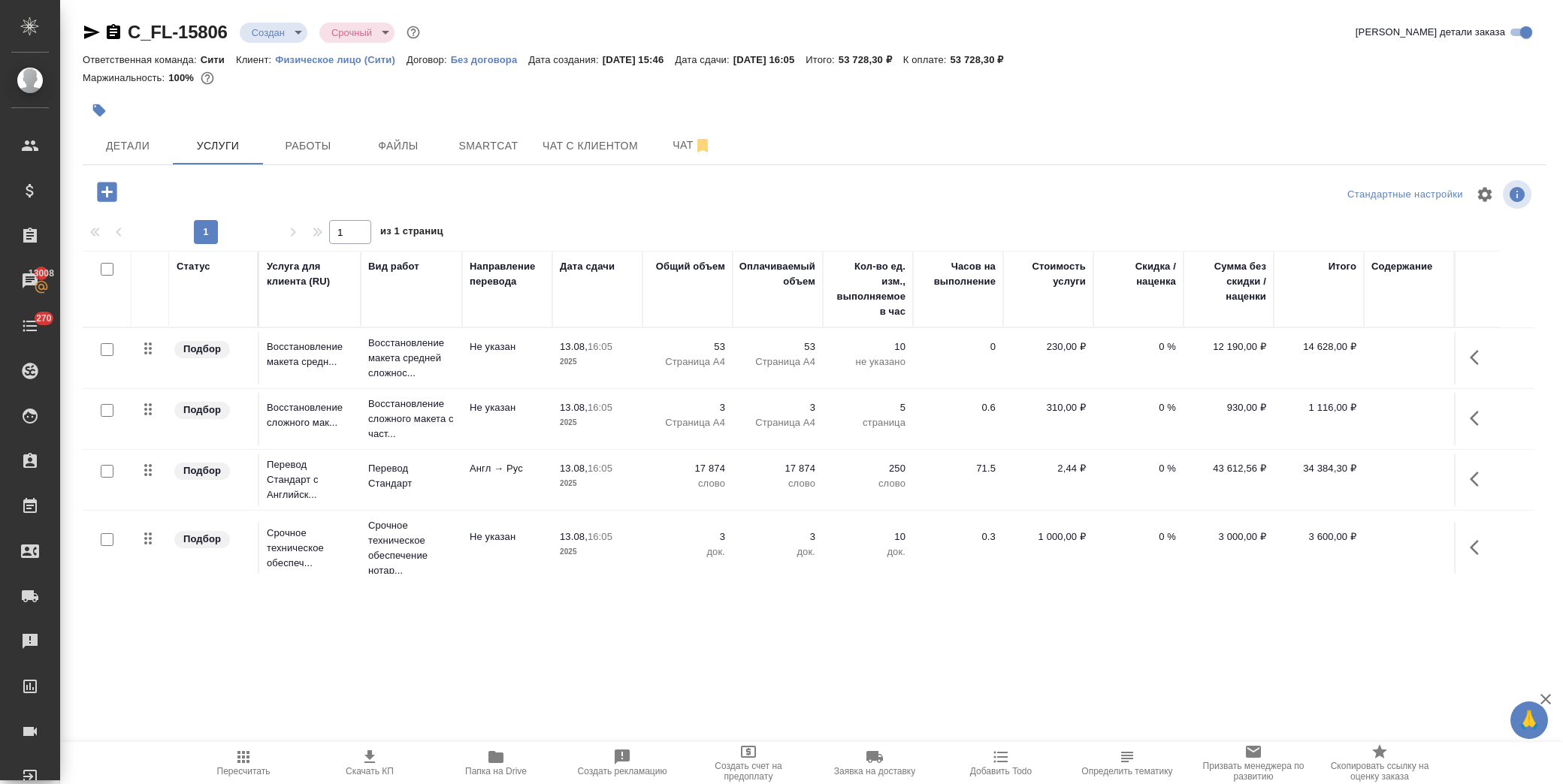
click at [1486, 474] on icon "button" at bounding box center [1479, 479] width 18 height 18
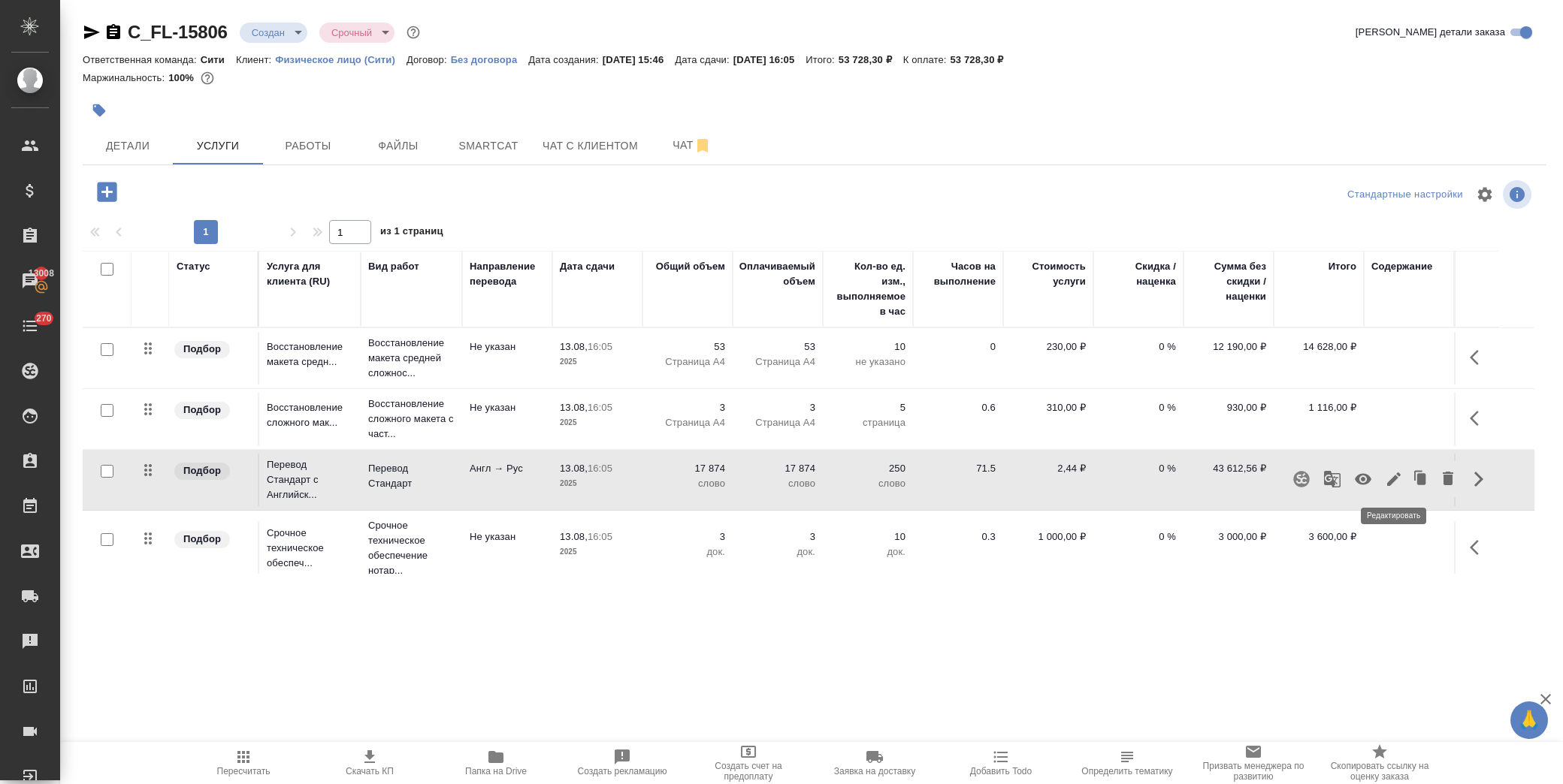
click at [1394, 486] on icon "button" at bounding box center [1394, 479] width 18 height 18
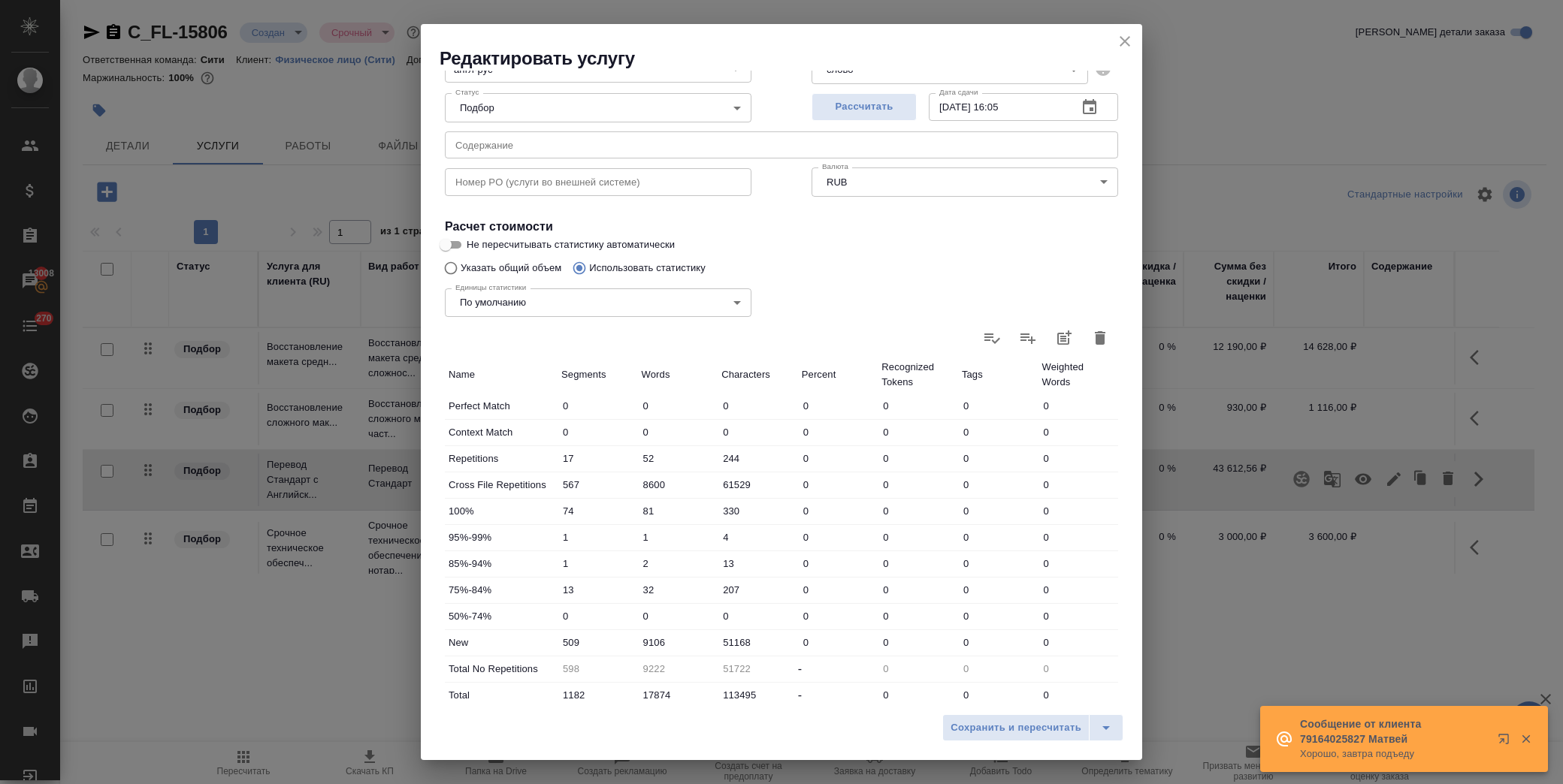
scroll to position [240, 0]
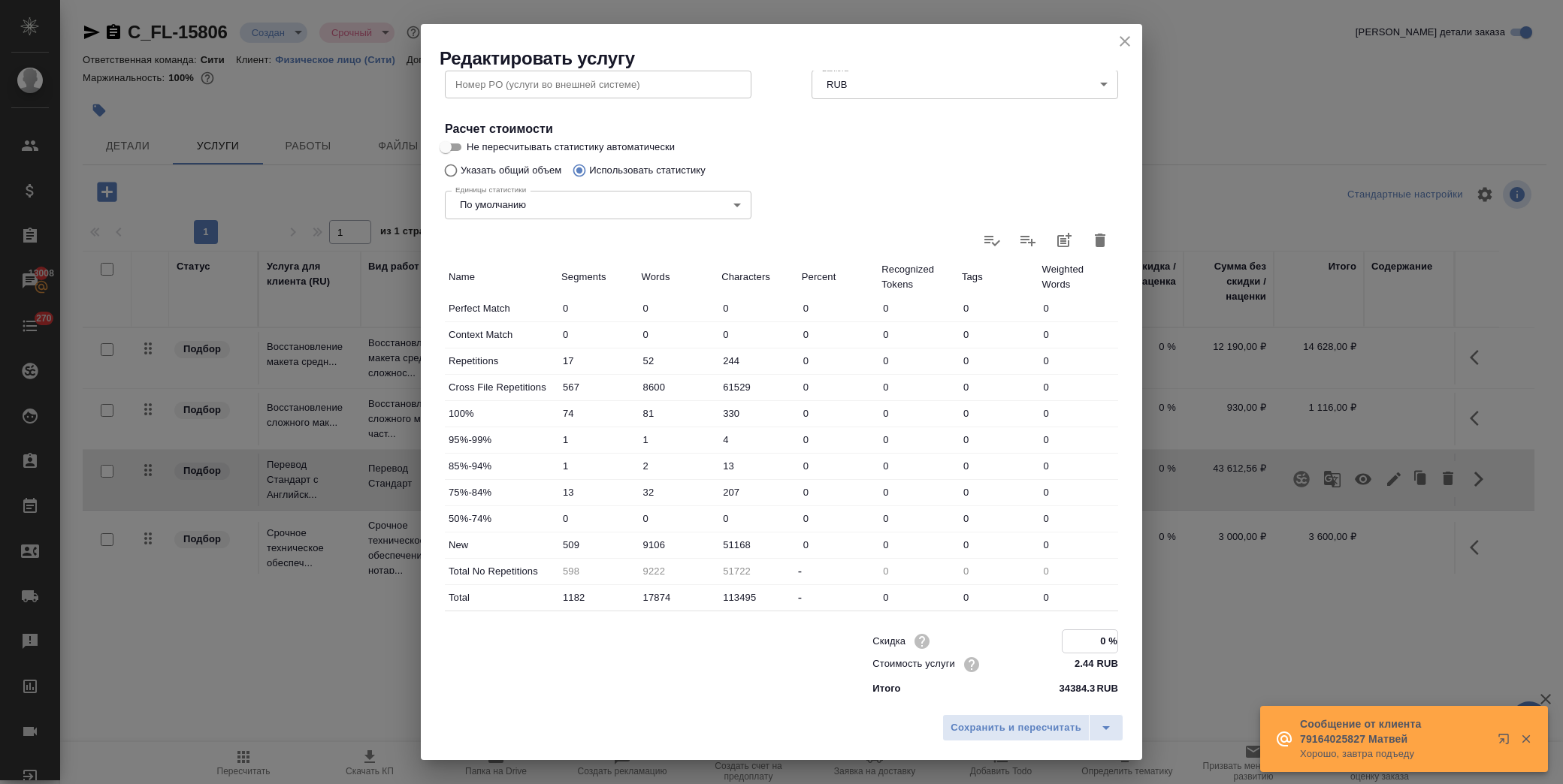
click at [1075, 637] on input "0 %" at bounding box center [1089, 641] width 55 height 22
type input "-30 %"
drag, startPoint x: 1039, startPoint y: 731, endPoint x: 1050, endPoint y: 709, distance: 24.6
click at [1038, 729] on span "Сохранить и пересчитать" at bounding box center [1016, 727] width 131 height 17
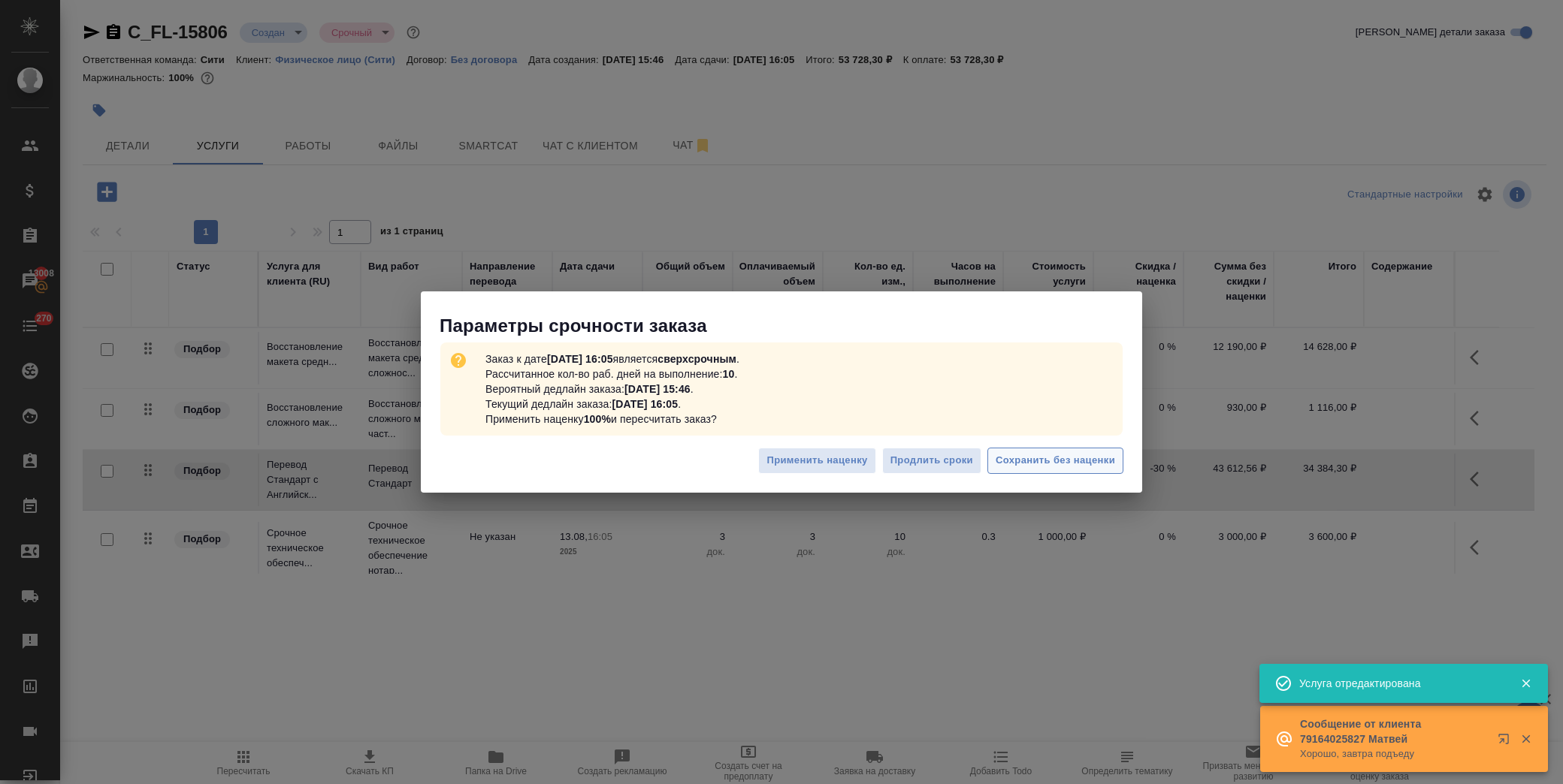
click at [1079, 465] on span "Сохранить без наценки" at bounding box center [1056, 460] width 120 height 17
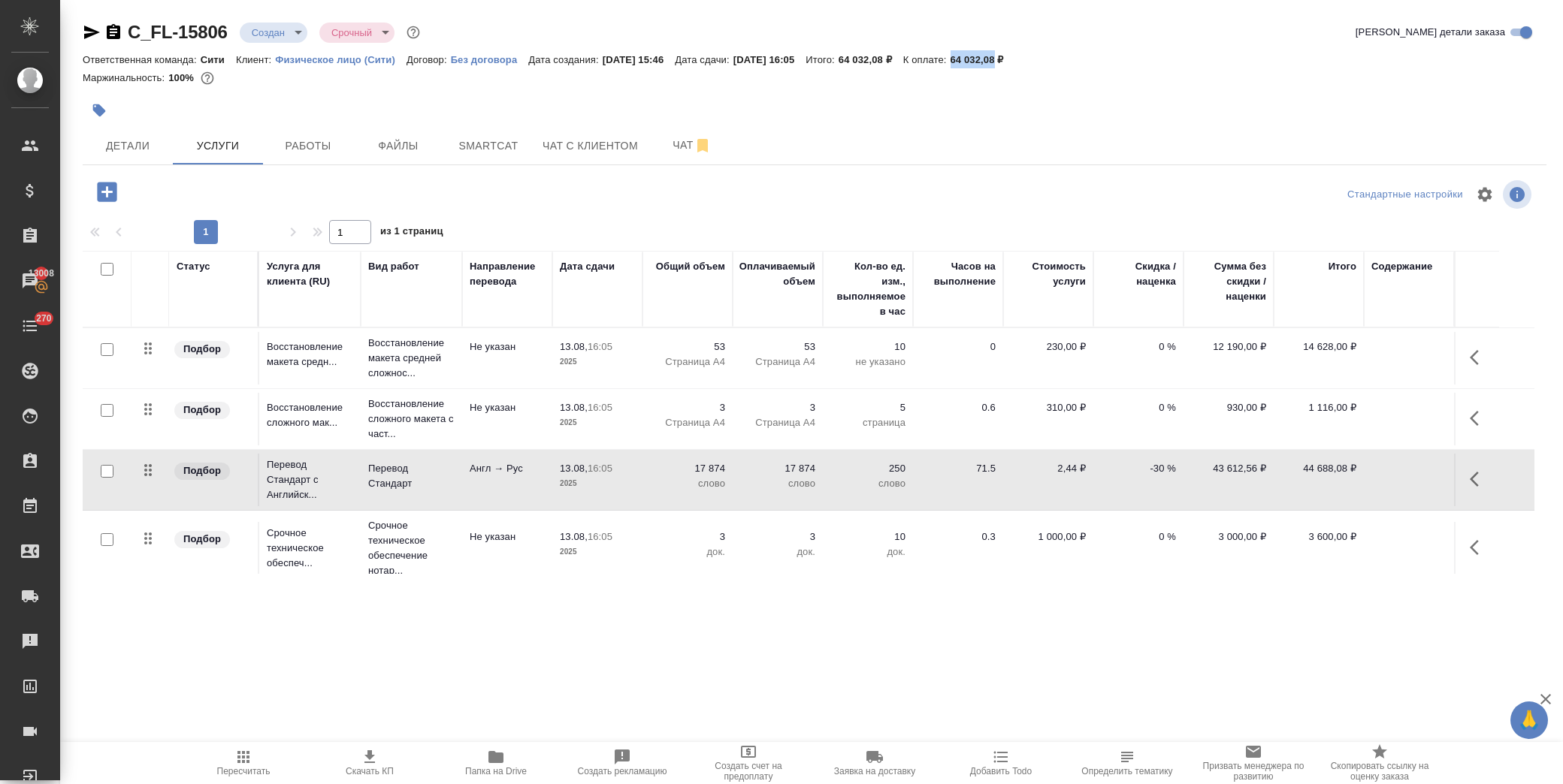
drag, startPoint x: 989, startPoint y: 59, endPoint x: 1031, endPoint y: 62, distance: 42.1
click at [1015, 62] on p "64 032,08 ₽" at bounding box center [983, 60] width 65 height 11
copy p "64 032,08"
click at [353, 768] on span "Скачать КП" at bounding box center [370, 771] width 48 height 11
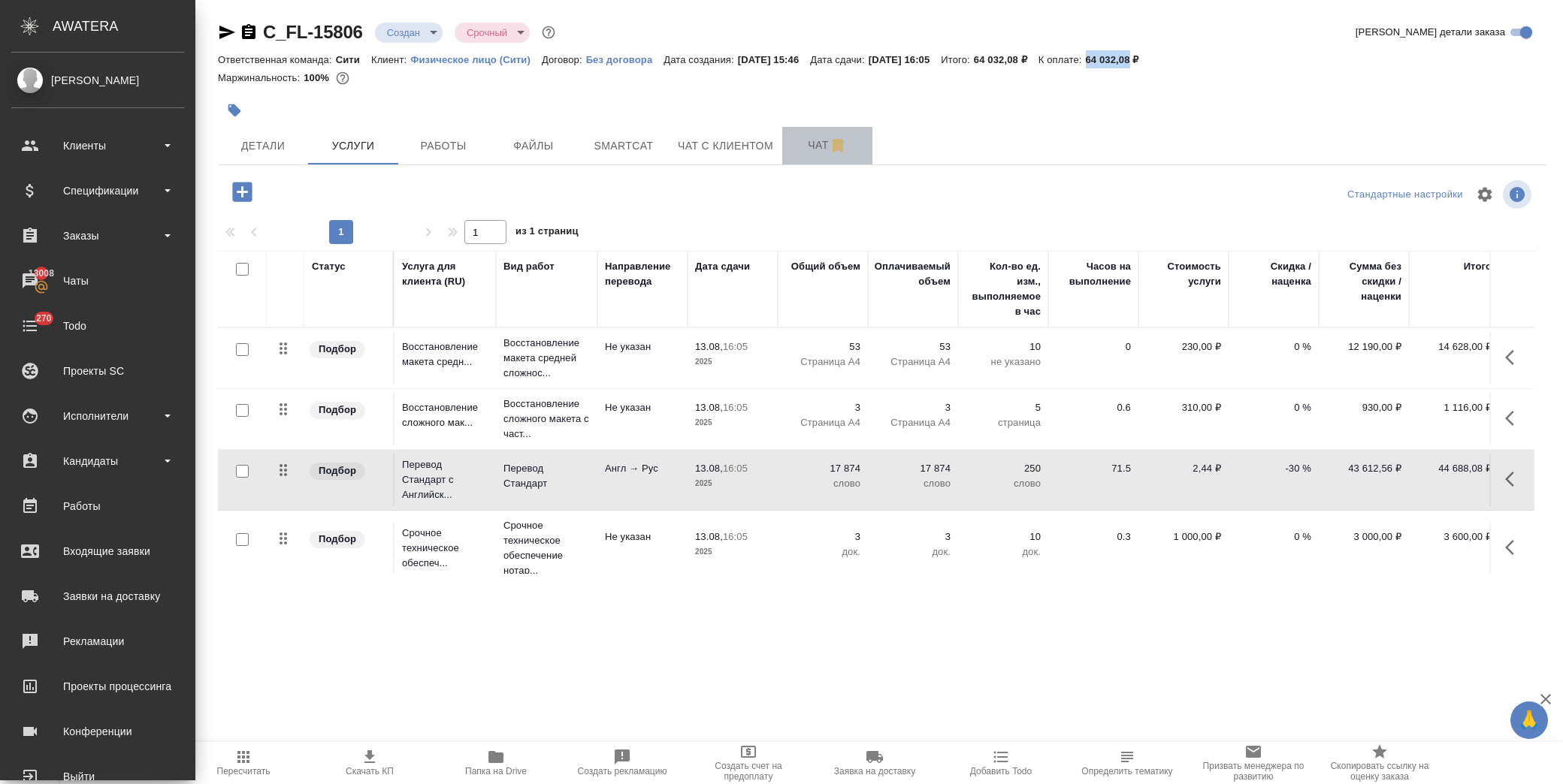
click at [808, 141] on span "Чат" at bounding box center [827, 145] width 72 height 19
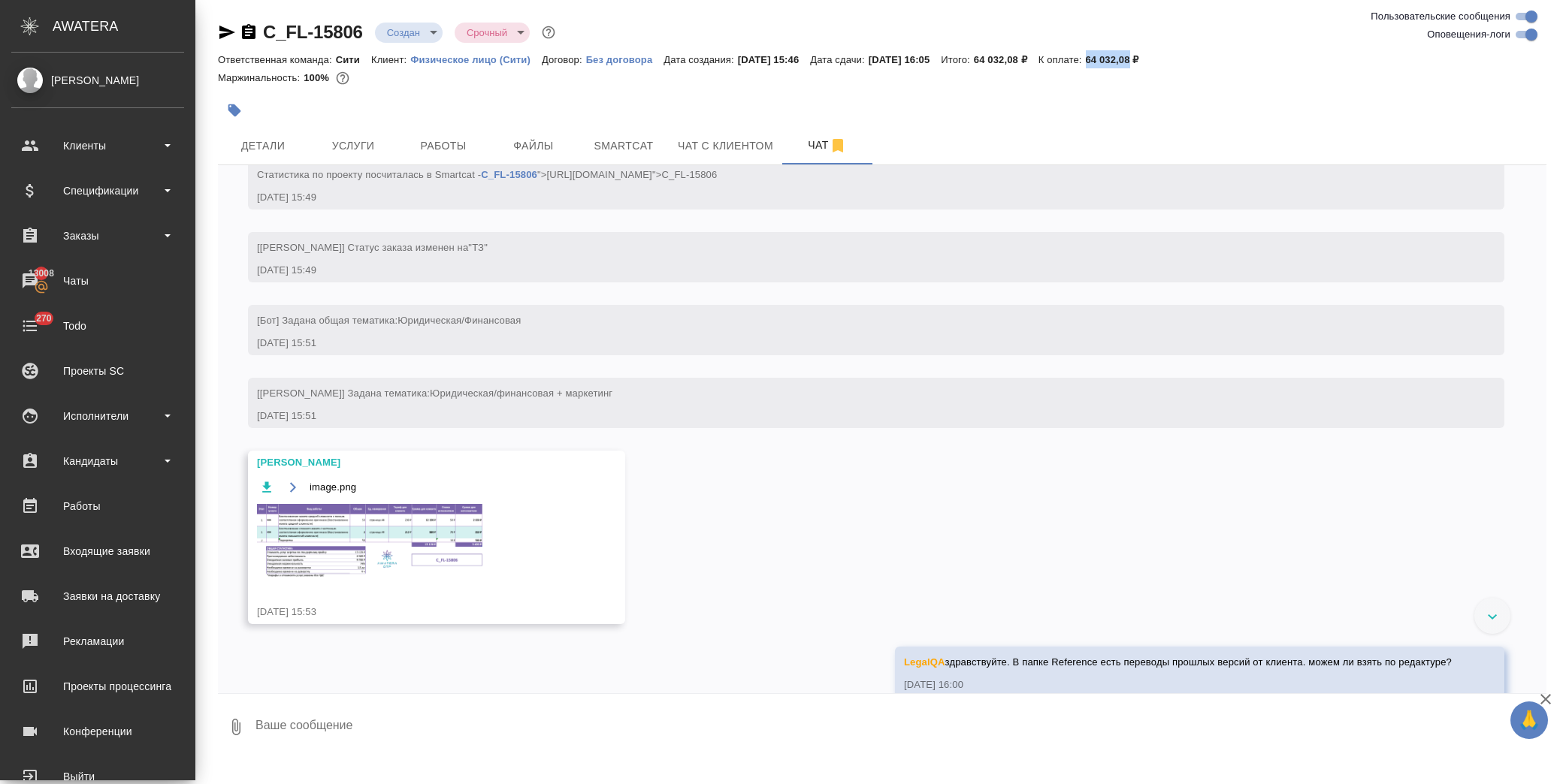
scroll to position [96, 0]
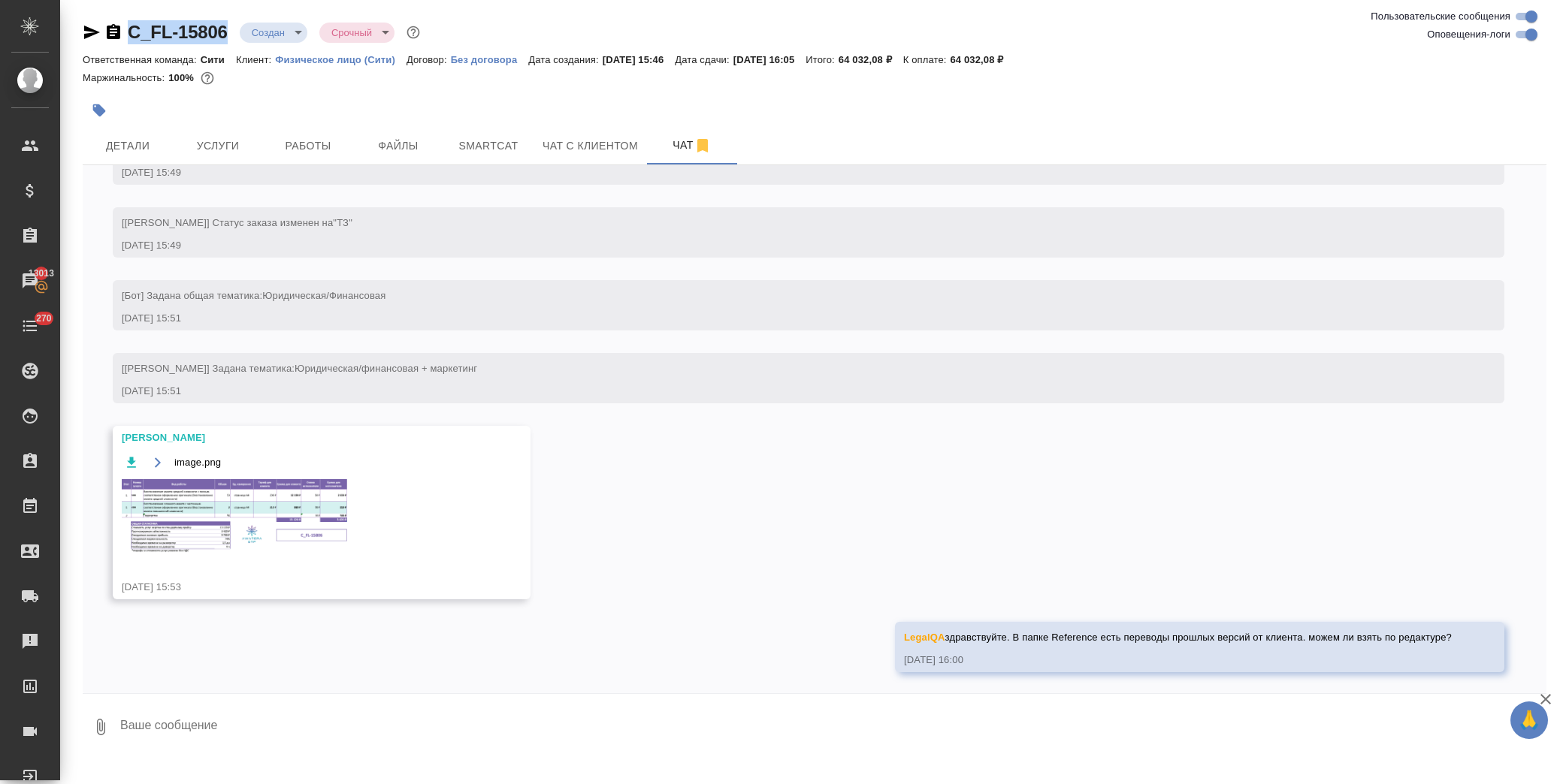
drag, startPoint x: 230, startPoint y: 32, endPoint x: 131, endPoint y: 29, distance: 99.0
click at [131, 29] on div "C_FL-15806 Создан new Срочный urgent" at bounding box center [252, 32] width 340 height 24
copy link "C_FL-15806"
click at [207, 138] on span "Услуги" at bounding box center [218, 146] width 72 height 19
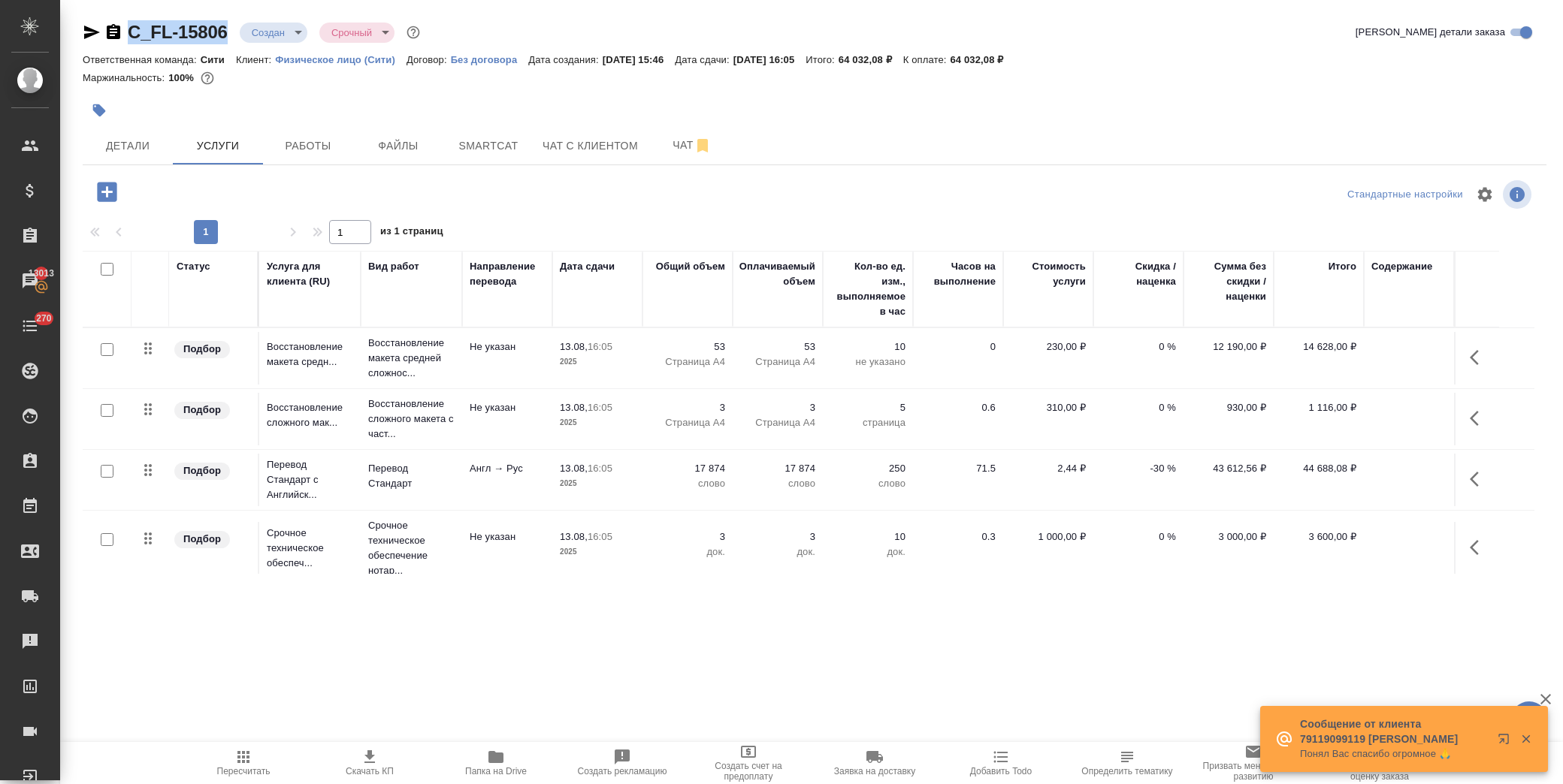
click at [1241, 384] on td "43 612,56 ₽" at bounding box center [1229, 358] width 90 height 52
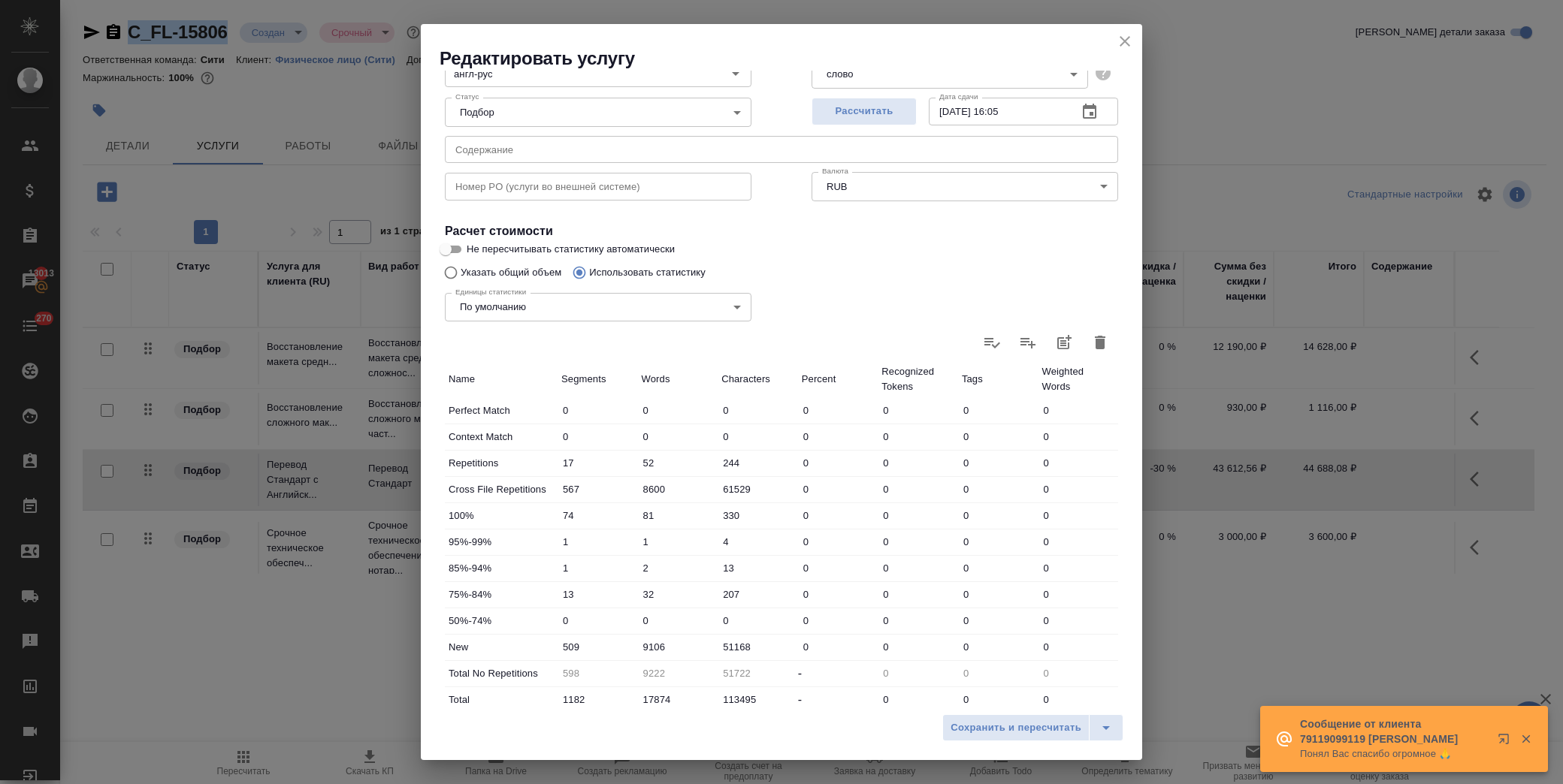
scroll to position [240, 0]
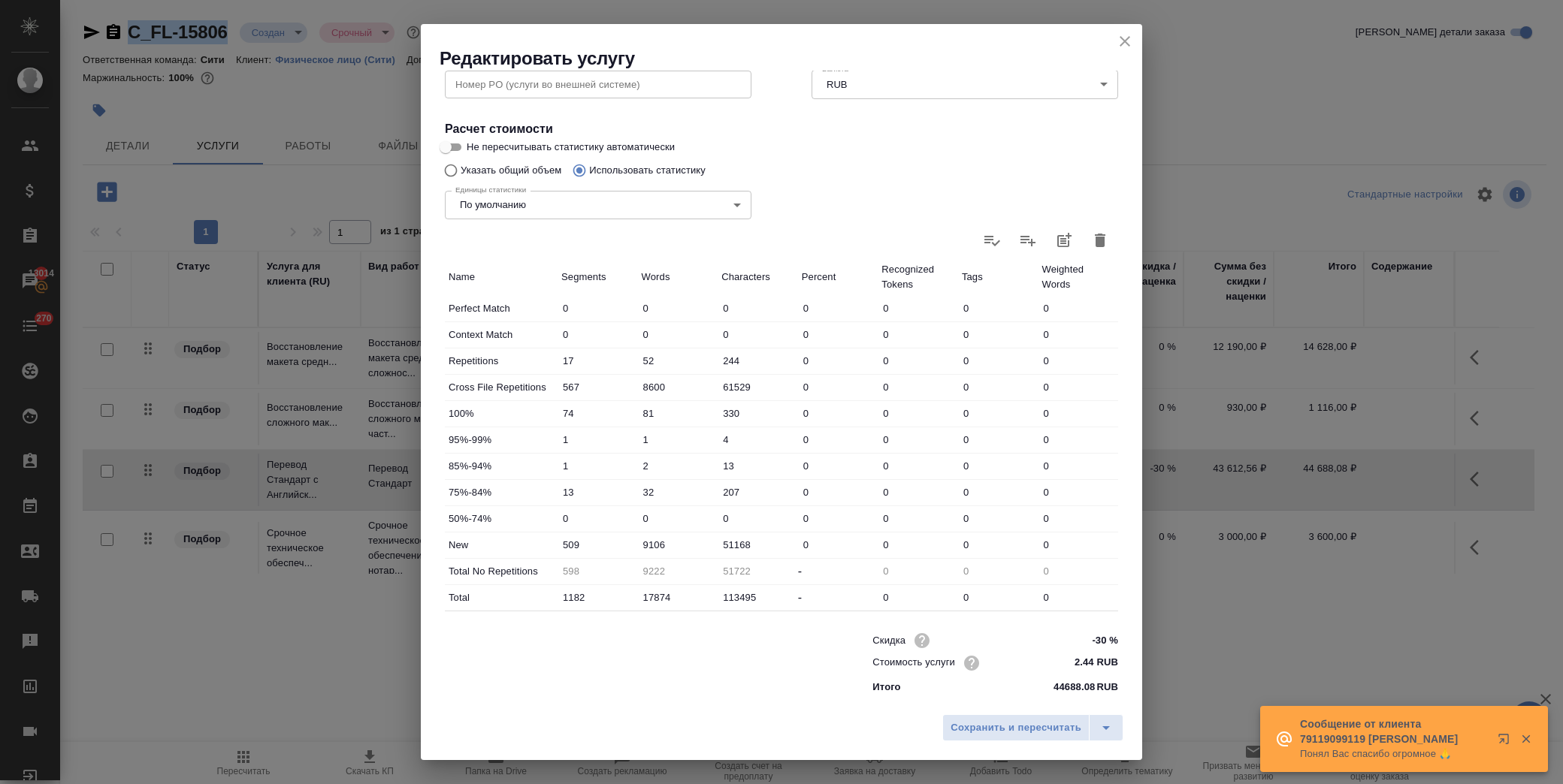
click at [1118, 43] on icon "close" at bounding box center [1125, 41] width 18 height 18
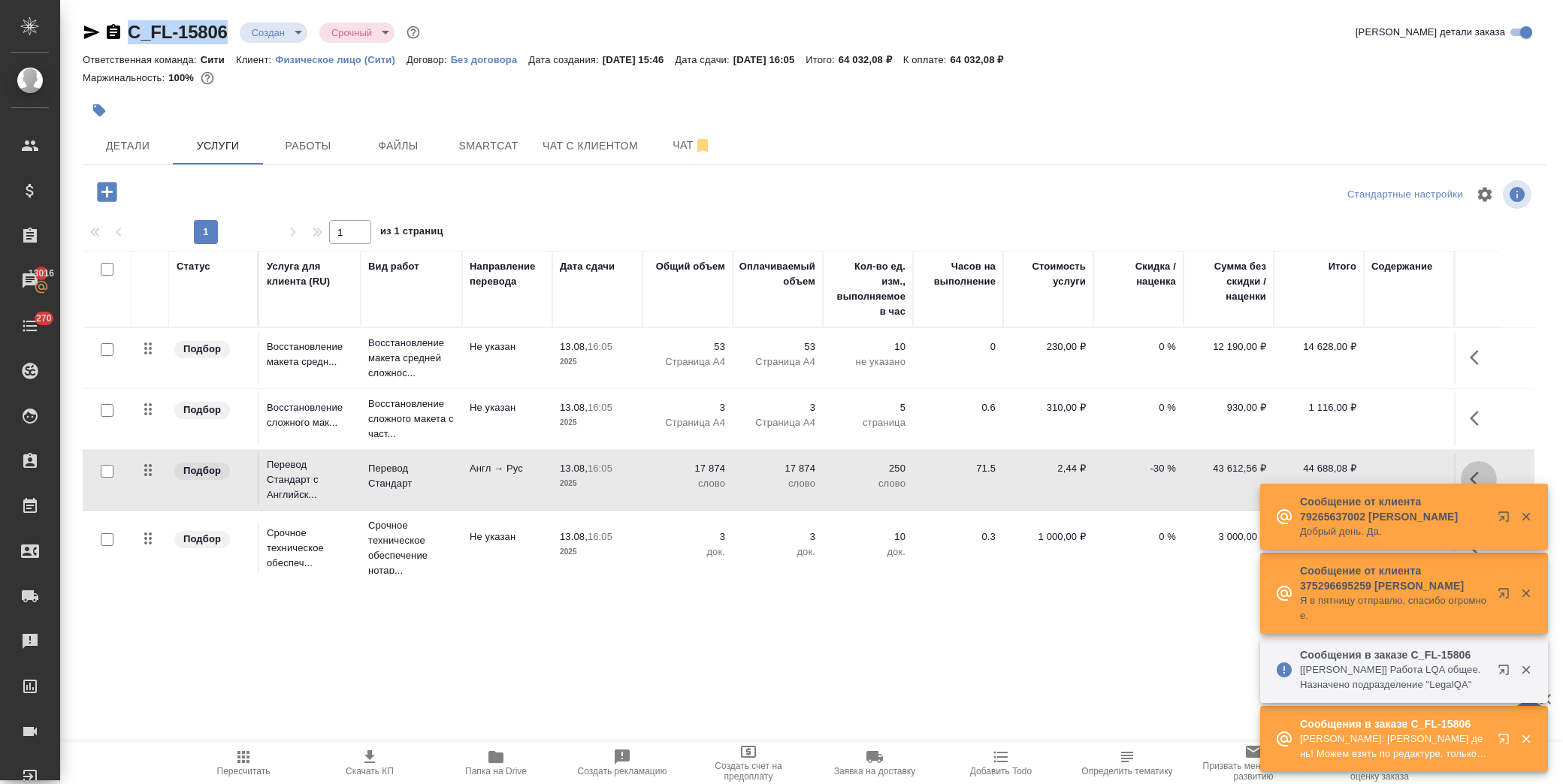
click at [1465, 475] on button "button" at bounding box center [1479, 479] width 36 height 36
click at [1395, 482] on icon "button" at bounding box center [1394, 479] width 18 height 18
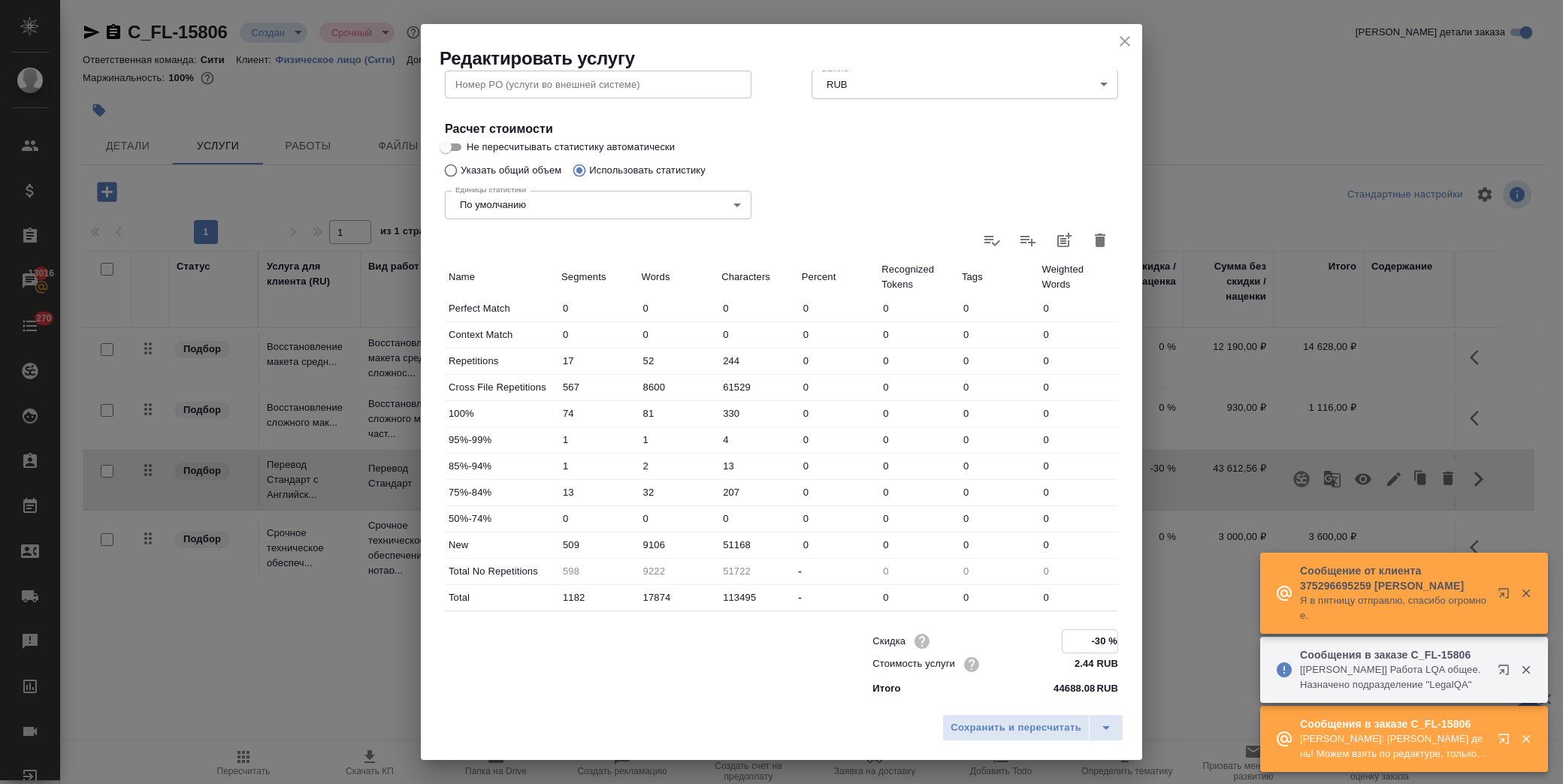
drag, startPoint x: 1076, startPoint y: 639, endPoint x: 1096, endPoint y: 638, distance: 20.0
click at [1093, 641] on input "-30 %" at bounding box center [1089, 641] width 55 height 22
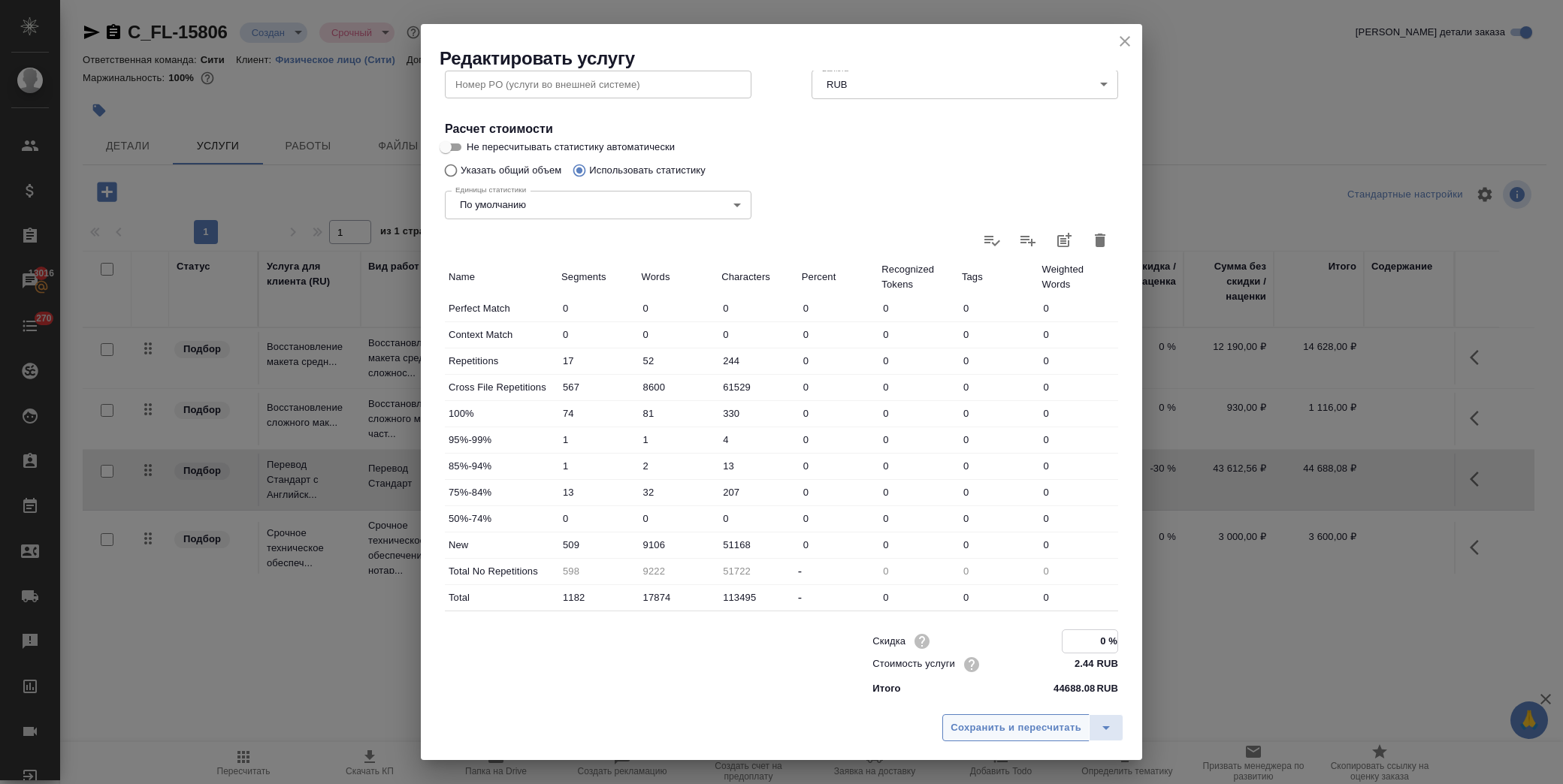
type input "0 %"
click at [1026, 727] on span "Сохранить и пересчитать" at bounding box center [1016, 727] width 131 height 17
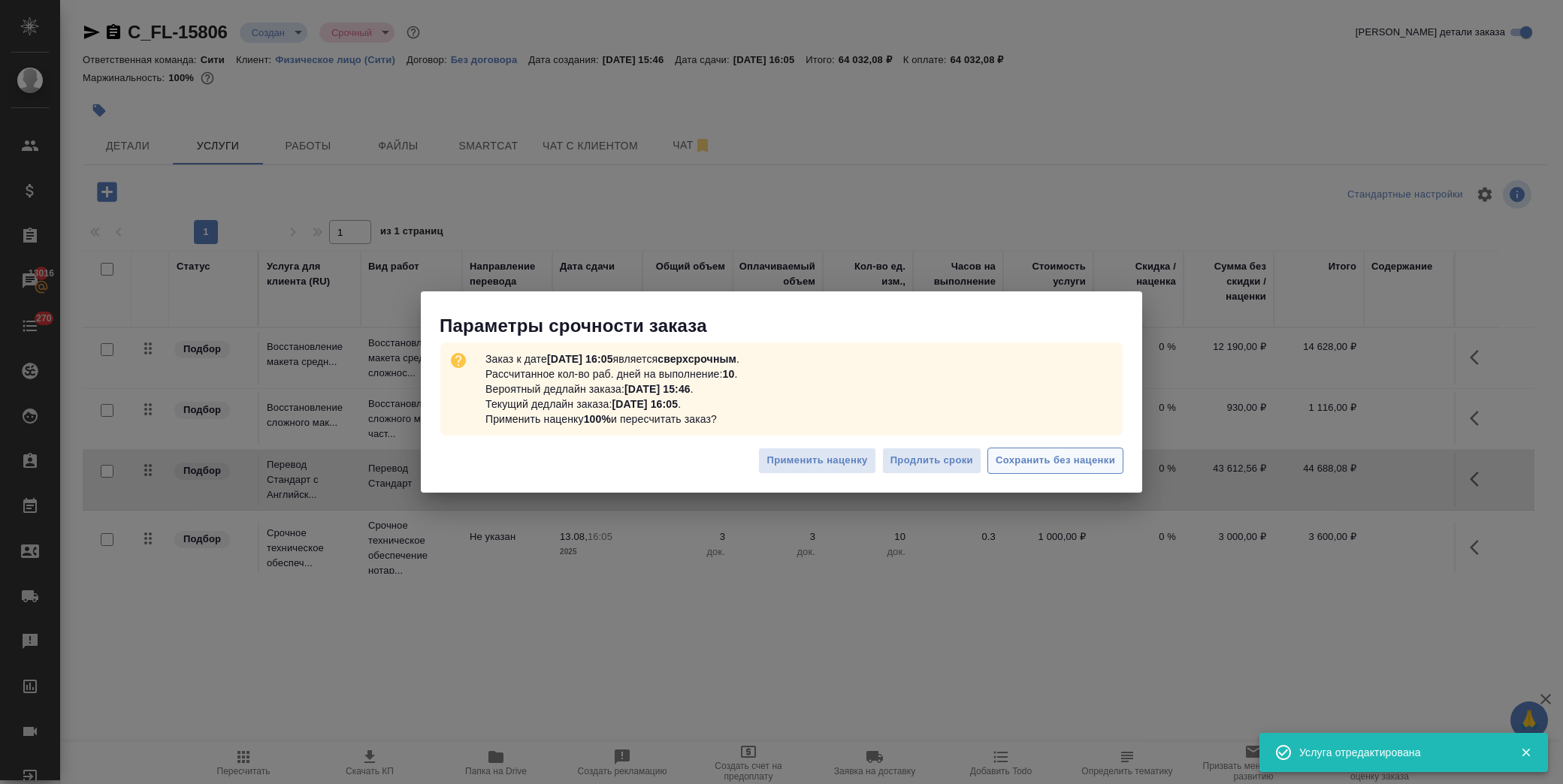
click at [1053, 460] on span "Сохранить без наценки" at bounding box center [1056, 460] width 120 height 17
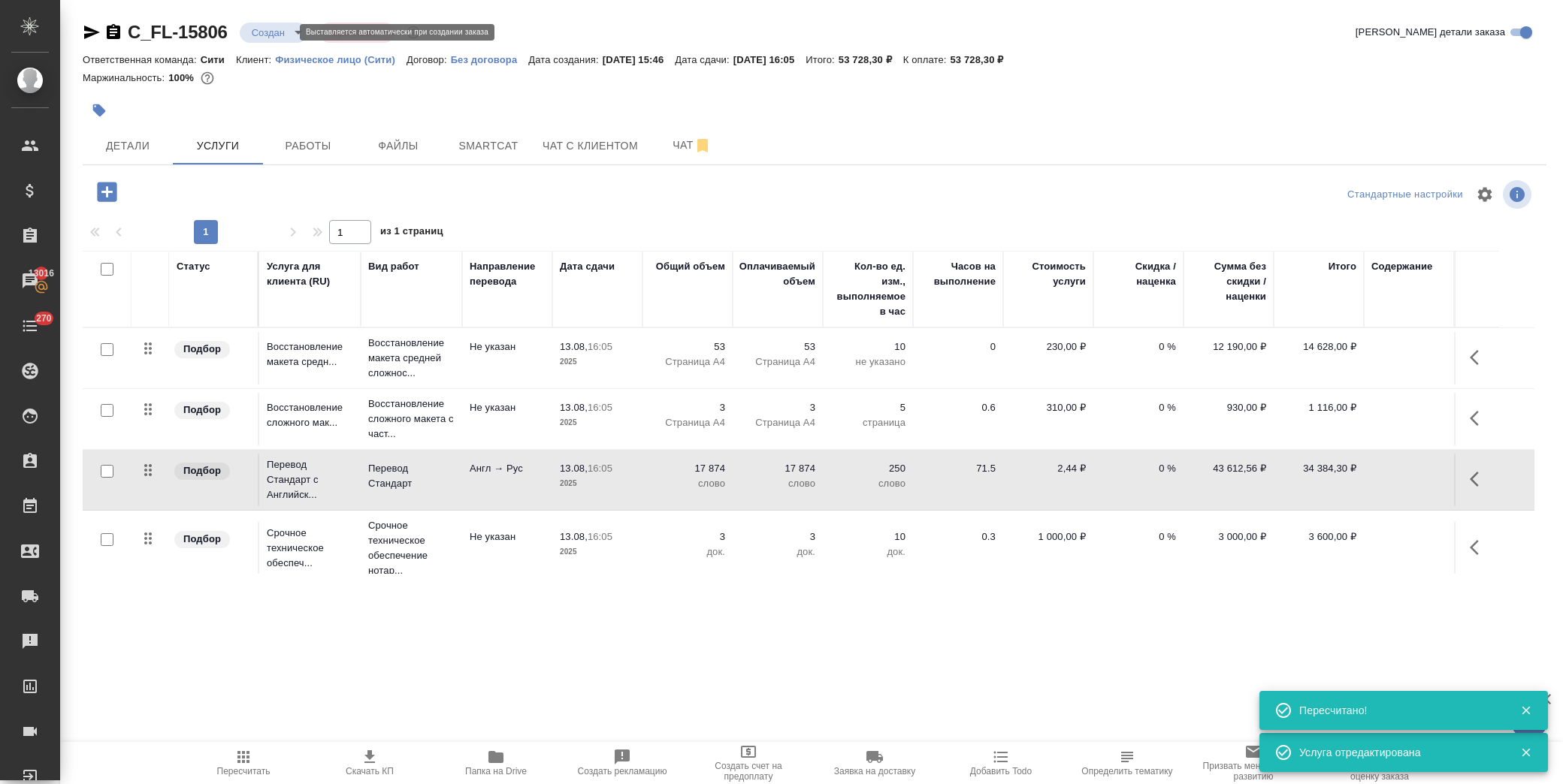
click at [265, 29] on body "🙏 .cls-1 fill:#fff; AWATERA Лофицкая Юлия Владимировна Клиенты Спецификации Зак…" at bounding box center [781, 392] width 1563 height 784
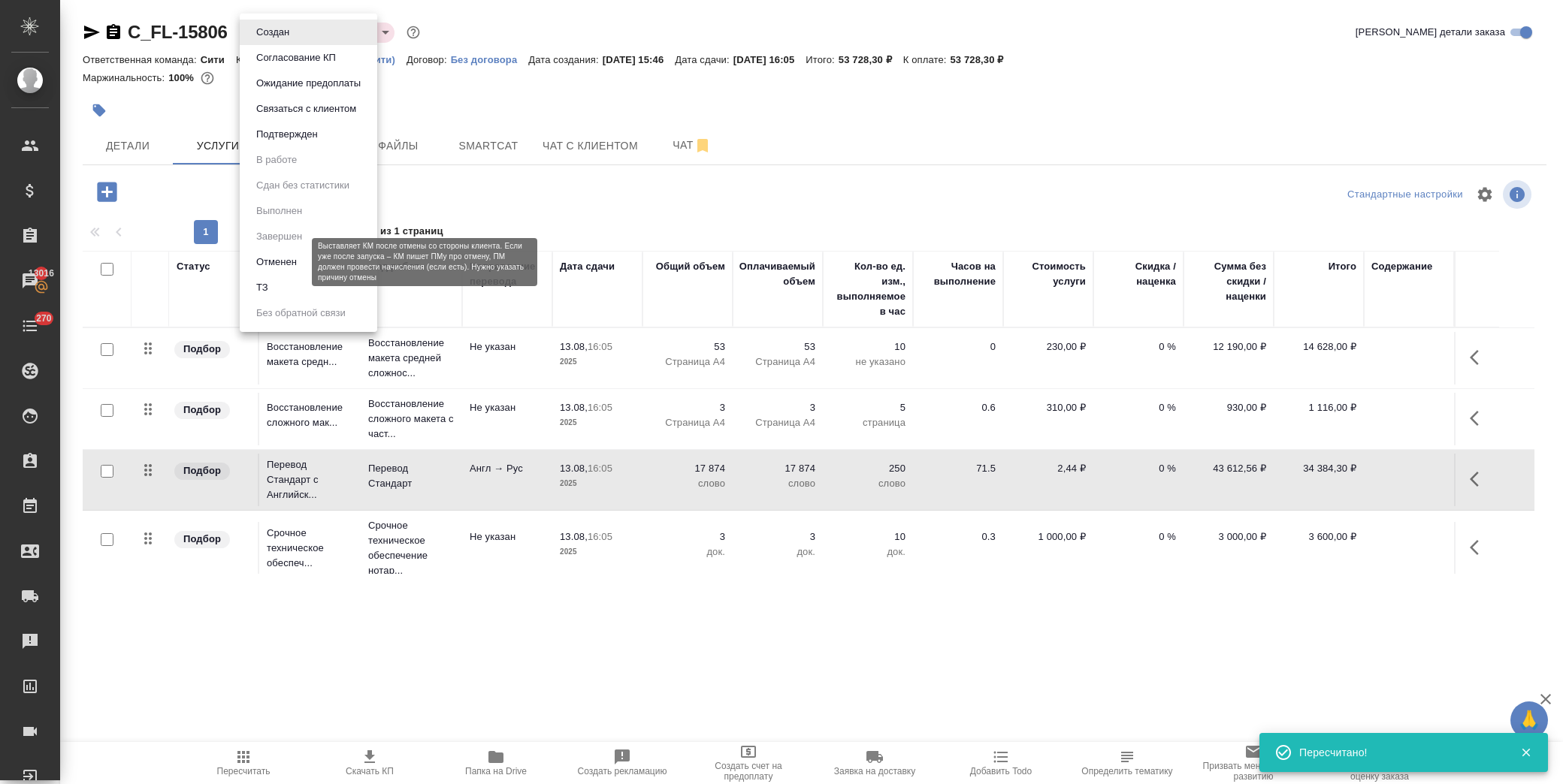
click at [290, 265] on button "Отменен" at bounding box center [276, 262] width 50 height 16
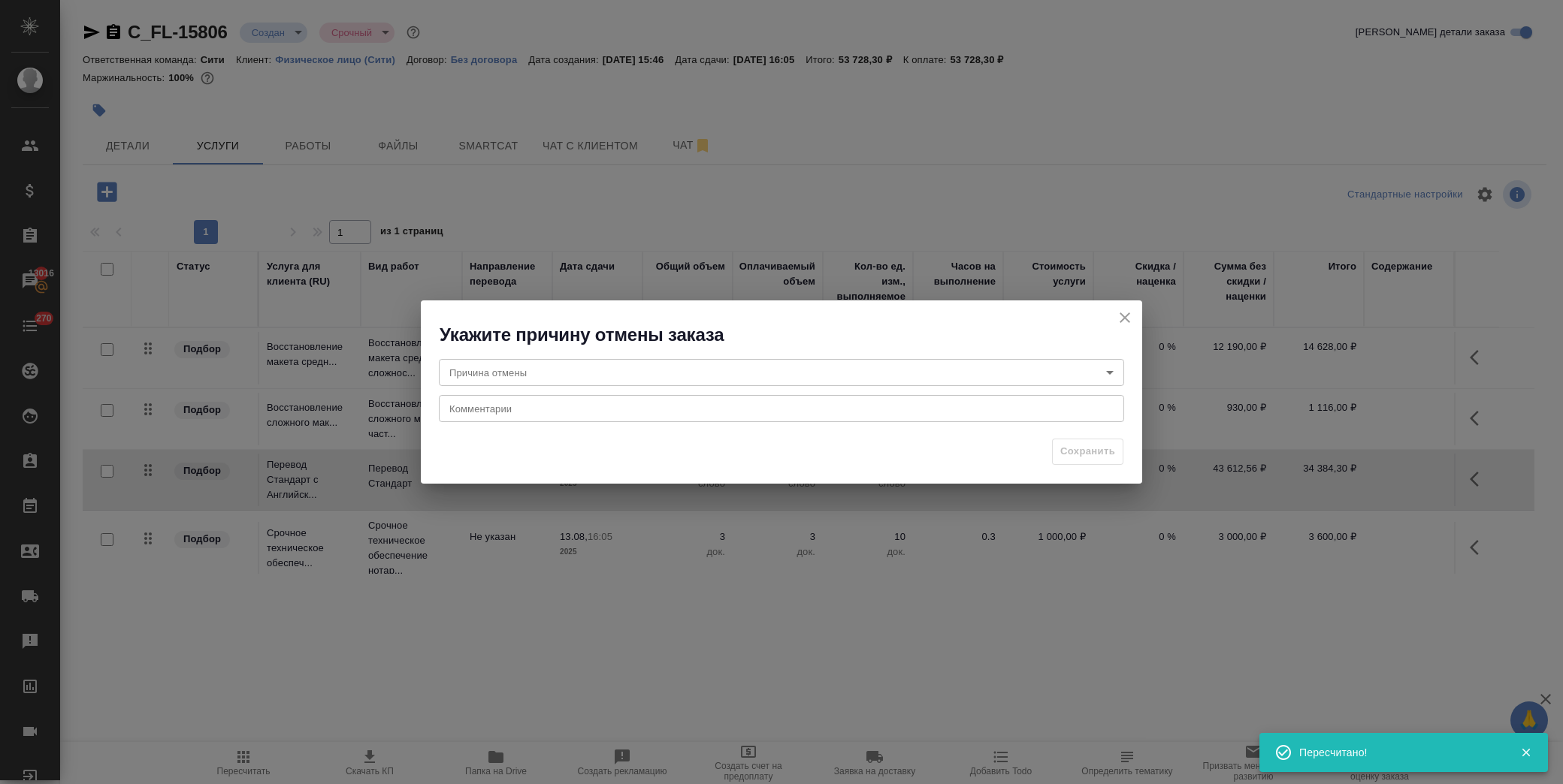
click at [588, 365] on body "🙏 .cls-1 fill:#fff; AWATERA Лофицкая Юлия Владимировна Клиенты Спецификации Зак…" at bounding box center [781, 392] width 1563 height 784
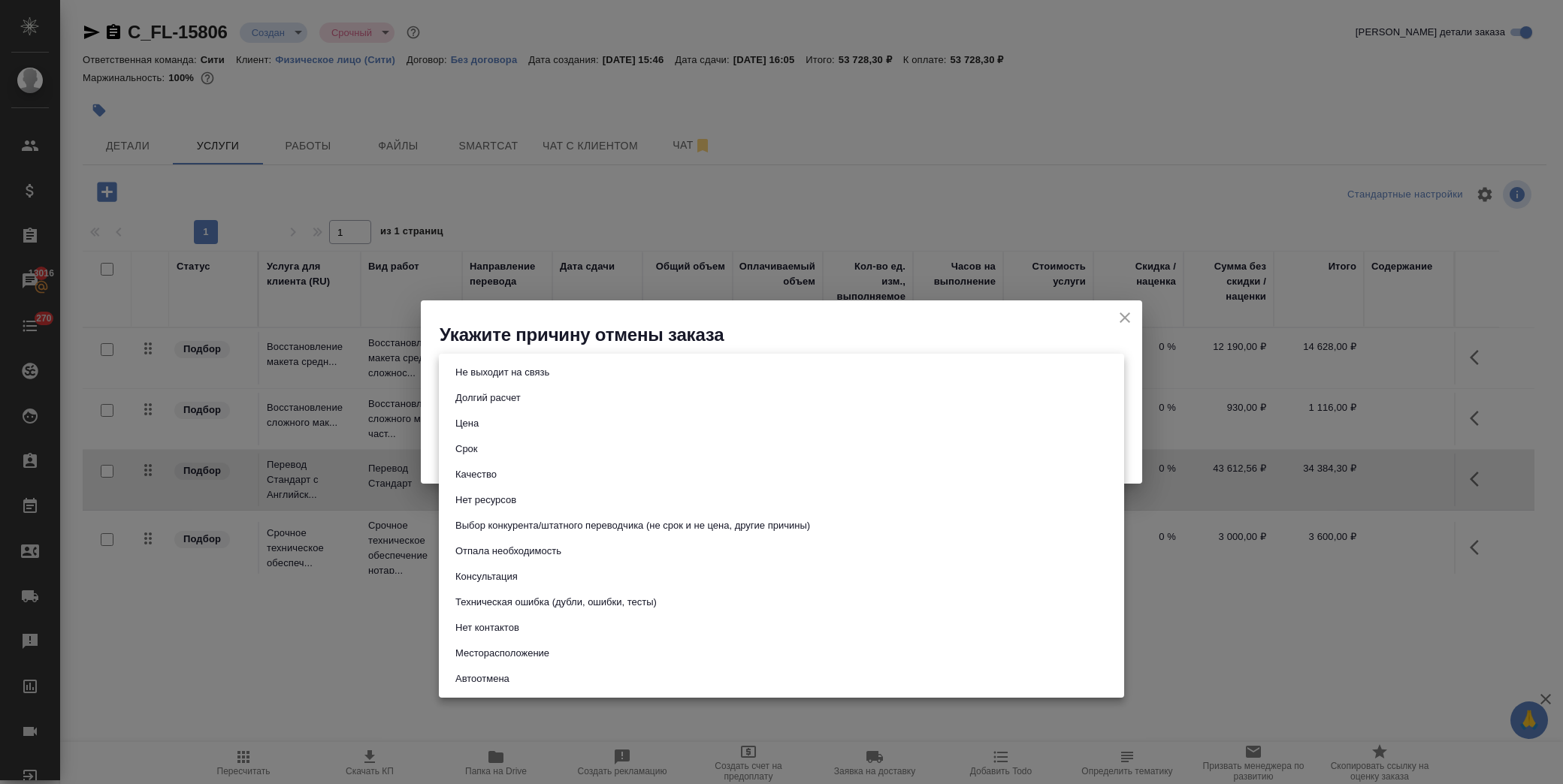
click at [542, 442] on li "Срок" at bounding box center [781, 449] width 685 height 25
type input "term"
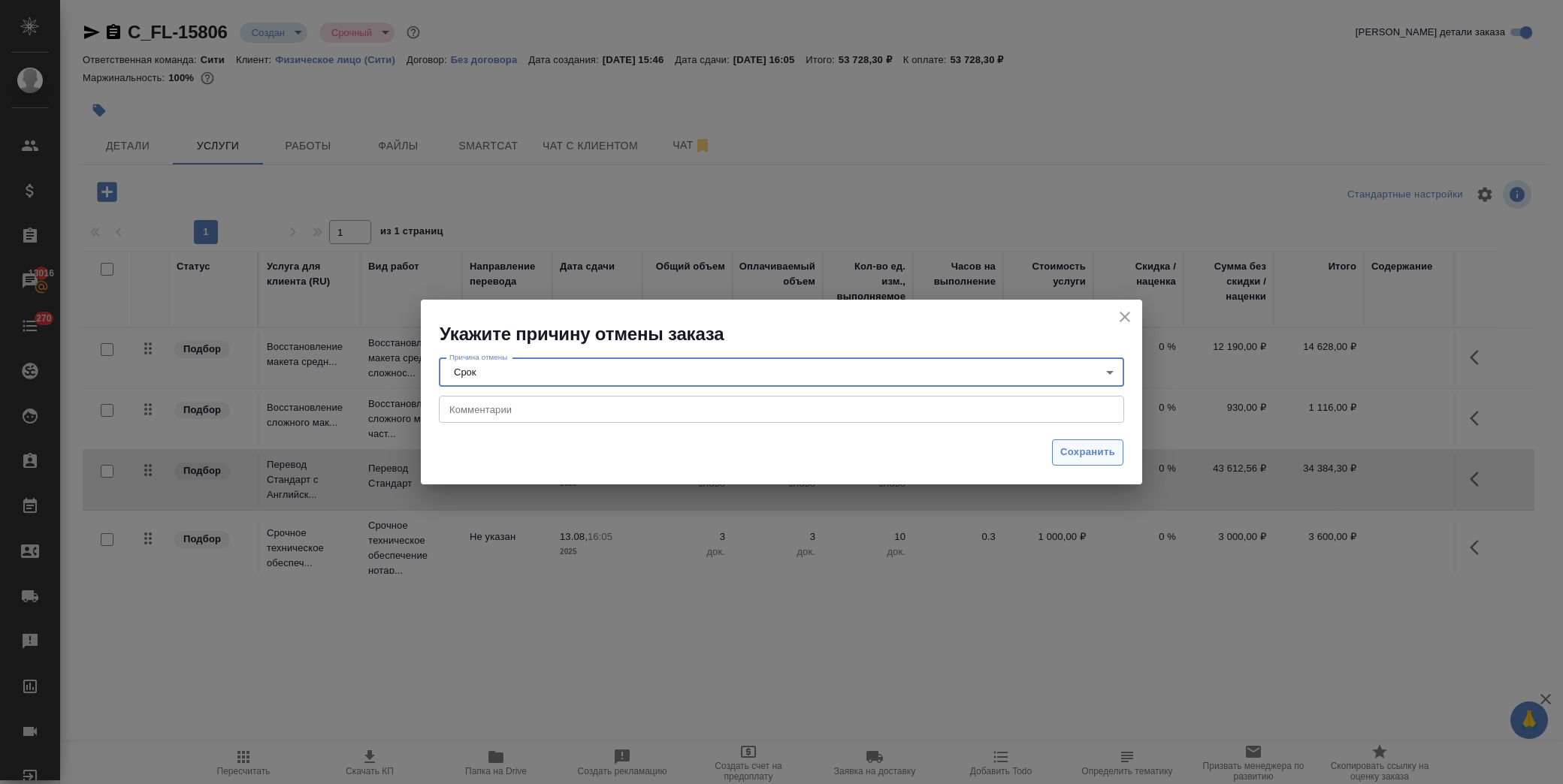
click at [1084, 458] on span "Сохранить" at bounding box center [1088, 452] width 55 height 17
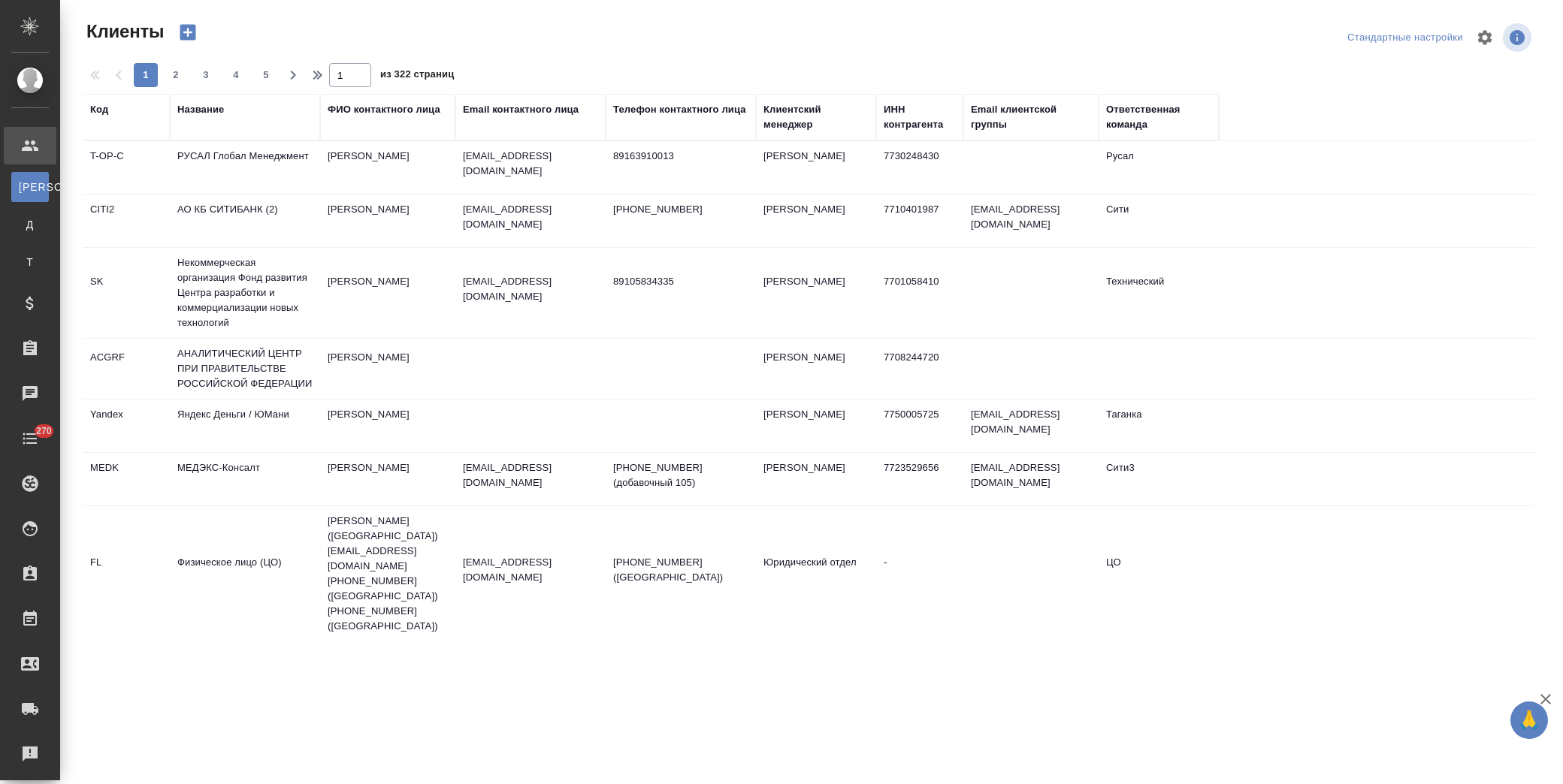
select select "RU"
click at [213, 109] on div "Название" at bounding box center [200, 110] width 47 height 15
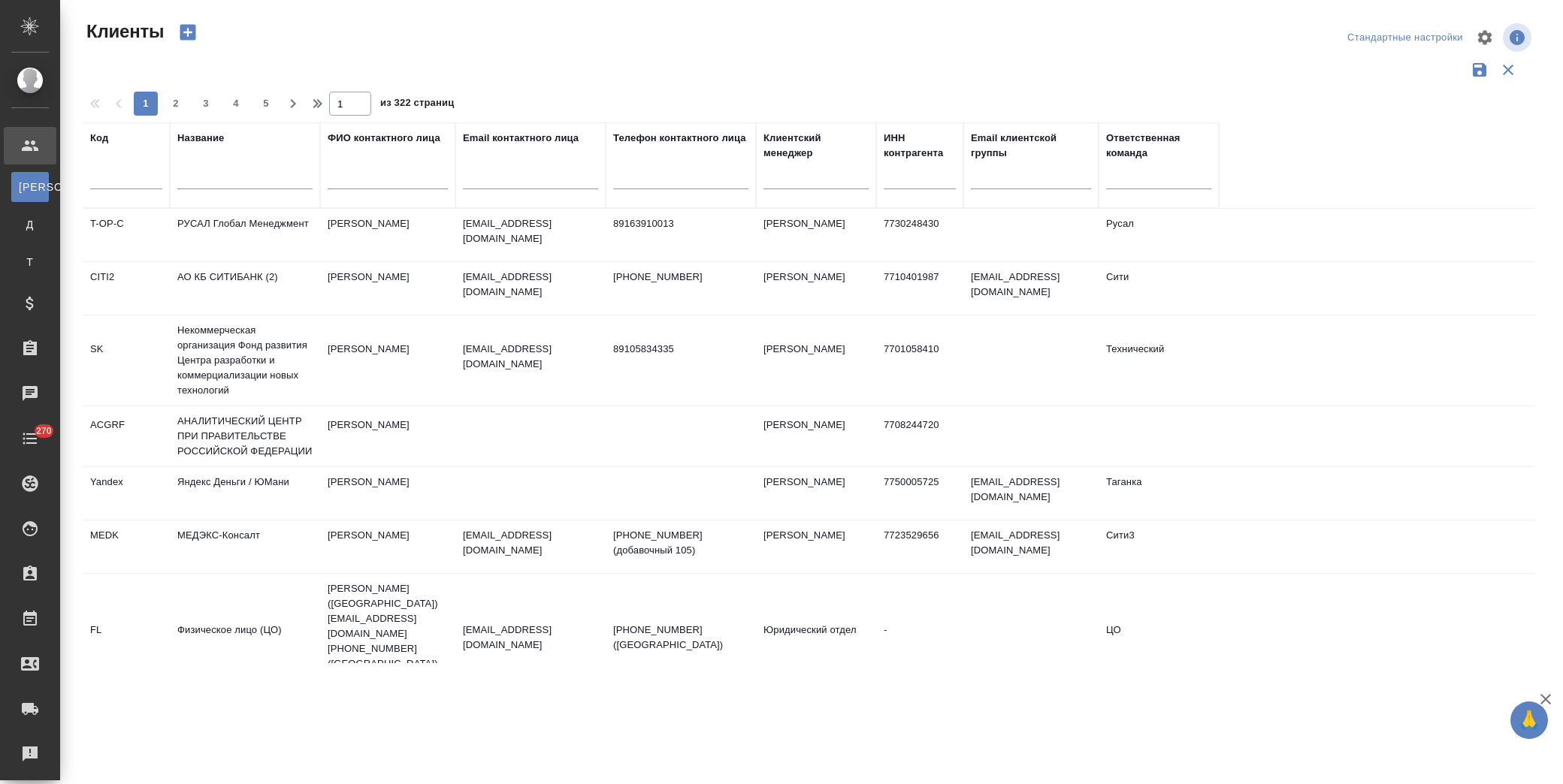
click at [240, 178] on input "text" at bounding box center [244, 179] width 135 height 19
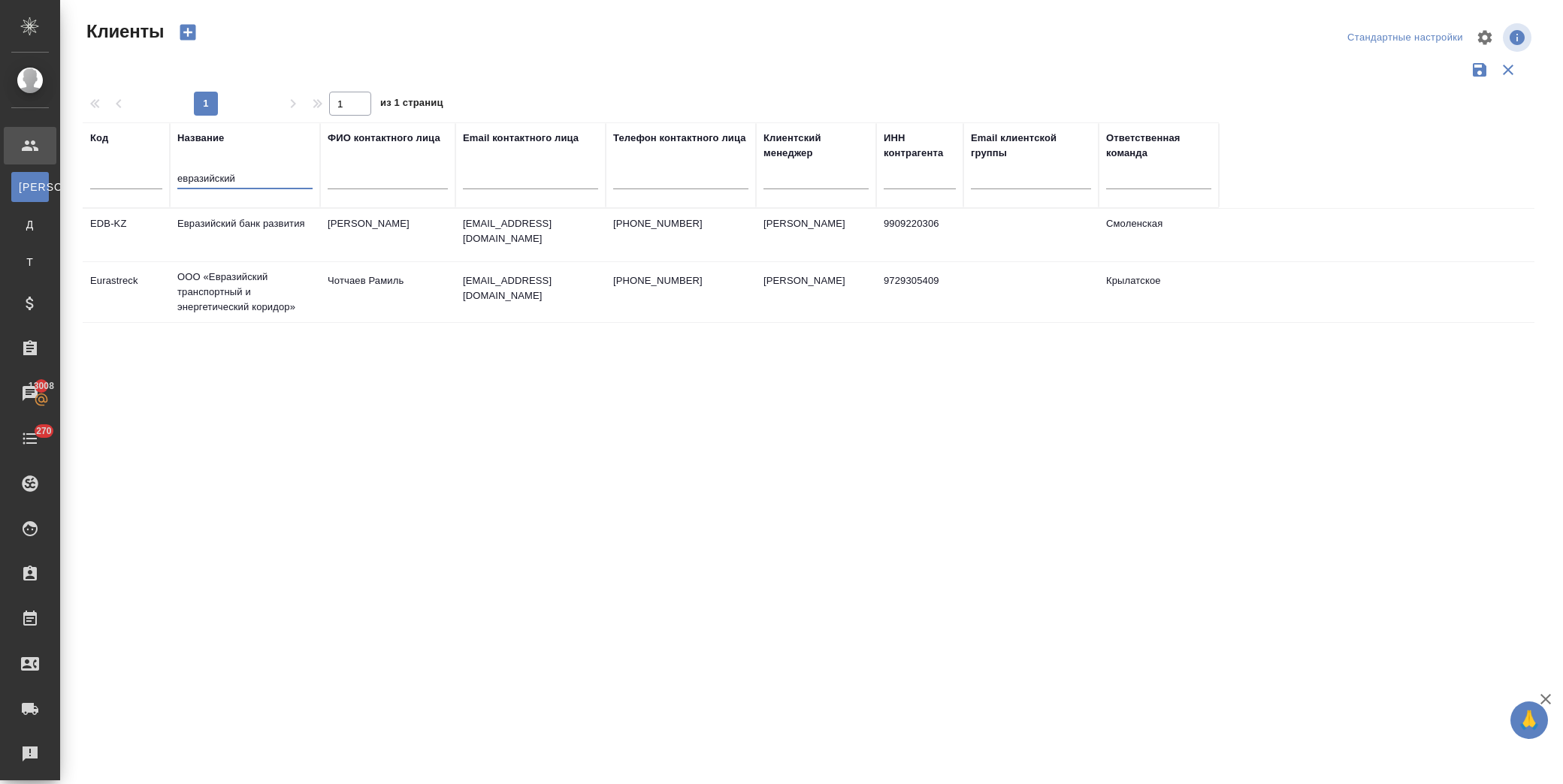
type input "евразийский"
click at [246, 261] on td "ООО «Евразийский транспортный и энергетический коридор»" at bounding box center [244, 235] width 150 height 52
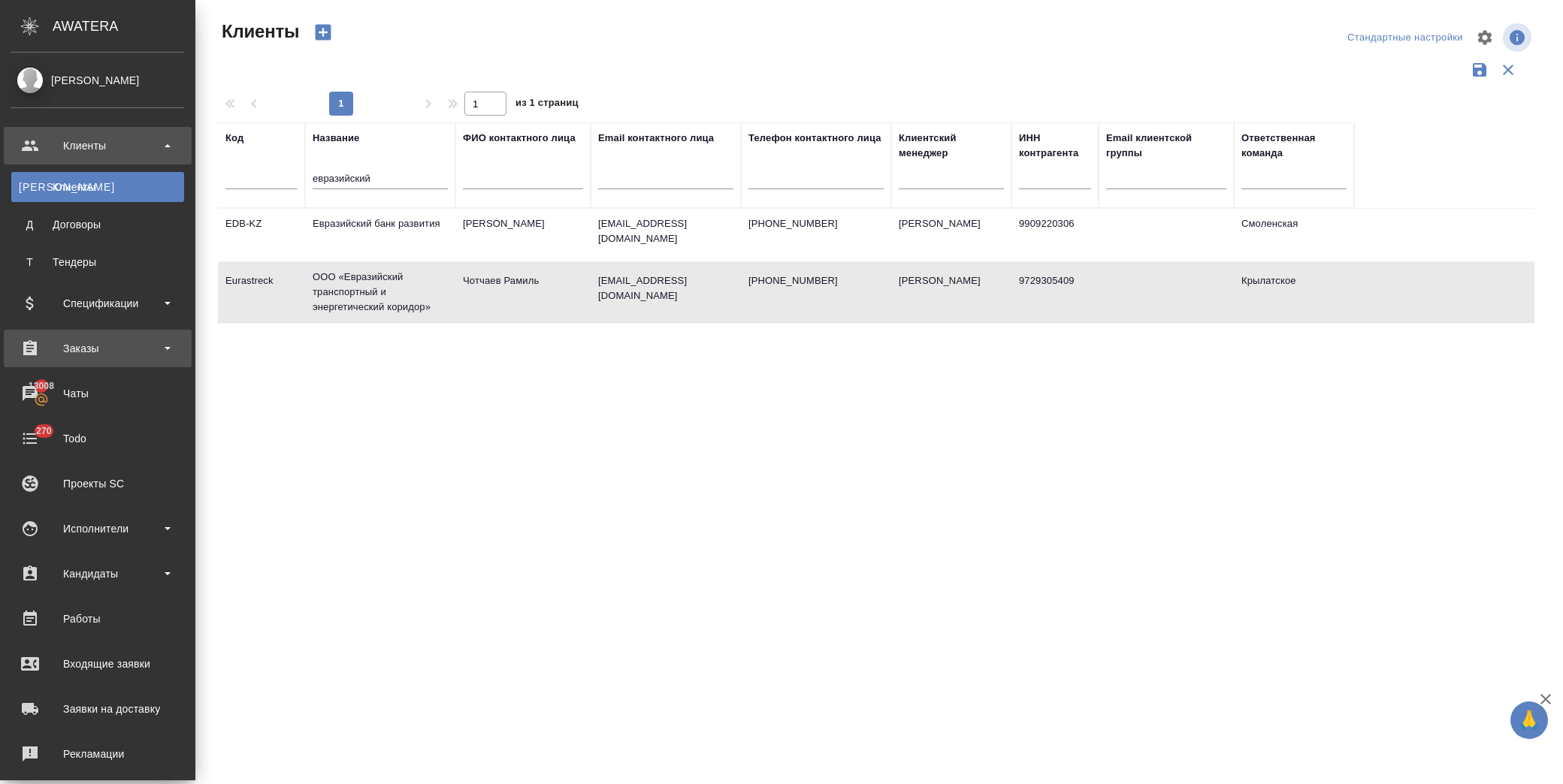
click at [105, 350] on div "Заказы" at bounding box center [98, 349] width 173 height 23
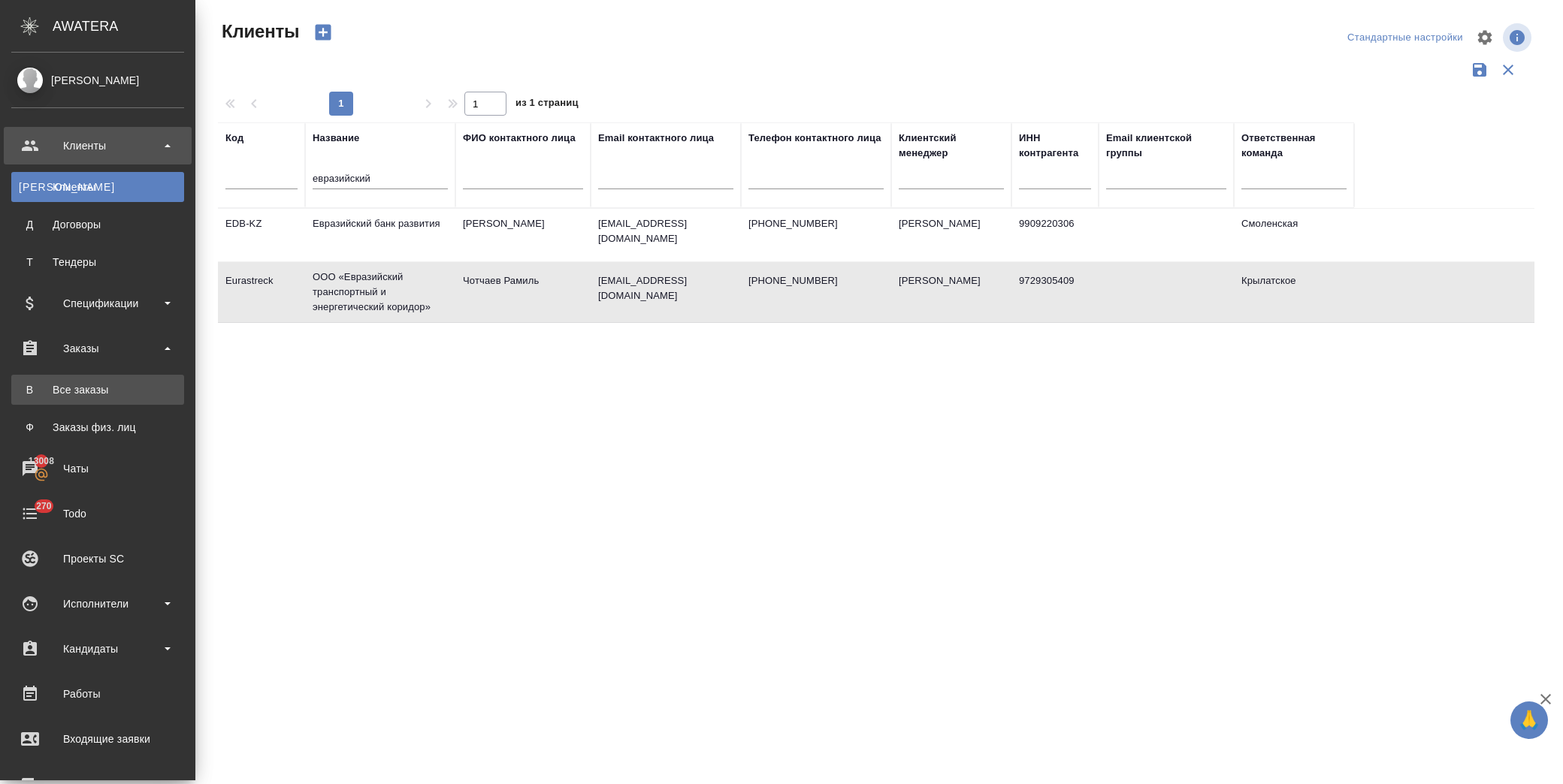
click at [115, 380] on link "В Все заказы" at bounding box center [98, 389] width 173 height 30
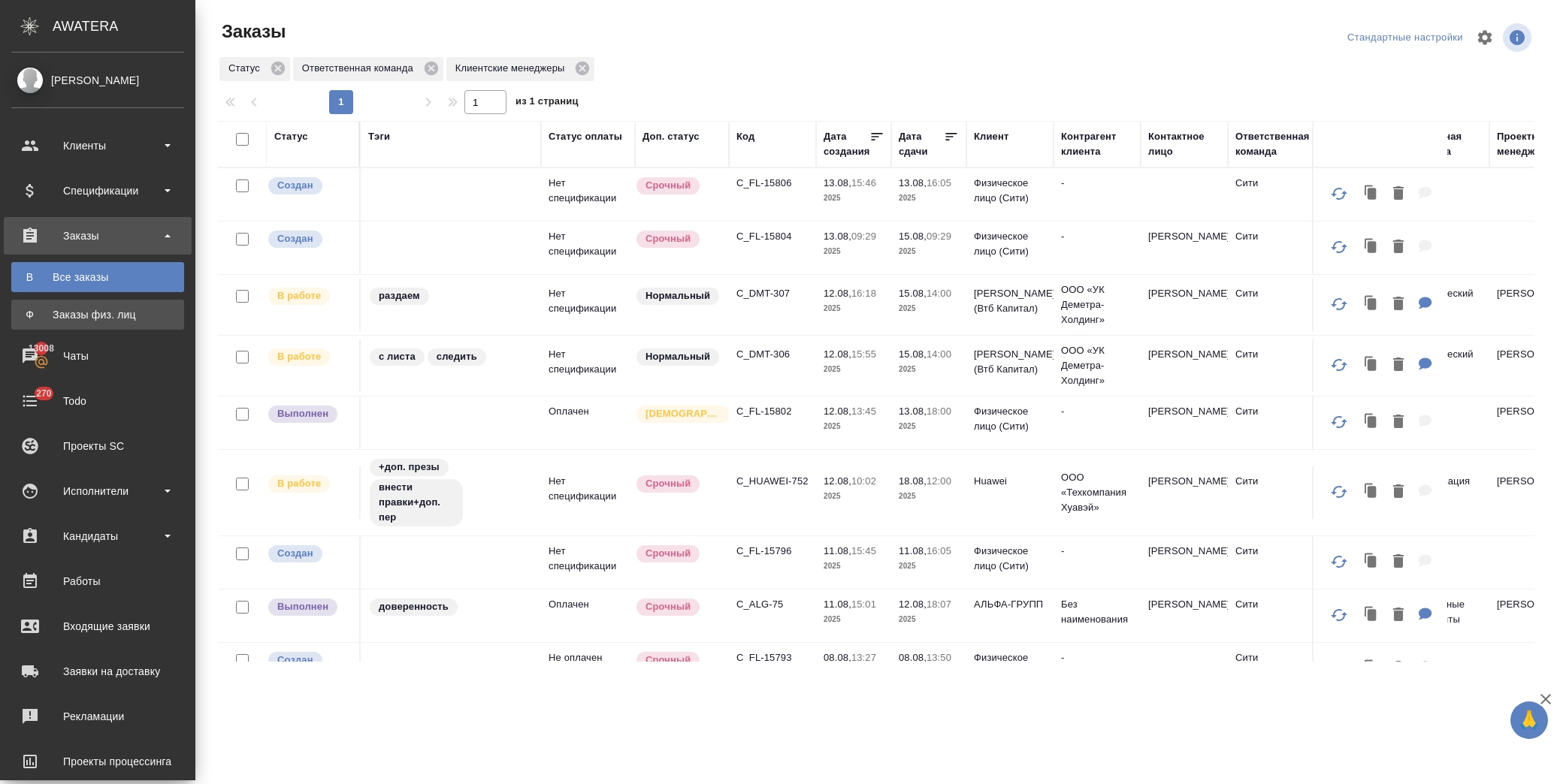
click at [113, 318] on div "Заказы физ. лиц" at bounding box center [98, 315] width 158 height 15
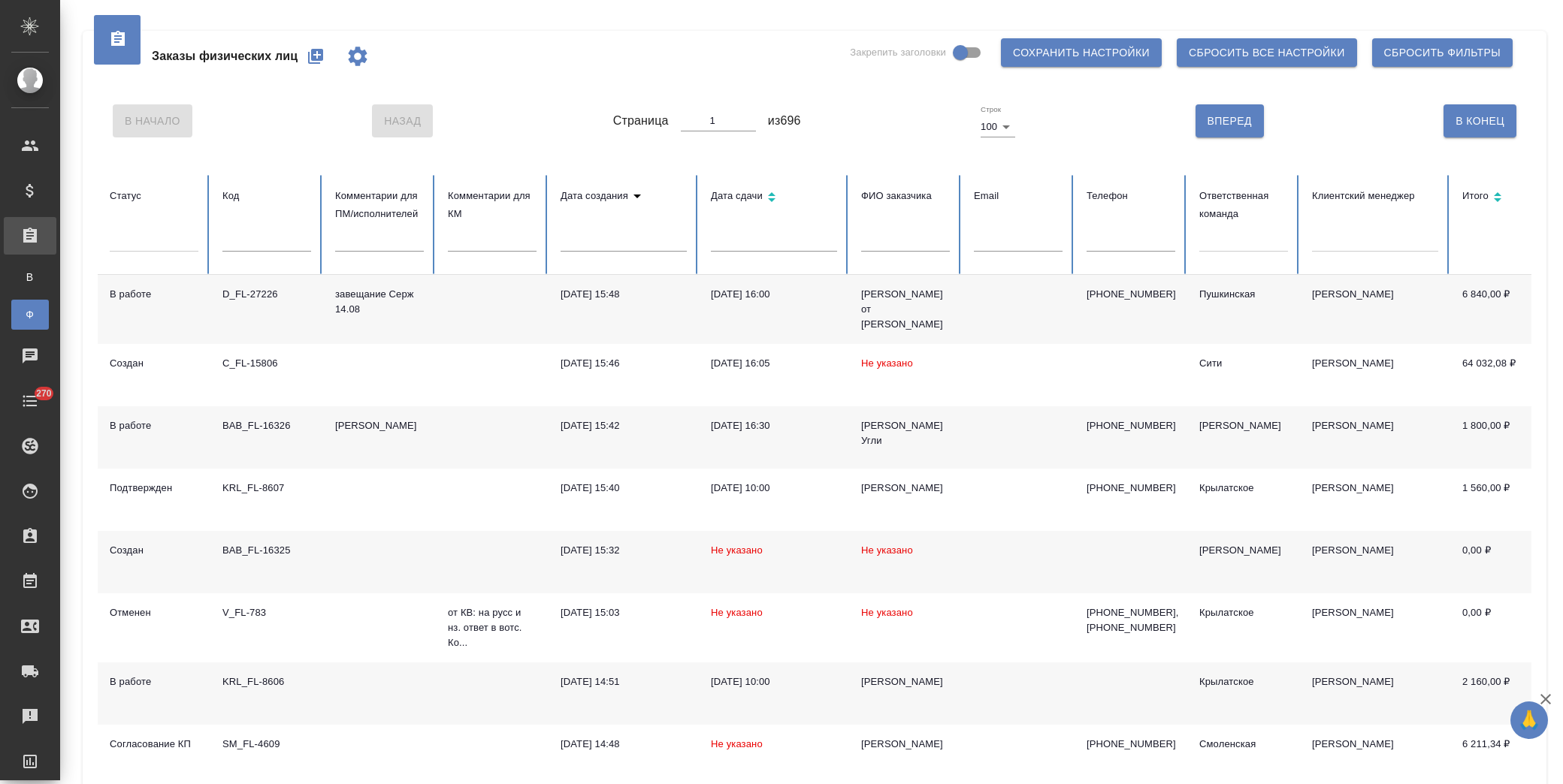
click at [321, 50] on icon "button" at bounding box center [316, 57] width 15 height 15
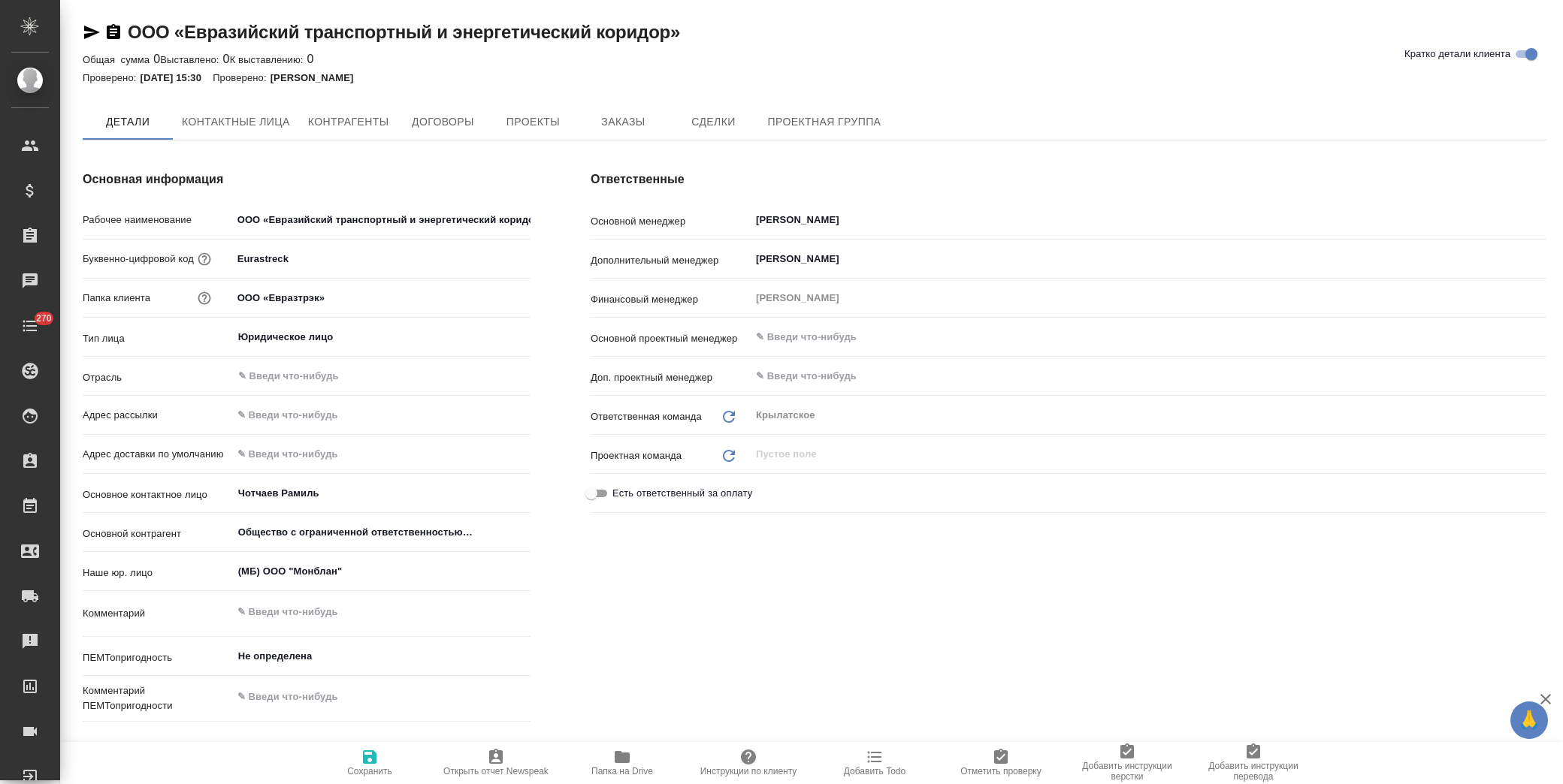
type textarea "x"
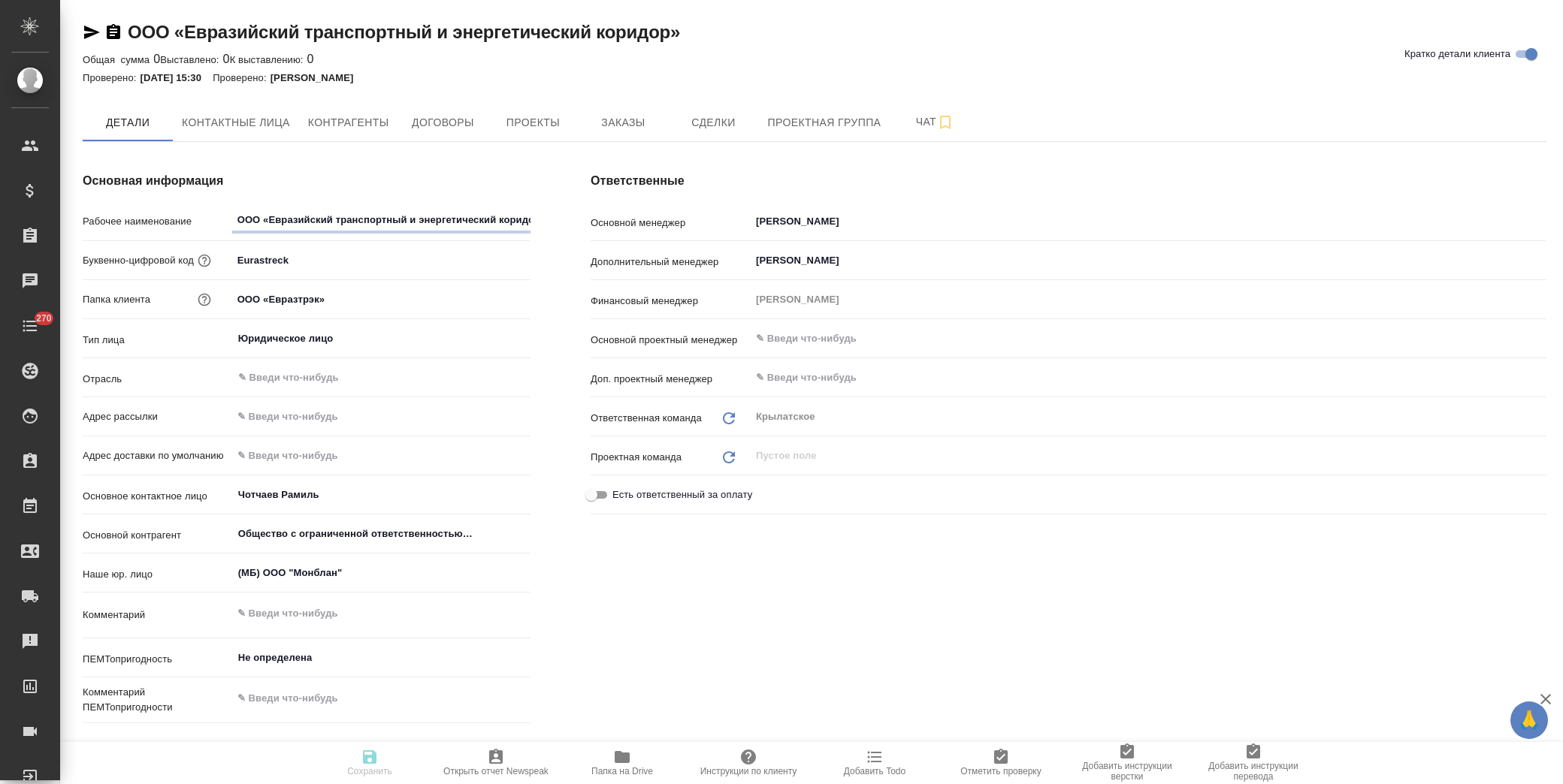
type textarea "x"
click at [600, 121] on span "Заказы" at bounding box center [623, 122] width 72 height 19
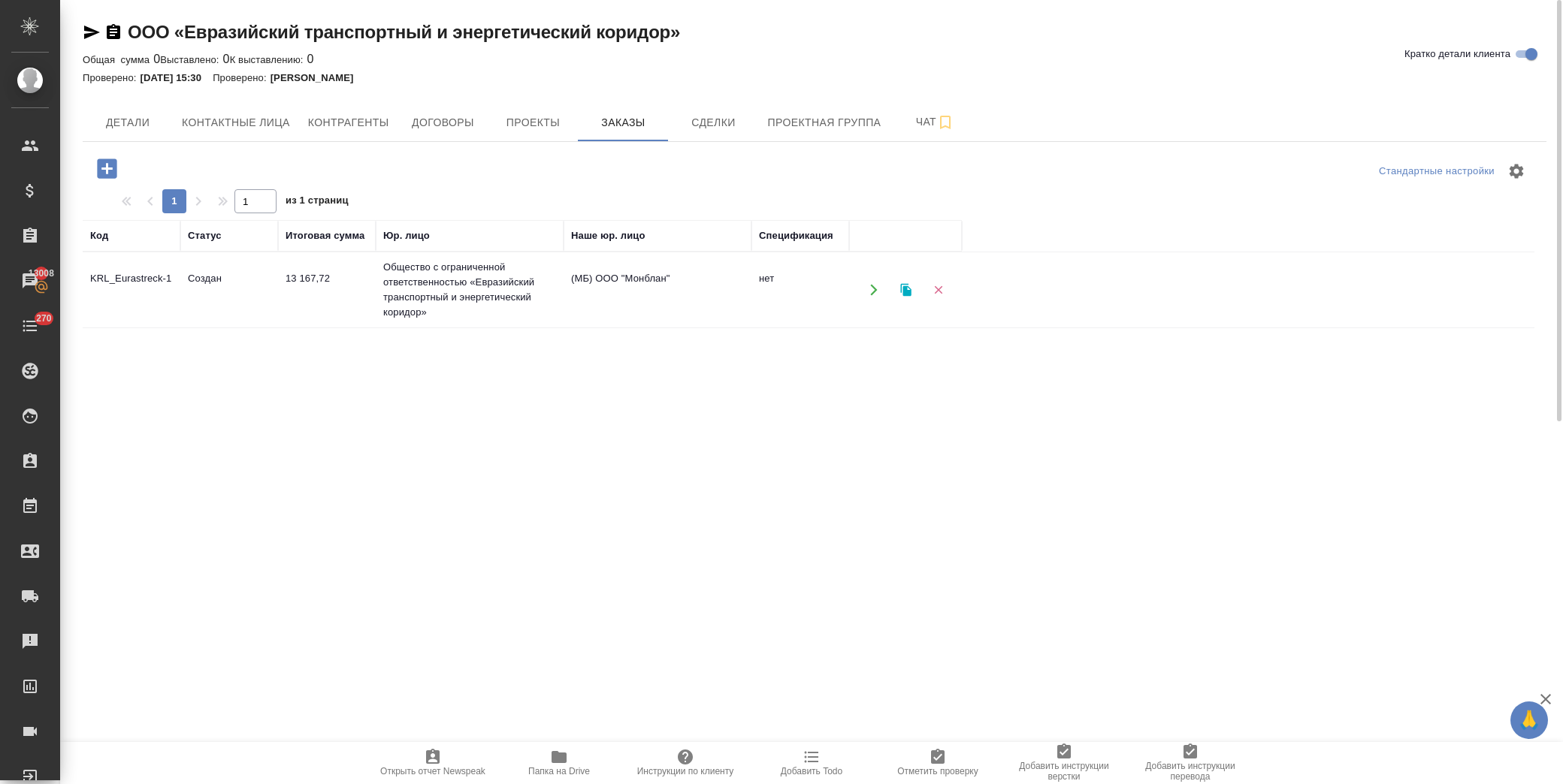
click at [459, 306] on td "Общество с ограниченной ответственностью «Евразийский транспортный и энергетиче…" at bounding box center [469, 290] width 188 height 75
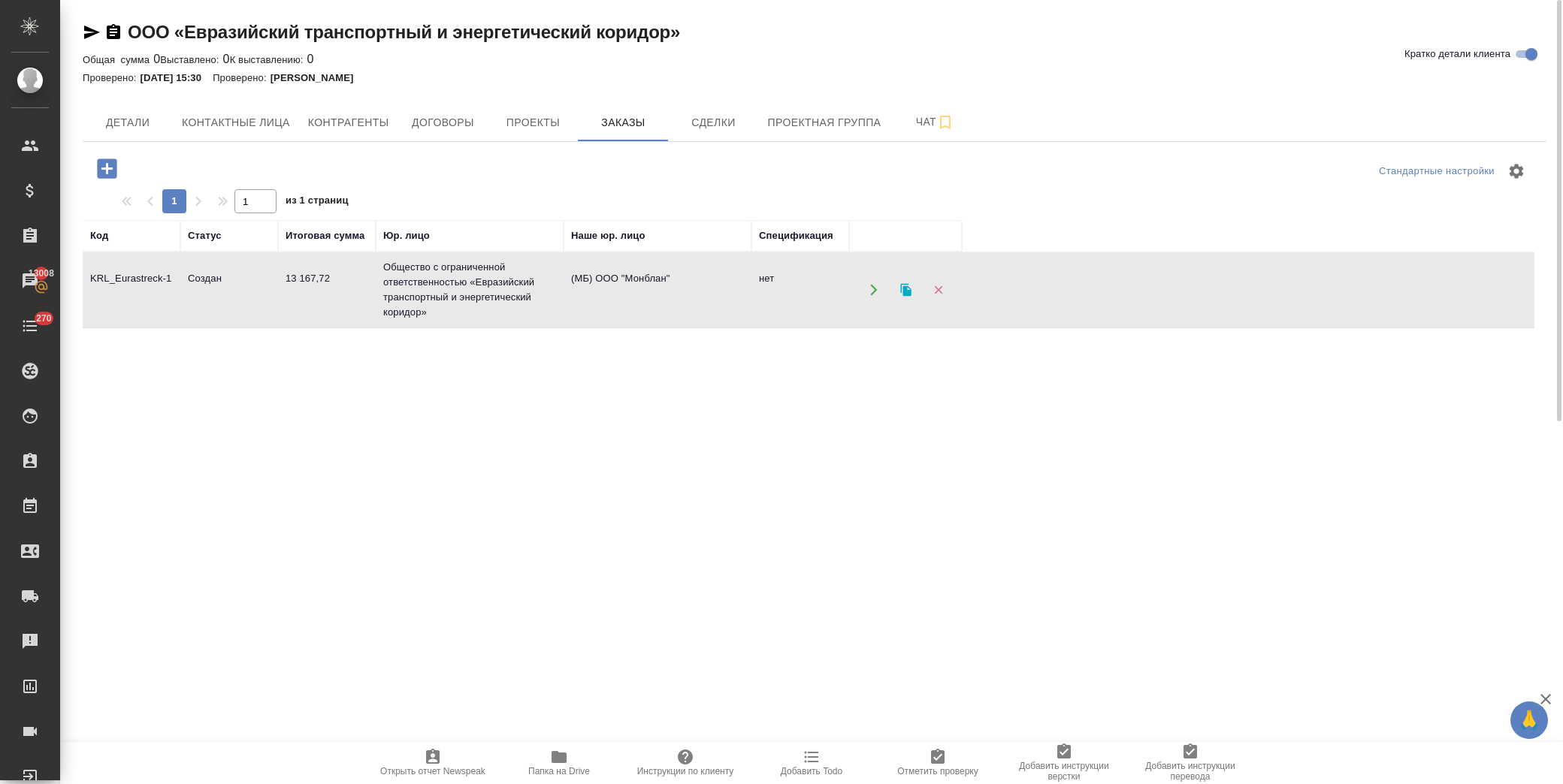
click at [460, 305] on td "Общество с ограниченной ответственностью «Евразийский транспортный и энергетиче…" at bounding box center [469, 290] width 188 height 75
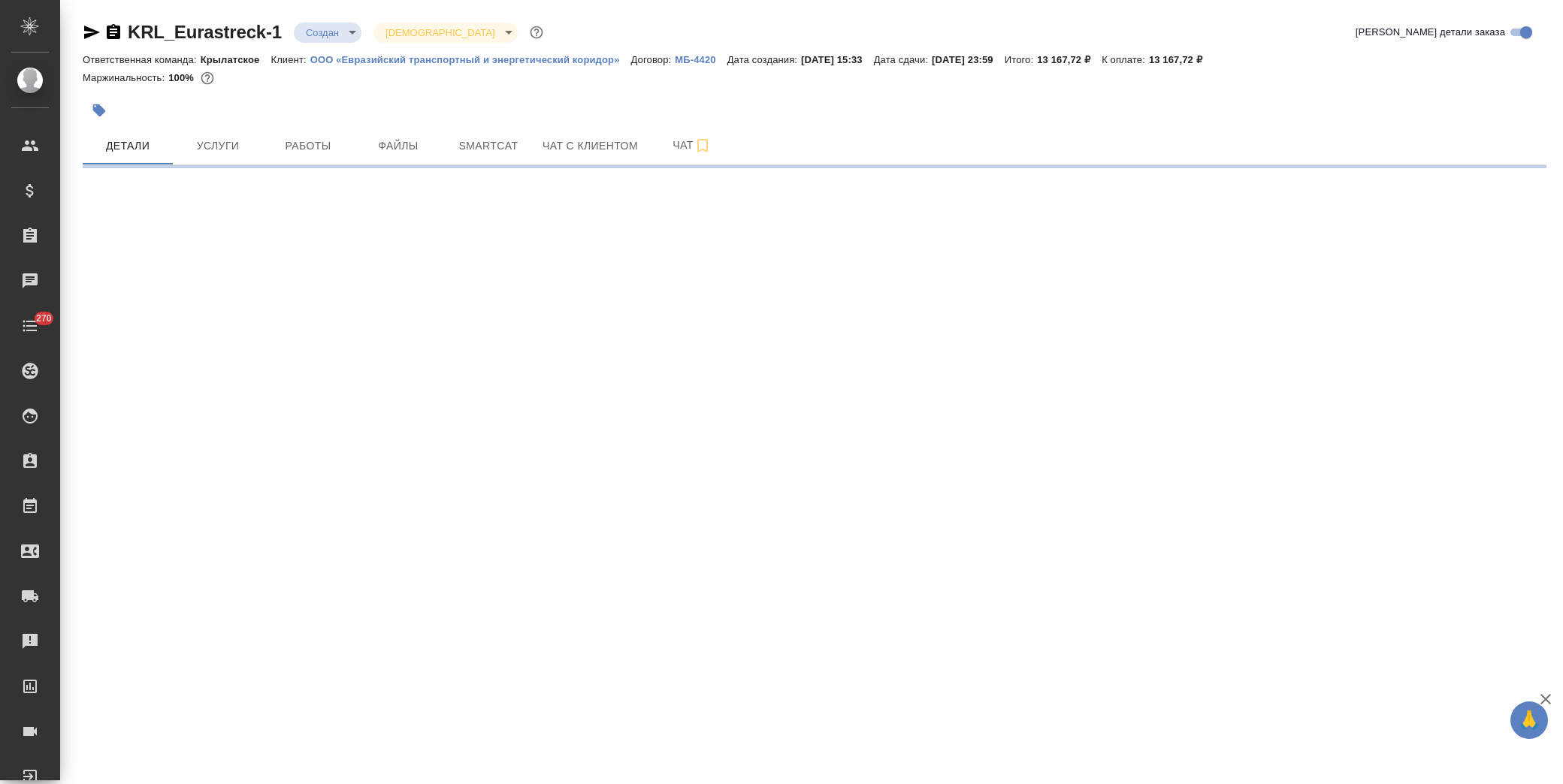
select select "RU"
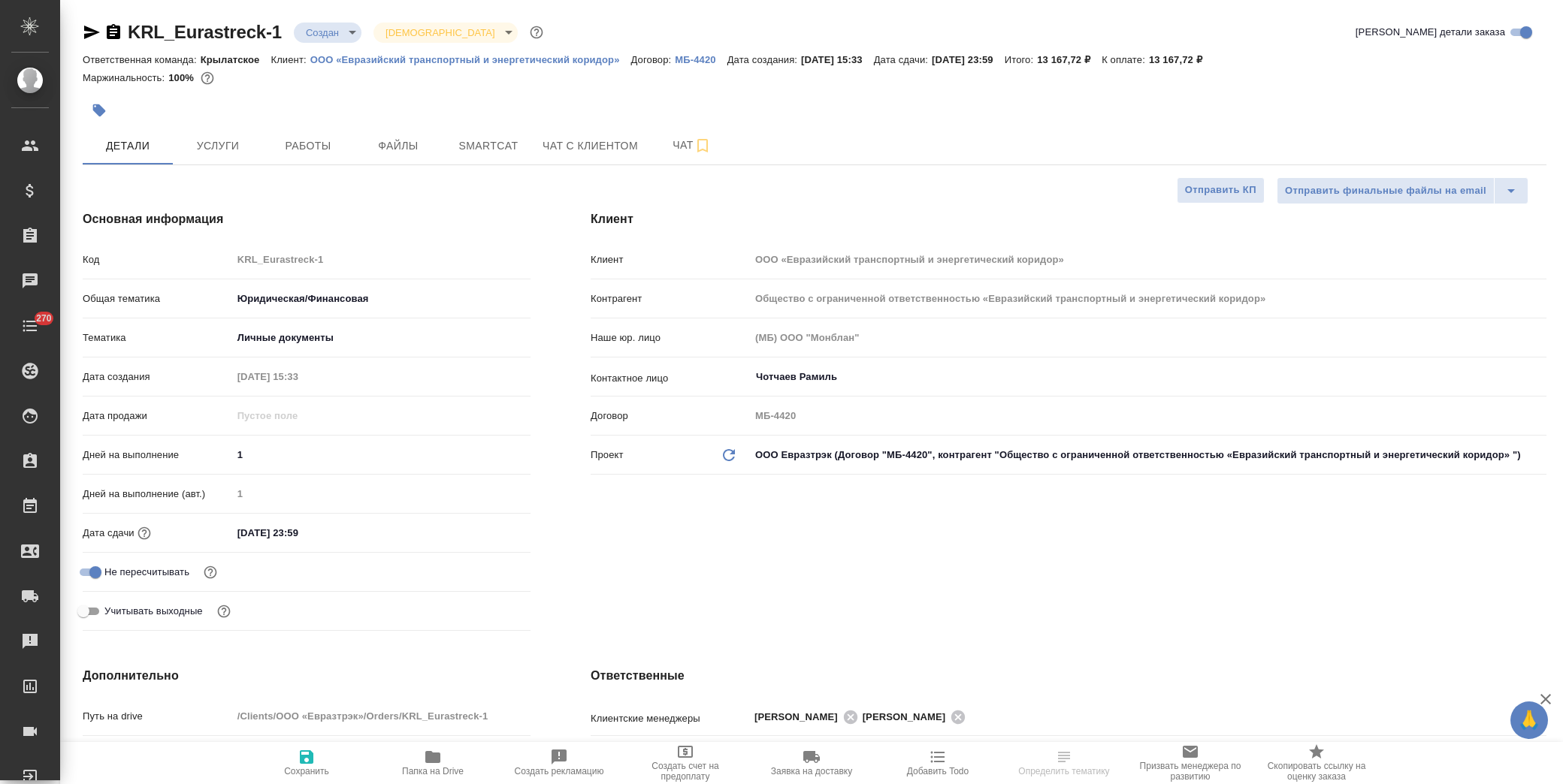
type textarea "x"
click at [400, 132] on button "Файлы" at bounding box center [398, 146] width 90 height 38
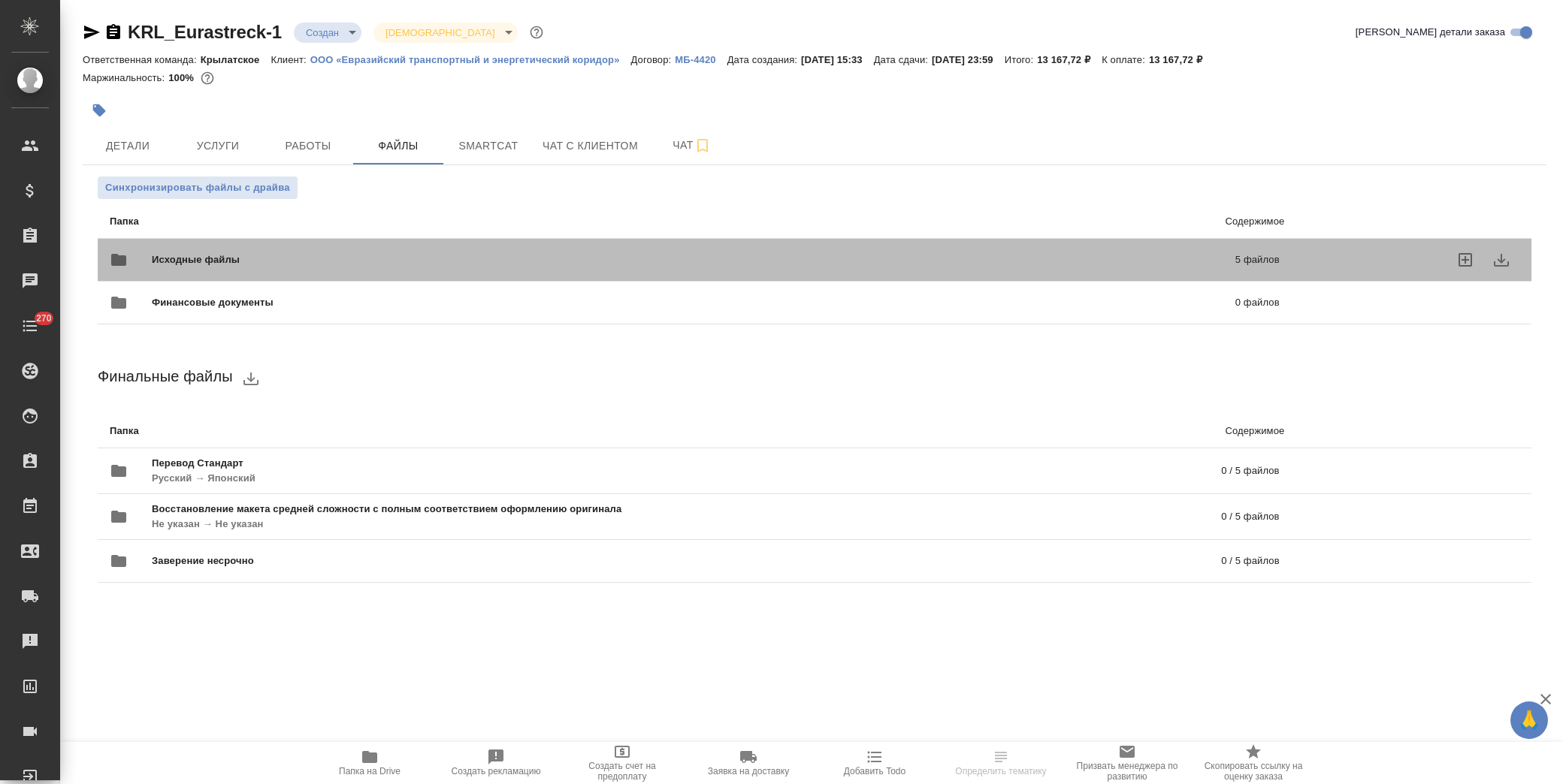
click at [283, 256] on span "Исходные файлы" at bounding box center [444, 260] width 585 height 15
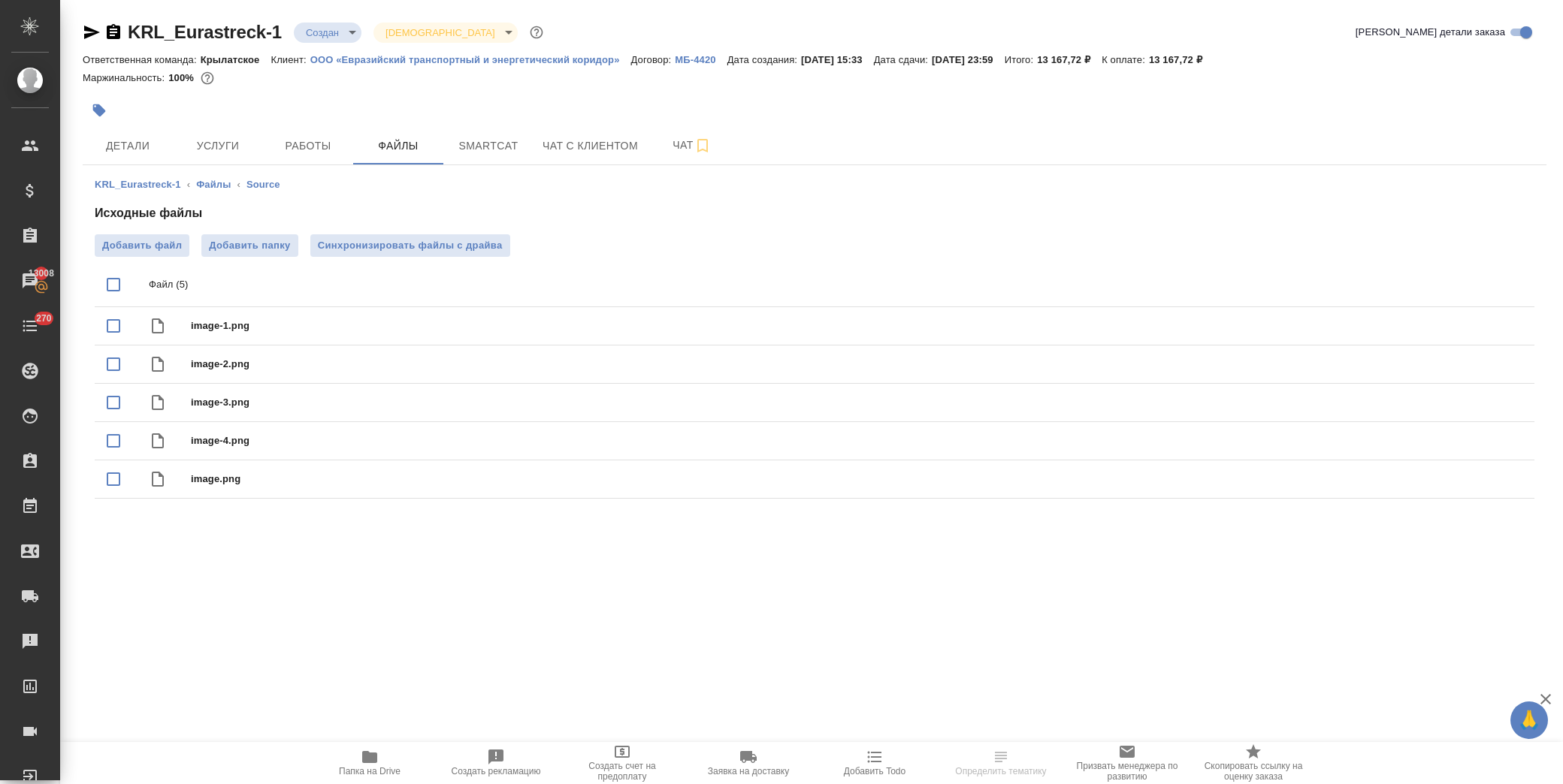
click at [108, 279] on input "checkbox" at bounding box center [113, 284] width 32 height 32
checkbox input "true"
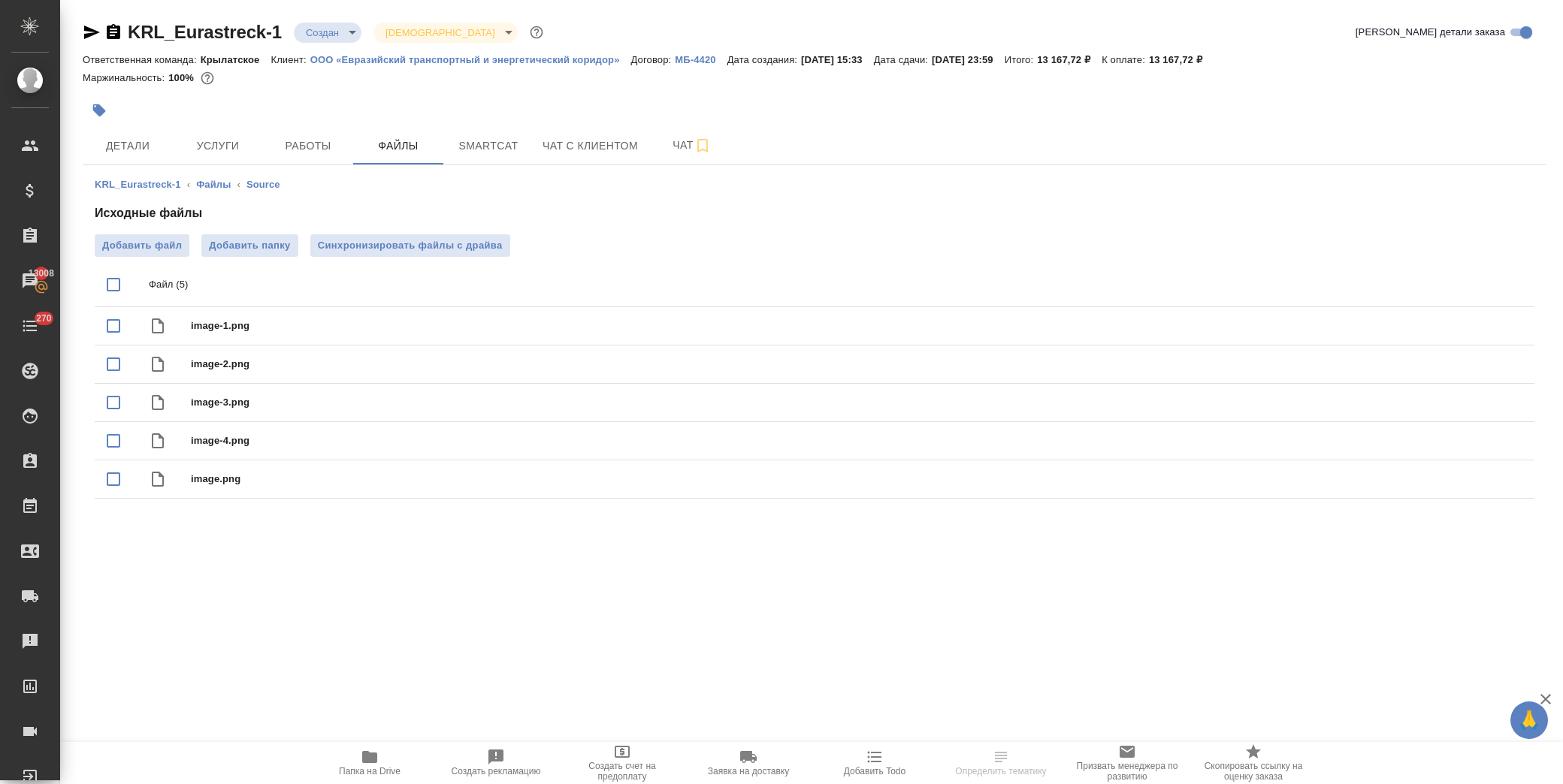
checkbox input "true"
click at [1466, 288] on icon "download" at bounding box center [1468, 285] width 18 height 18
click at [199, 138] on span "Услуги" at bounding box center [218, 146] width 72 height 19
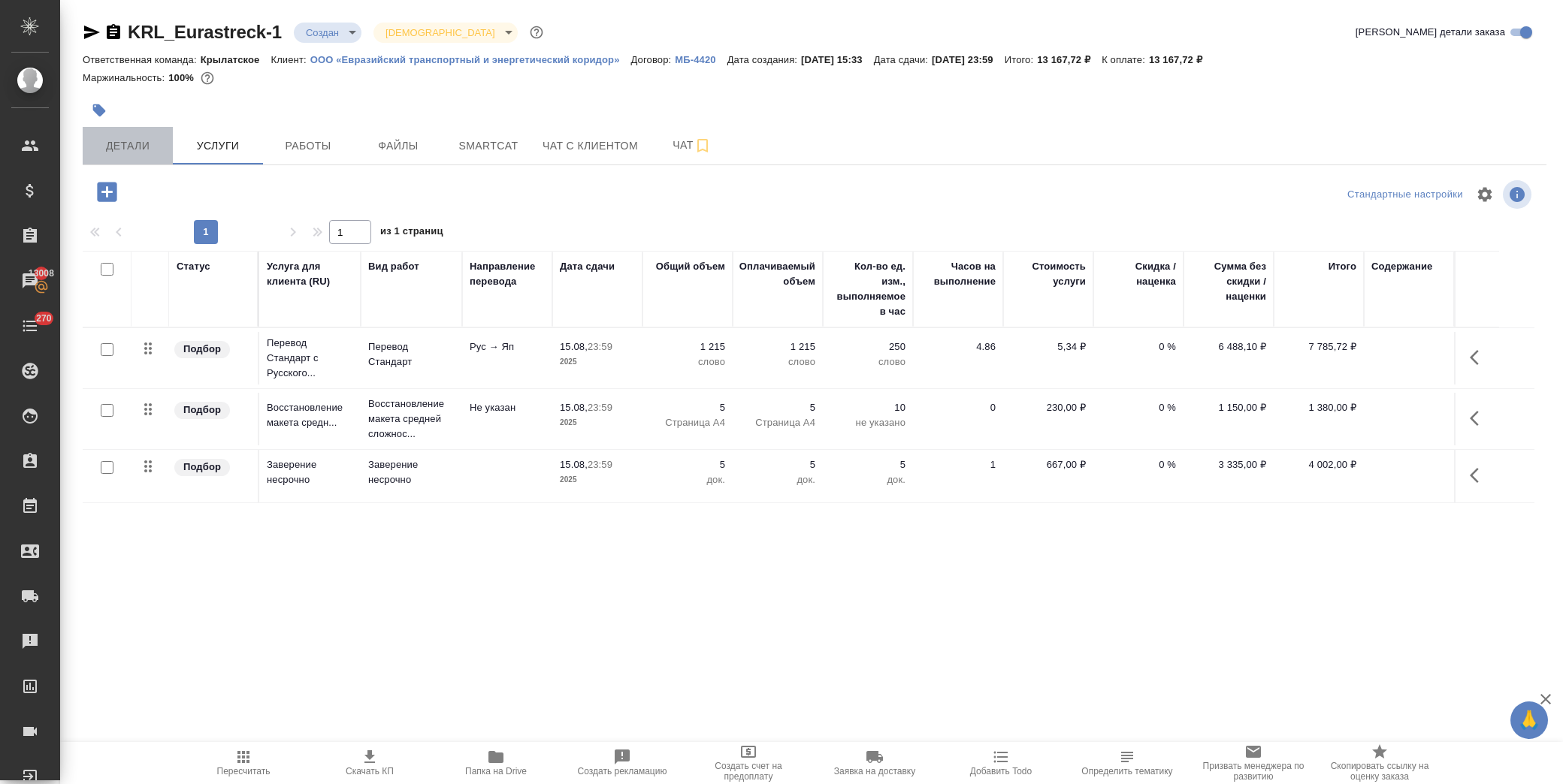
click at [149, 138] on span "Детали" at bounding box center [128, 146] width 72 height 19
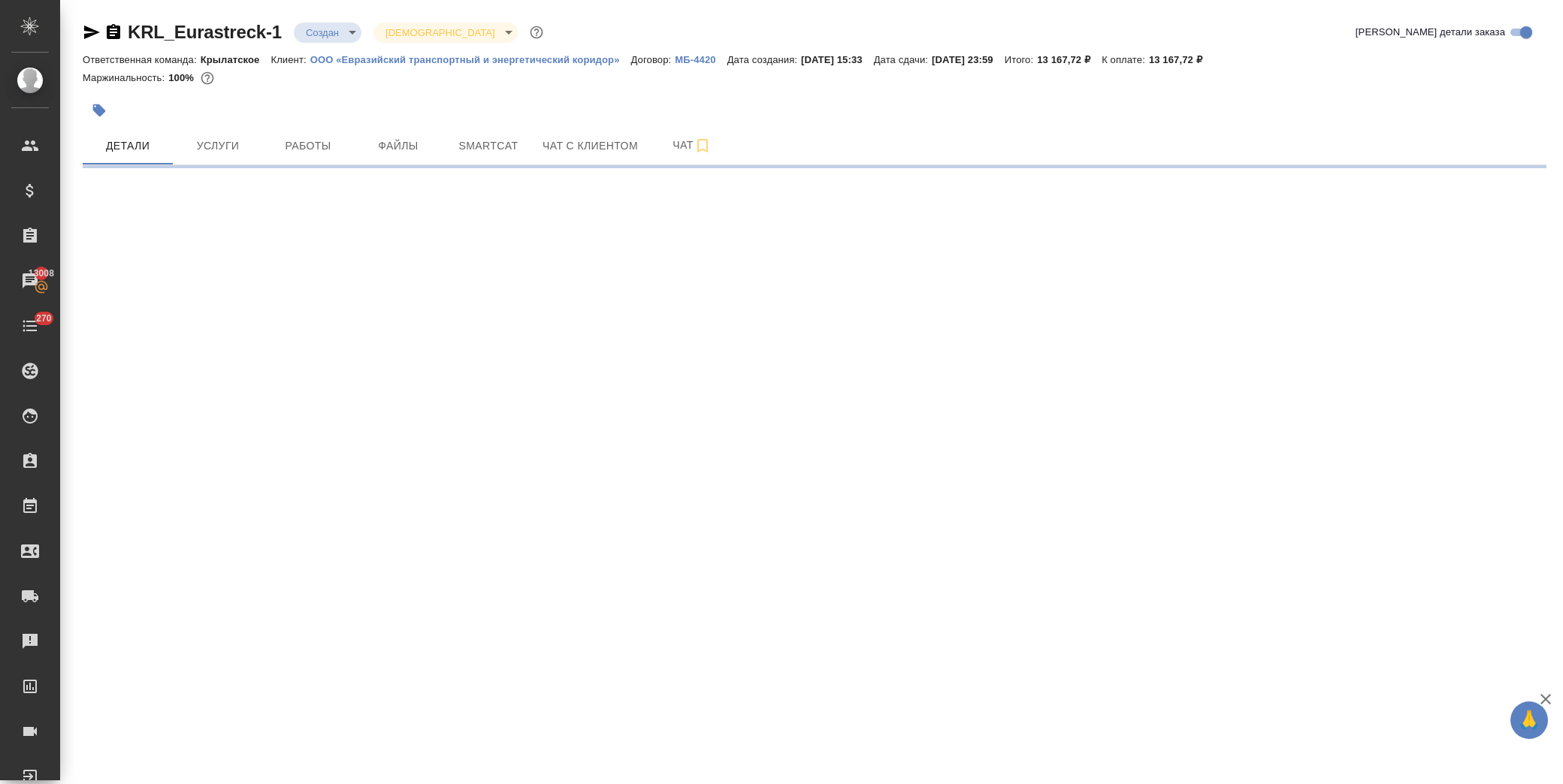
select select "RU"
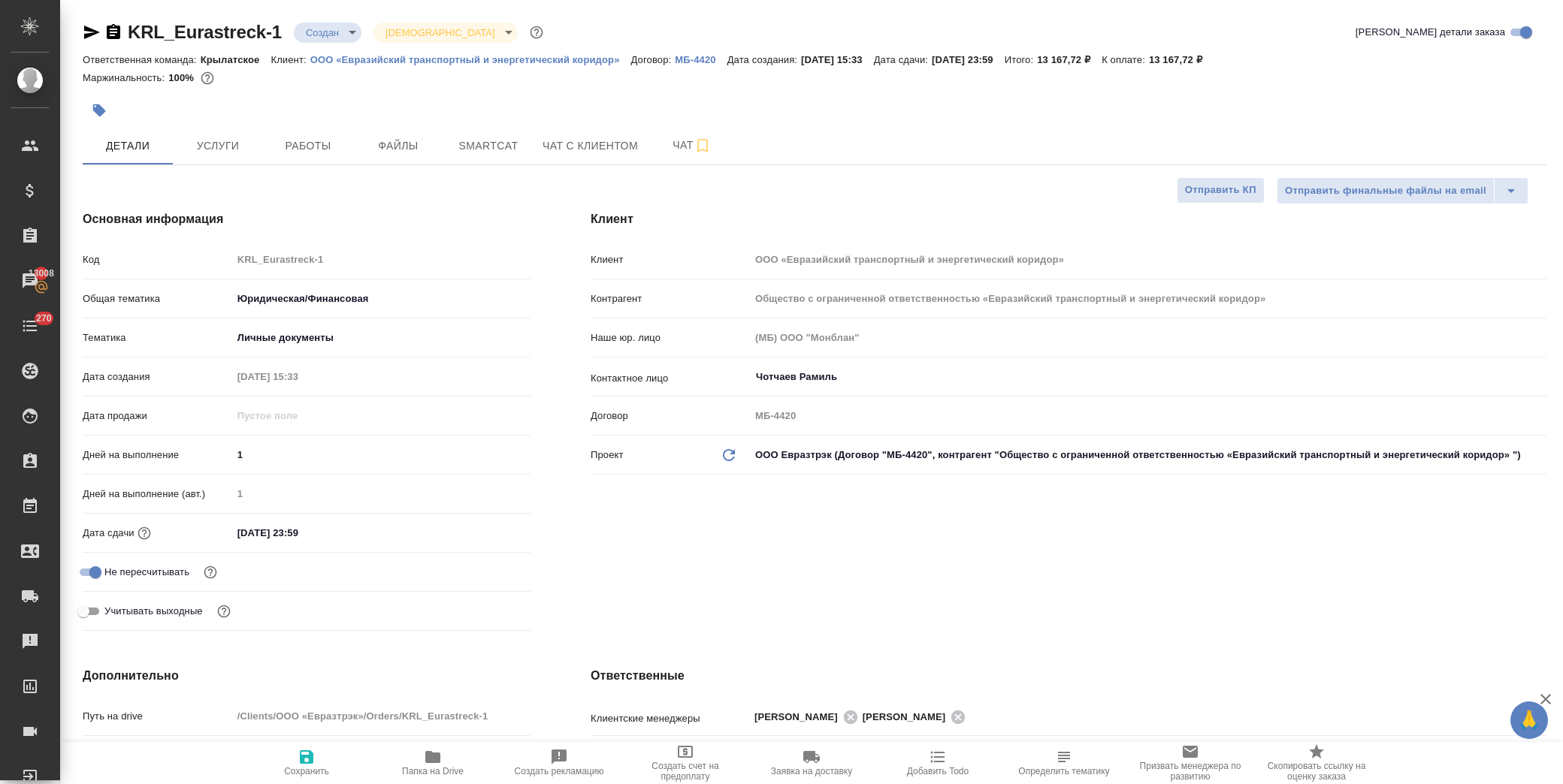
type textarea "x"
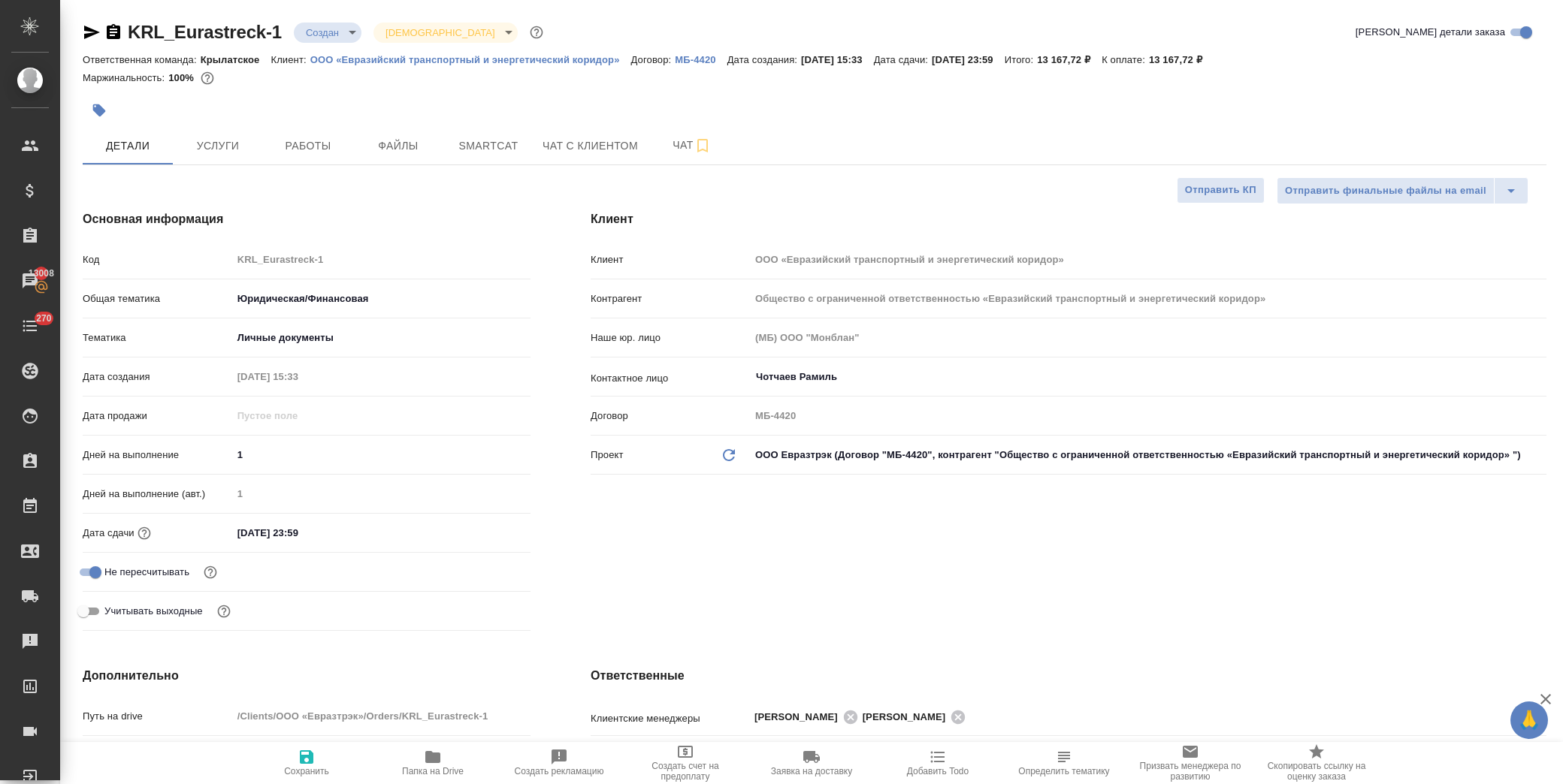
type textarea "x"
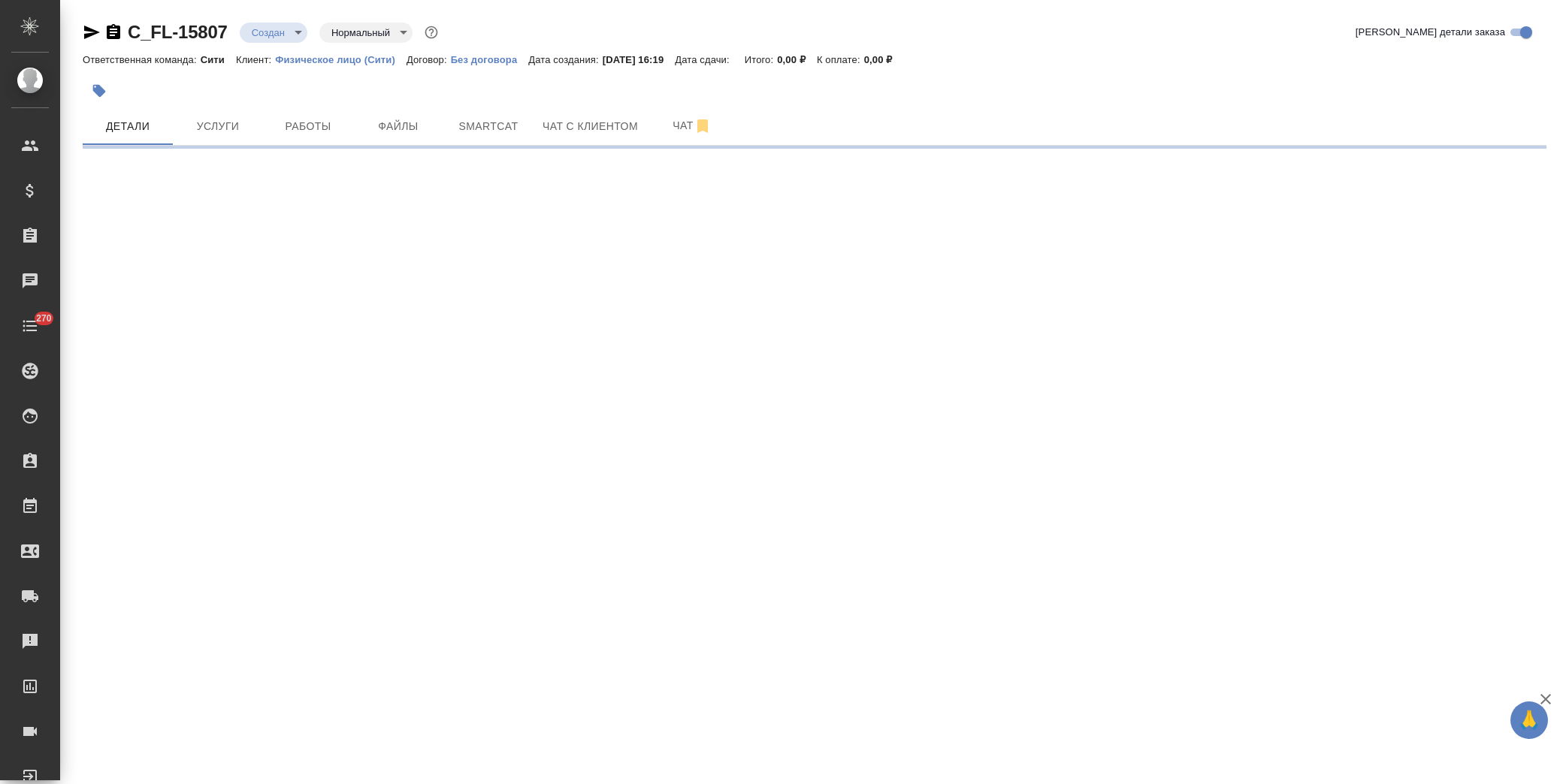
select select "RU"
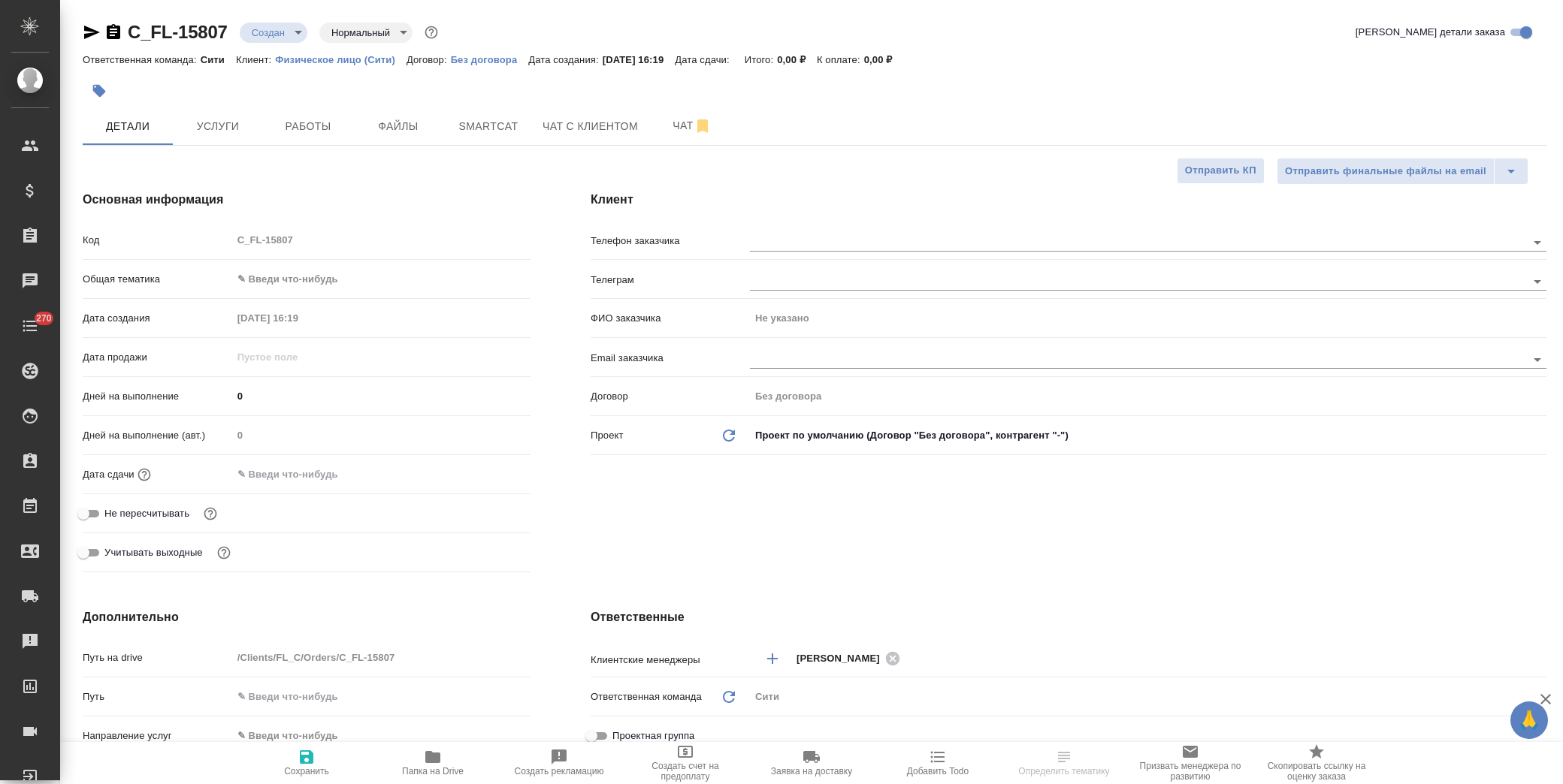
type textarea "x"
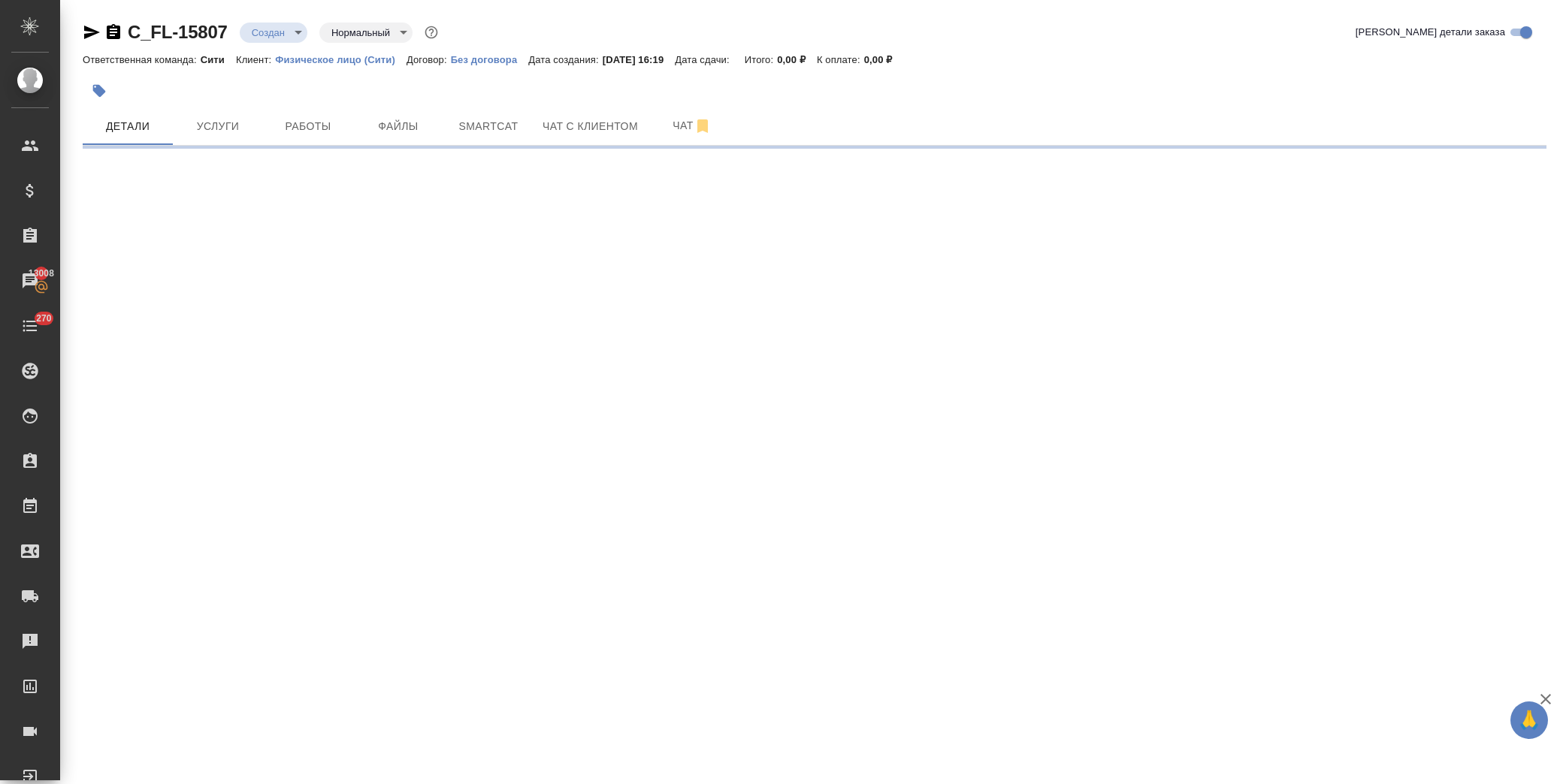
select select "RU"
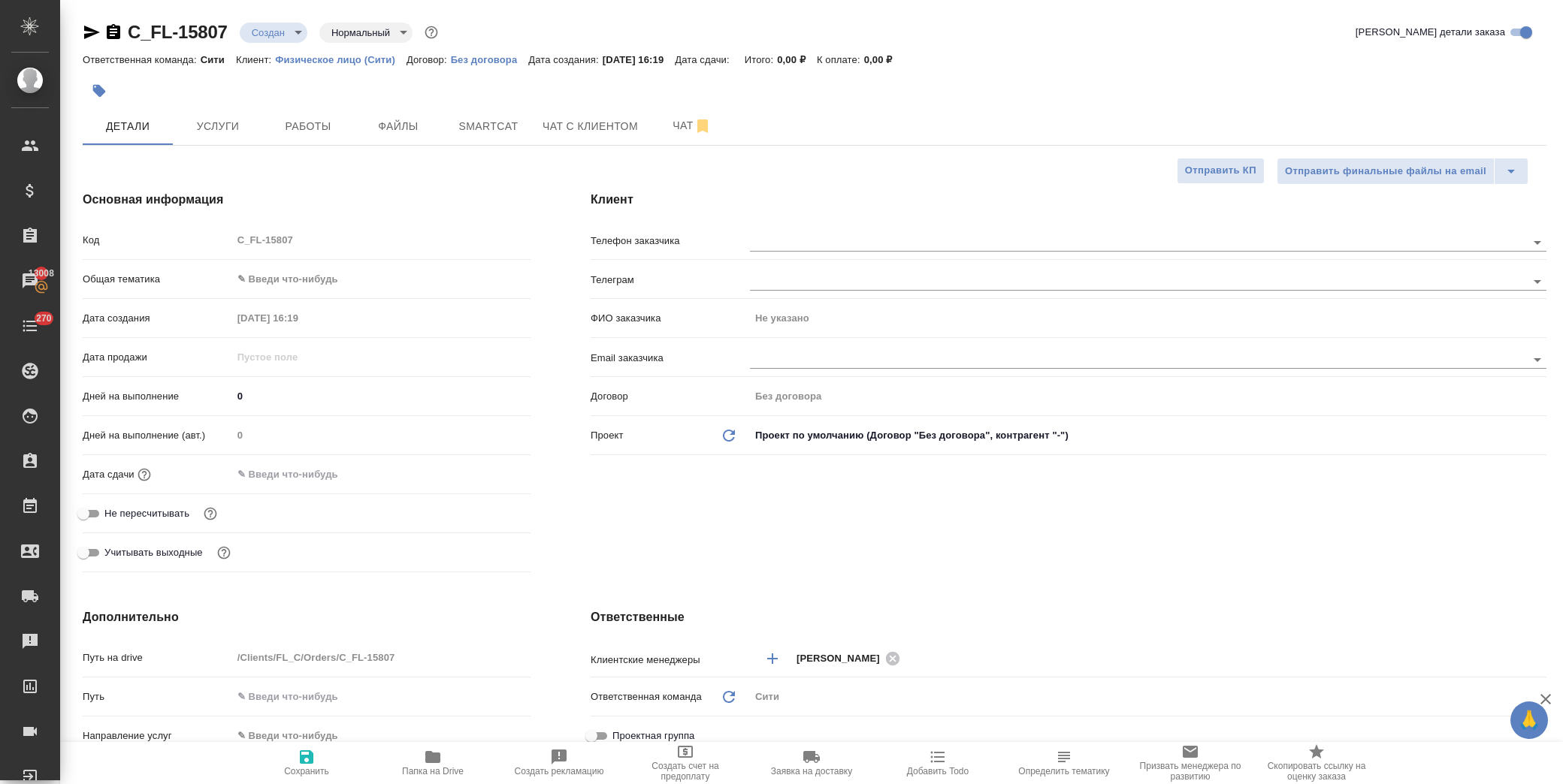
type textarea "x"
click at [402, 129] on span "Файлы" at bounding box center [398, 126] width 72 height 19
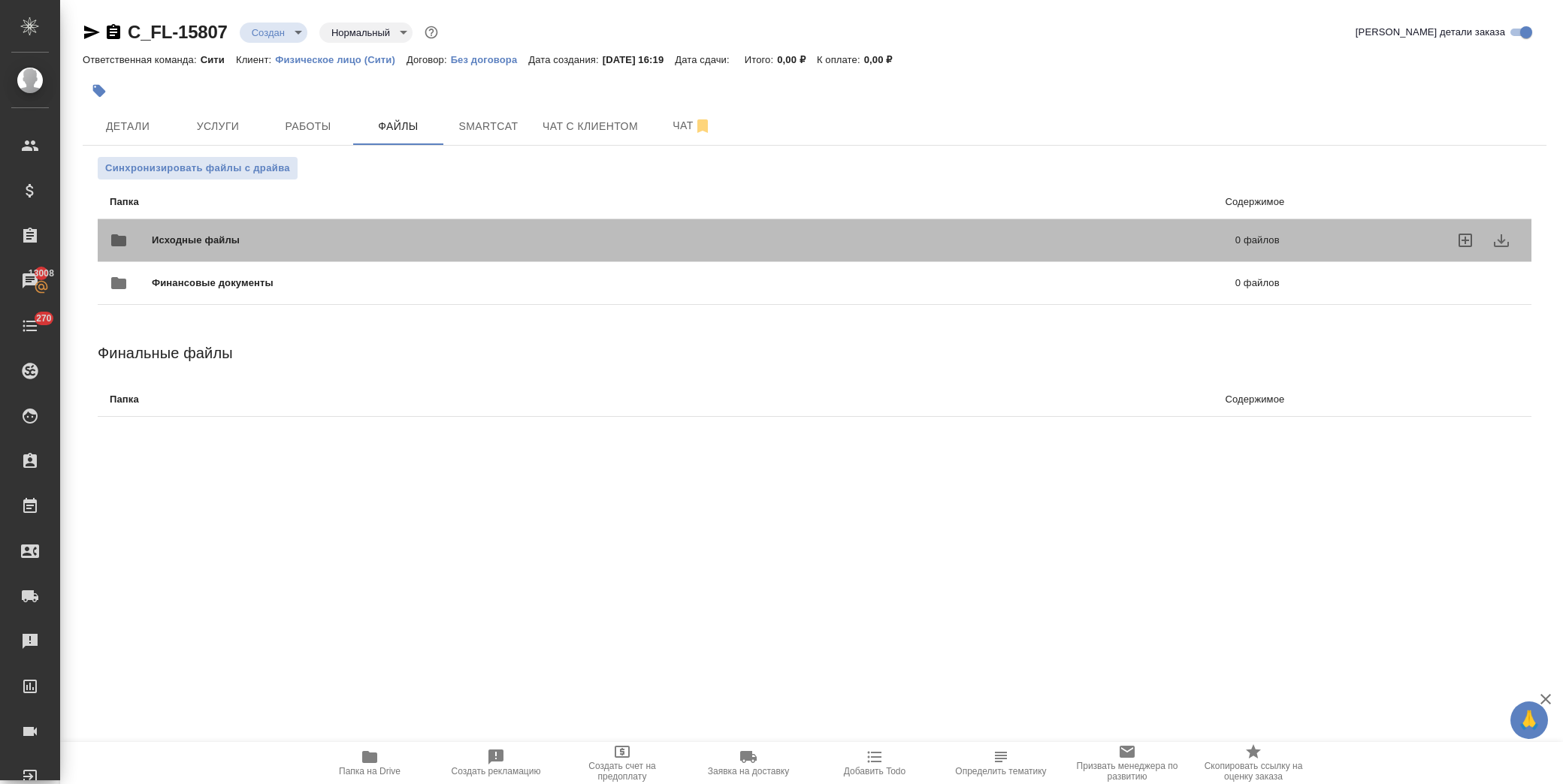
click at [212, 230] on div "Исходные файлы 0 файлов" at bounding box center [694, 240] width 1170 height 36
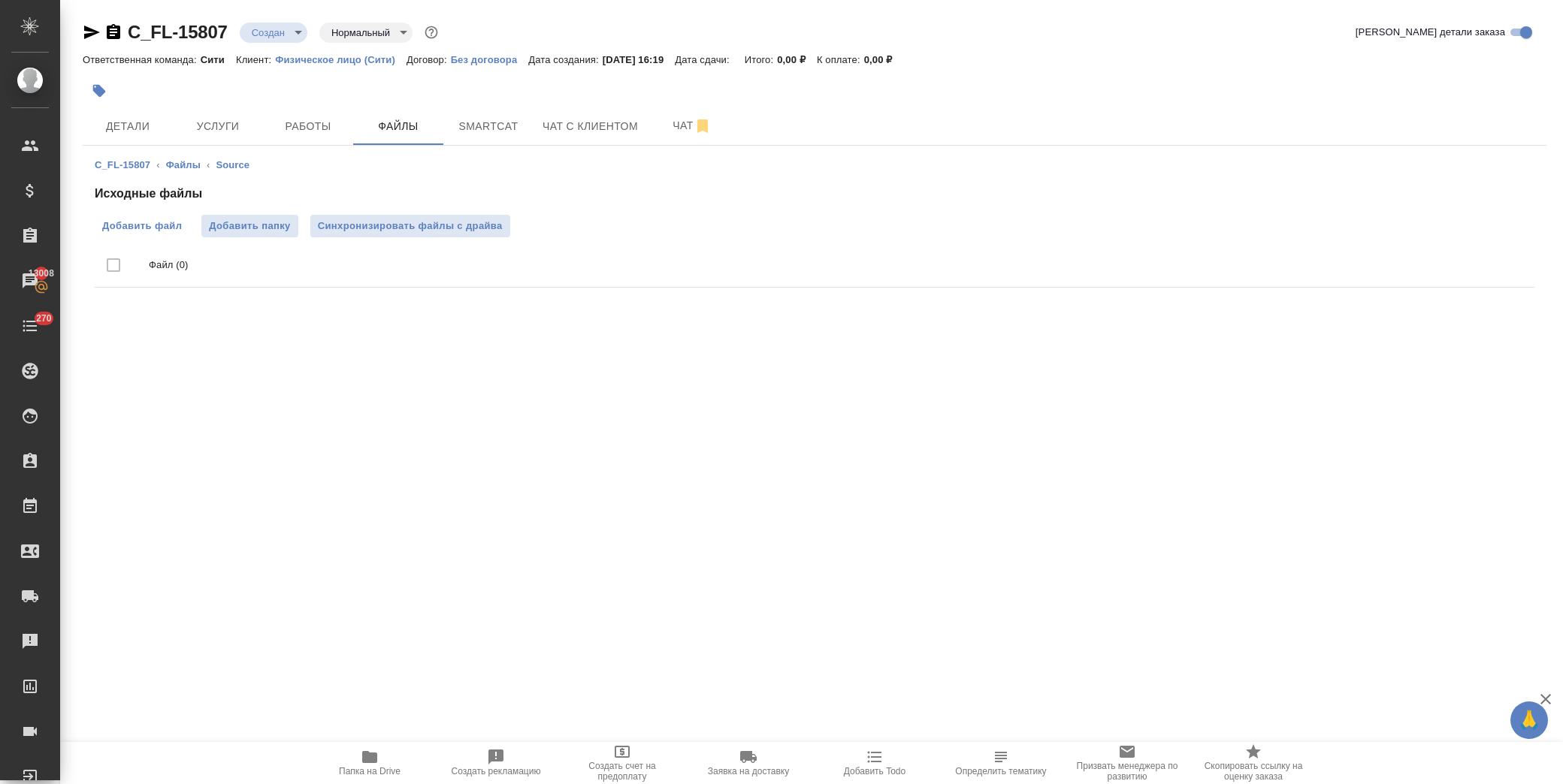
click at [176, 229] on span "Добавить файл" at bounding box center [142, 226] width 80 height 15
click at [0, 0] on input "Добавить файл" at bounding box center [0, 0] width 0 height 0
click at [131, 120] on span "Детали" at bounding box center [128, 126] width 72 height 19
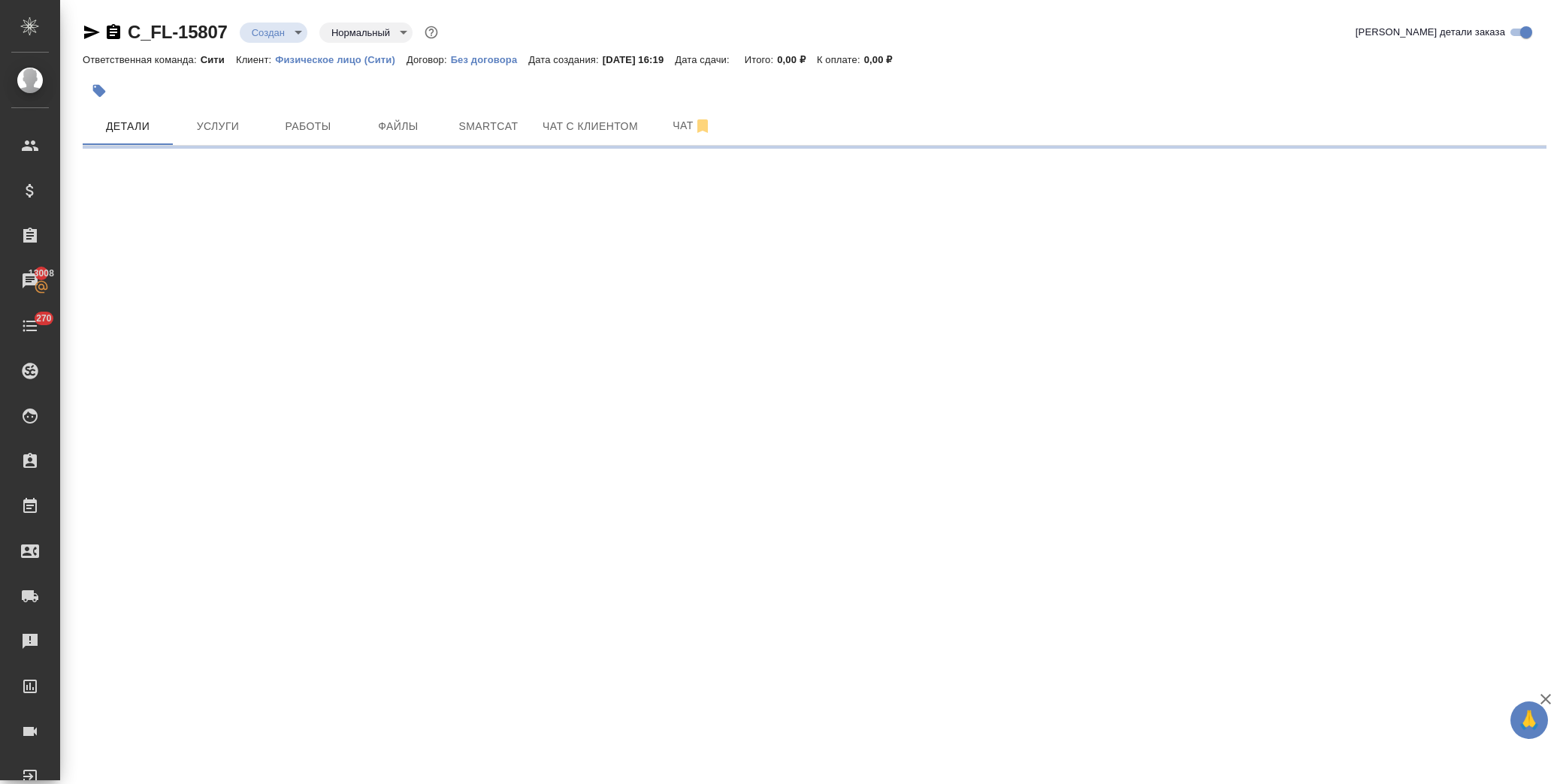
select select "RU"
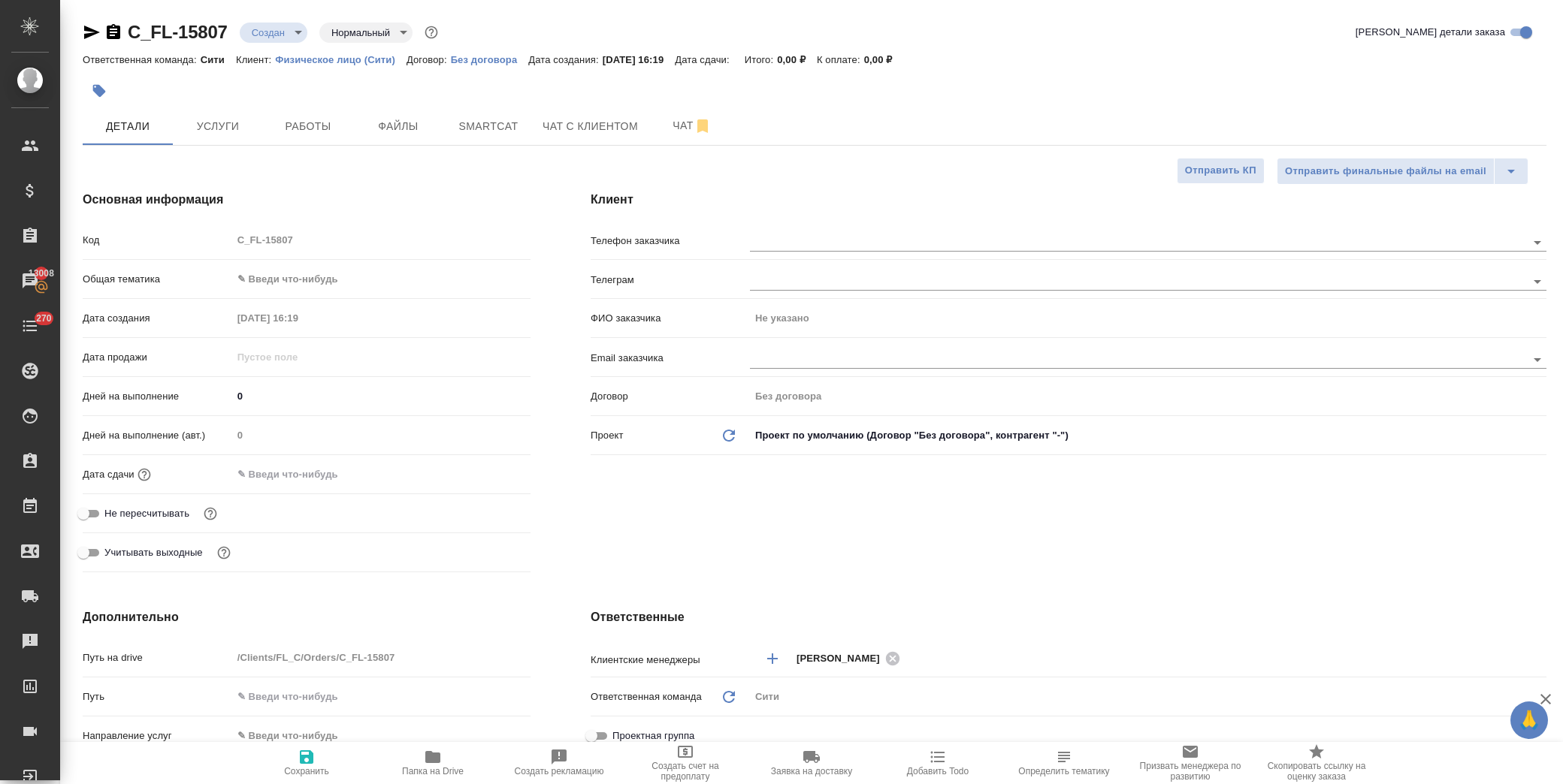
type textarea "x"
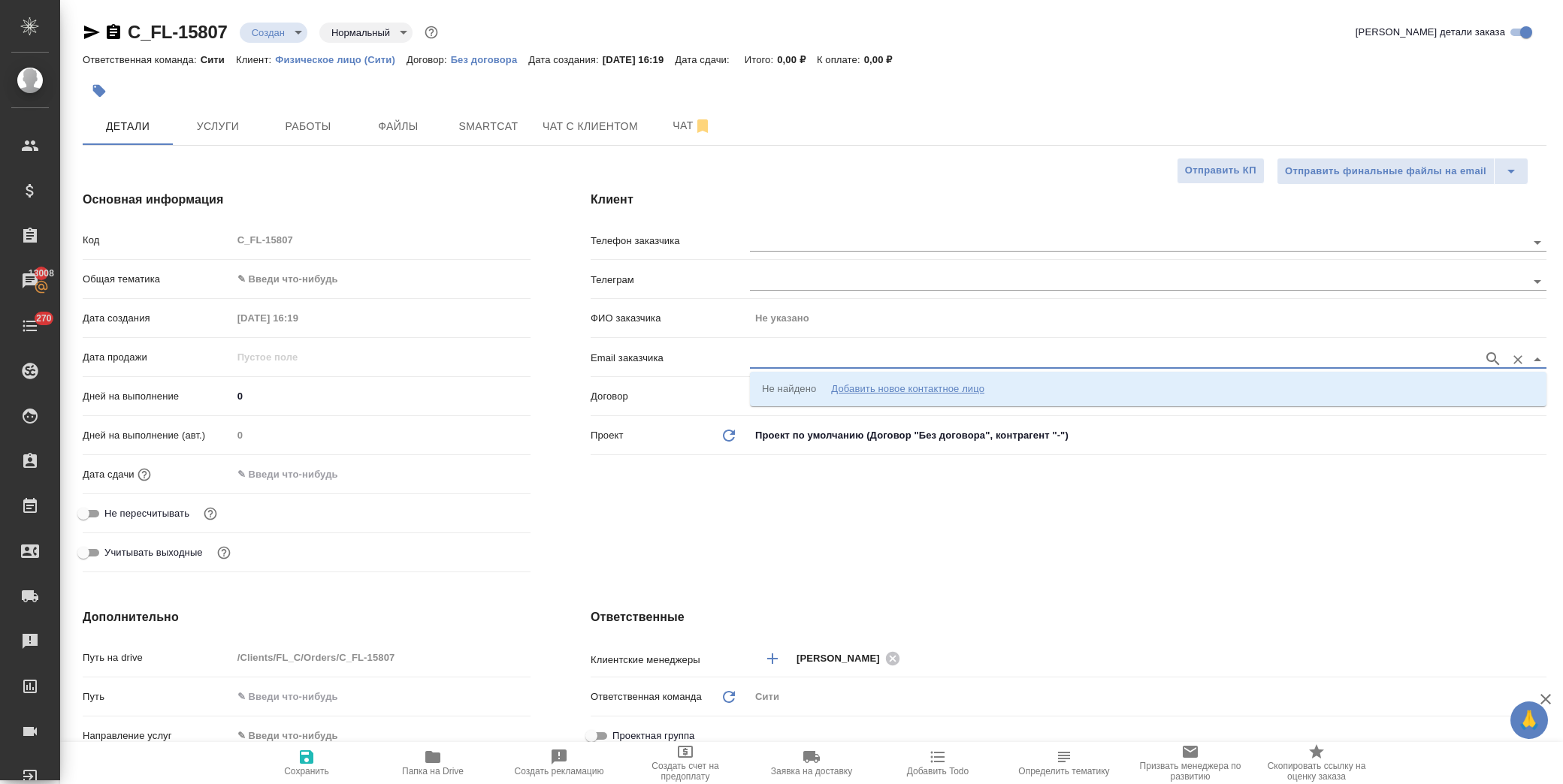
click at [811, 364] on input "text" at bounding box center [1113, 359] width 726 height 18
paste input "[EMAIL_ADDRESS][DOMAIN_NAME]"
type input "[EMAIL_ADDRESS][DOMAIN_NAME]"
click at [1493, 356] on icon "button" at bounding box center [1493, 359] width 18 height 18
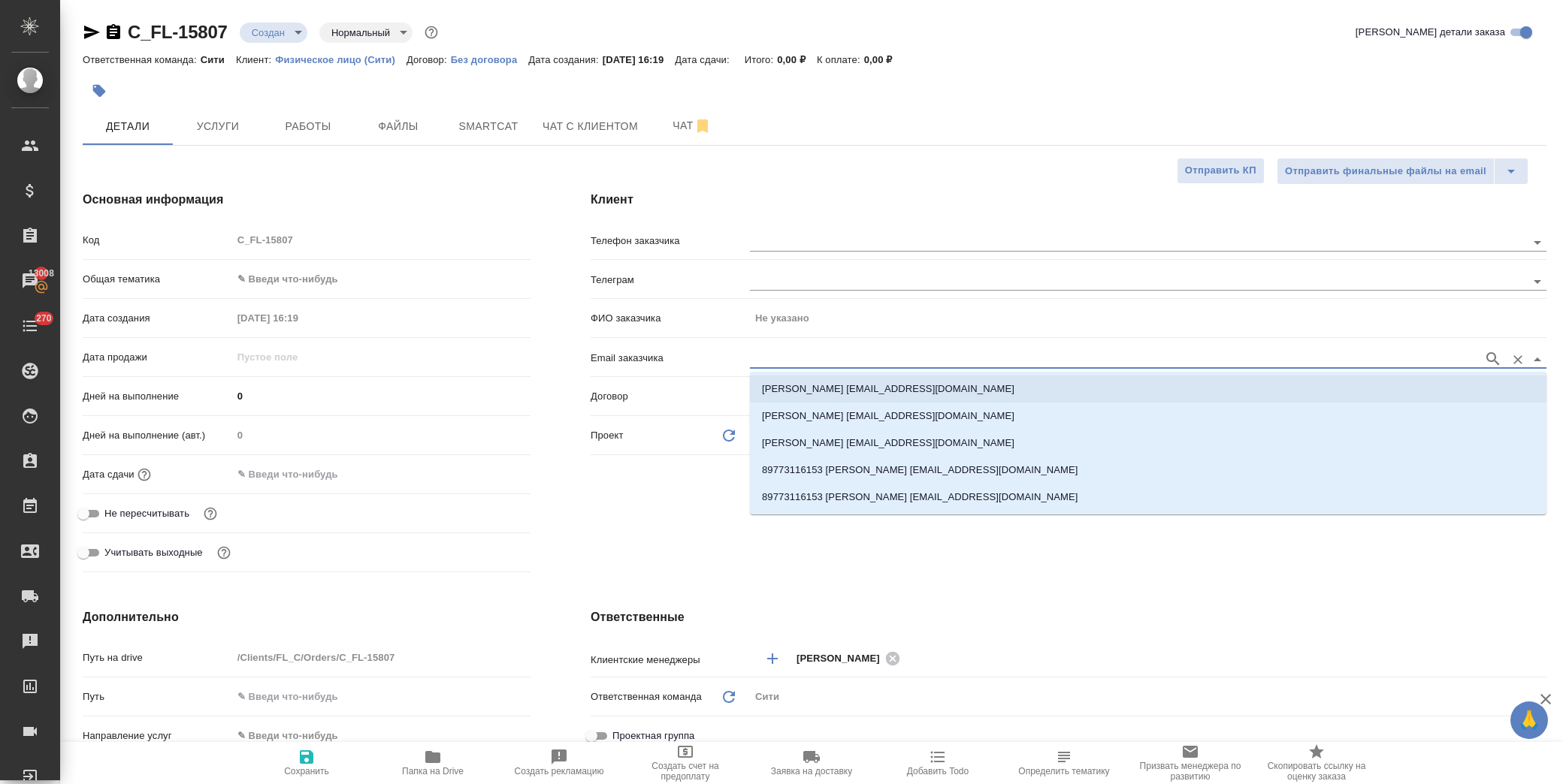
click at [861, 387] on p "Комаров Дмитрий komarovdmitri21@yandex.ru" at bounding box center [888, 389] width 252 height 15
type input "Комаров Дмитрий"
type input "Комаров Дмитрий komarovdmitri21@yandex.ru"
type textarea "x"
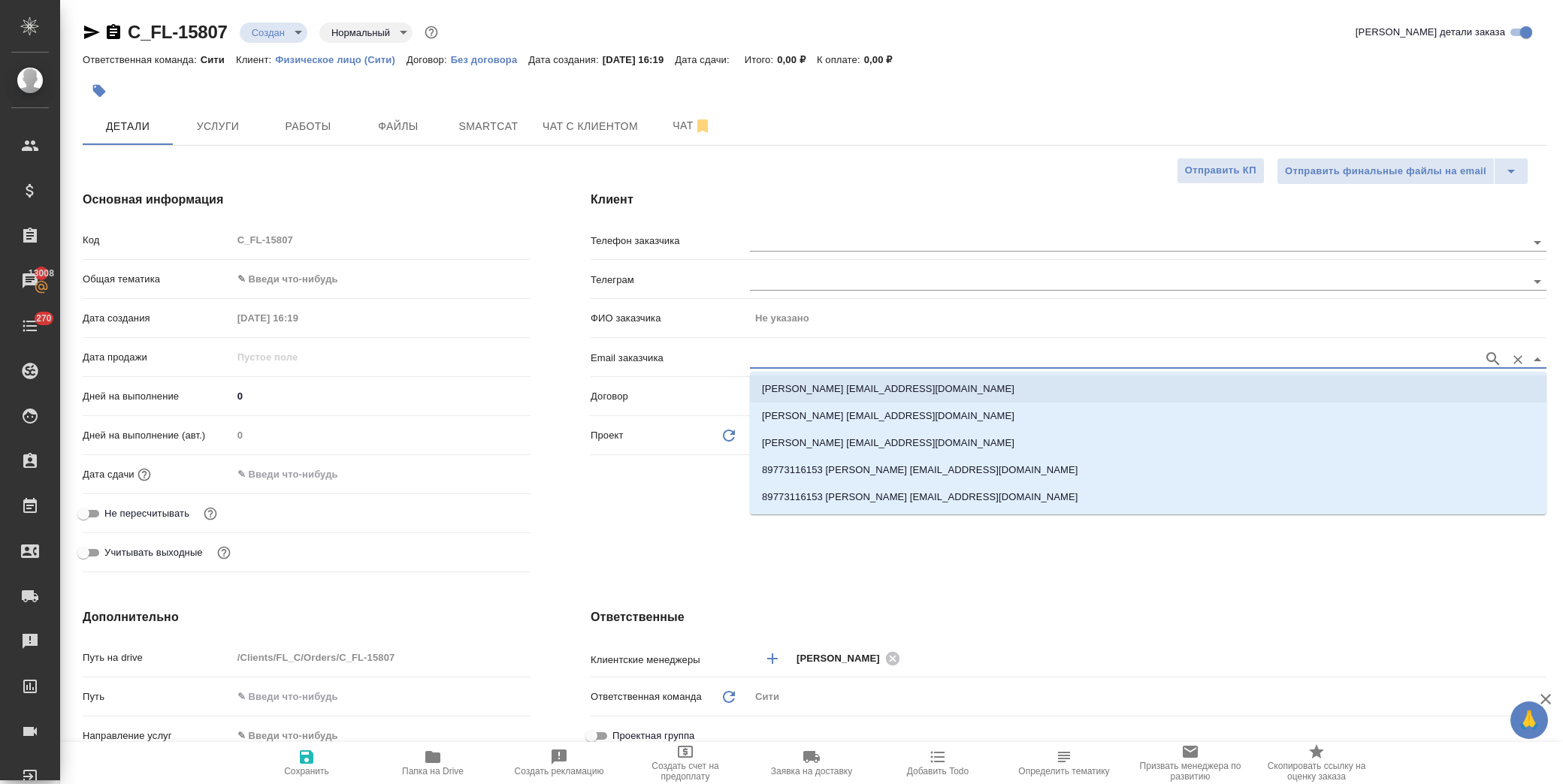
type textarea "x"
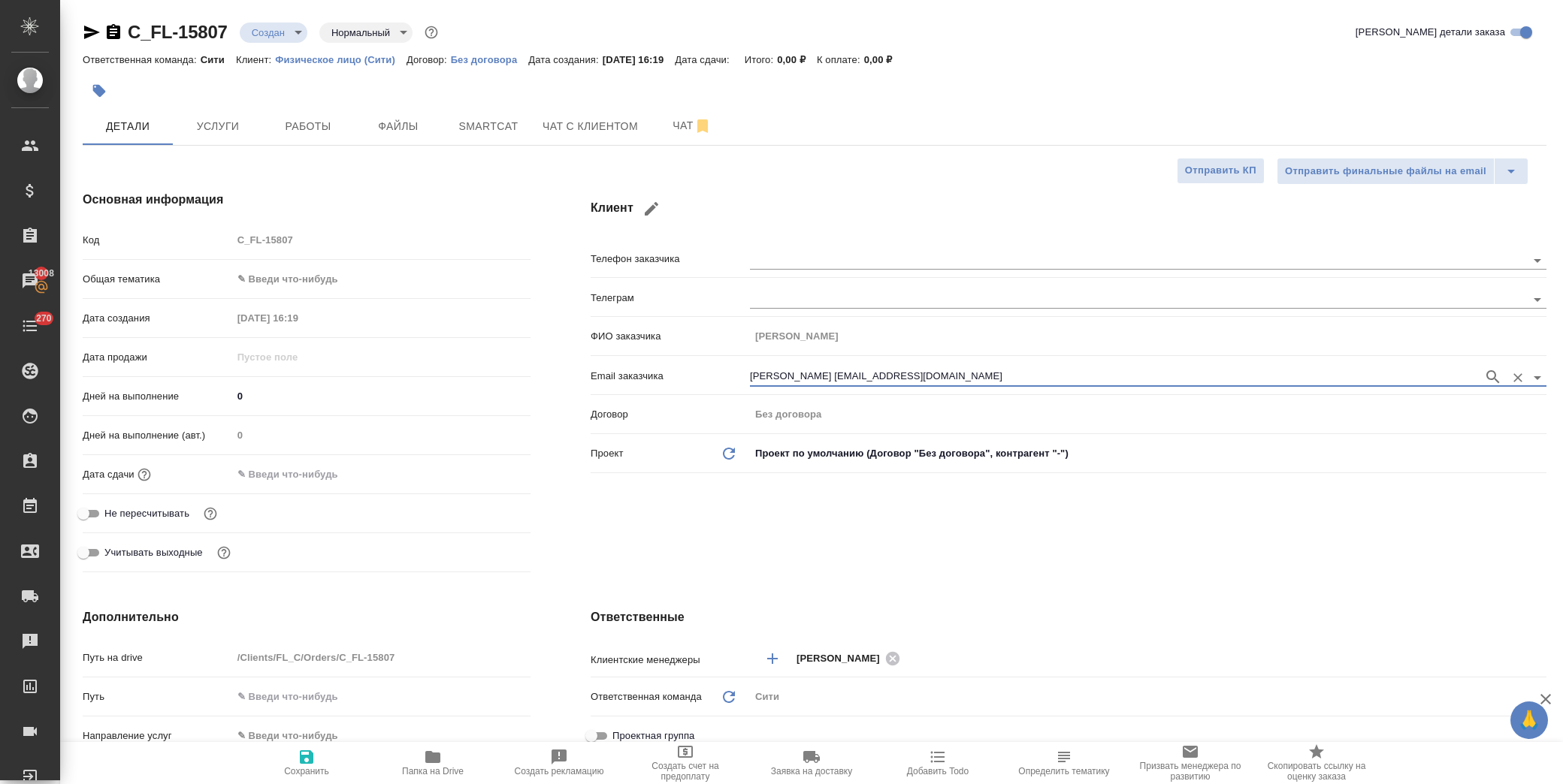
type input "Комаров Дмитрий komarovdmitri21@yandex.ru"
drag, startPoint x: 308, startPoint y: 759, endPoint x: 329, endPoint y: 717, distance: 47.0
click at [308, 759] on icon "button" at bounding box center [307, 757] width 14 height 14
type textarea "x"
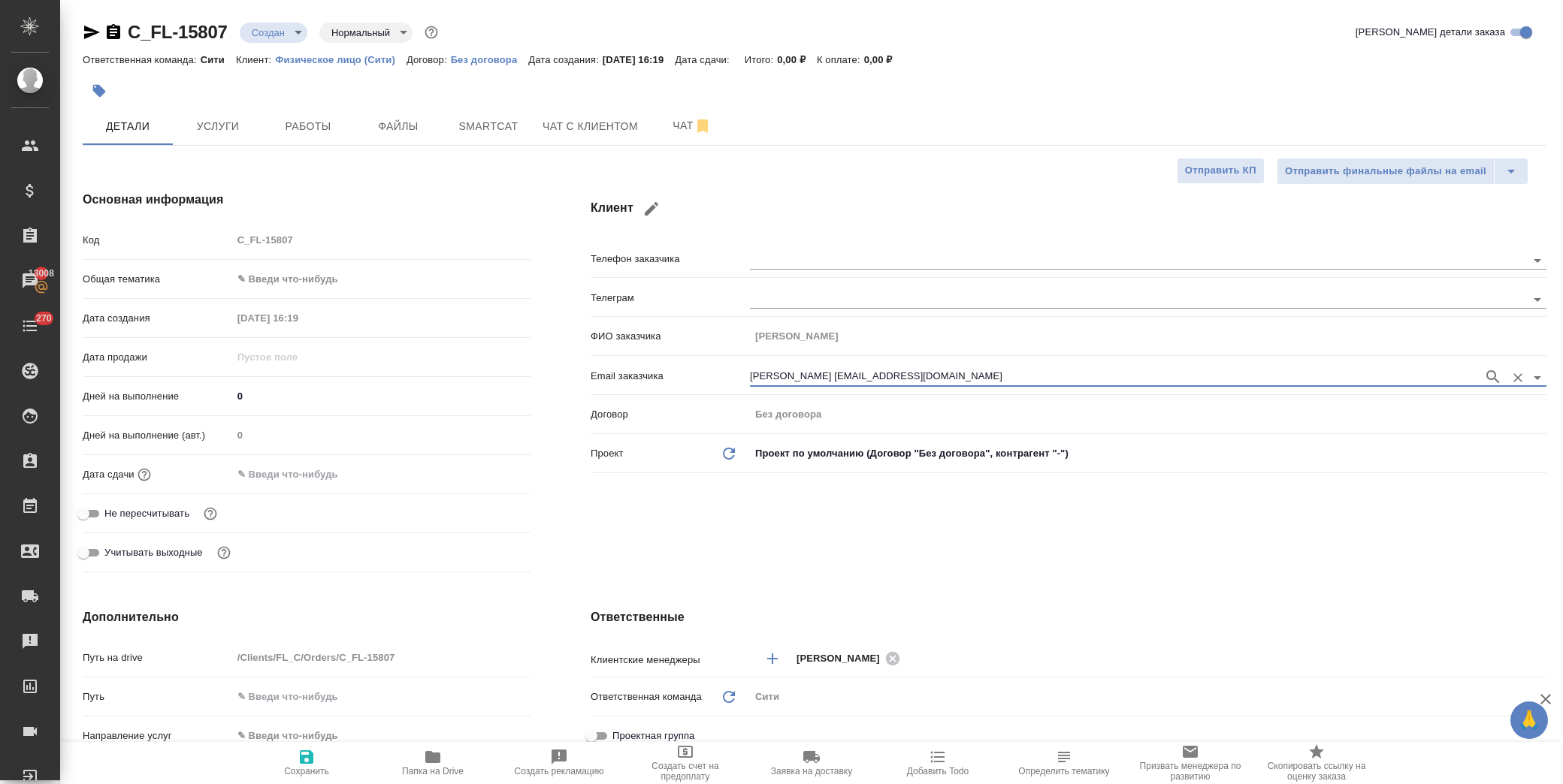
type textarea "x"
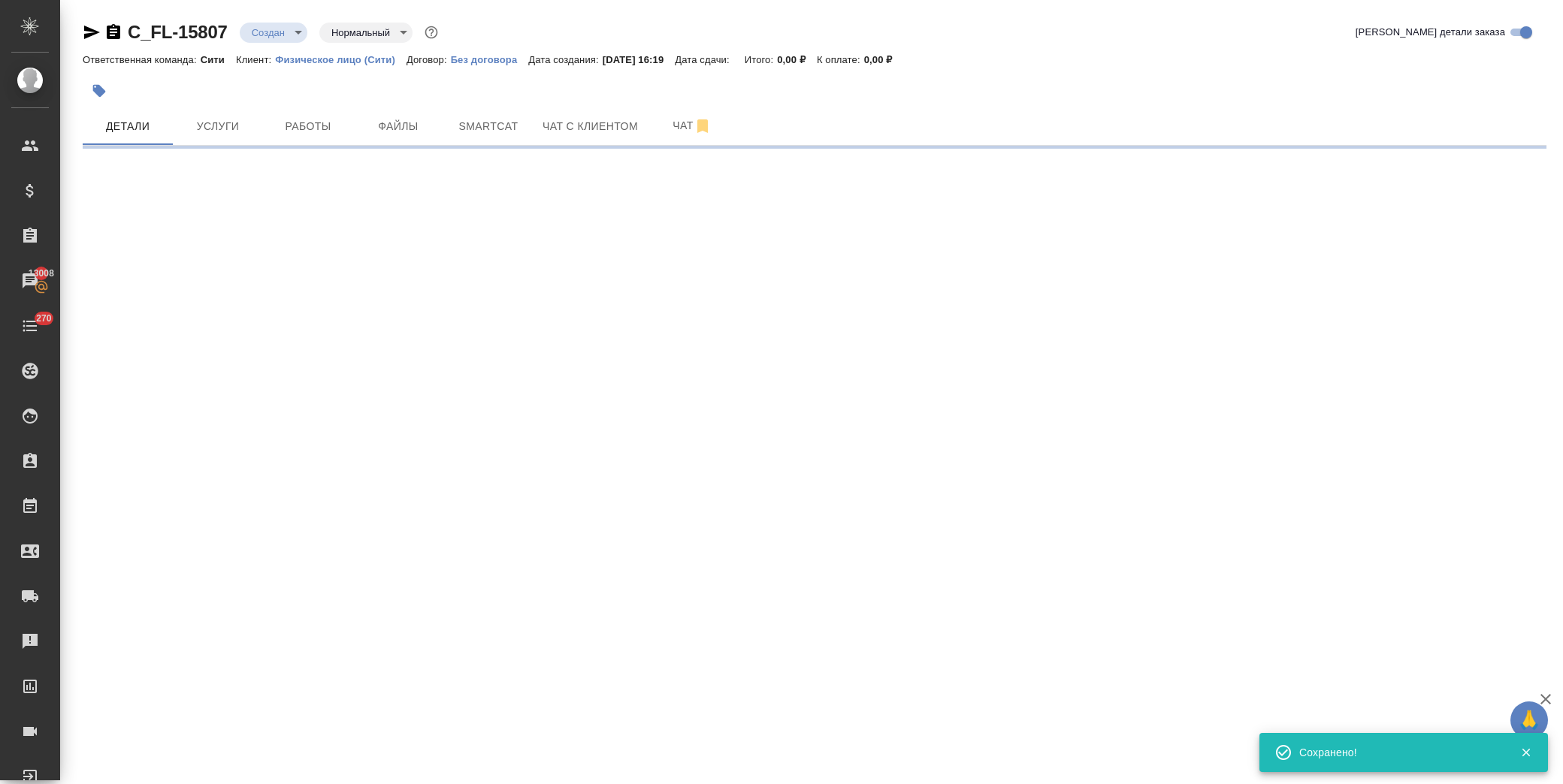
select select "RU"
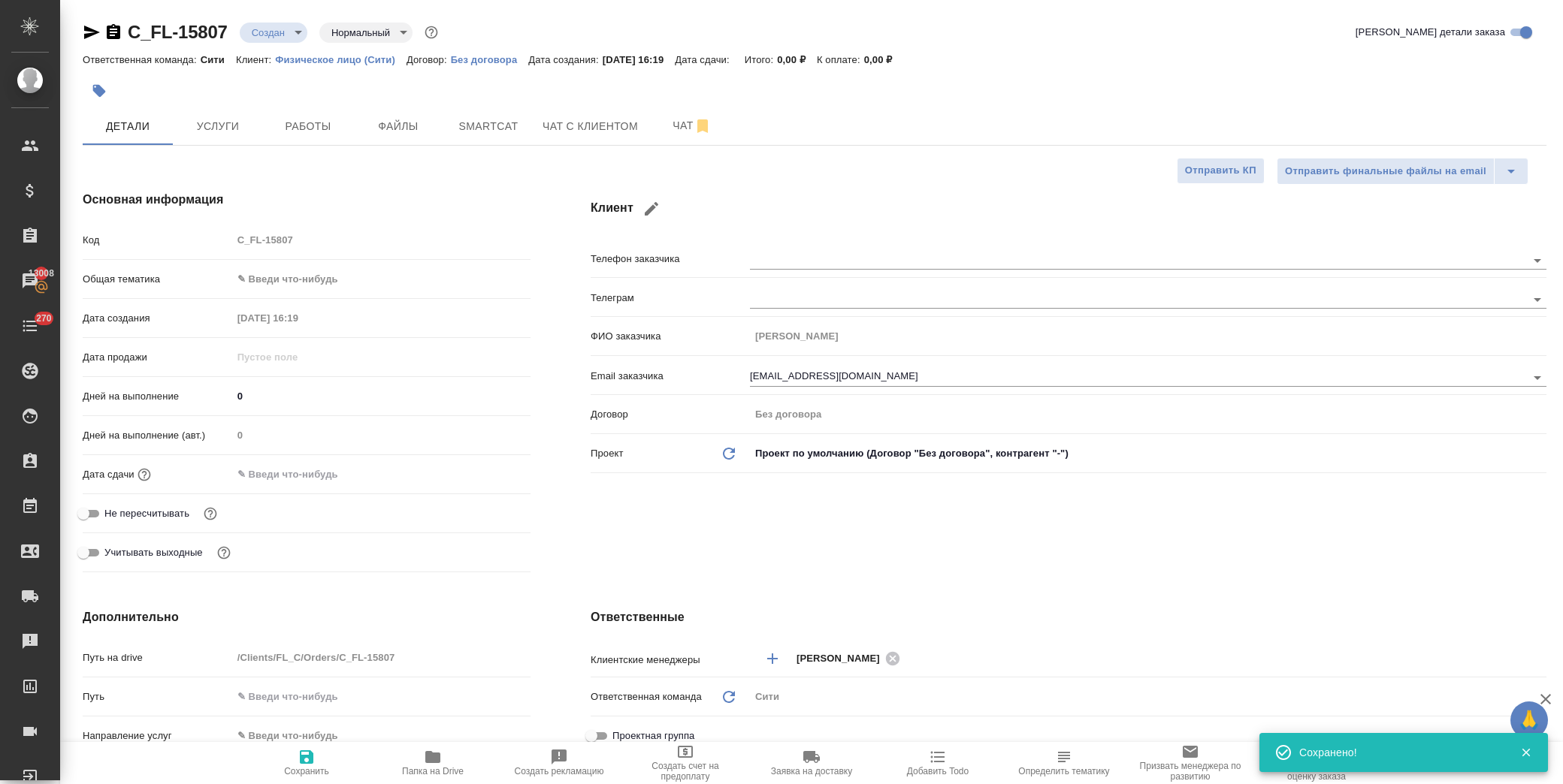
type textarea "x"
click at [325, 468] on input "text" at bounding box center [298, 474] width 131 height 22
click at [479, 470] on icon "button" at bounding box center [487, 474] width 18 height 18
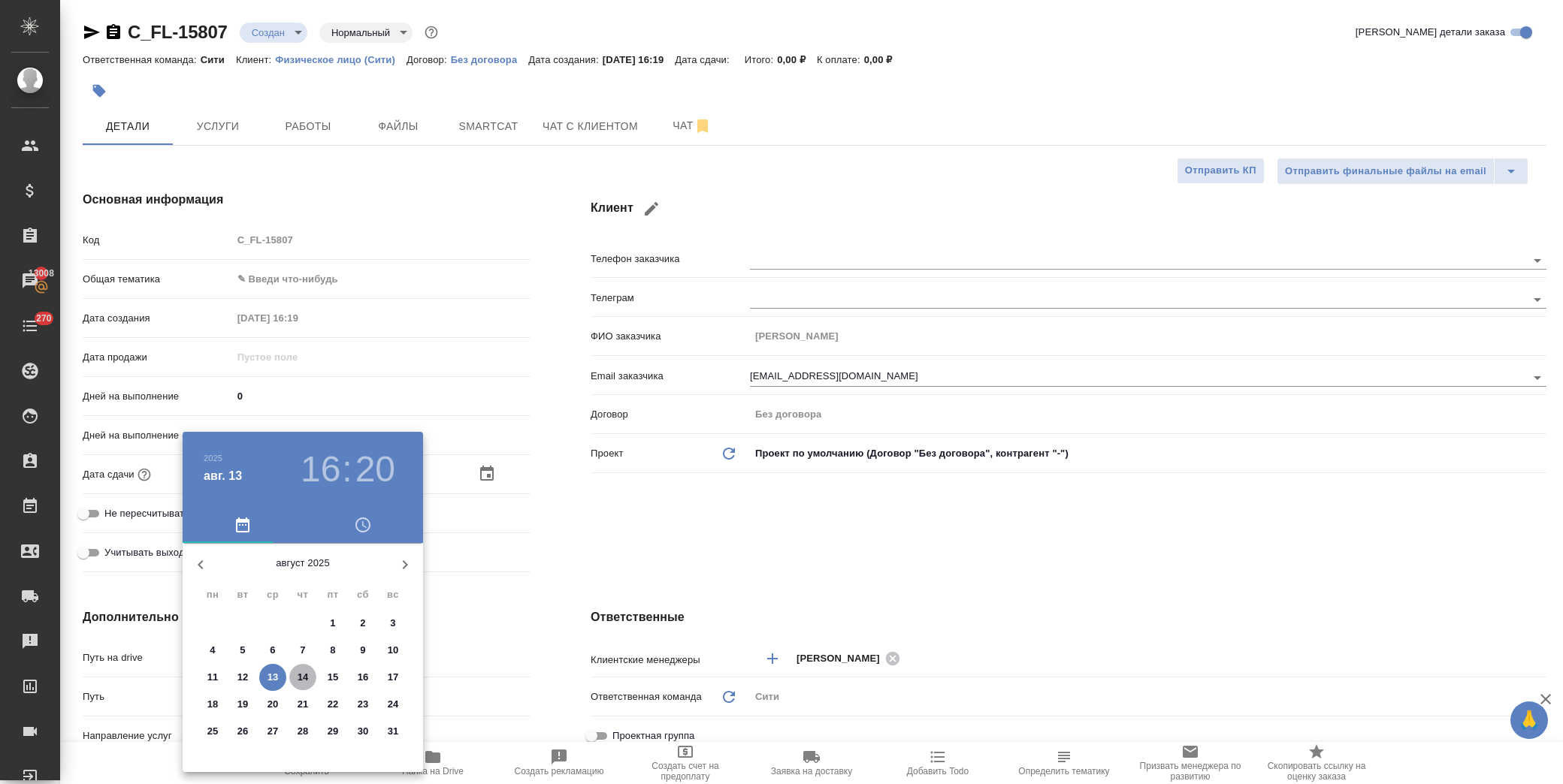
click at [308, 673] on p "14" at bounding box center [303, 678] width 11 height 15
type input "14.08.2025 16:20"
type textarea "x"
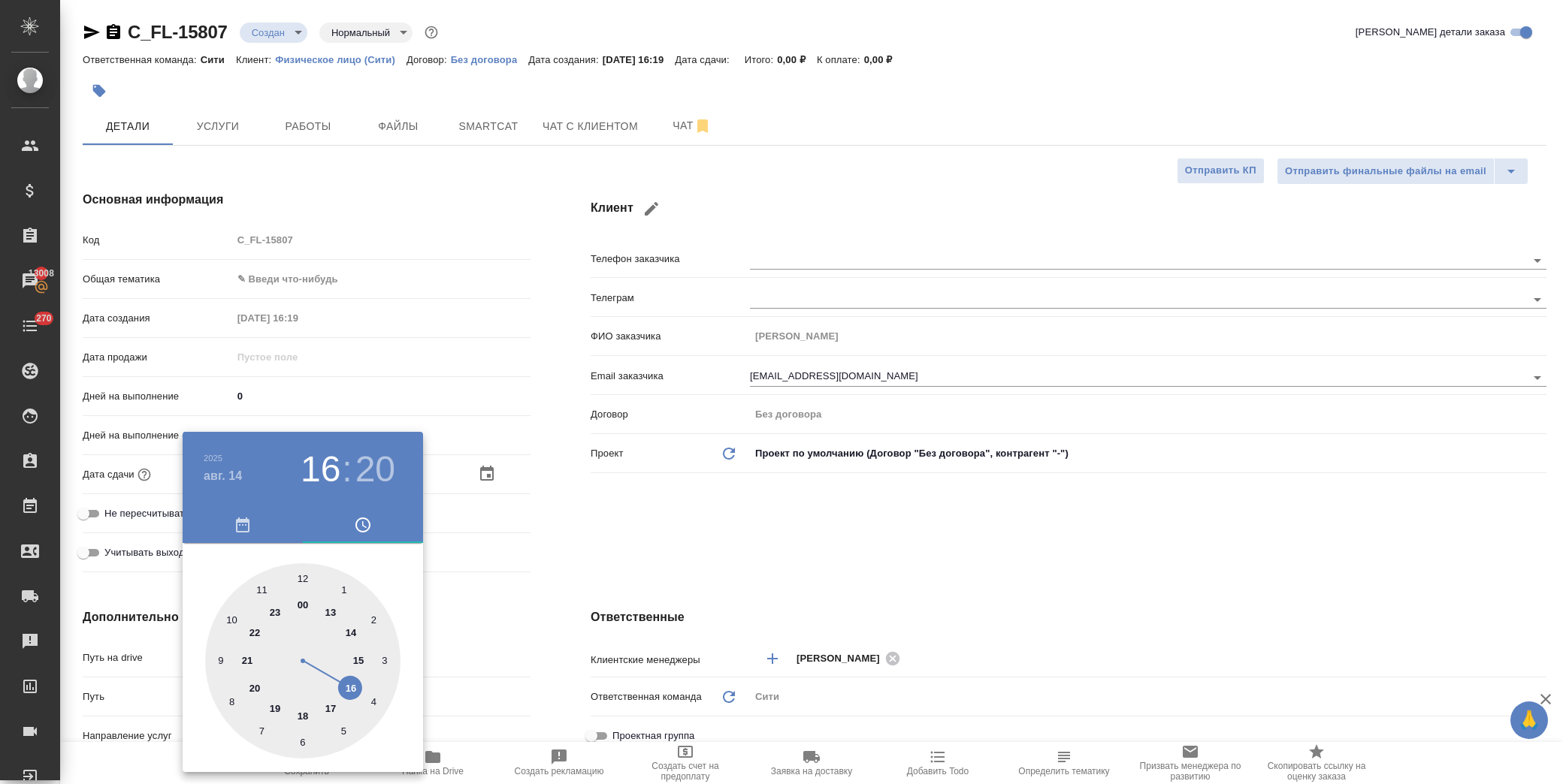
drag, startPoint x: 333, startPoint y: 706, endPoint x: 313, endPoint y: 586, distance: 121.7
click at [330, 697] on div at bounding box center [302, 661] width 195 height 195
type input "14.08.2025 17:20"
type textarea "x"
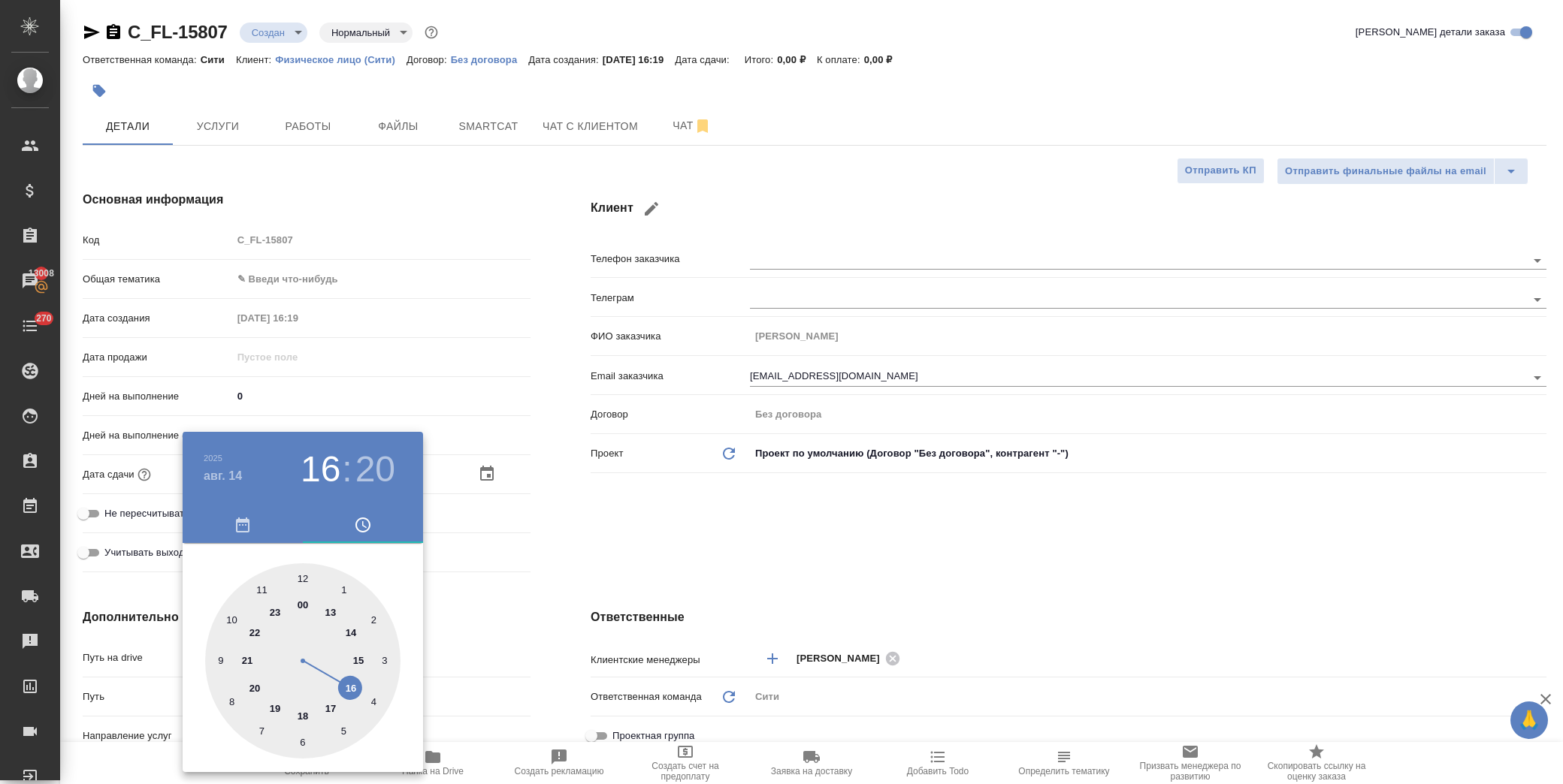
type textarea "x"
click at [302, 582] on div at bounding box center [302, 661] width 195 height 195
type input "14.08.2025 17:00"
type textarea "x"
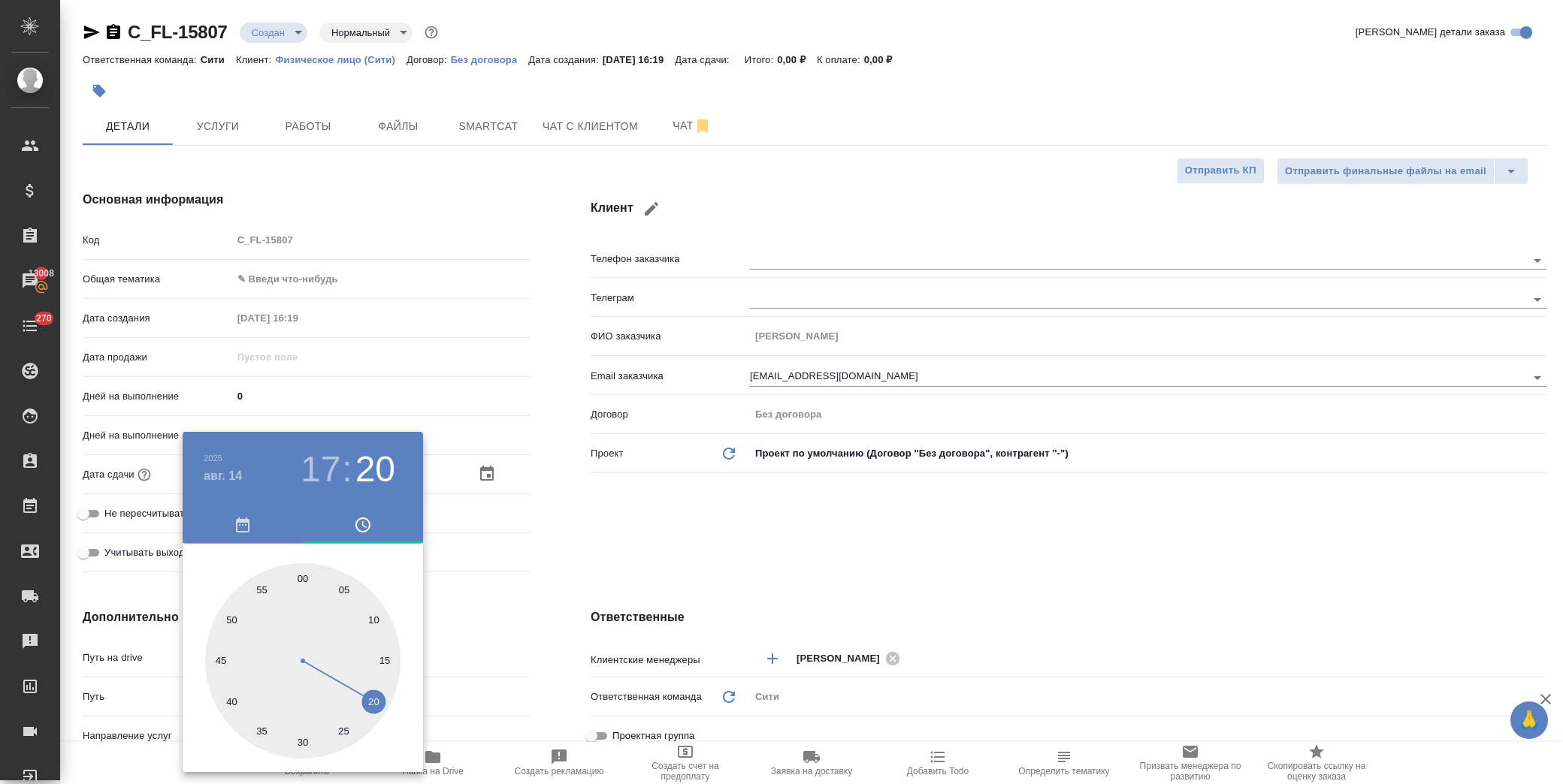
type textarea "x"
click at [634, 564] on div at bounding box center [781, 392] width 1563 height 784
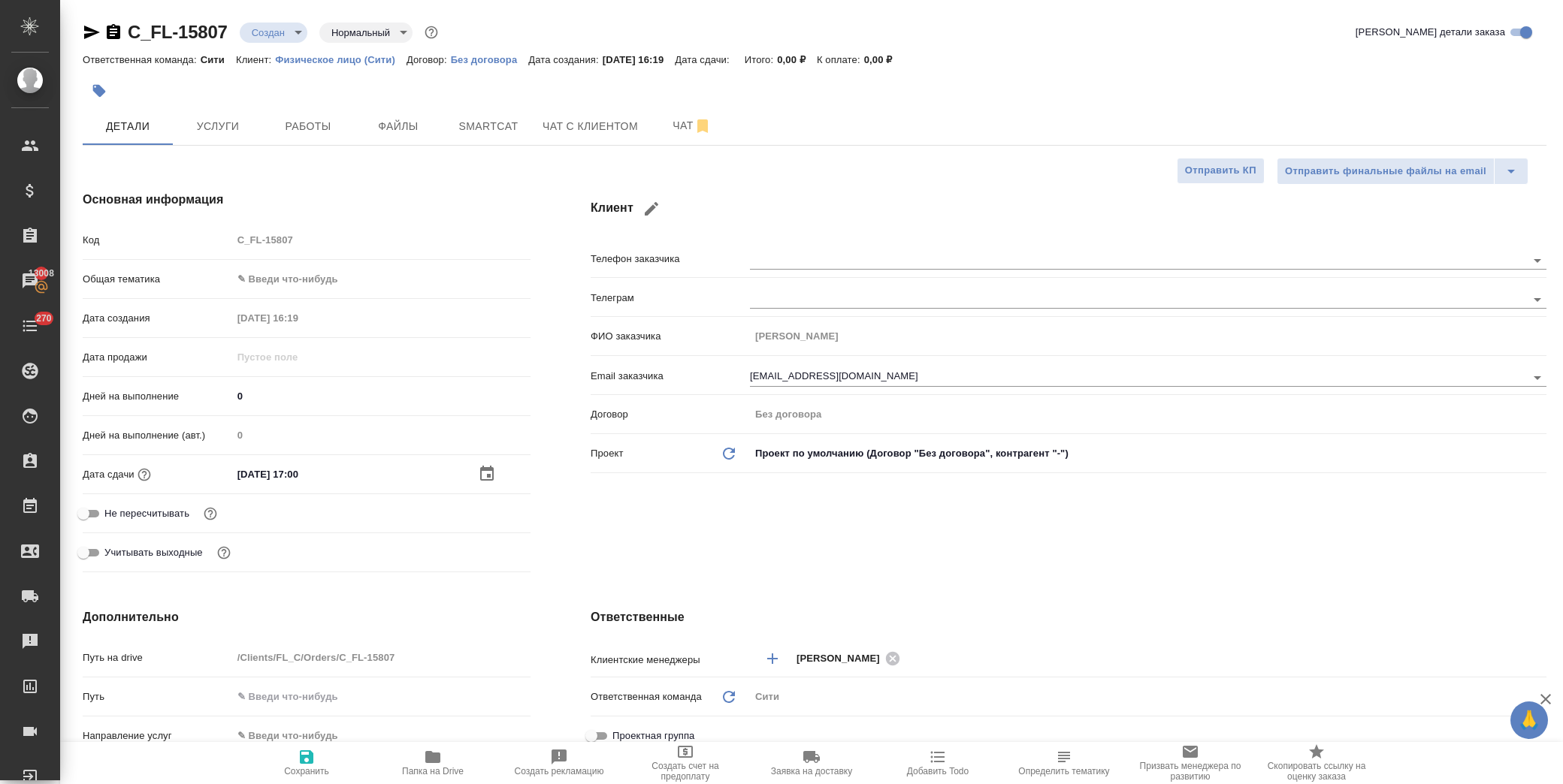
click at [323, 757] on span "Сохранить" at bounding box center [307, 762] width 108 height 29
type textarea "x"
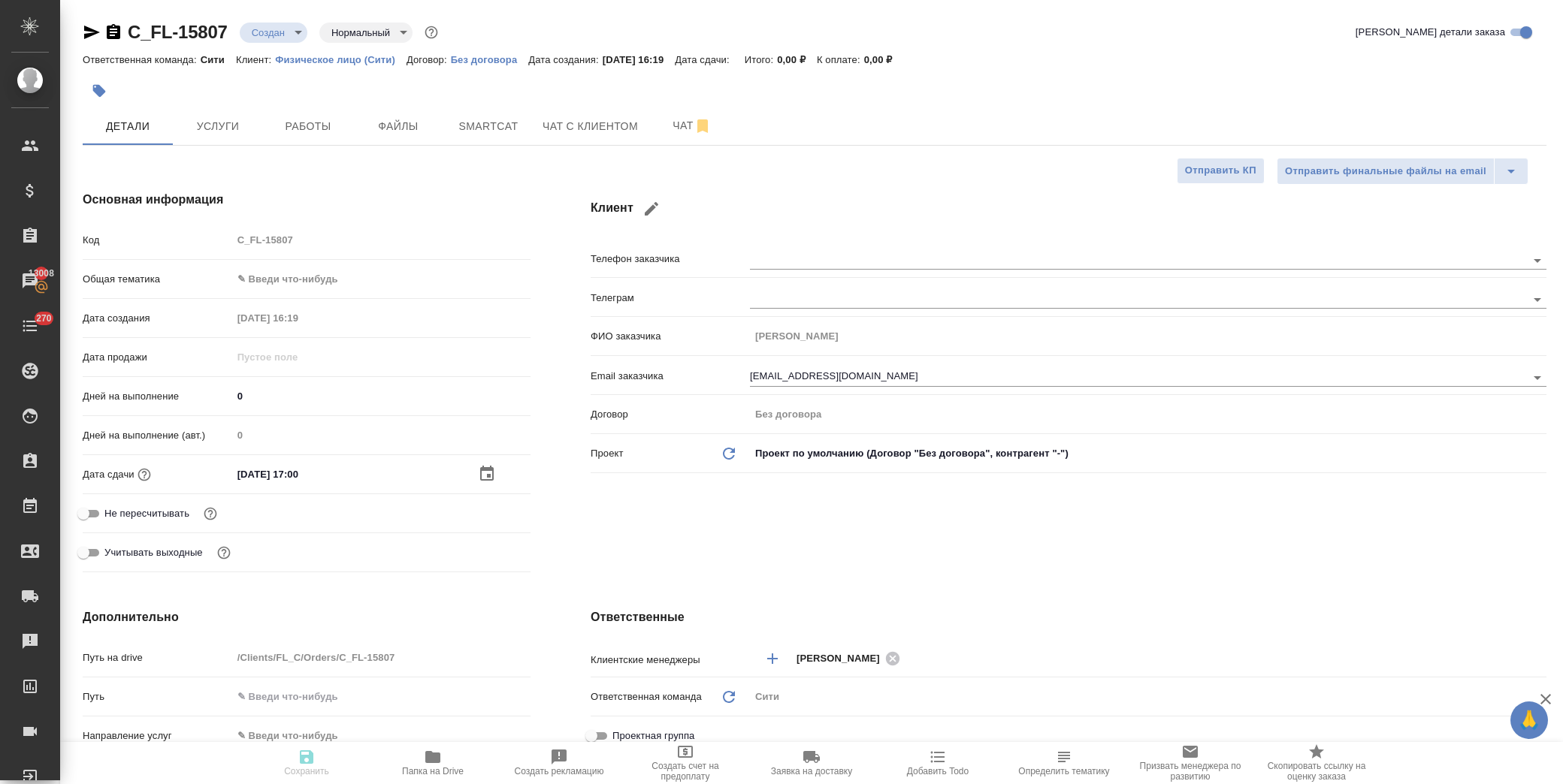
type textarea "x"
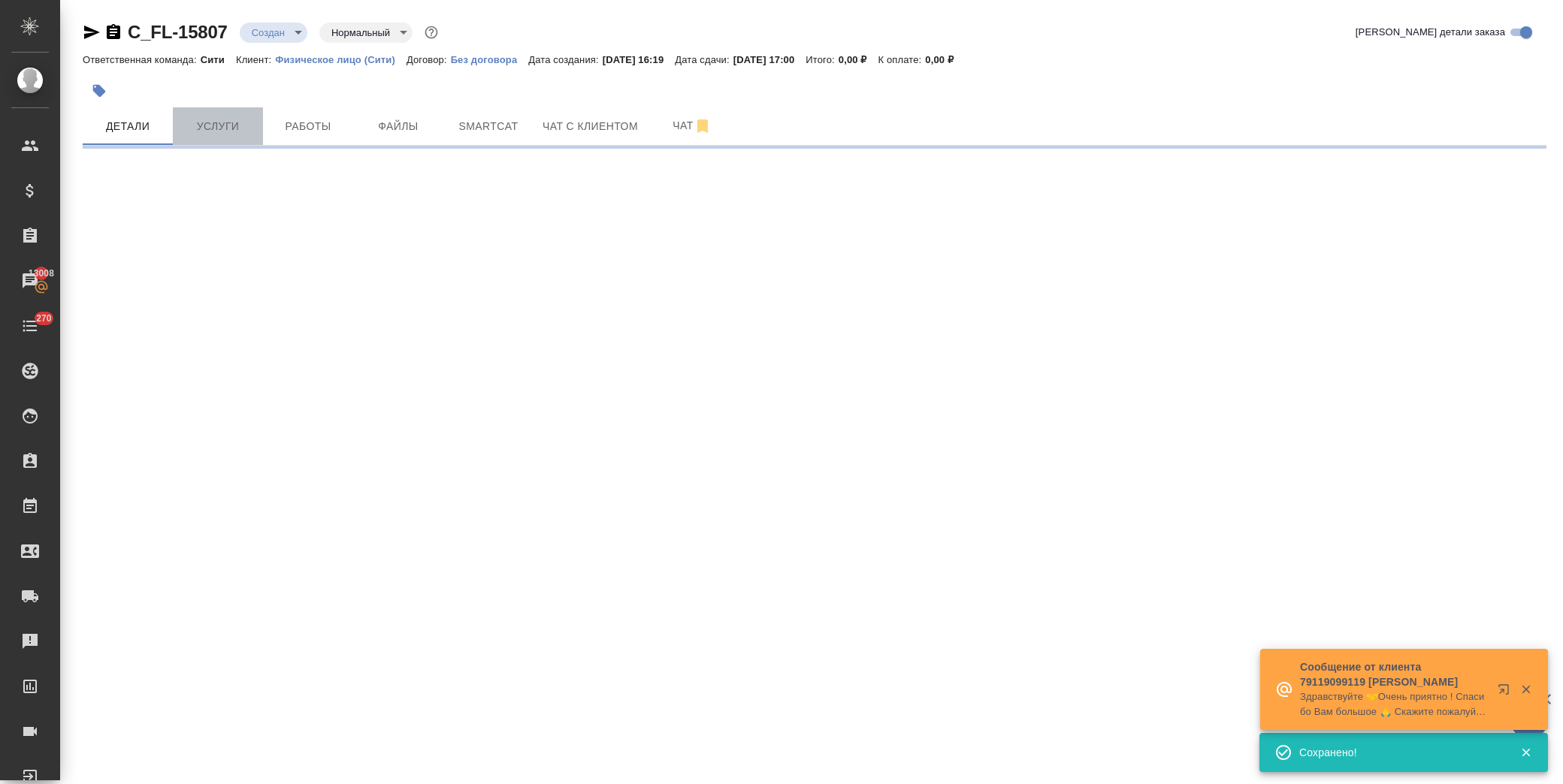
click at [240, 131] on span "Услуги" at bounding box center [218, 126] width 72 height 19
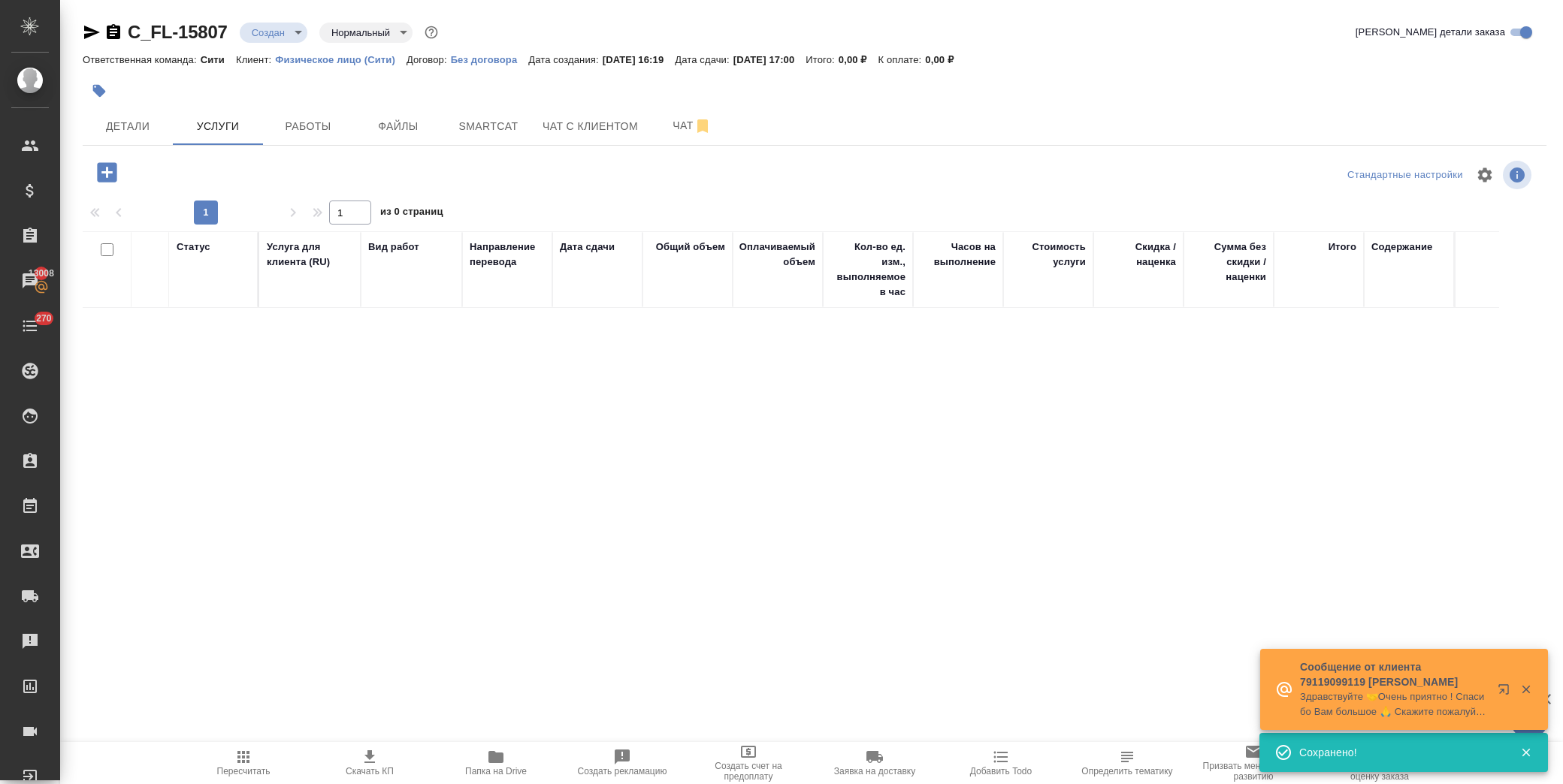
click at [98, 170] on icon "button" at bounding box center [107, 172] width 20 height 20
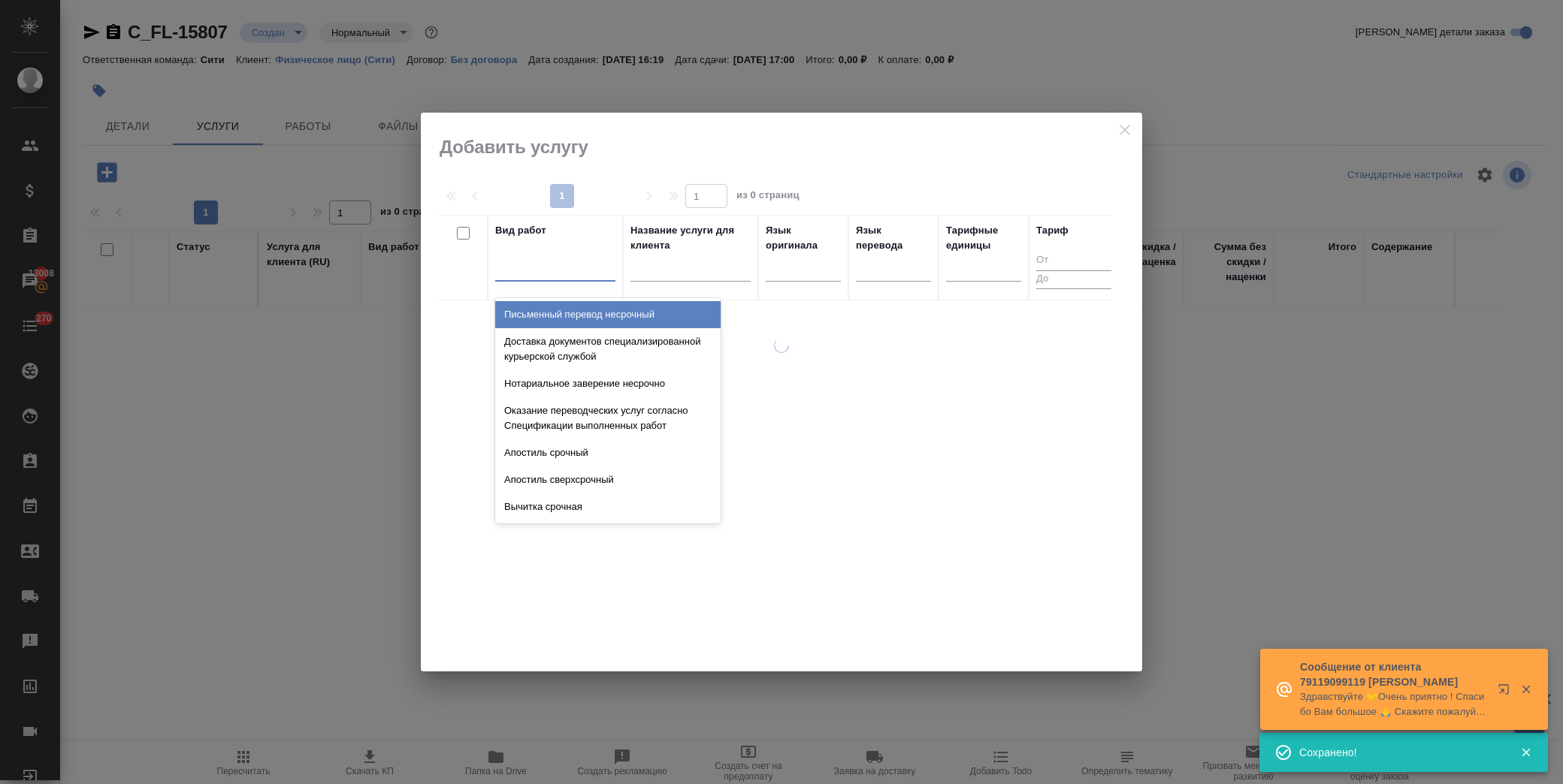
click at [562, 272] on div at bounding box center [555, 266] width 120 height 22
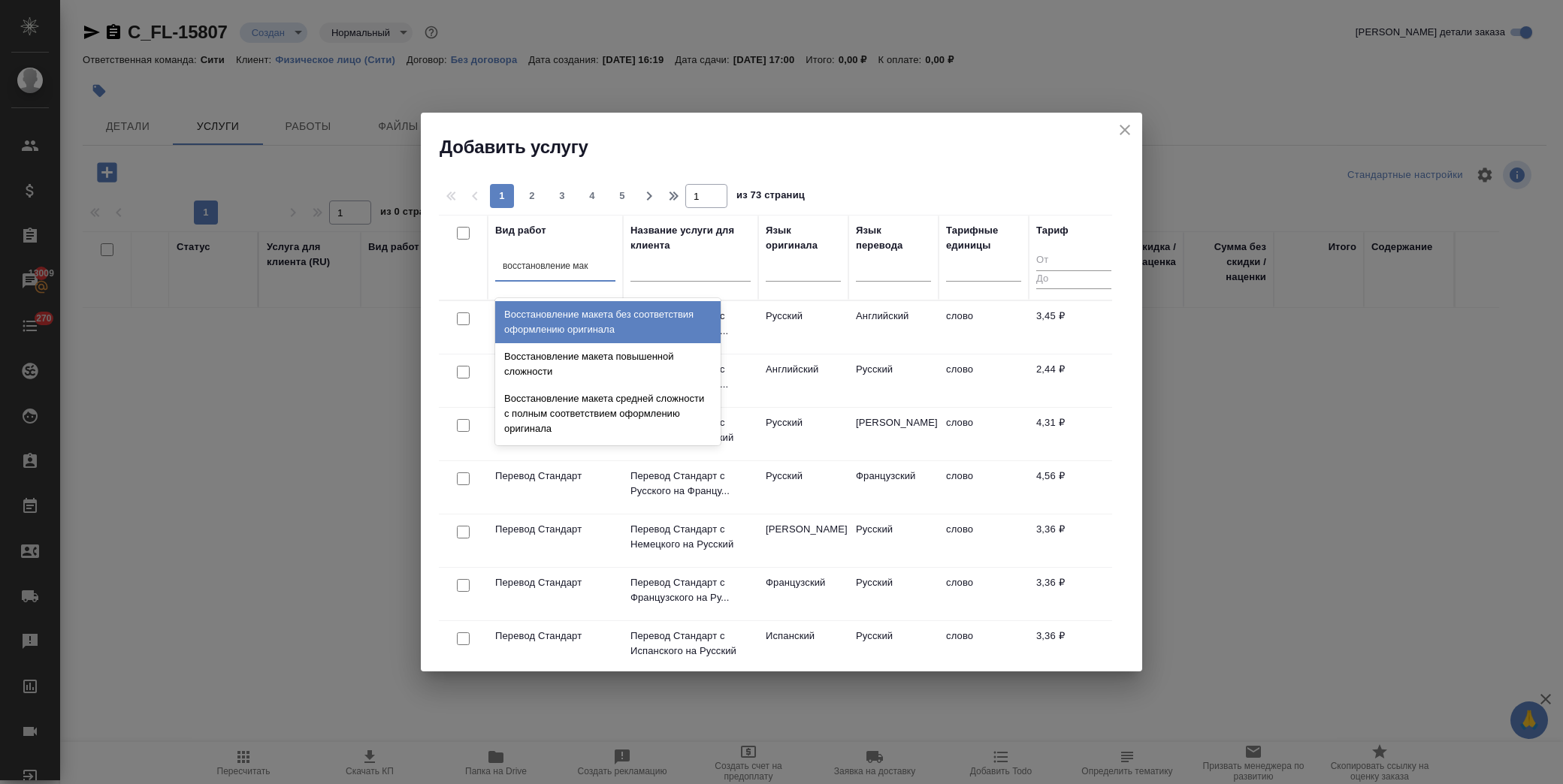
type input "восстановление маке"
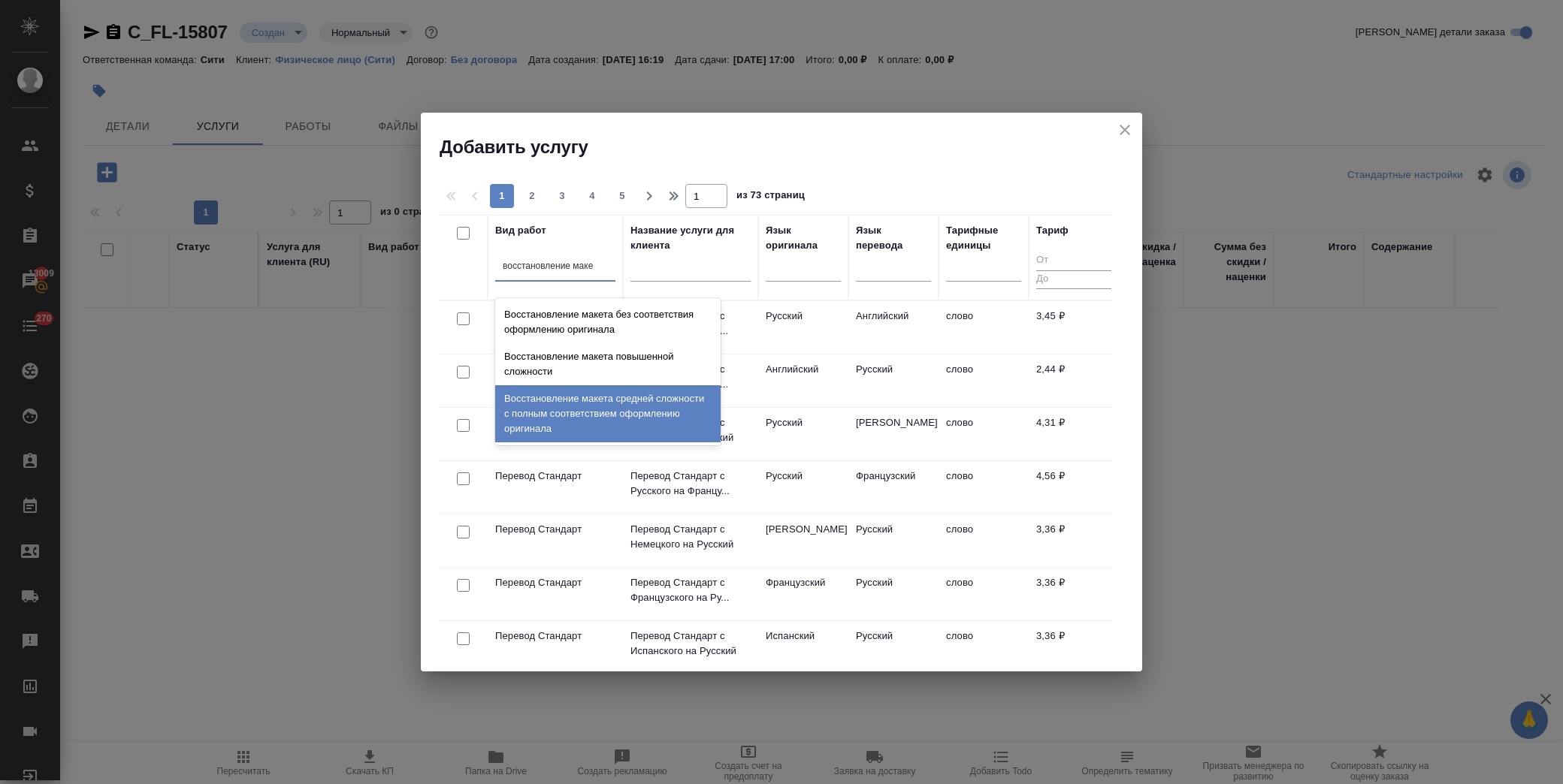
click at [634, 414] on div "Восстановление макета средней сложности с полным соответствием оформлению ориги…" at bounding box center [607, 414] width 225 height 57
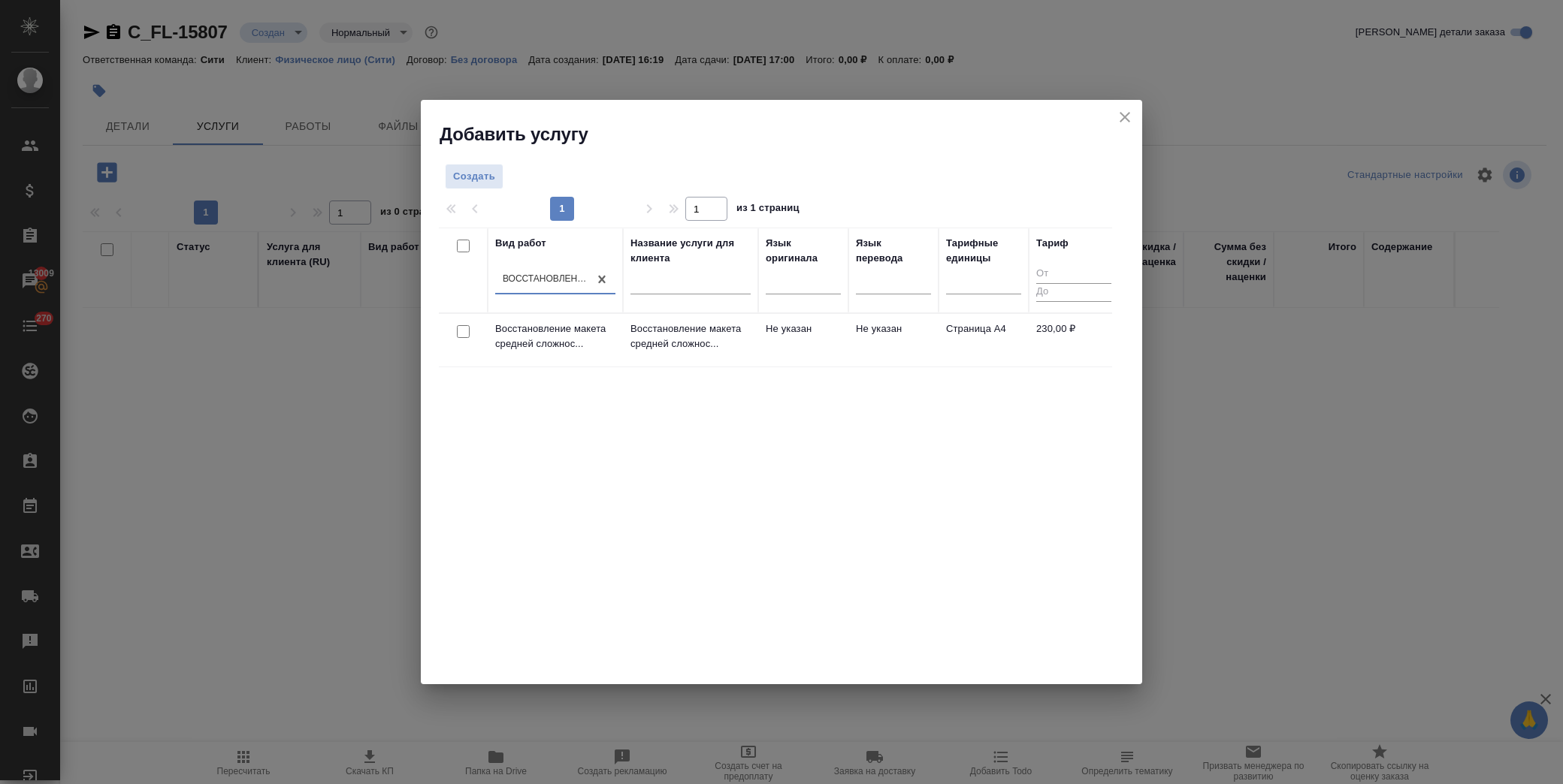
click at [461, 330] on input "checkbox" at bounding box center [463, 332] width 13 height 13
checkbox input "true"
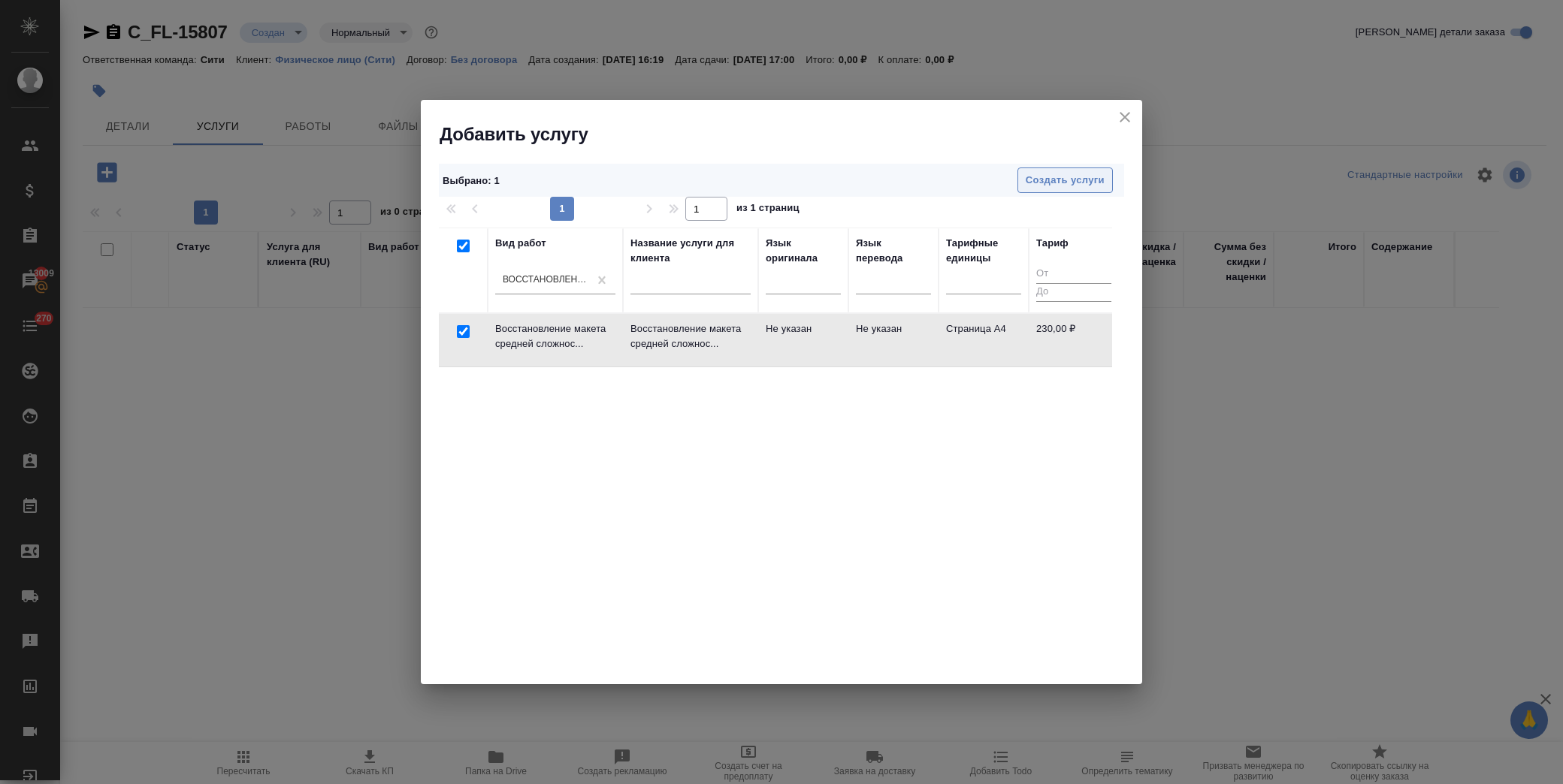
click at [1043, 190] on button "Создать услуги" at bounding box center [1065, 180] width 95 height 26
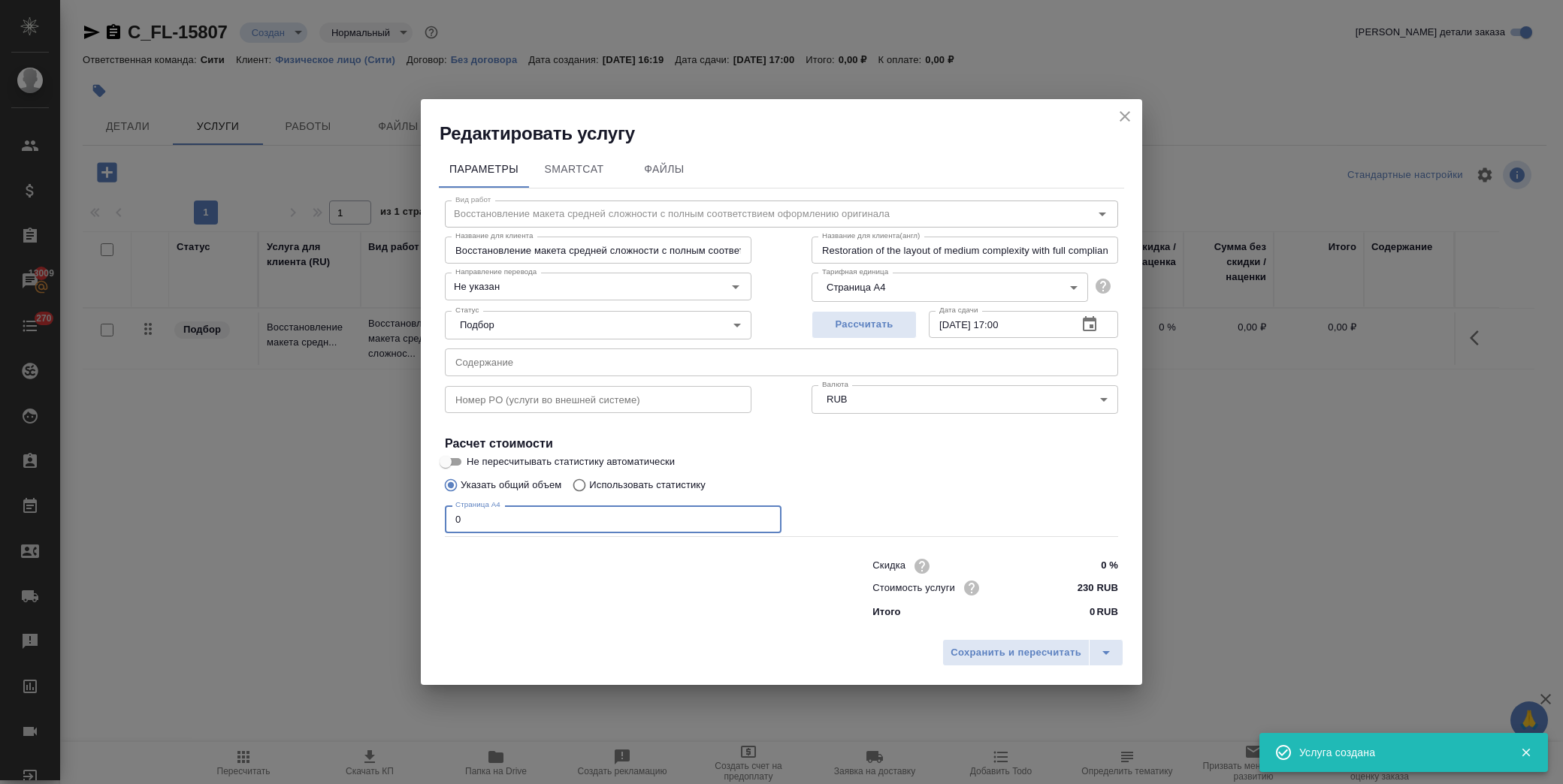
drag, startPoint x: 499, startPoint y: 520, endPoint x: 284, endPoint y: 512, distance: 215.1
click at [282, 513] on div "Редактировать услугу Параметры SmartCat Файлы Вид работ Восстановление макета с…" at bounding box center [781, 392] width 1563 height 784
type input "2"
click at [1056, 656] on span "Сохранить и пересчитать" at bounding box center [1016, 653] width 131 height 17
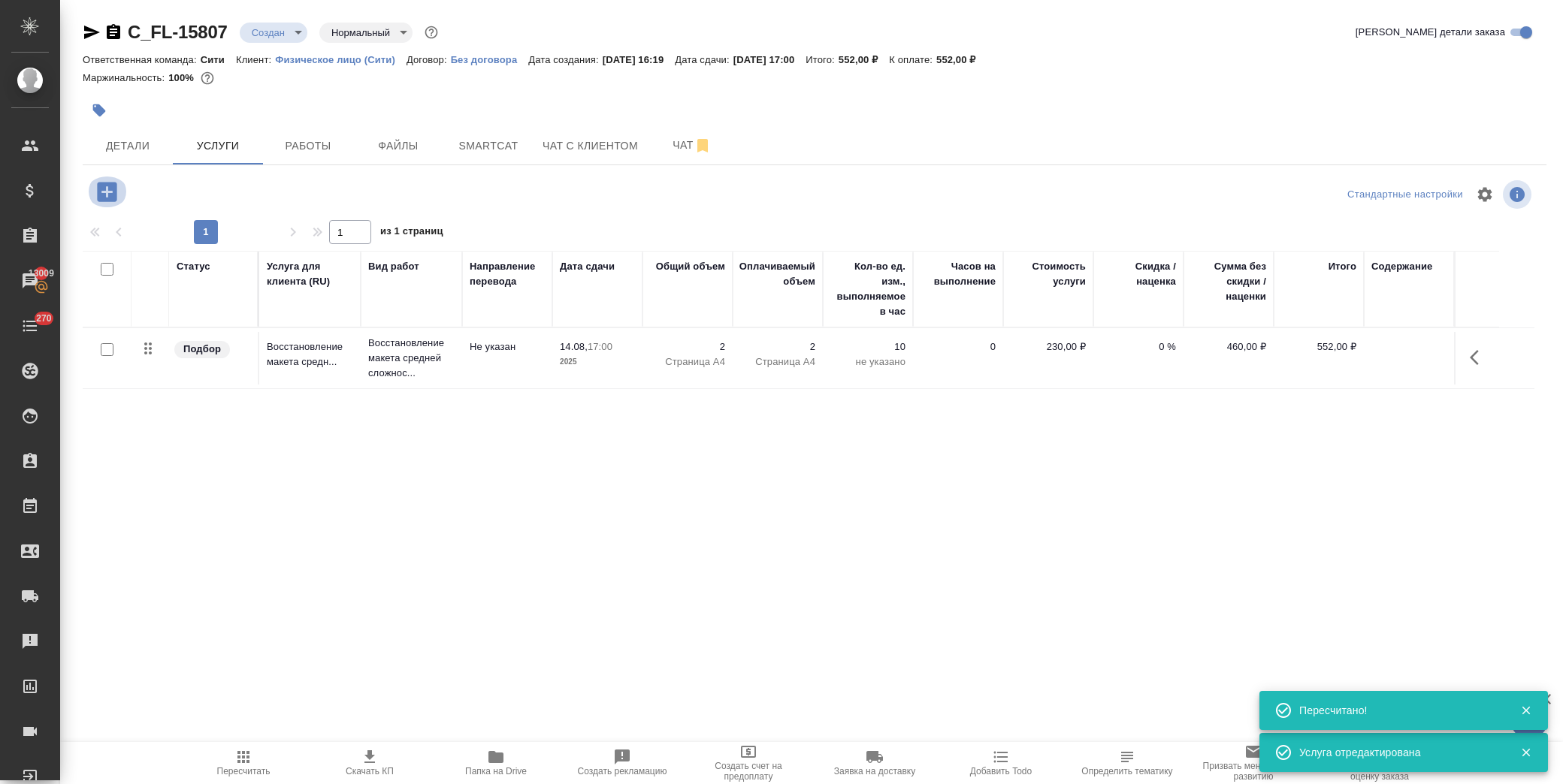
click at [116, 189] on icon "button" at bounding box center [107, 192] width 20 height 20
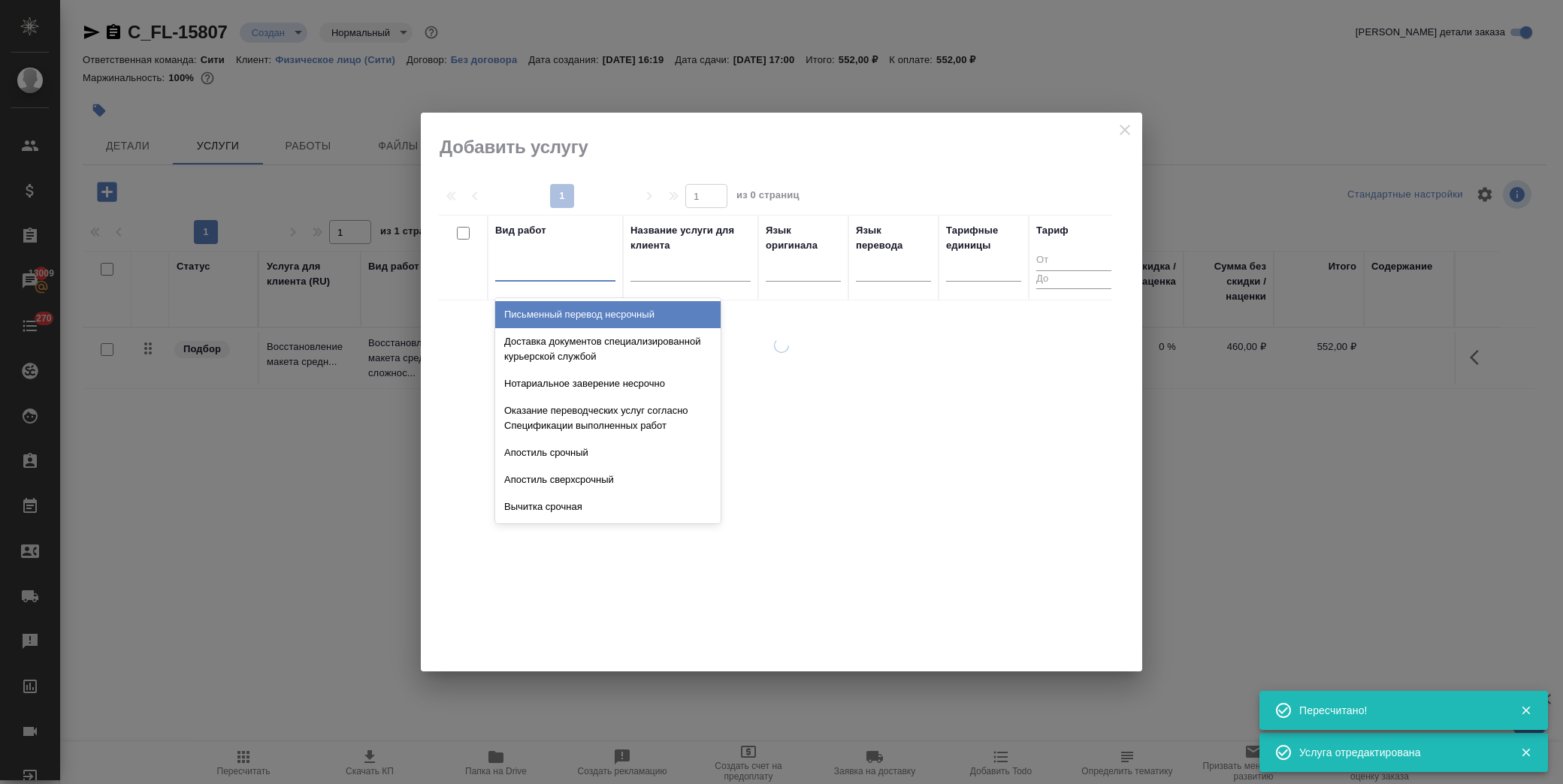
click at [589, 269] on div at bounding box center [555, 266] width 120 height 22
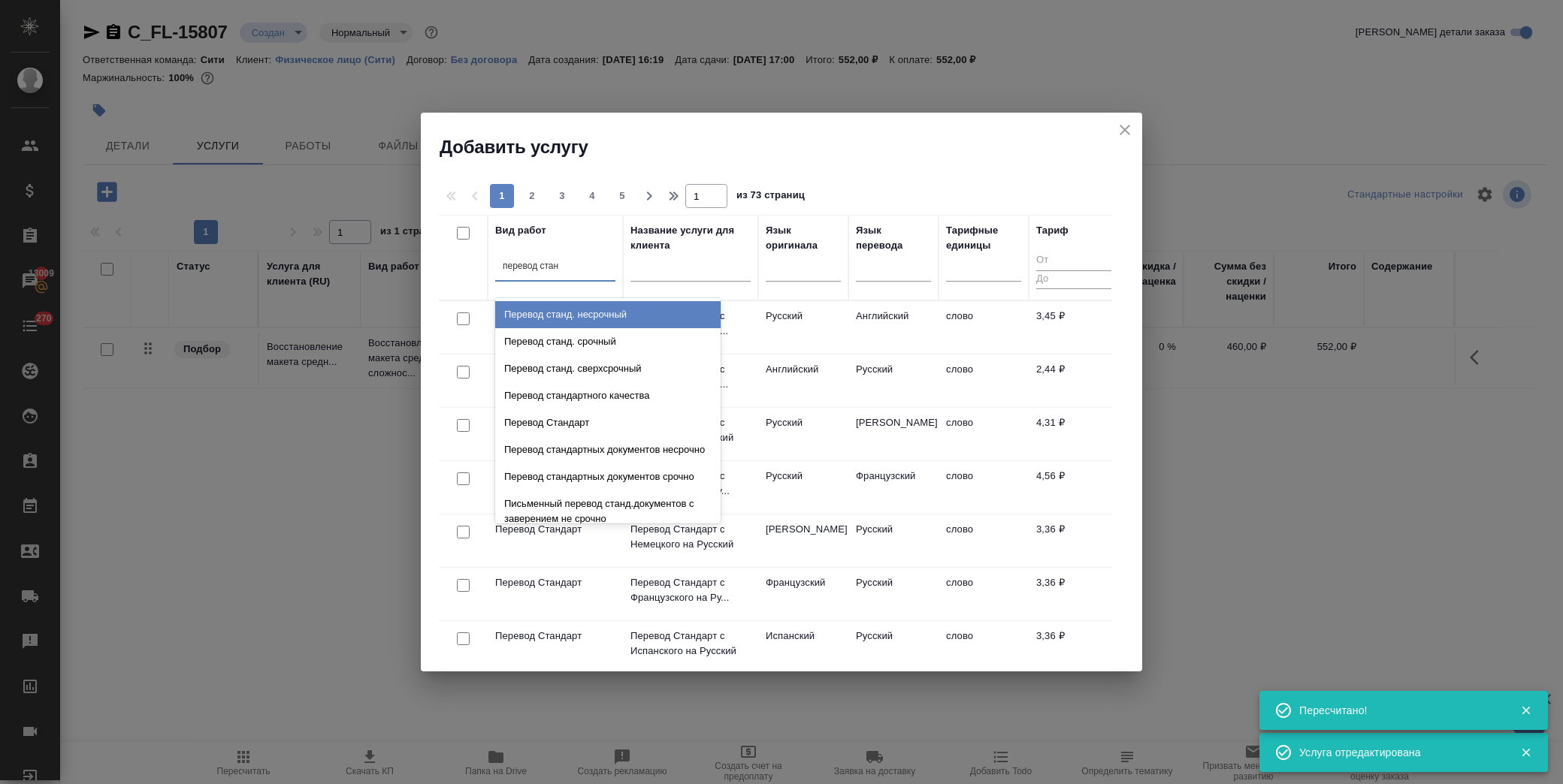
type input "перевод станд"
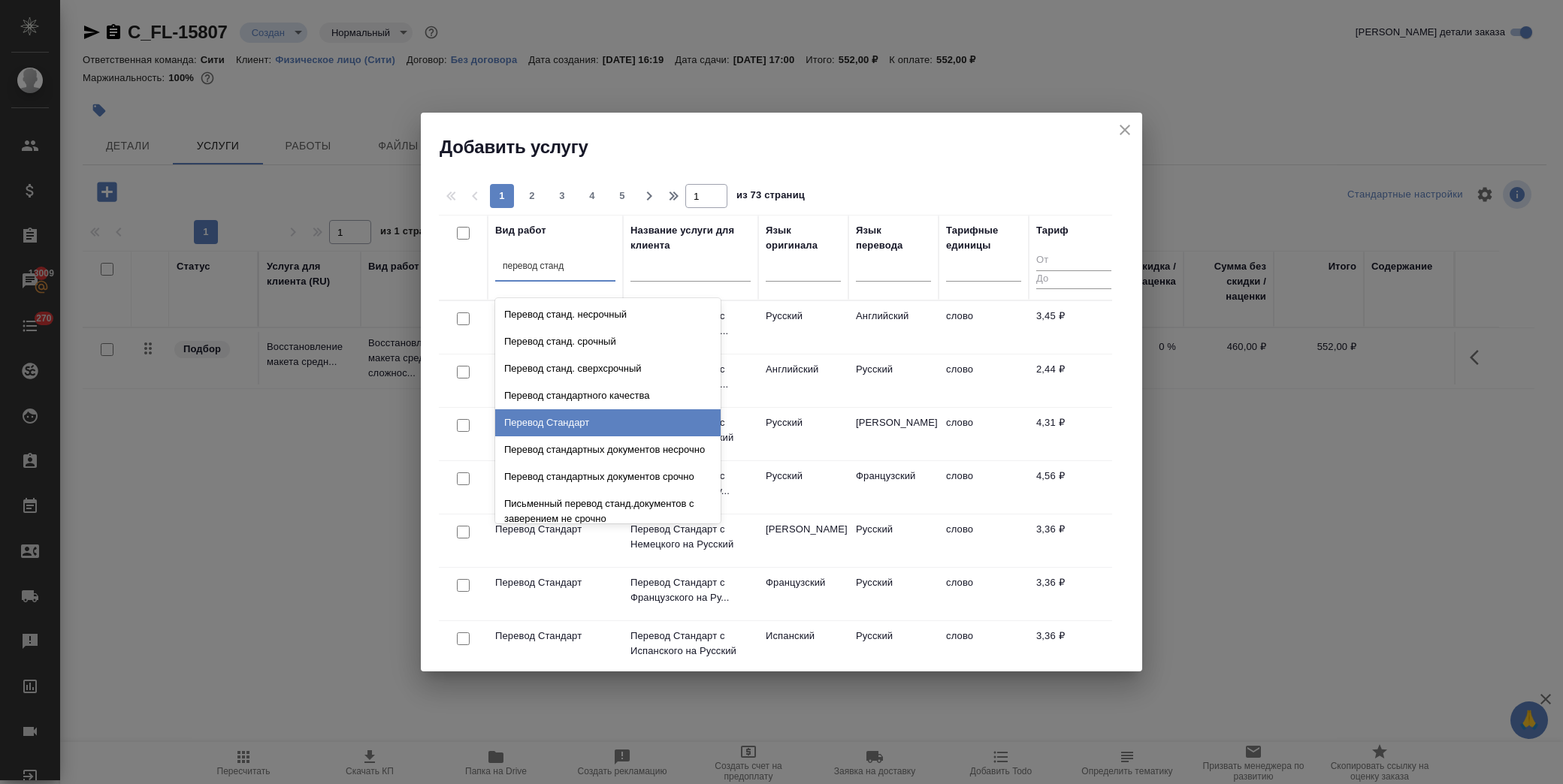
click at [581, 424] on div "Перевод Стандарт" at bounding box center [607, 423] width 225 height 27
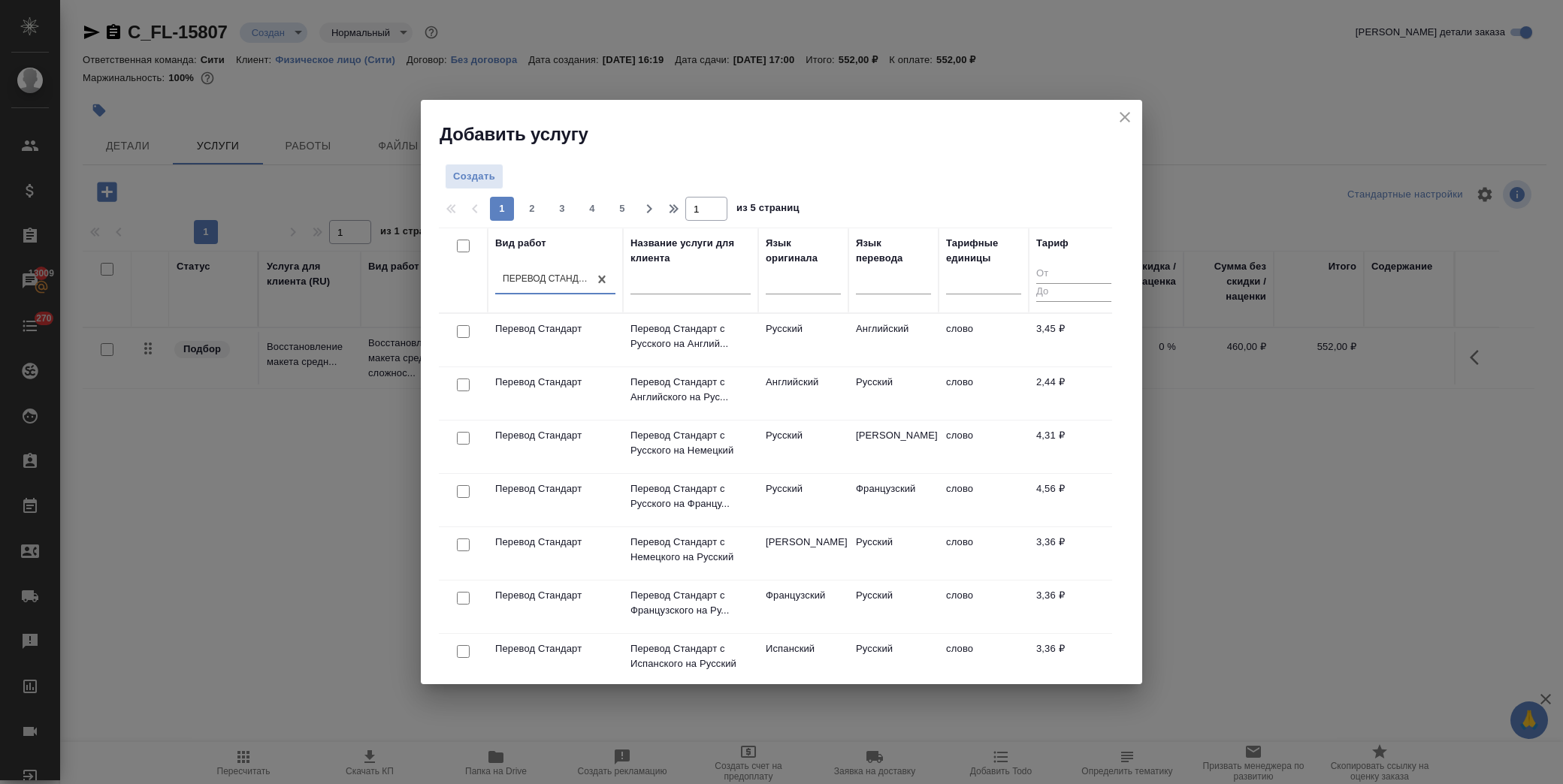
click at [581, 366] on td "Перевод Стандарт" at bounding box center [555, 340] width 135 height 52
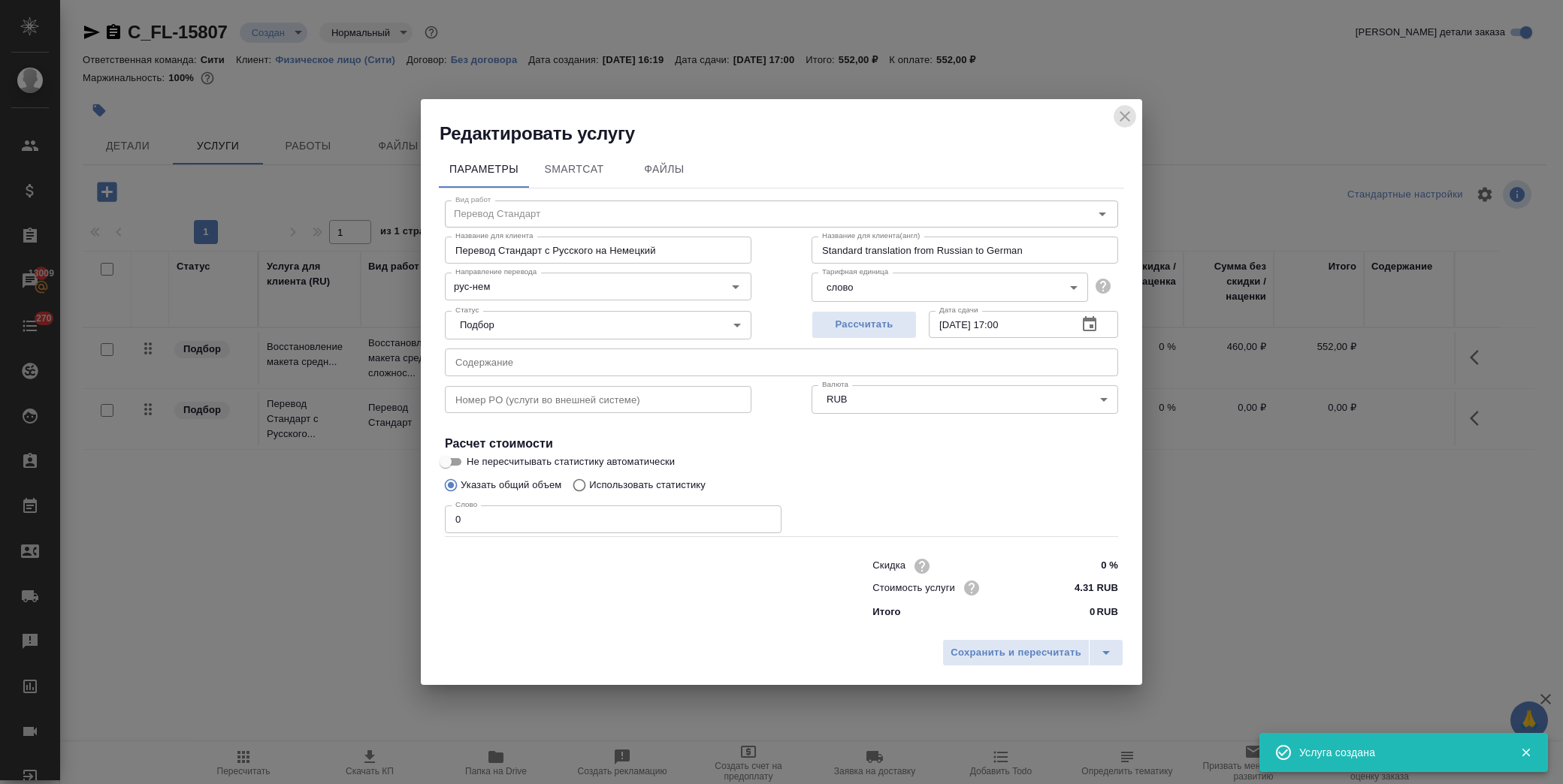
click at [1128, 118] on icon "close" at bounding box center [1125, 116] width 11 height 11
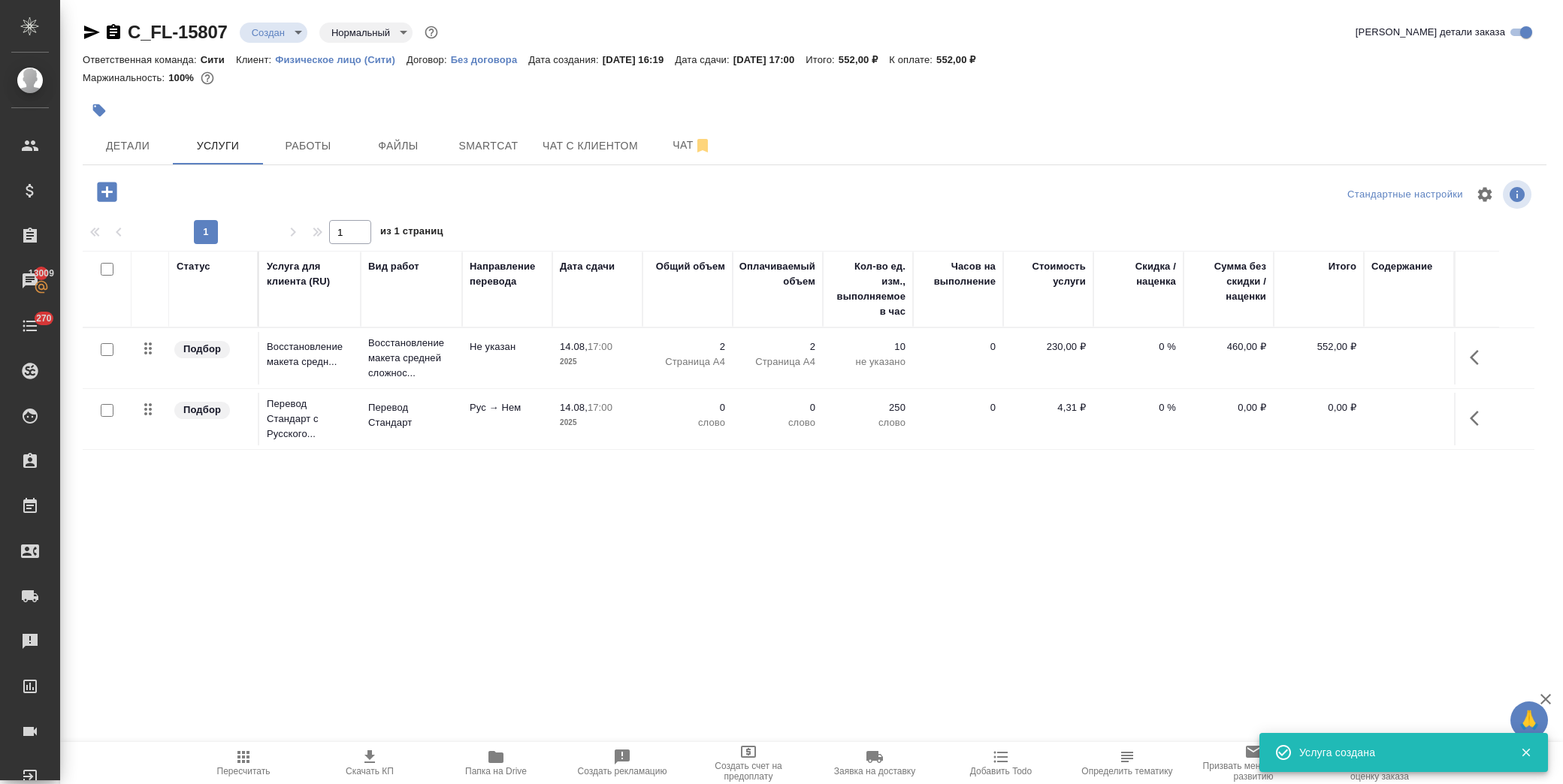
click at [107, 415] on input "checkbox" at bounding box center [107, 410] width 13 height 13
checkbox input "true"
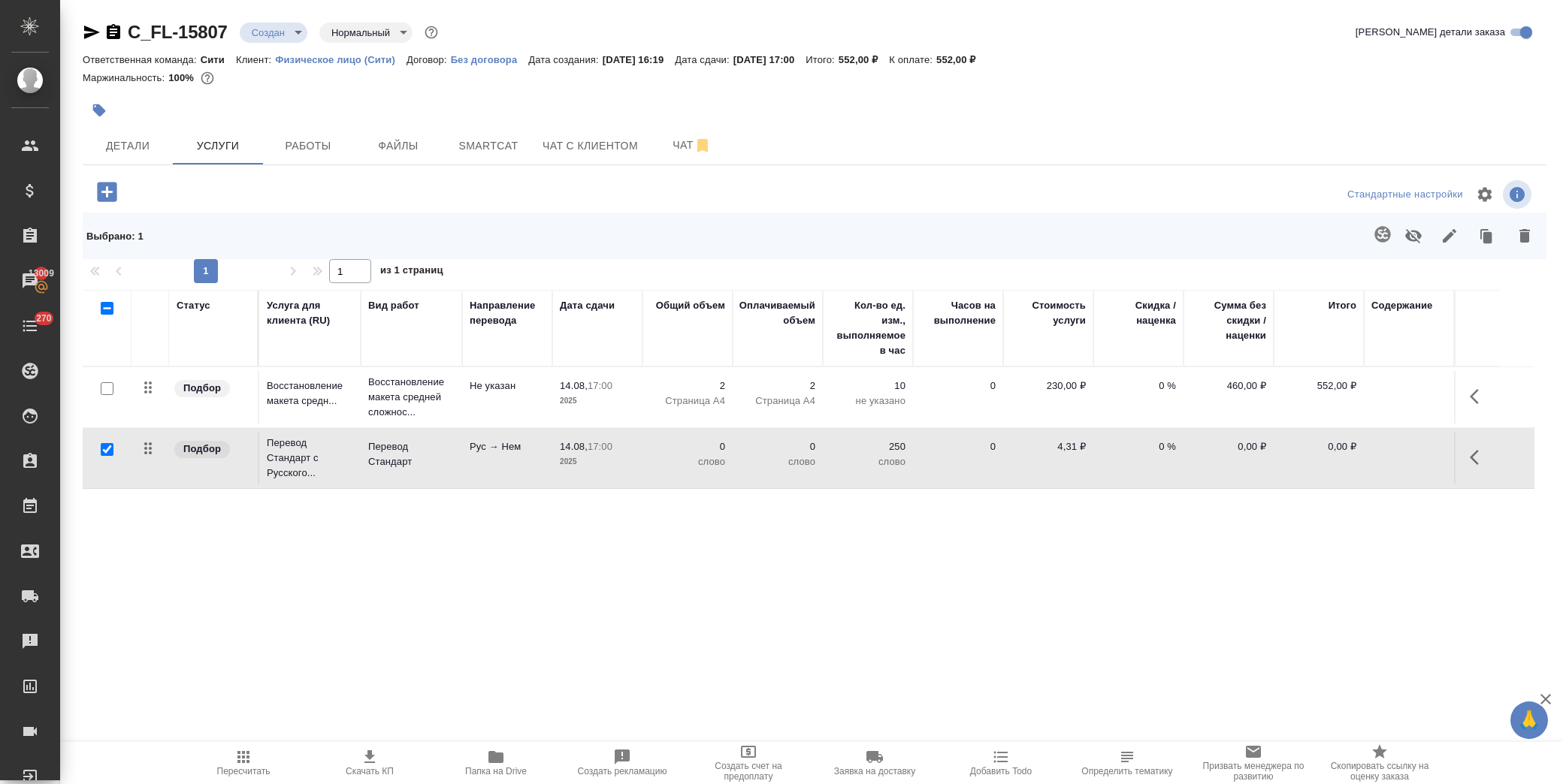
click at [1525, 231] on icon "button" at bounding box center [1524, 236] width 11 height 14
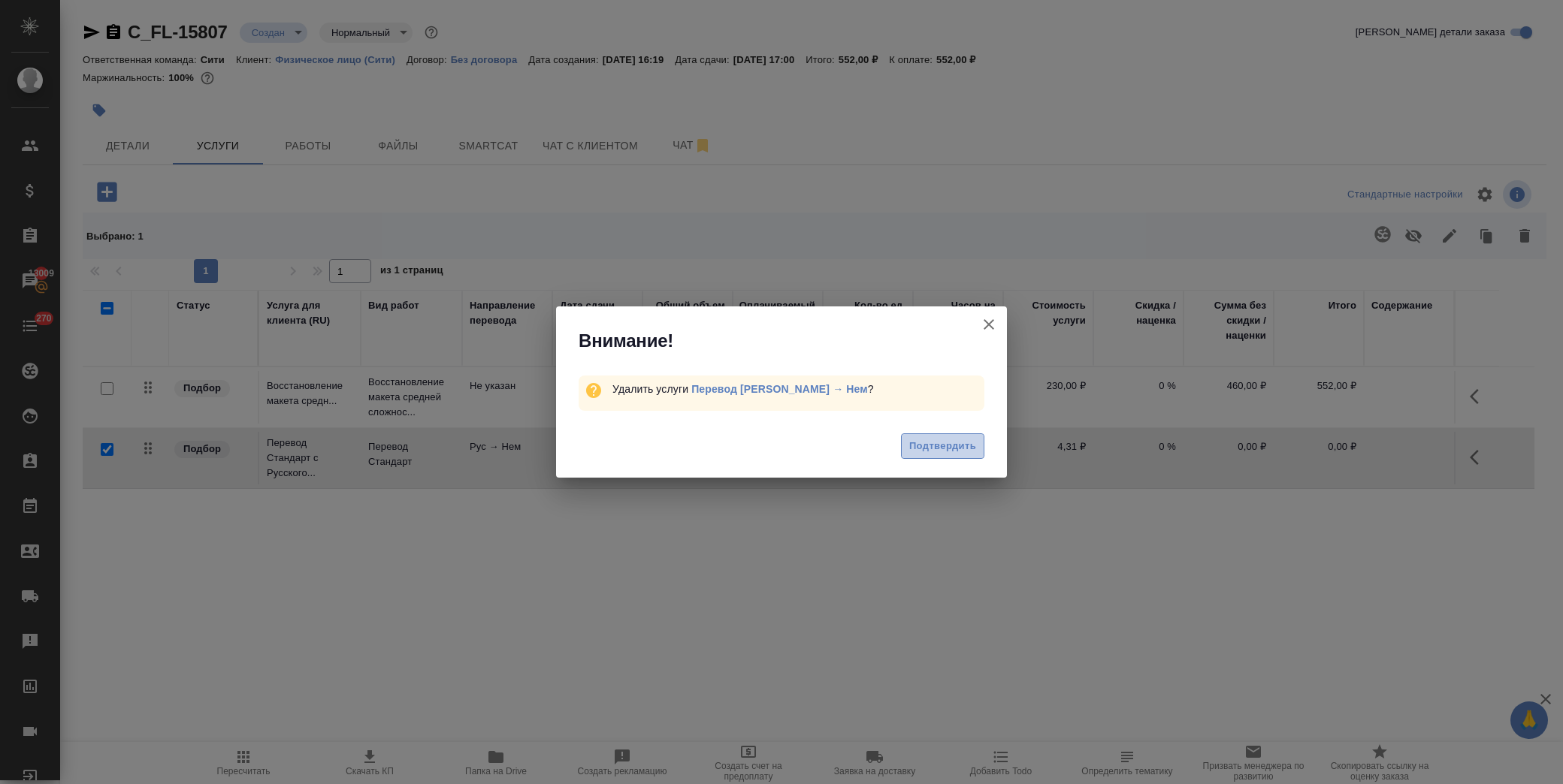
click at [954, 449] on span "Подтвердить" at bounding box center [943, 446] width 67 height 17
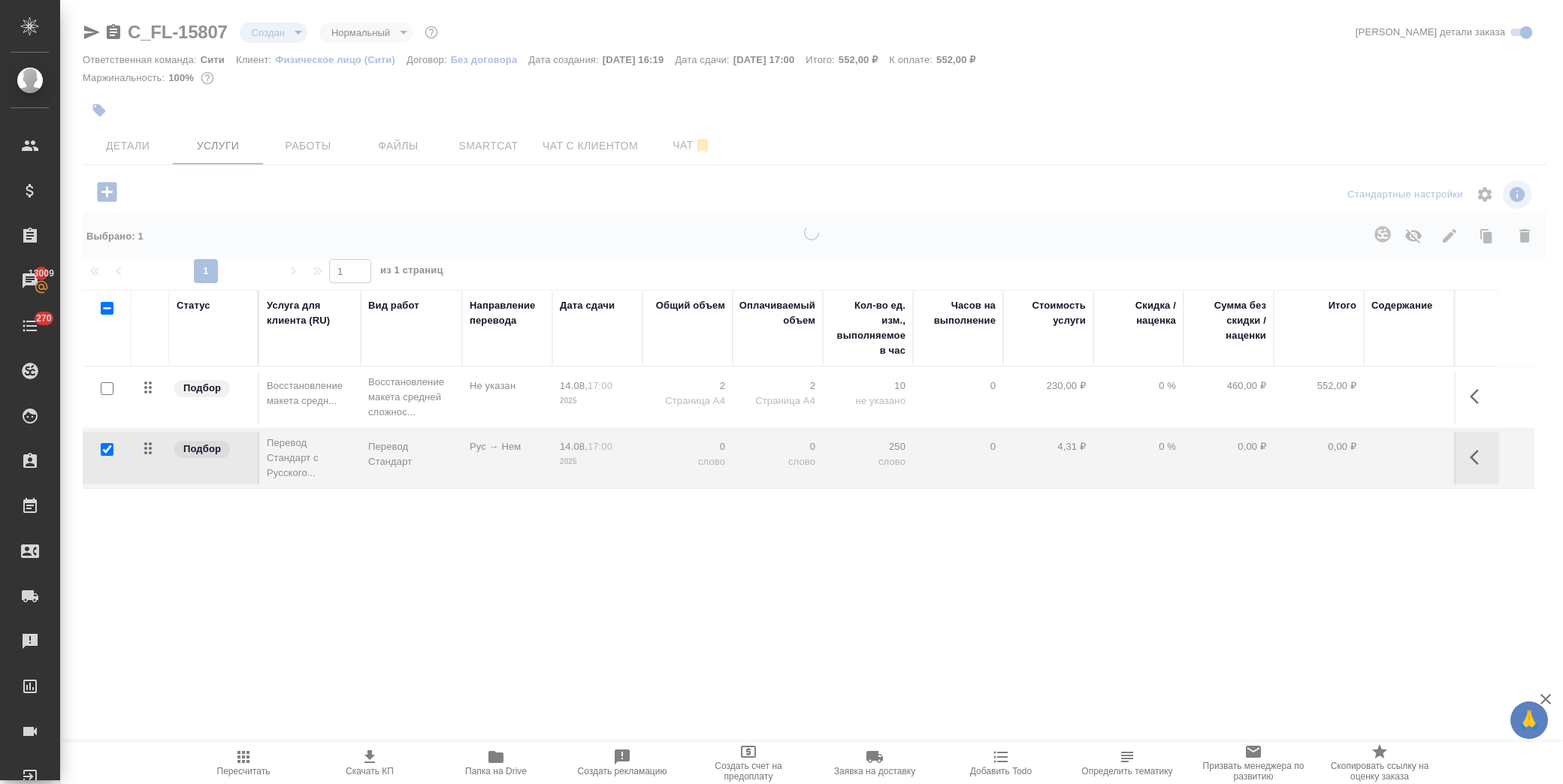
click at [113, 192] on div at bounding box center [811, 325] width 1503 height 651
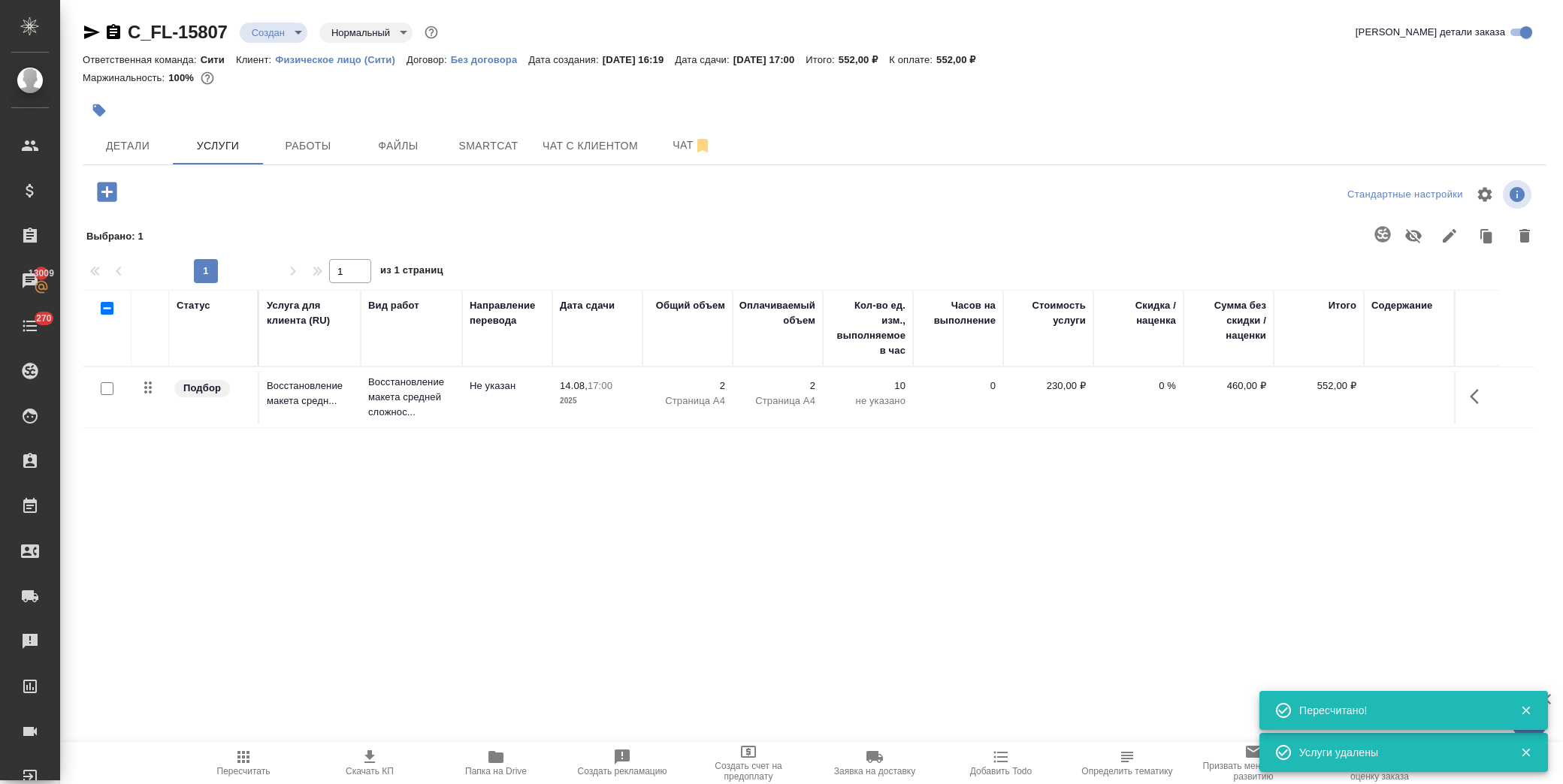
click at [107, 192] on icon "button" at bounding box center [107, 192] width 26 height 26
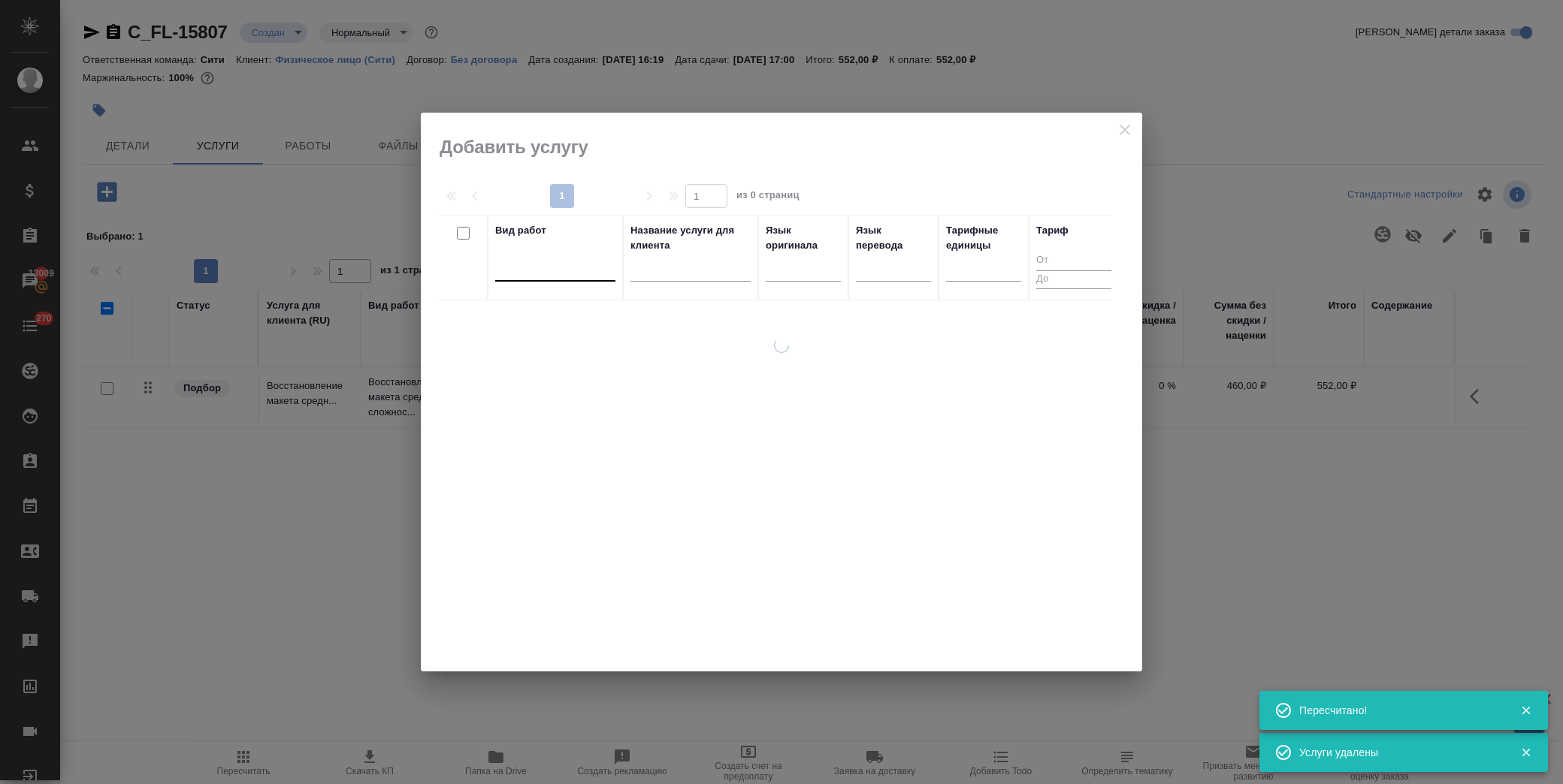
click at [575, 270] on div at bounding box center [555, 266] width 120 height 22
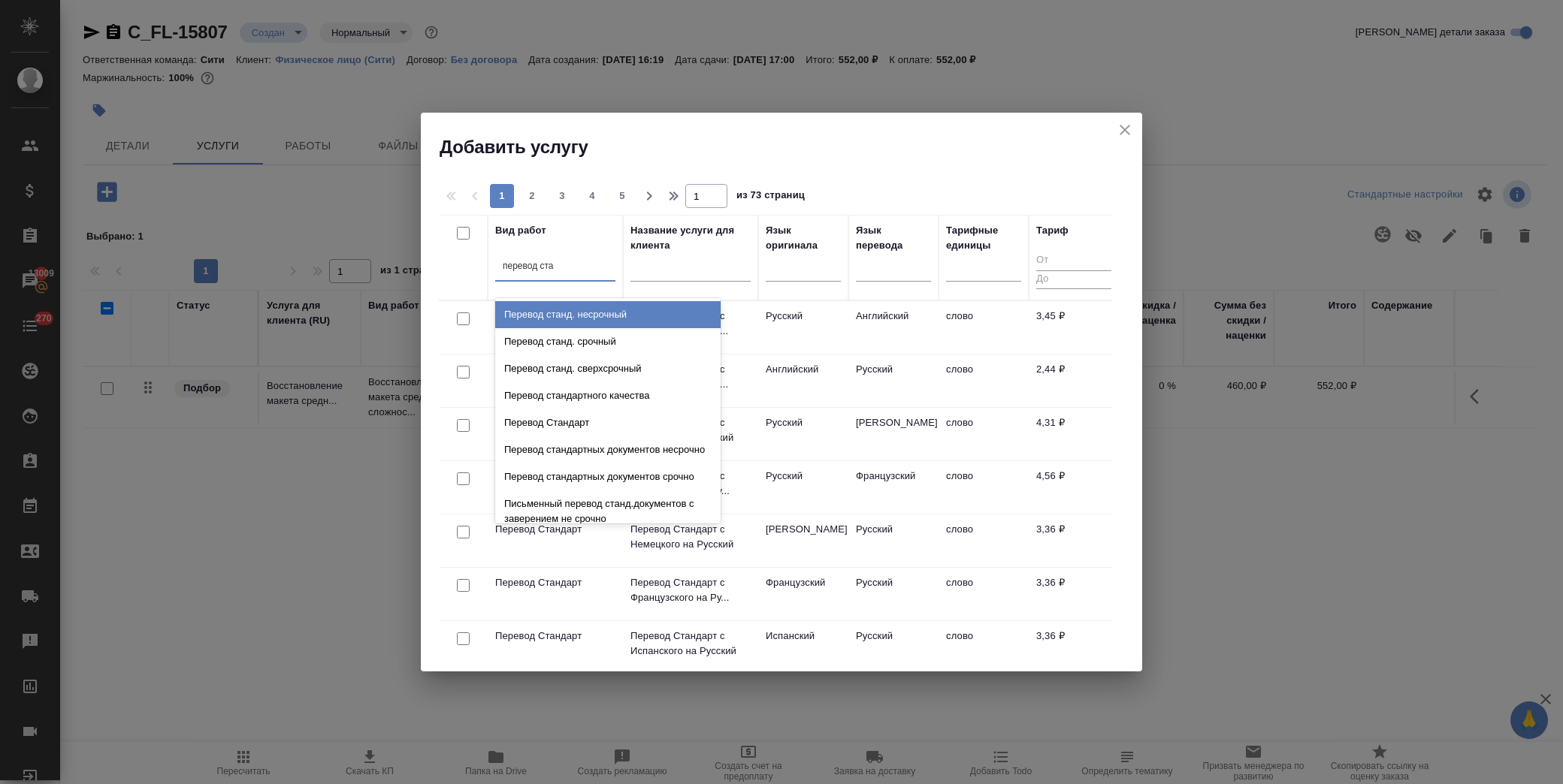
type input "перевод стан"
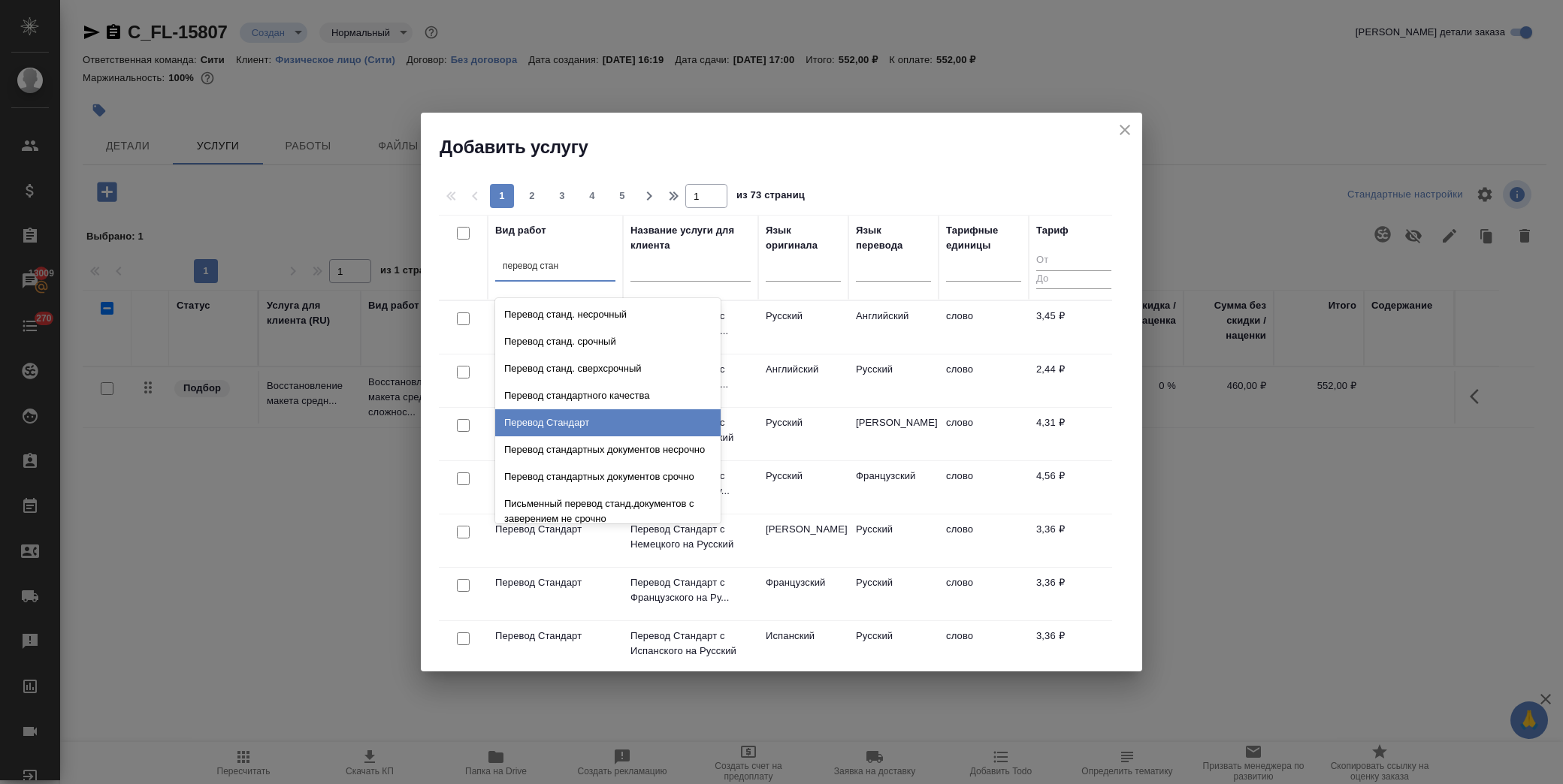
click at [570, 428] on div "Перевод Стандарт" at bounding box center [607, 423] width 225 height 27
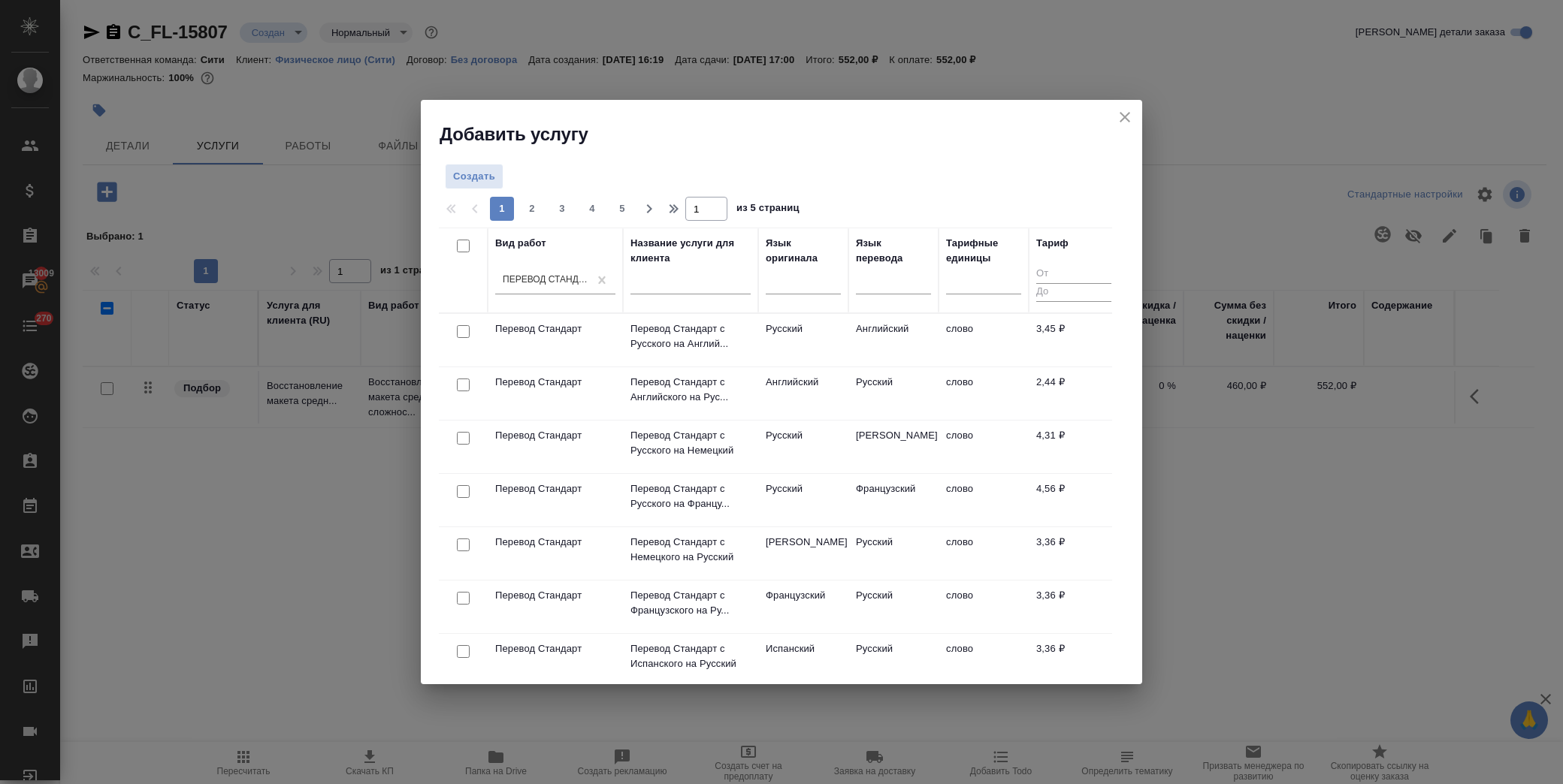
click at [466, 330] on input "checkbox" at bounding box center [463, 332] width 13 height 13
checkbox input "true"
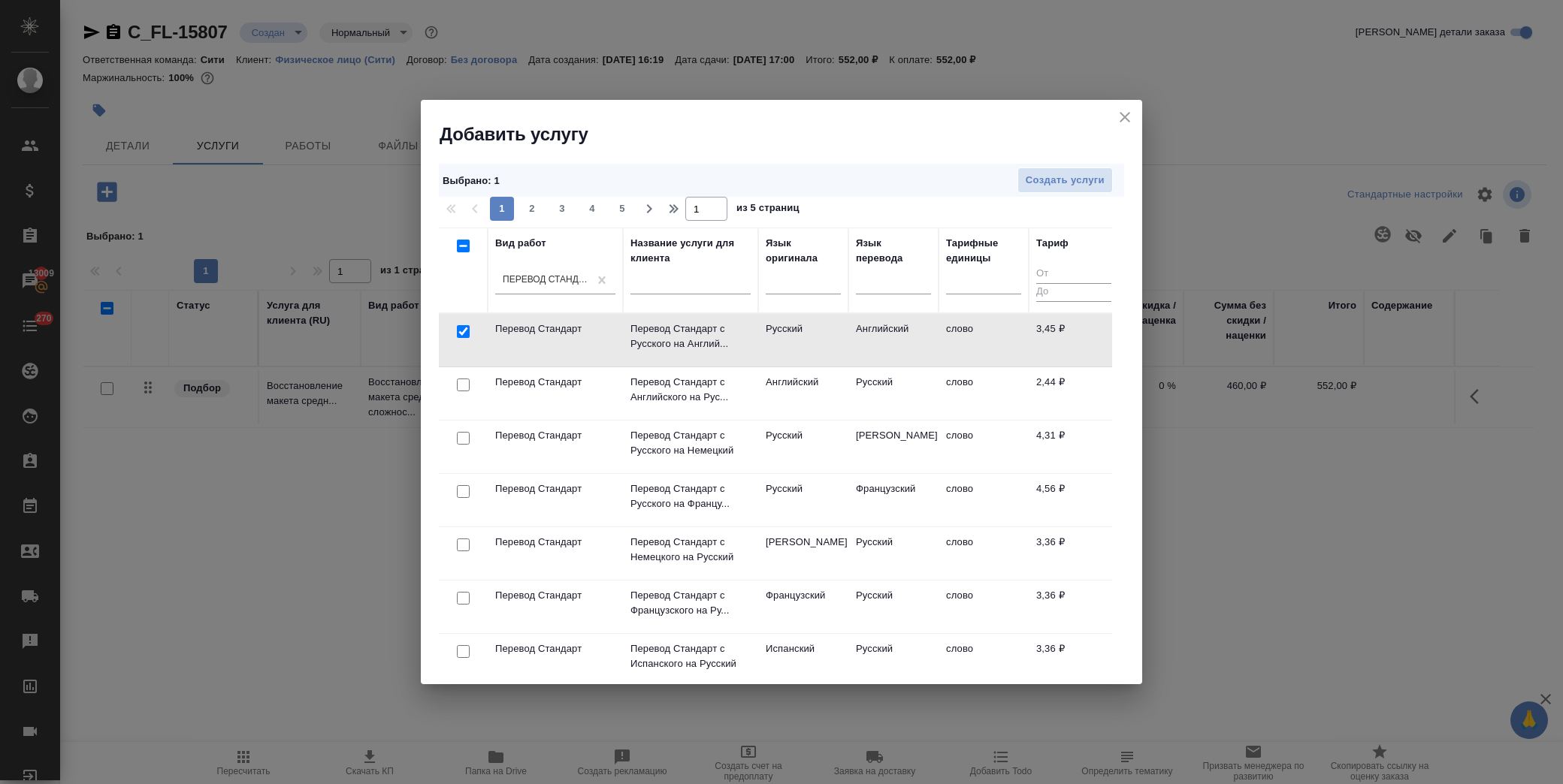
click at [1067, 193] on div "Выбрано : 1 Создать услуги" at bounding box center [781, 180] width 685 height 34
click at [1046, 177] on span "Создать услуги" at bounding box center [1065, 180] width 79 height 17
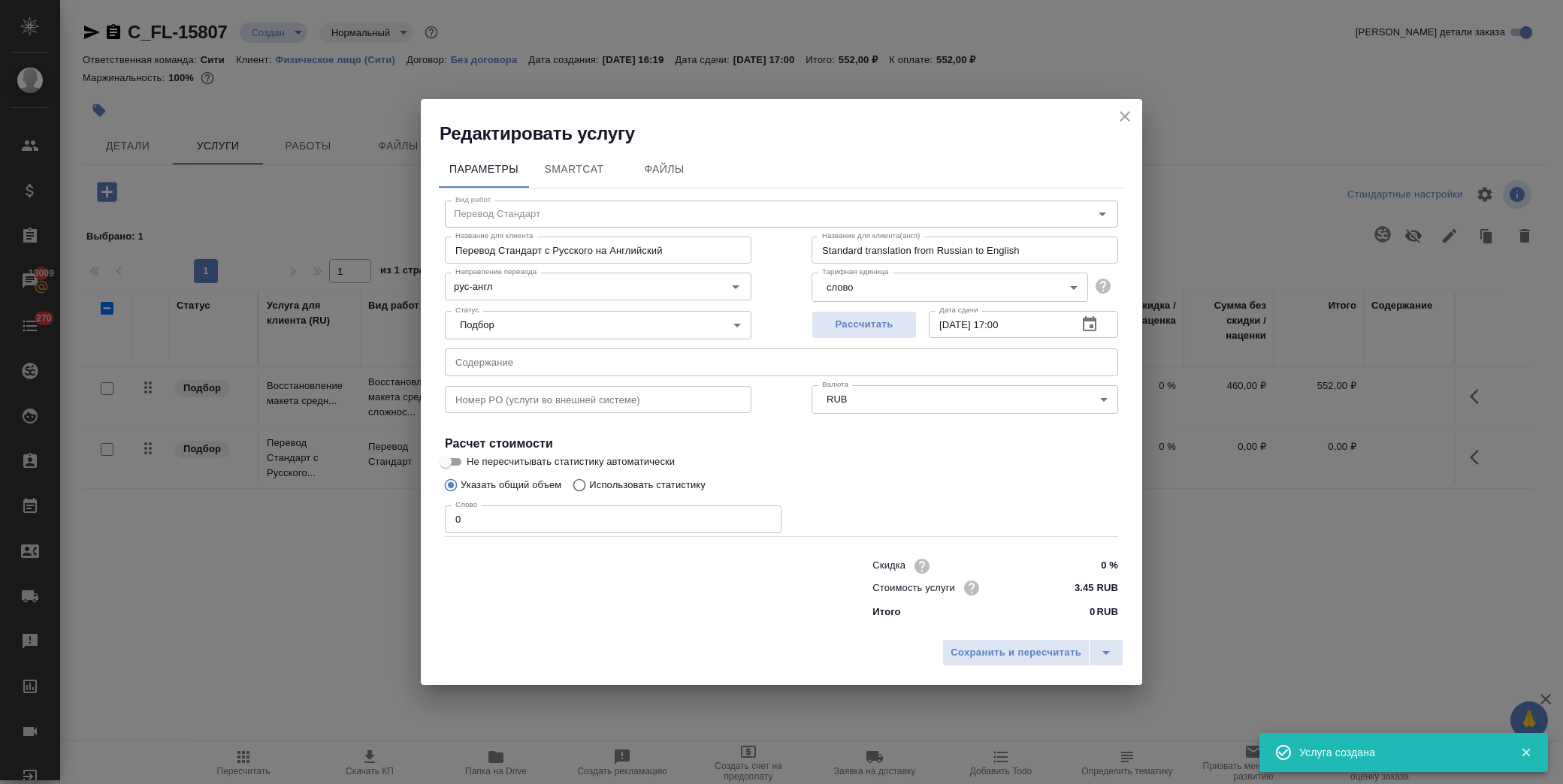
drag, startPoint x: 489, startPoint y: 516, endPoint x: 349, endPoint y: 505, distance: 140.4
click at [352, 505] on div "Редактировать услугу Параметры SmartCat Файлы Вид работ Перевод Стандарт Вид ра…" at bounding box center [781, 392] width 1563 height 784
type input "500"
click at [1083, 567] on input "0 %" at bounding box center [1089, 566] width 55 height 22
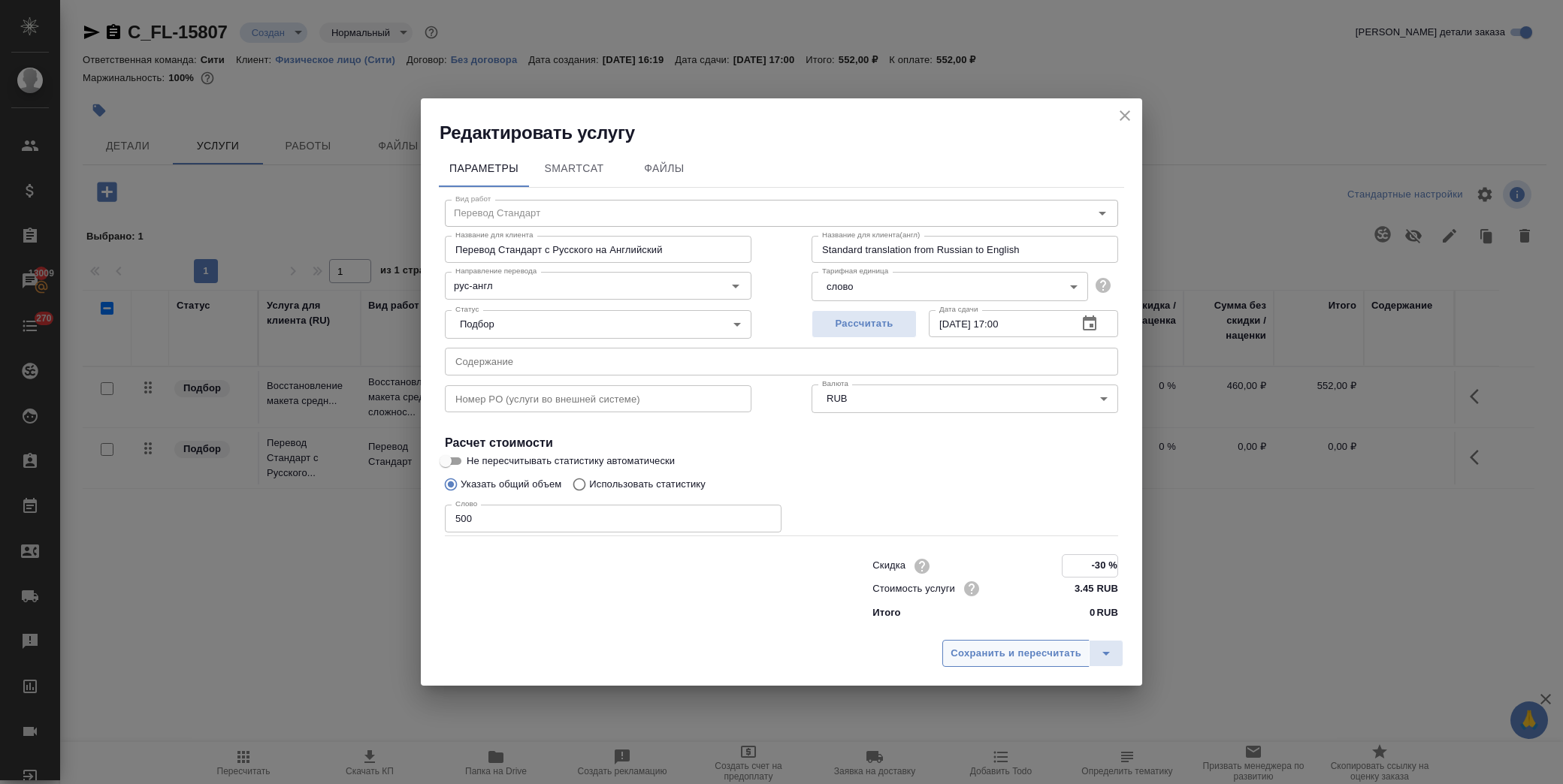
type input "-30 %"
click at [1020, 650] on span "Сохранить и пересчитать" at bounding box center [1016, 654] width 131 height 17
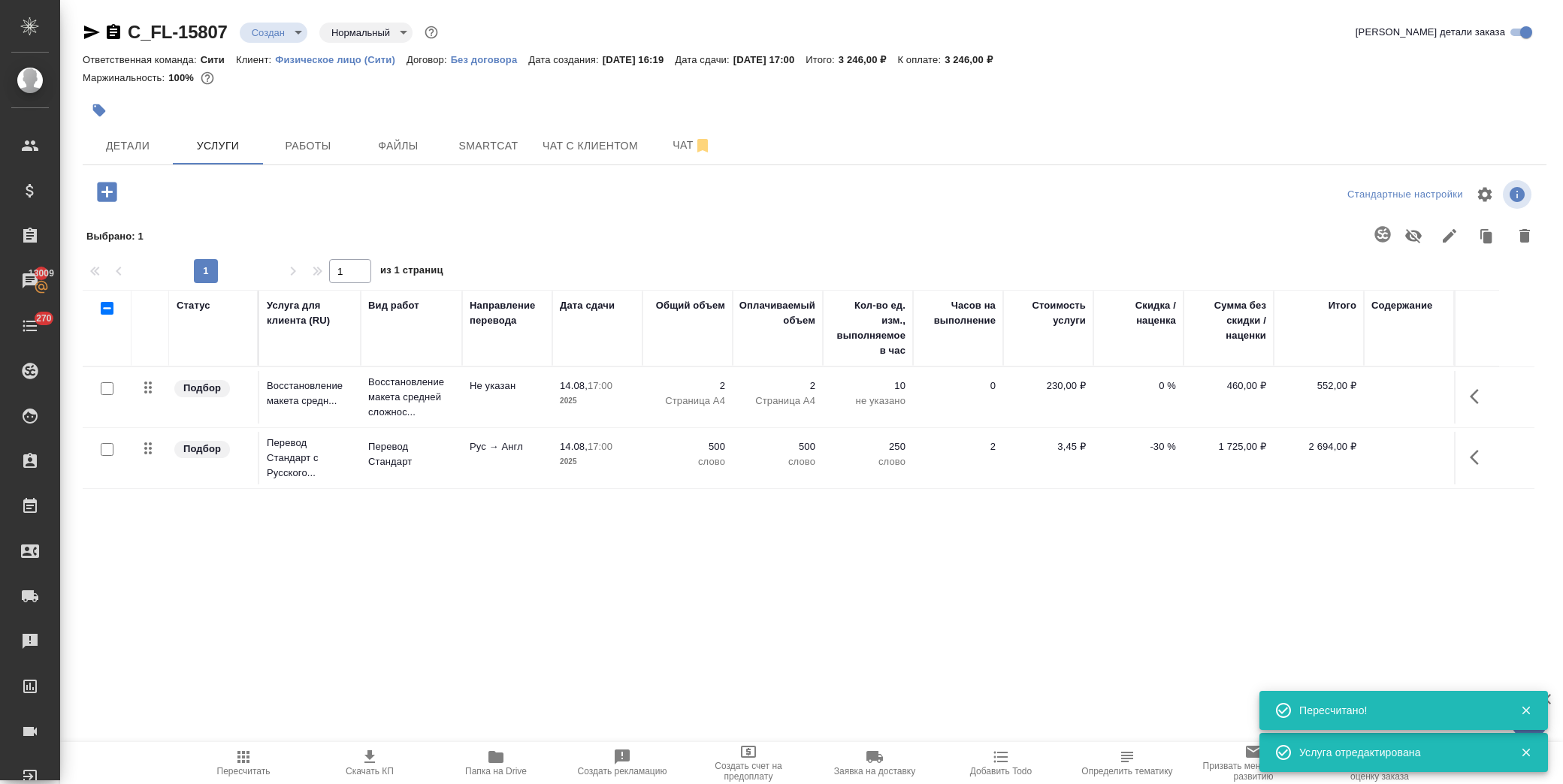
click at [110, 197] on icon "button" at bounding box center [107, 192] width 20 height 20
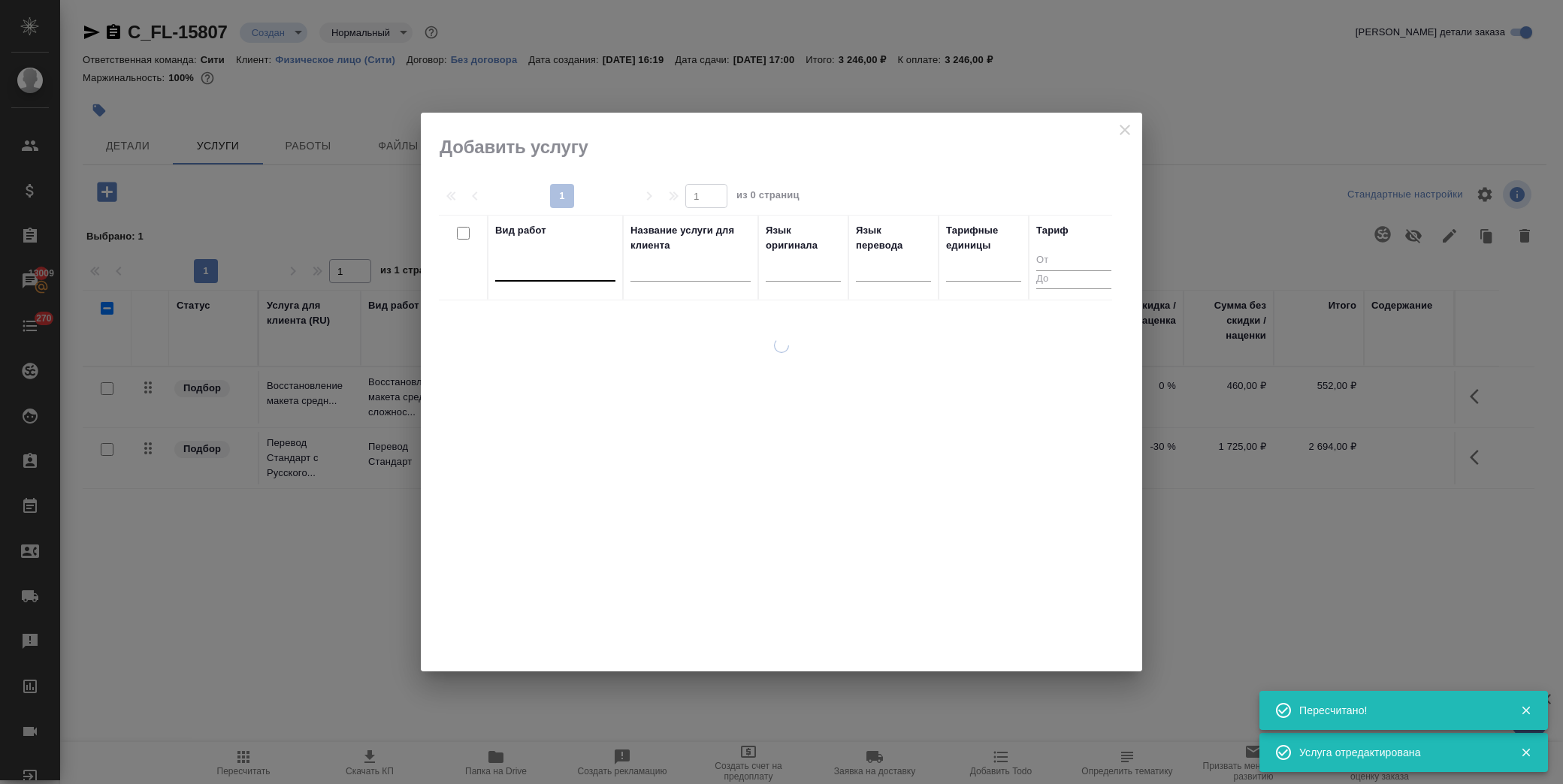
click at [560, 272] on div at bounding box center [555, 266] width 120 height 22
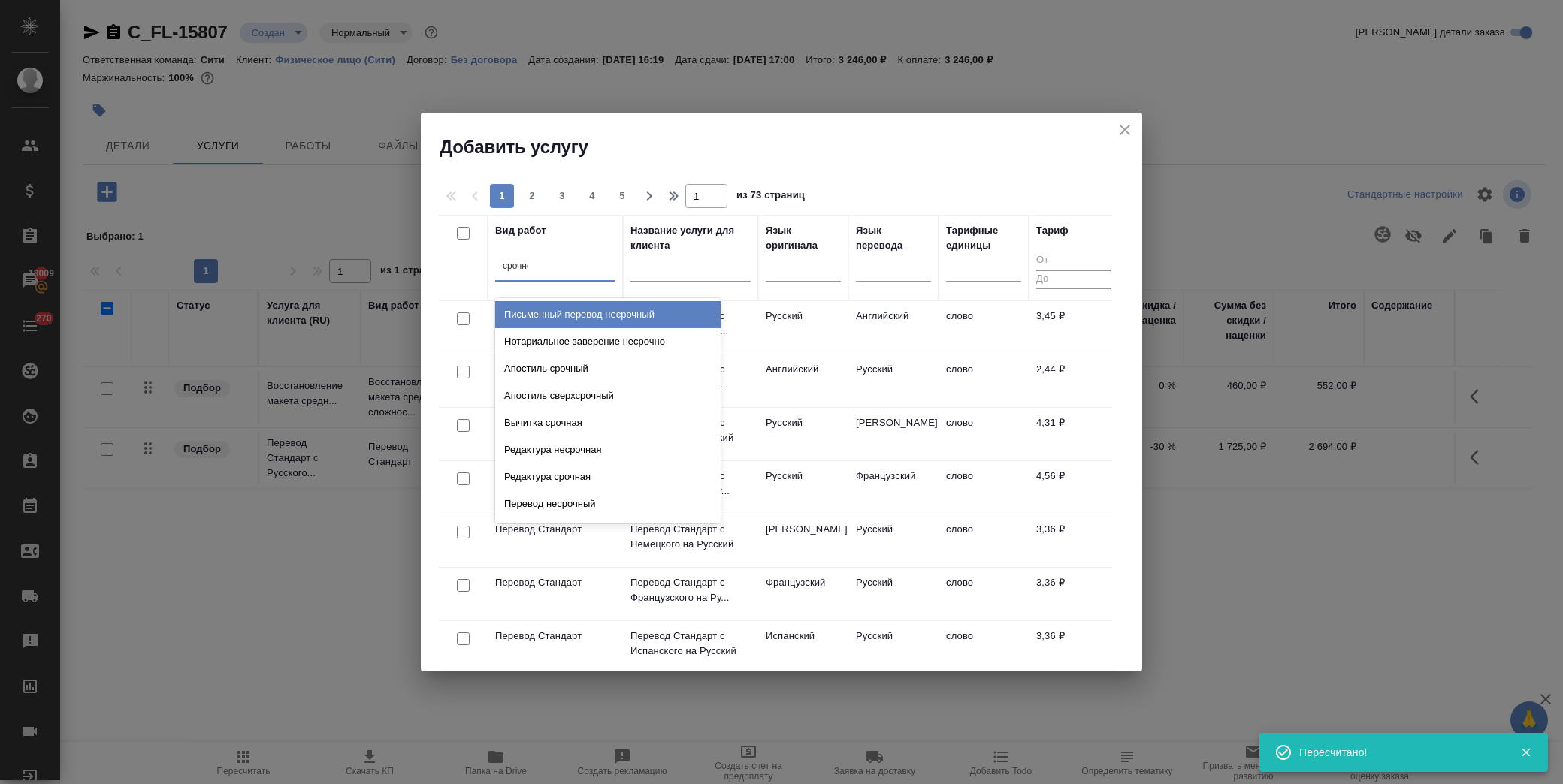
type input "срочное"
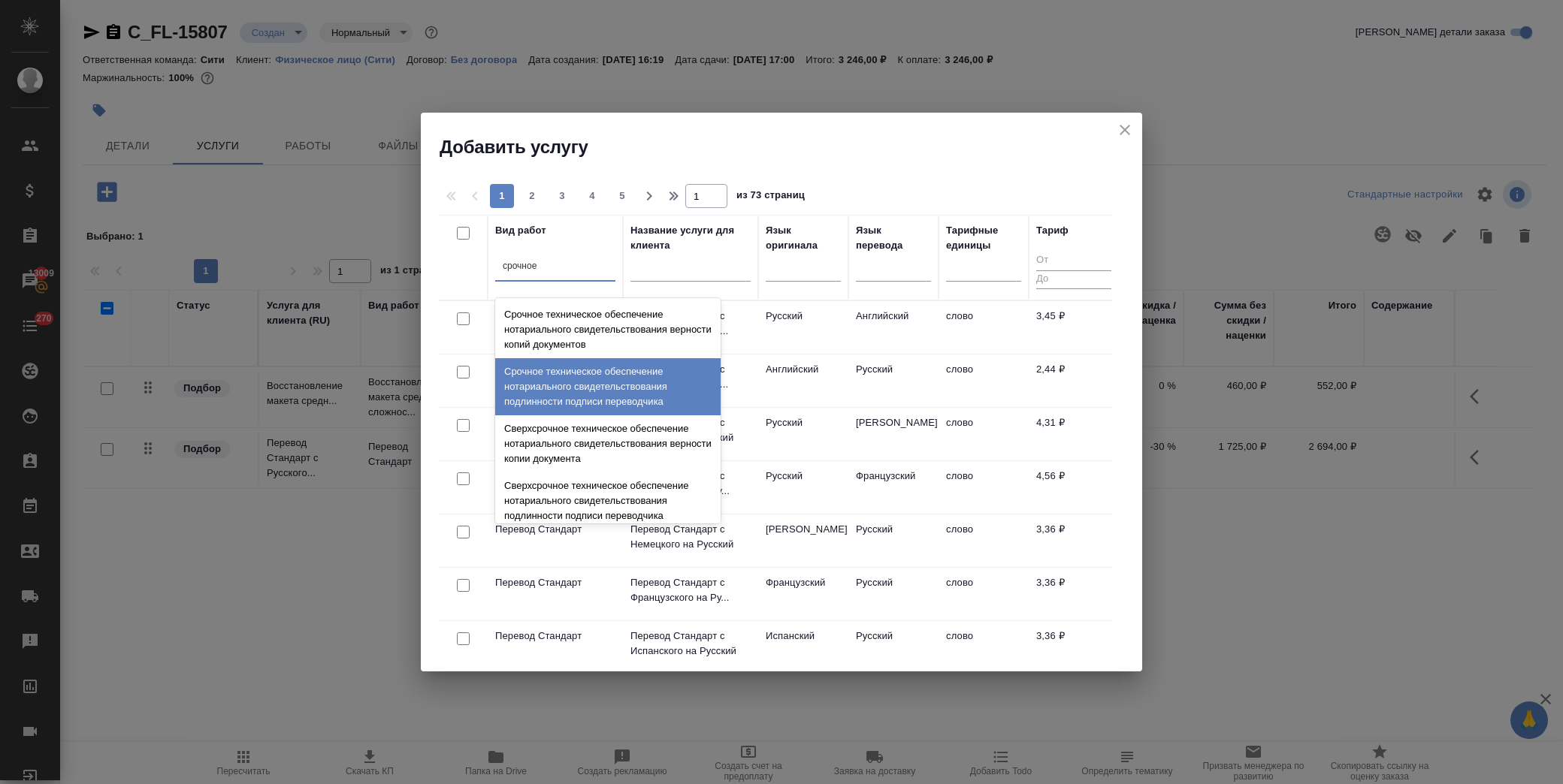
click at [567, 388] on div "Срочное техническое обеспечение нотариального свидетельствования подлинности по…" at bounding box center [607, 387] width 225 height 57
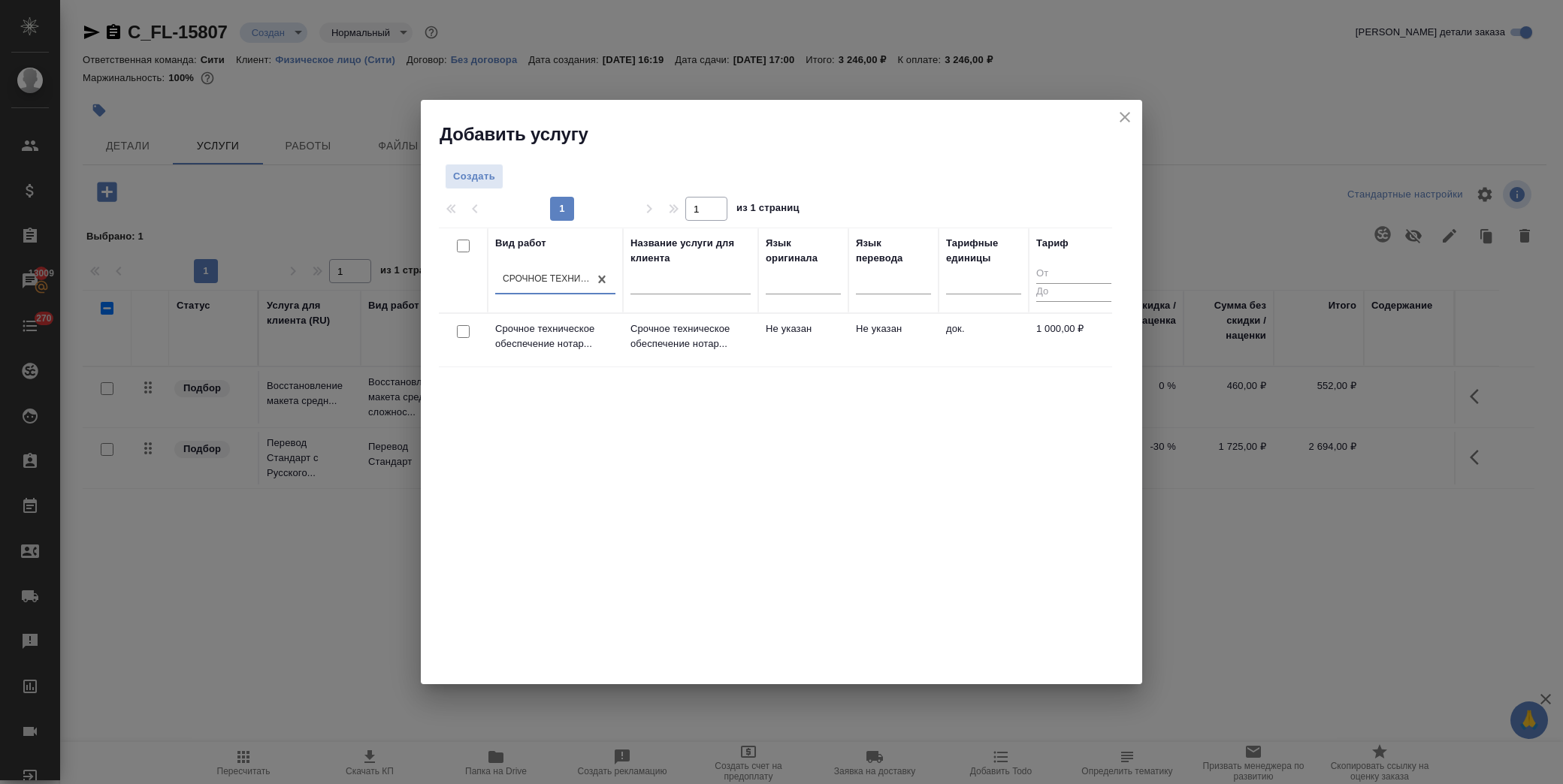
click at [458, 329] on input "checkbox" at bounding box center [463, 332] width 13 height 13
checkbox input "true"
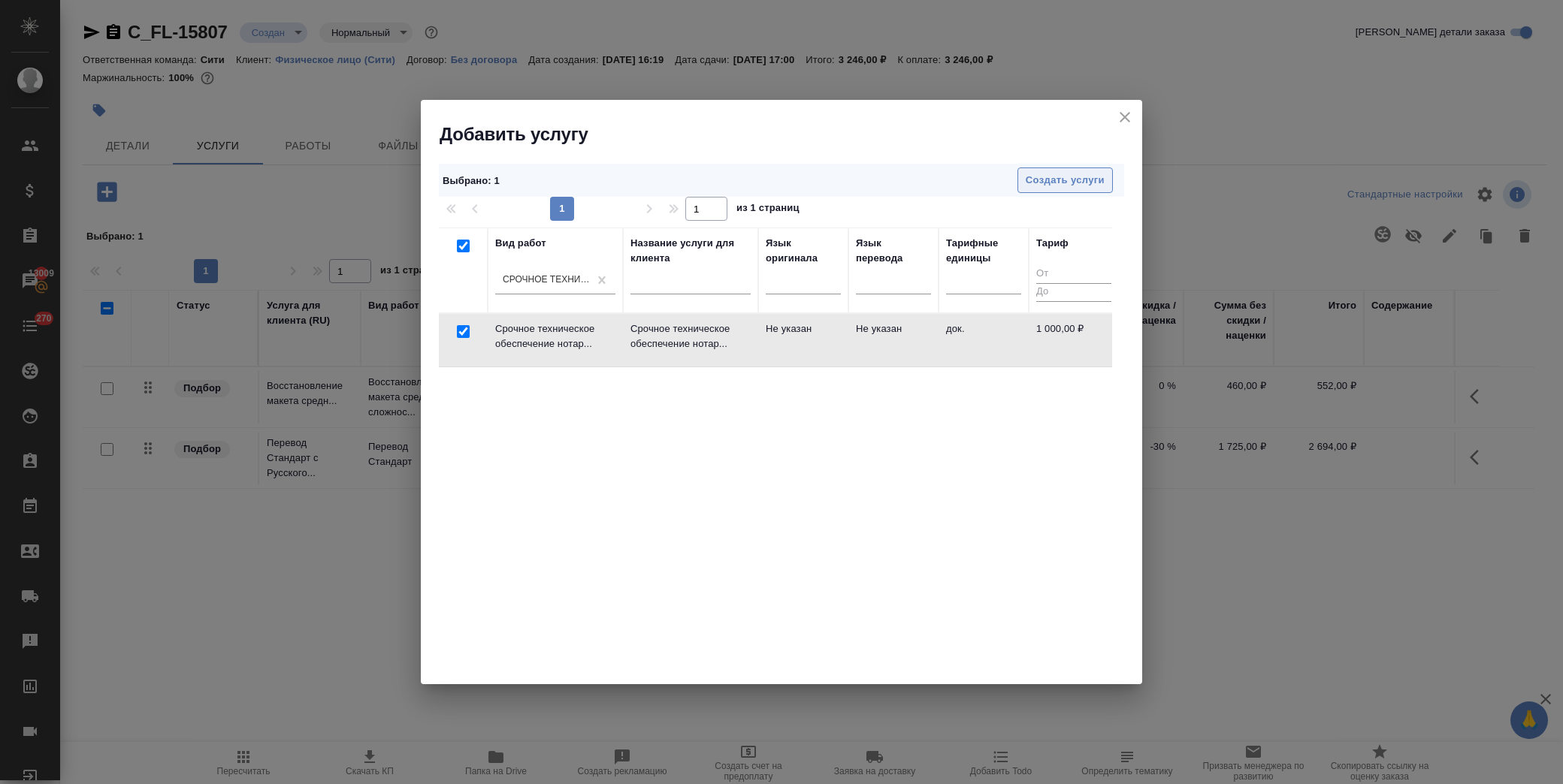
click at [1048, 184] on span "Создать услуги" at bounding box center [1065, 180] width 79 height 17
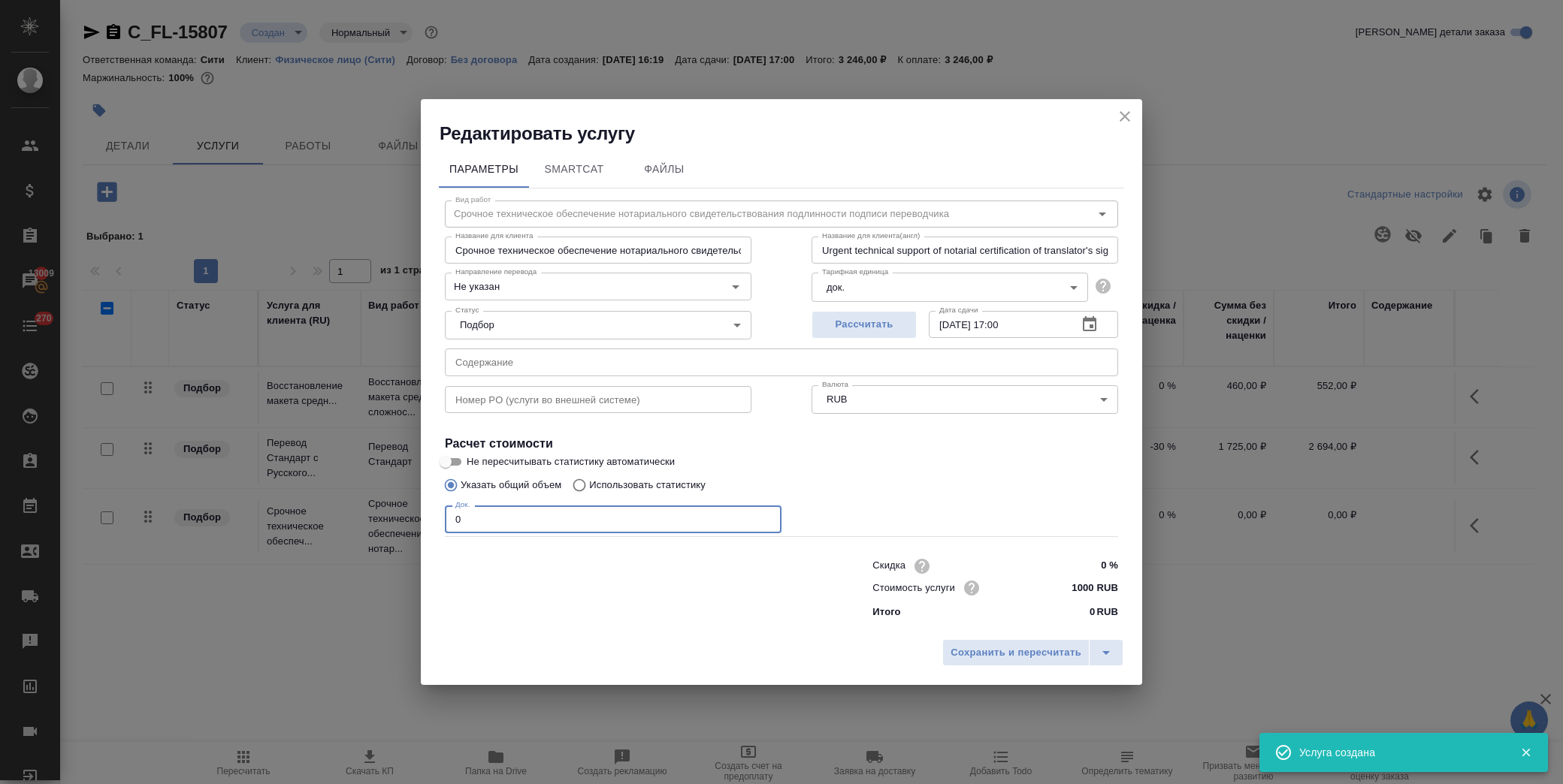
drag, startPoint x: 475, startPoint y: 510, endPoint x: 404, endPoint y: 519, distance: 71.6
click at [404, 519] on div "Редактировать услугу Параметры SmartCat Файлы Вид работ Срочное техническое обе…" at bounding box center [781, 392] width 1563 height 784
type input "1"
click at [1038, 661] on button "Сохранить и пересчитать" at bounding box center [1016, 652] width 148 height 27
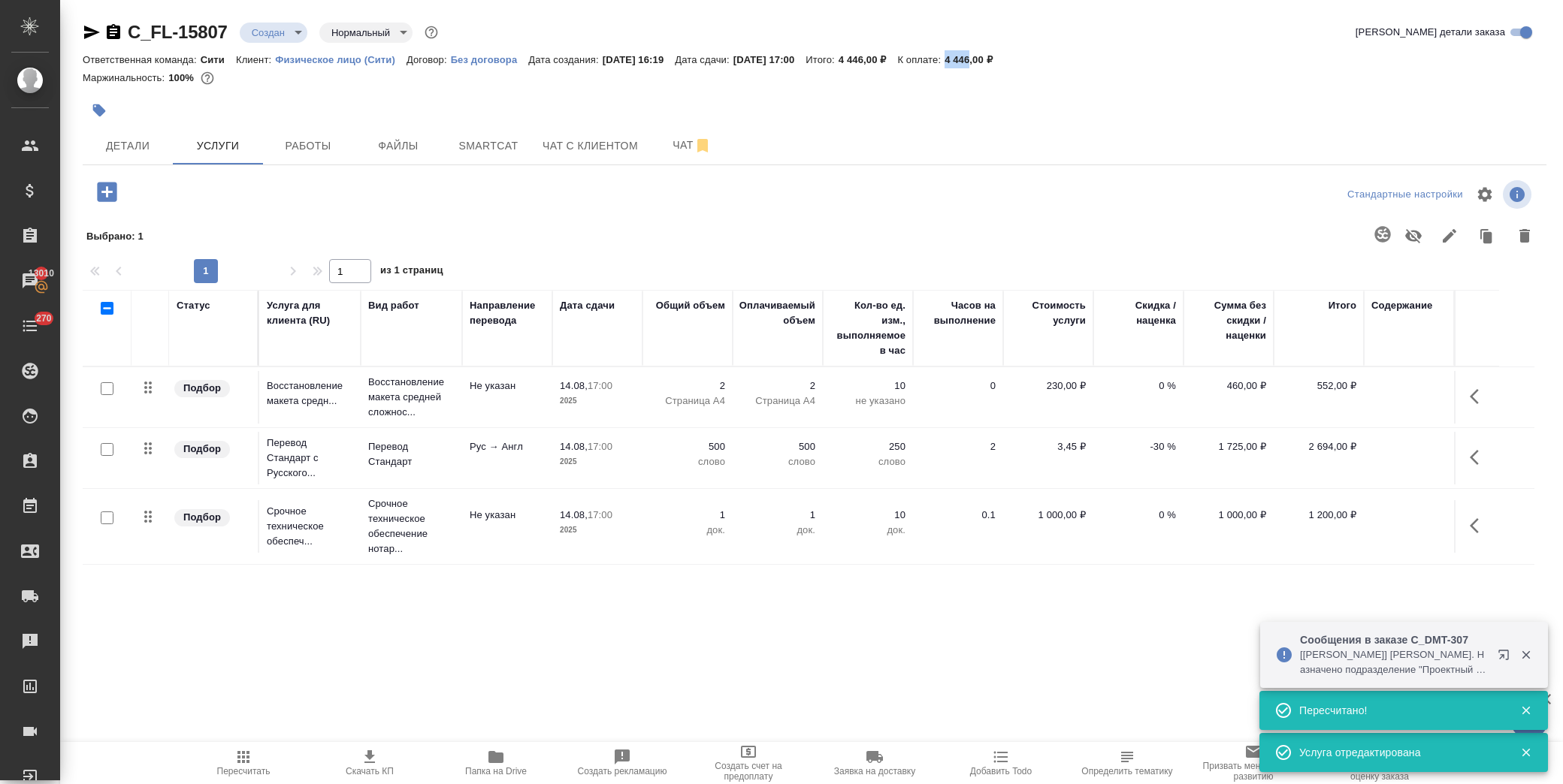
drag, startPoint x: 985, startPoint y: 56, endPoint x: 1011, endPoint y: 58, distance: 26.1
click at [1004, 57] on p "4 446,00 ₽" at bounding box center [974, 60] width 59 height 11
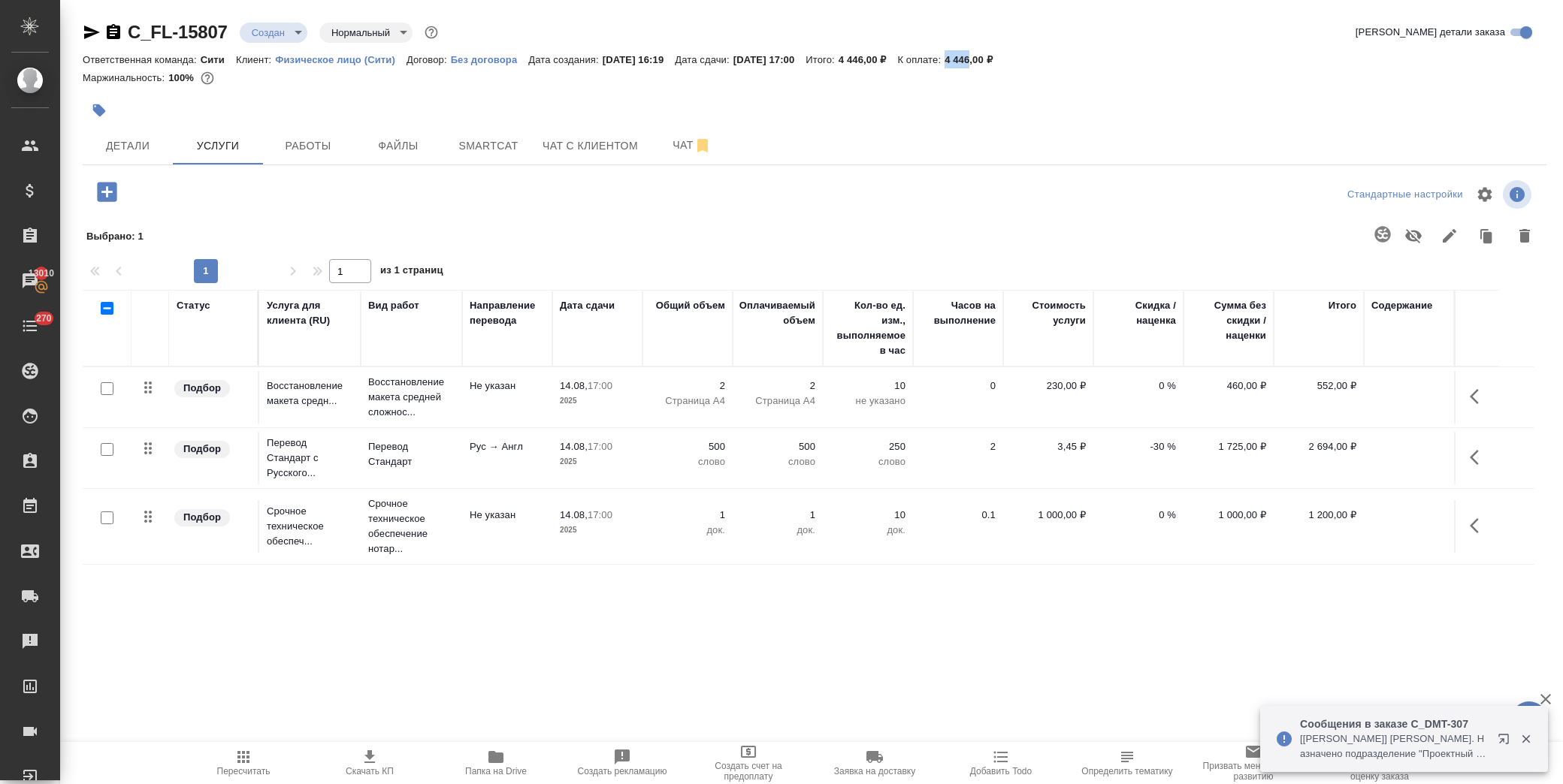
copy p "4 446"
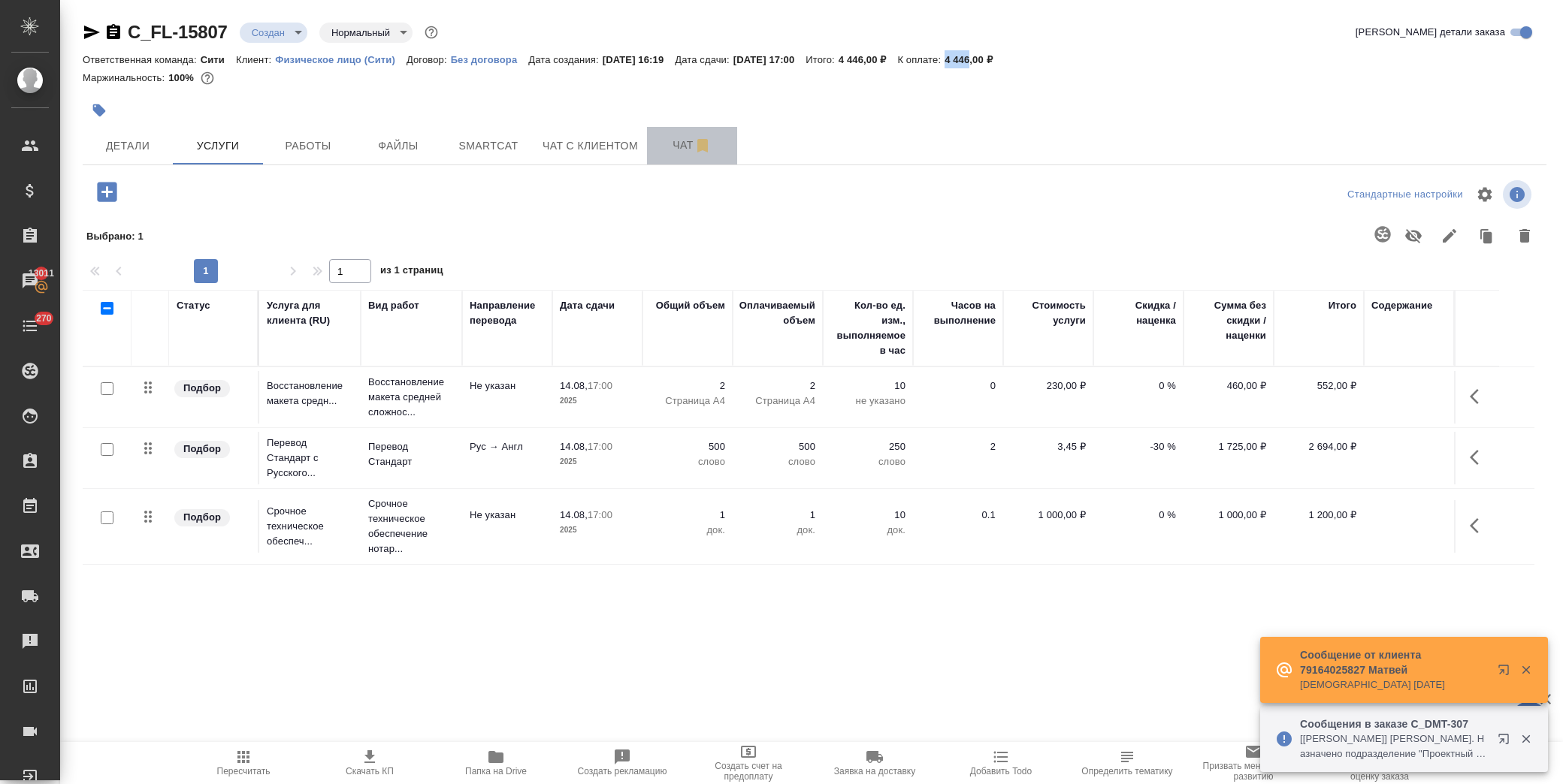
click at [656, 144] on span "Чат" at bounding box center [692, 145] width 72 height 19
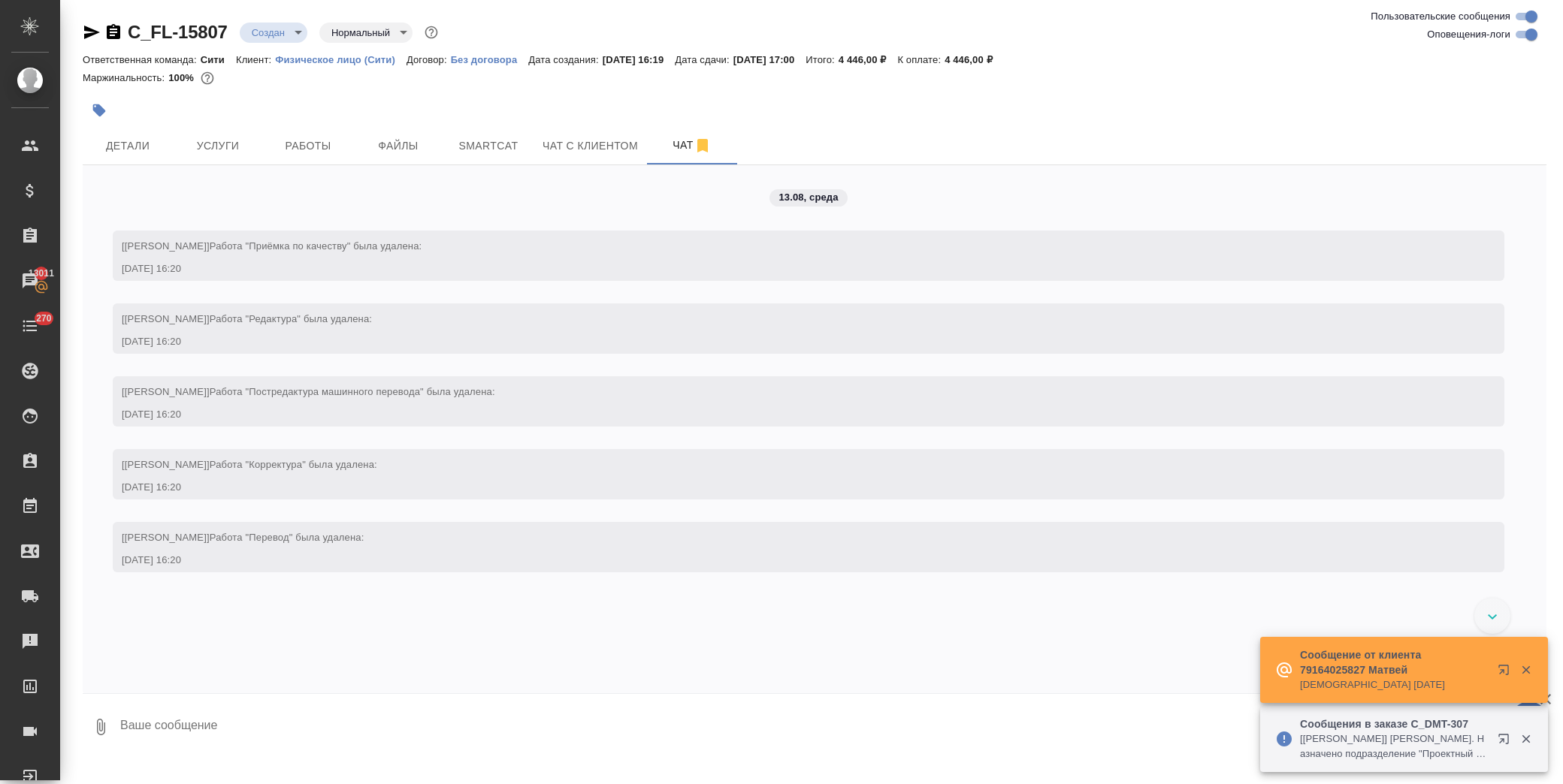
click at [244, 714] on textarea at bounding box center [833, 727] width 1428 height 51
paste textarea
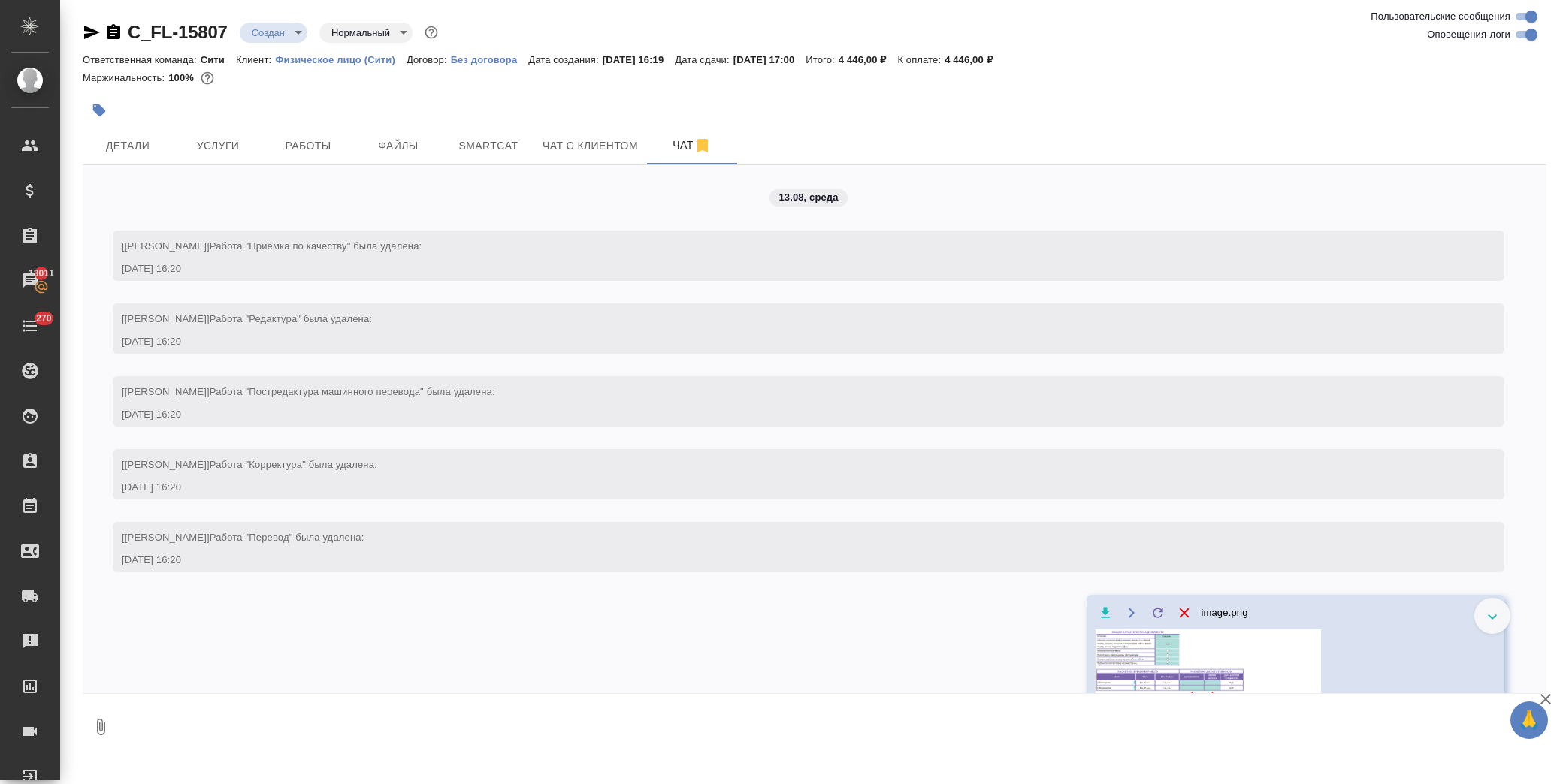
scroll to position [4, 0]
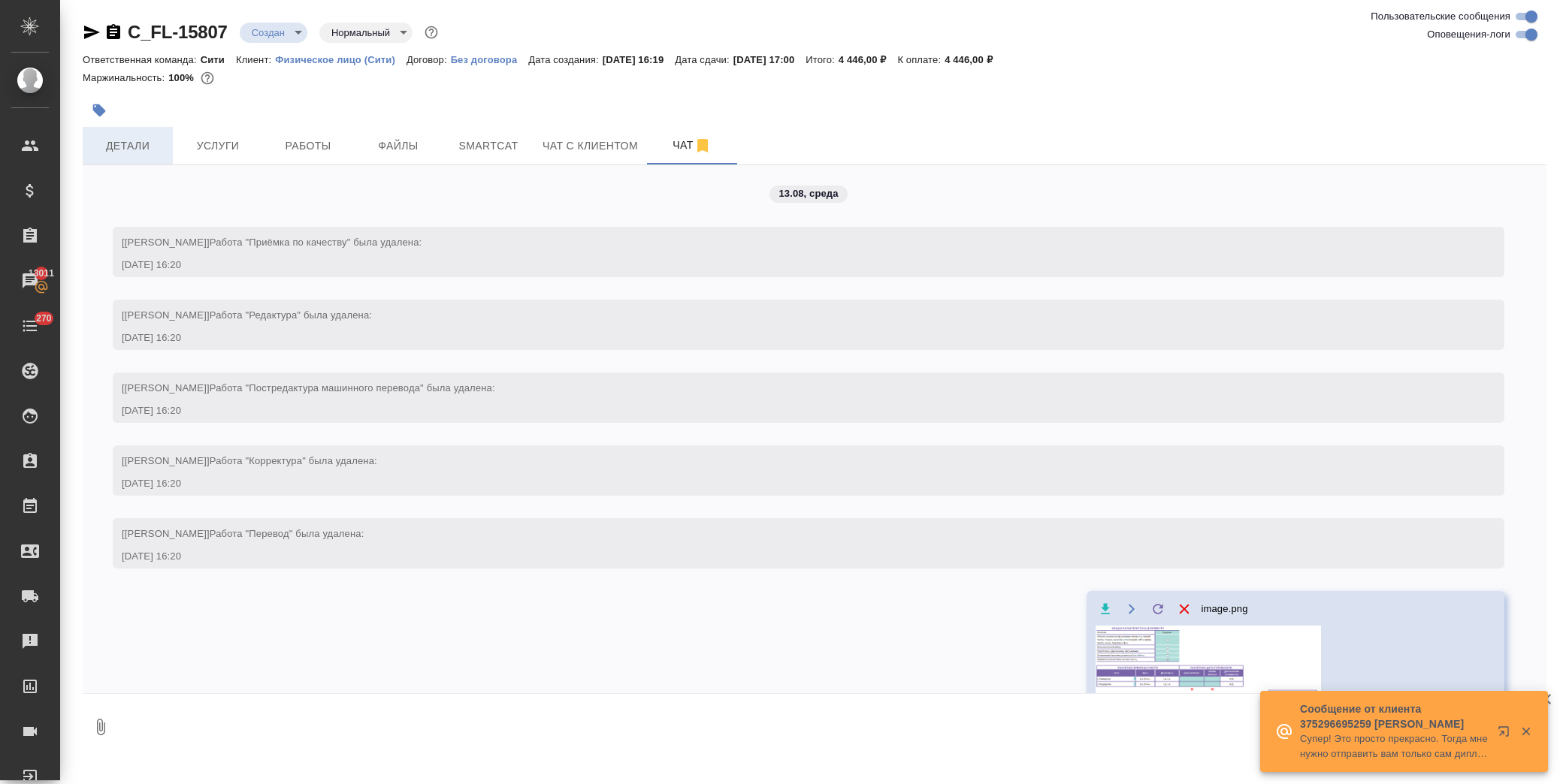
click at [144, 144] on span "Детали" at bounding box center [128, 146] width 72 height 19
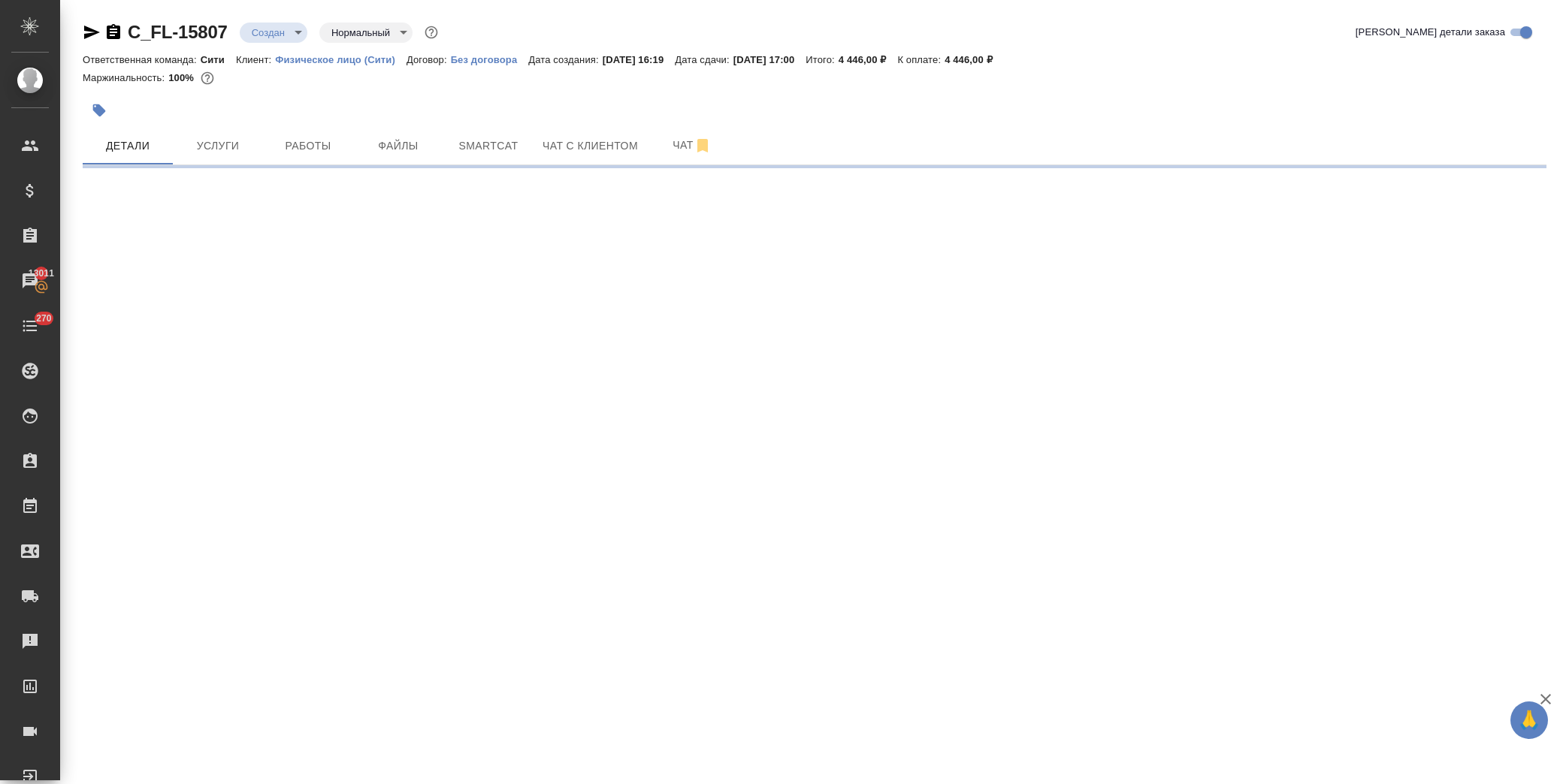
select select "RU"
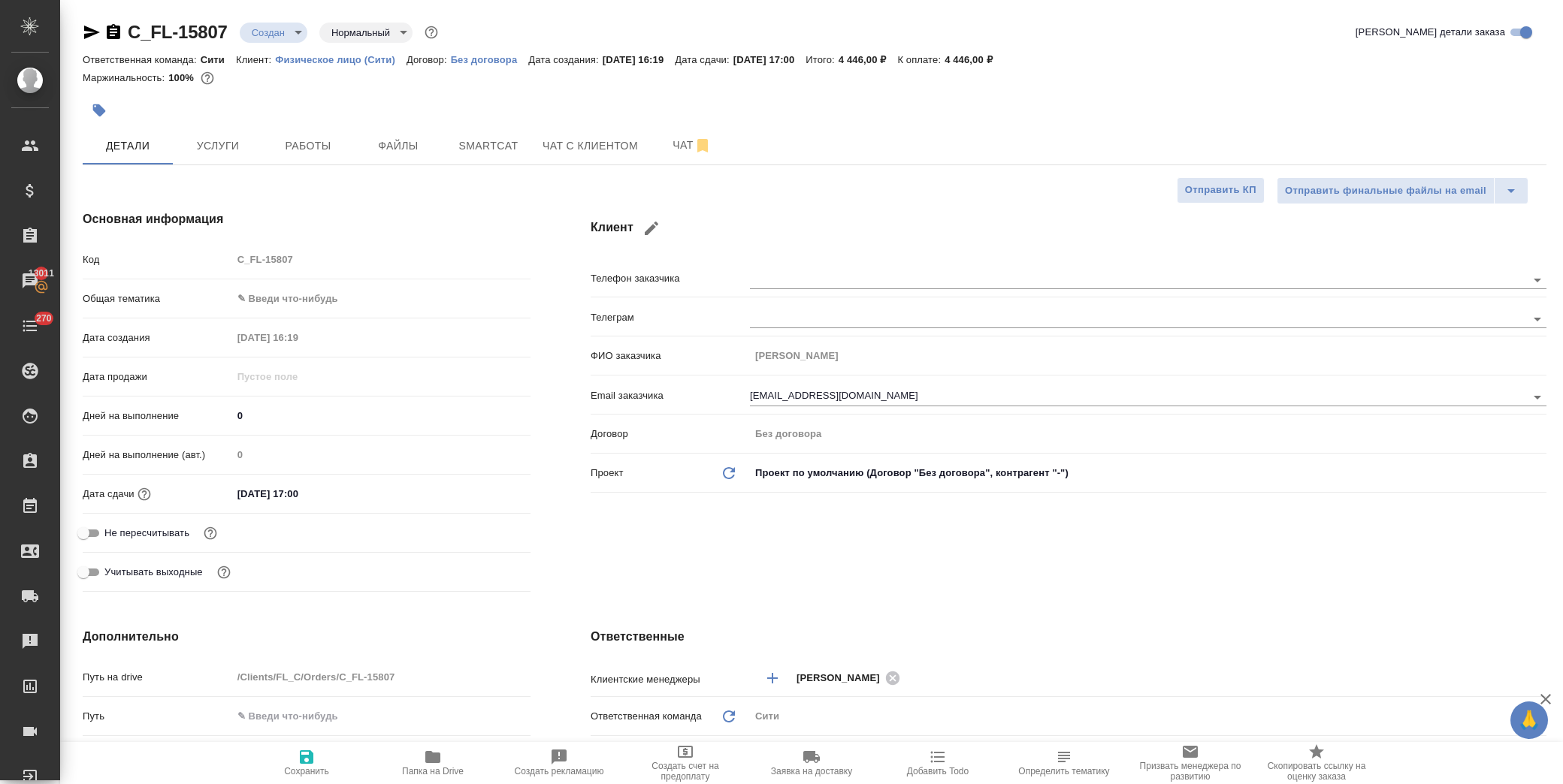
type textarea "x"
click at [293, 294] on body "🙏 .cls-1 fill:#fff; AWATERA Лофицкая Юлия Владимировна Клиенты Спецификации Зак…" at bounding box center [781, 392] width 1563 height 784
click at [343, 437] on li "Юридическая/Финансовая" at bounding box center [378, 442] width 296 height 24
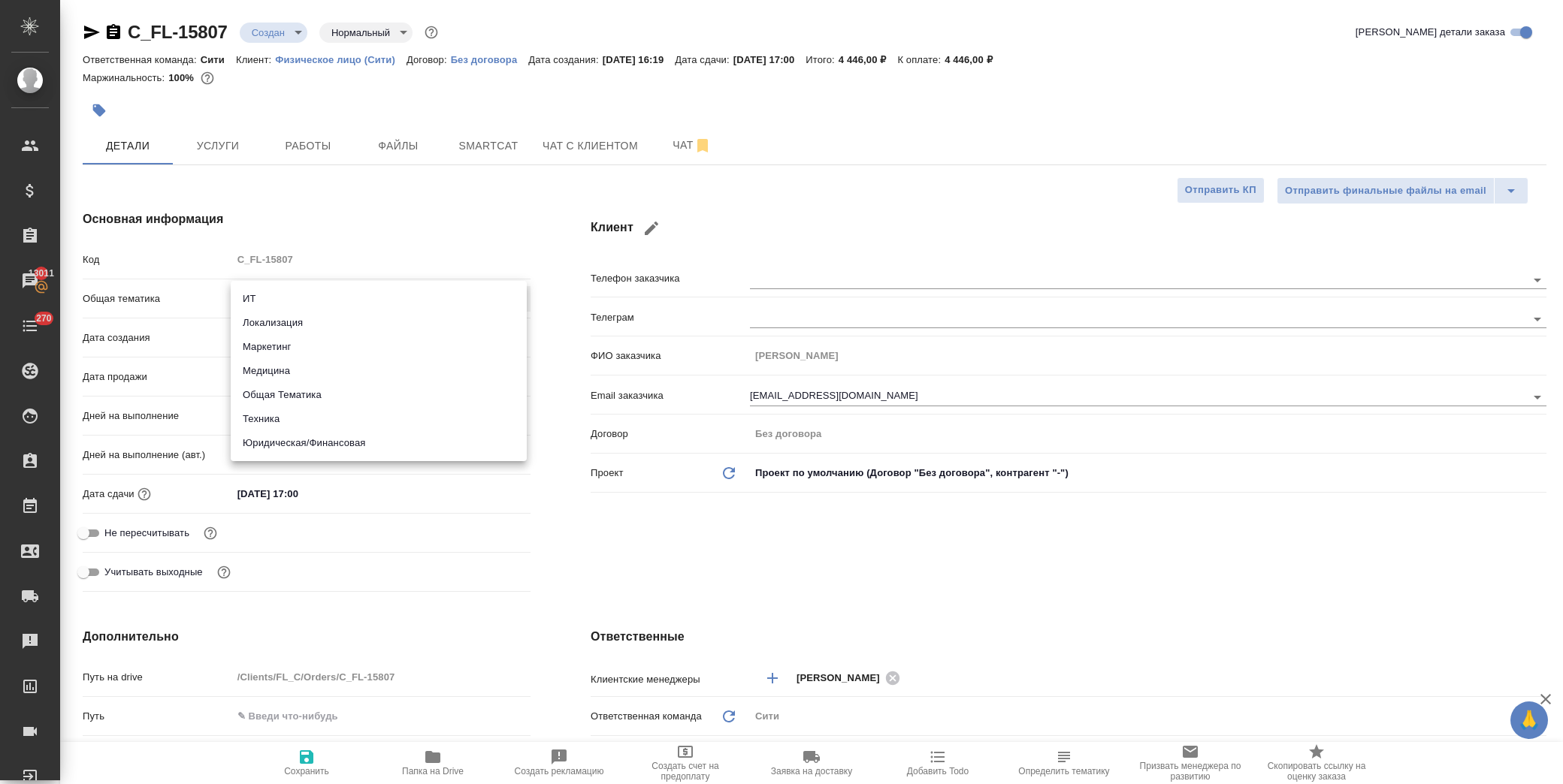
type input "yr-fn"
type textarea "x"
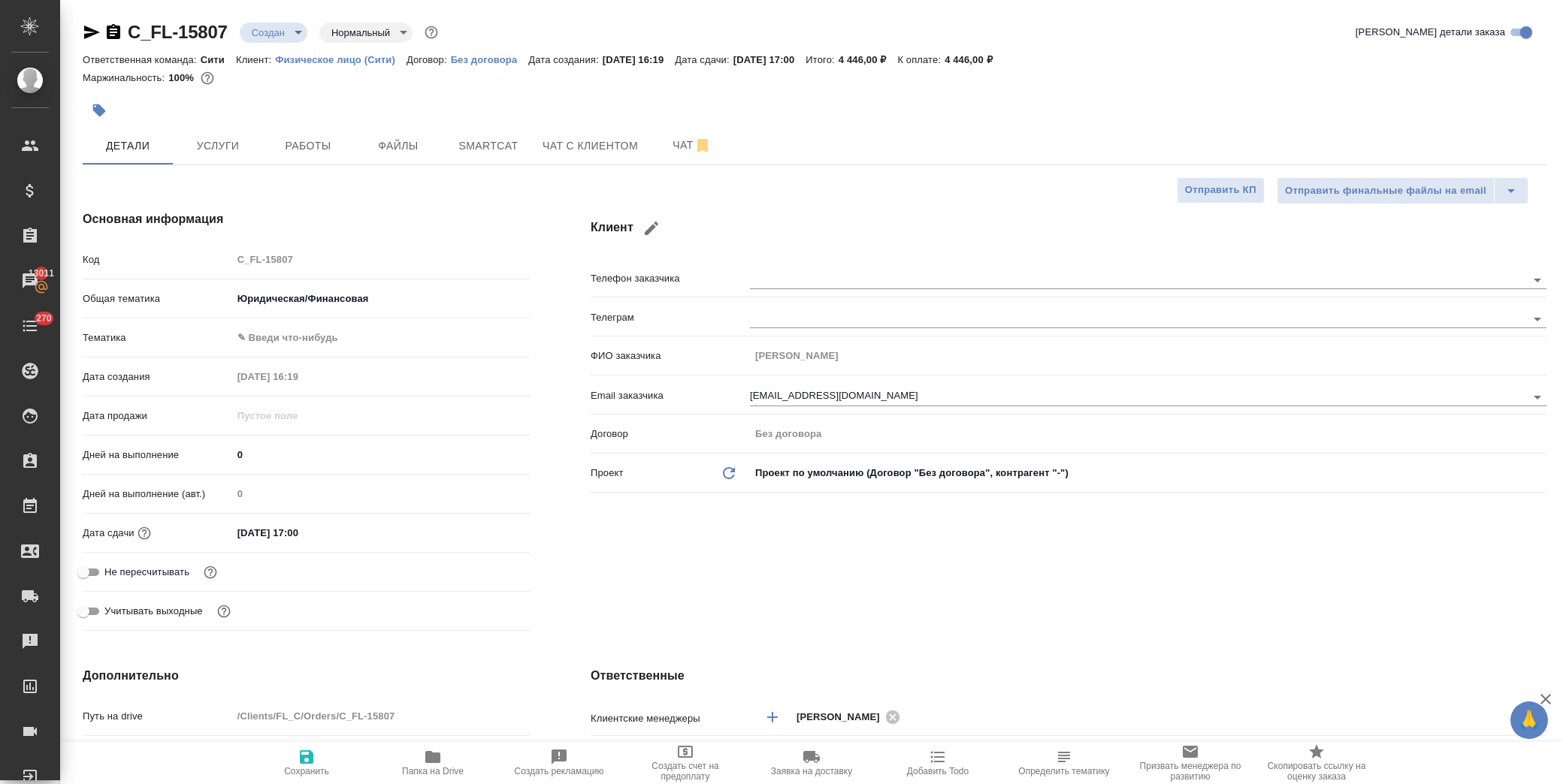
click at [314, 338] on body "🙏 .cls-1 fill:#fff; AWATERA Лофицкая Юлия Владимировна Клиенты Спецификации Зак…" at bounding box center [781, 392] width 1563 height 784
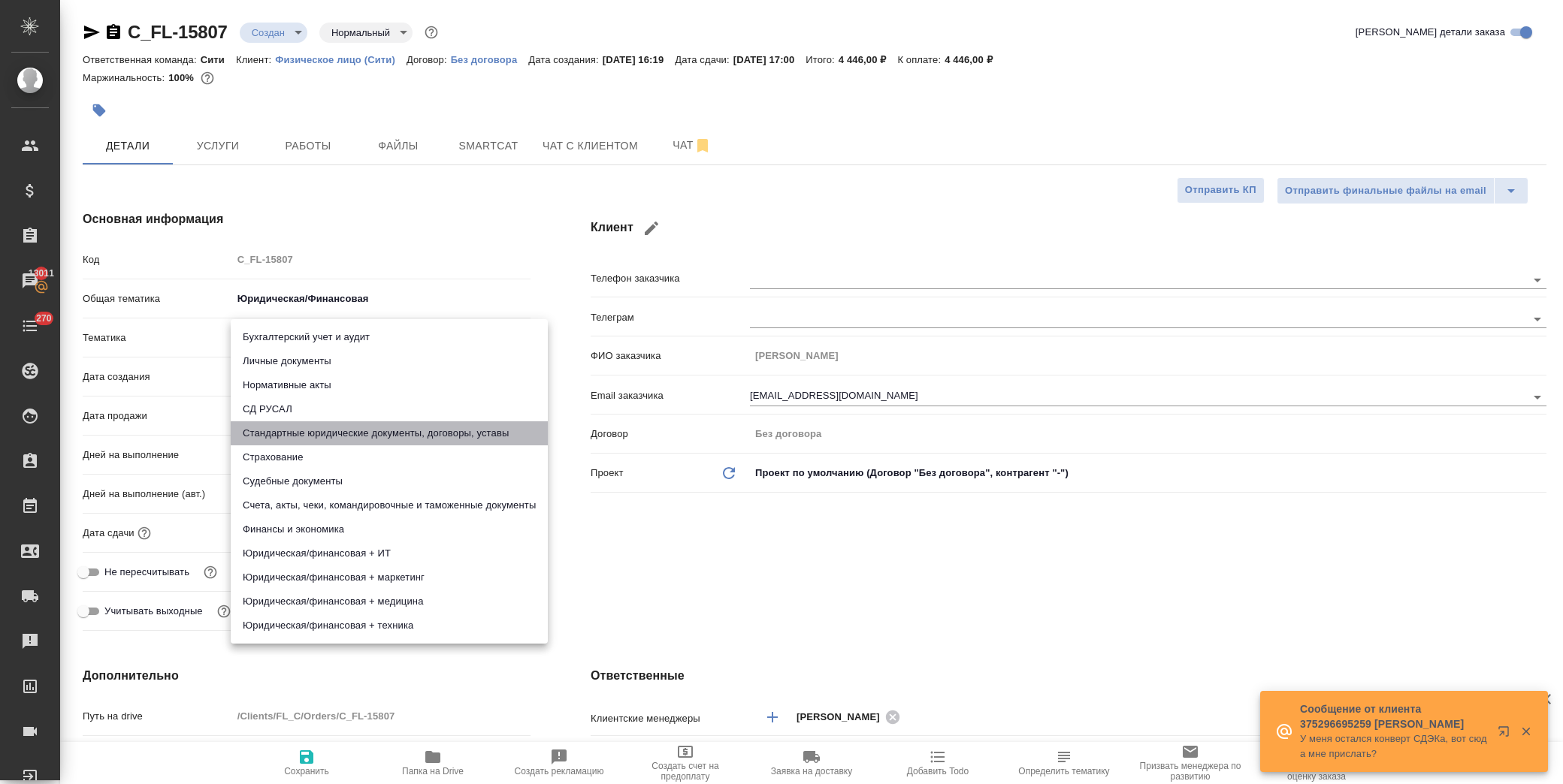
click at [370, 433] on li "Стандартные юридические документы, договоры, уставы" at bounding box center [388, 433] width 317 height 24
type textarea "x"
type input "5f647205b73bc97568ca66bf"
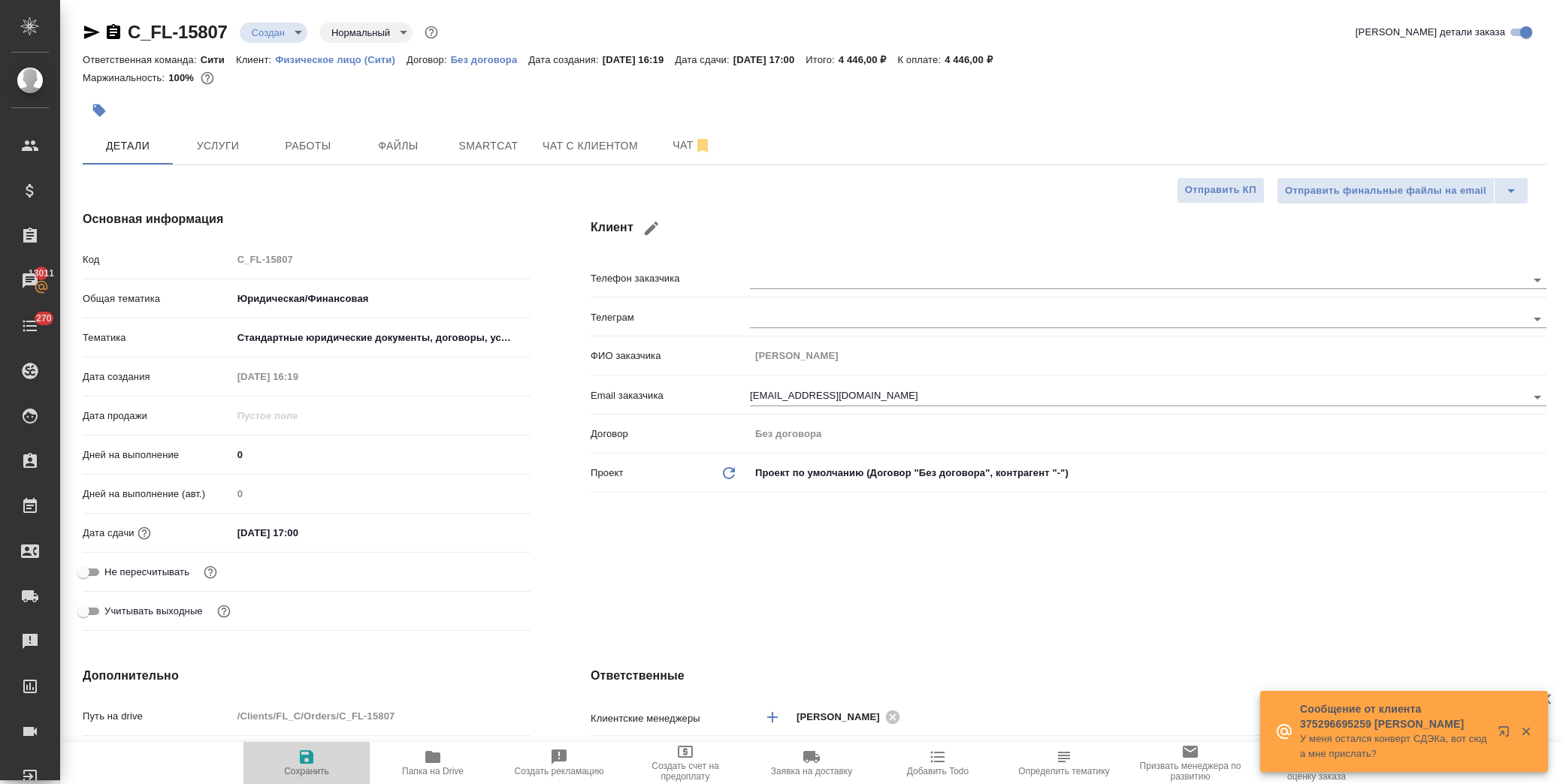
drag, startPoint x: 311, startPoint y: 766, endPoint x: 338, endPoint y: 633, distance: 135.7
click at [309, 766] on span "Сохранить" at bounding box center [307, 771] width 45 height 11
type textarea "x"
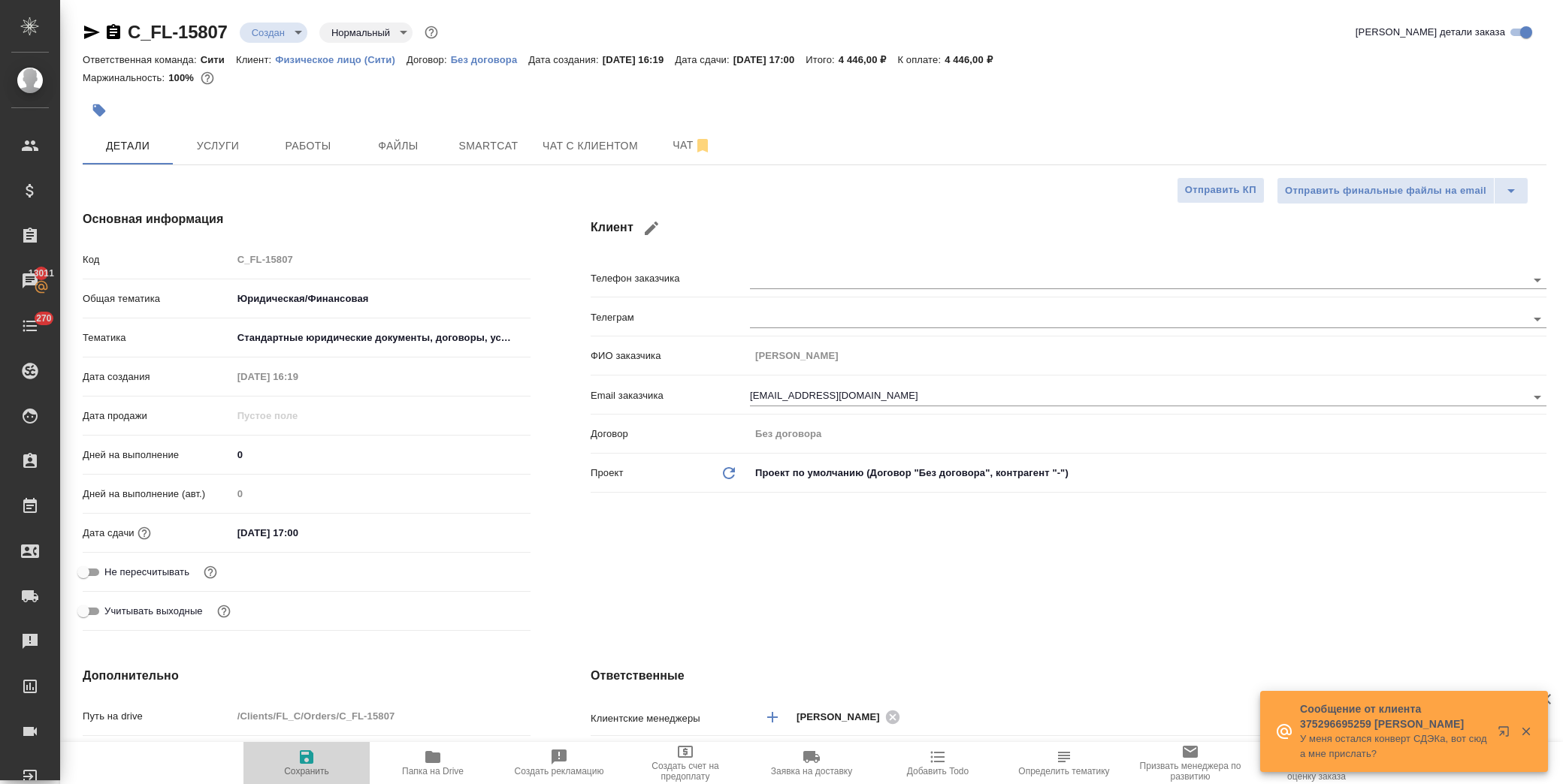
type textarea "x"
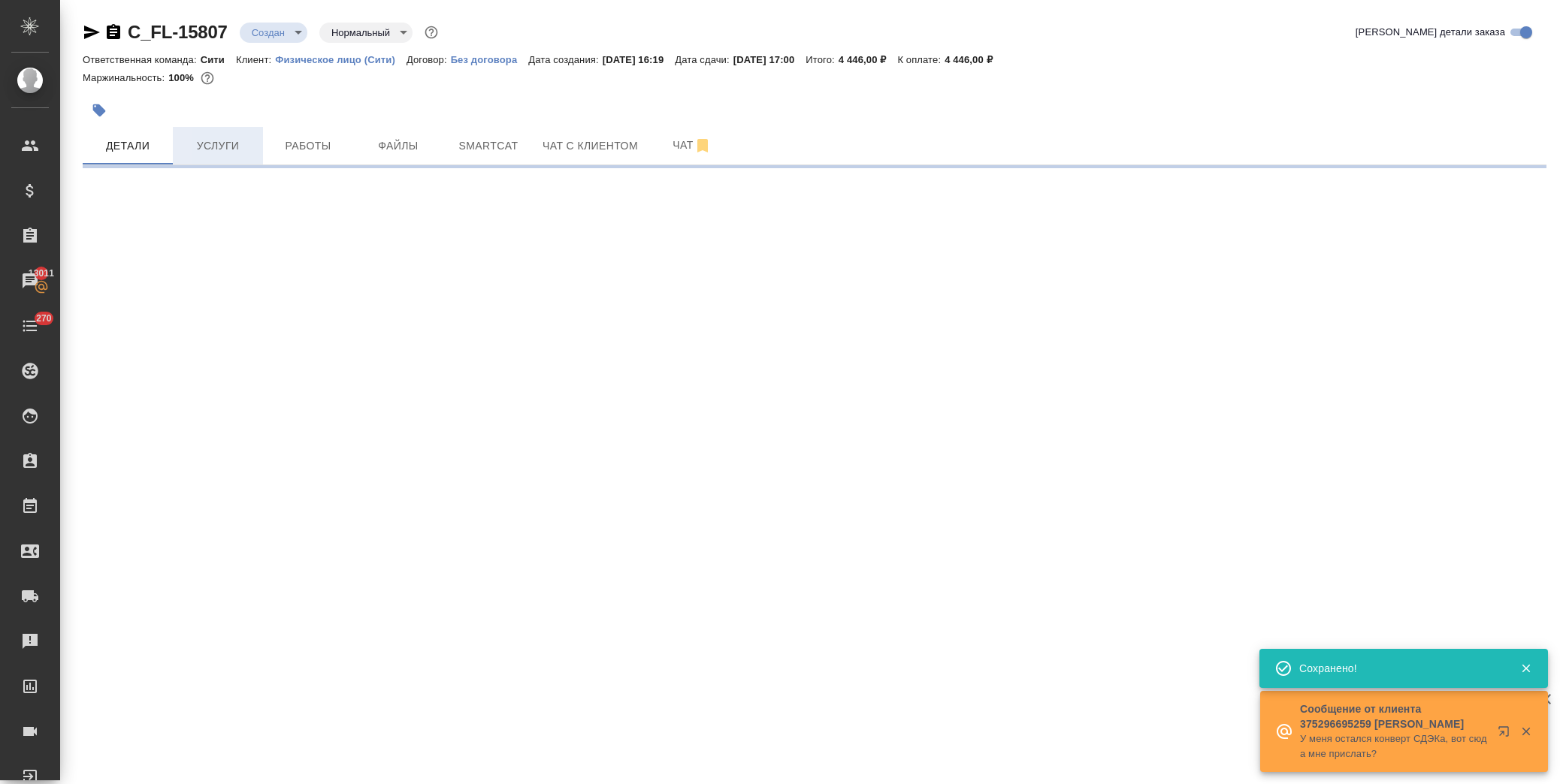
click at [216, 137] on span "Услуги" at bounding box center [218, 146] width 72 height 19
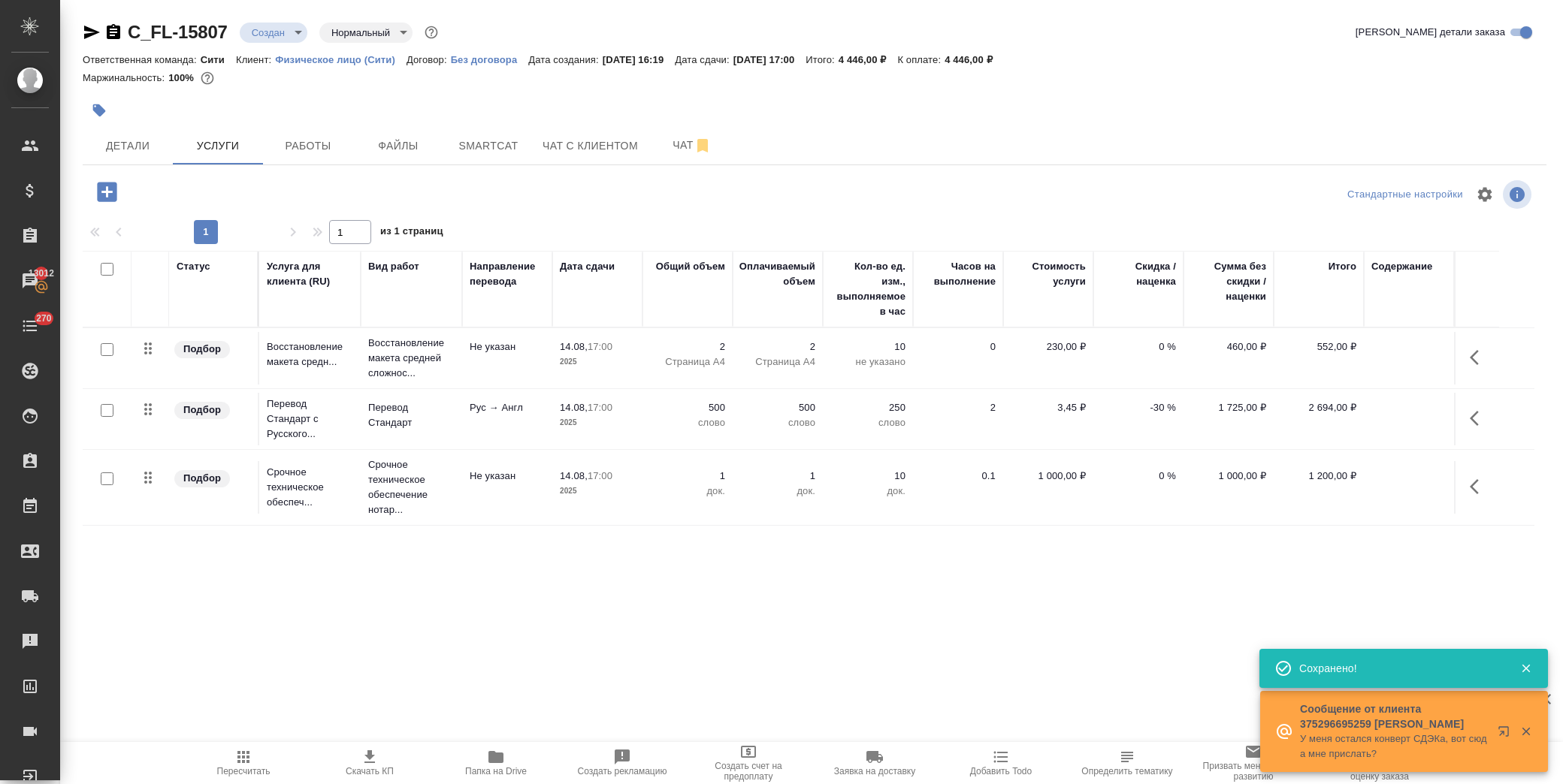
click at [1476, 359] on icon "button" at bounding box center [1479, 357] width 18 height 18
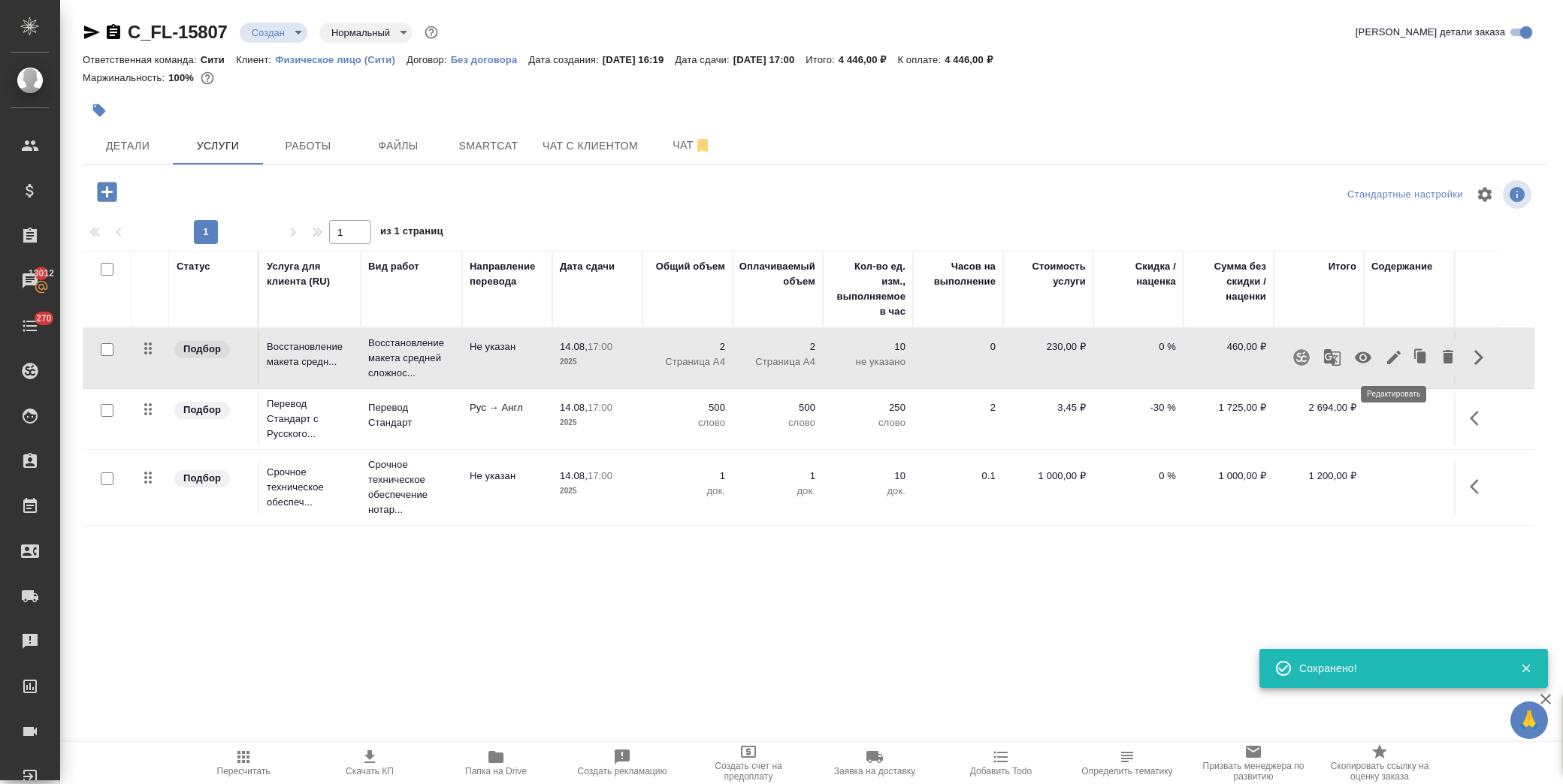
click at [1396, 361] on icon "button" at bounding box center [1394, 357] width 18 height 18
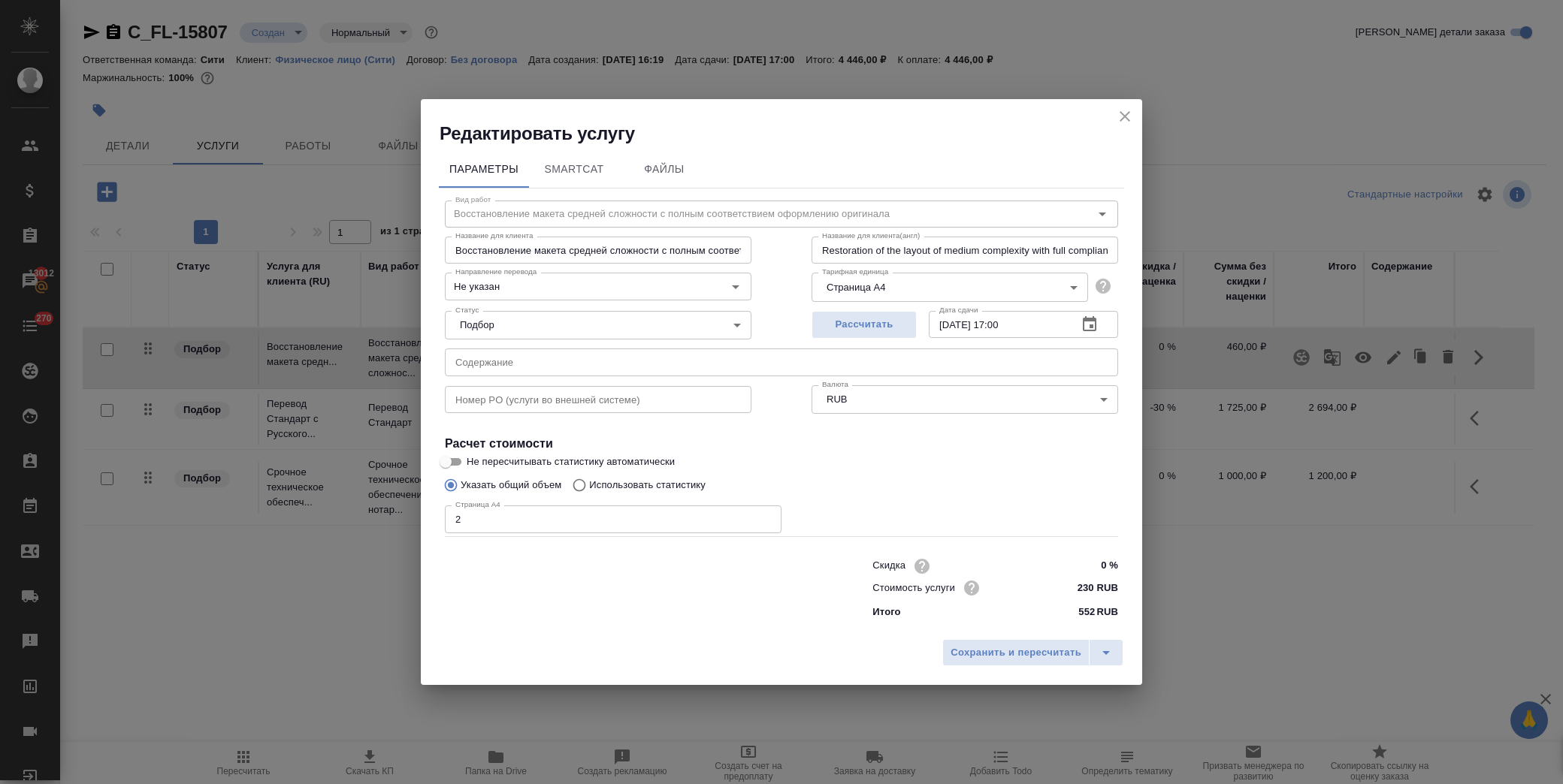
click at [575, 365] on input "text" at bounding box center [781, 361] width 673 height 27
type input "Доверенность"
click at [1095, 327] on icon "button" at bounding box center [1089, 324] width 14 height 15
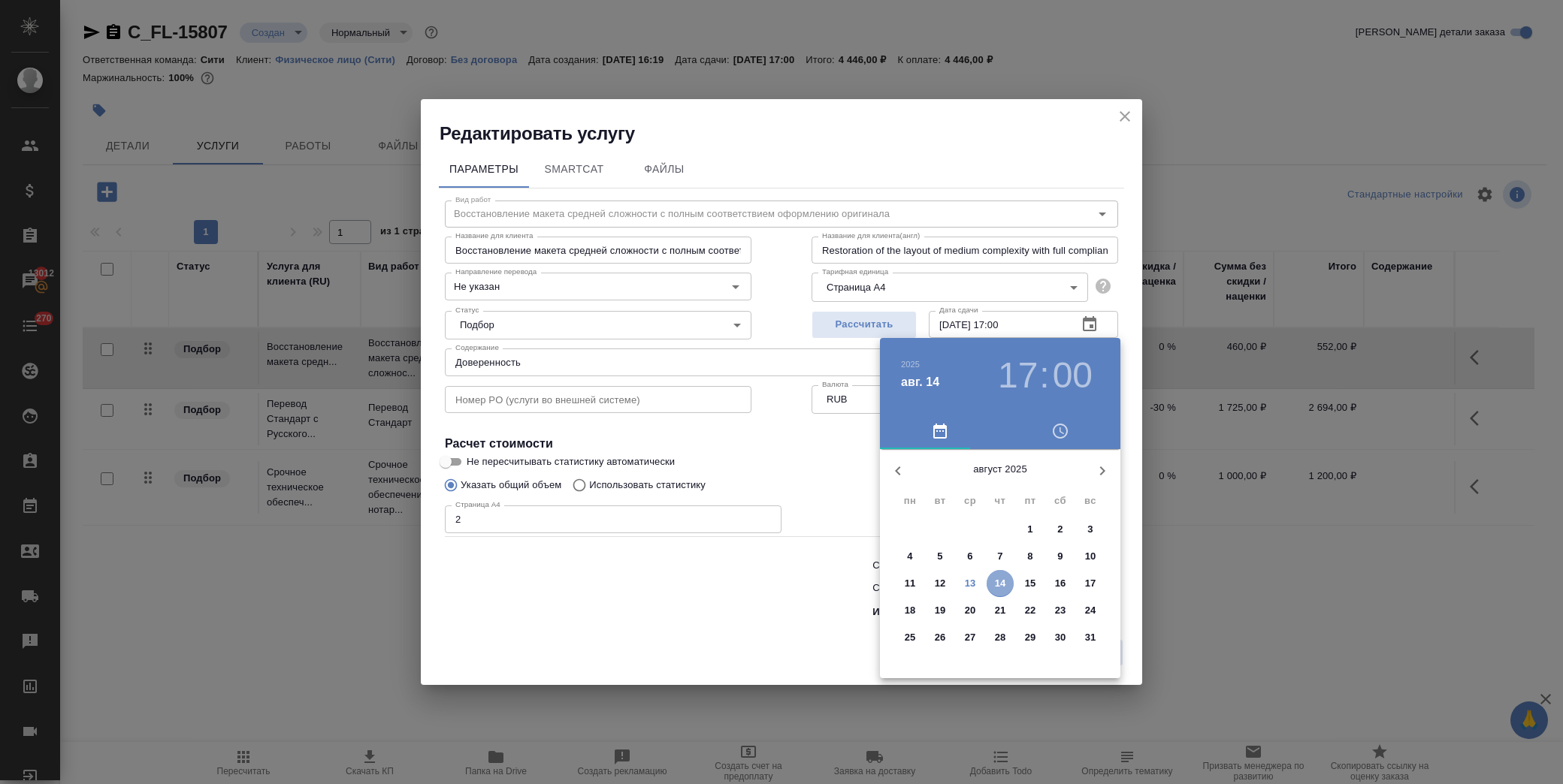
click at [993, 584] on span "14" at bounding box center [1000, 583] width 27 height 15
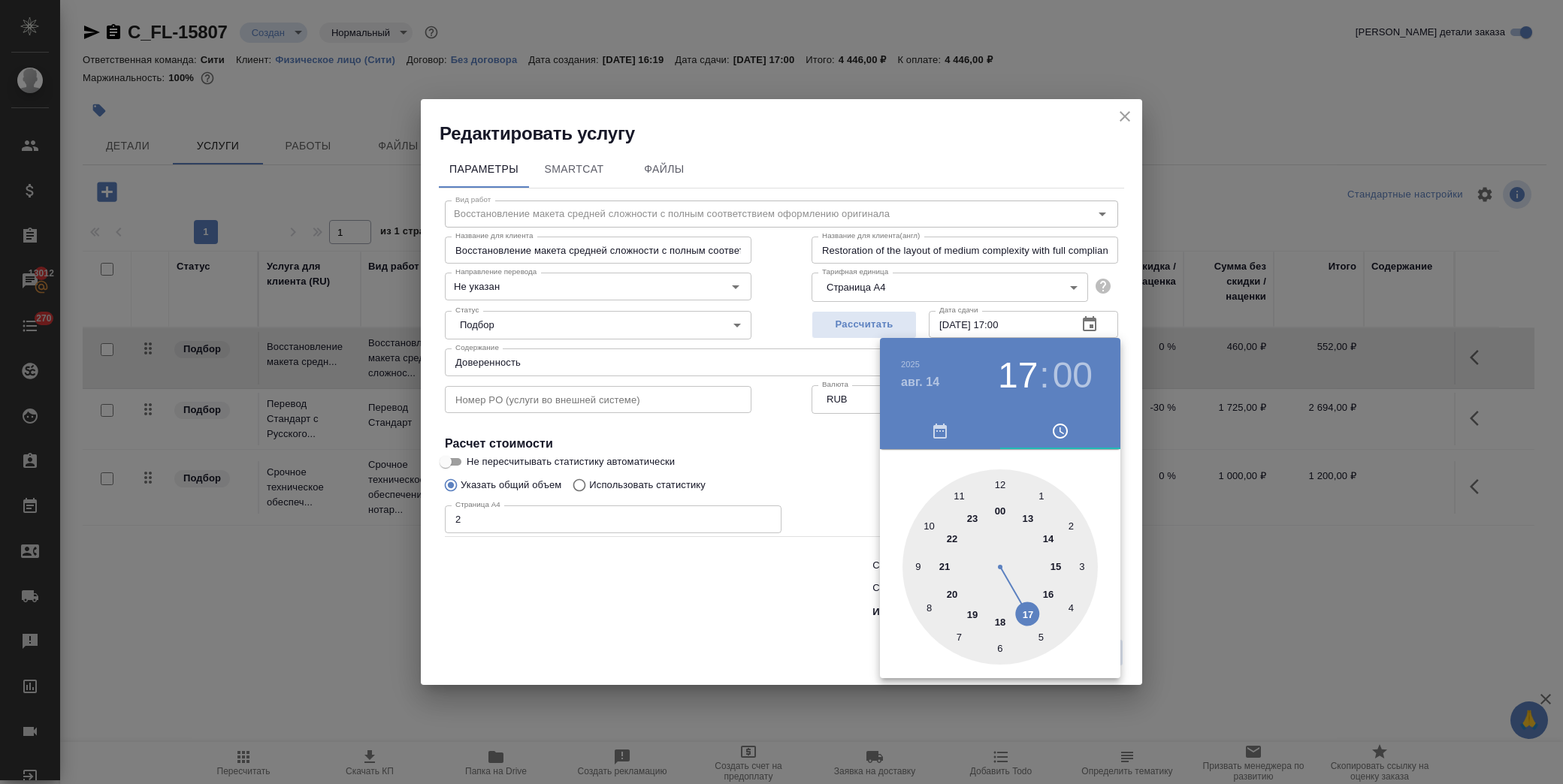
click at [1001, 486] on div at bounding box center [1000, 567] width 195 height 195
type input "14.08.2025 12:00"
click at [816, 477] on div at bounding box center [781, 392] width 1563 height 784
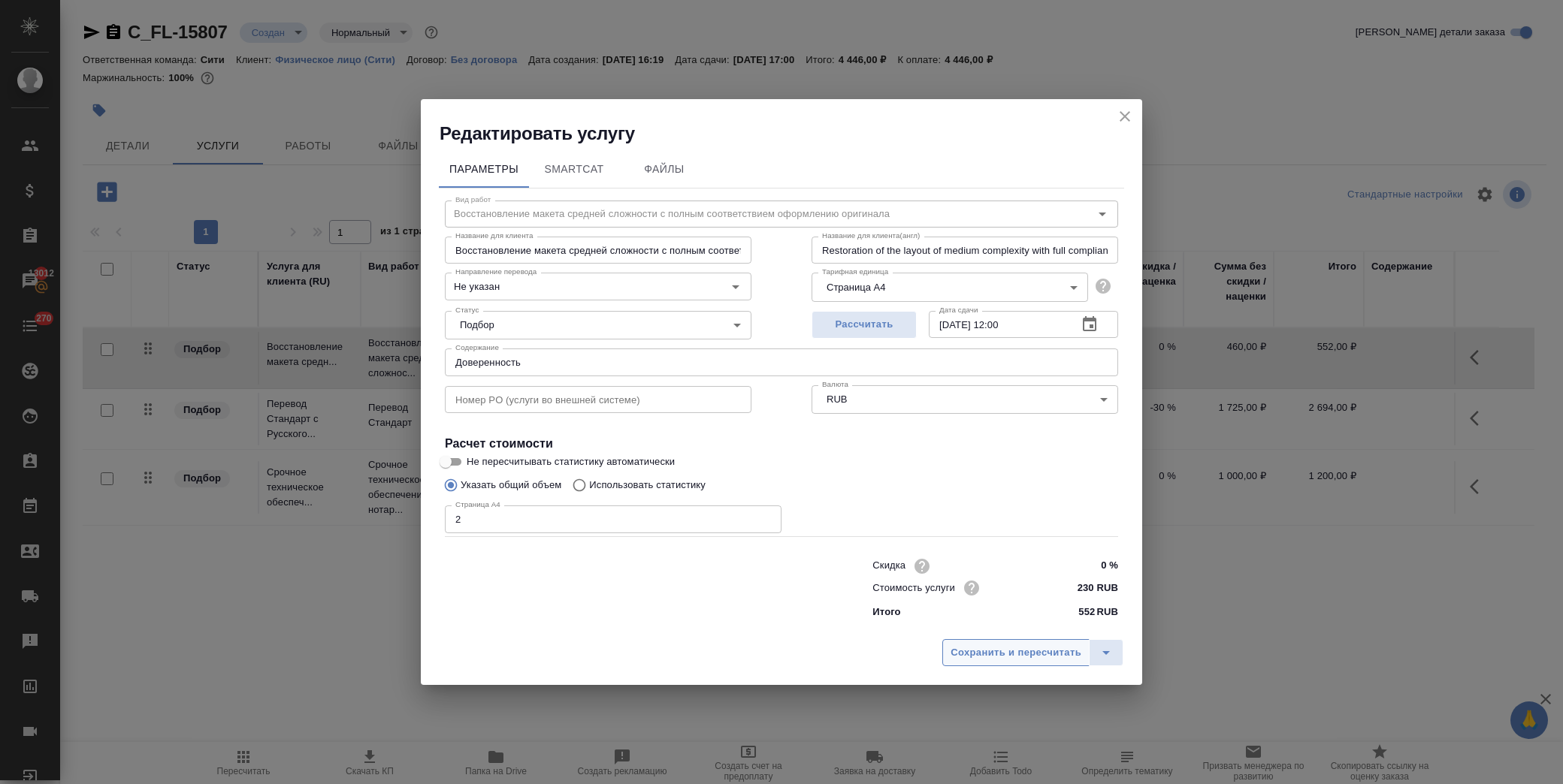
click at [993, 656] on span "Сохранить и пересчитать" at bounding box center [1016, 653] width 131 height 17
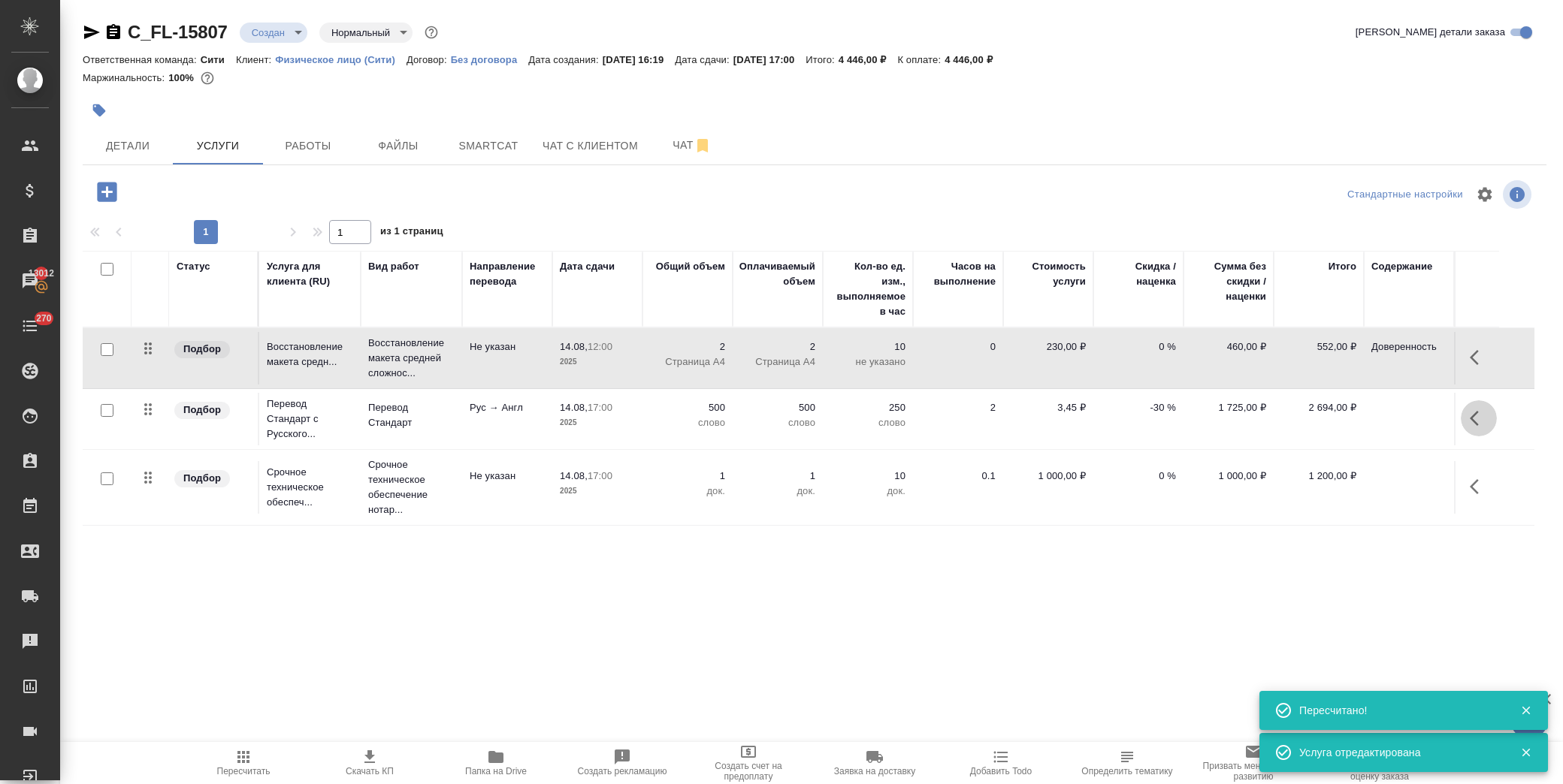
click at [1477, 419] on icon "button" at bounding box center [1479, 419] width 18 height 18
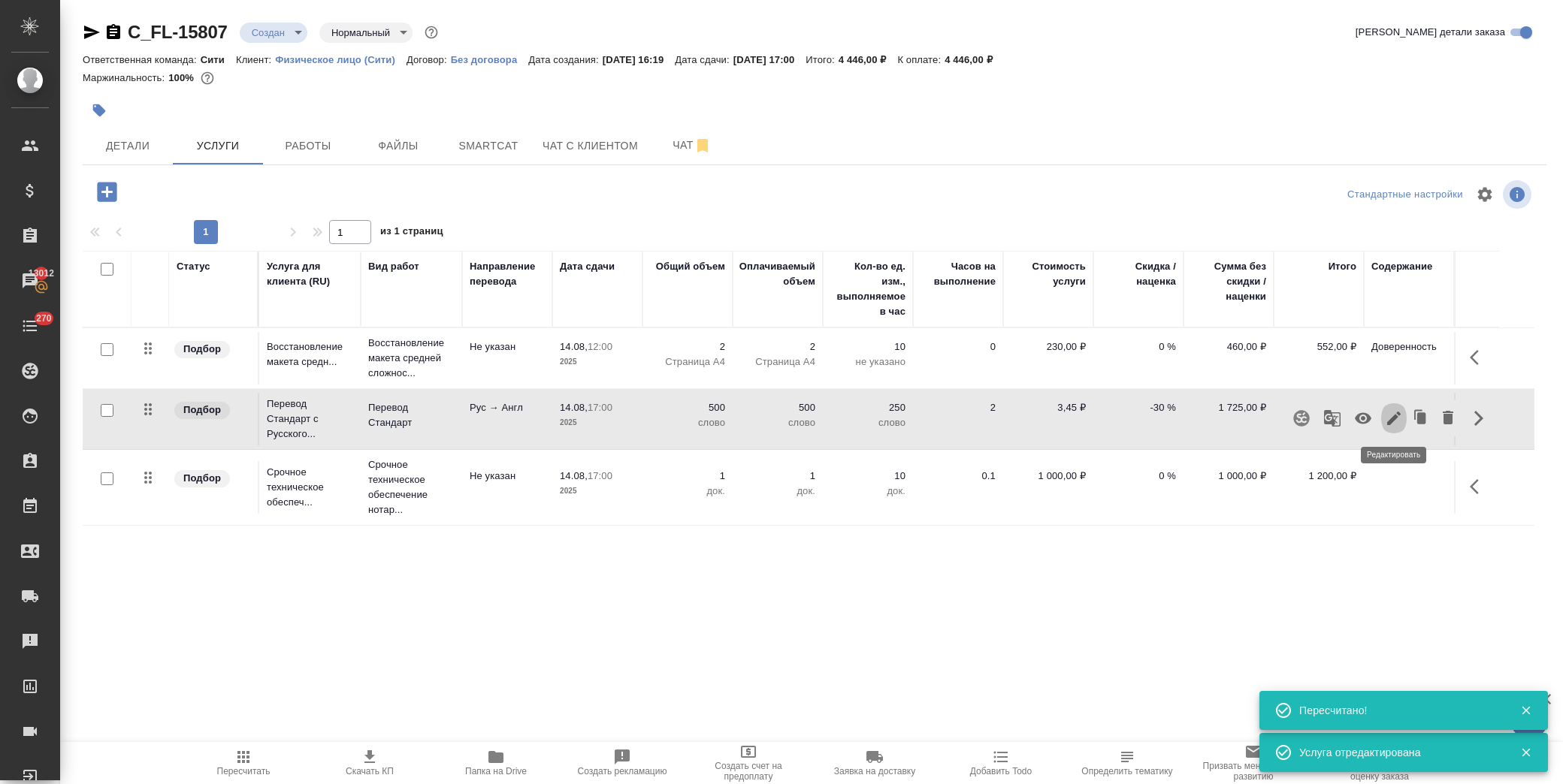
click at [1396, 417] on icon "button" at bounding box center [1393, 418] width 14 height 14
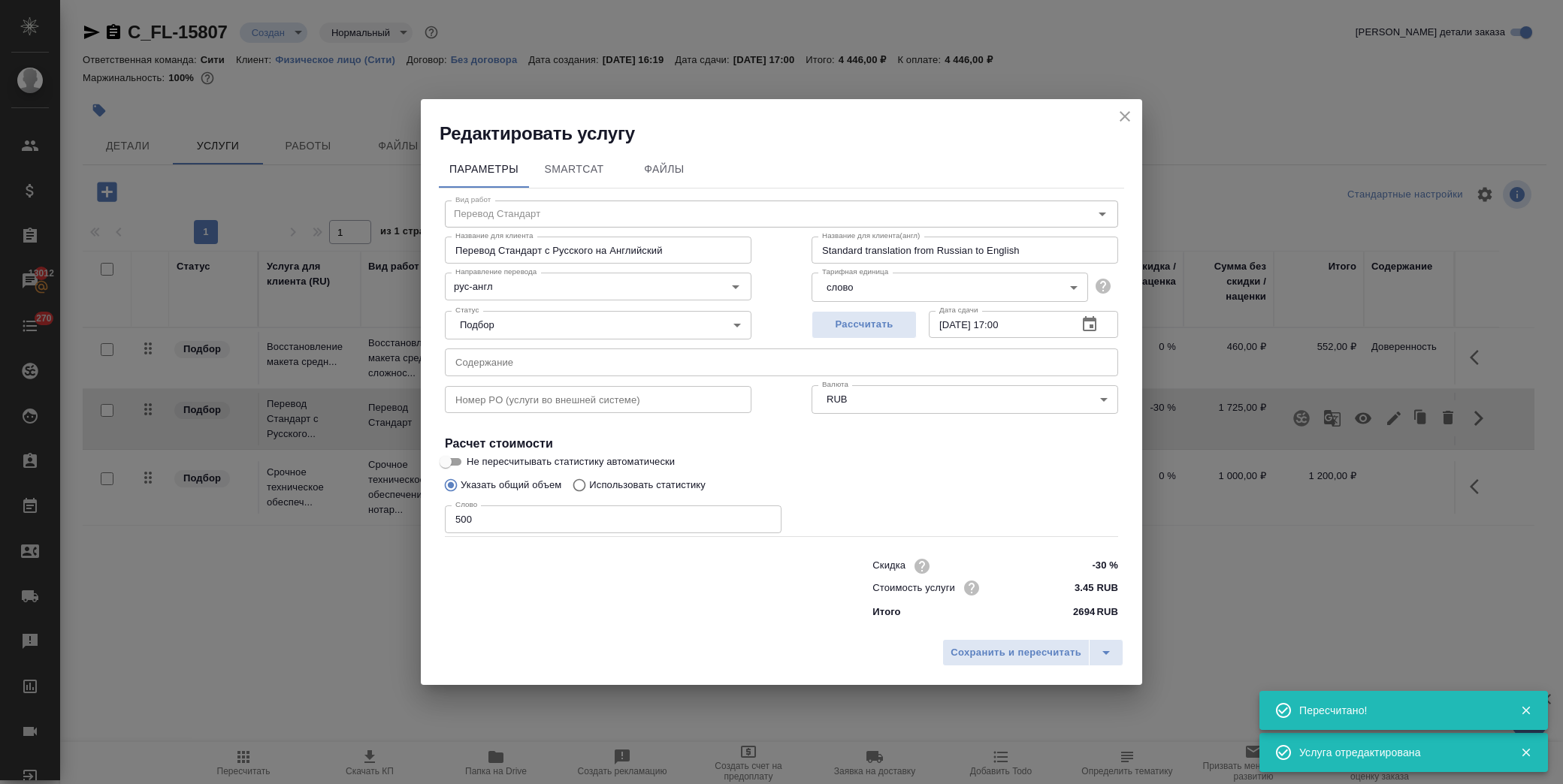
click at [528, 353] on input "text" at bounding box center [781, 361] width 673 height 27
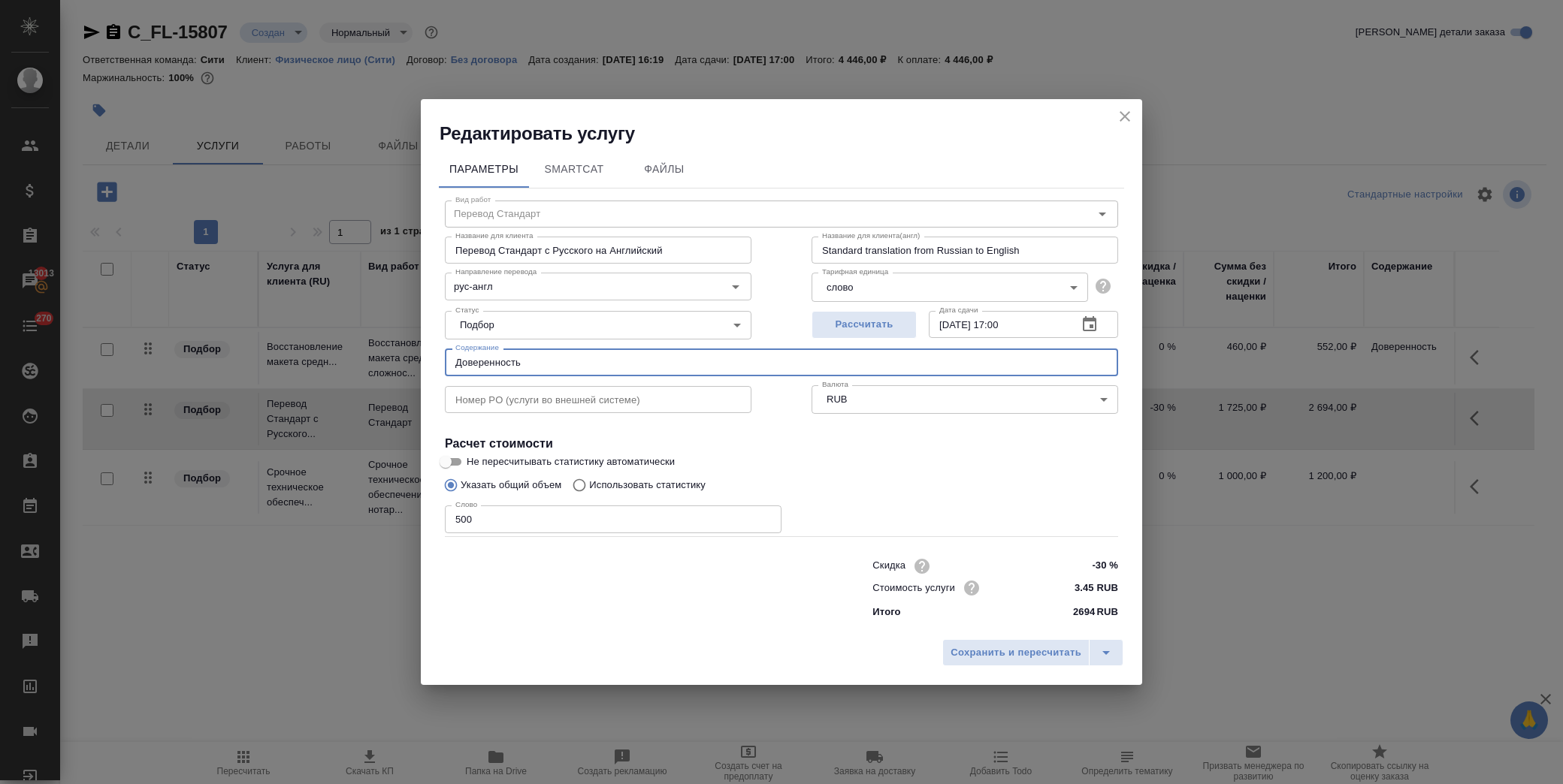
type input "Доверенность"
click at [1087, 324] on icon "button" at bounding box center [1089, 324] width 18 height 18
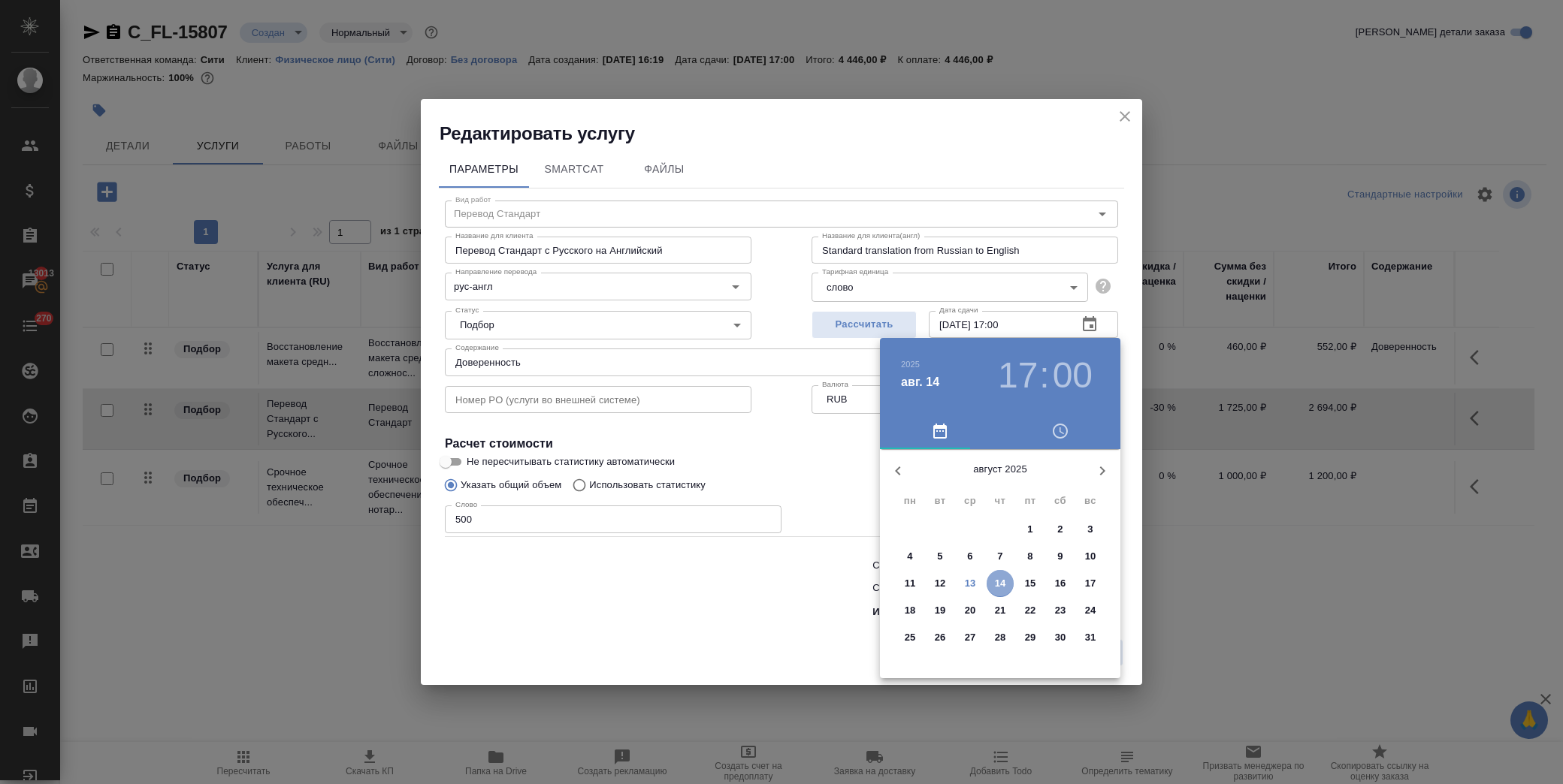
click at [997, 582] on p "14" at bounding box center [1001, 583] width 11 height 15
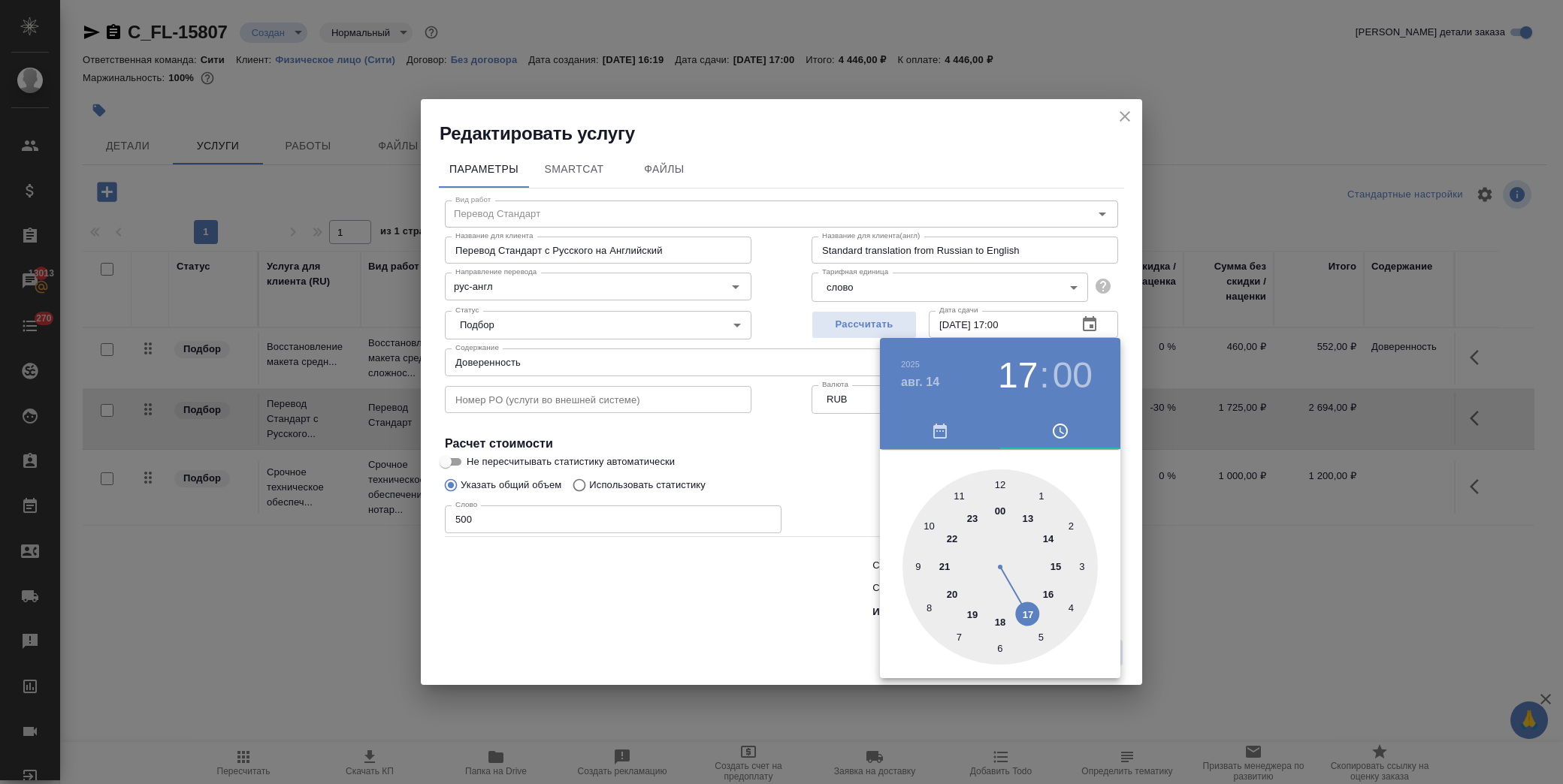
click at [1002, 483] on div at bounding box center [1000, 567] width 195 height 195
type input "14.08.2025 12:00"
click at [872, 474] on div at bounding box center [781, 392] width 1563 height 784
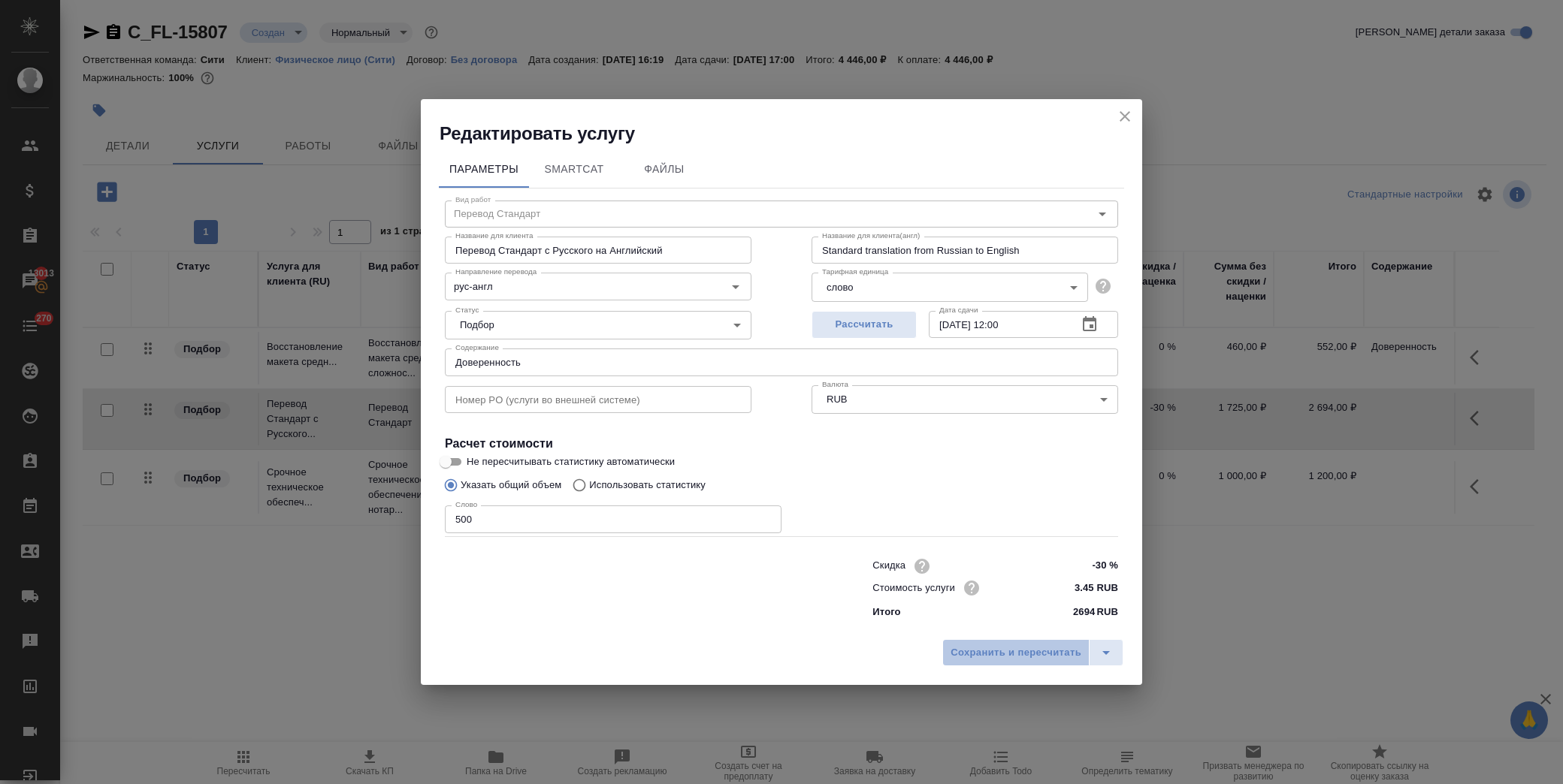
drag, startPoint x: 1003, startPoint y: 650, endPoint x: 1330, endPoint y: 557, distance: 340.0
click at [1007, 650] on span "Сохранить и пересчитать" at bounding box center [1016, 653] width 131 height 17
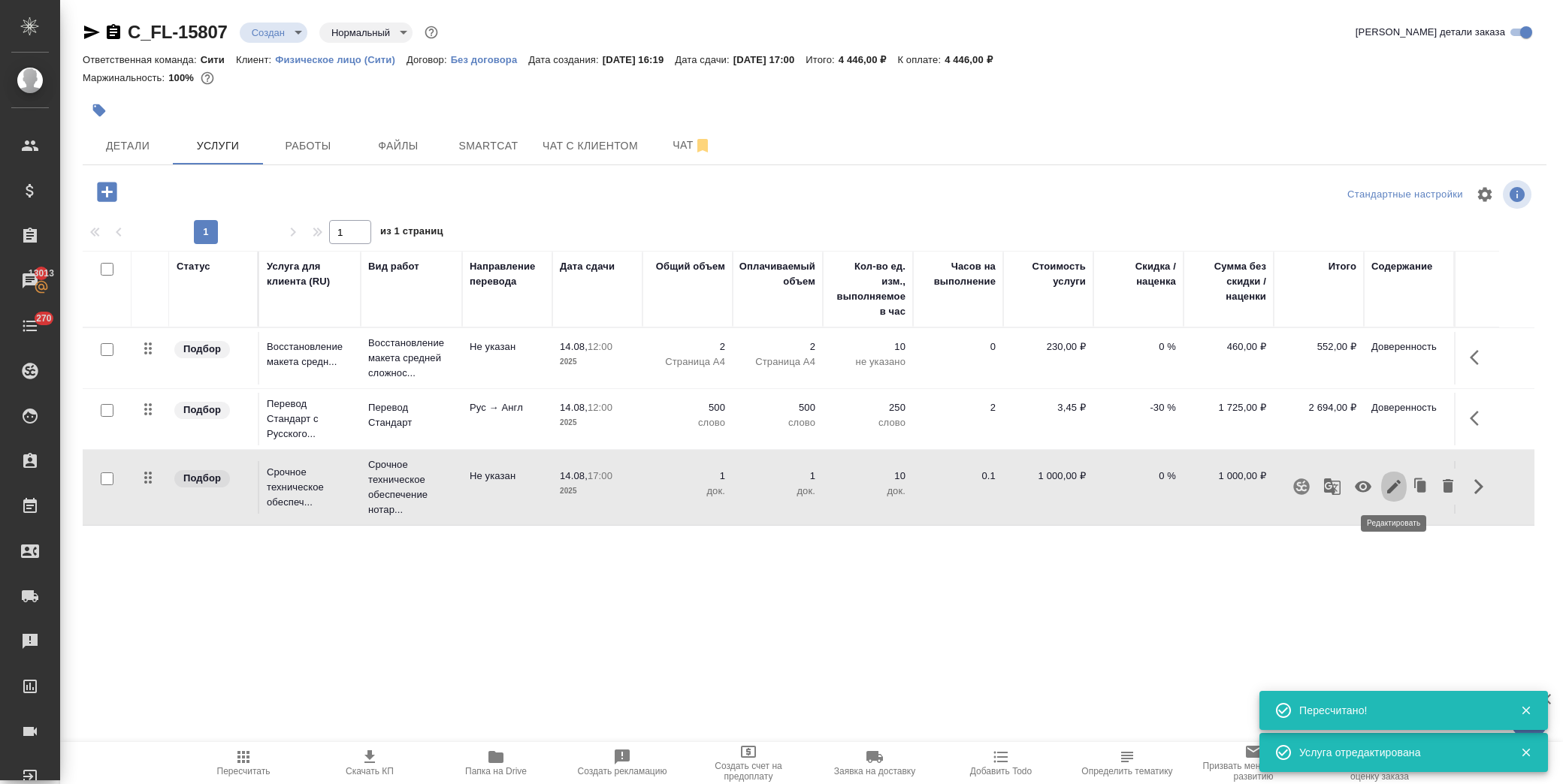
click at [1396, 490] on icon "button" at bounding box center [1394, 487] width 18 height 18
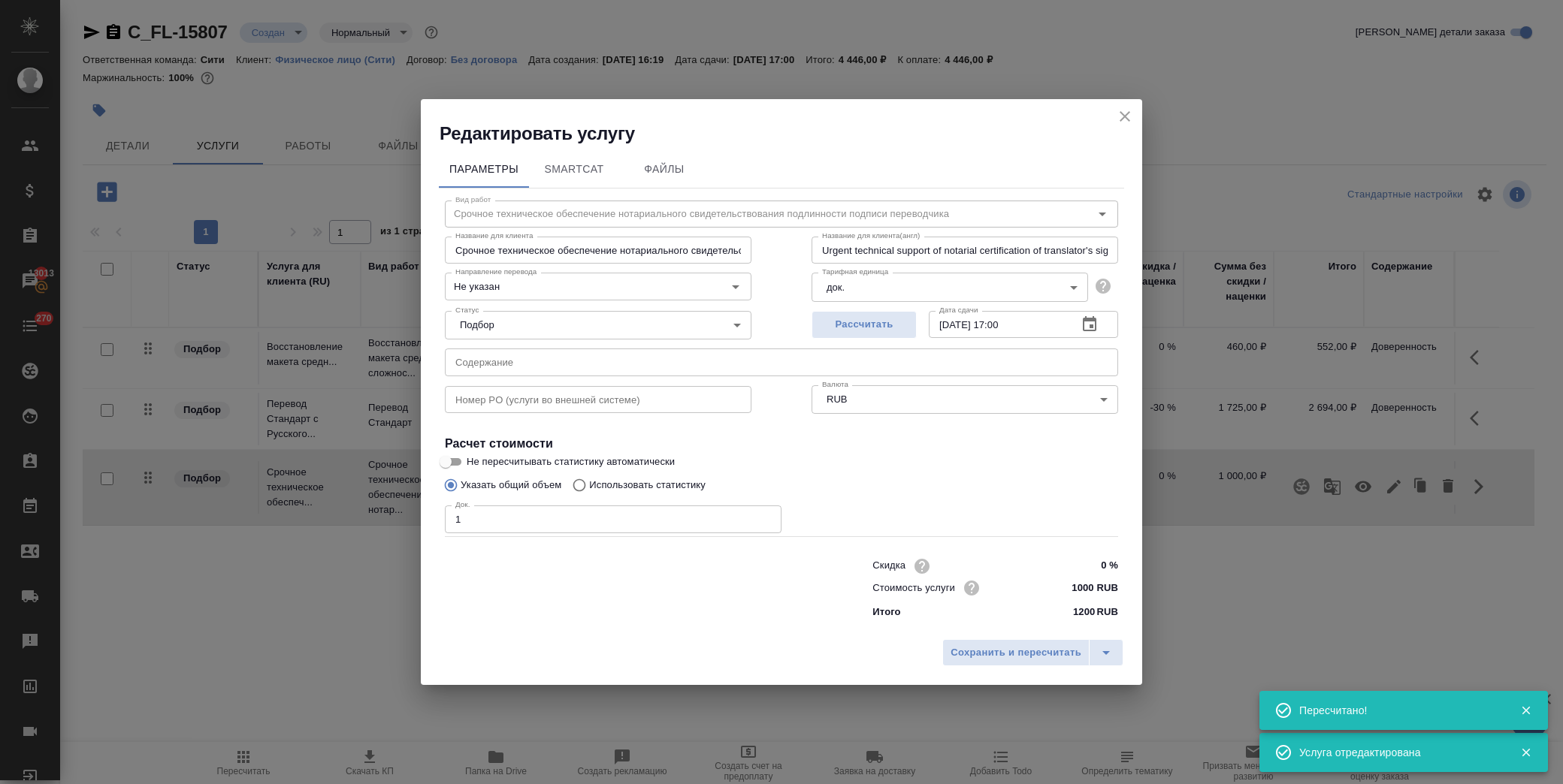
click at [492, 365] on input "text" at bounding box center [781, 361] width 673 height 27
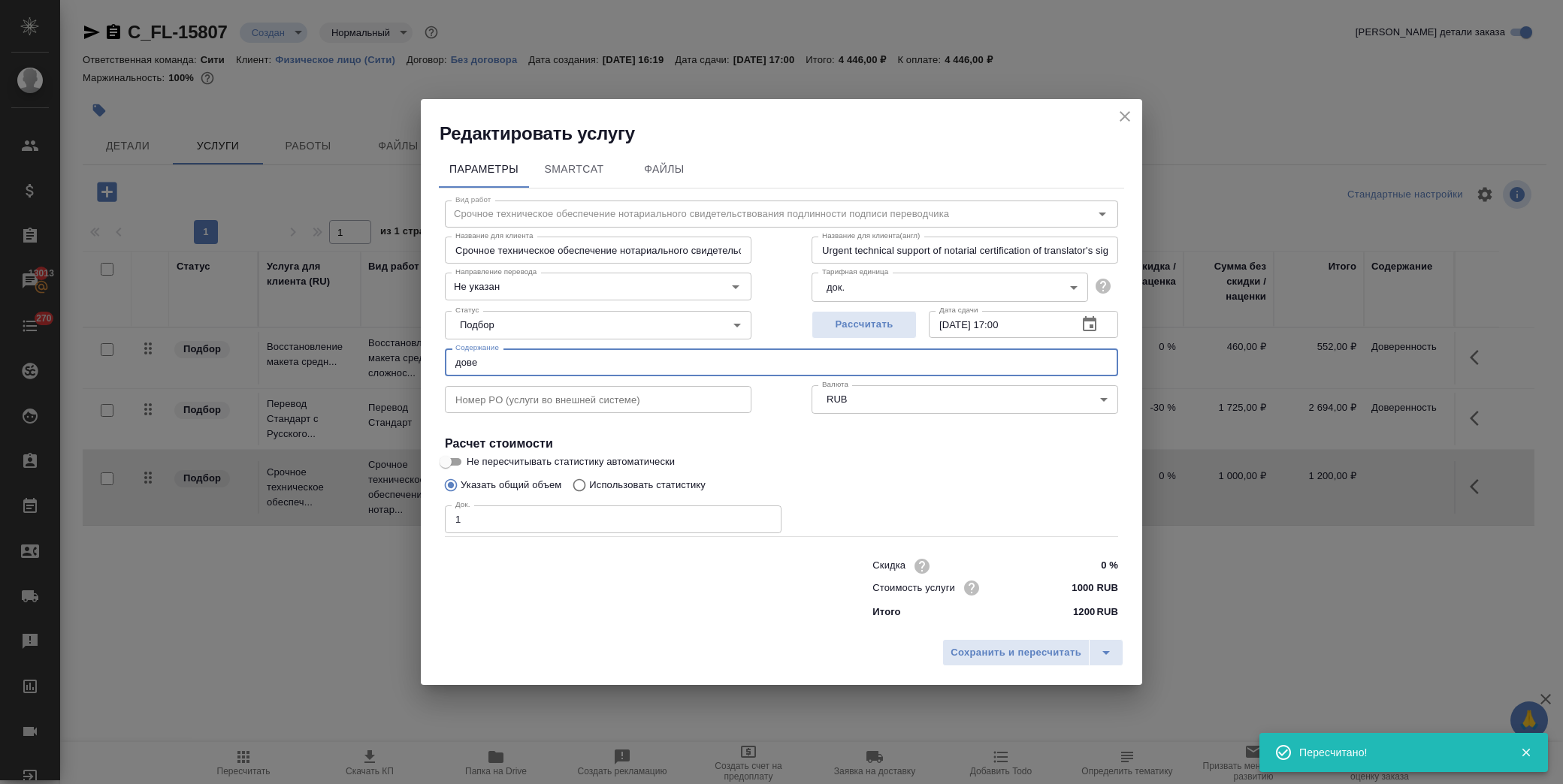
type input "Доверенность"
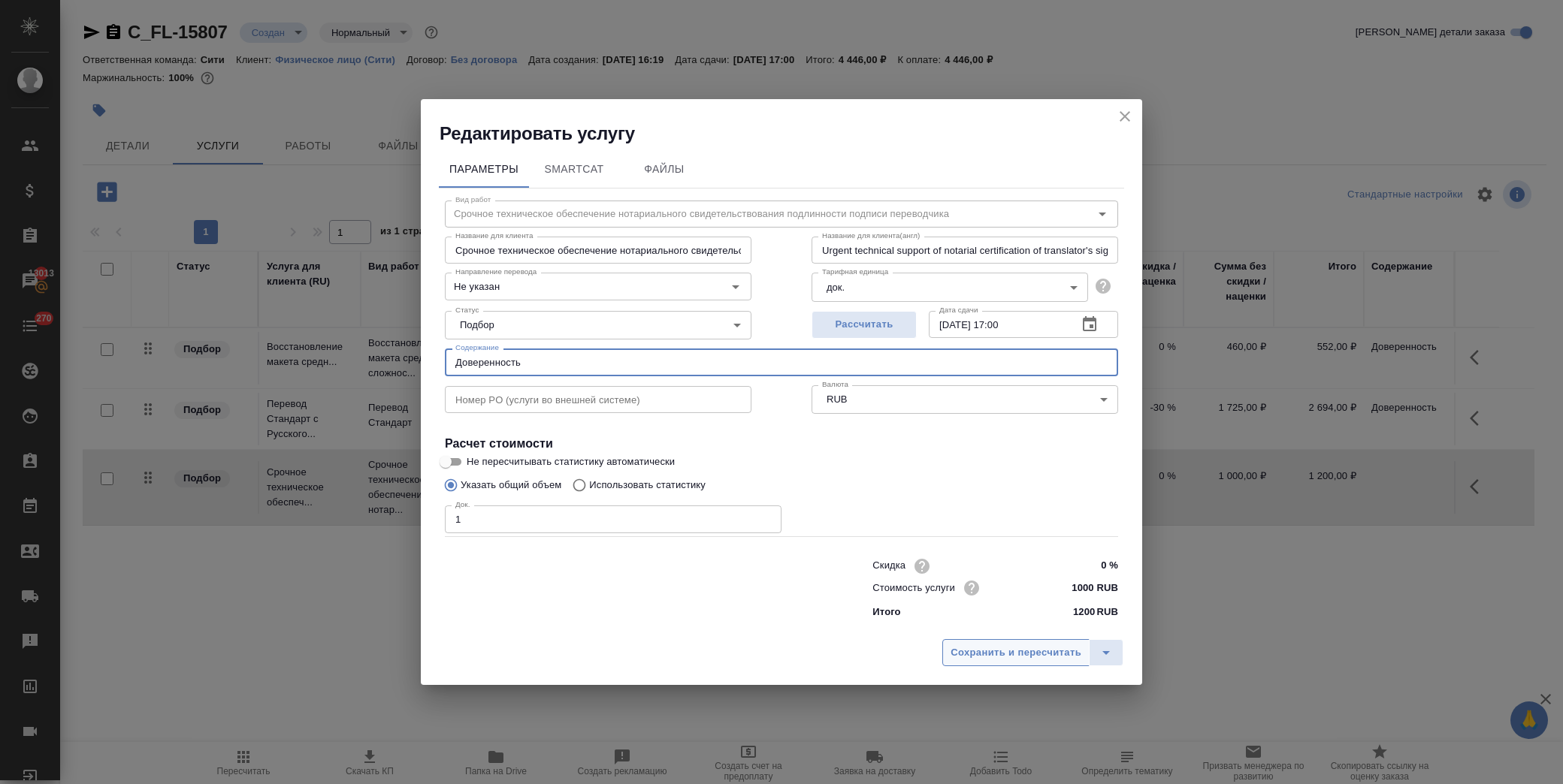
click at [984, 646] on span "Сохранить и пересчитать" at bounding box center [1016, 653] width 131 height 17
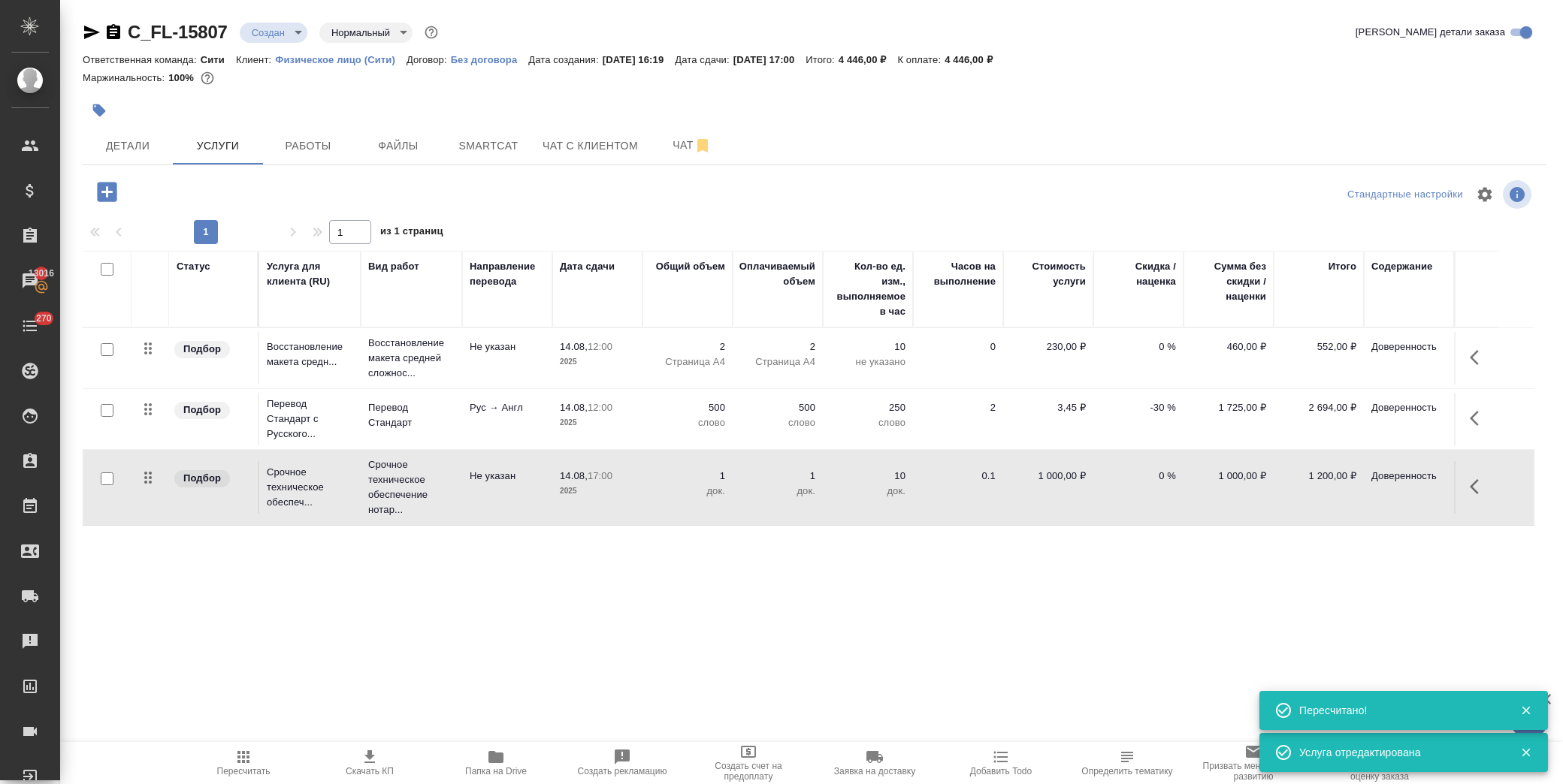
click at [75, 34] on div "C_FL-15807 Создан new Нормальный normal Кратко детали заказа Ответственная кома…" at bounding box center [815, 306] width 1480 height 612
drag, startPoint x: 88, startPoint y: 29, endPoint x: 110, endPoint y: 107, distance: 81.0
click at [90, 27] on icon "button" at bounding box center [92, 32] width 18 height 18
